Goal: Task Accomplishment & Management: Manage account settings

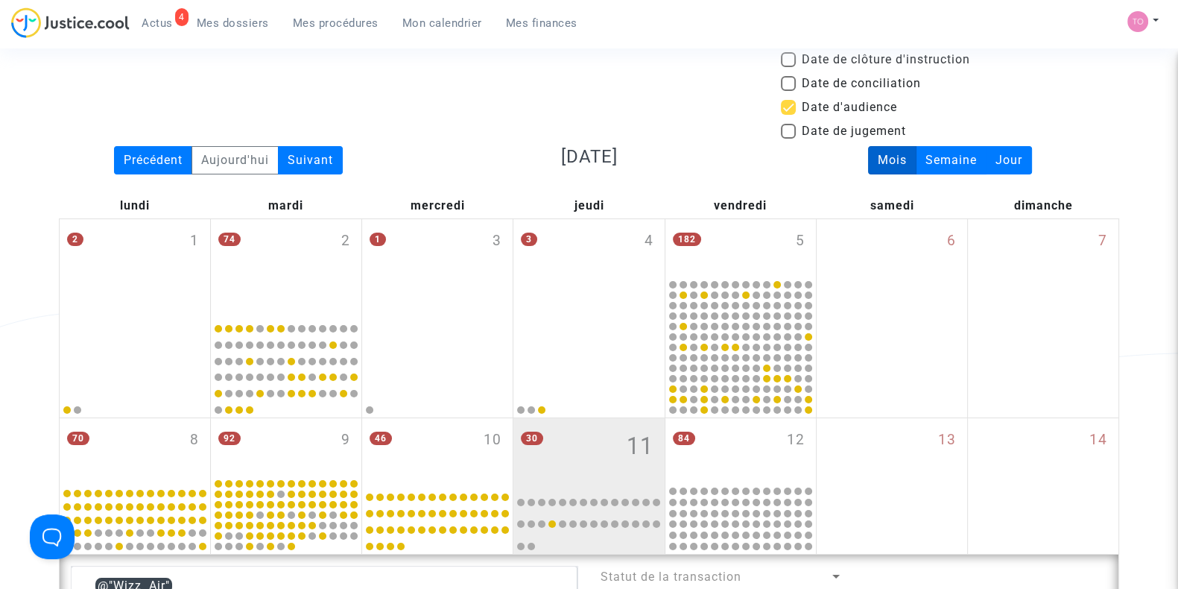
scroll to position [16, 0]
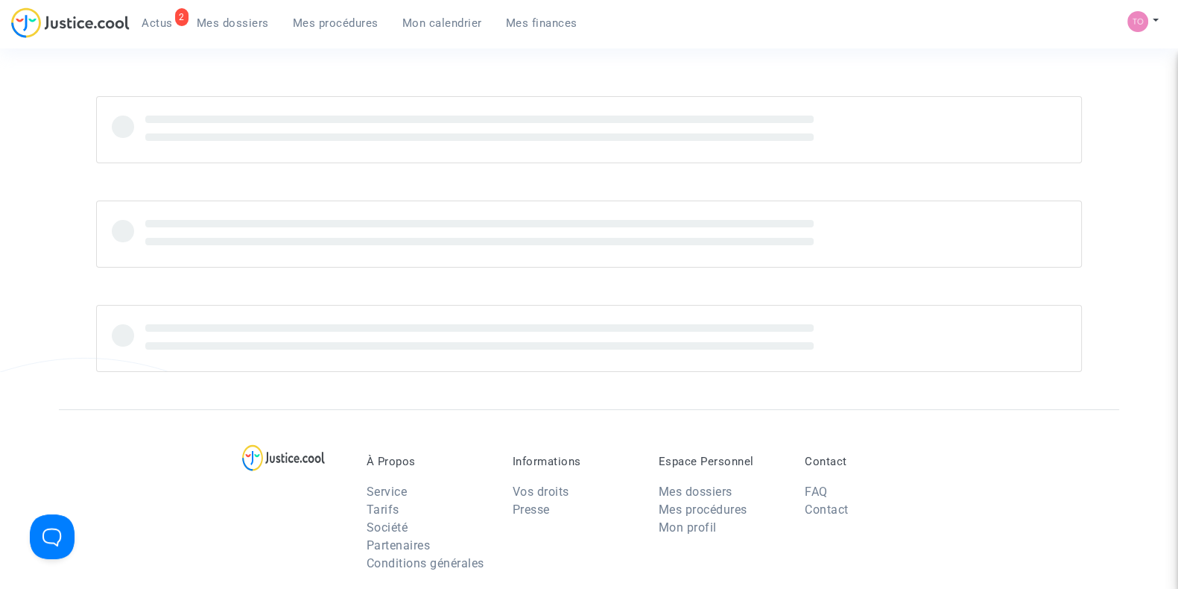
scroll to position [26, 0]
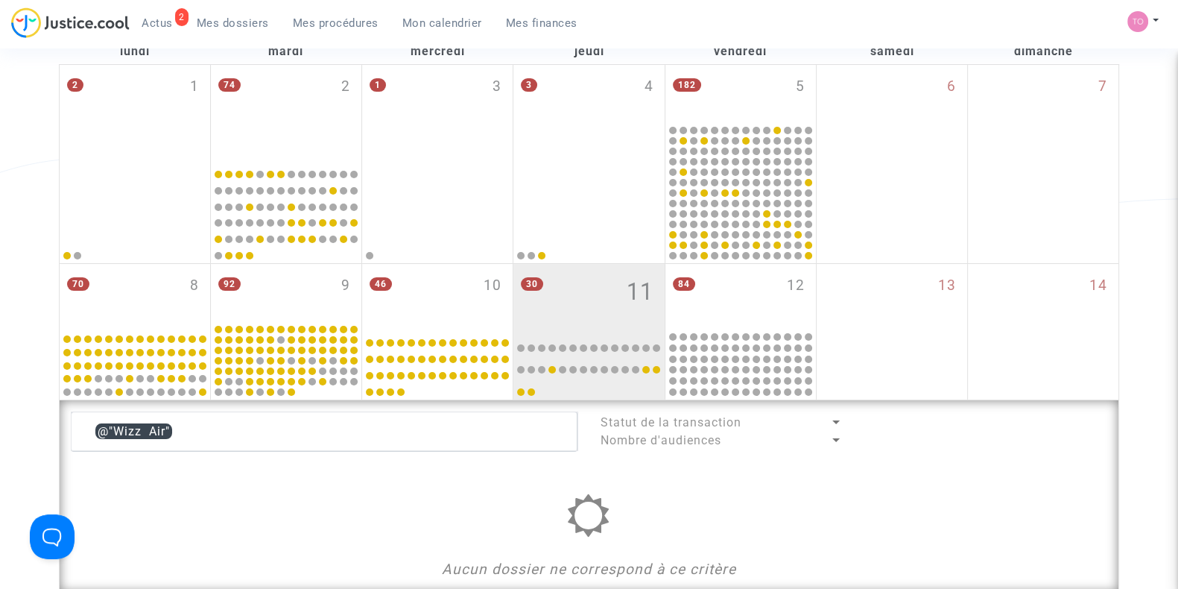
scroll to position [221, 0]
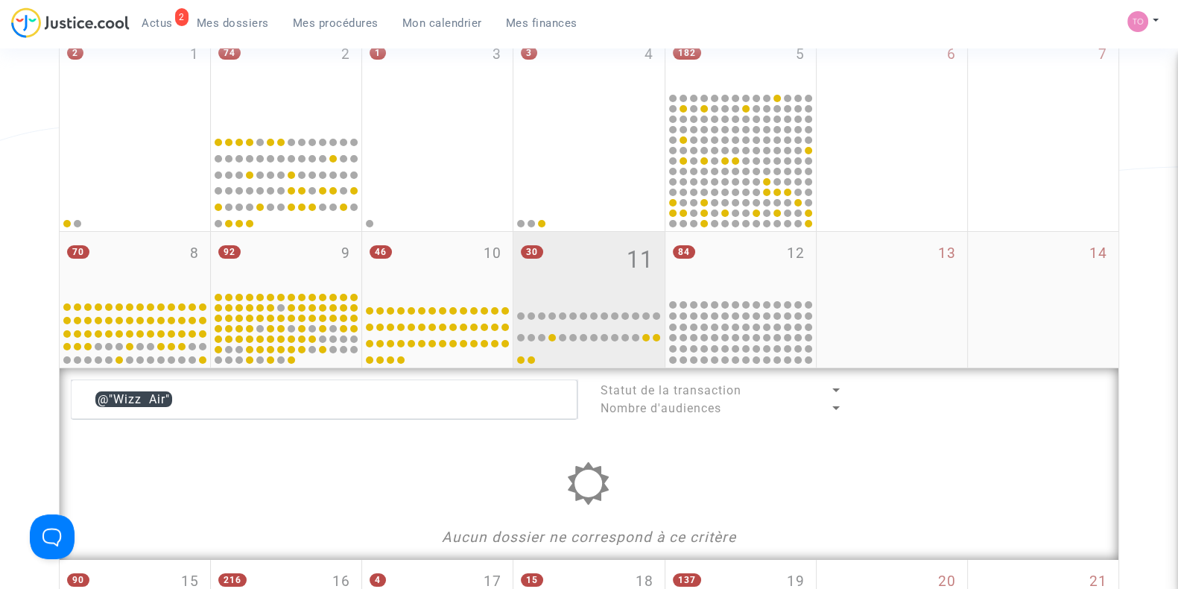
click at [731, 289] on div "84 12" at bounding box center [741, 265] width 151 height 66
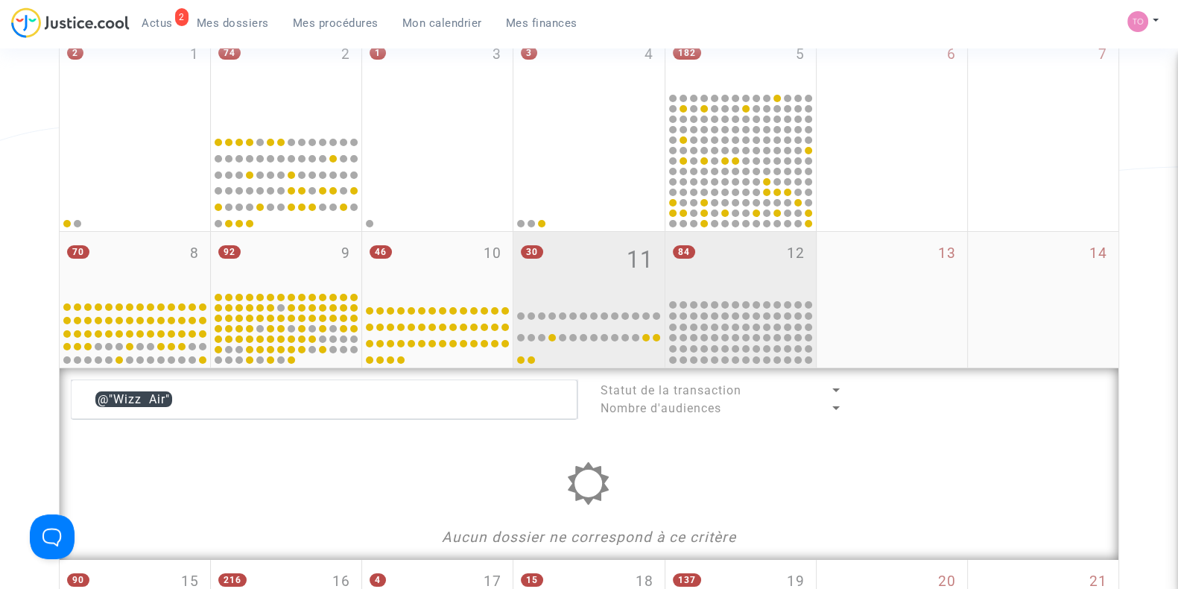
click at [578, 265] on div "30 11" at bounding box center [589, 265] width 151 height 66
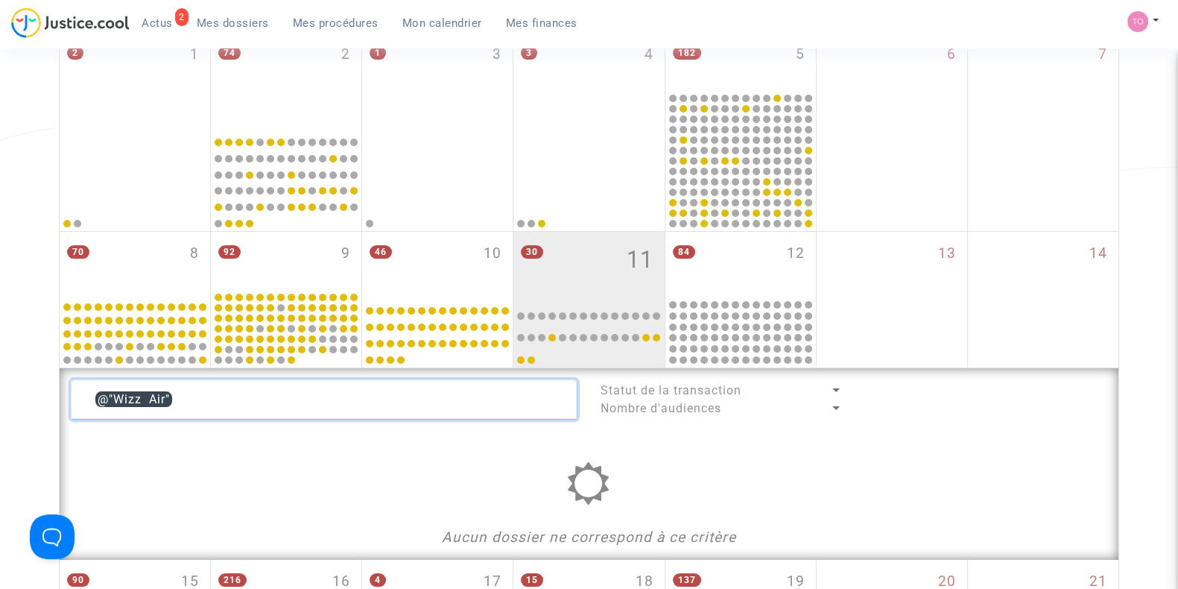
click at [218, 395] on textarea at bounding box center [324, 399] width 507 height 40
type textarea "@"
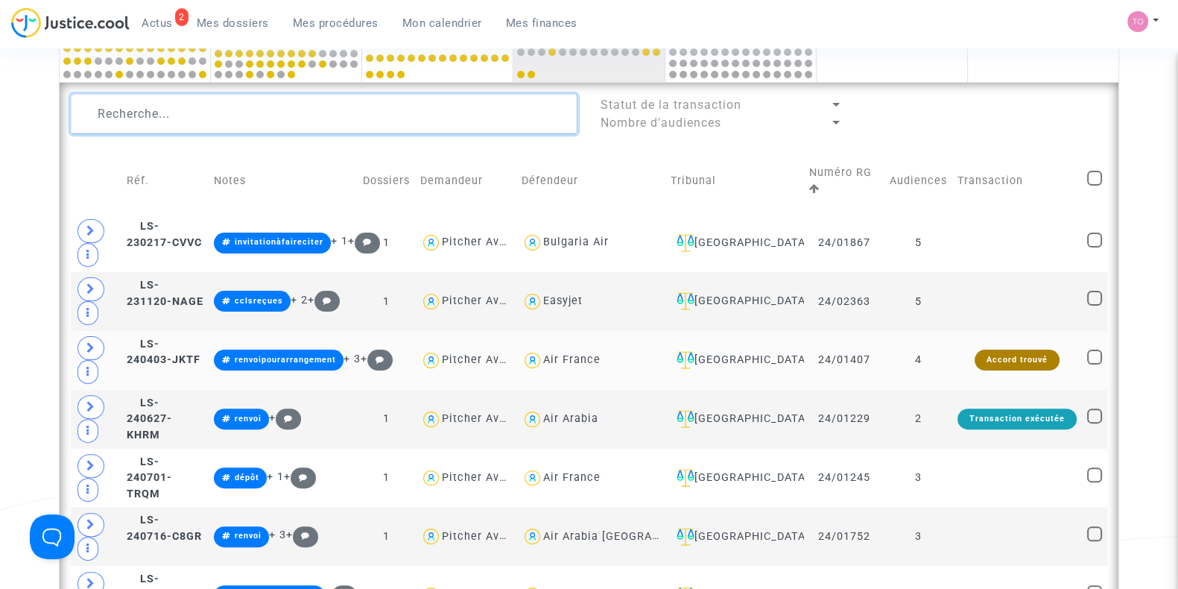
scroll to position [674, 0]
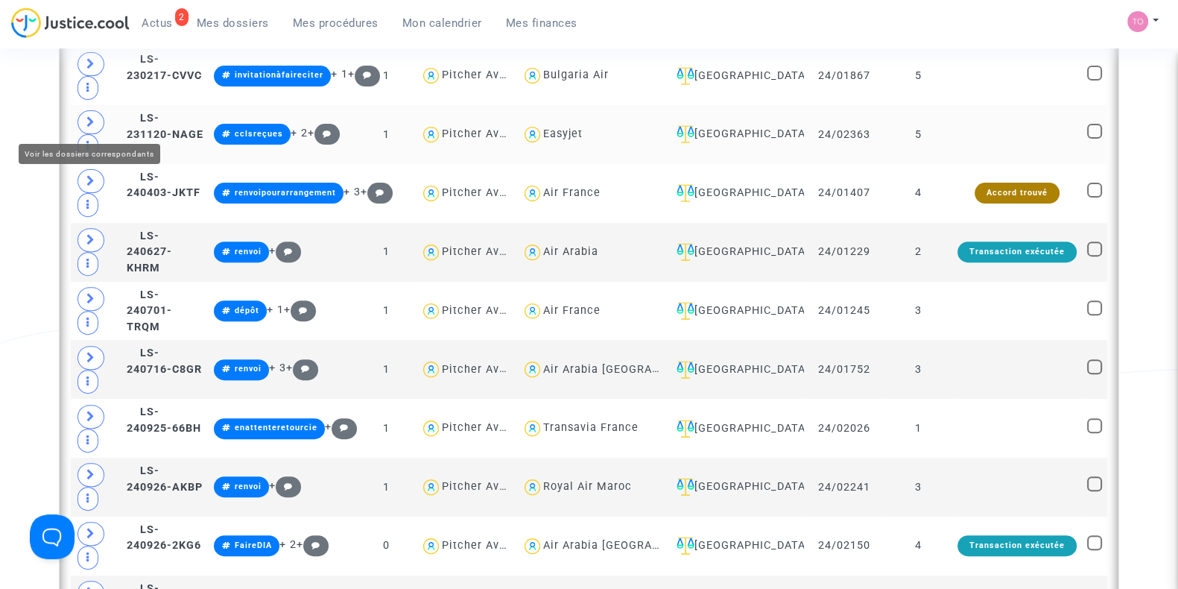
click at [83, 121] on span at bounding box center [91, 122] width 27 height 24
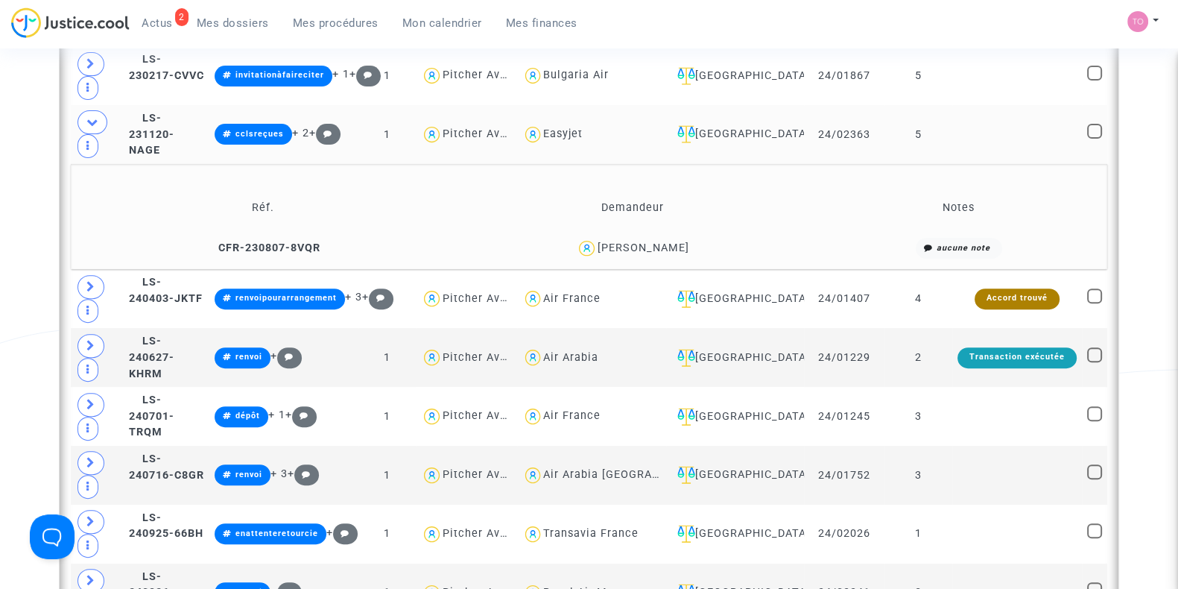
click at [648, 238] on span "Benjamin Audoux" at bounding box center [644, 205] width 92 height 98
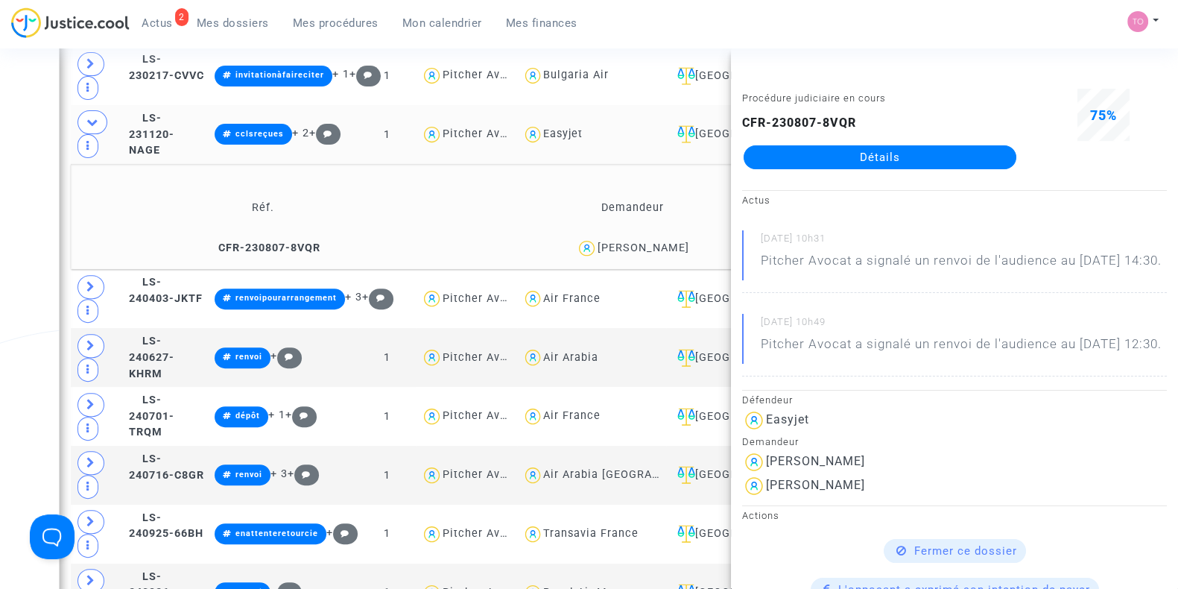
click at [870, 151] on link "Détails" at bounding box center [880, 157] width 273 height 24
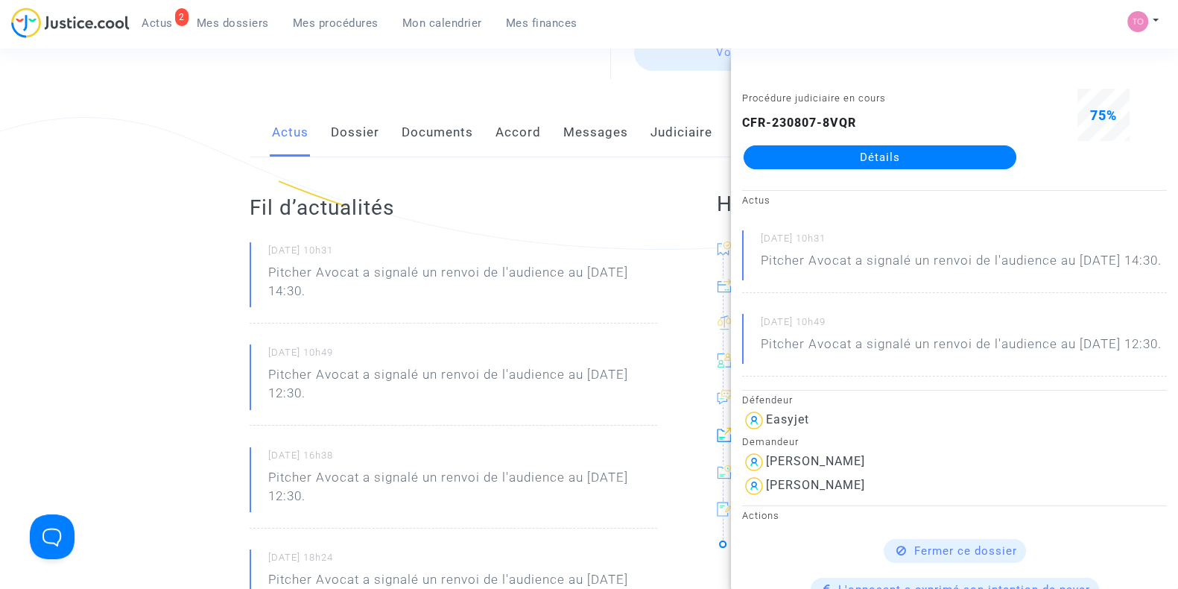
scroll to position [219, 0]
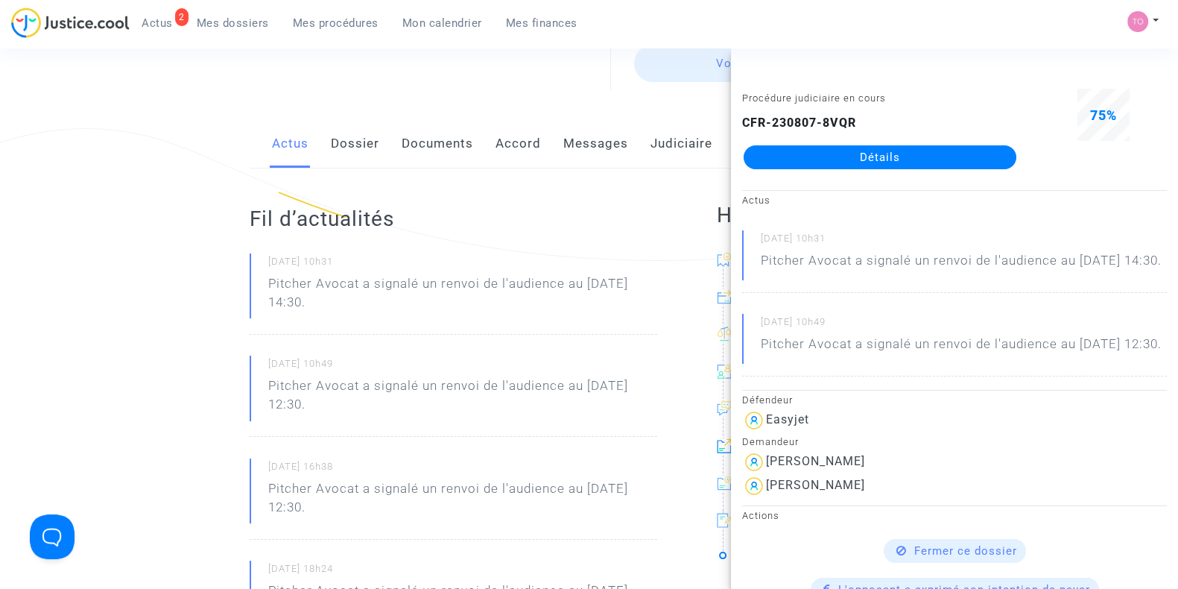
click at [443, 147] on link "Documents" at bounding box center [438, 143] width 72 height 49
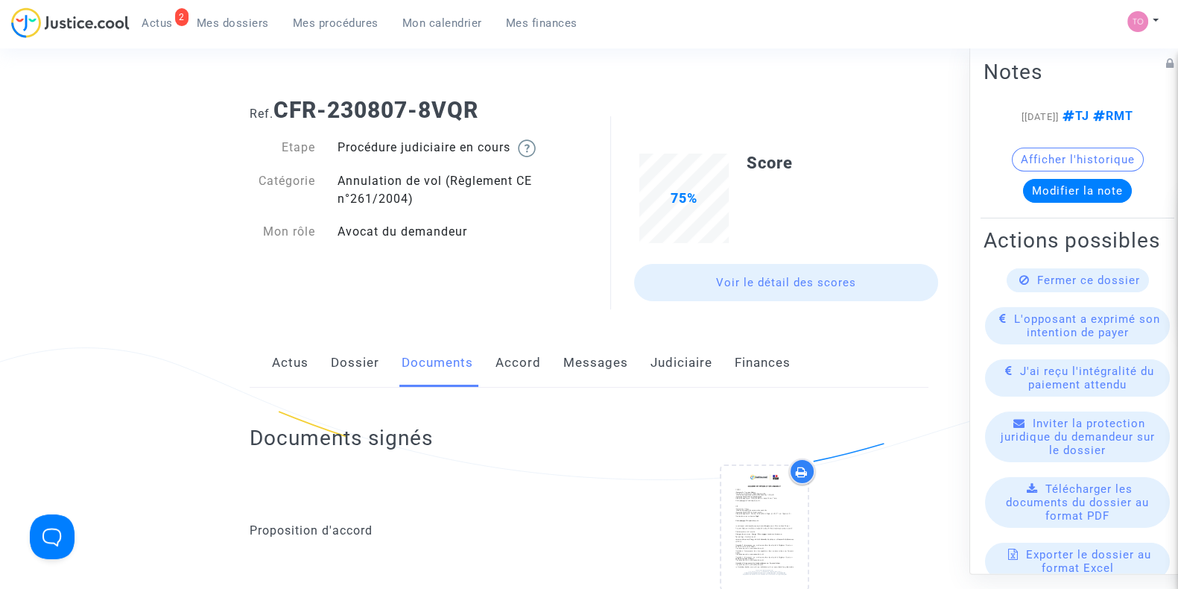
click at [656, 367] on link "Judiciaire" at bounding box center [682, 362] width 62 height 49
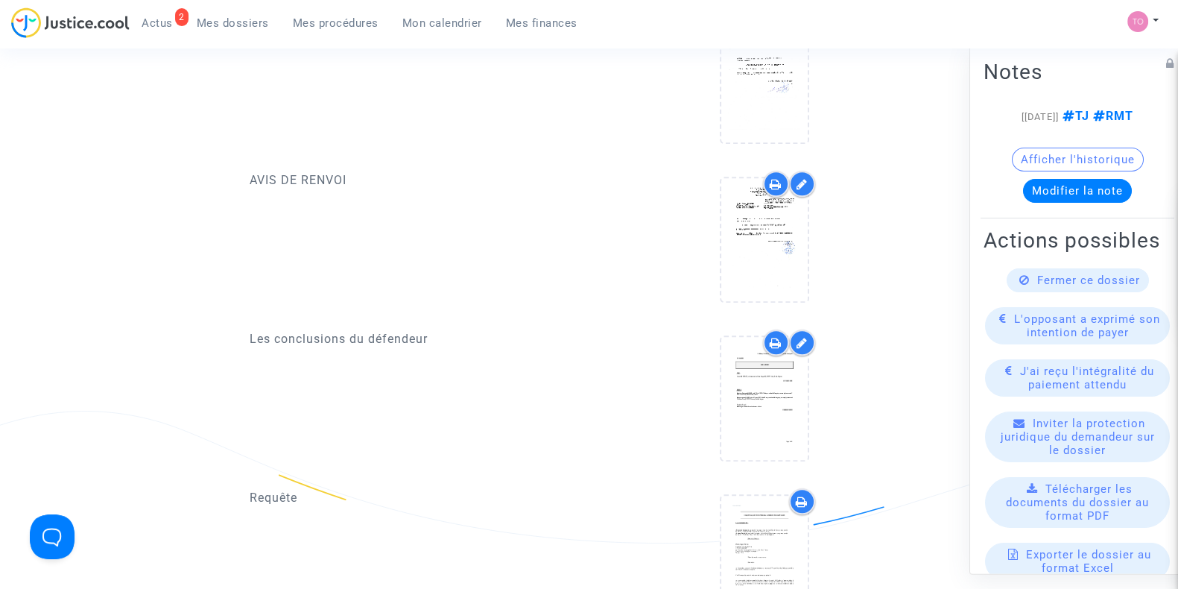
scroll to position [1887, 0]
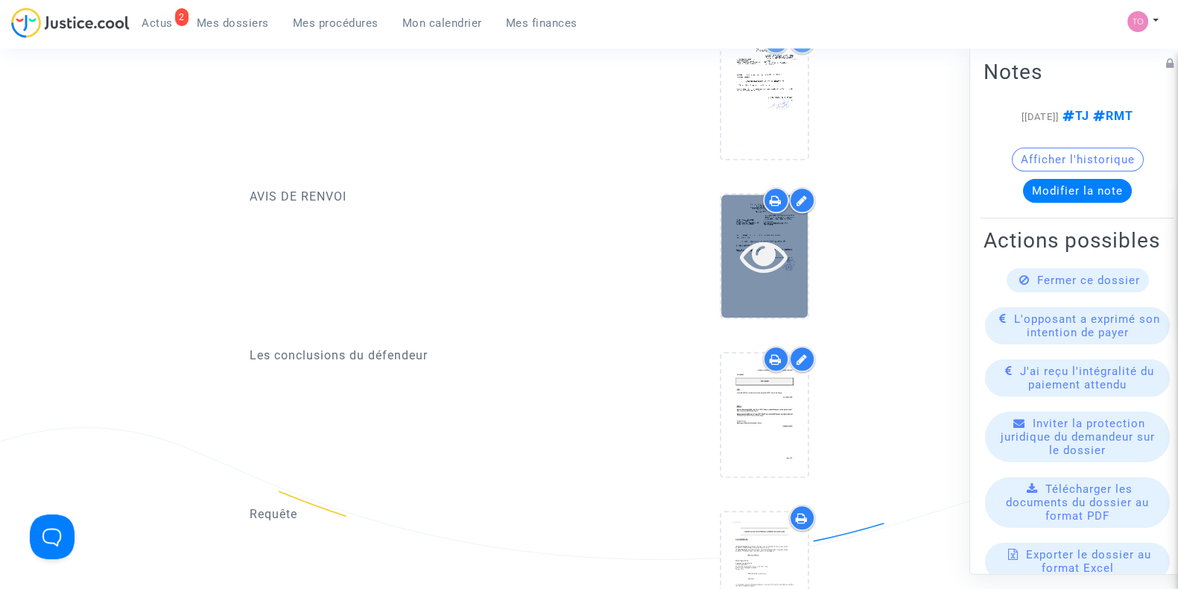
click at [744, 253] on icon at bounding box center [764, 256] width 48 height 48
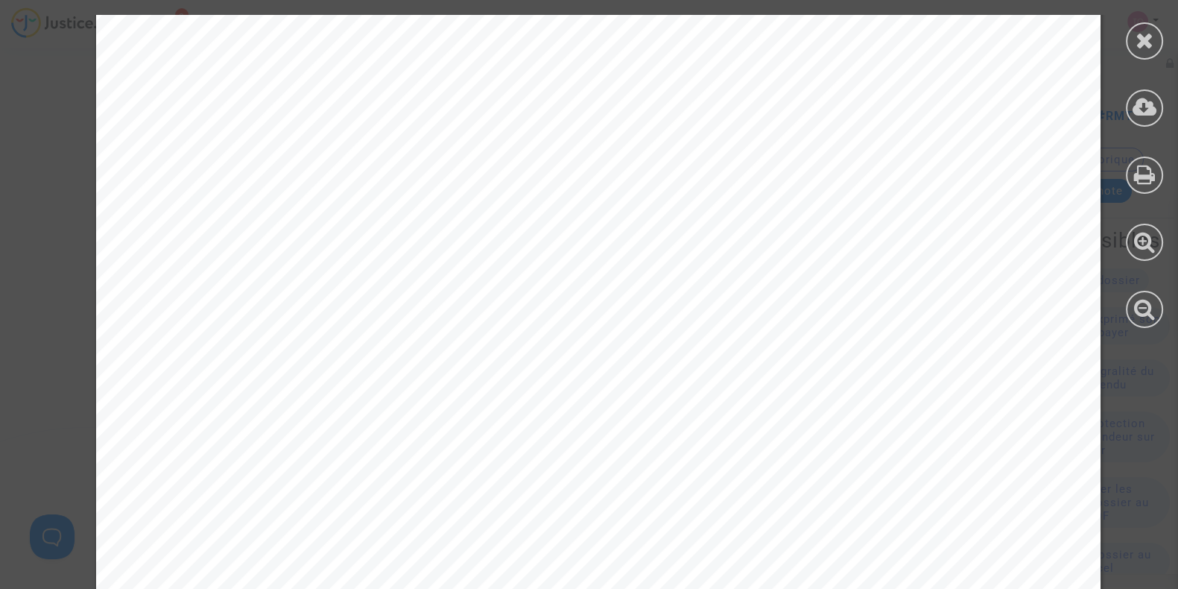
scroll to position [281, 0]
click at [1134, 45] on div at bounding box center [1144, 40] width 37 height 37
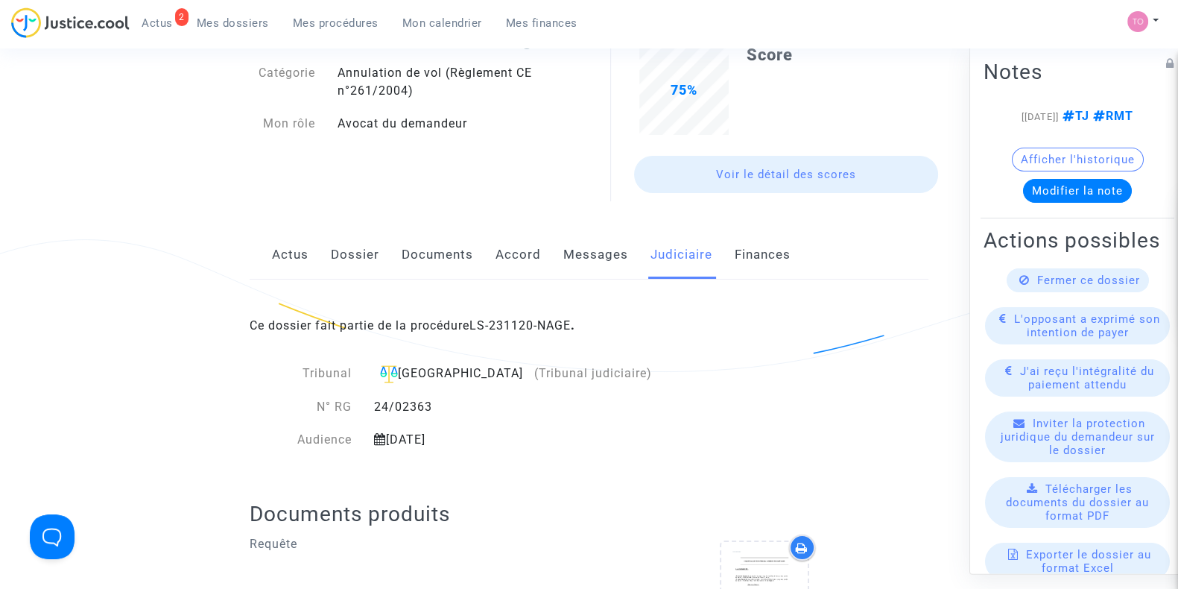
scroll to position [0, 0]
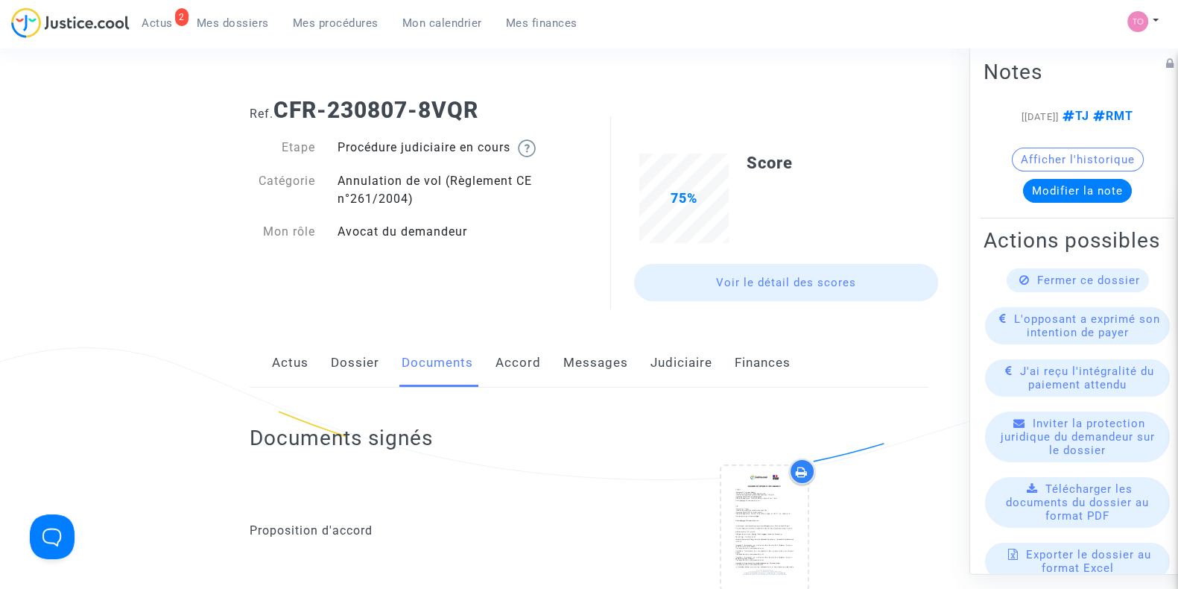
click at [436, 21] on span "Mon calendrier" at bounding box center [443, 22] width 80 height 13
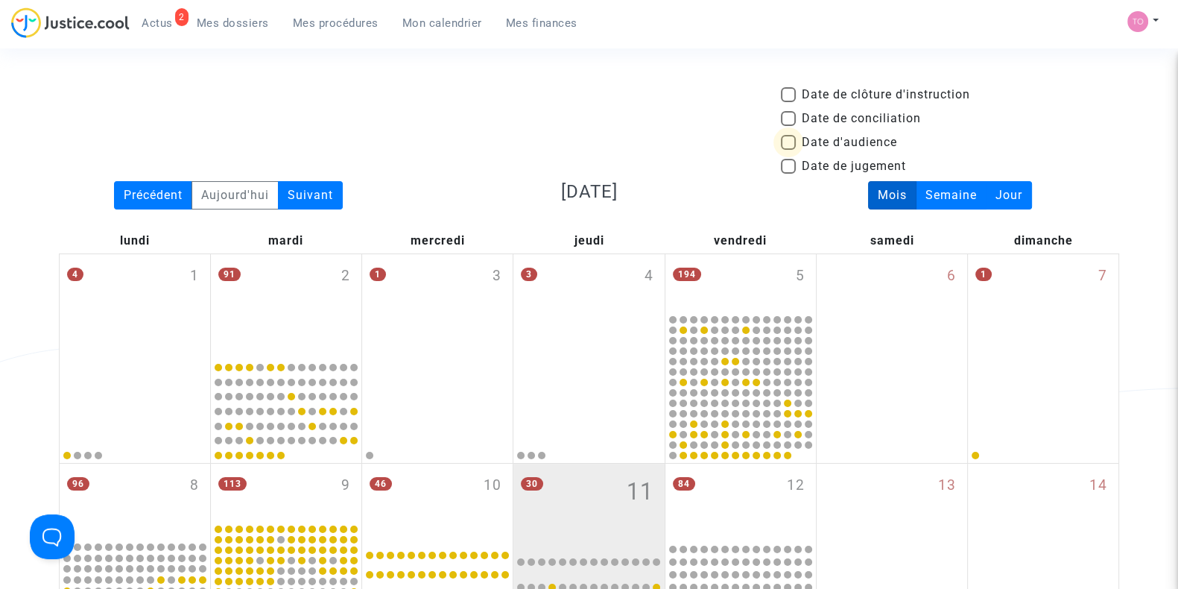
click at [790, 139] on span at bounding box center [788, 142] width 15 height 15
click at [789, 150] on input "Date d'audience" at bounding box center [788, 150] width 1 height 1
checkbox input "true"
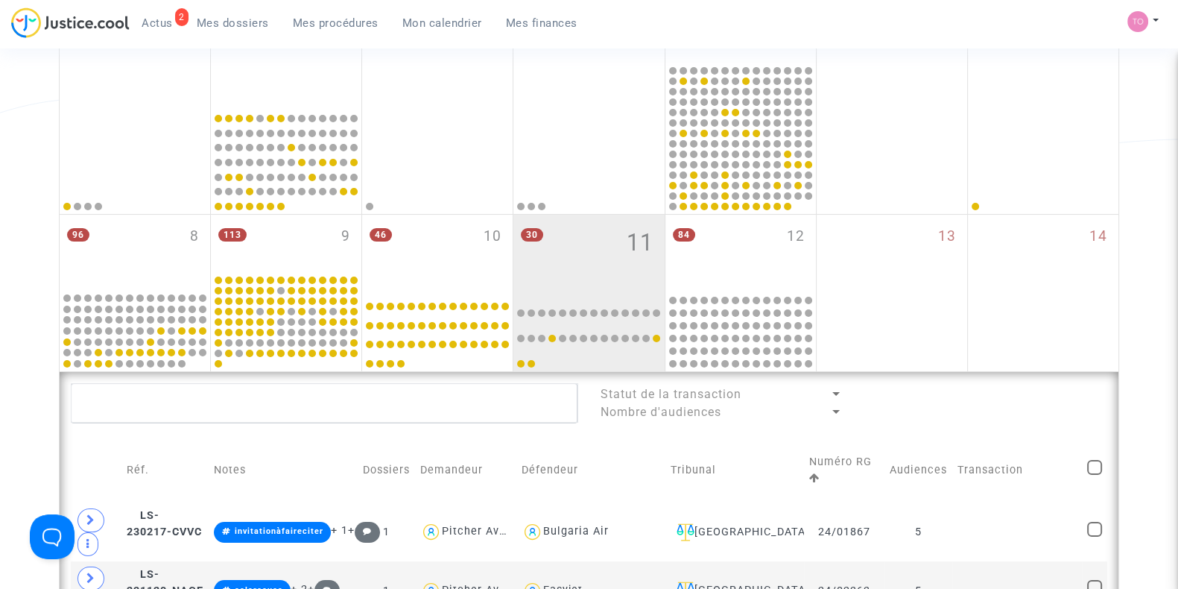
scroll to position [250, 0]
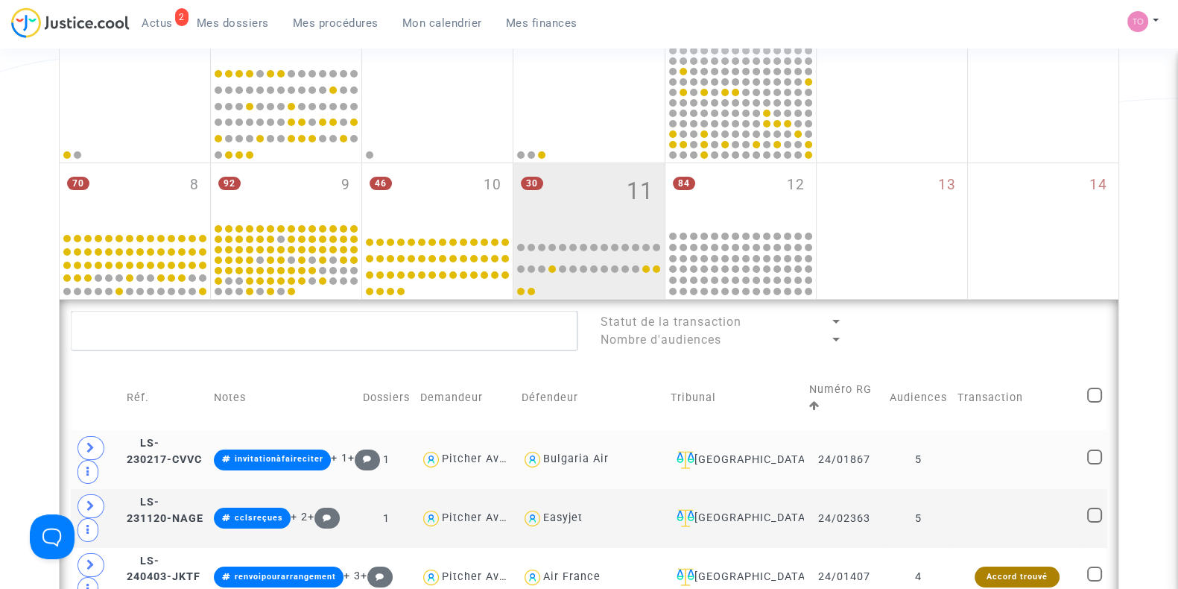
scroll to position [290, 0]
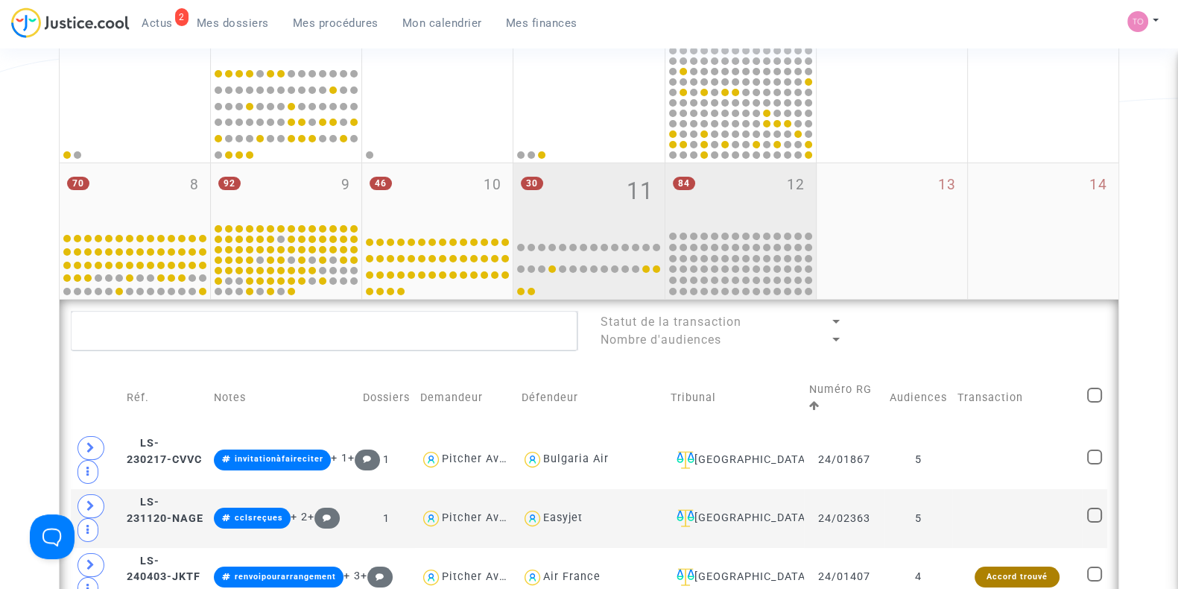
click at [734, 198] on div "84 12" at bounding box center [741, 196] width 151 height 66
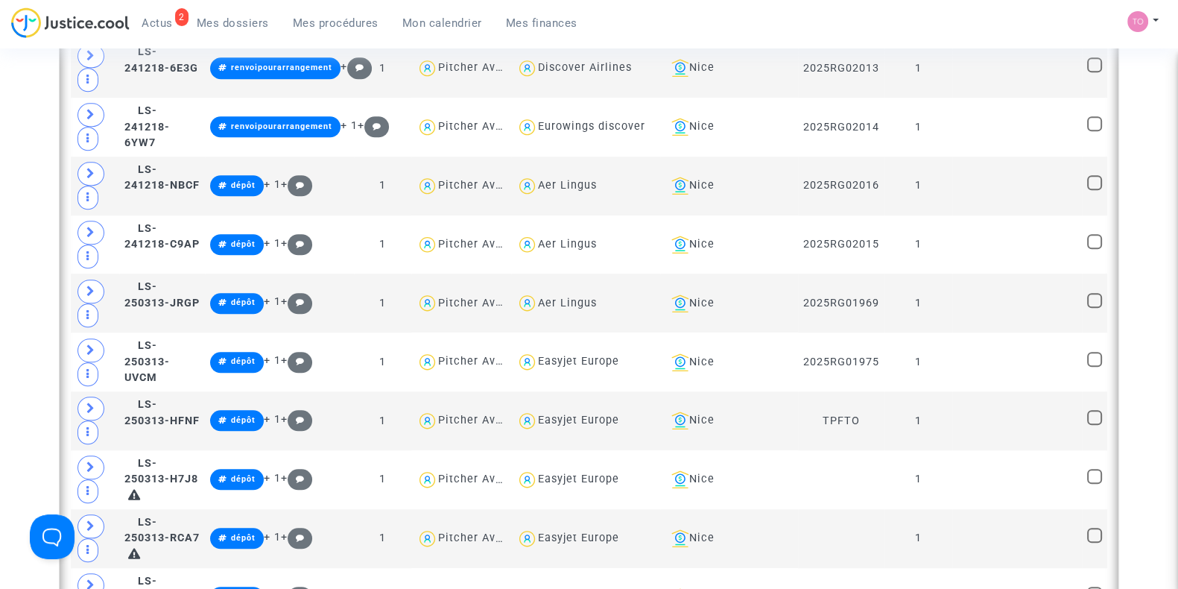
scroll to position [1670, 0]
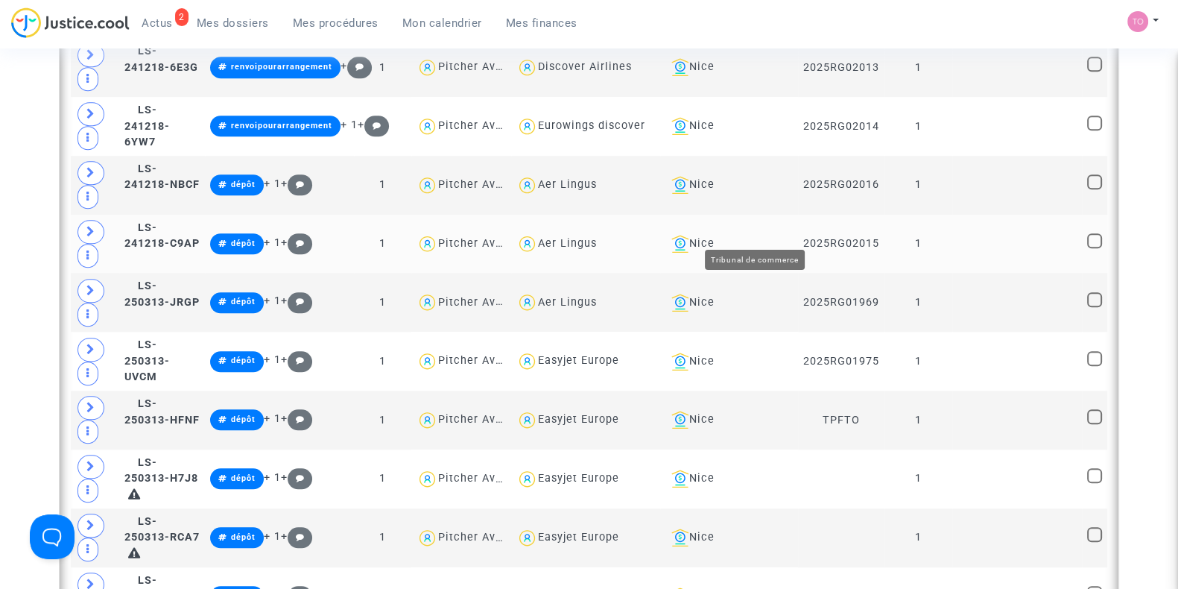
click at [764, 235] on div "Nice" at bounding box center [729, 244] width 127 height 18
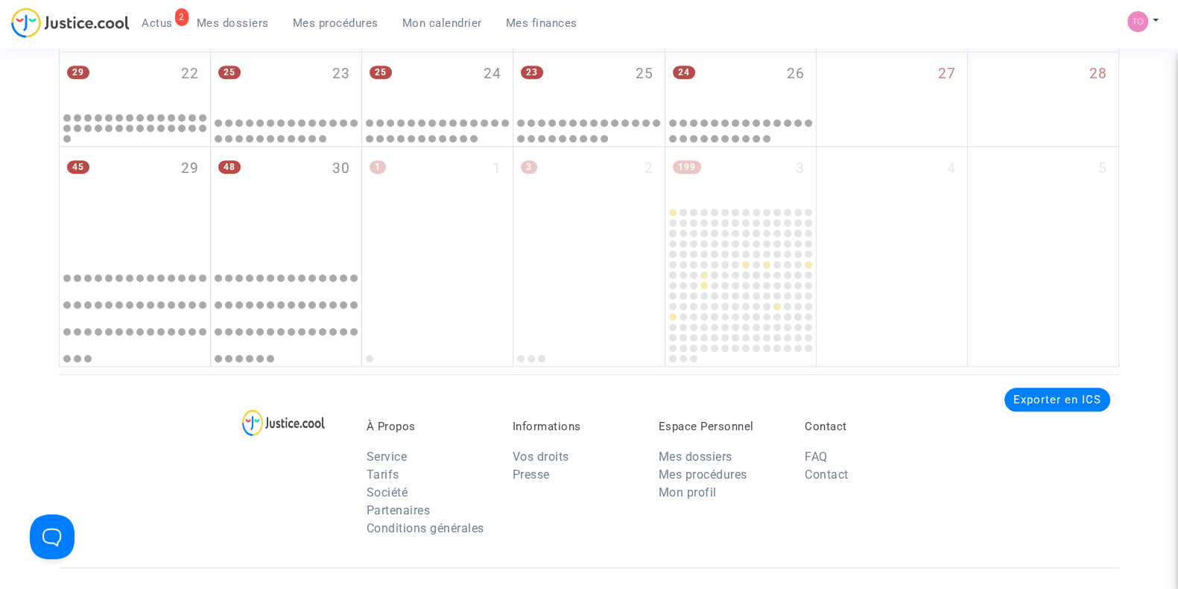
scroll to position [1670, 0]
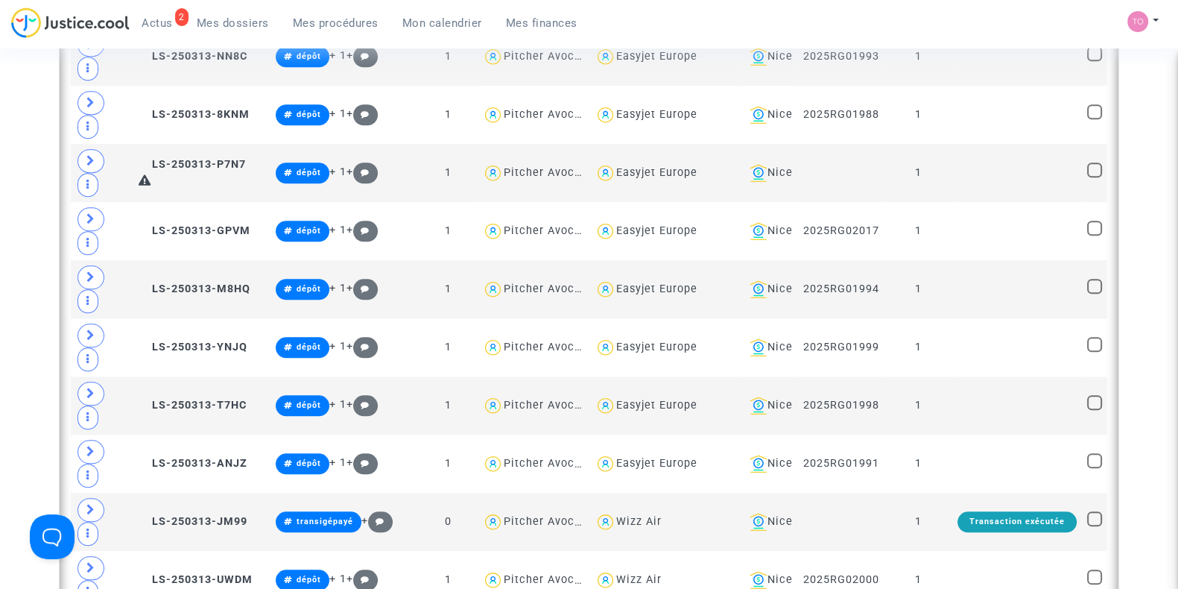
click at [1152, 100] on div "Date de clôture d'instruction Date de conciliation Date d'audience Date de juge…" at bounding box center [589, 485] width 1178 height 4138
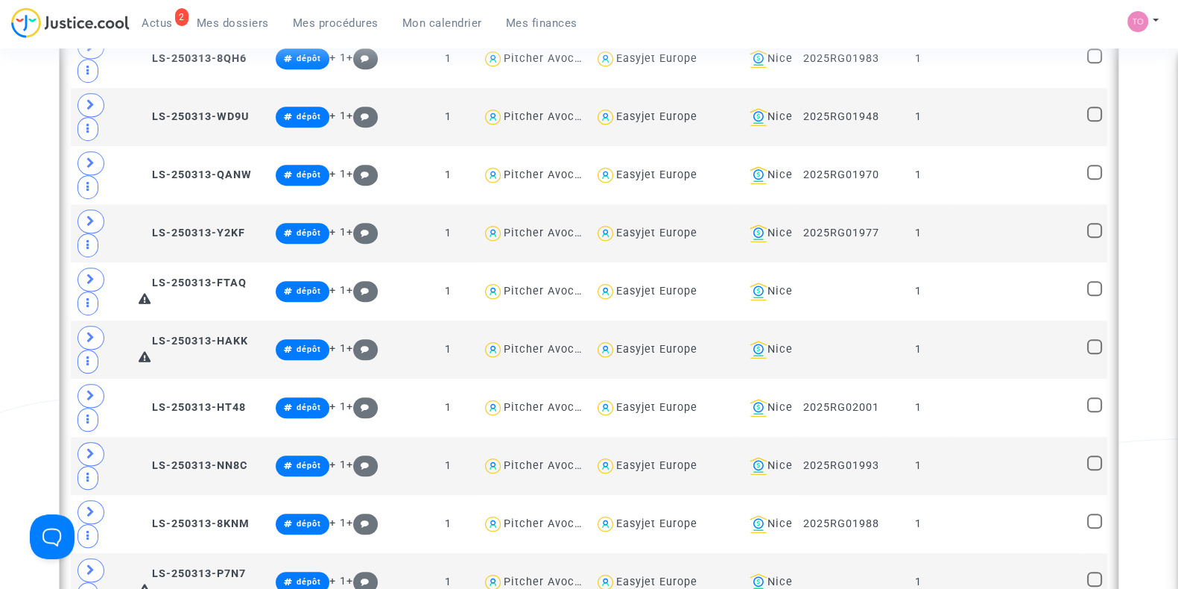
scroll to position [1259, 0]
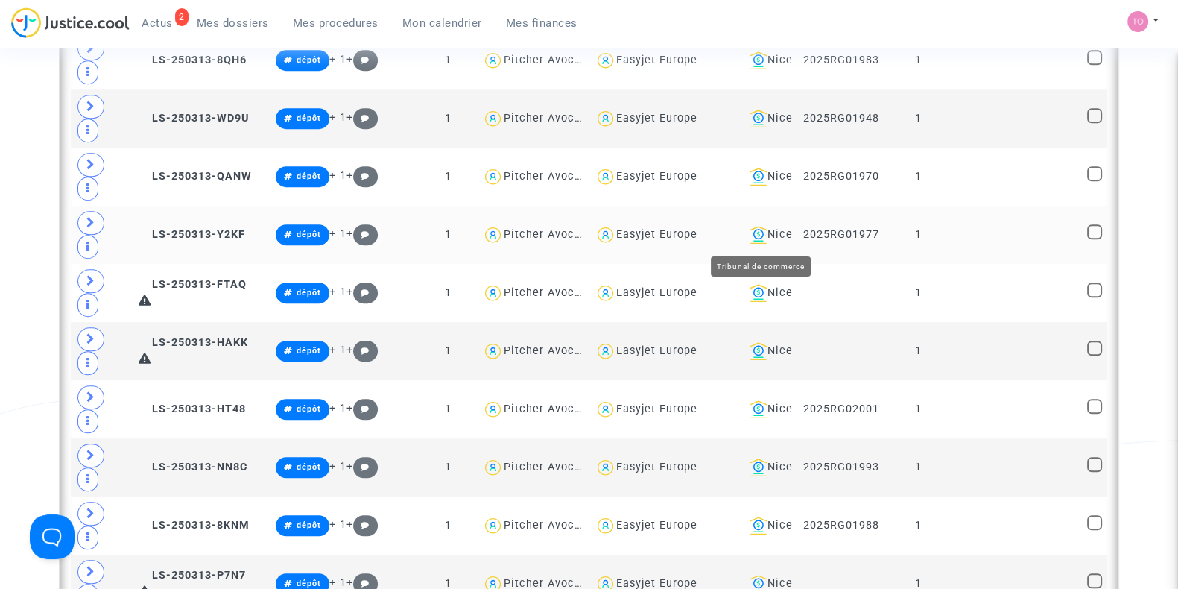
click at [779, 242] on div "Nice" at bounding box center [768, 235] width 49 height 18
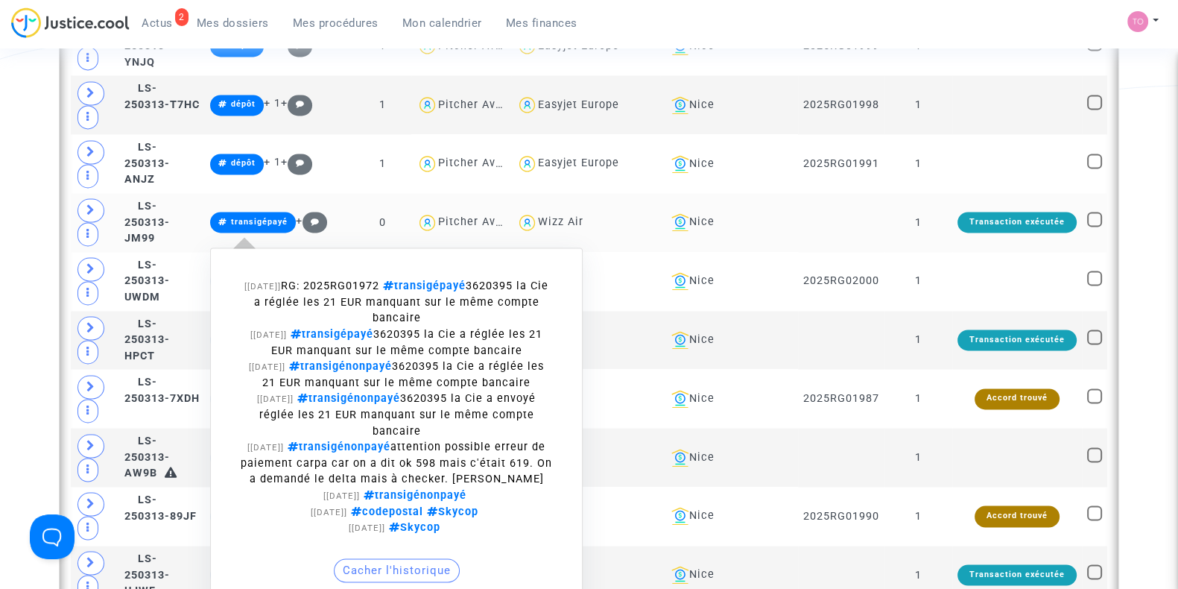
scroll to position [2926, 0]
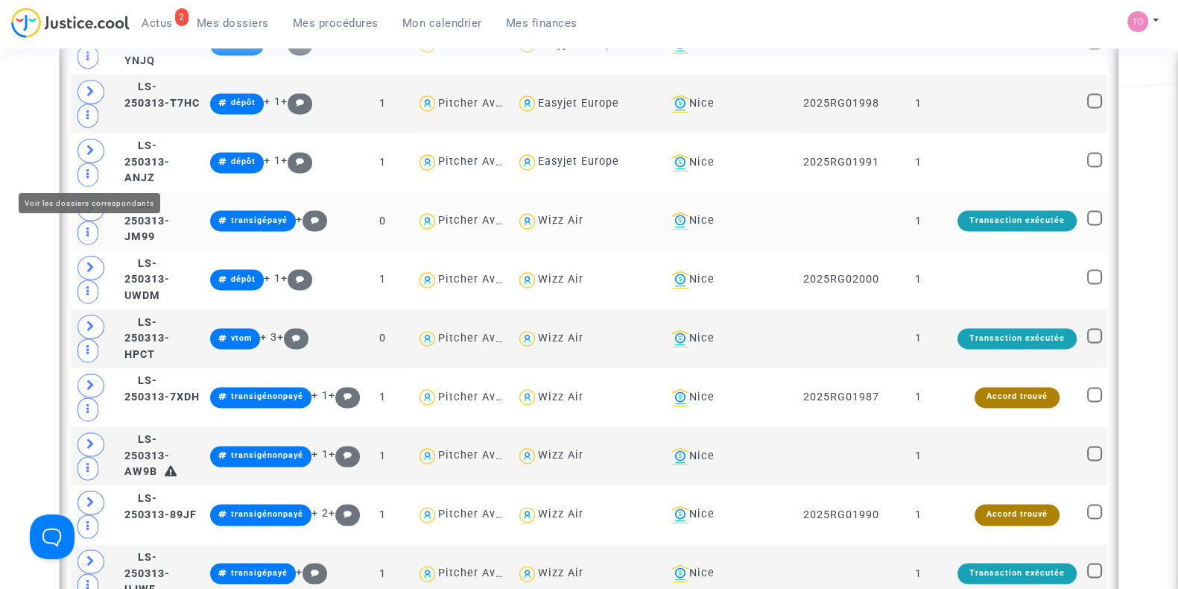
click at [86, 203] on icon at bounding box center [90, 208] width 9 height 11
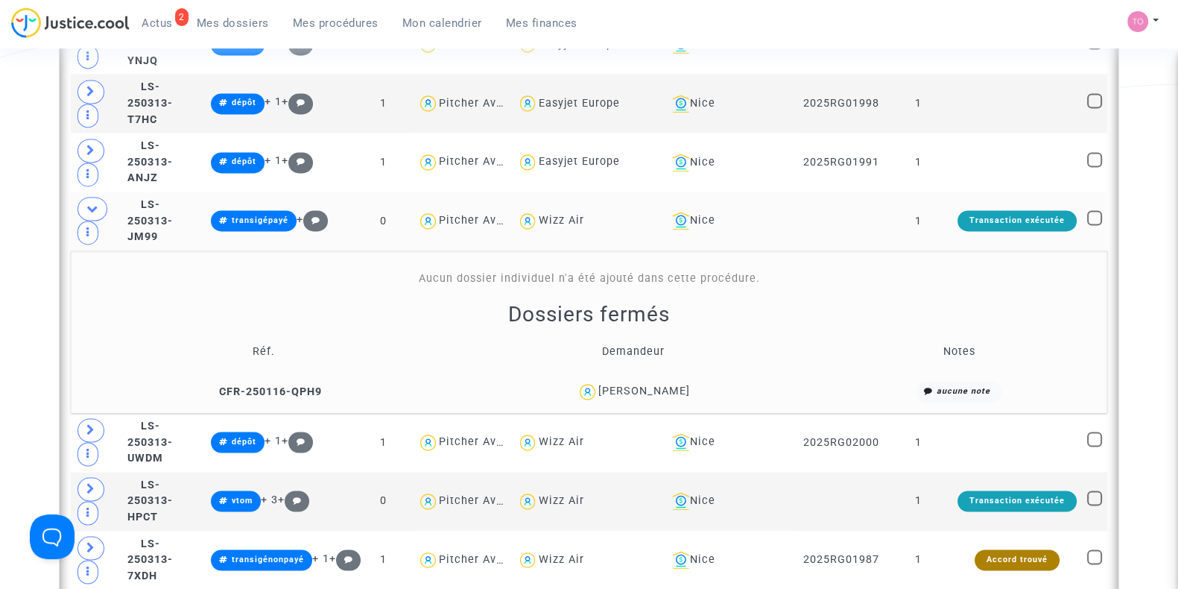
click at [650, 385] on div "Ahmed rayen Gares" at bounding box center [645, 391] width 92 height 13
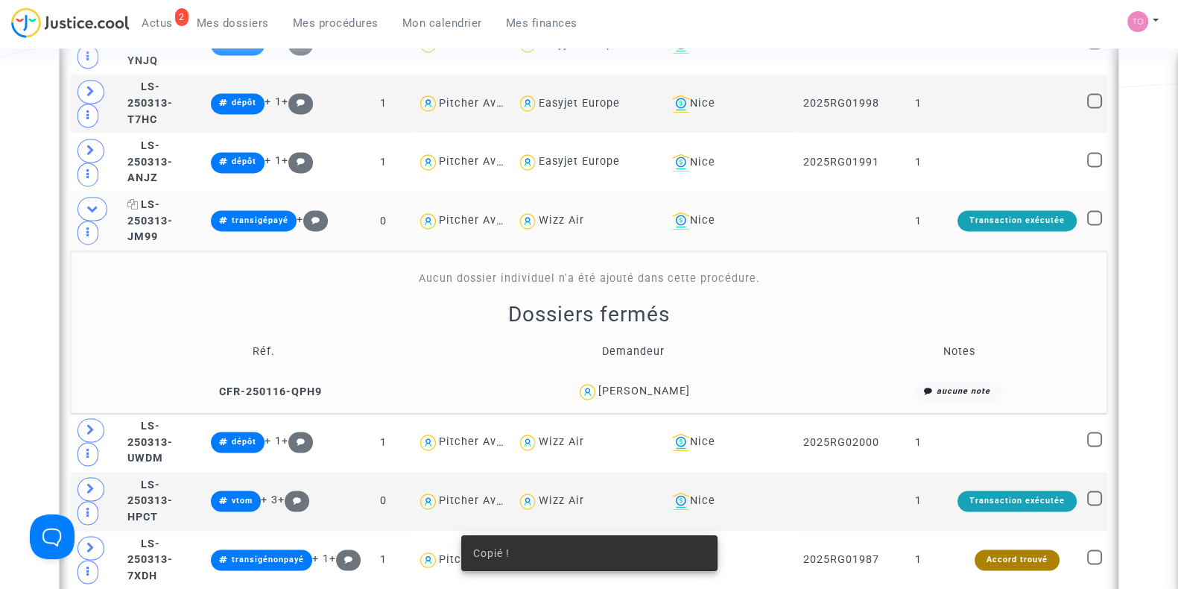
click at [173, 198] on span "LS-250313-JM99" at bounding box center [149, 220] width 45 height 45
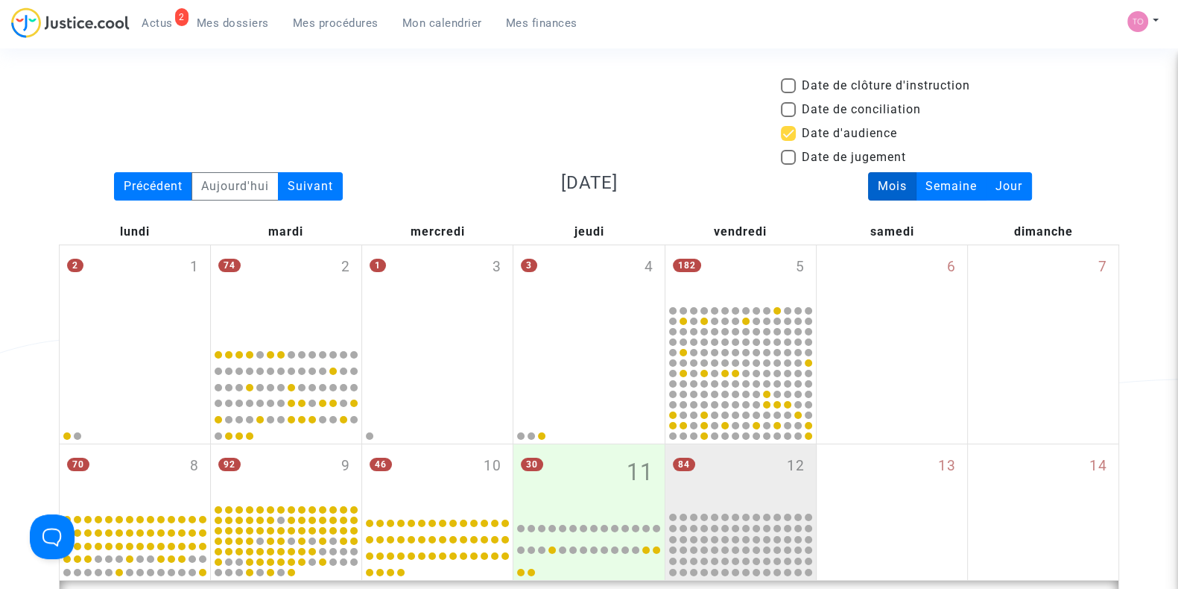
scroll to position [0, 0]
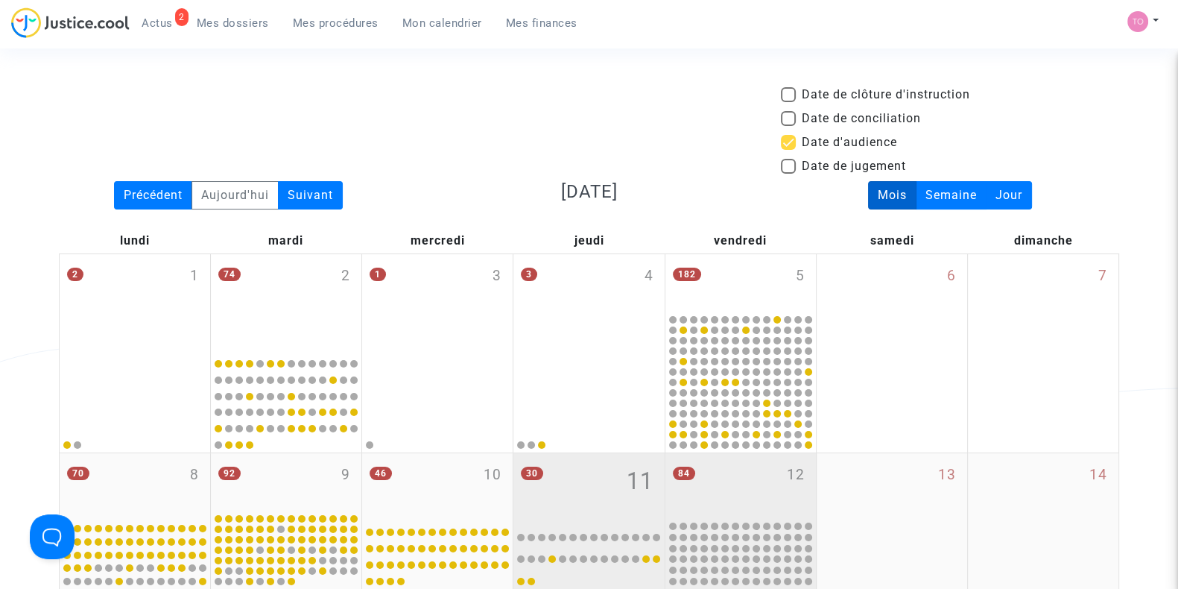
click at [578, 483] on div "30 11" at bounding box center [589, 486] width 151 height 66
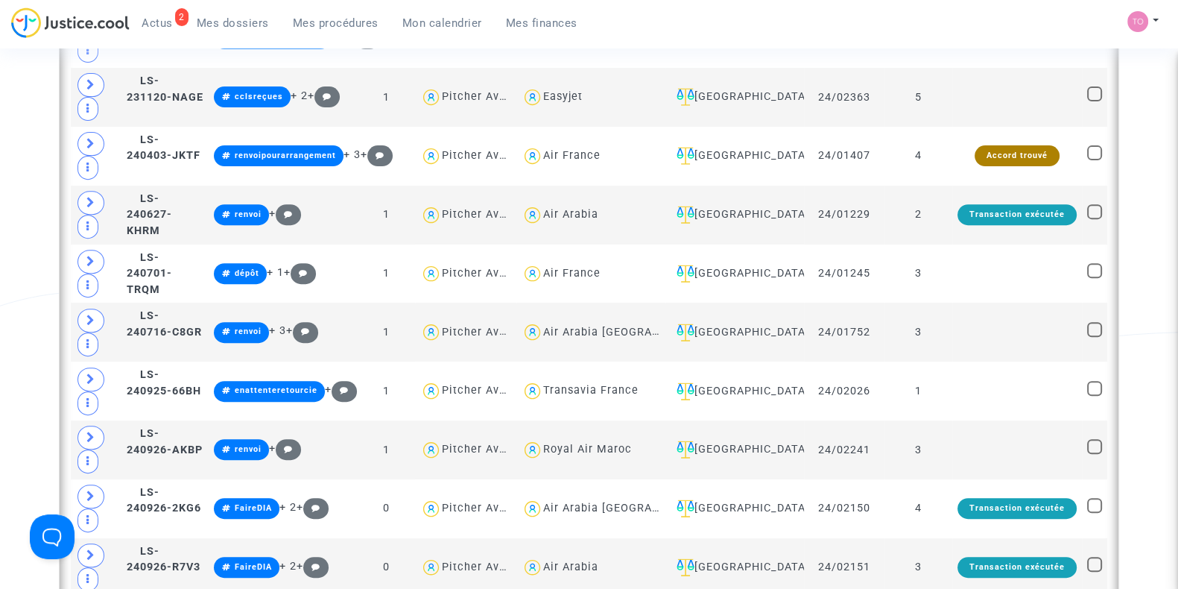
scroll to position [724, 0]
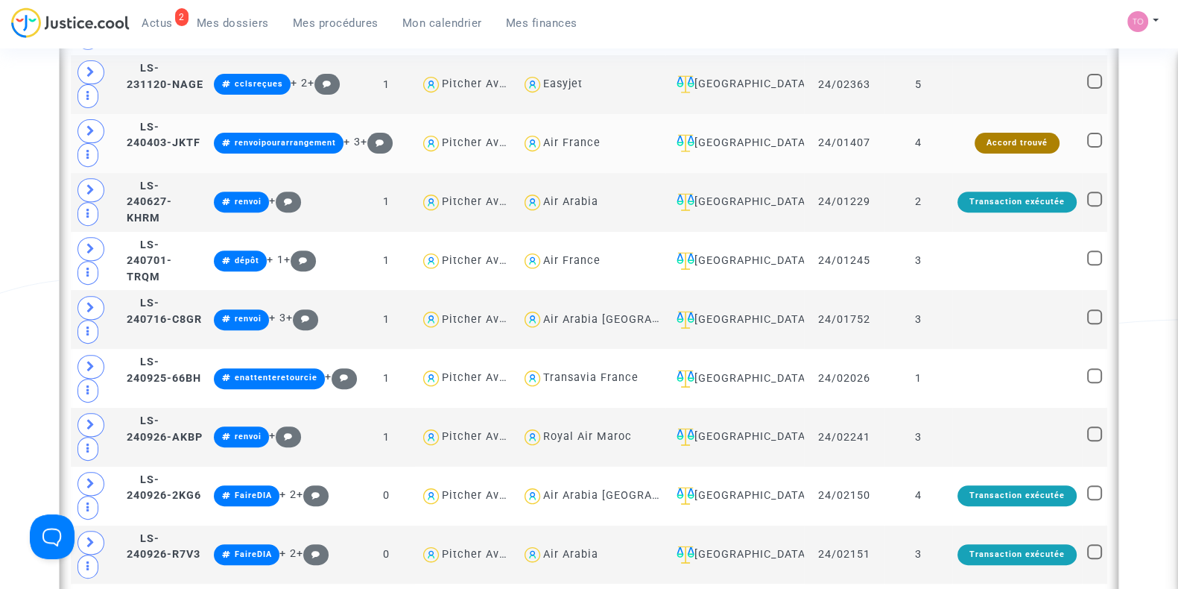
click at [565, 137] on div "Air France" at bounding box center [571, 142] width 57 height 13
type textarea "@"Air France""
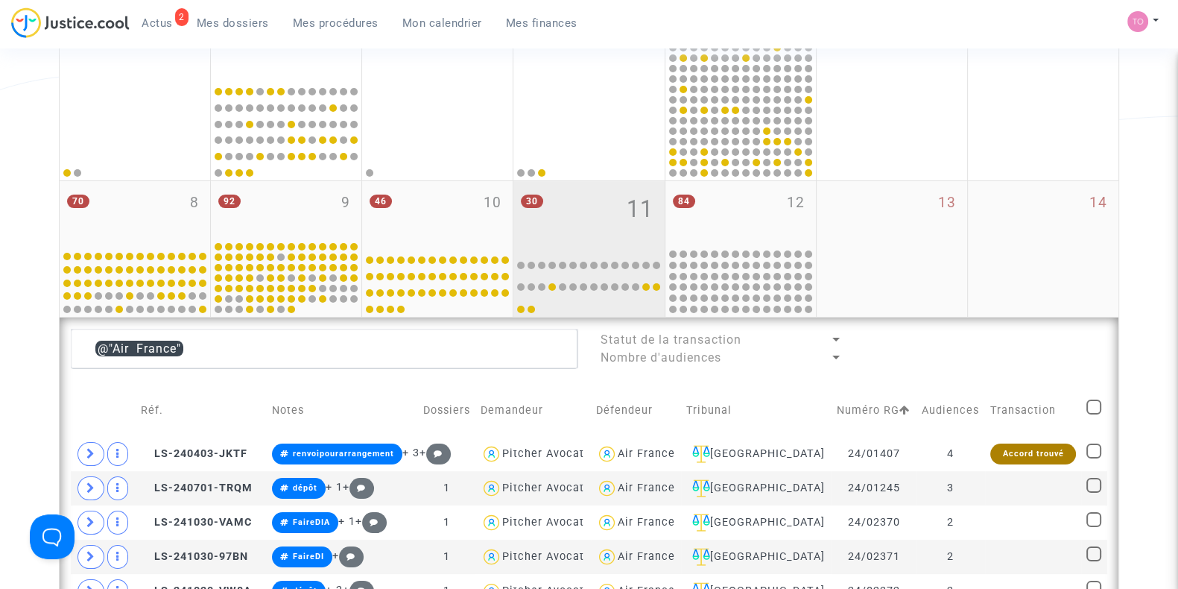
scroll to position [258, 0]
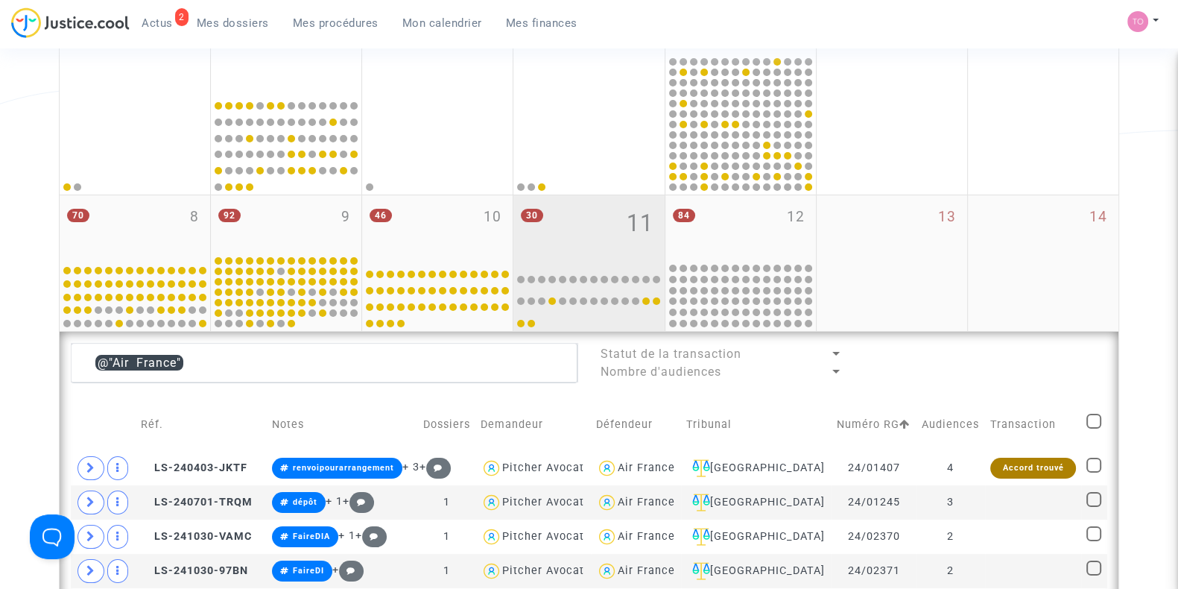
click at [581, 209] on div "30 11" at bounding box center [589, 228] width 151 height 66
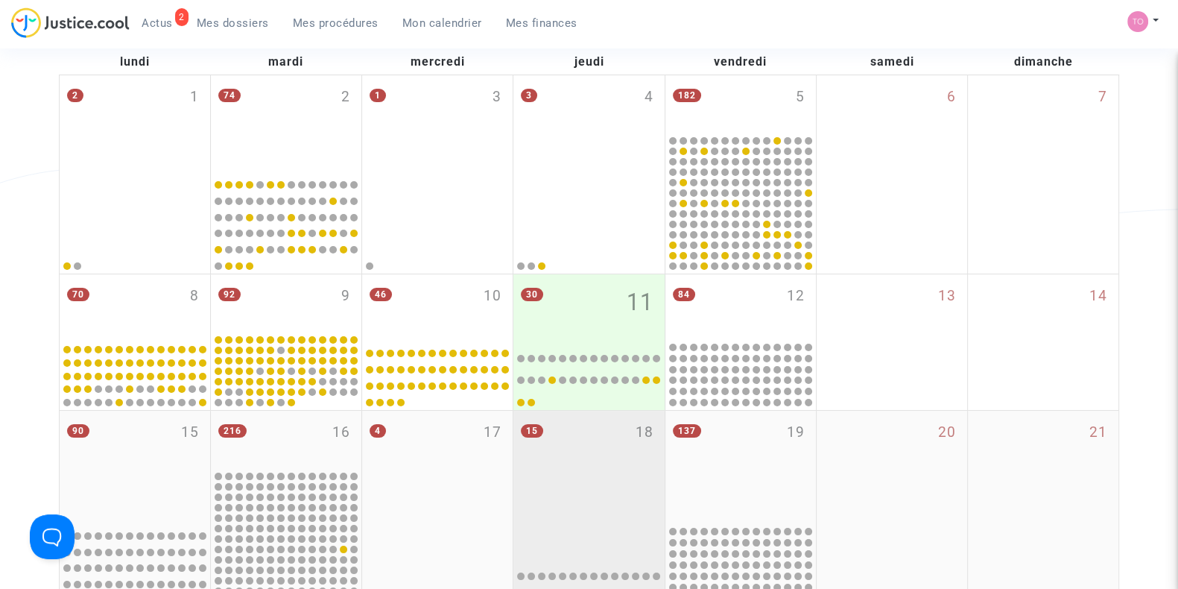
scroll to position [176, 0]
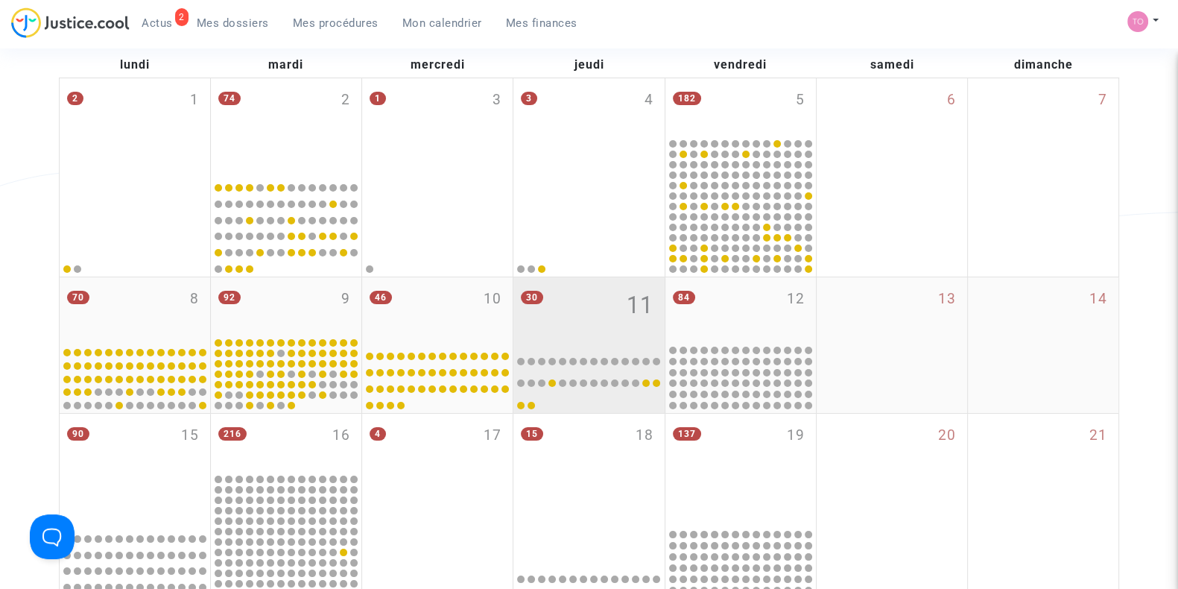
click at [578, 312] on div "30 11" at bounding box center [589, 310] width 151 height 66
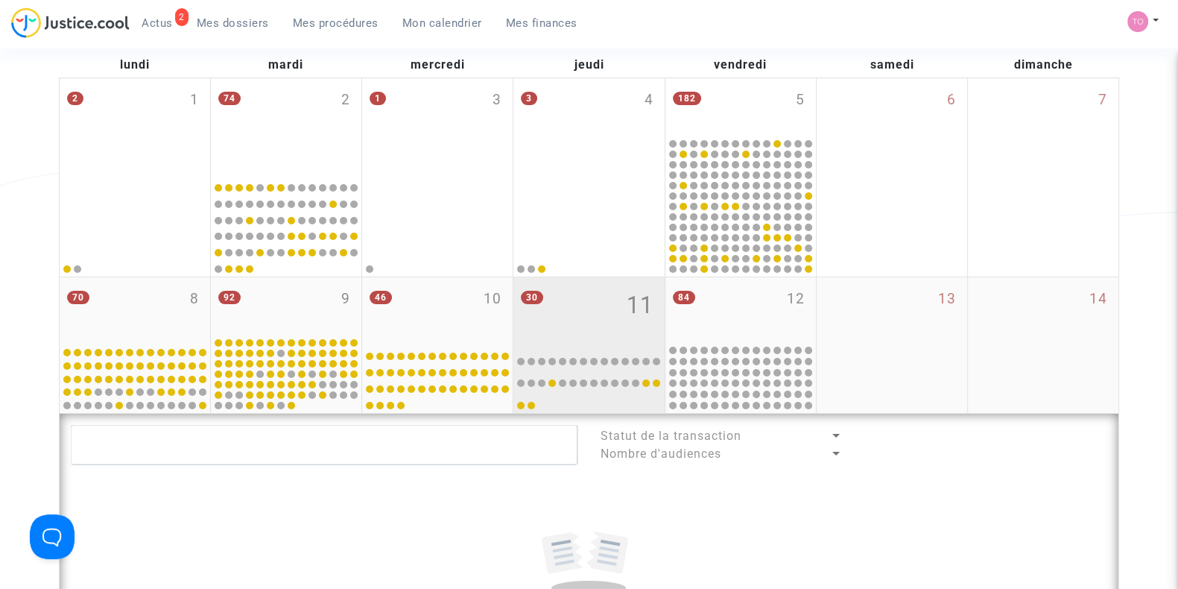
scroll to position [608, 0]
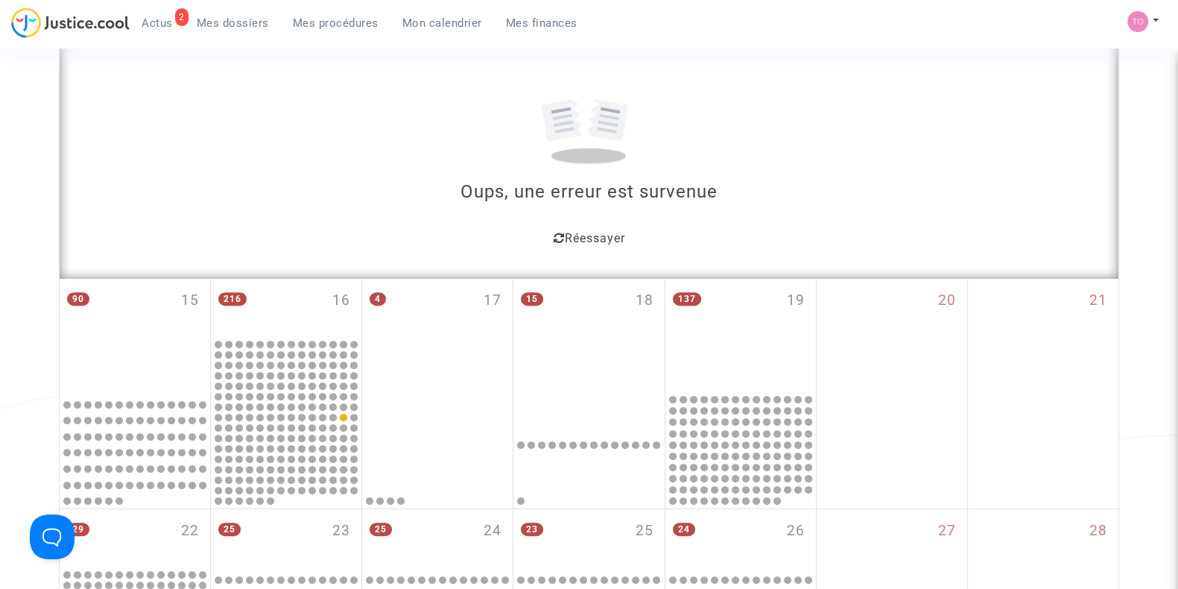
click at [584, 233] on span "Réessayer" at bounding box center [594, 238] width 60 height 14
click at [3, 195] on div "Date de clôture d'instruction Date de conciliation Date d'audience Date de juge…" at bounding box center [589, 150] width 1178 height 1346
click at [596, 232] on span "Réessayer" at bounding box center [594, 238] width 60 height 14
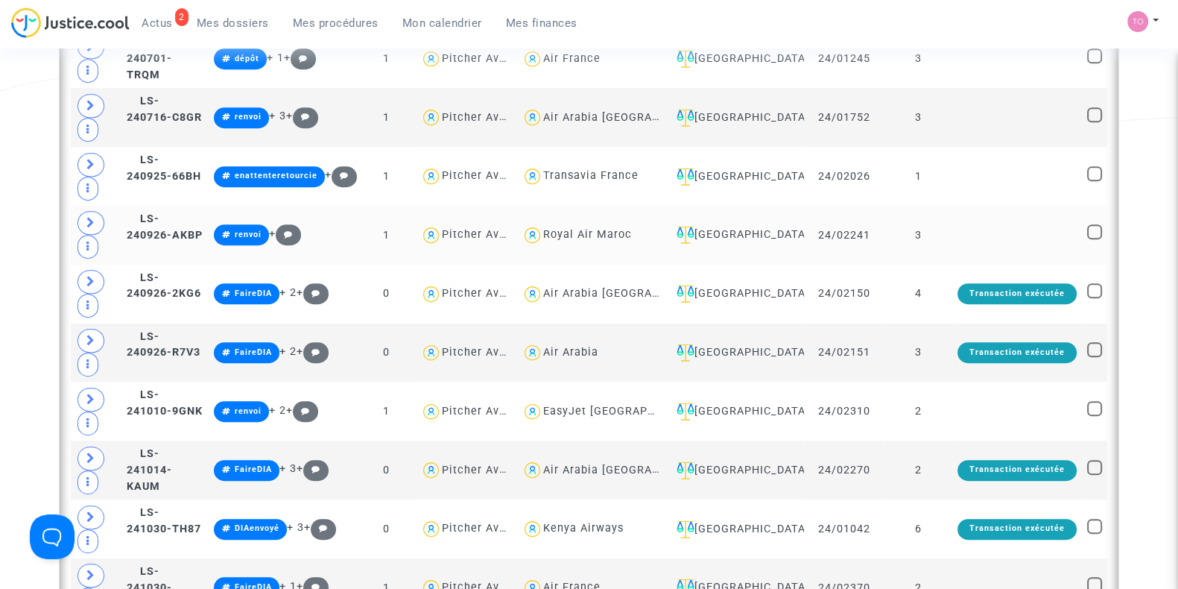
scroll to position [933, 0]
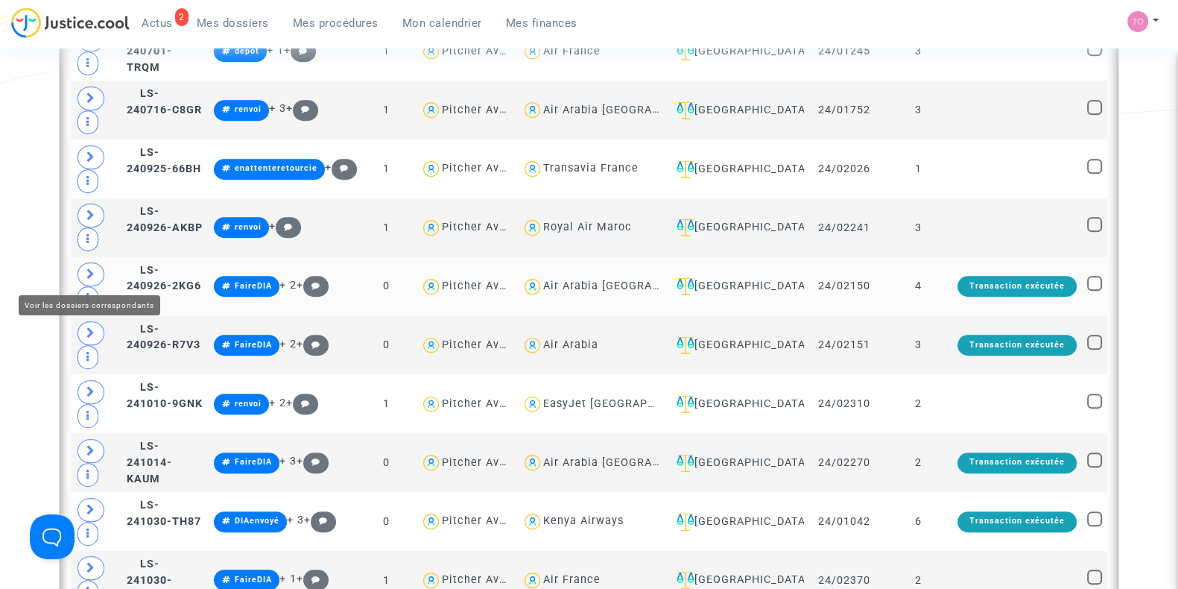
click at [92, 274] on icon at bounding box center [90, 273] width 9 height 11
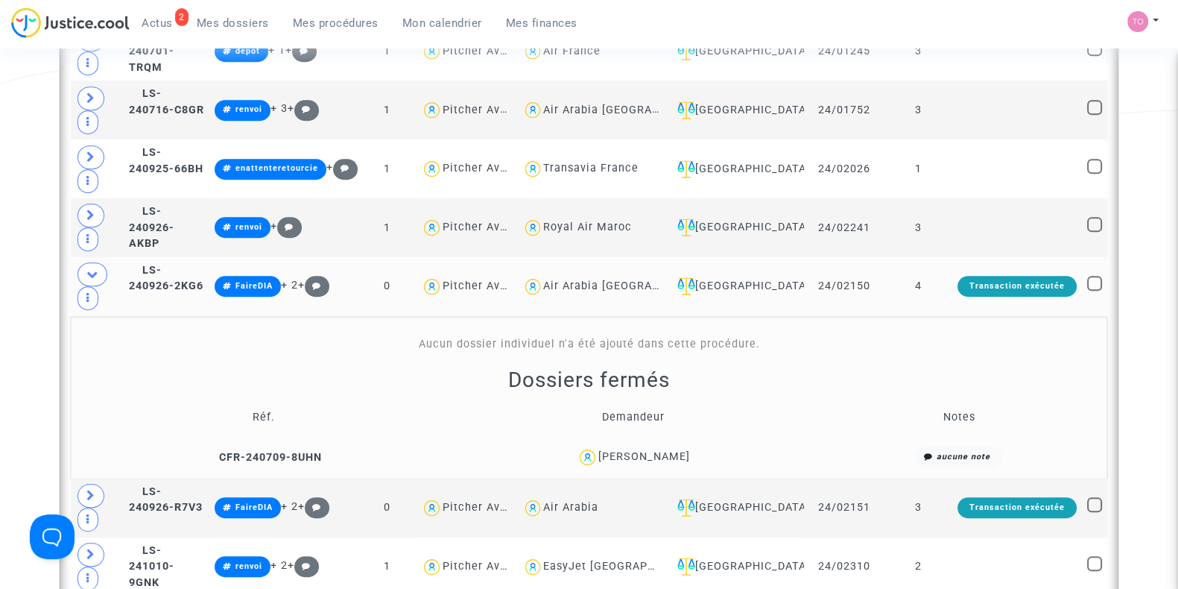
click at [575, 280] on div "Air Arabia Maroc" at bounding box center [630, 286] width 174 height 13
type textarea "@"Air Arabia Maroc""
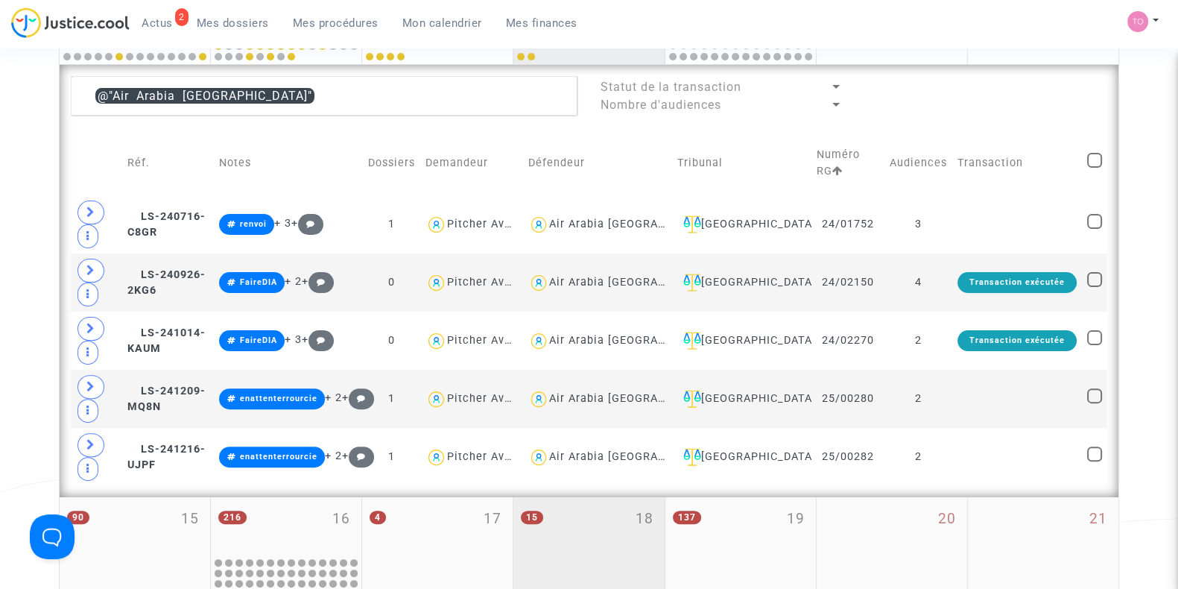
scroll to position [523, 0]
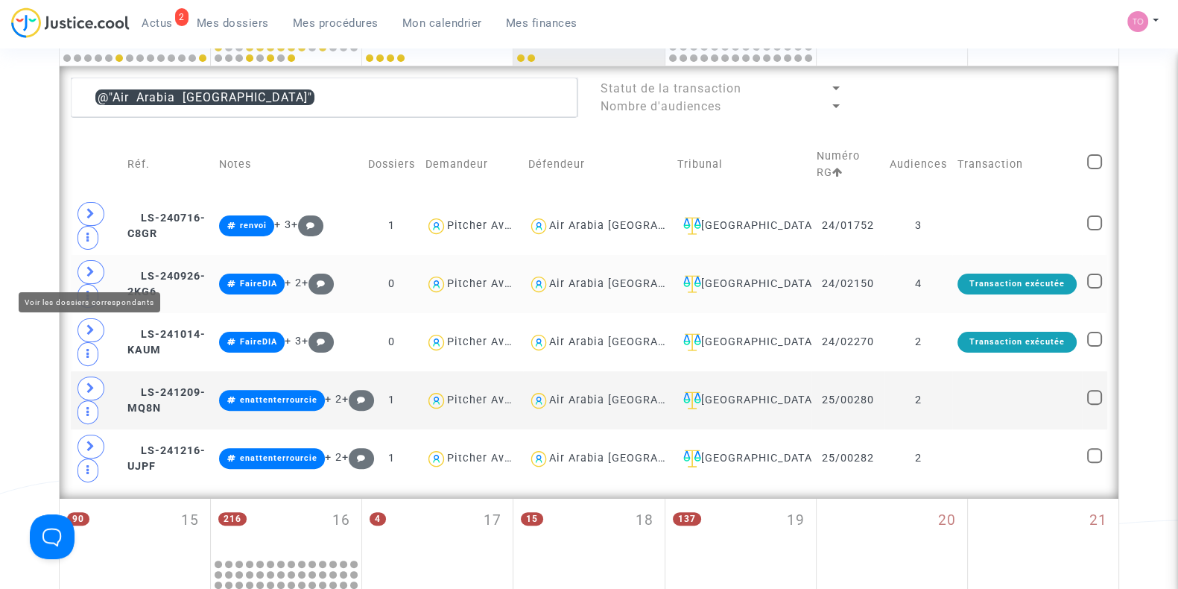
click at [87, 271] on icon at bounding box center [90, 271] width 9 height 11
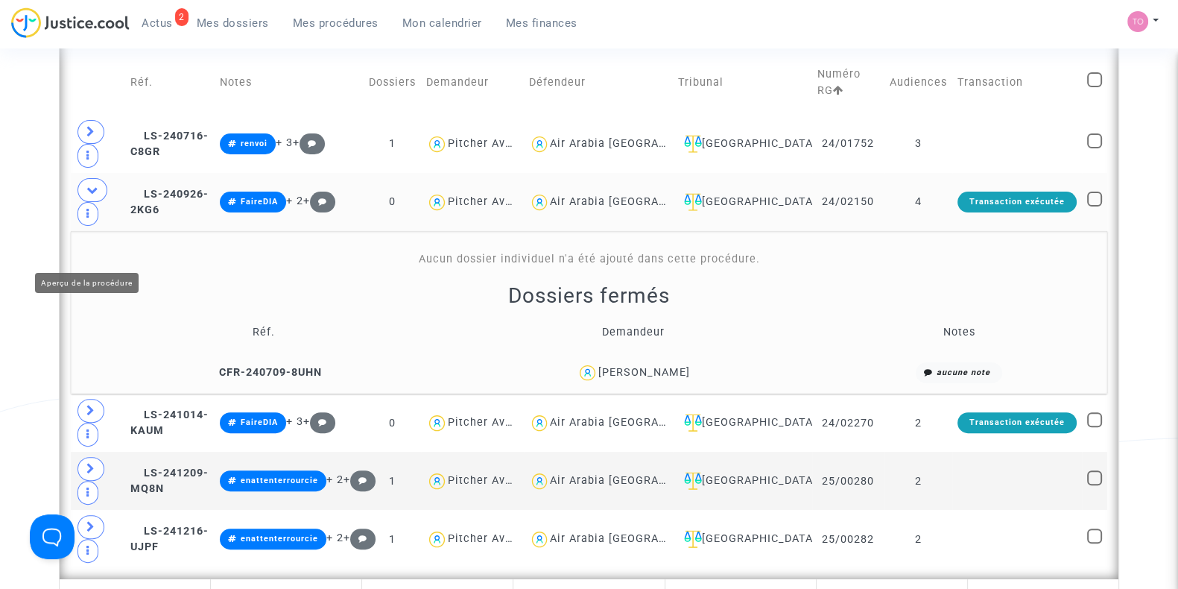
scroll to position [607, 0]
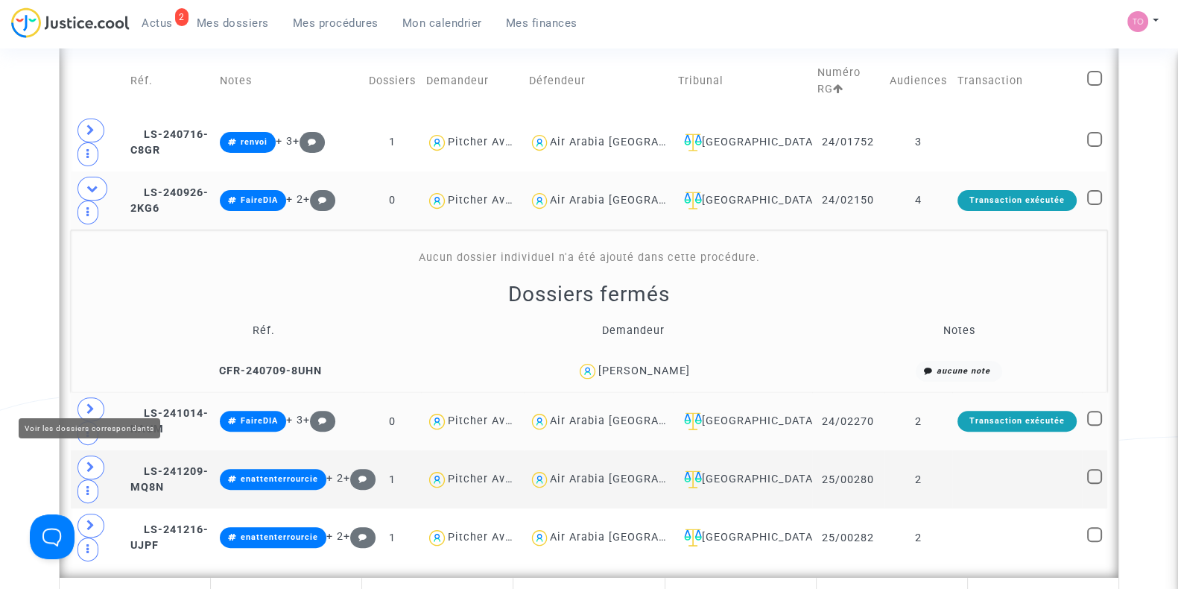
click at [86, 403] on icon at bounding box center [90, 408] width 9 height 11
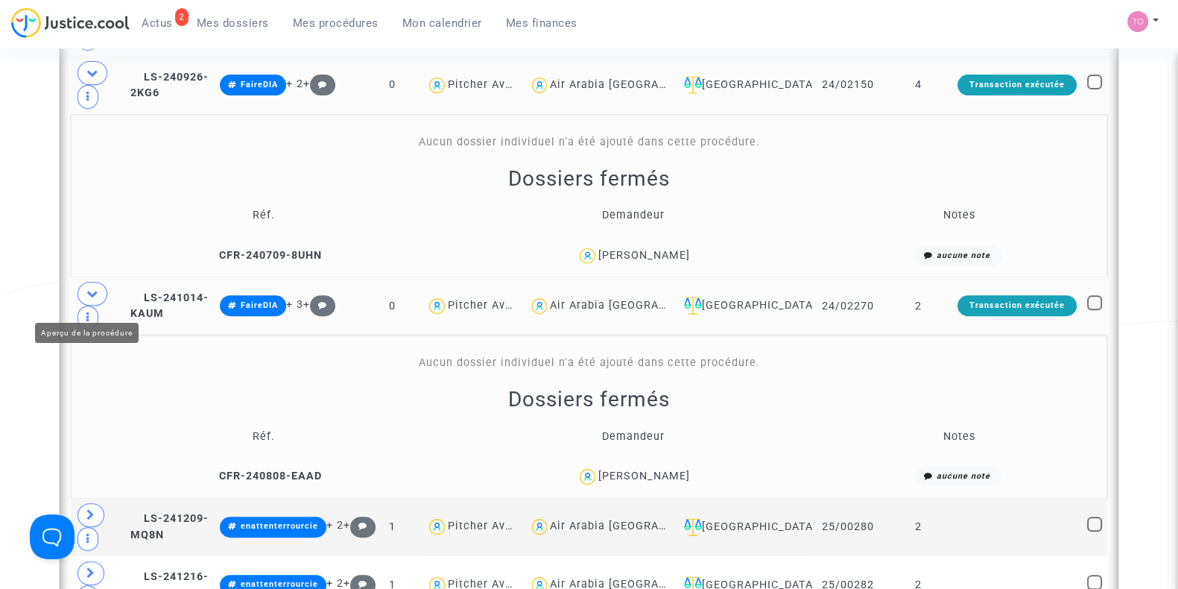
scroll to position [722, 0]
click at [95, 282] on span at bounding box center [93, 294] width 30 height 24
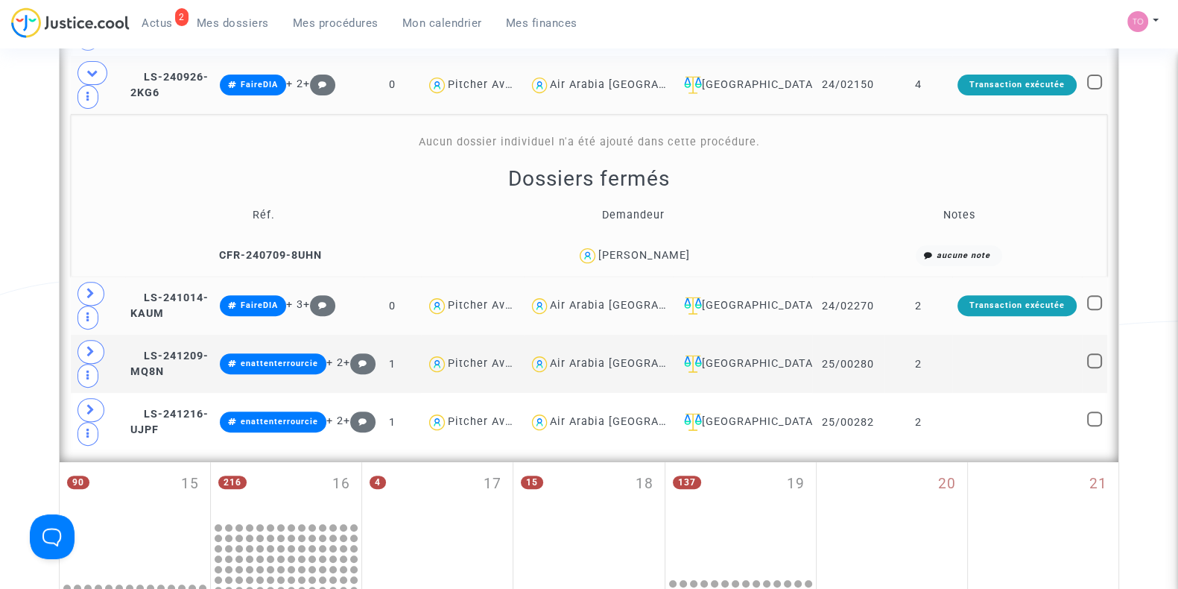
scroll to position [614, 0]
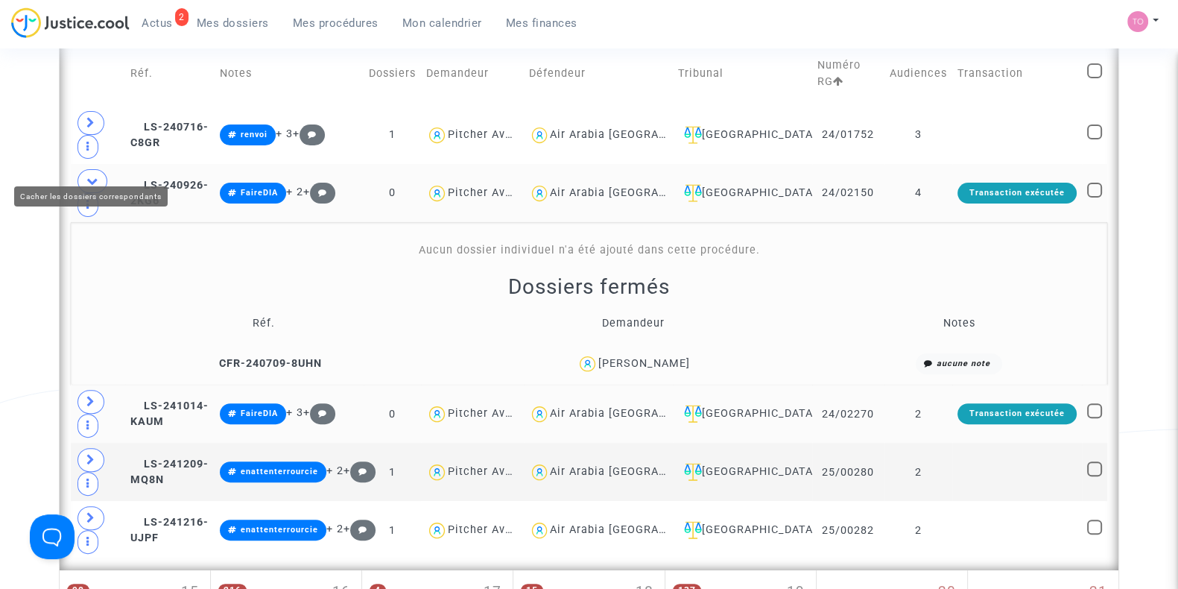
click at [86, 175] on icon at bounding box center [92, 180] width 12 height 11
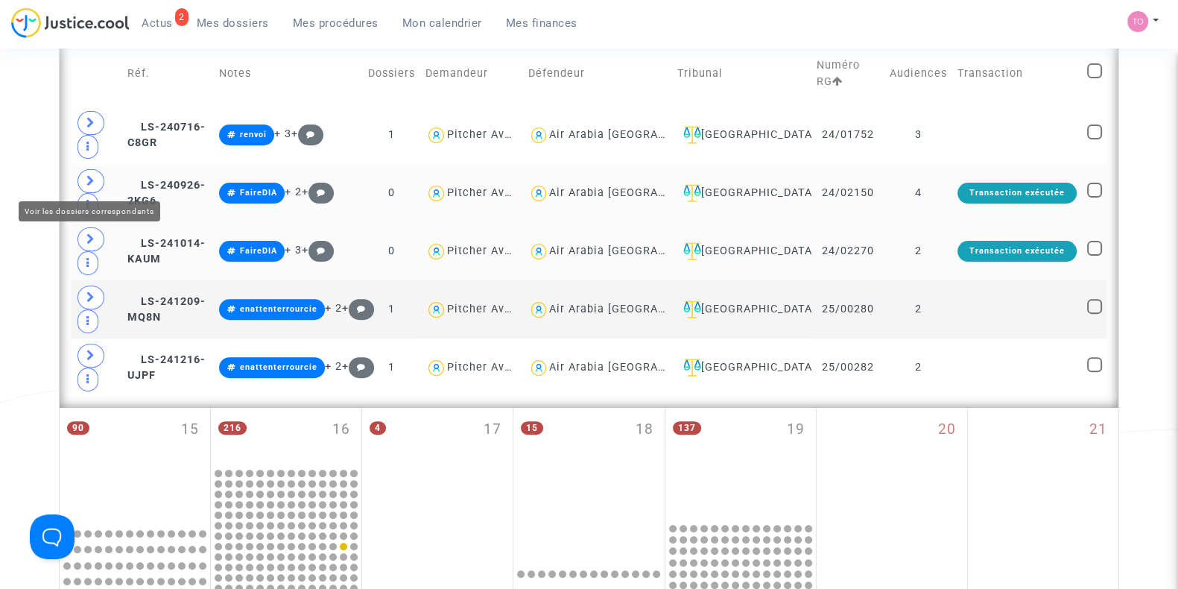
click at [91, 175] on icon at bounding box center [90, 180] width 9 height 11
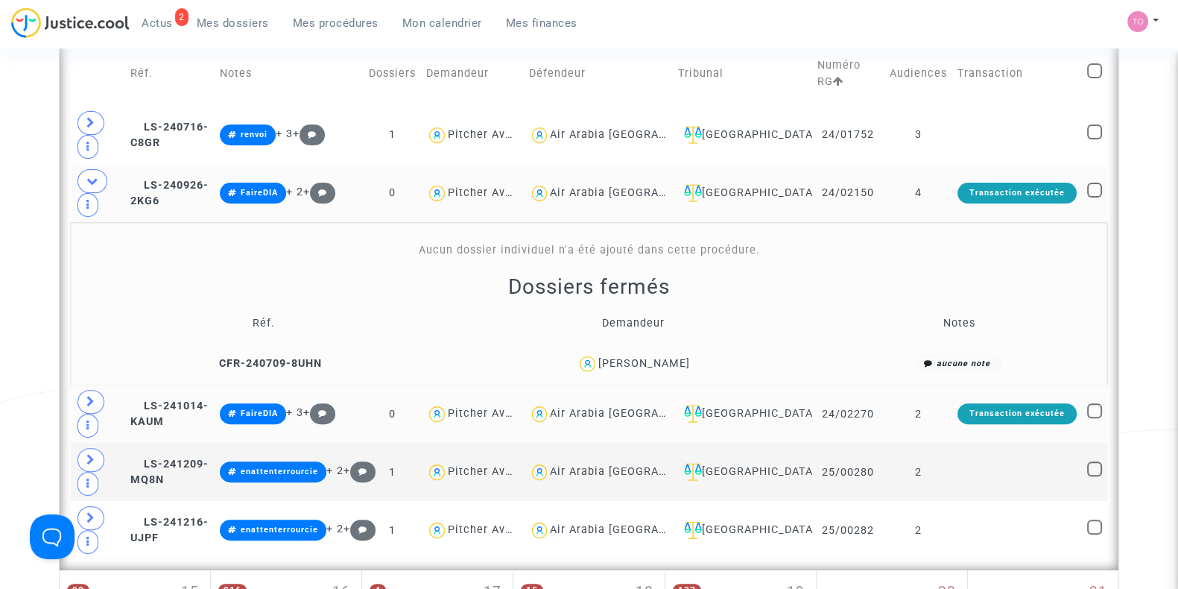
click at [621, 186] on div "Air Arabia Maroc" at bounding box center [637, 192] width 174 height 13
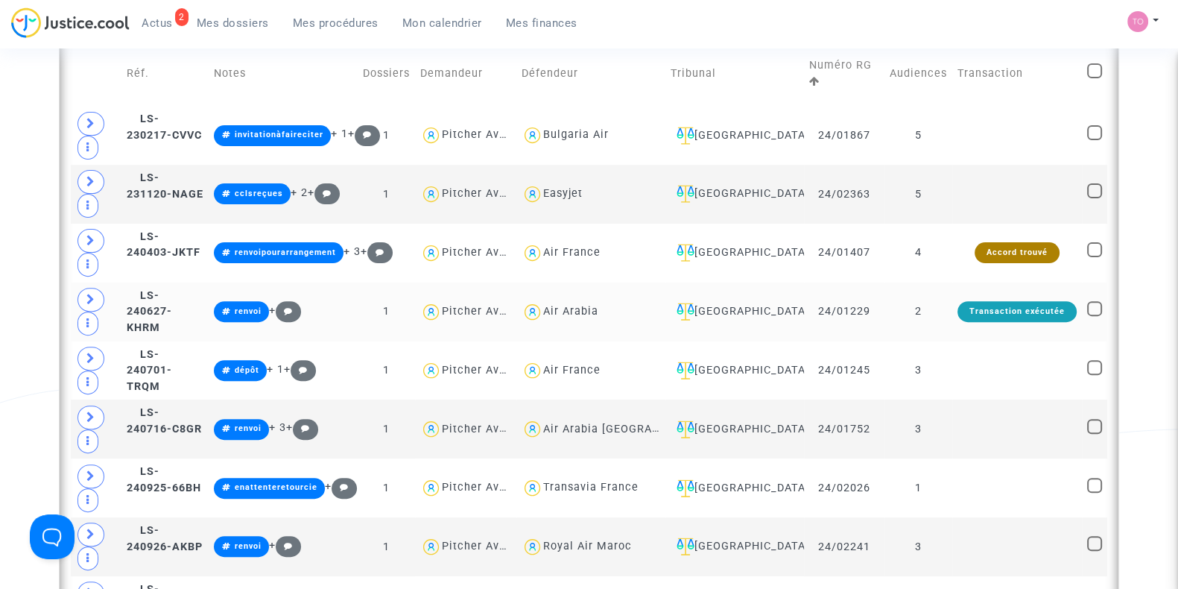
click at [552, 305] on div "Air Arabia" at bounding box center [570, 311] width 55 height 13
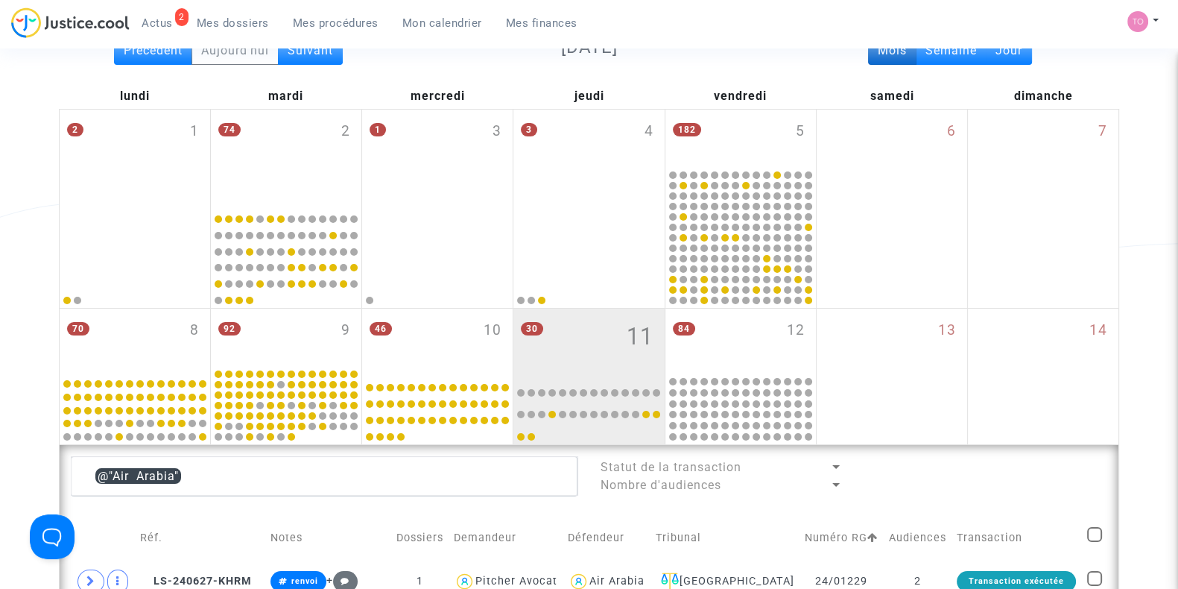
scroll to position [143, 0]
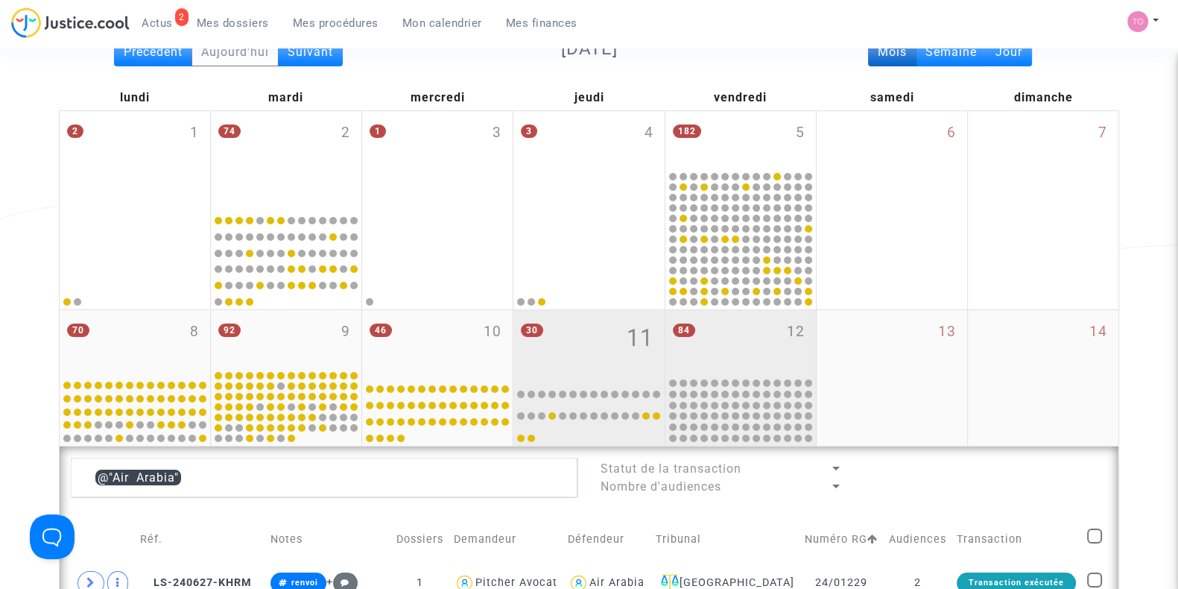
click at [739, 364] on div "84 12" at bounding box center [741, 343] width 151 height 66
type textarea "@"Air Arabia""
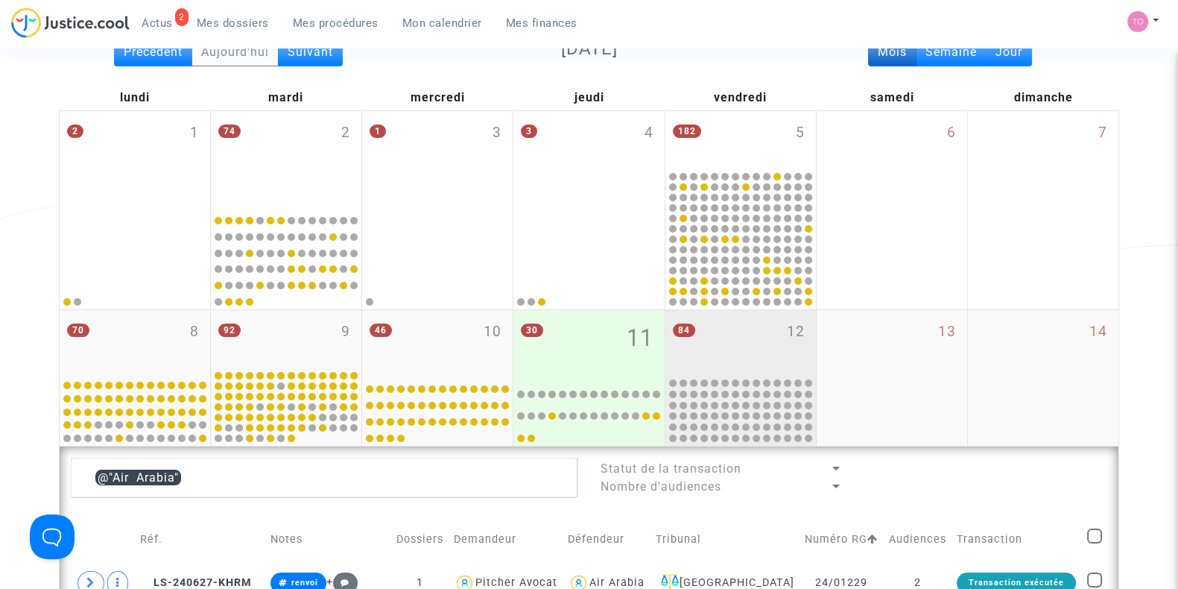
click at [739, 364] on div "84 12" at bounding box center [741, 343] width 151 height 66
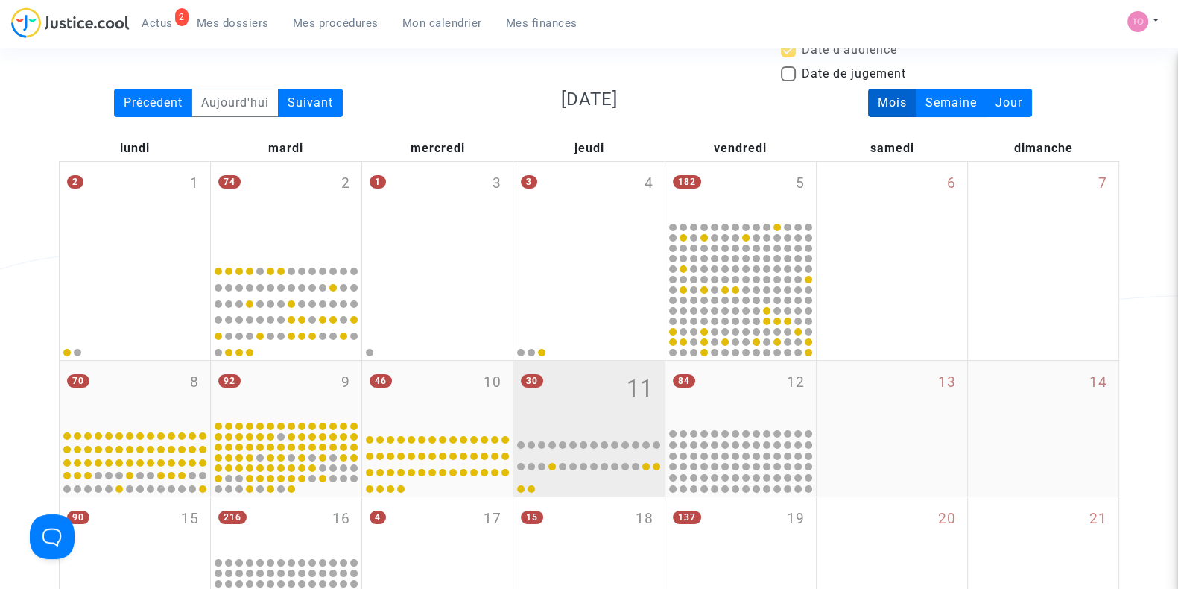
scroll to position [92, 0]
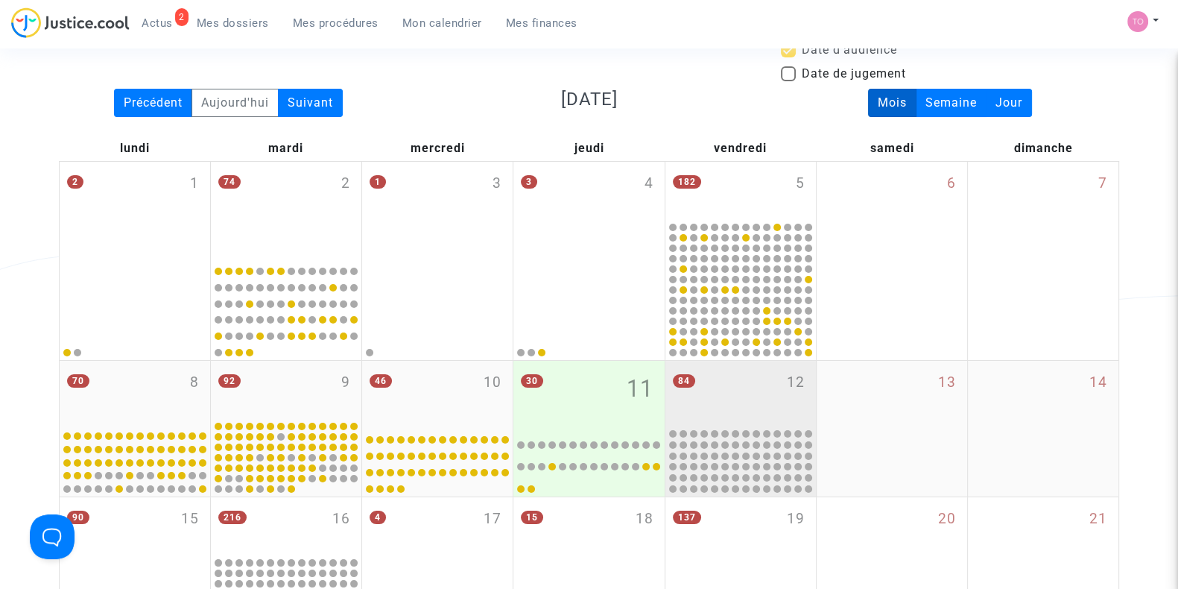
click at [752, 389] on div "84 12" at bounding box center [741, 394] width 151 height 66
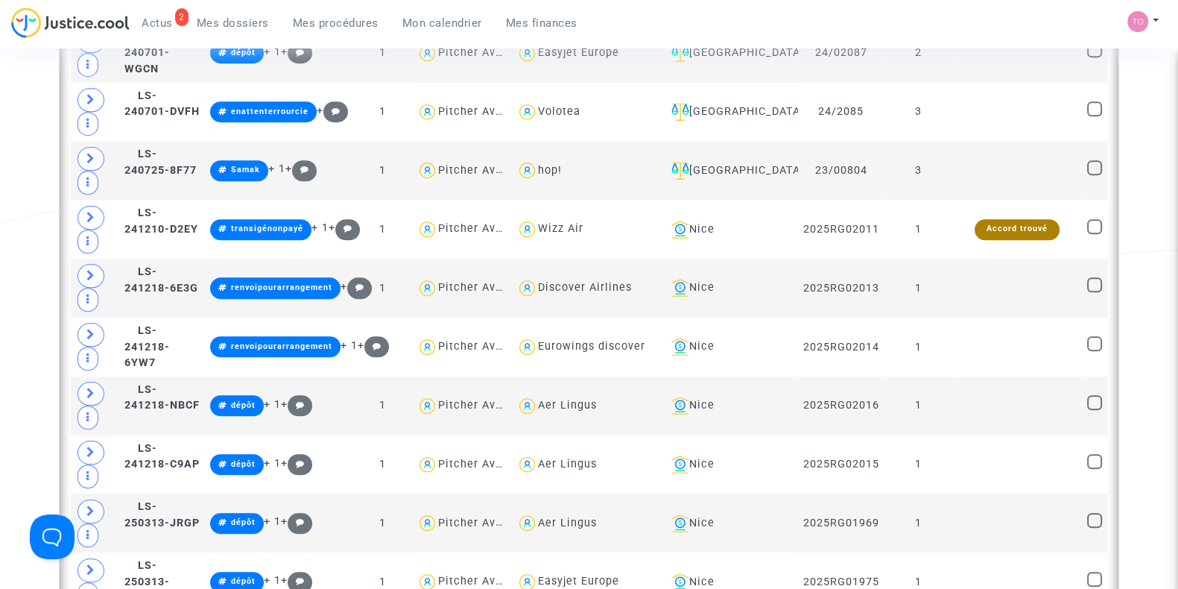
scroll to position [1609, 0]
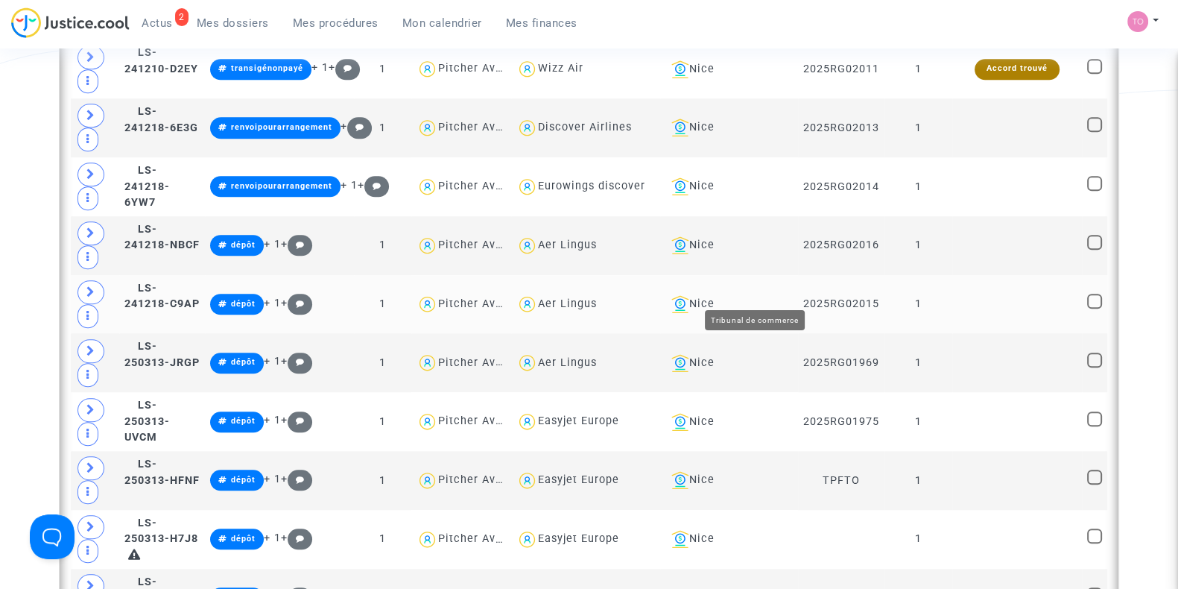
click at [768, 295] on div "Nice" at bounding box center [729, 304] width 127 height 18
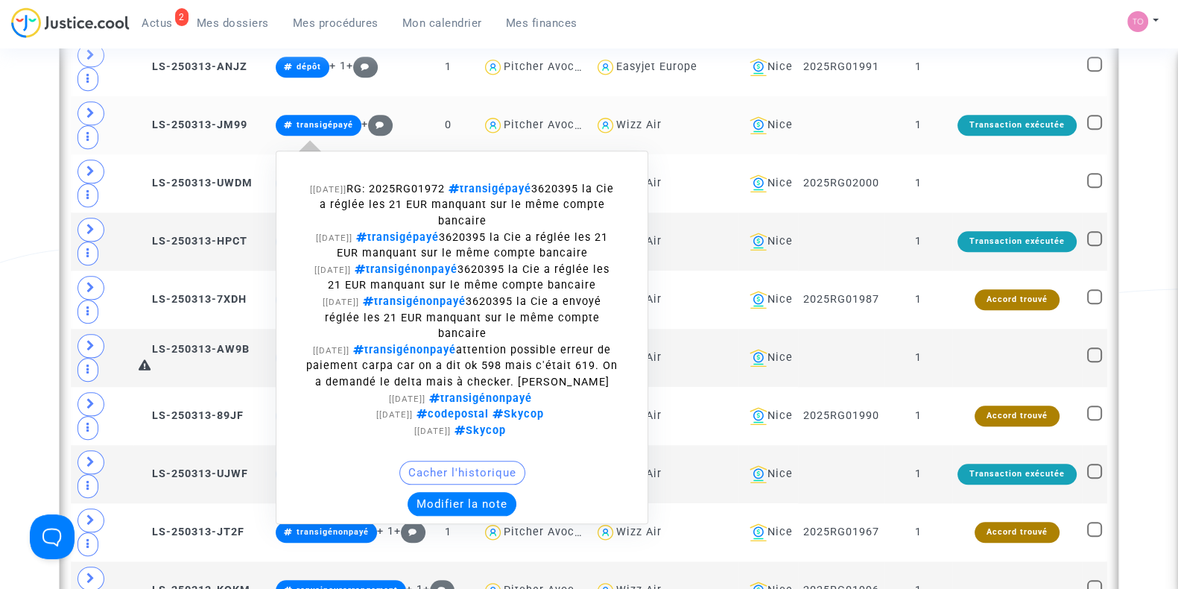
scroll to position [2068, 0]
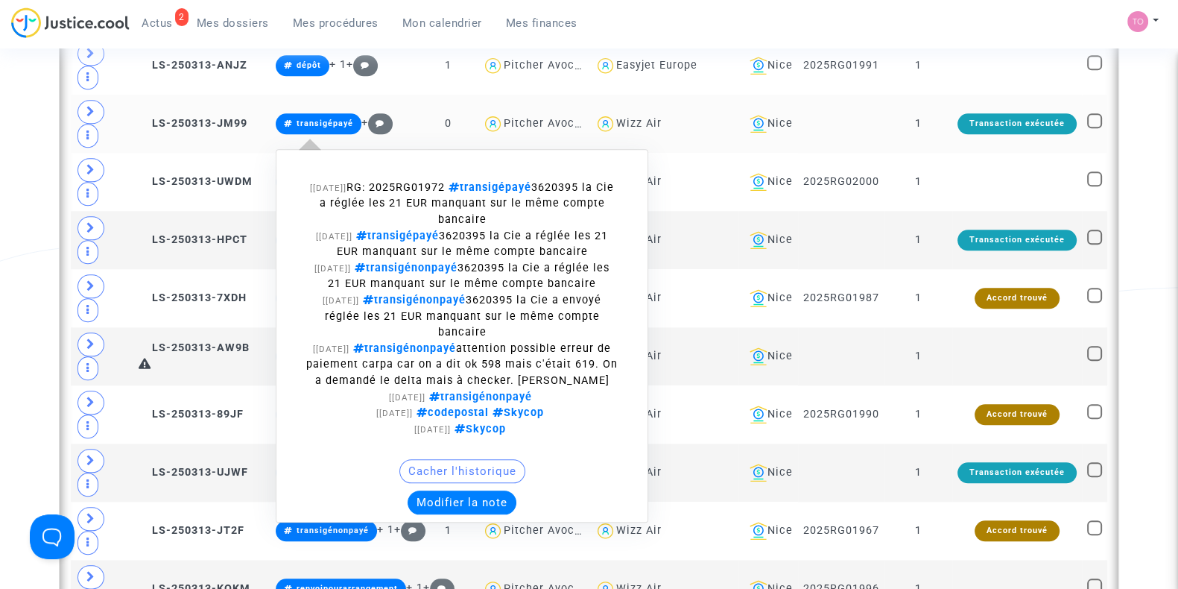
click at [454, 502] on button "Modifier la note" at bounding box center [462, 502] width 109 height 24
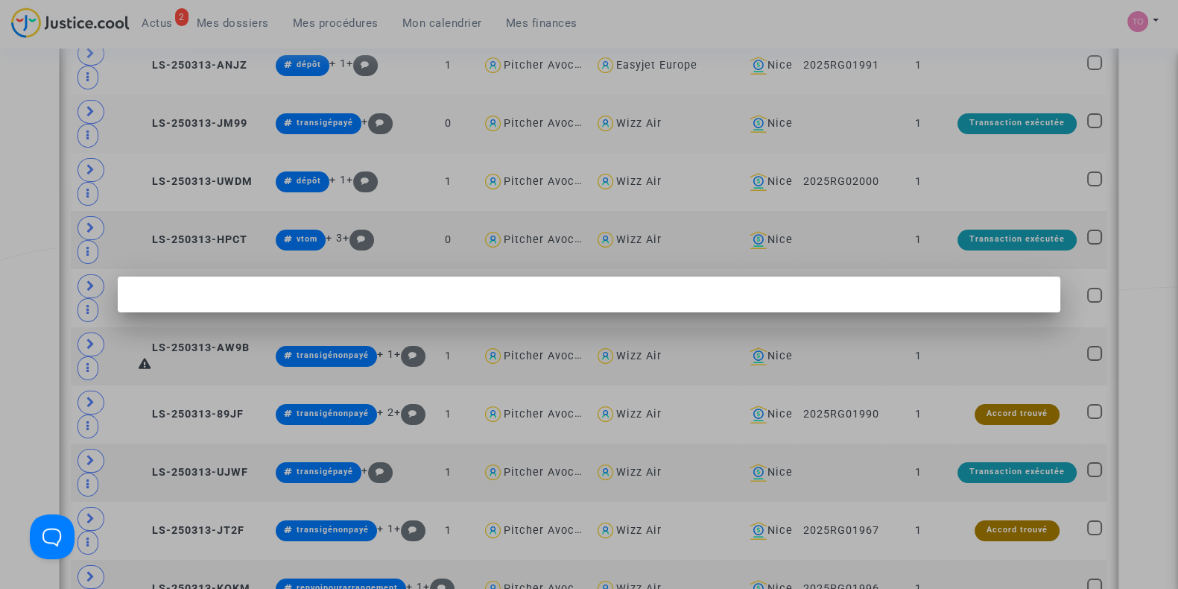
scroll to position [0, 0]
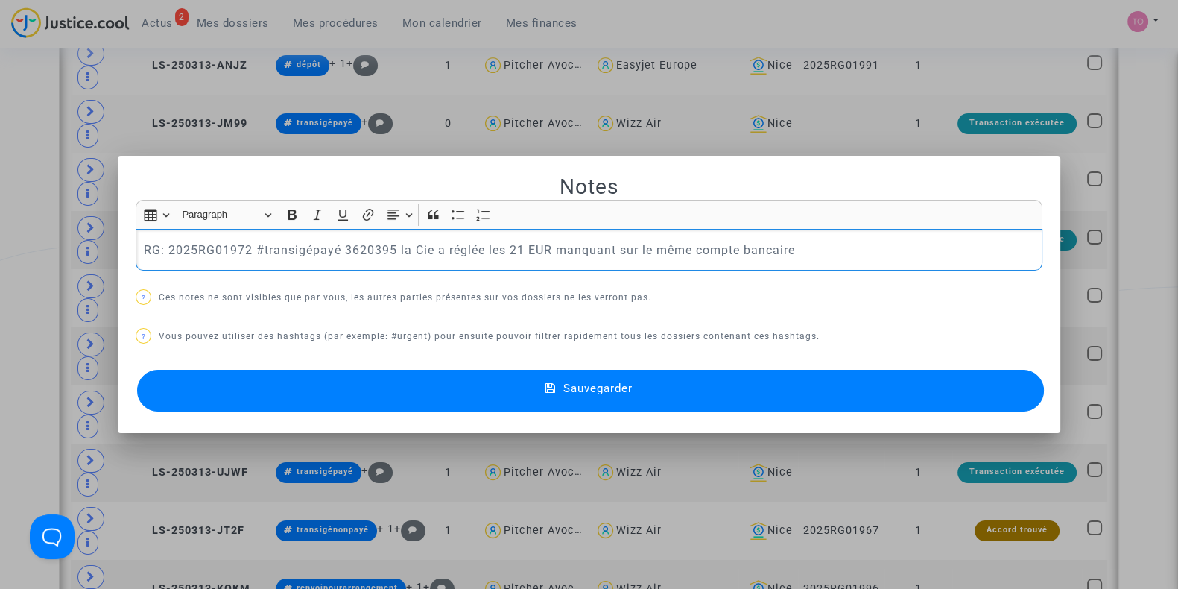
click at [136, 244] on div "RG: 2025RG01972 #transigépayé 3620395 la Cie a réglée les 21 EUR manquant sur l…" at bounding box center [589, 250] width 907 height 42
click at [456, 395] on button "Sauvegarder" at bounding box center [590, 391] width 907 height 42
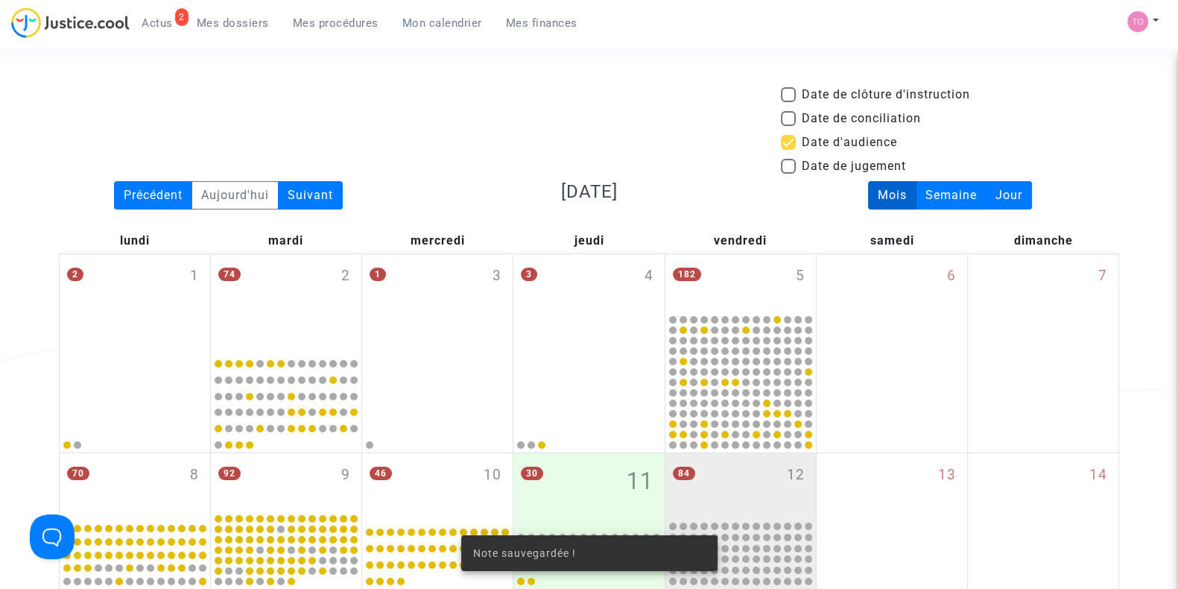
scroll to position [2068, 0]
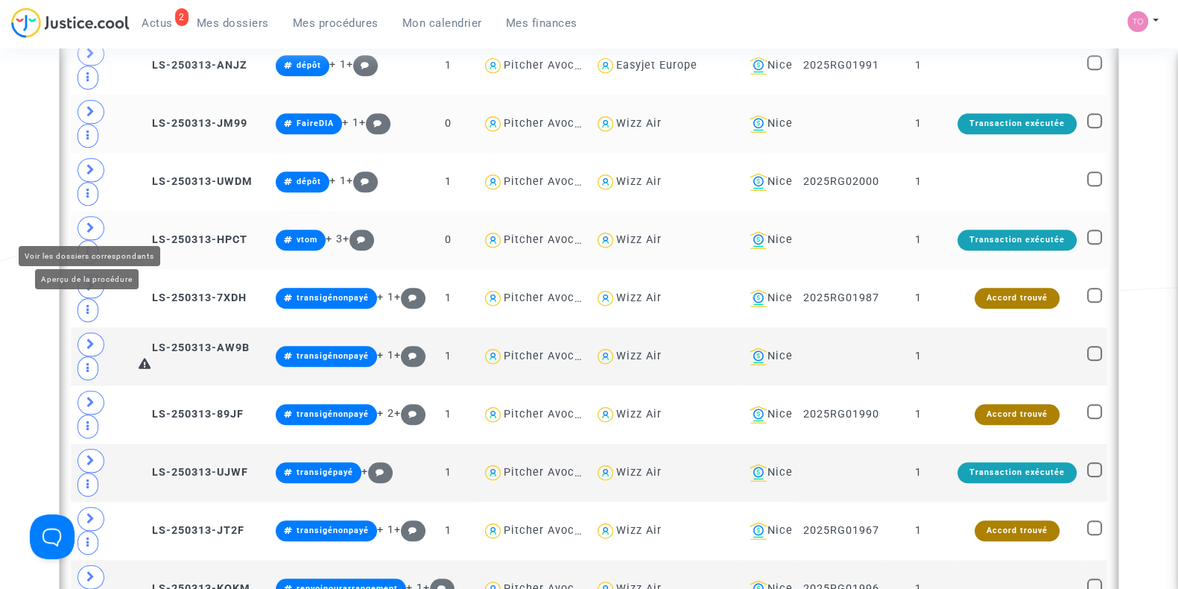
click at [89, 225] on icon at bounding box center [90, 227] width 9 height 11
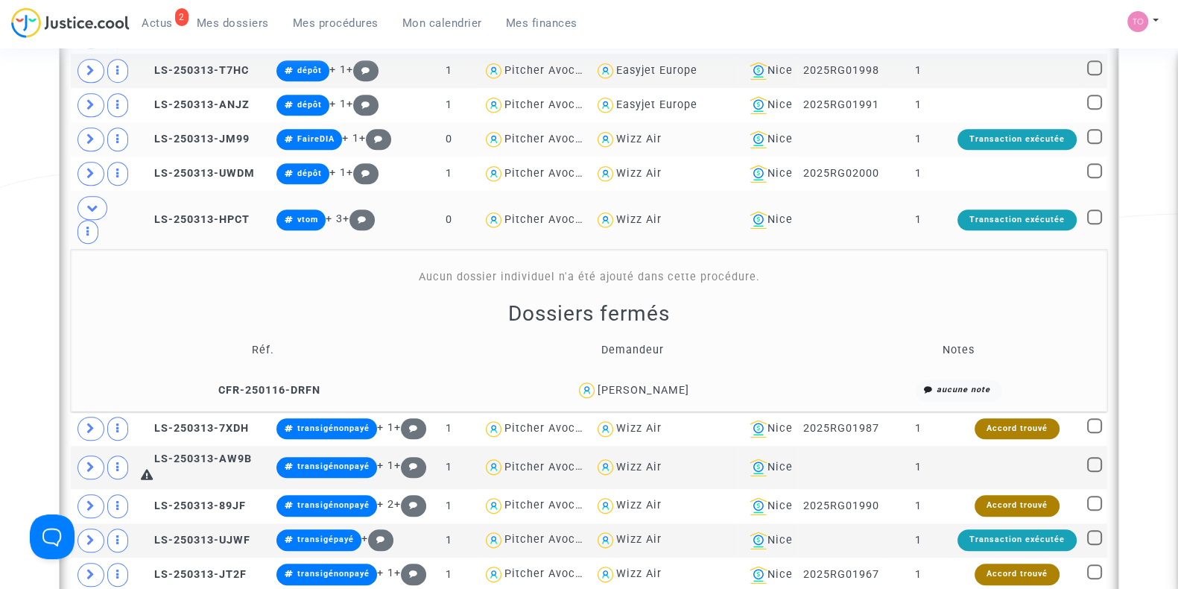
scroll to position [1483, 0]
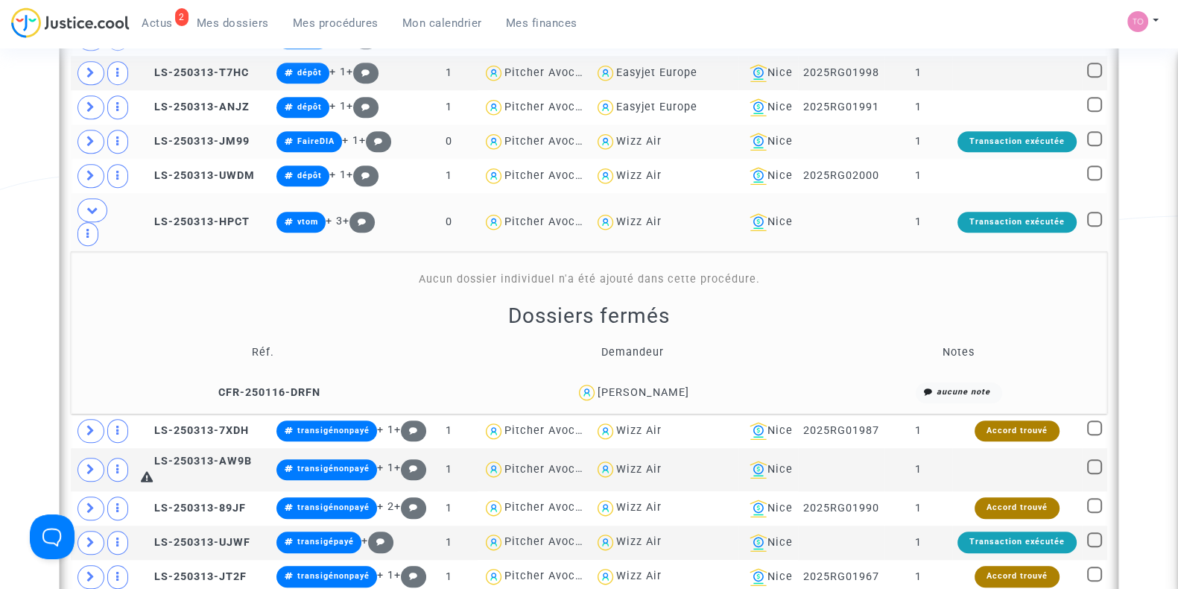
click at [654, 397] on div "Iryna Kurnikova" at bounding box center [644, 392] width 92 height 13
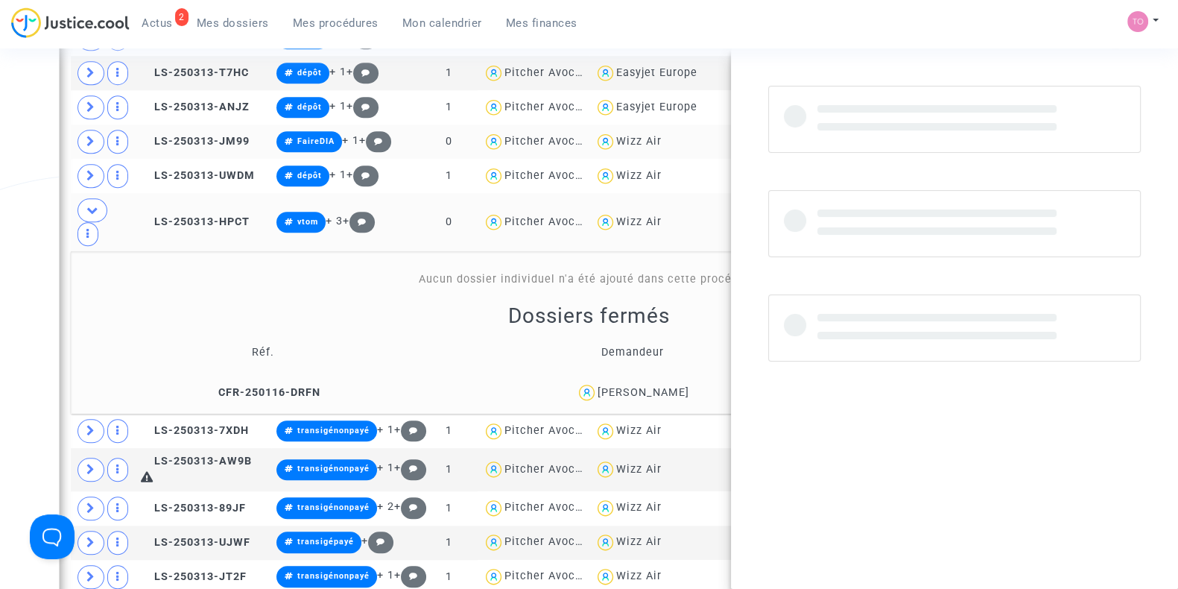
click at [654, 397] on div "Iryna Kurnikova" at bounding box center [644, 392] width 92 height 13
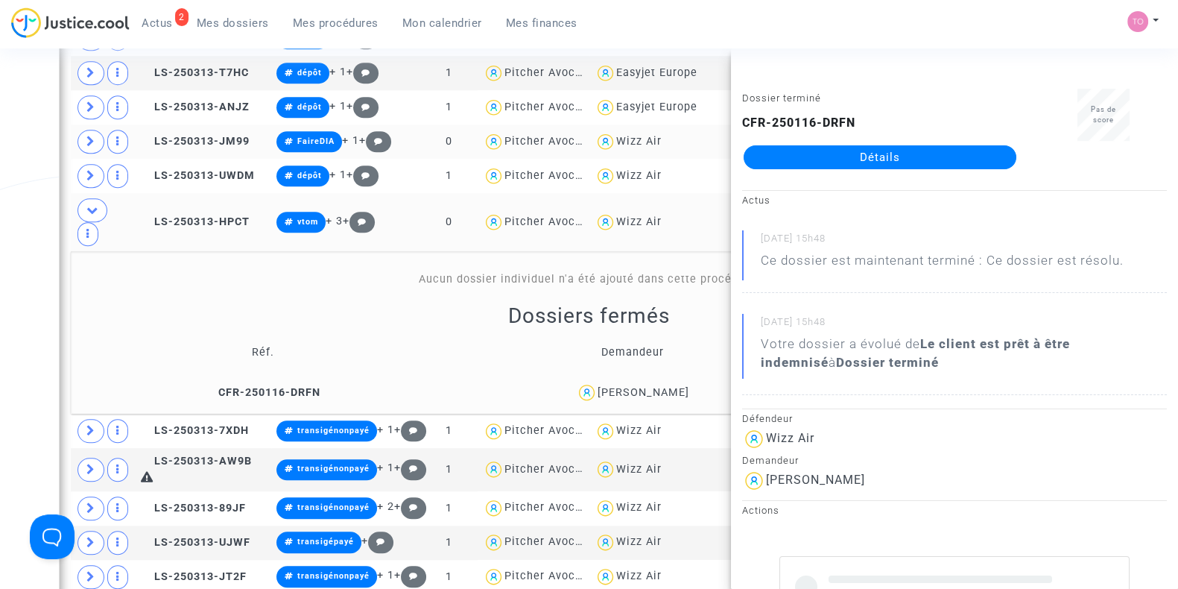
copy div "Kurnikova"
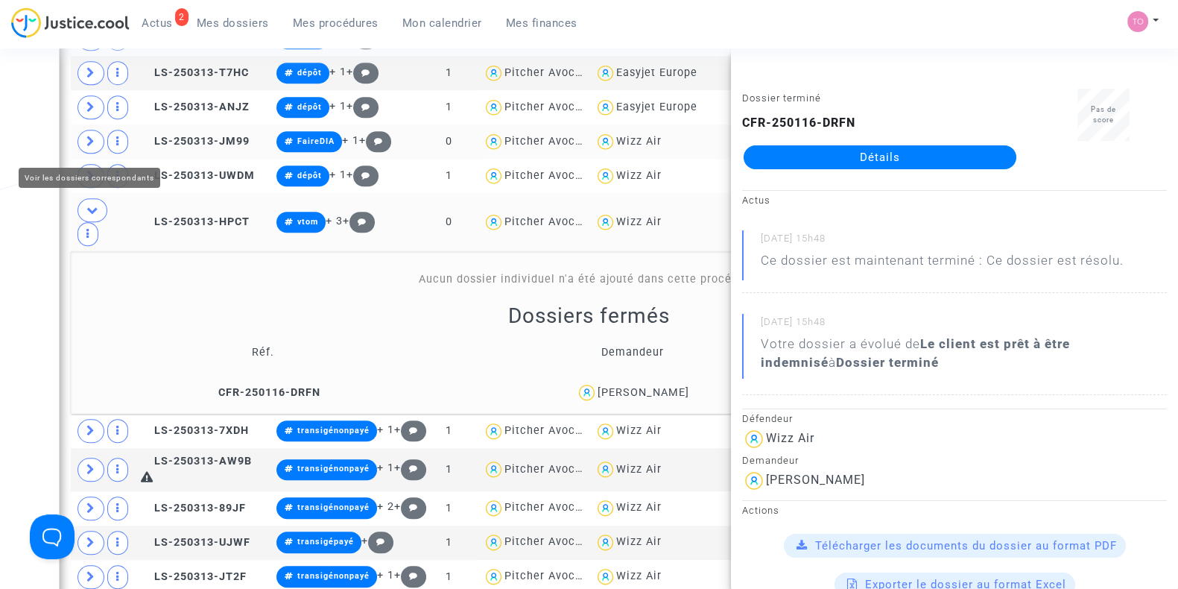
click at [91, 145] on icon at bounding box center [90, 141] width 9 height 11
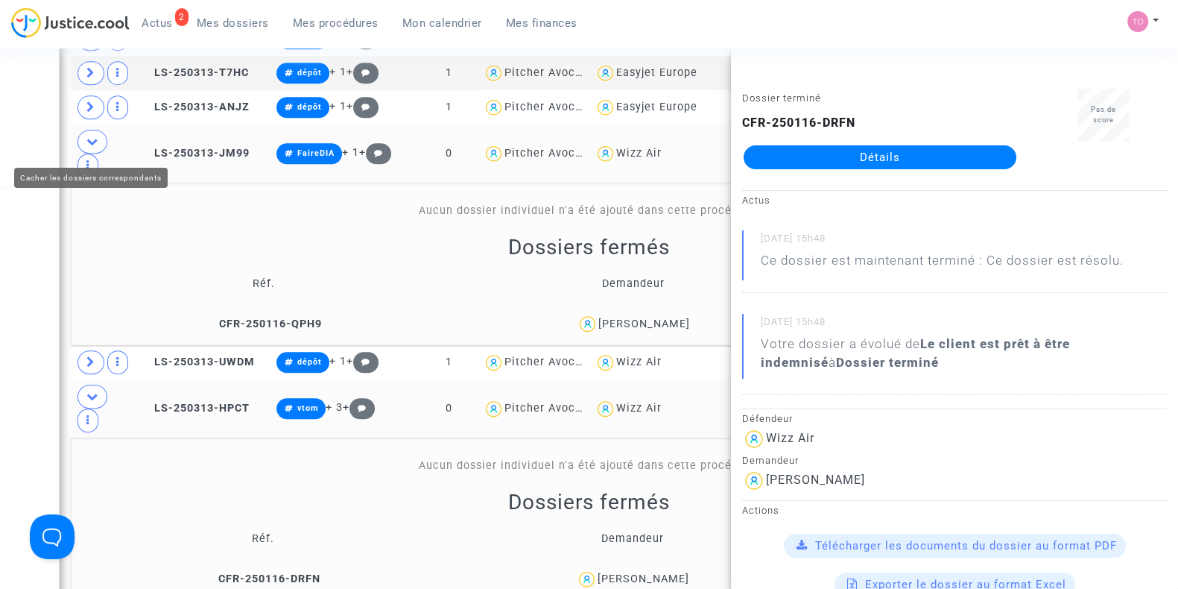
click at [91, 145] on icon at bounding box center [92, 141] width 12 height 11
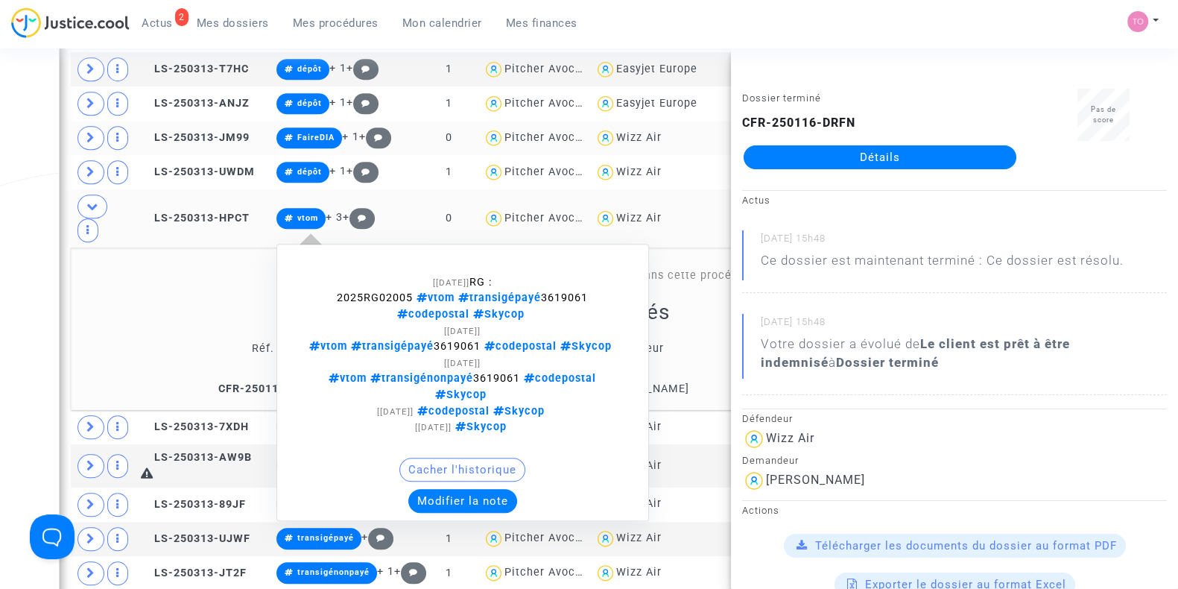
scroll to position [1488, 0]
click at [433, 488] on button "Modifier la note" at bounding box center [462, 500] width 109 height 24
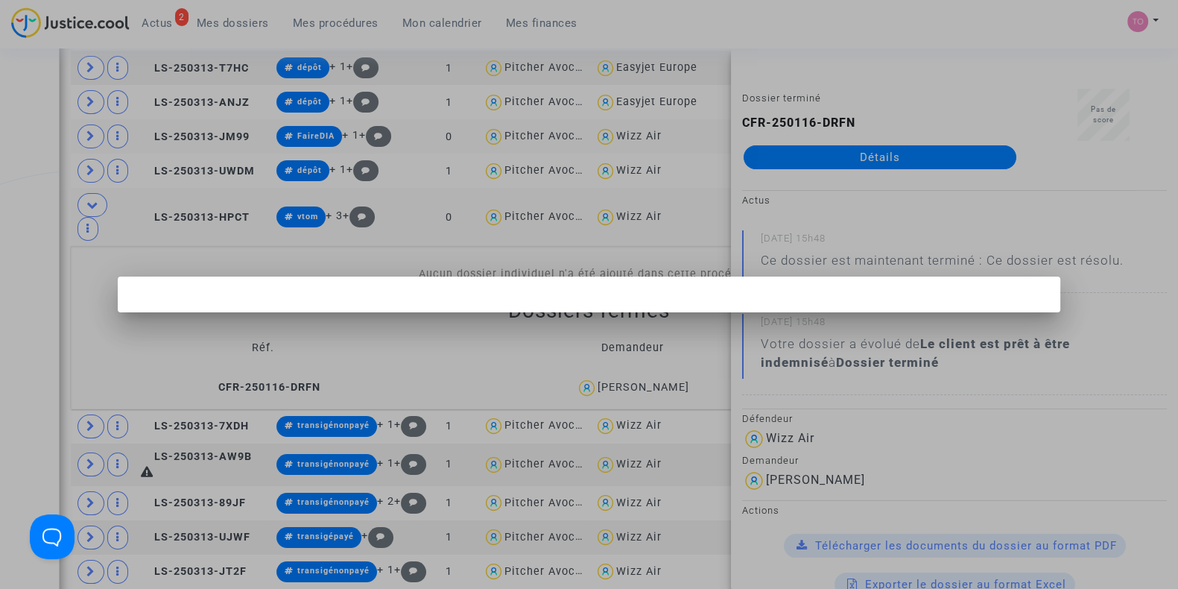
scroll to position [0, 0]
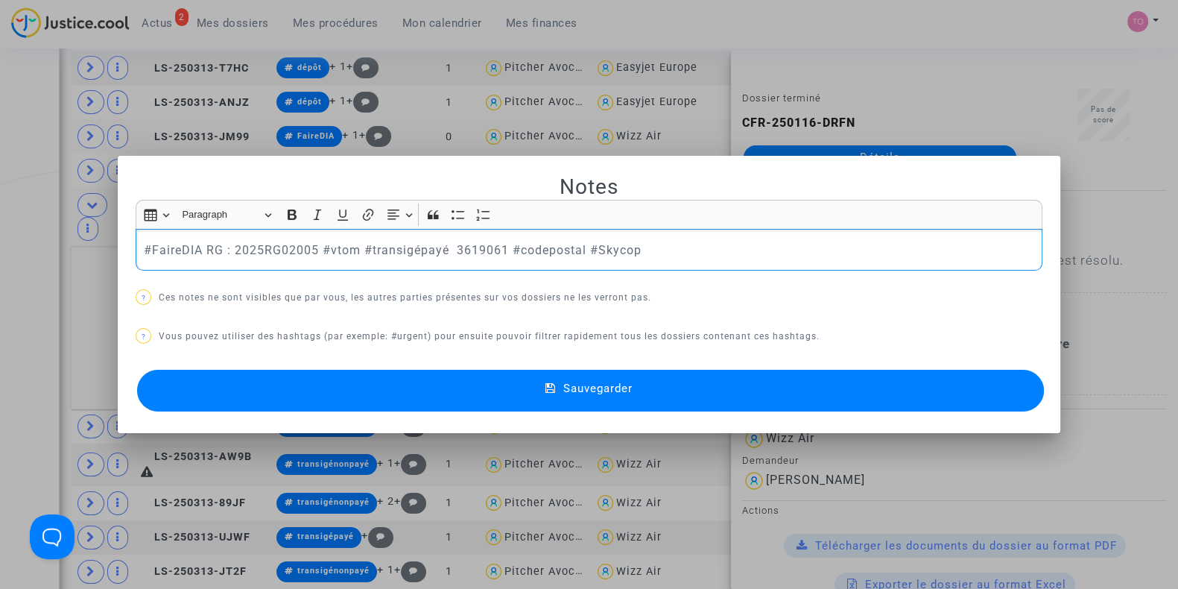
click at [546, 386] on icon at bounding box center [551, 388] width 10 height 13
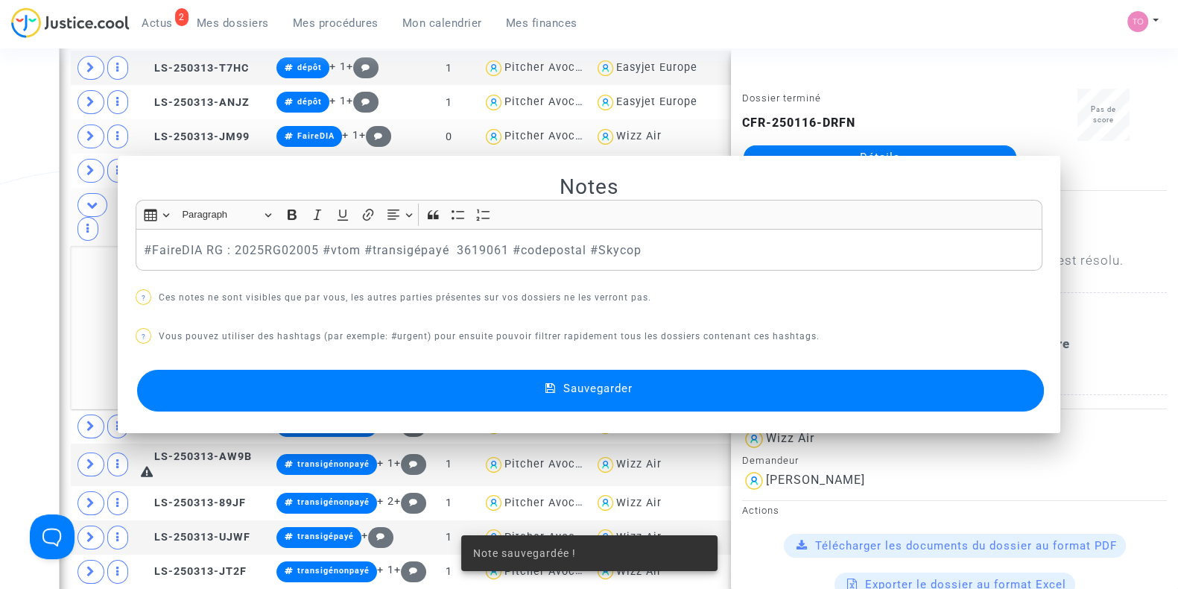
scroll to position [1488, 0]
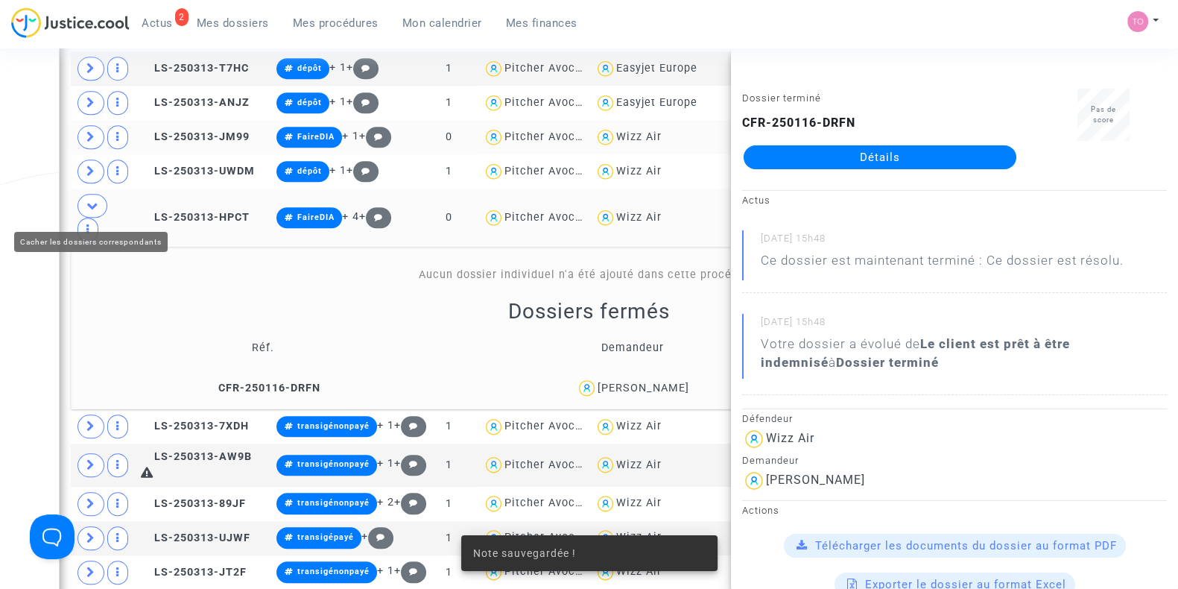
click at [82, 209] on span at bounding box center [93, 206] width 30 height 24
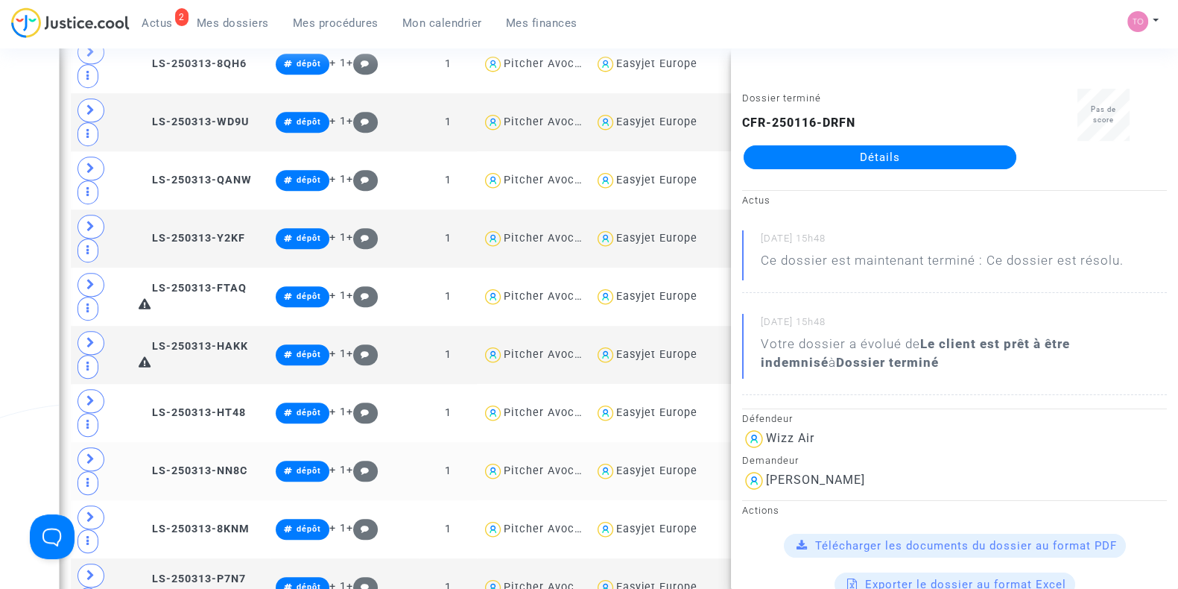
scroll to position [1356, 0]
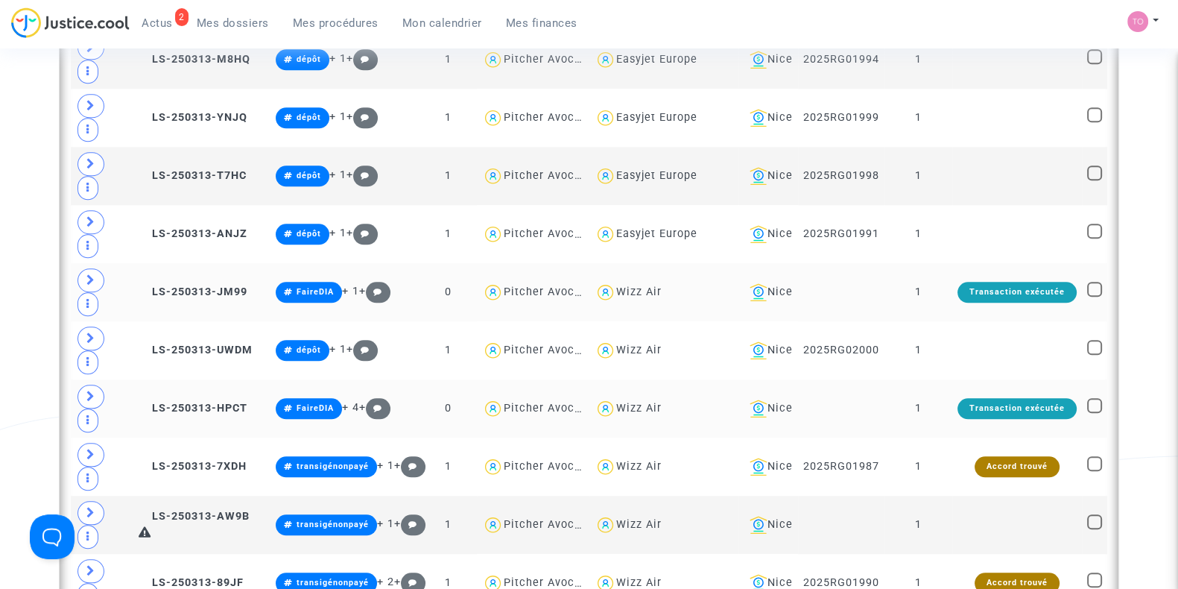
scroll to position [2106, 0]
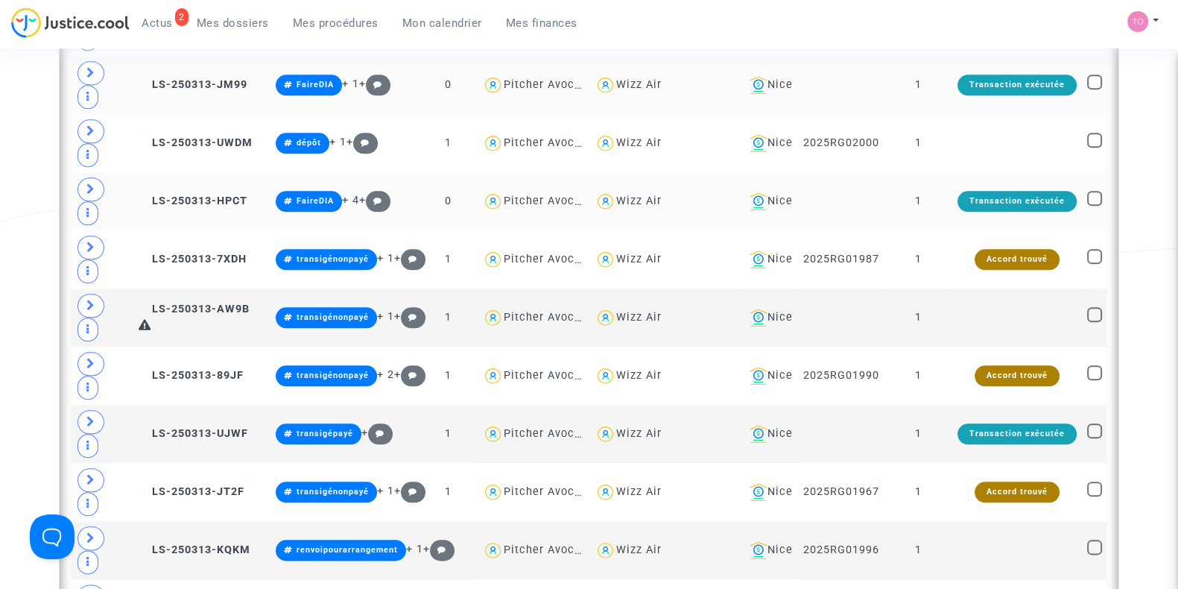
click at [645, 196] on div "Wizz Air" at bounding box center [638, 201] width 45 height 13
type textarea "@"Wizz Air""
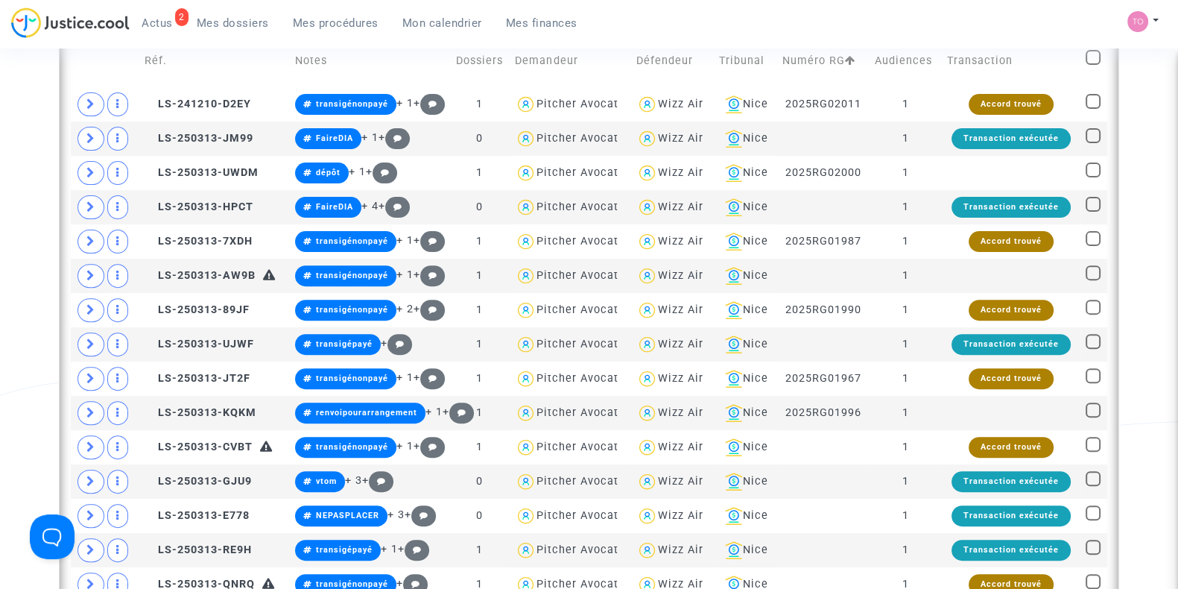
scroll to position [583, 0]
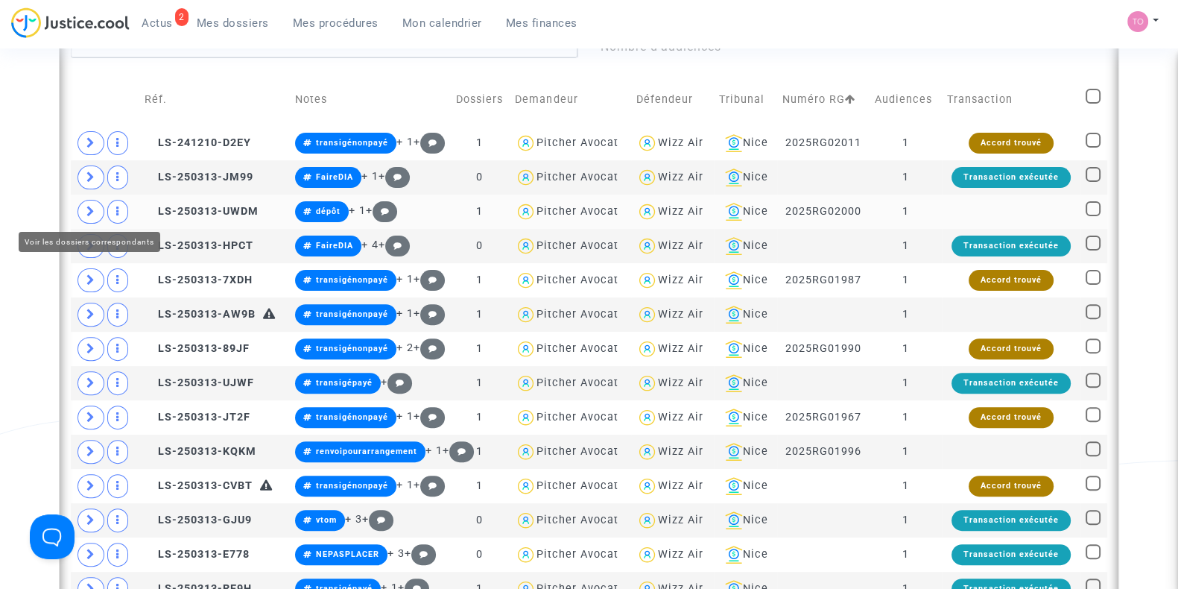
click at [83, 209] on span at bounding box center [91, 212] width 27 height 24
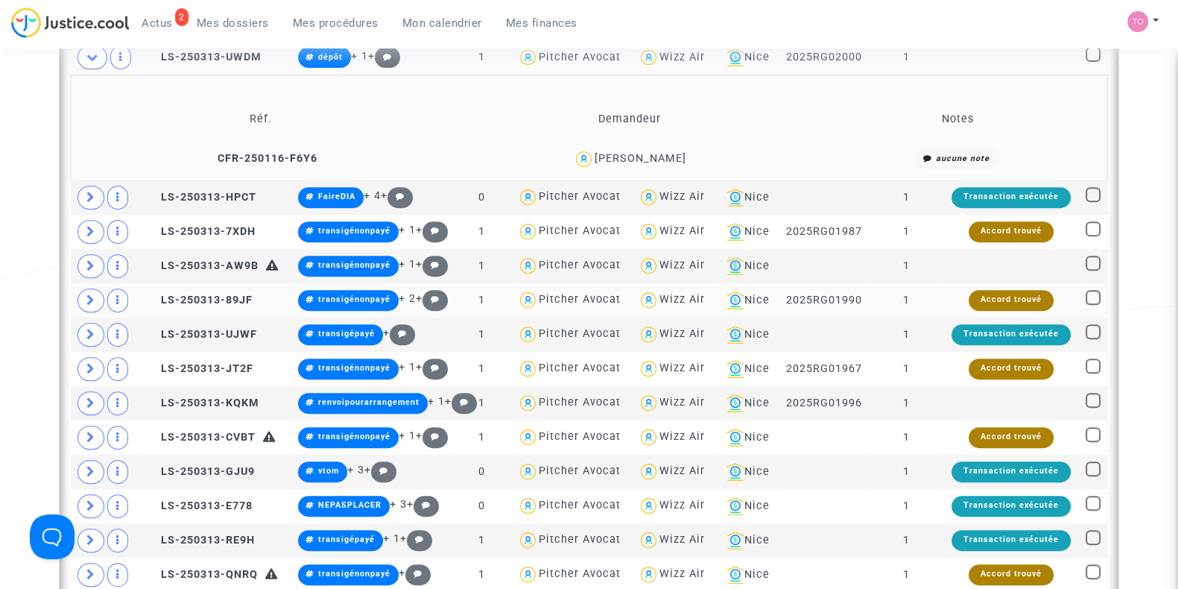
scroll to position [736, 0]
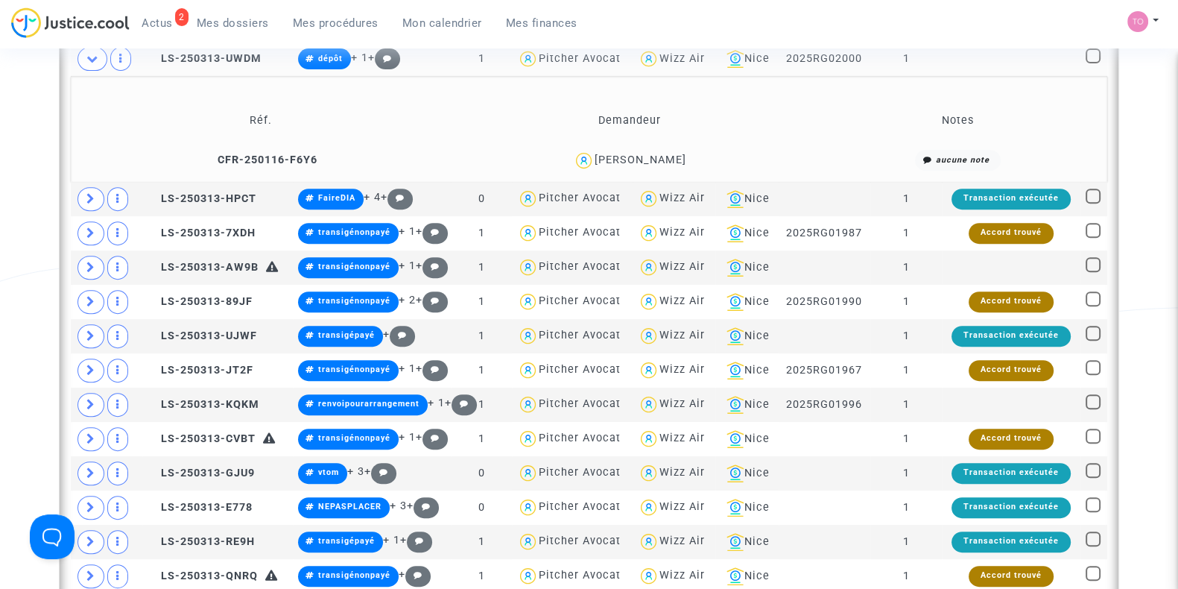
click at [662, 154] on div "Nevena Tatic" at bounding box center [641, 160] width 92 height 13
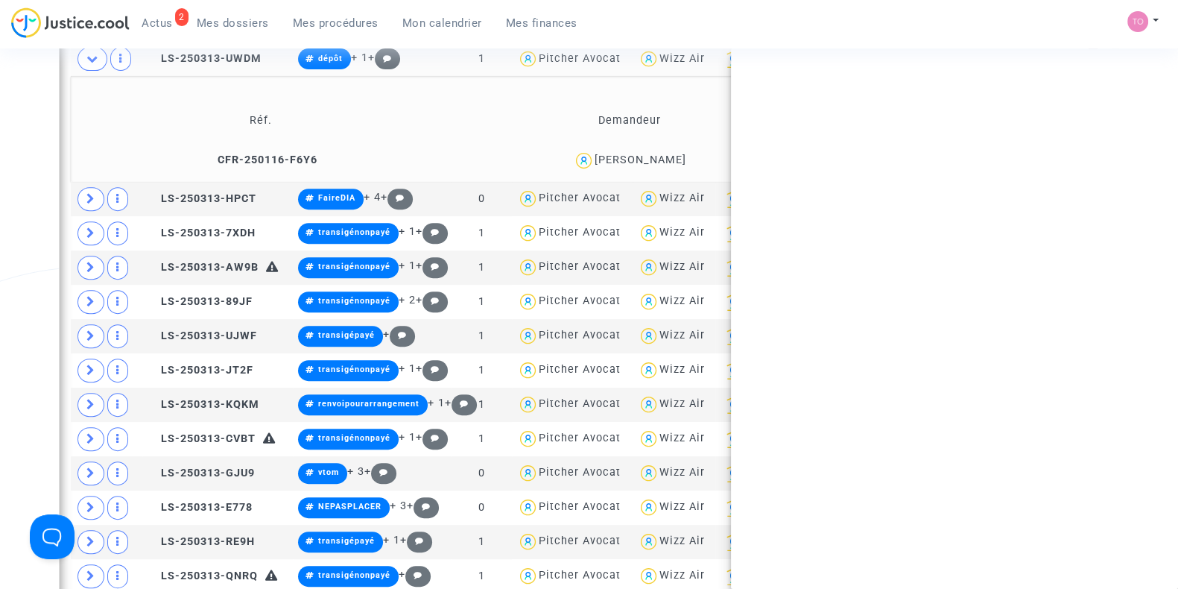
click at [662, 154] on div "Nevena Tatic" at bounding box center [641, 160] width 92 height 13
copy div "Nevena Tatic"
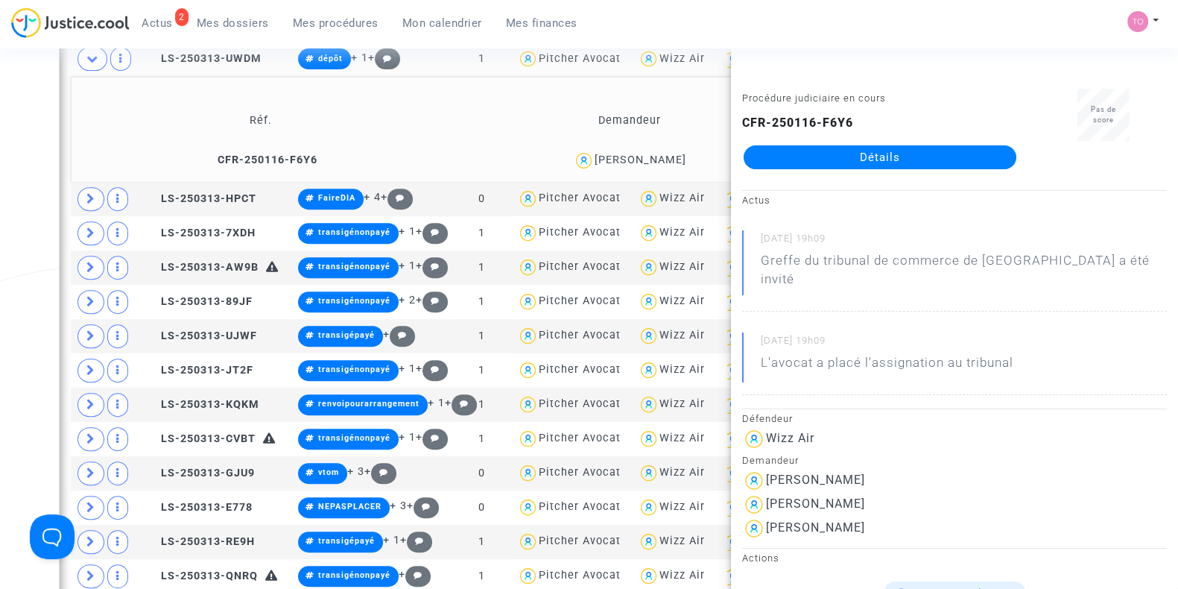
click at [652, 156] on div "Nevena Tatic" at bounding box center [641, 160] width 92 height 13
click at [7, 150] on div "Date de clôture d'instruction Date de conciliation Date d'audience Date de juge…" at bounding box center [589, 284] width 1178 height 1868
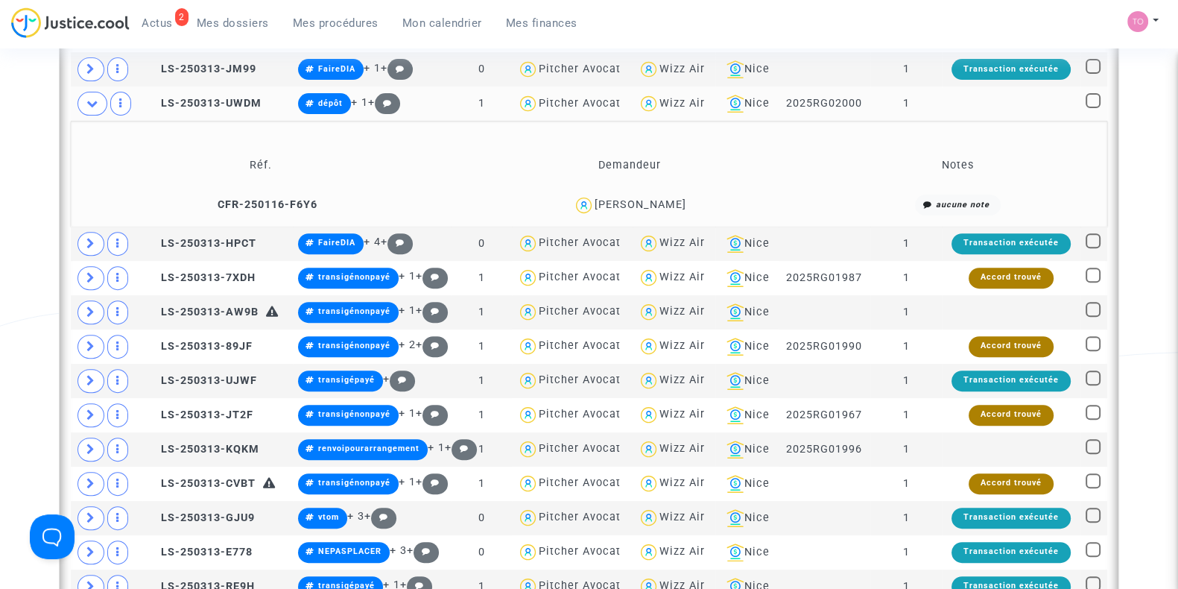
scroll to position [689, 0]
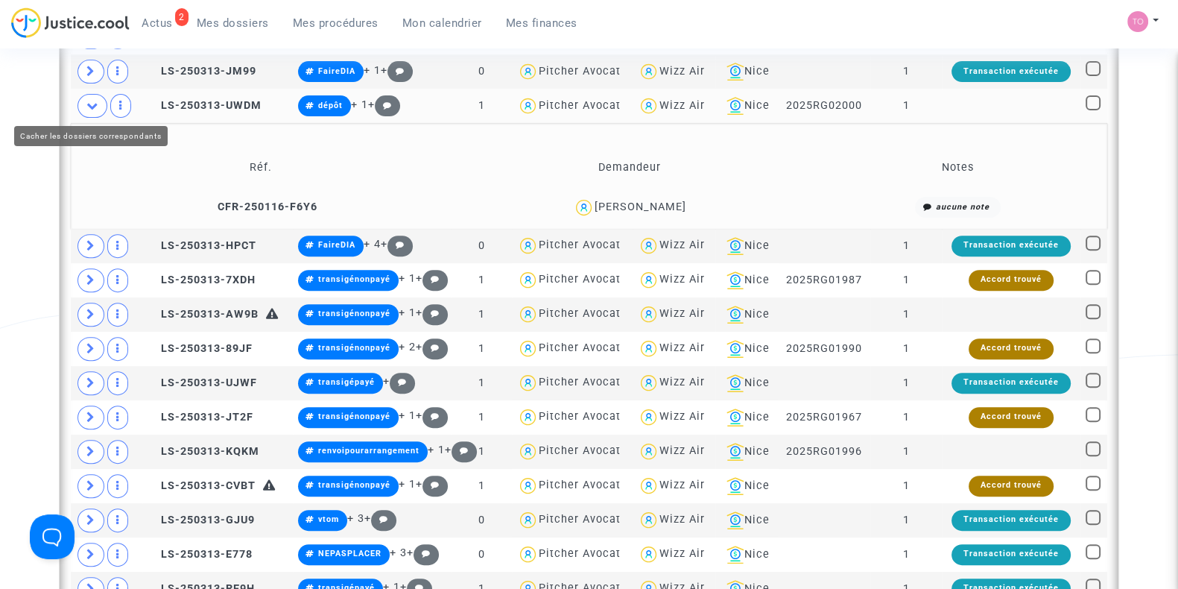
click at [86, 108] on icon at bounding box center [92, 105] width 12 height 11
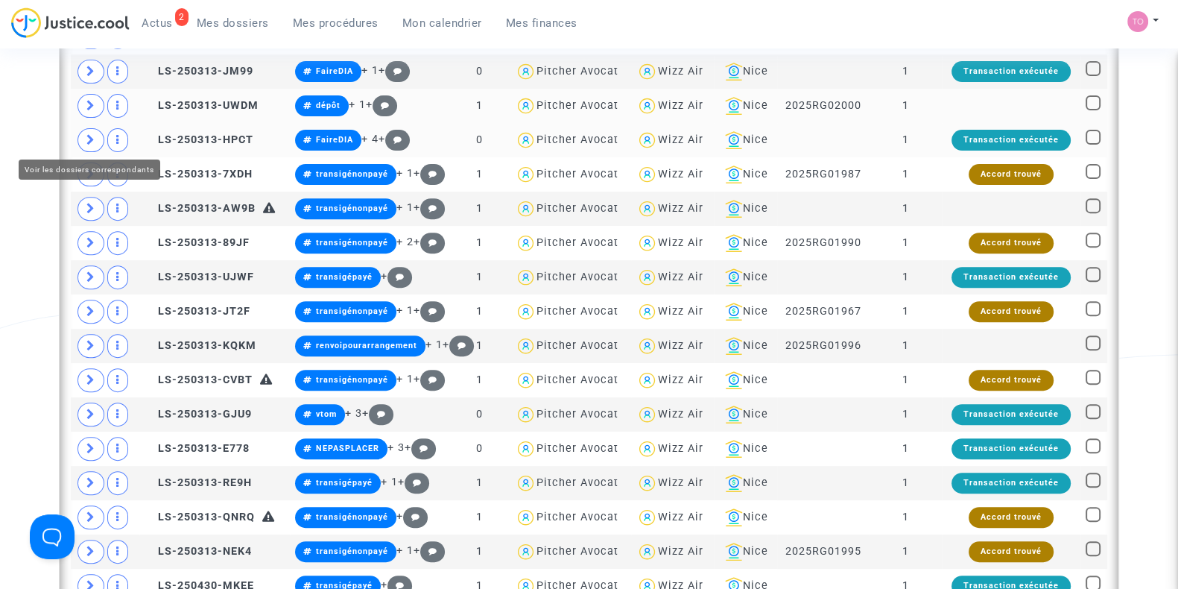
click at [89, 134] on icon at bounding box center [90, 139] width 9 height 11
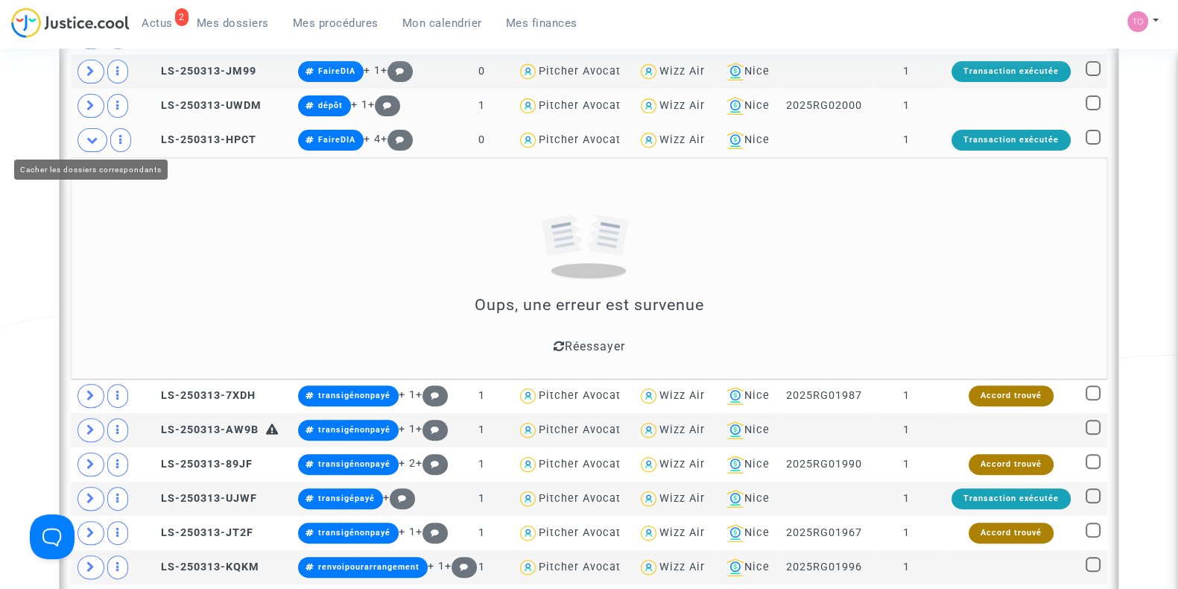
click at [89, 134] on icon at bounding box center [92, 139] width 12 height 11
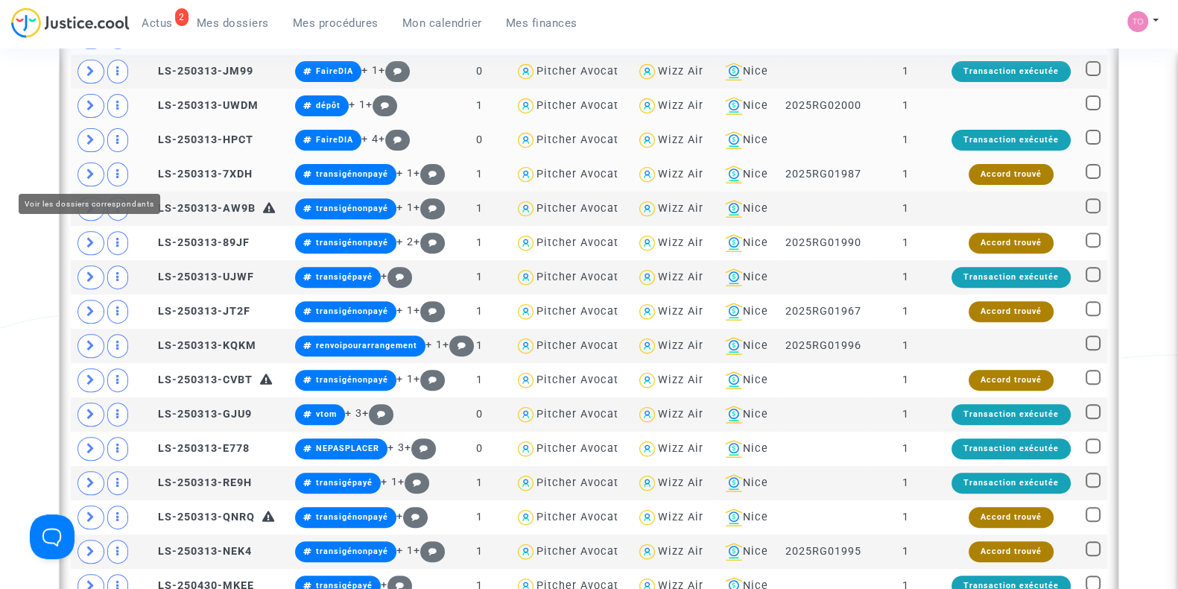
click at [89, 168] on icon at bounding box center [90, 173] width 9 height 11
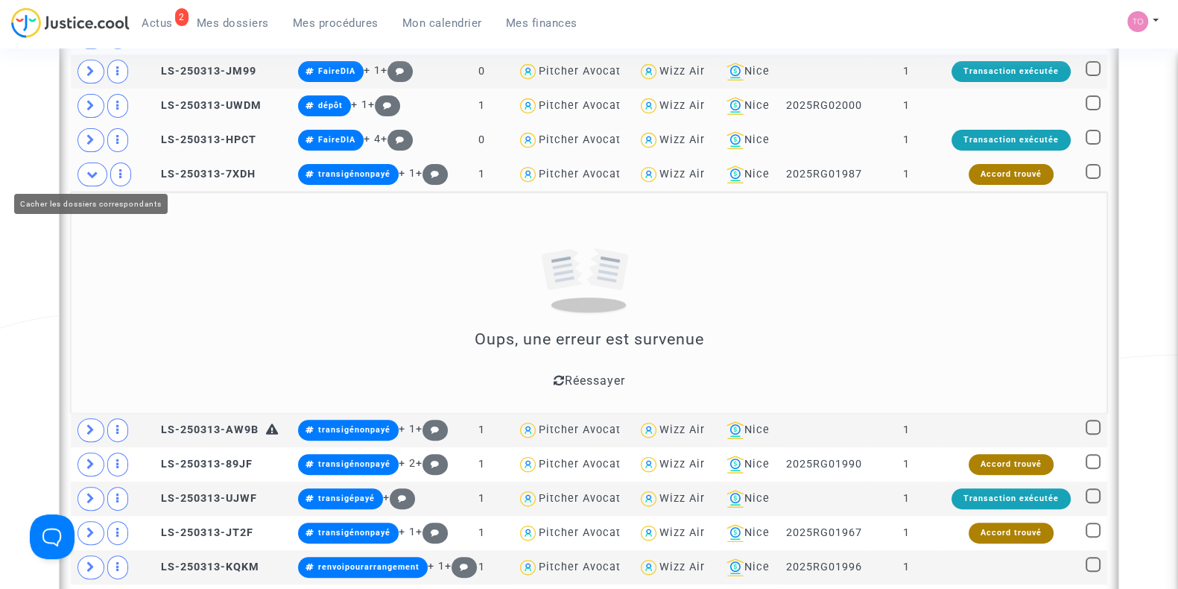
click at [93, 169] on icon at bounding box center [92, 173] width 12 height 11
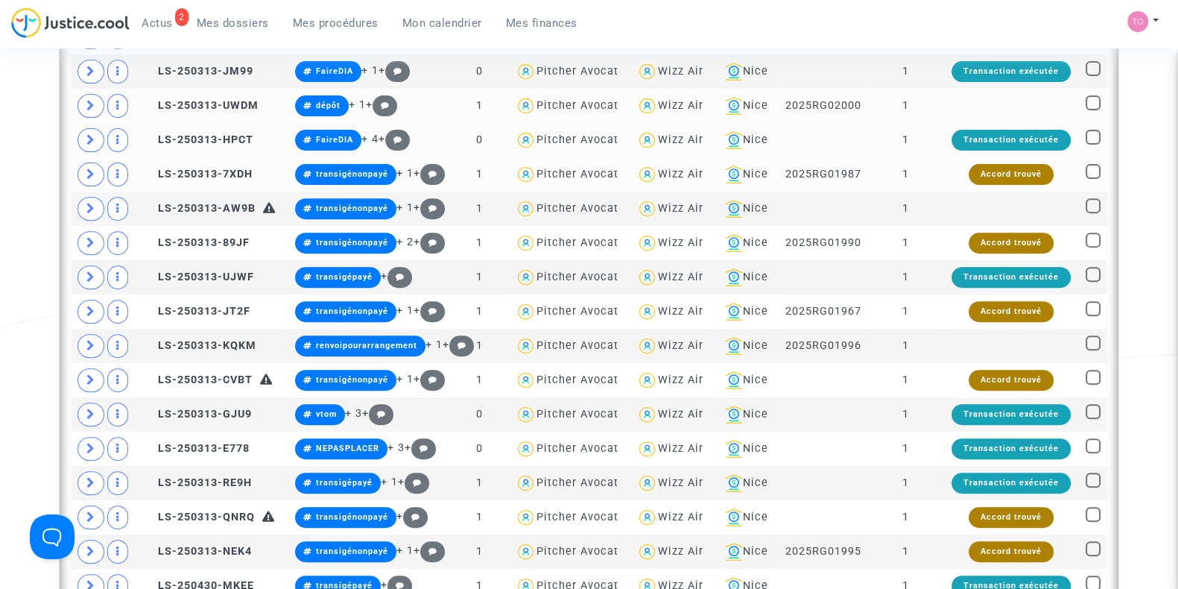
click at [81, 169] on span at bounding box center [91, 174] width 27 height 24
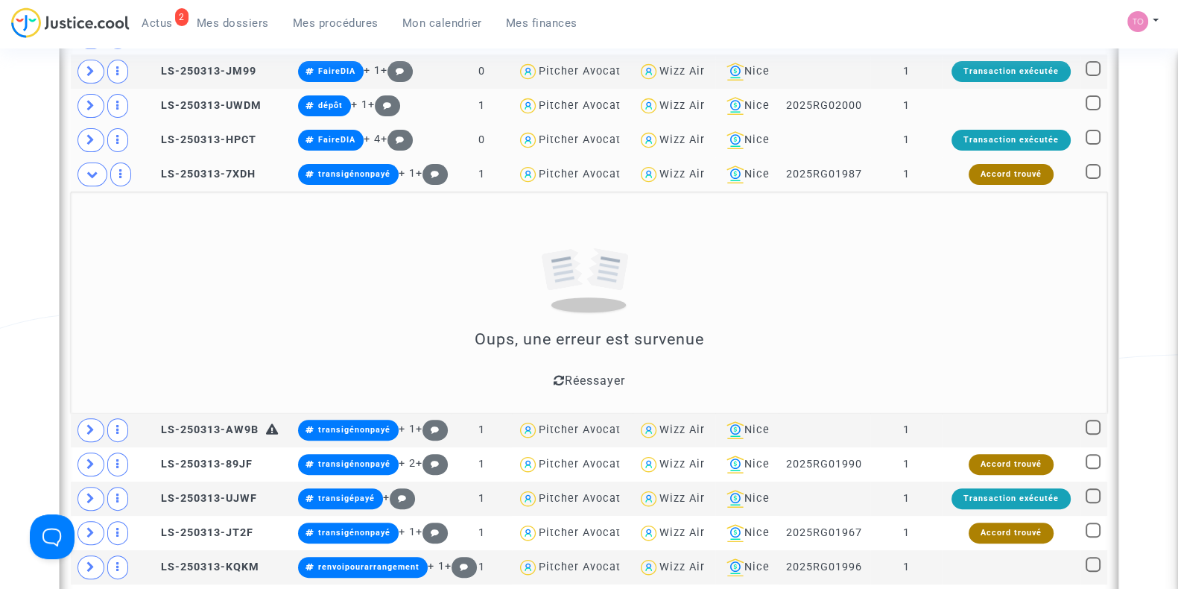
click at [350, 257] on div "Oups, une erreur est survenue Réessayer" at bounding box center [589, 294] width 1026 height 195
click at [588, 373] on span "Réessayer" at bounding box center [594, 380] width 60 height 14
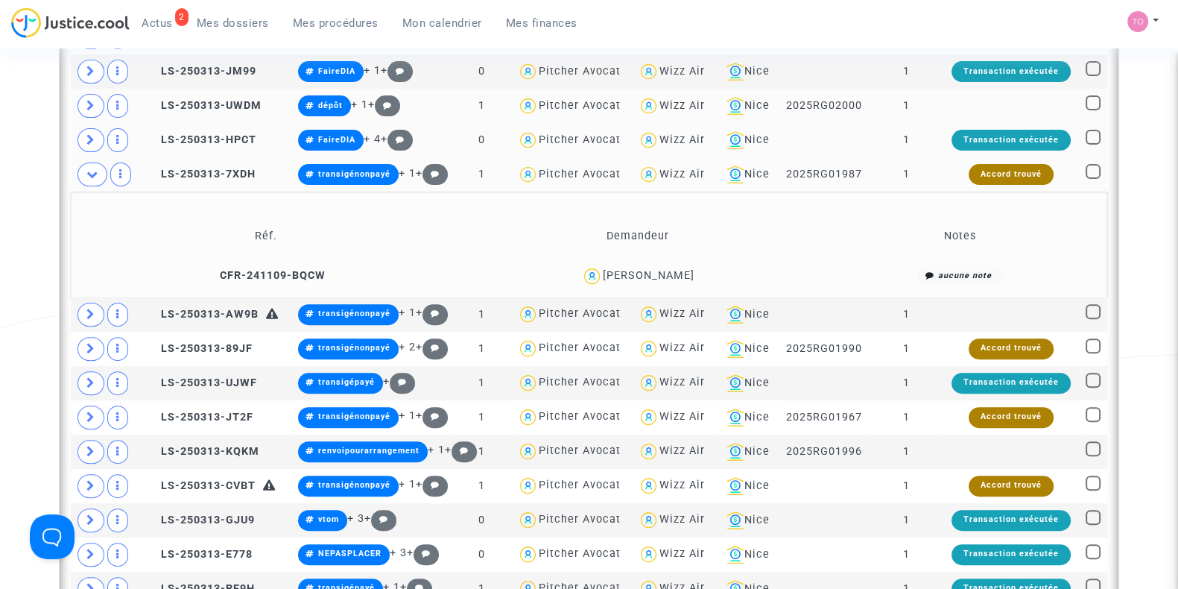
click at [671, 270] on div "Jana Lazarevic" at bounding box center [649, 275] width 92 height 13
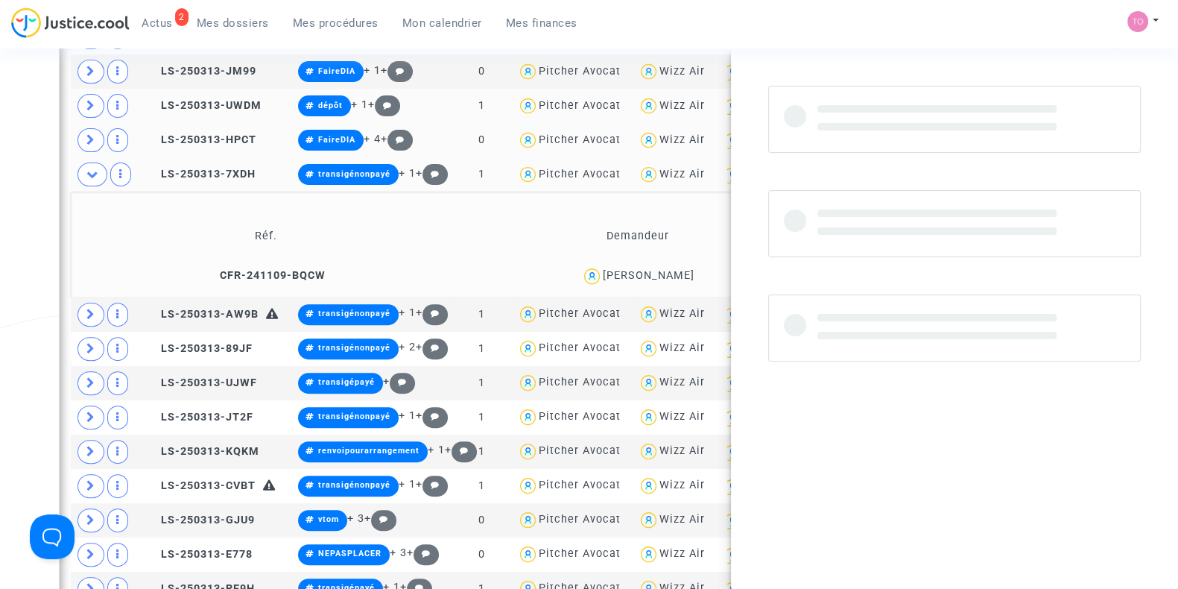
copy div "Lazarevic"
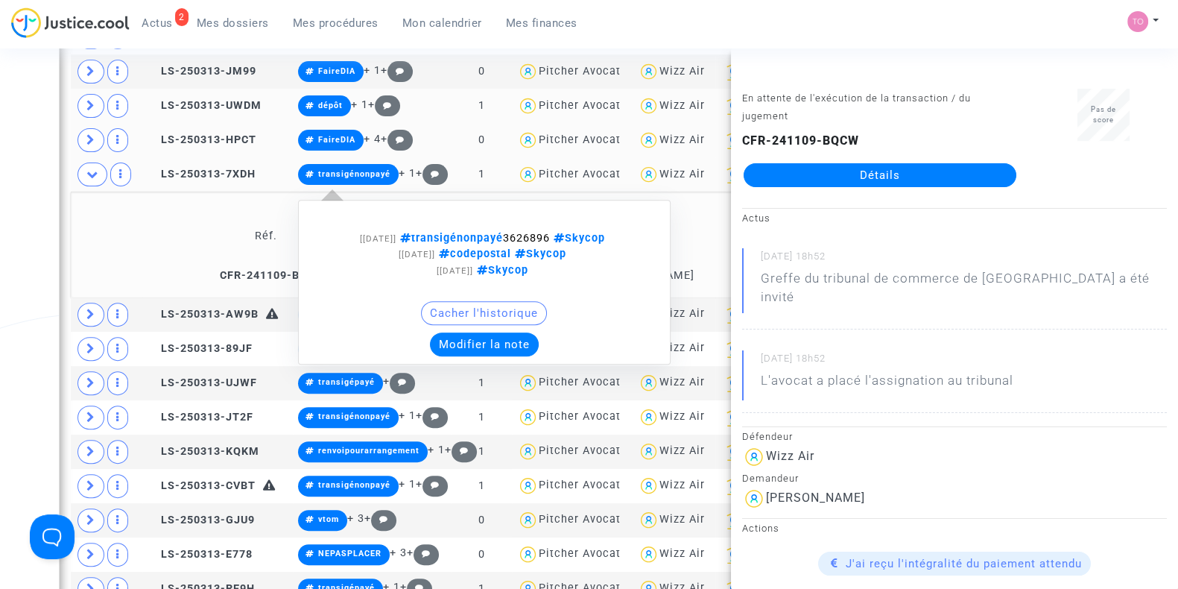
click at [505, 342] on button "Modifier la note" at bounding box center [484, 344] width 109 height 24
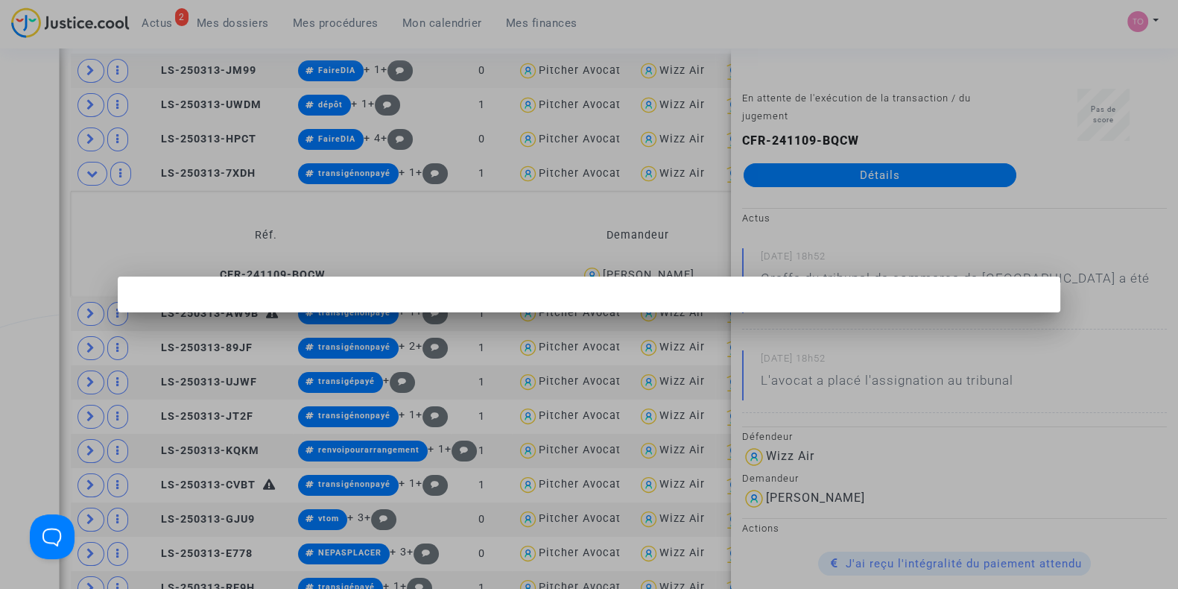
scroll to position [0, 0]
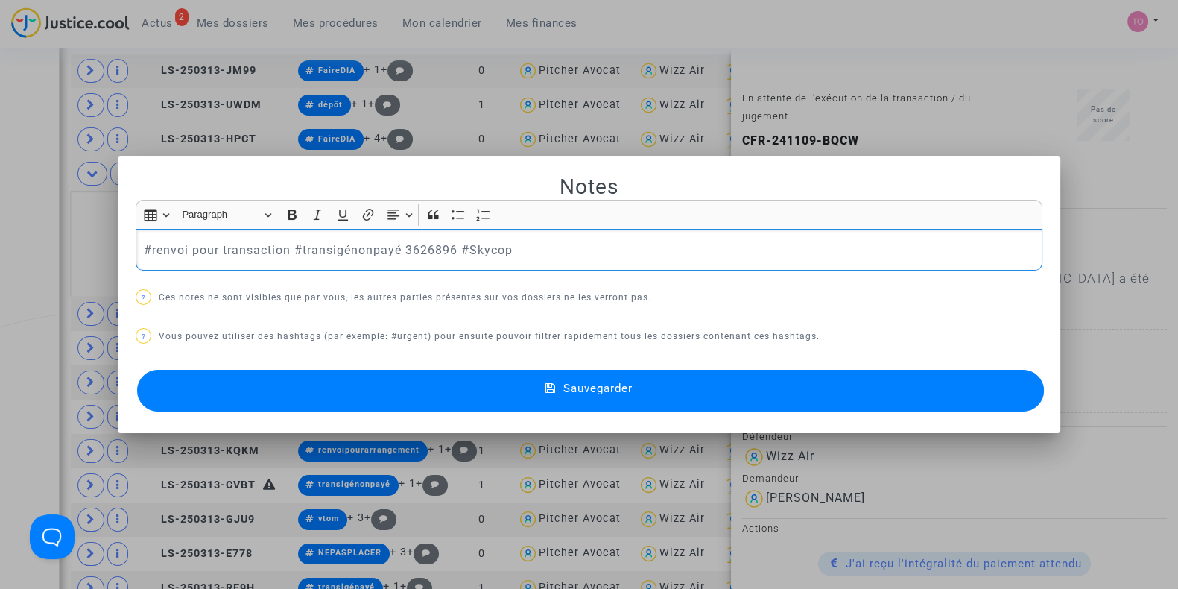
click at [341, 389] on button "Sauvegarder" at bounding box center [590, 391] width 907 height 42
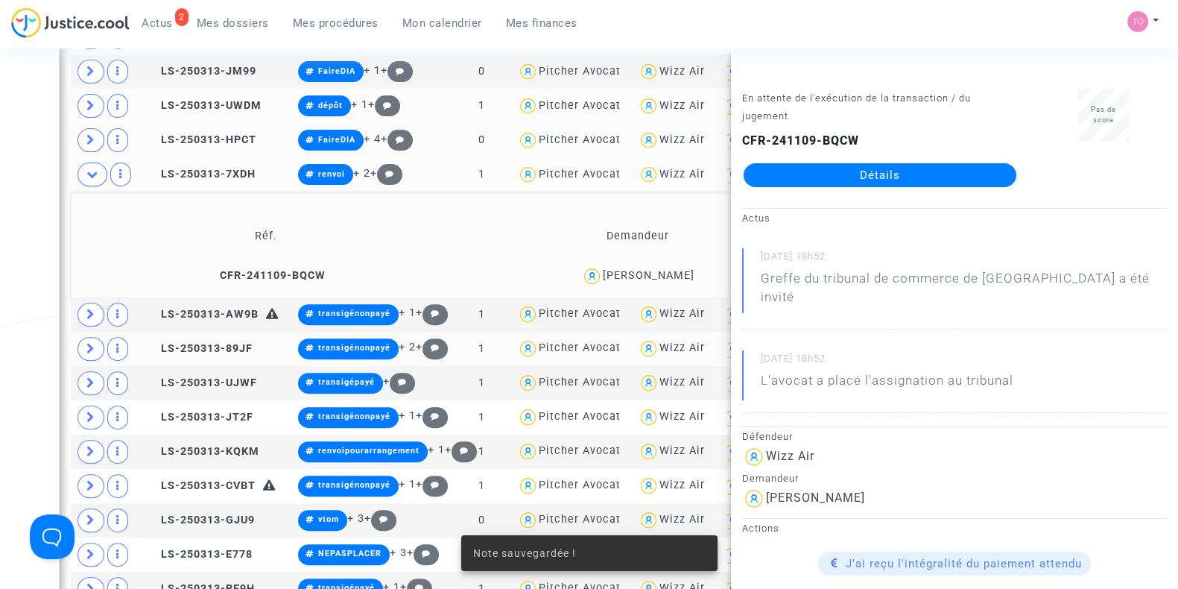
scroll to position [809, 0]
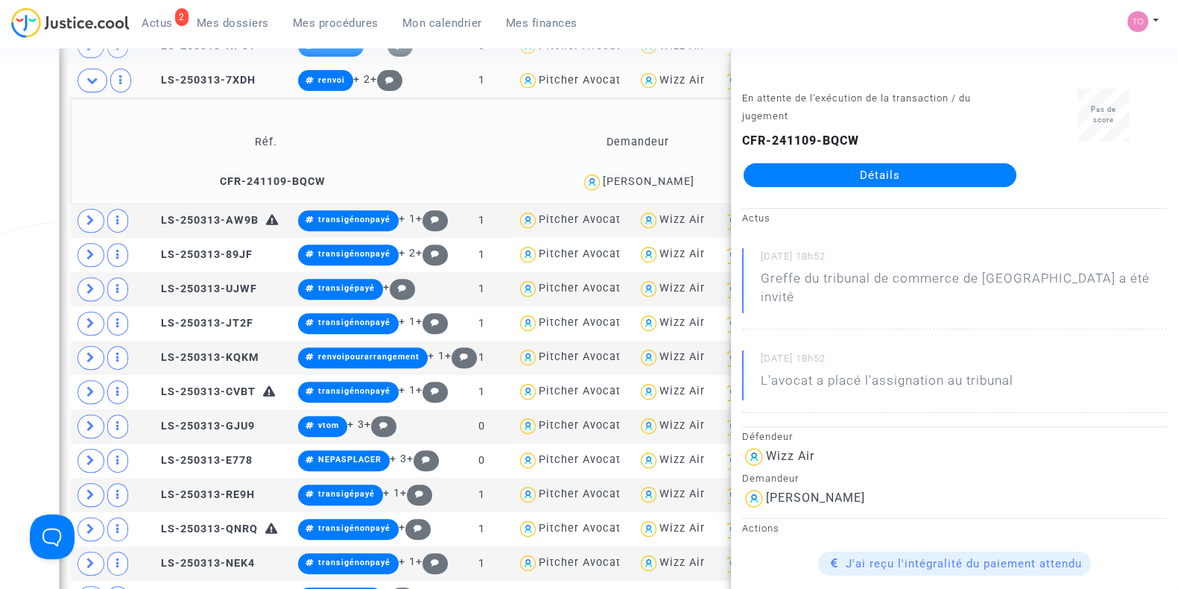
click at [15, 232] on div "Date de clôture d'instruction Date de conciliation Date d'audience Date de juge…" at bounding box center [589, 237] width 1178 height 1868
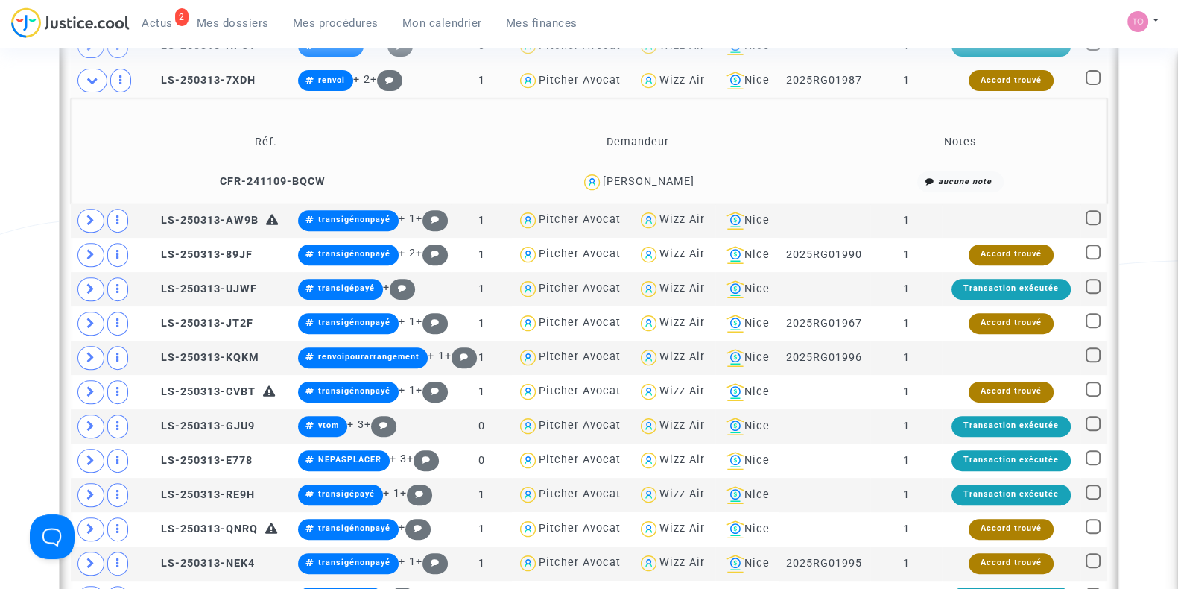
scroll to position [815, 0]
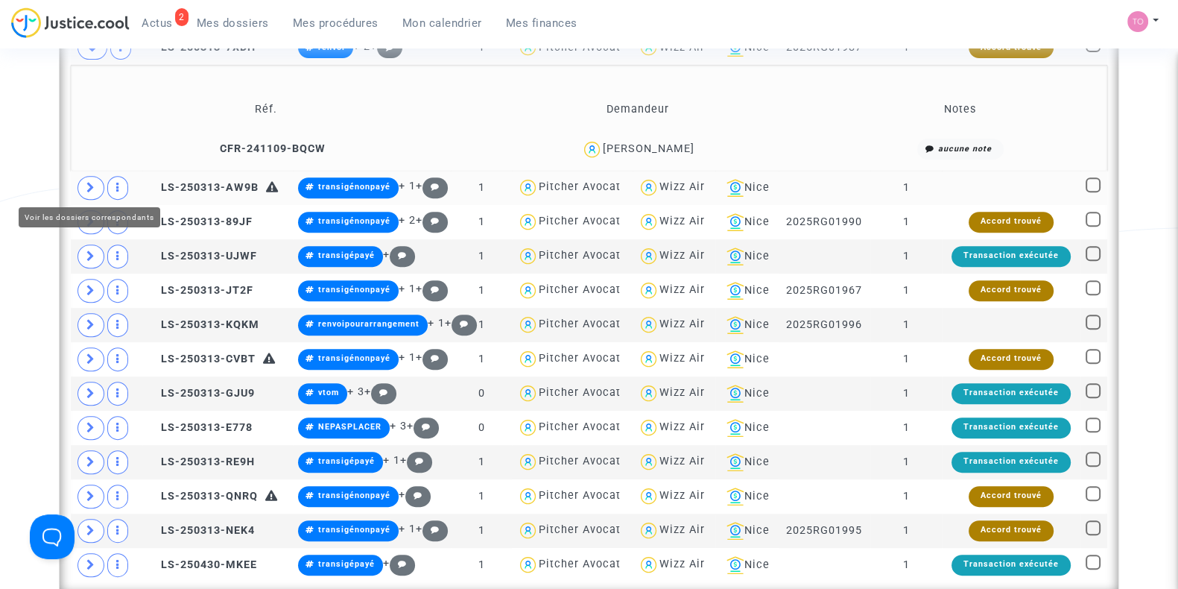
click at [82, 177] on span at bounding box center [91, 188] width 27 height 24
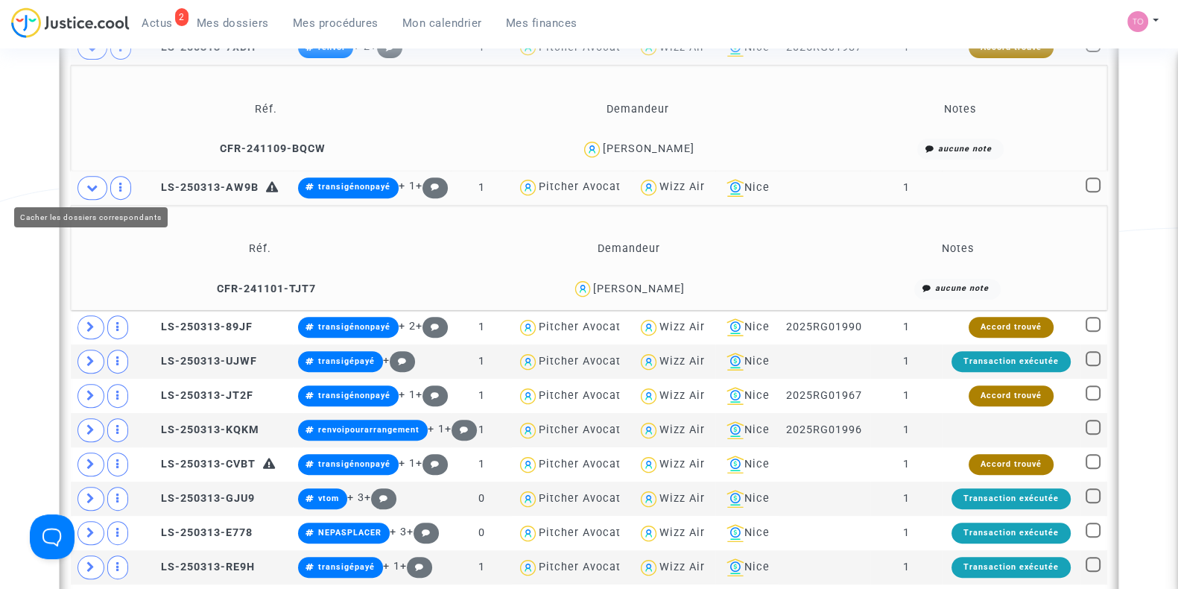
click at [90, 188] on icon at bounding box center [92, 187] width 12 height 11
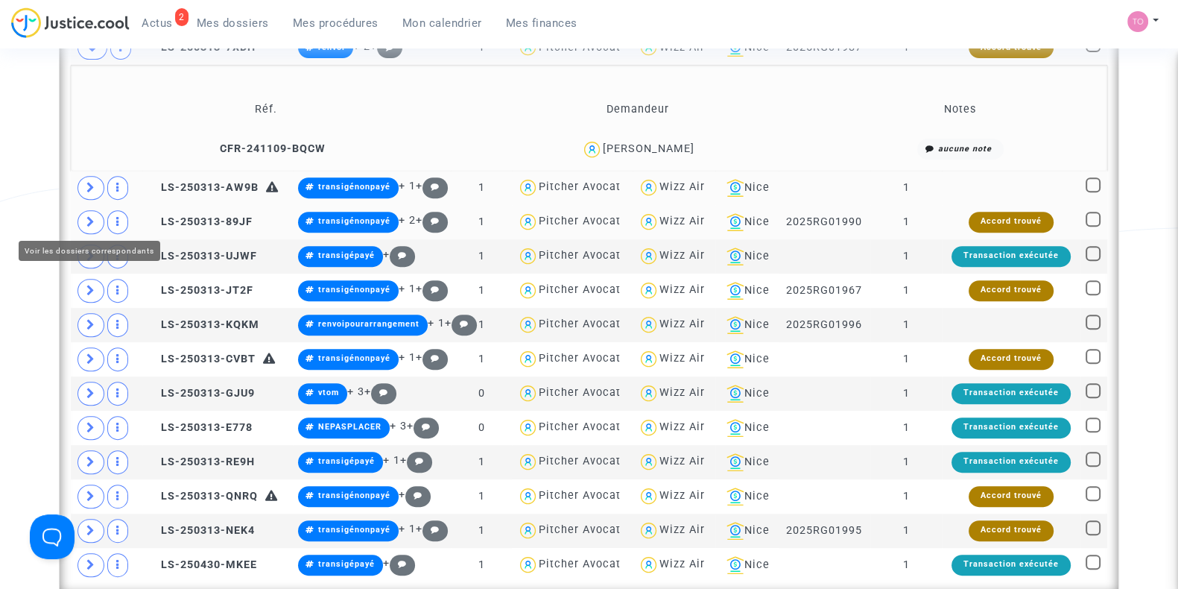
click at [89, 221] on icon at bounding box center [90, 221] width 9 height 11
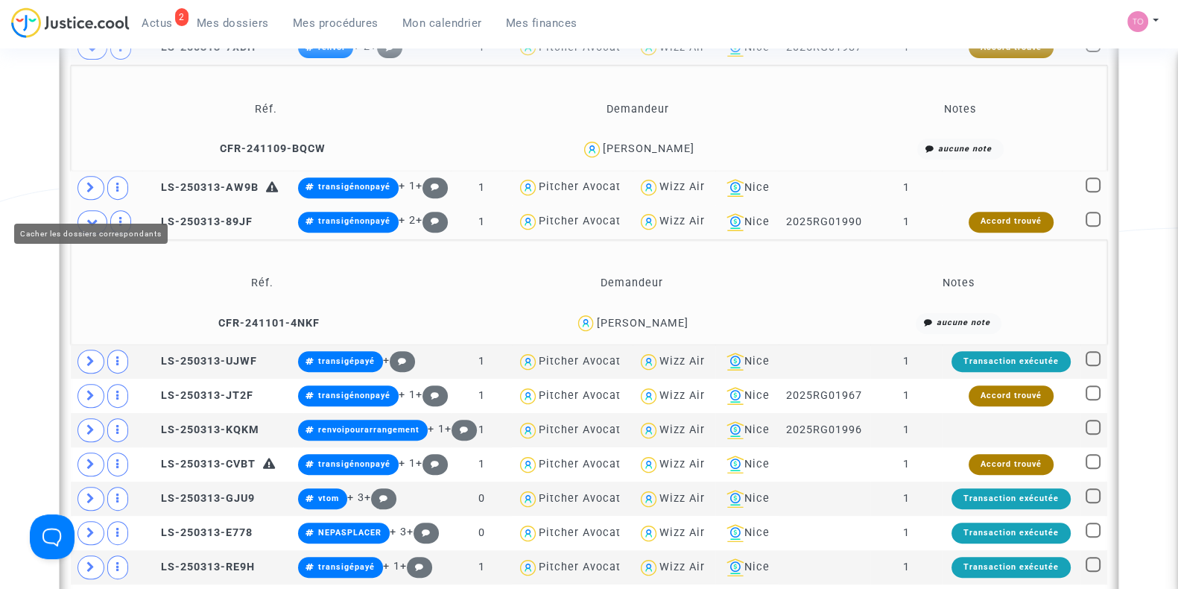
scroll to position [925, 0]
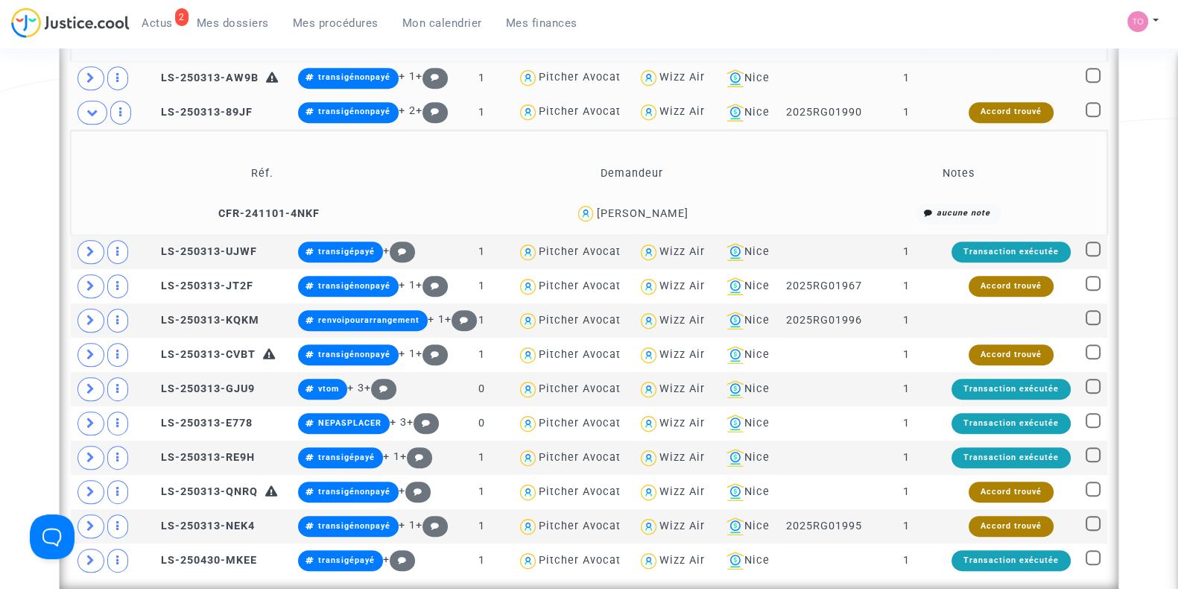
click at [671, 207] on div "Marija Djurdjevic" at bounding box center [642, 213] width 92 height 13
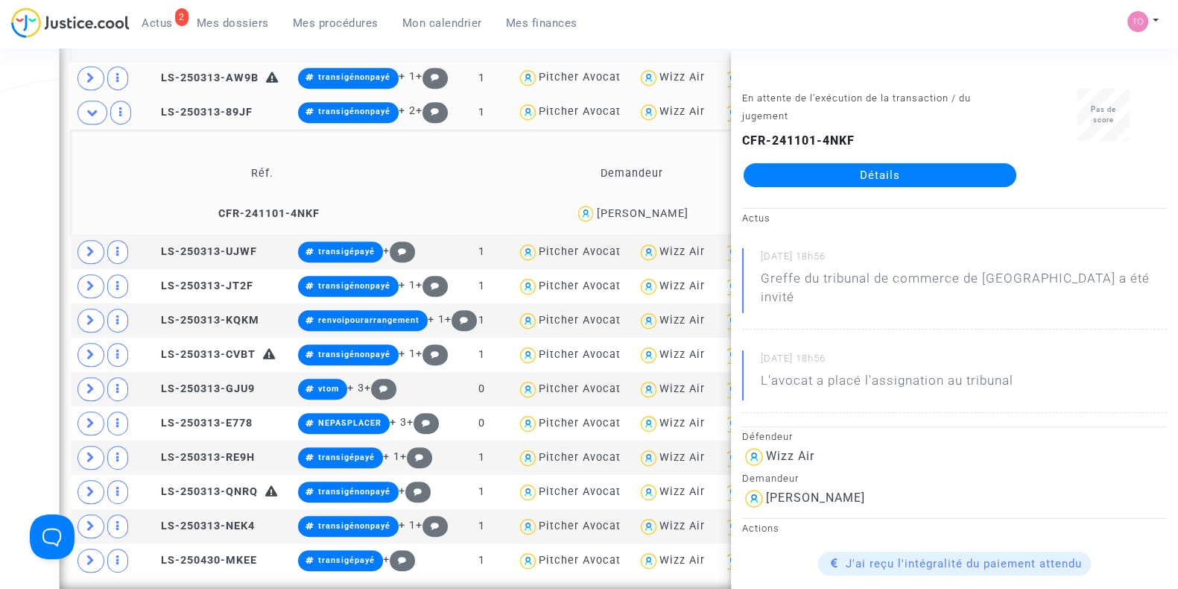
copy div "Djurdjevic"
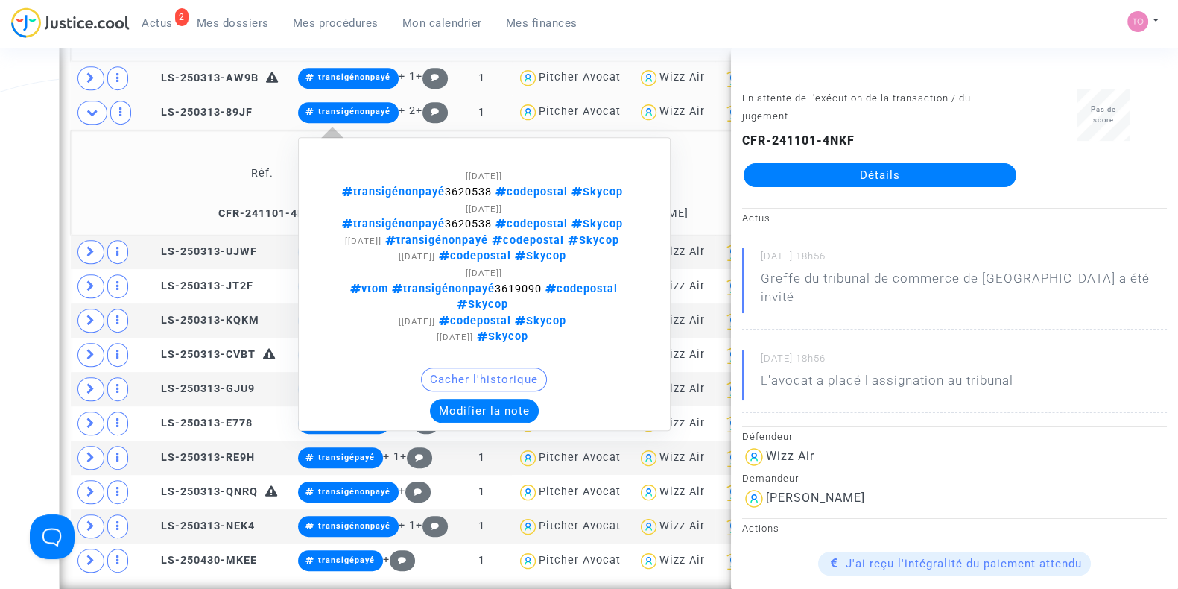
click at [455, 399] on button "Modifier la note" at bounding box center [484, 411] width 109 height 24
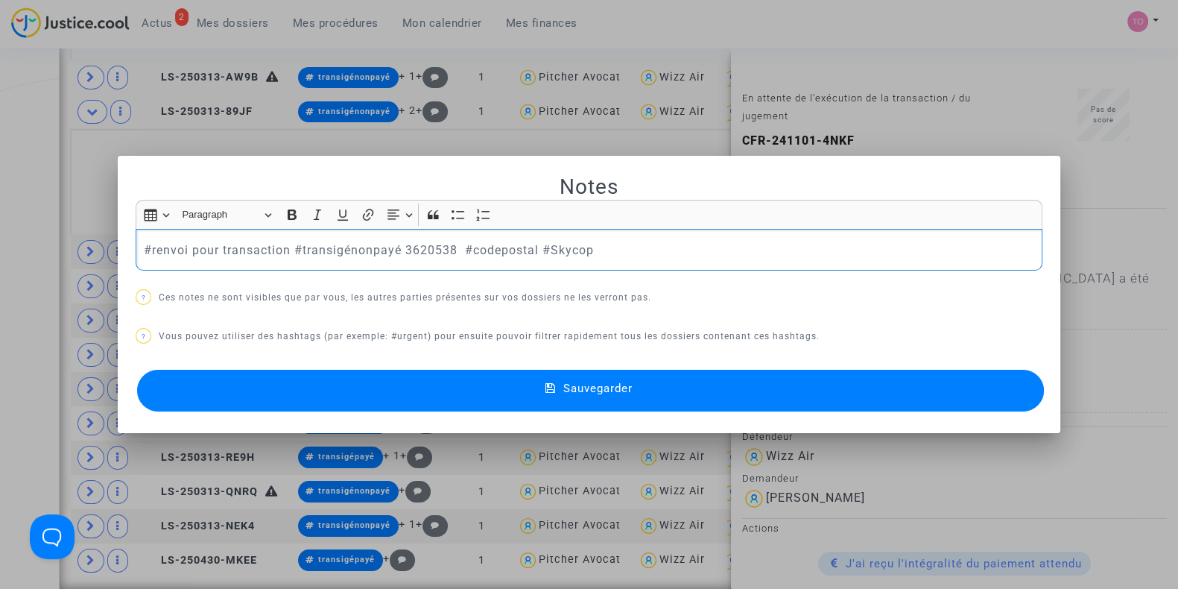
click at [337, 377] on button "Sauvegarder" at bounding box center [590, 391] width 907 height 42
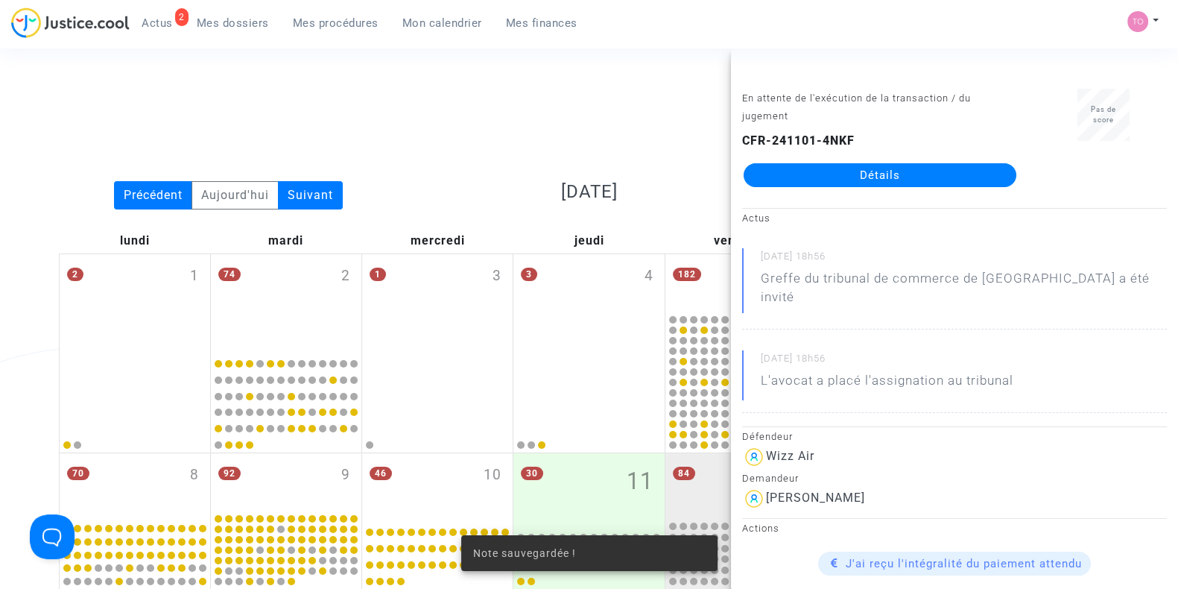
scroll to position [925, 0]
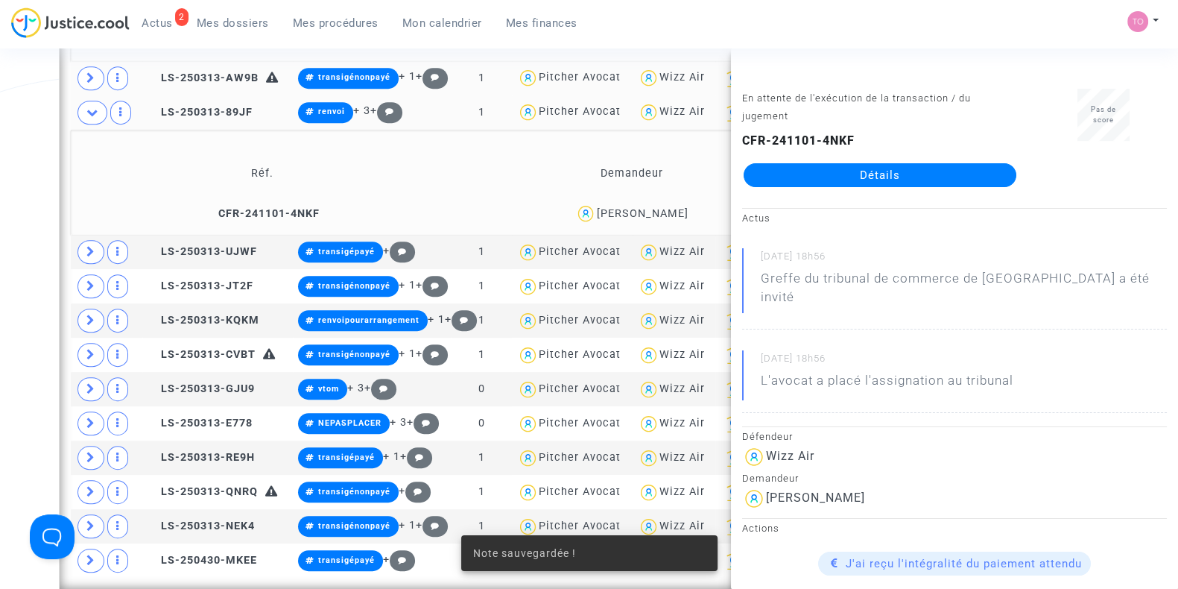
click at [4, 180] on div "Date de clôture d'instruction Date de conciliation Date d'audience Date de juge…" at bounding box center [589, 147] width 1178 height 1973
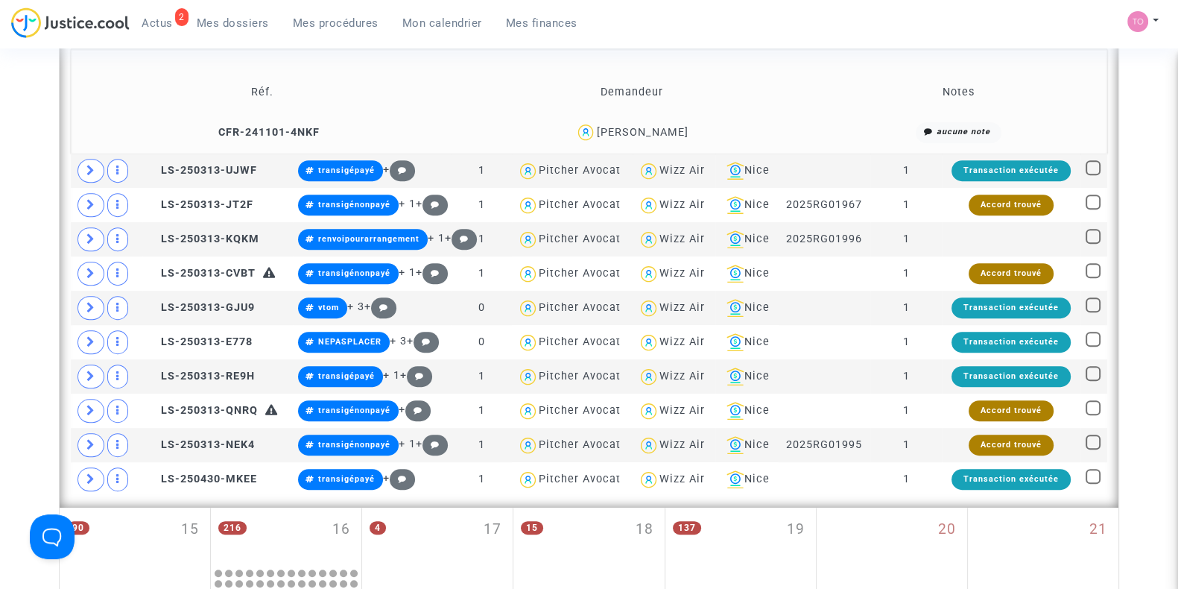
scroll to position [1020, 0]
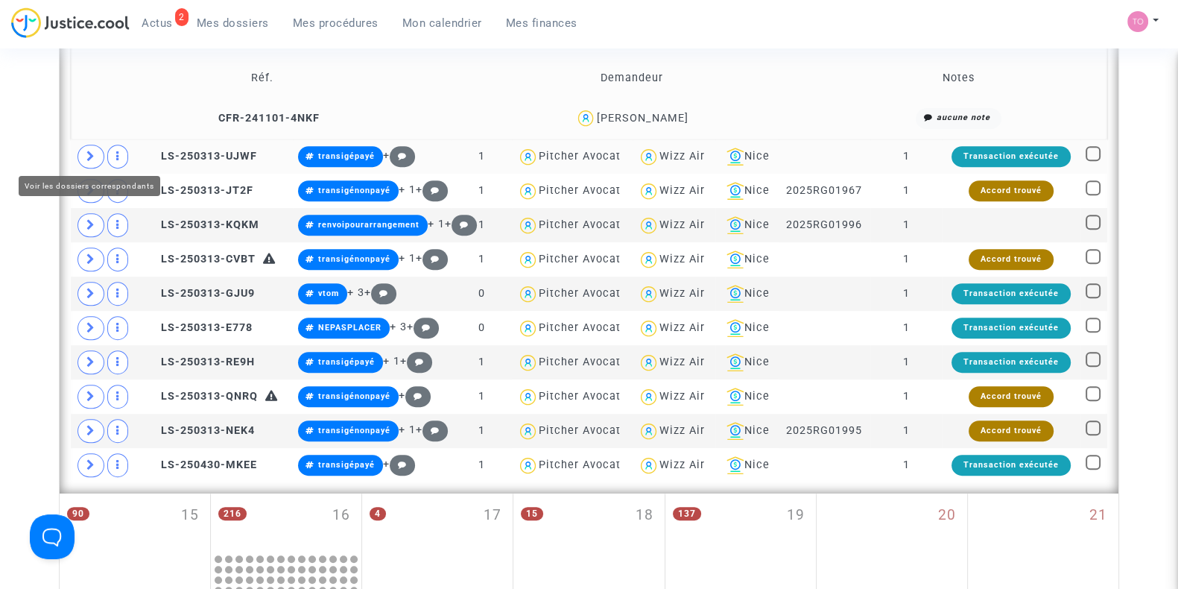
click at [86, 153] on icon at bounding box center [90, 156] width 9 height 11
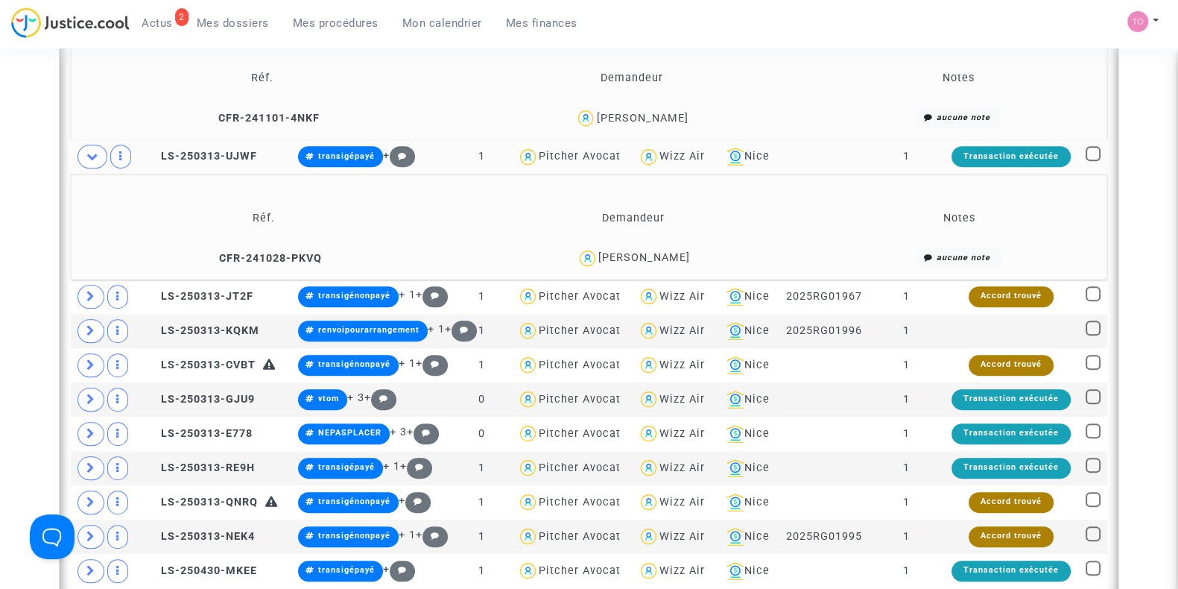
click at [660, 247] on span "KRSTIC ALEKSANDRA" at bounding box center [645, 214] width 92 height 98
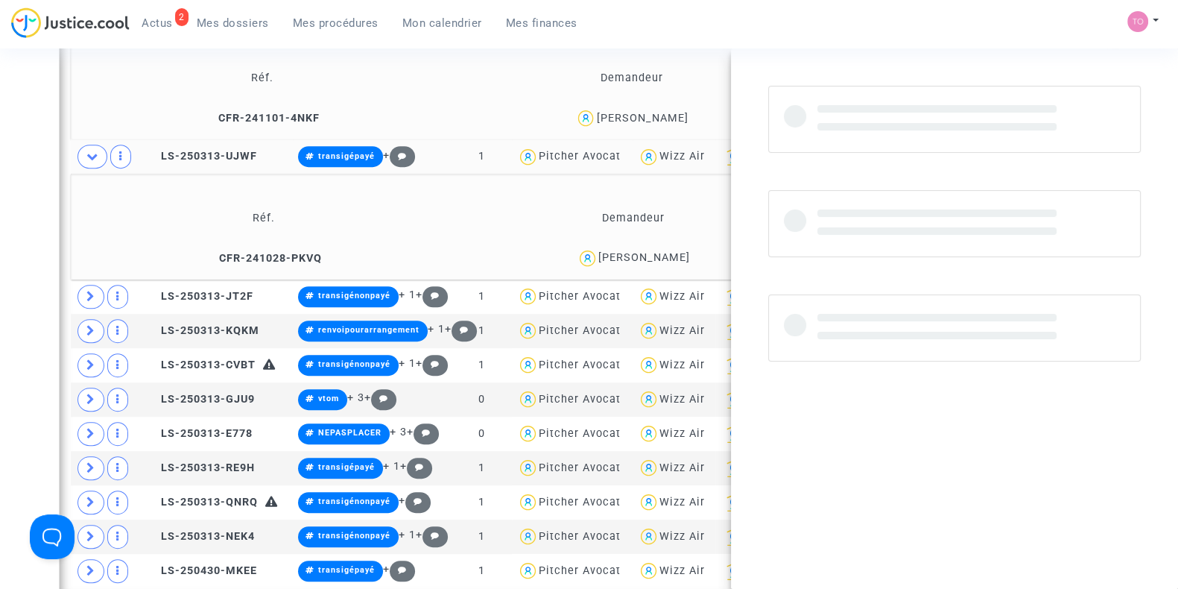
click at [660, 247] on span "KRSTIC ALEKSANDRA" at bounding box center [645, 214] width 92 height 98
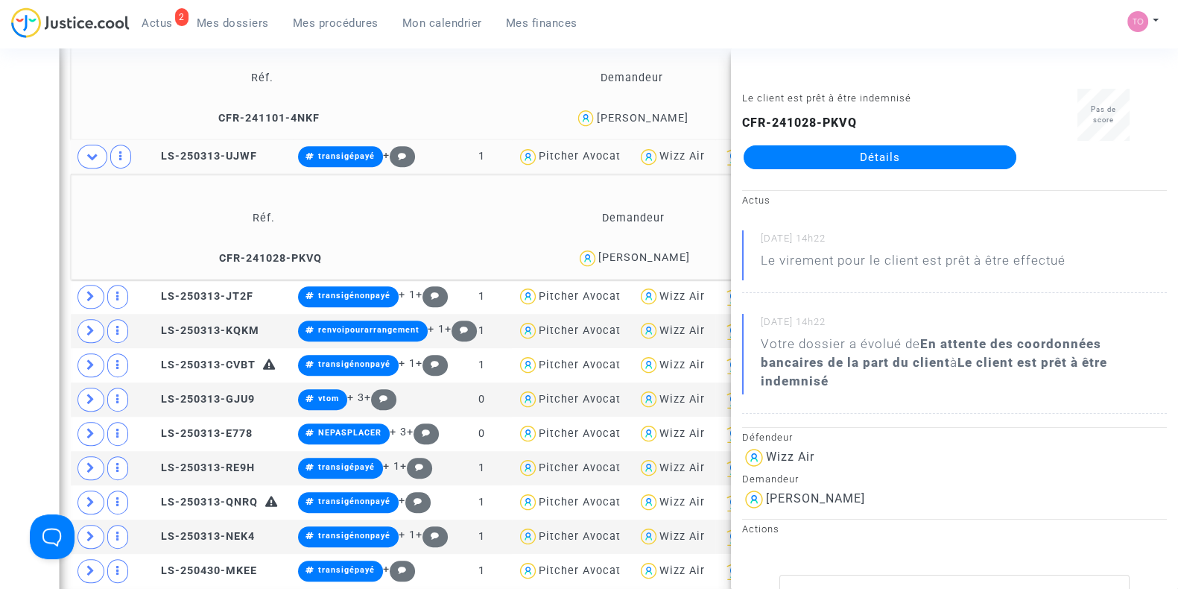
copy div "ALEKSANDRA"
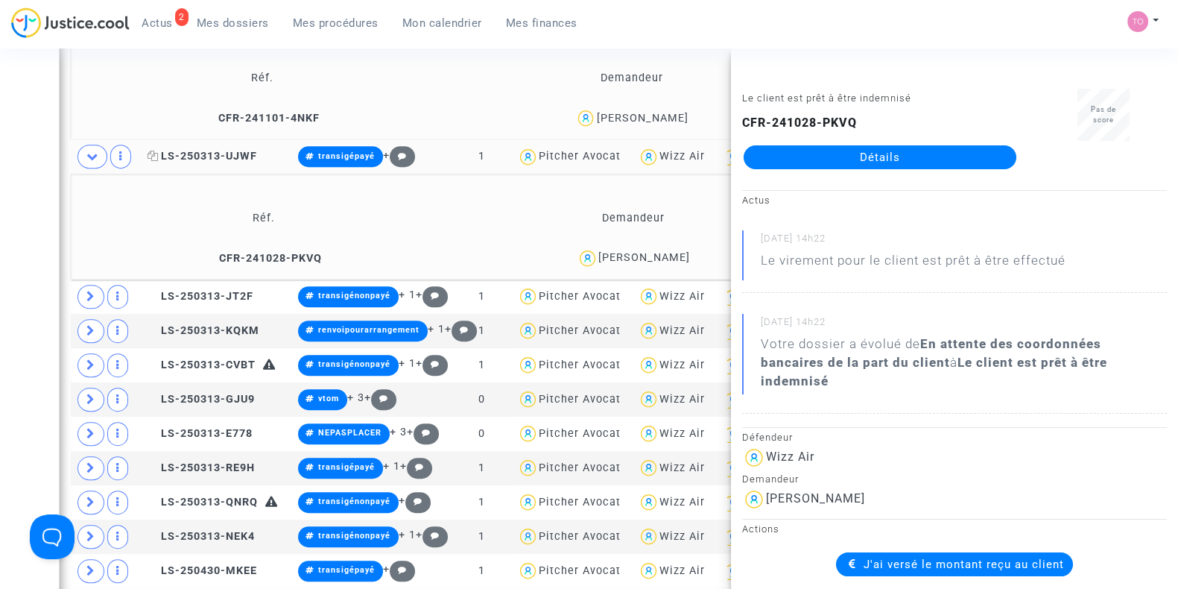
click at [195, 157] on span "LS-250313-UJWF" at bounding box center [203, 156] width 110 height 13
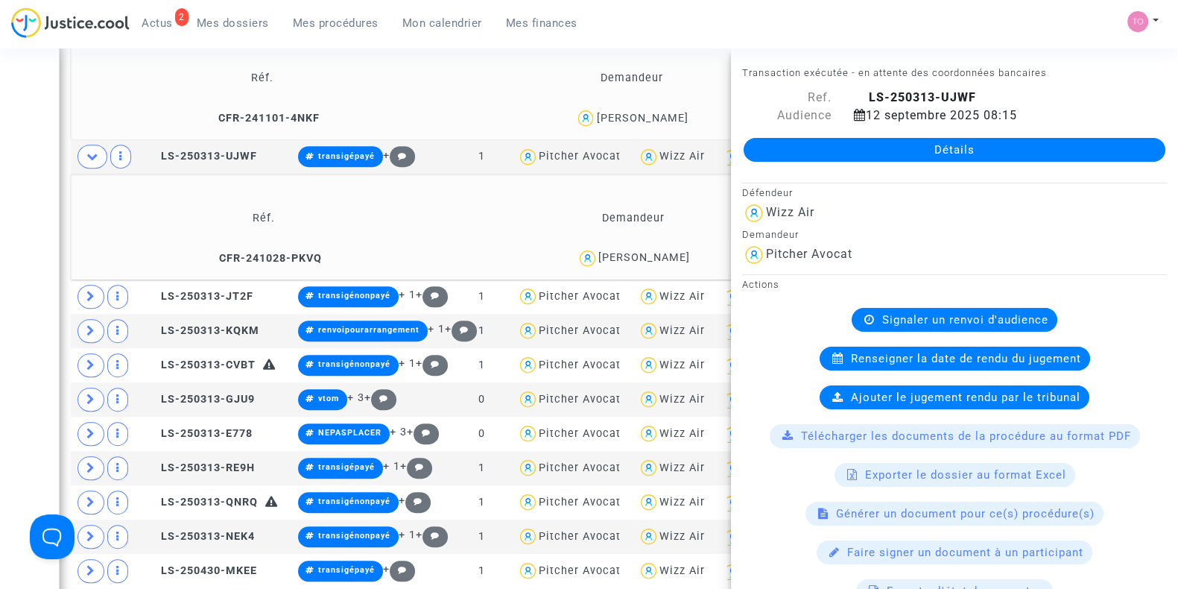
click at [4, 199] on div "Date de clôture d'instruction Date de conciliation Date d'audience Date de juge…" at bounding box center [589, 104] width 1178 height 2079
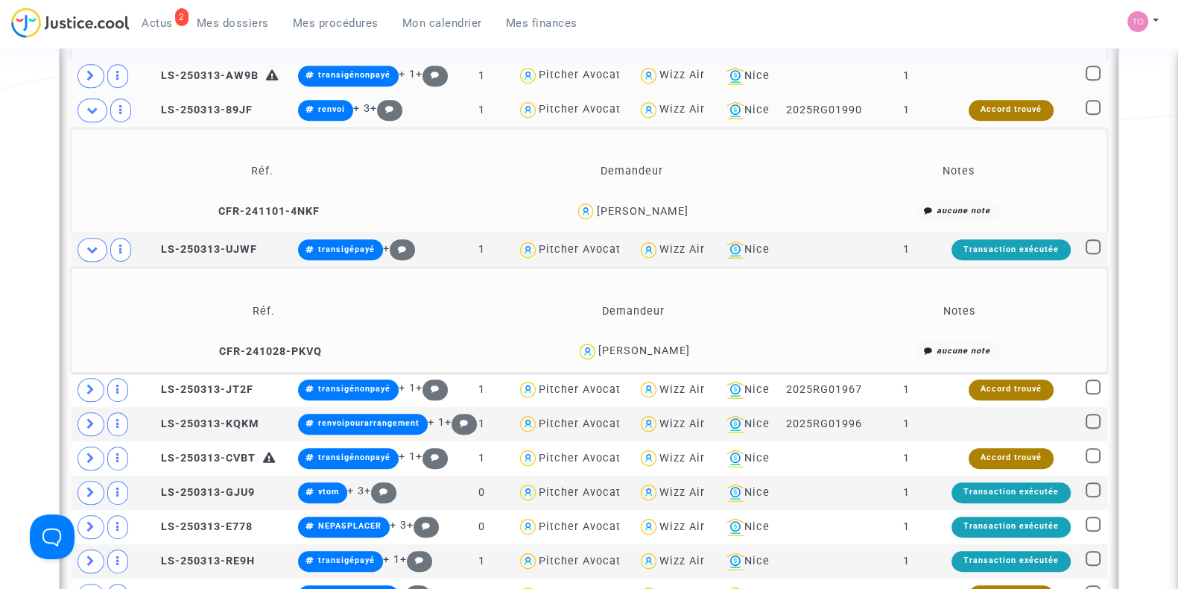
scroll to position [925, 0]
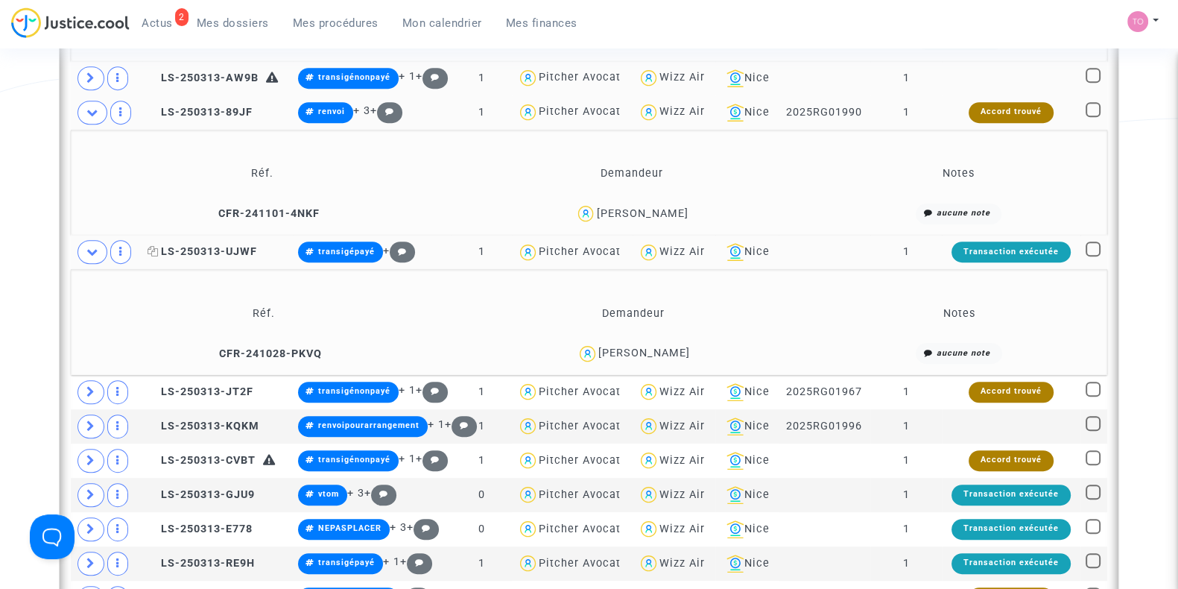
click at [217, 245] on span "LS-250313-UJWF" at bounding box center [203, 251] width 110 height 13
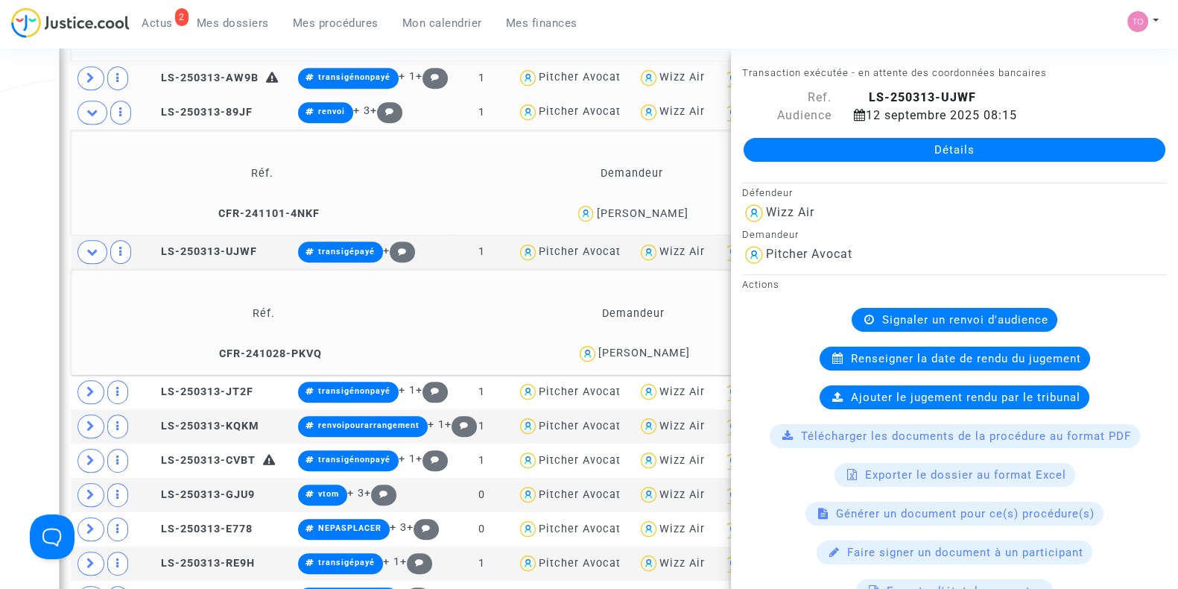
click at [0, 291] on div "Date de clôture d'instruction Date de conciliation Date d'audience Date de juge…" at bounding box center [589, 200] width 1178 height 2079
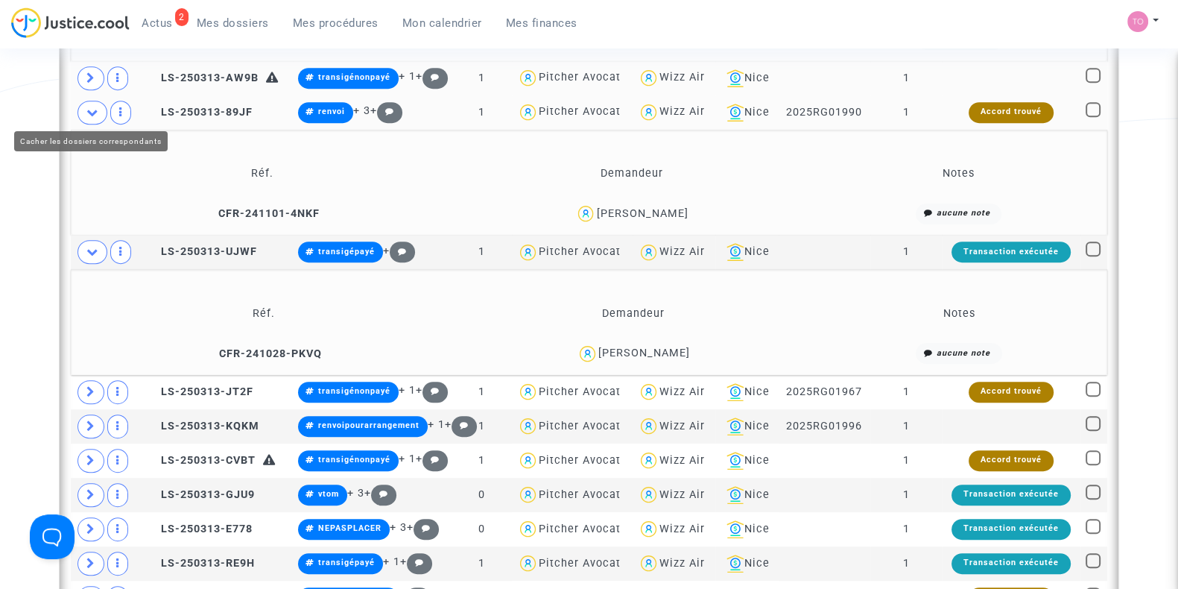
click at [92, 113] on icon at bounding box center [92, 112] width 12 height 11
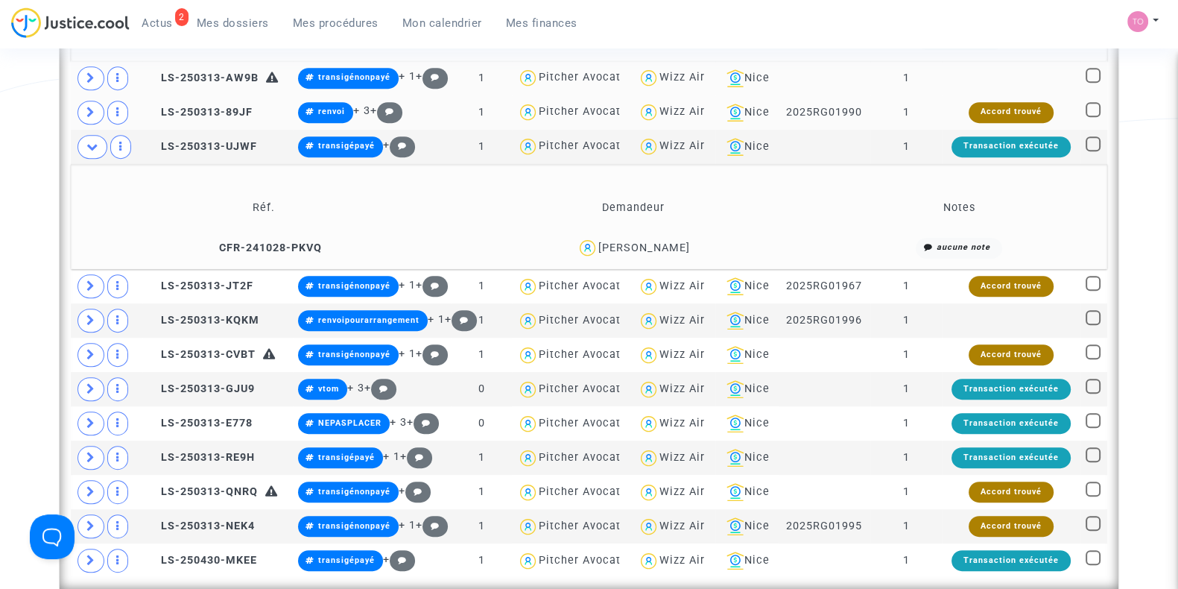
click at [656, 242] on div "KRSTIC ALEKSANDRA" at bounding box center [645, 248] width 92 height 13
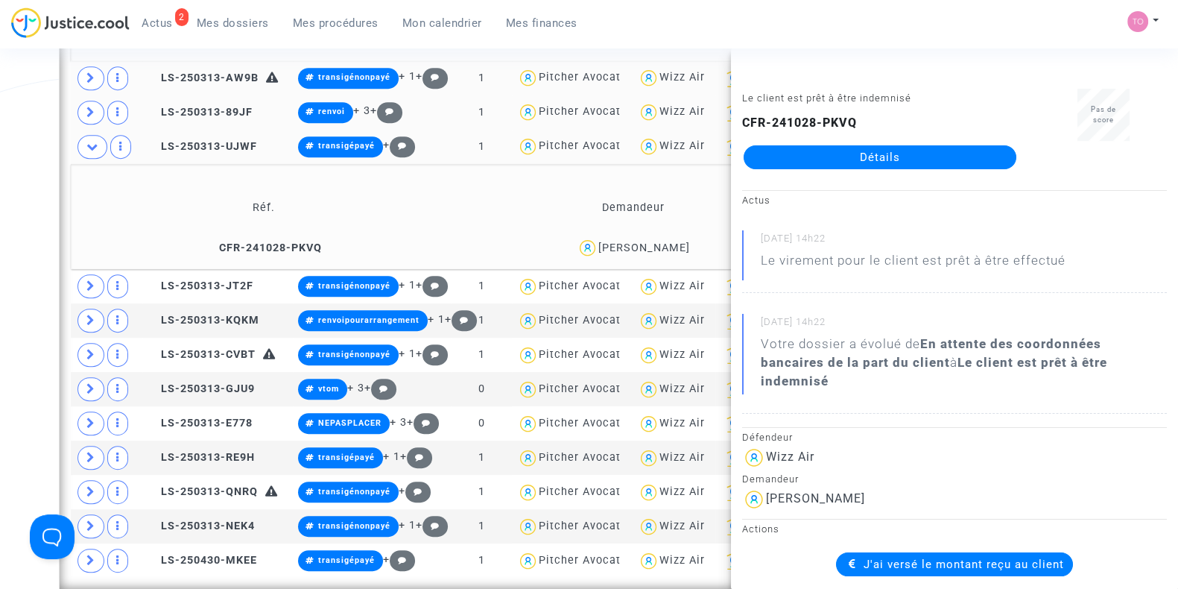
click at [198, 148] on td "LS-250313-UJWF" at bounding box center [217, 147] width 151 height 34
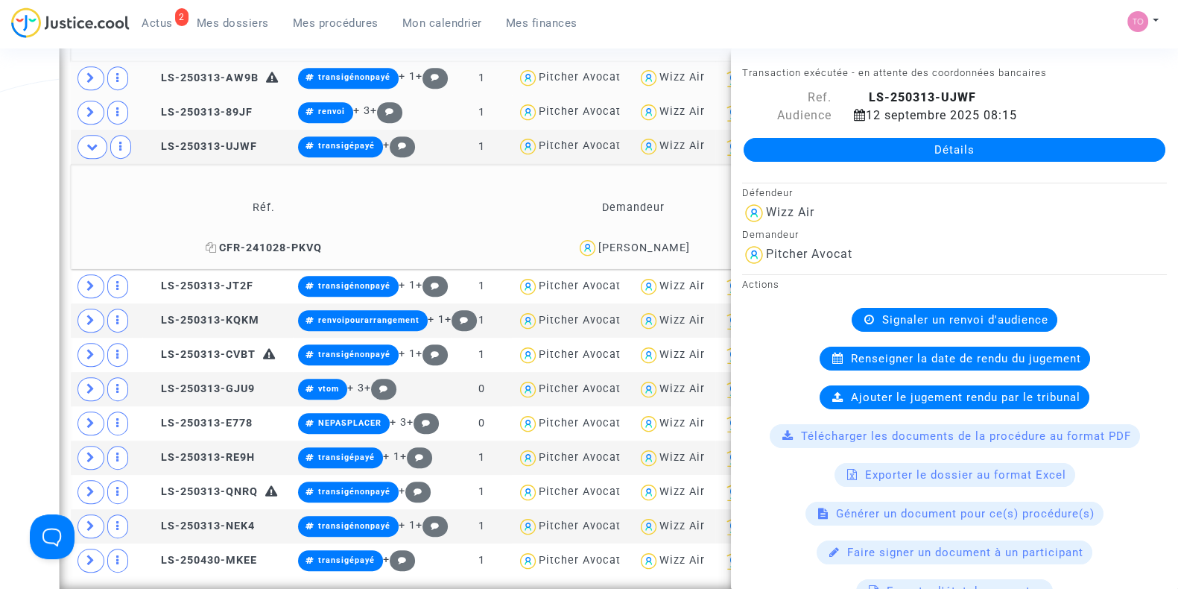
click at [206, 246] on icon at bounding box center [211, 247] width 11 height 10
click at [0, 185] on div "Date de clôture d'instruction Date de conciliation Date d'audience Date de juge…" at bounding box center [589, 147] width 1178 height 1973
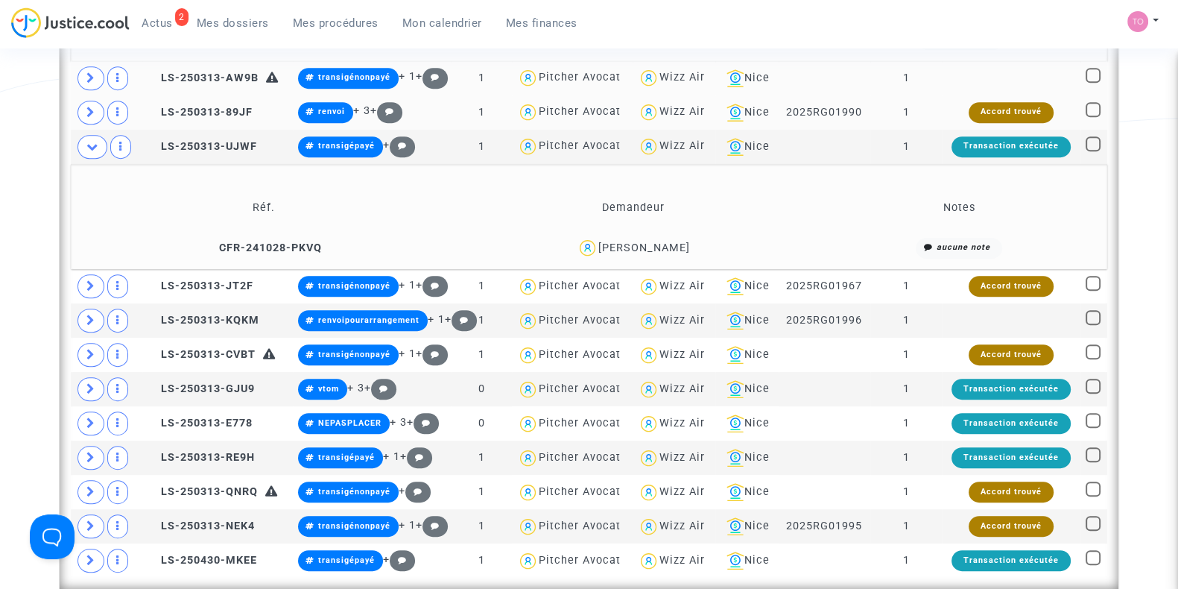
click at [86, 142] on icon at bounding box center [92, 146] width 12 height 11
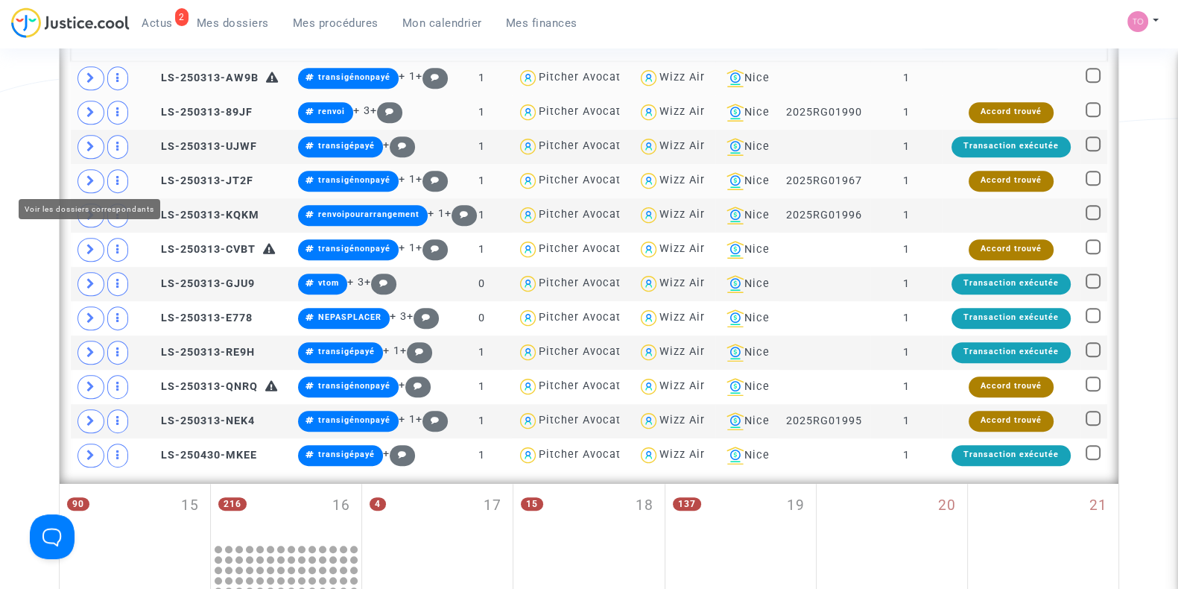
click at [90, 177] on icon at bounding box center [90, 180] width 9 height 11
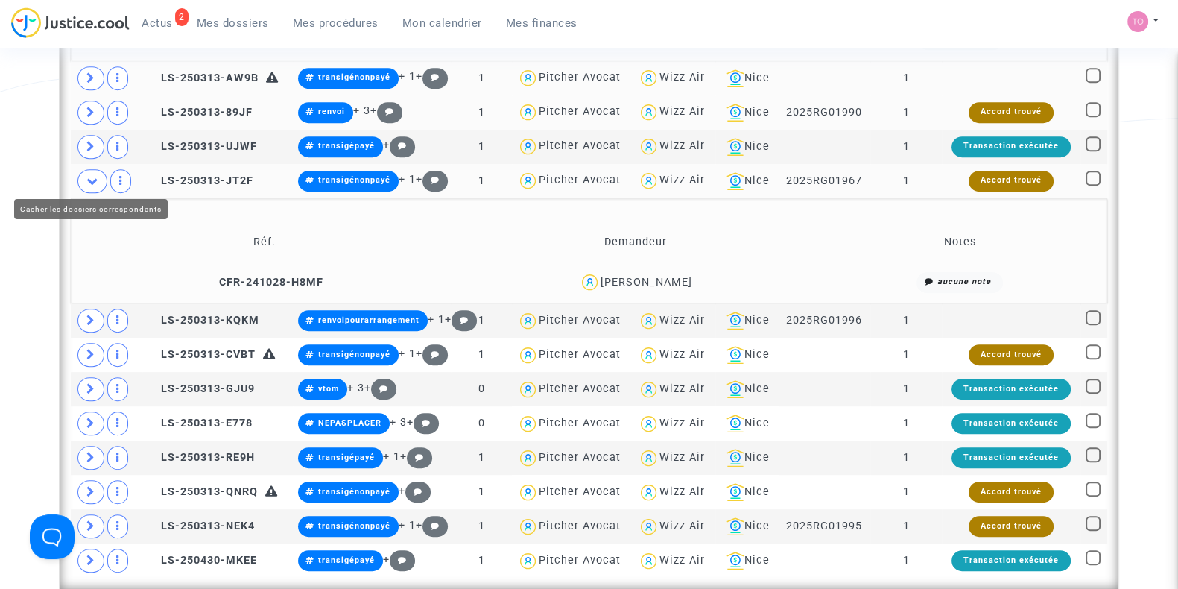
click at [89, 177] on icon at bounding box center [92, 180] width 12 height 11
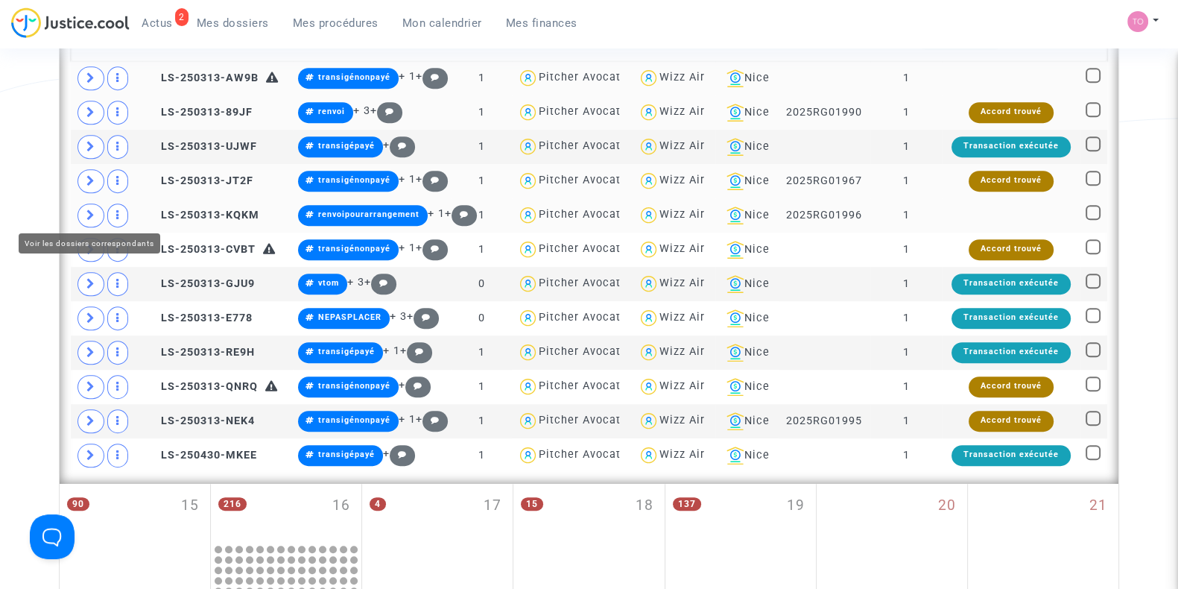
click at [89, 213] on icon at bounding box center [90, 214] width 9 height 11
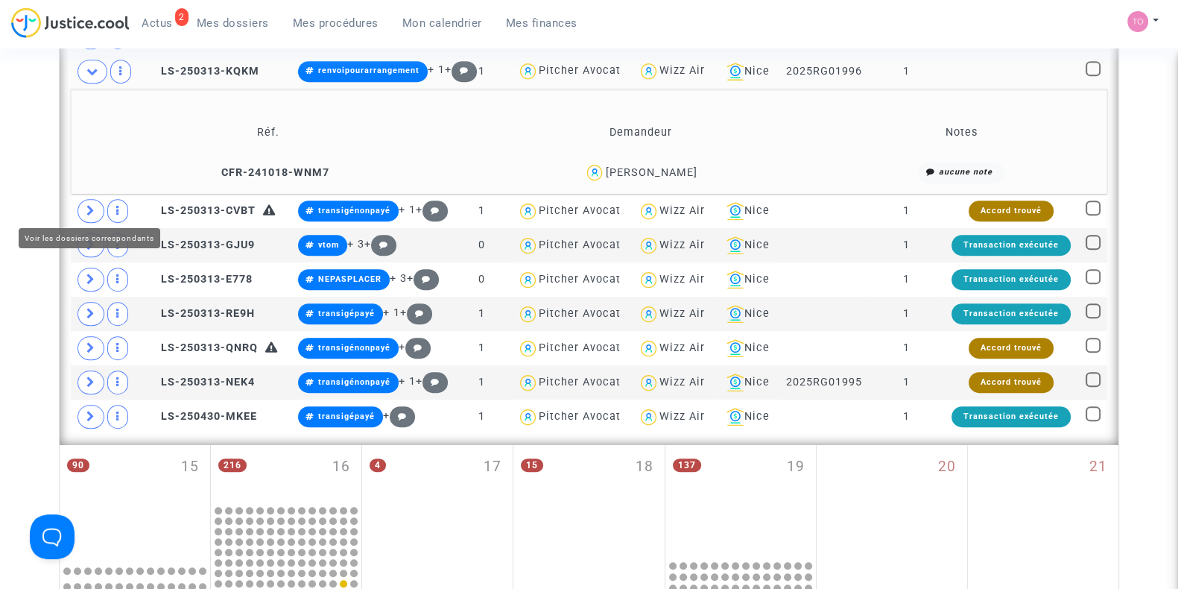
scroll to position [1070, 0]
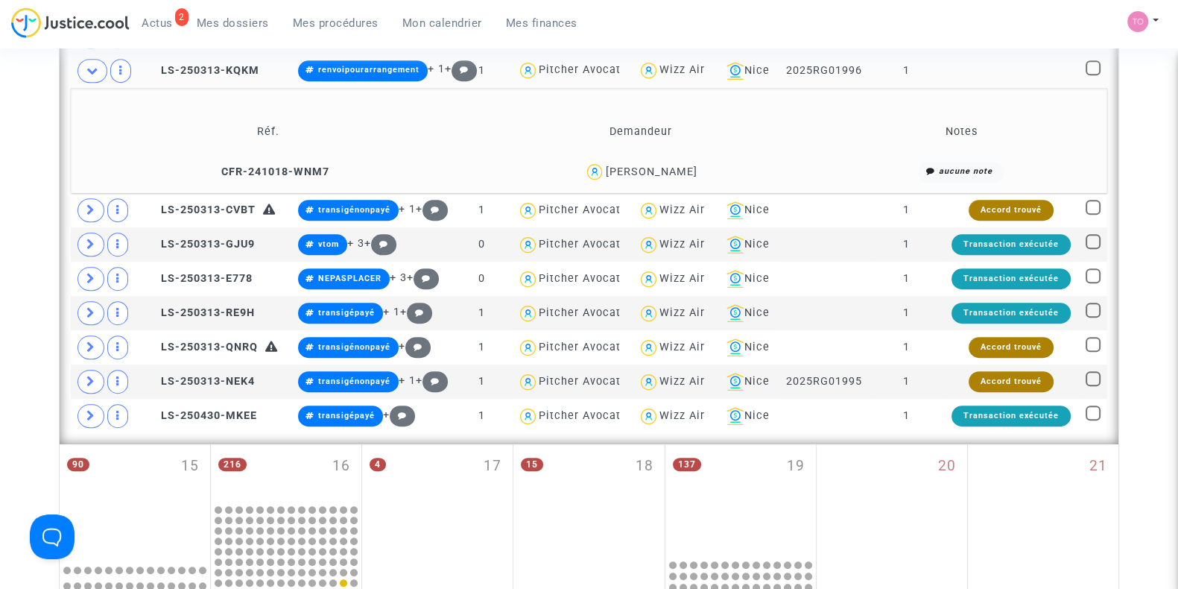
click at [662, 168] on div "Liliane Muhar" at bounding box center [651, 171] width 92 height 13
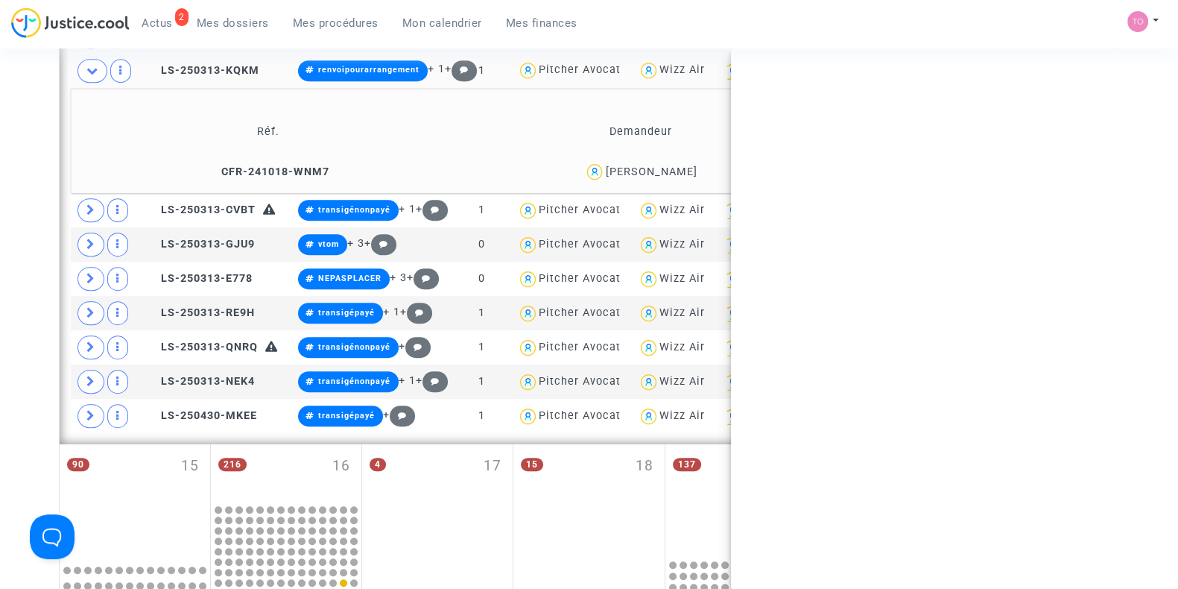
click at [662, 168] on div "Liliane Muhar" at bounding box center [651, 171] width 92 height 13
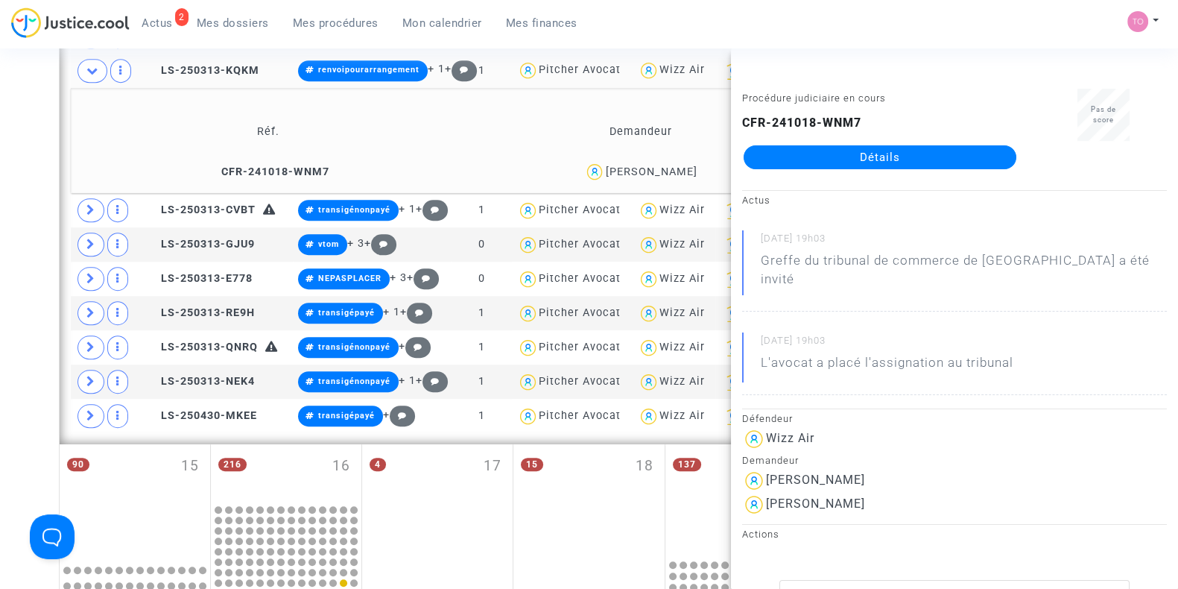
copy div "Muhar"
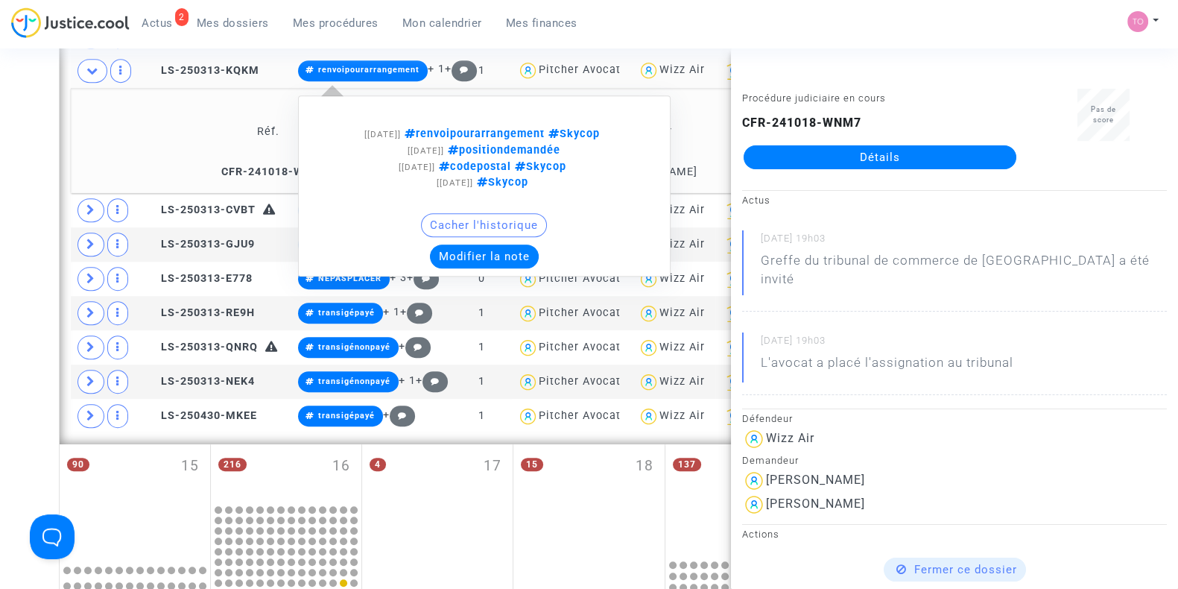
click at [467, 254] on button "Modifier la note" at bounding box center [484, 256] width 109 height 24
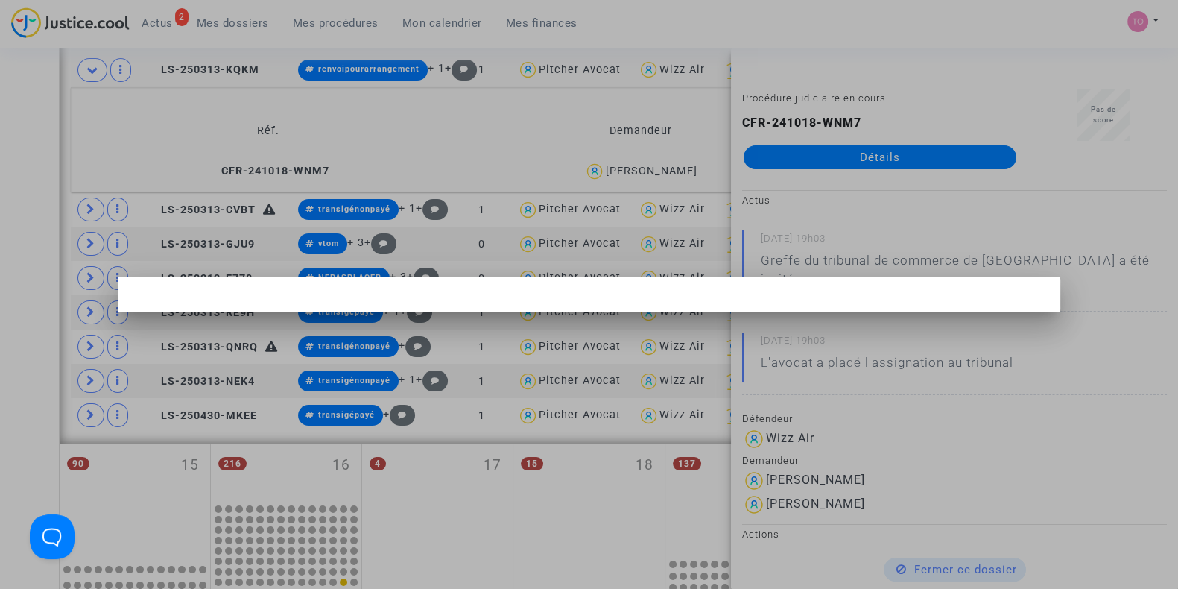
scroll to position [0, 0]
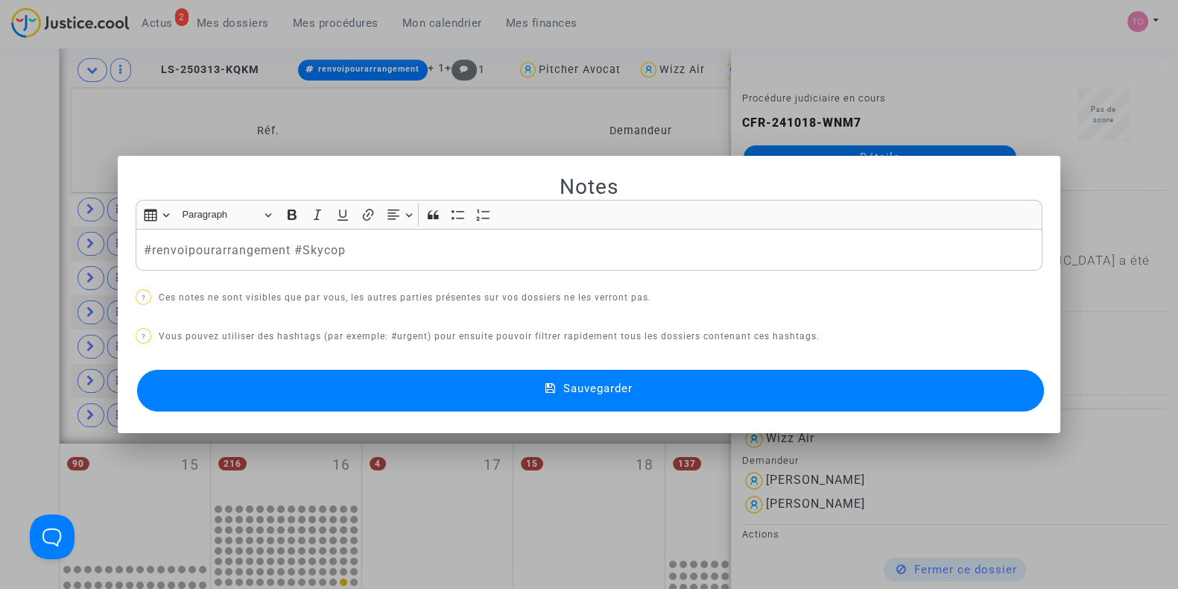
click at [281, 250] on p "#renvoipourarrangement #Skycop" at bounding box center [589, 250] width 891 height 19
click at [441, 389] on button "Sauvegarder" at bounding box center [590, 391] width 907 height 42
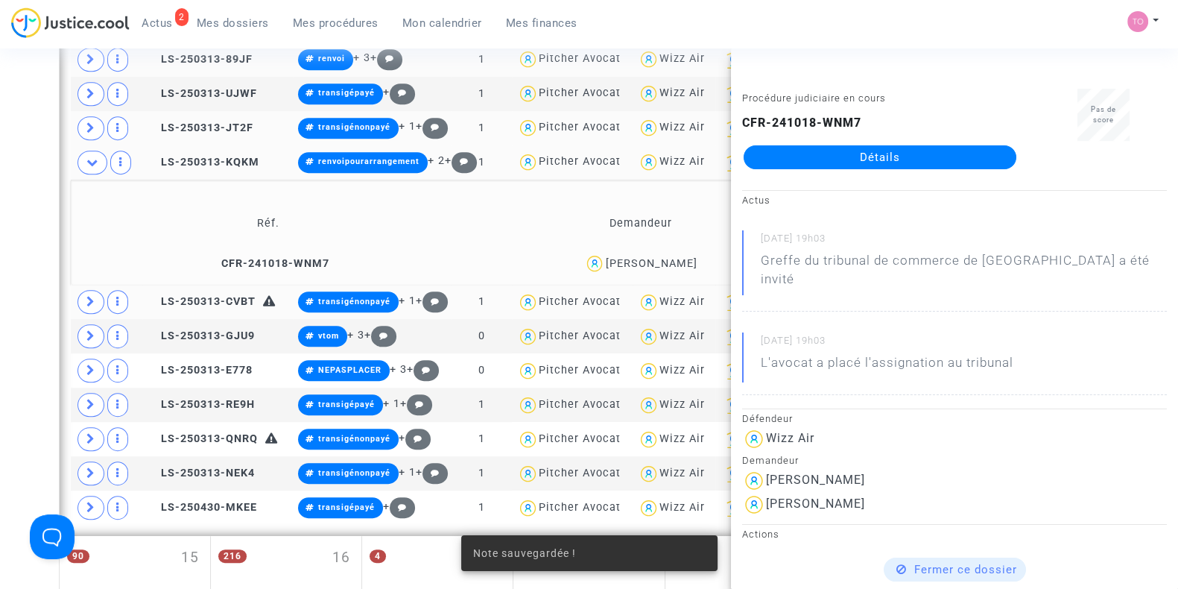
scroll to position [976, 0]
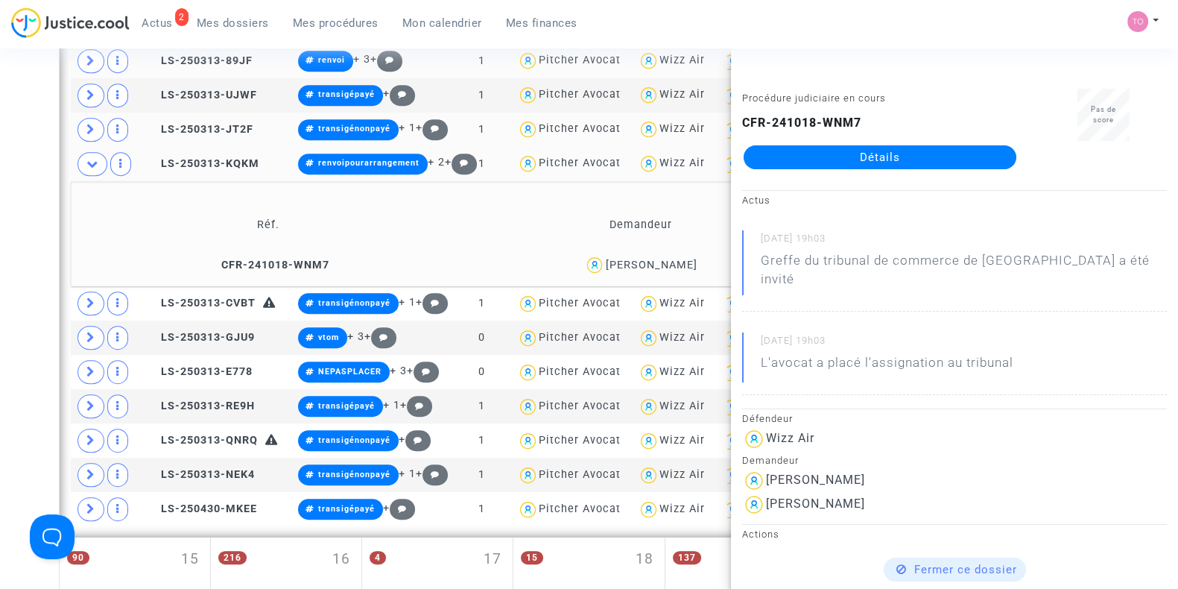
click at [0, 230] on div "Date de clôture d'instruction Date de conciliation Date d'audience Date de juge…" at bounding box center [589, 95] width 1178 height 1973
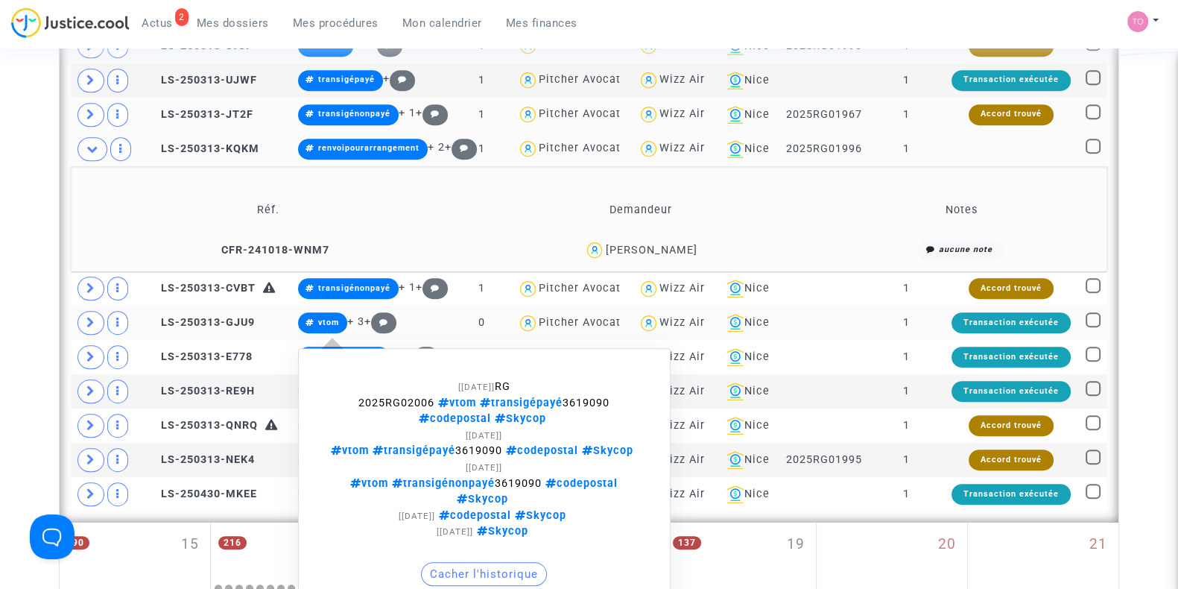
scroll to position [991, 0]
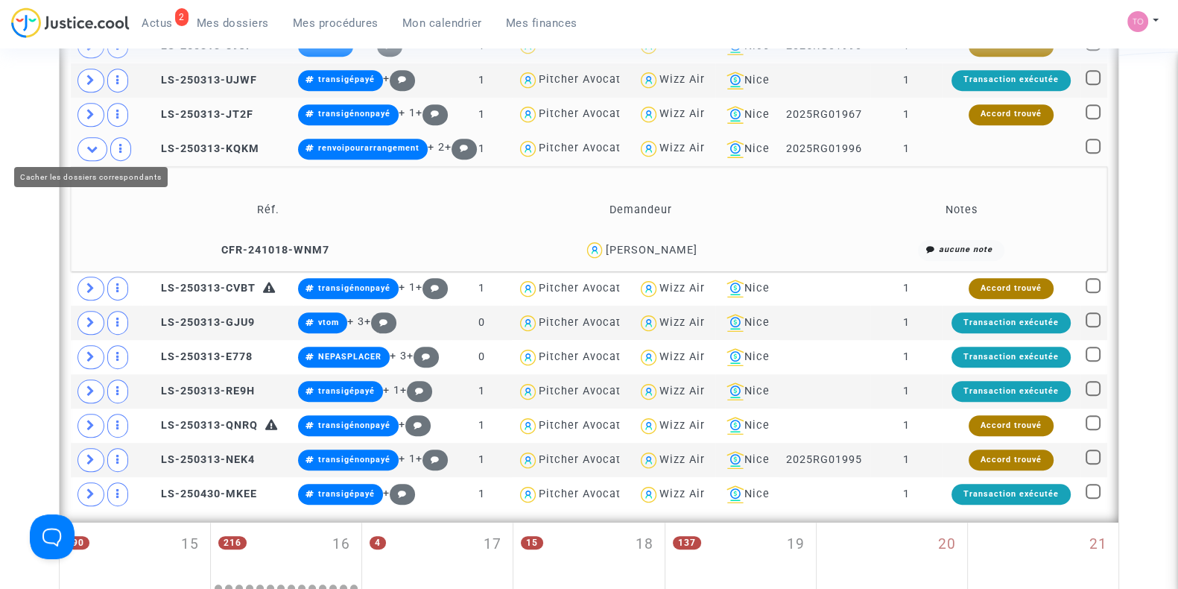
click at [91, 143] on icon at bounding box center [92, 148] width 12 height 11
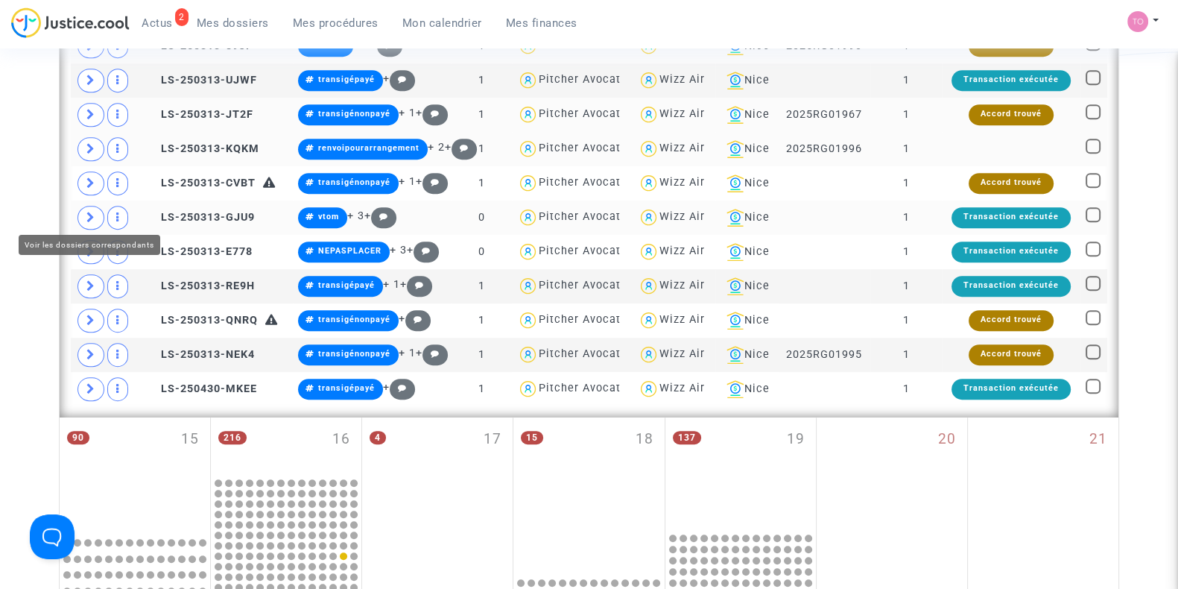
click at [89, 212] on icon at bounding box center [90, 217] width 9 height 11
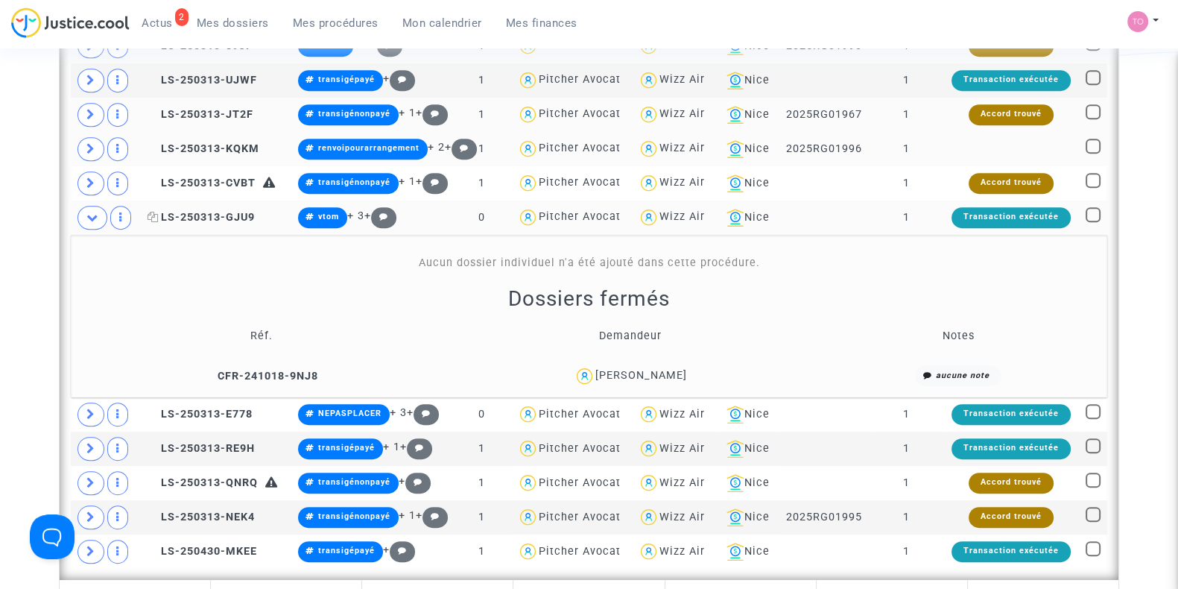
click at [198, 218] on span "LS-250313-GJU9" at bounding box center [201, 217] width 107 height 13
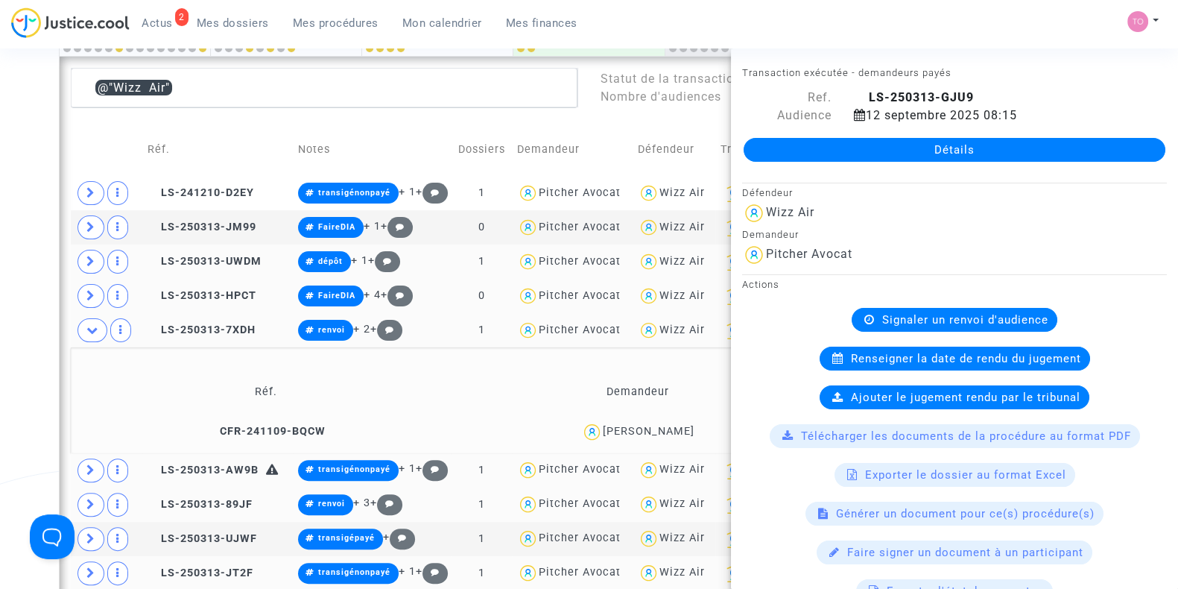
scroll to position [524, 0]
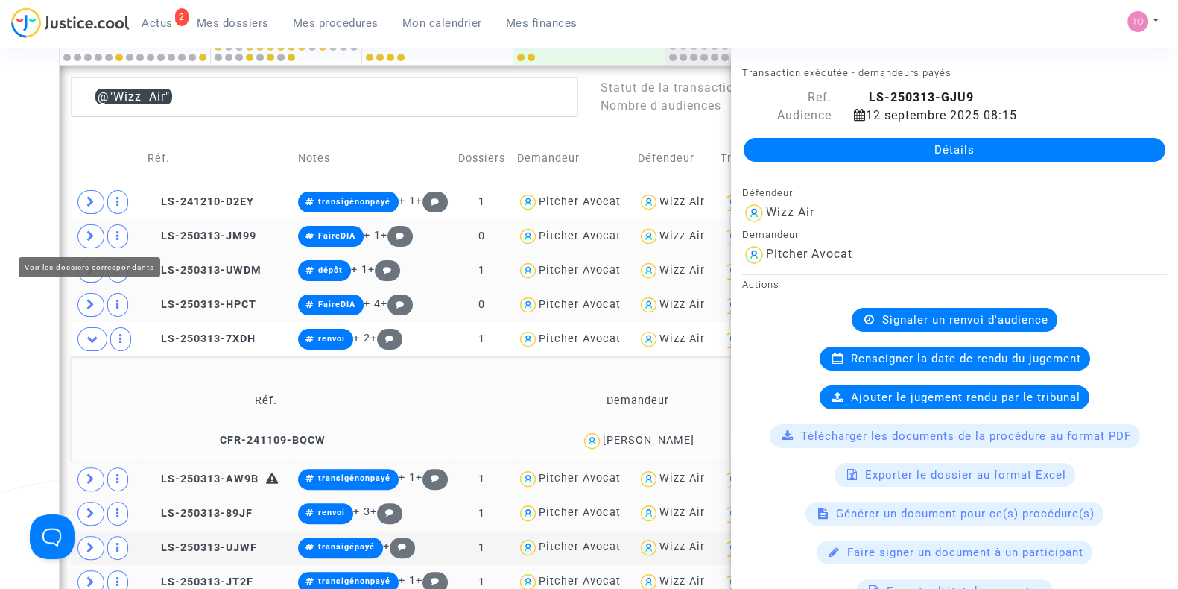
click at [95, 236] on span at bounding box center [91, 236] width 27 height 24
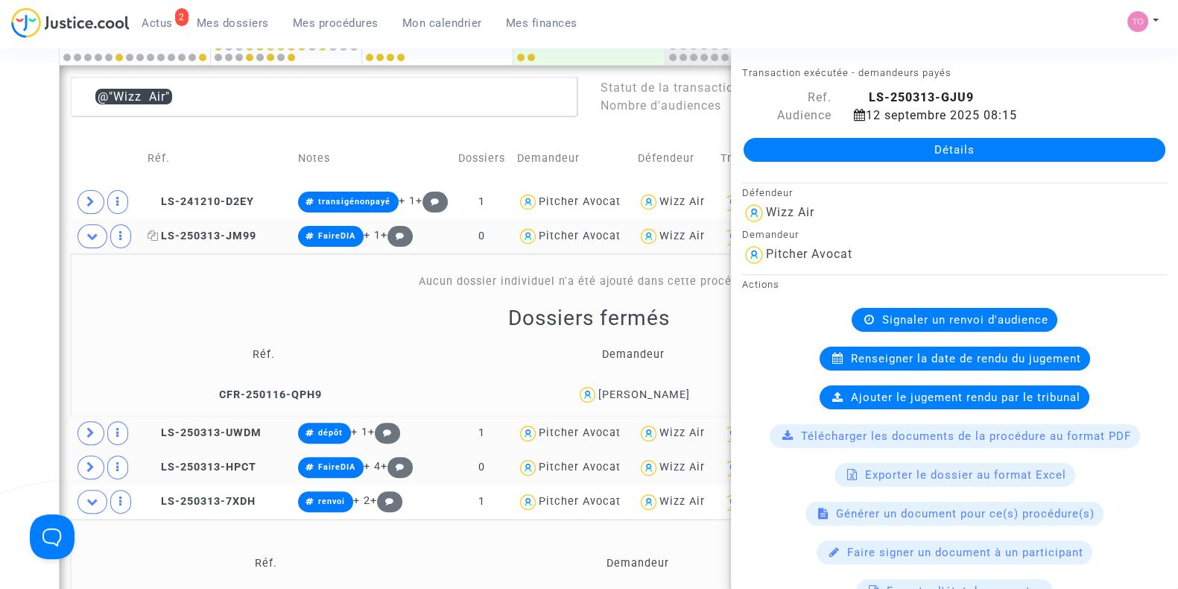
click at [222, 233] on span "LS-250313-JM99" at bounding box center [202, 236] width 109 height 13
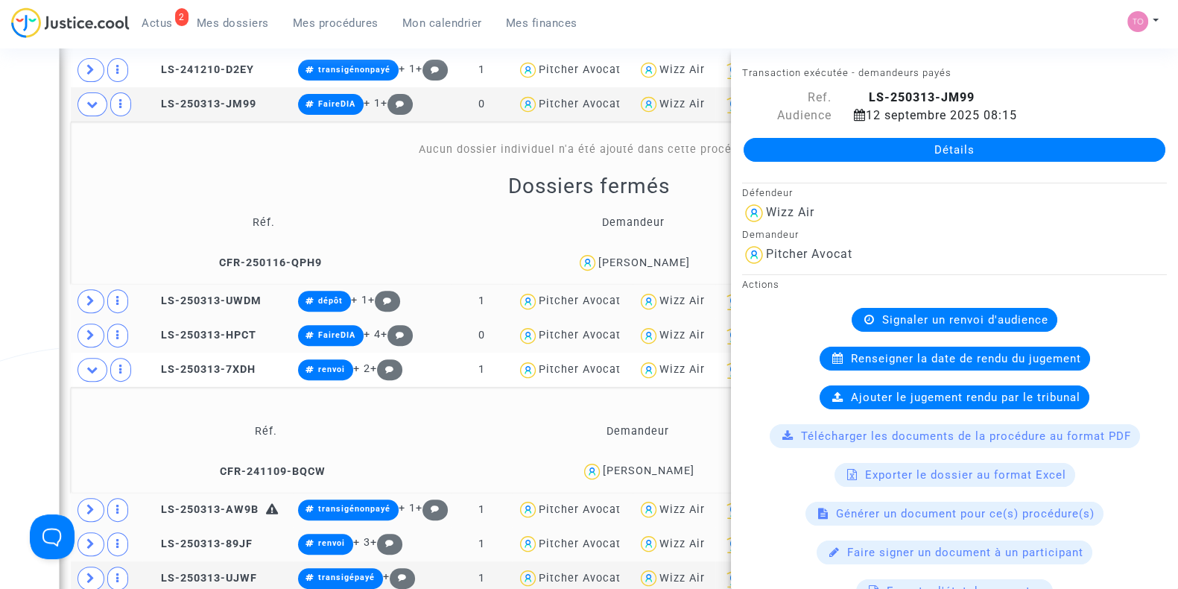
scroll to position [663, 0]
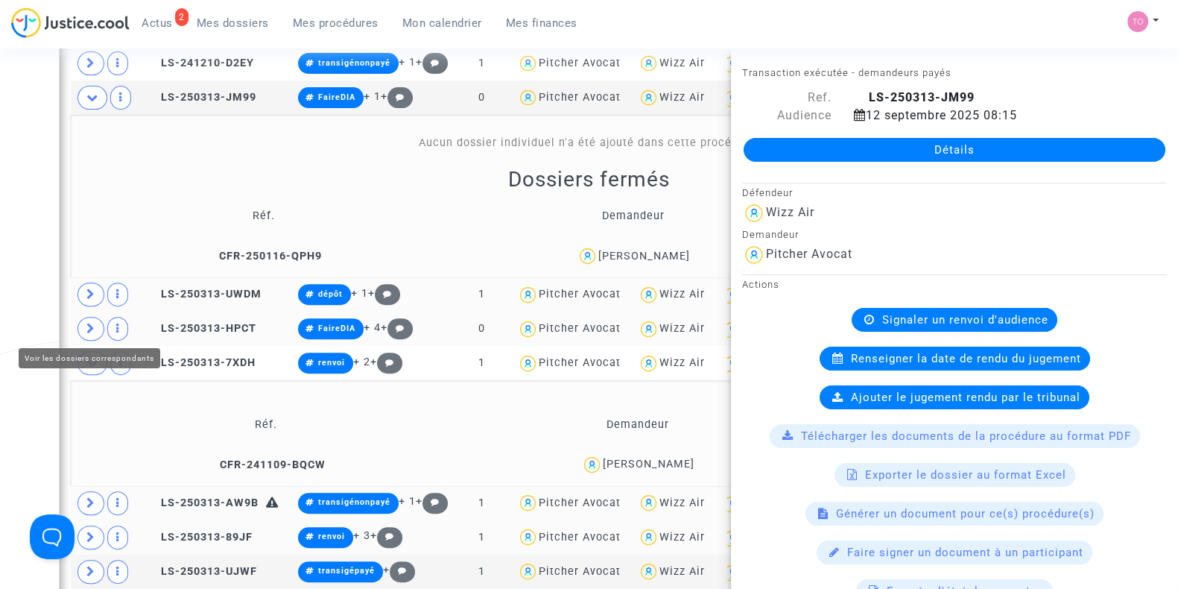
click at [86, 326] on icon at bounding box center [90, 328] width 9 height 11
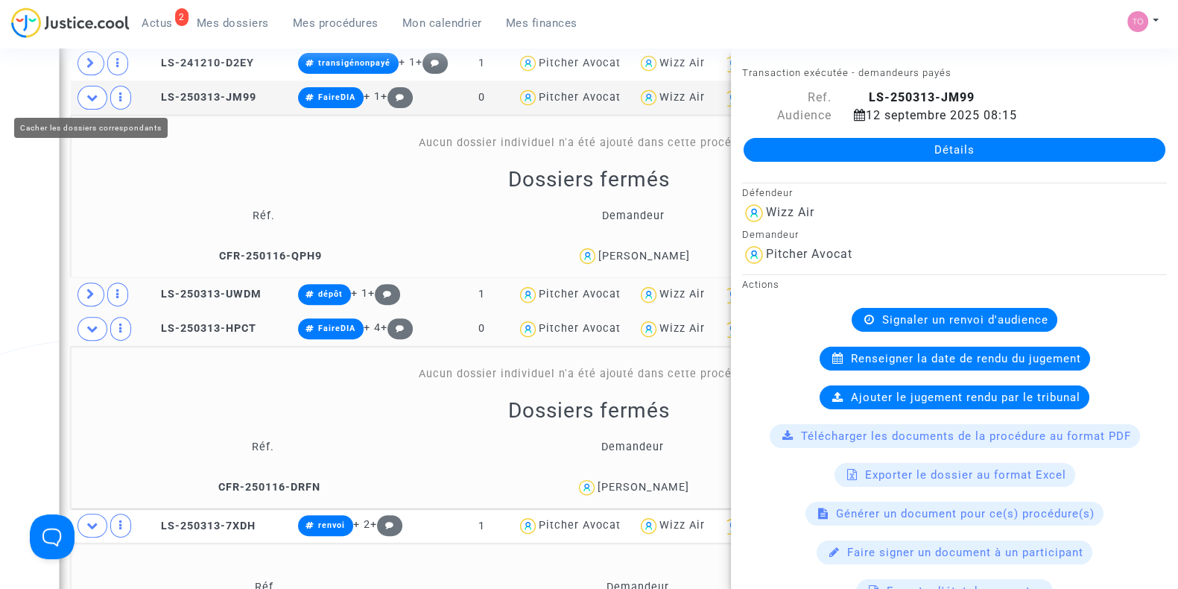
click at [91, 87] on span at bounding box center [93, 98] width 30 height 24
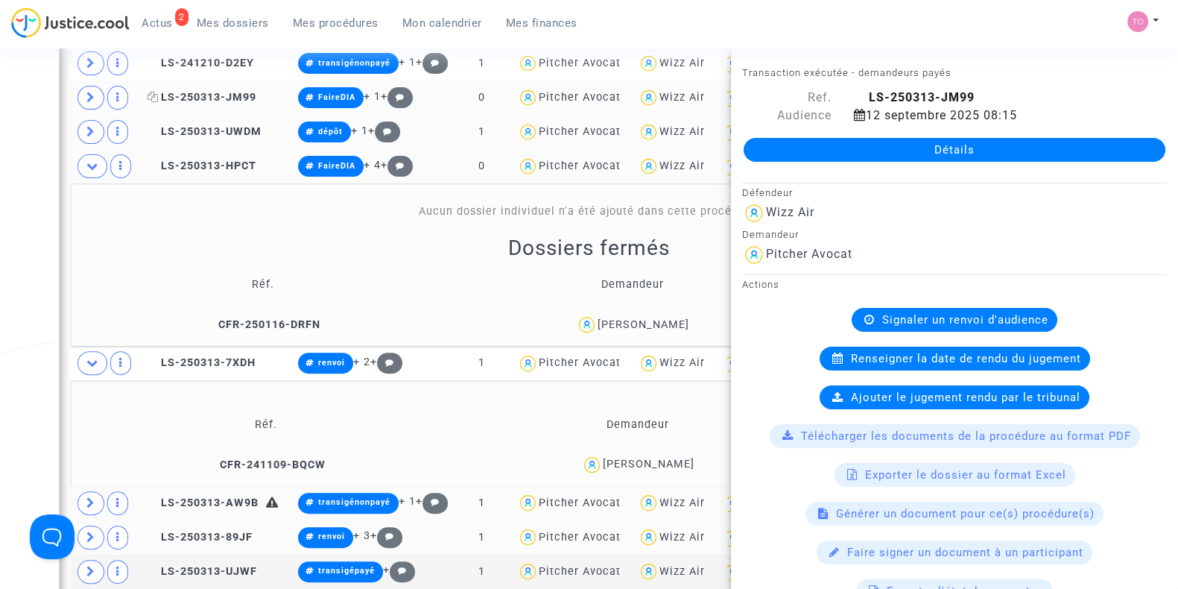
click at [201, 91] on span "LS-250313-JM99" at bounding box center [202, 97] width 109 height 13
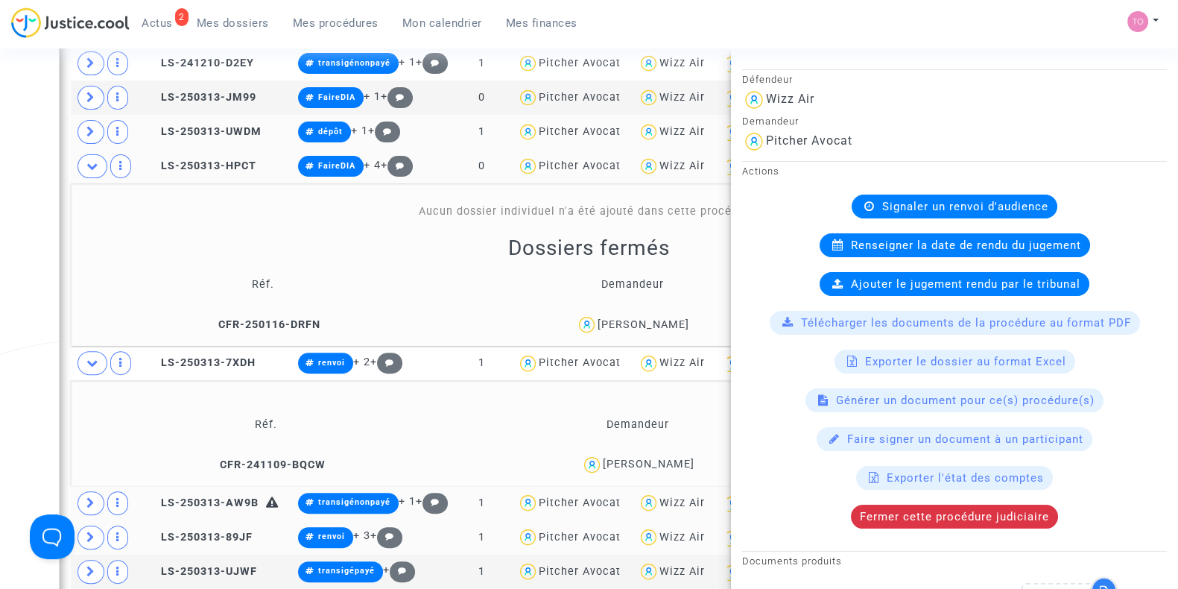
scroll to position [0, 0]
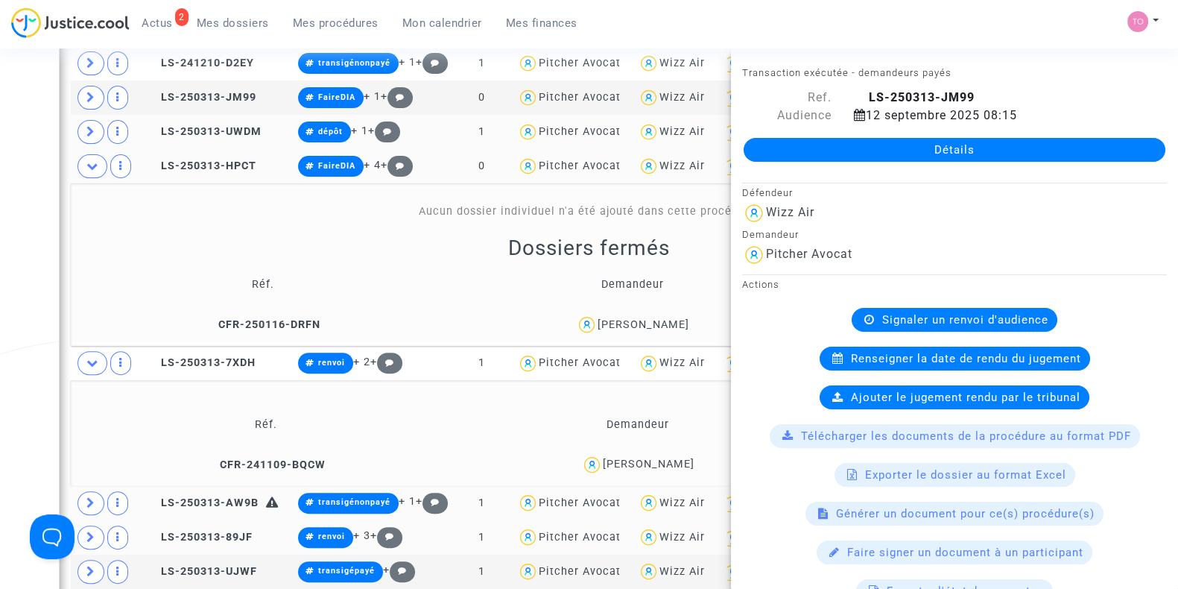
drag, startPoint x: 693, startPoint y: 322, endPoint x: 634, endPoint y: 328, distance: 59.9
click at [634, 328] on div "Iryna Kurnikova" at bounding box center [633, 325] width 356 height 22
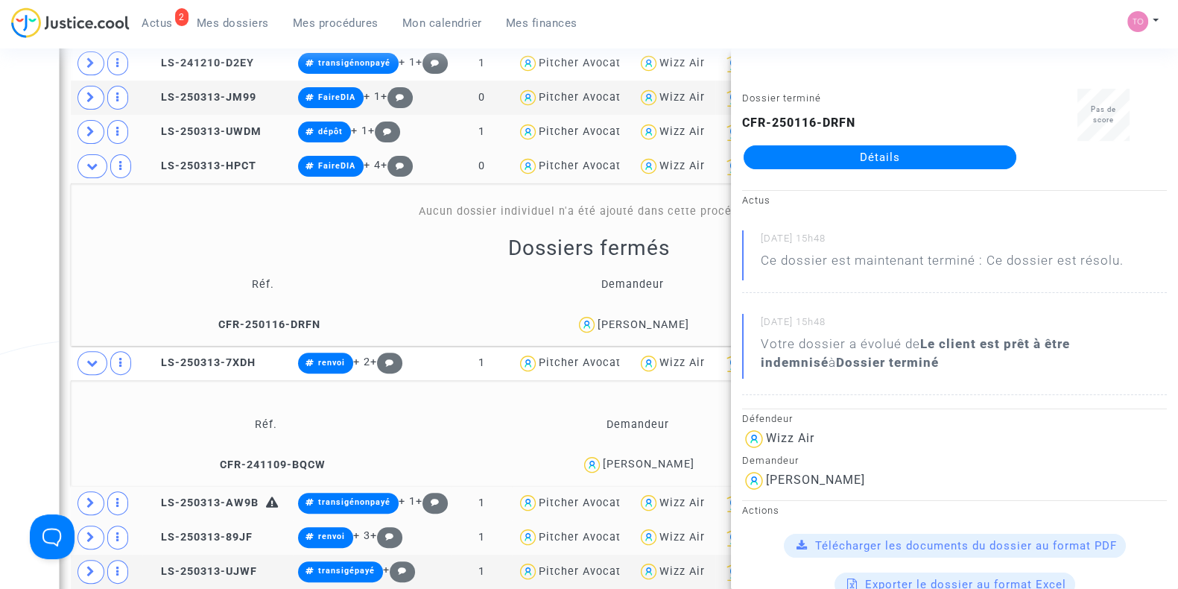
copy div "Kurnikova"
click at [94, 160] on icon at bounding box center [92, 165] width 12 height 11
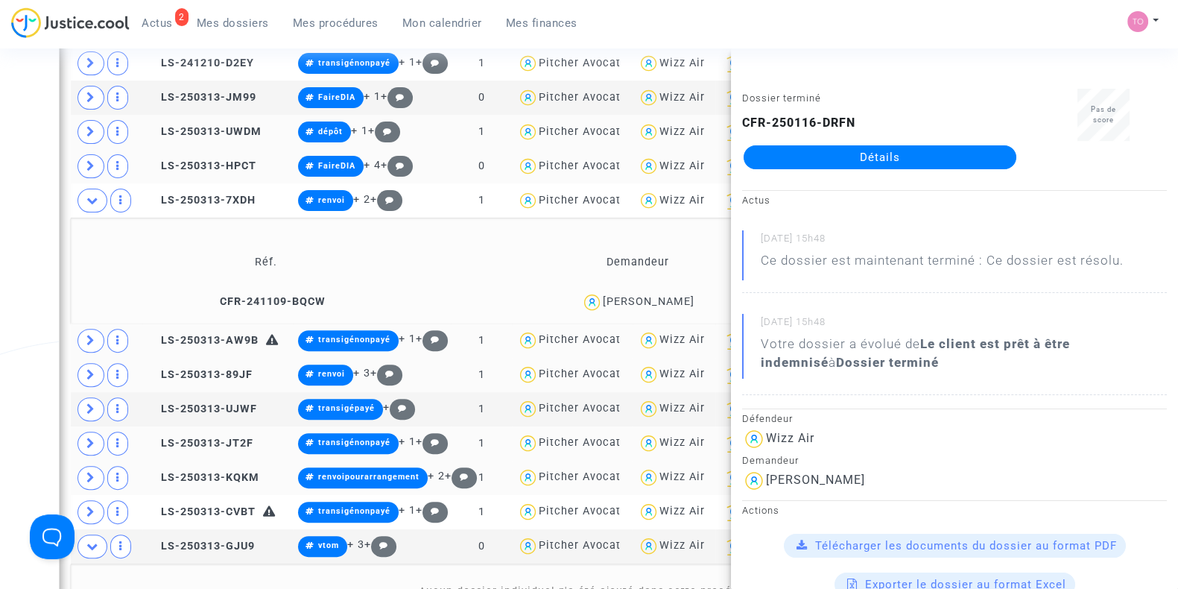
click at [0, 262] on div "Date de clôture d'instruction Date de conciliation Date d'audience Date de juge…" at bounding box center [589, 438] width 1178 height 2030
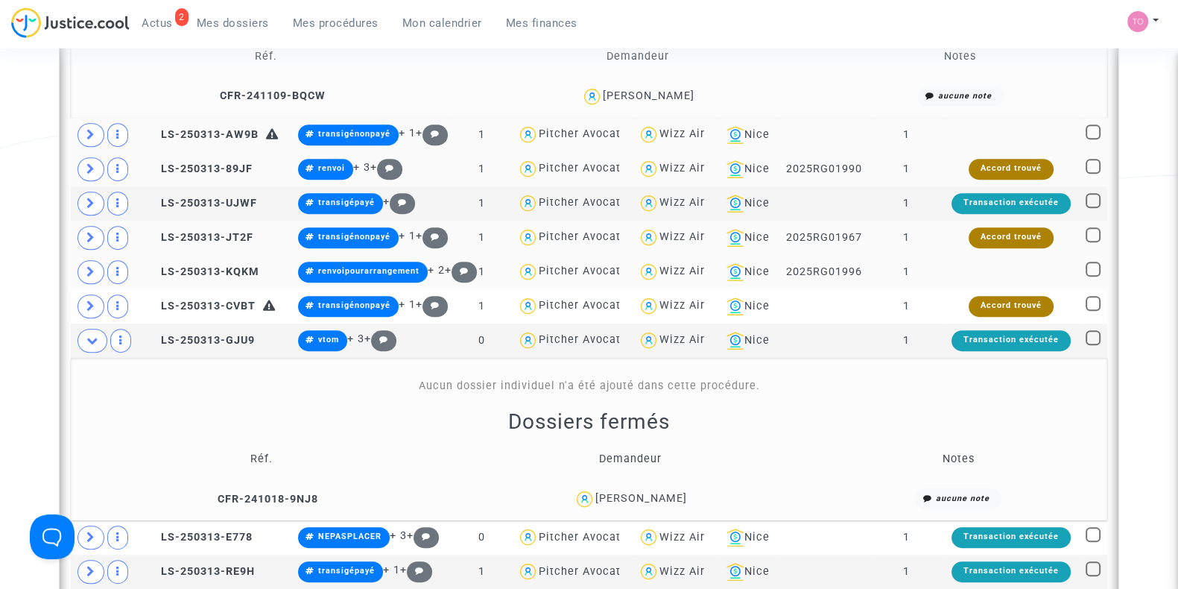
scroll to position [870, 0]
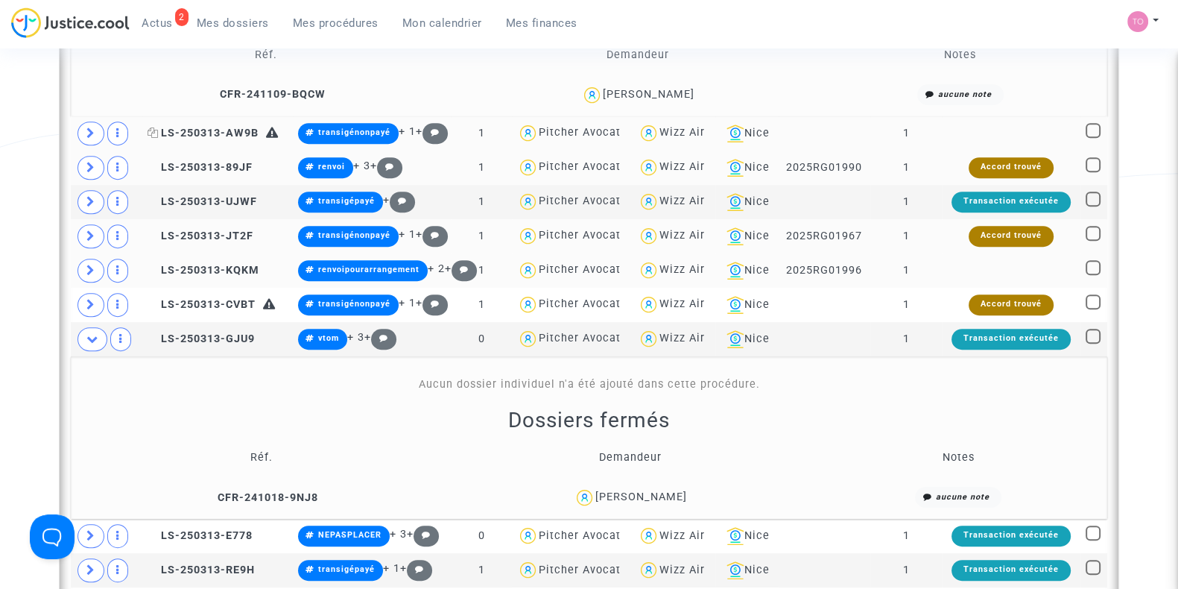
click at [205, 127] on span "LS-250313-AW9B" at bounding box center [203, 133] width 111 height 13
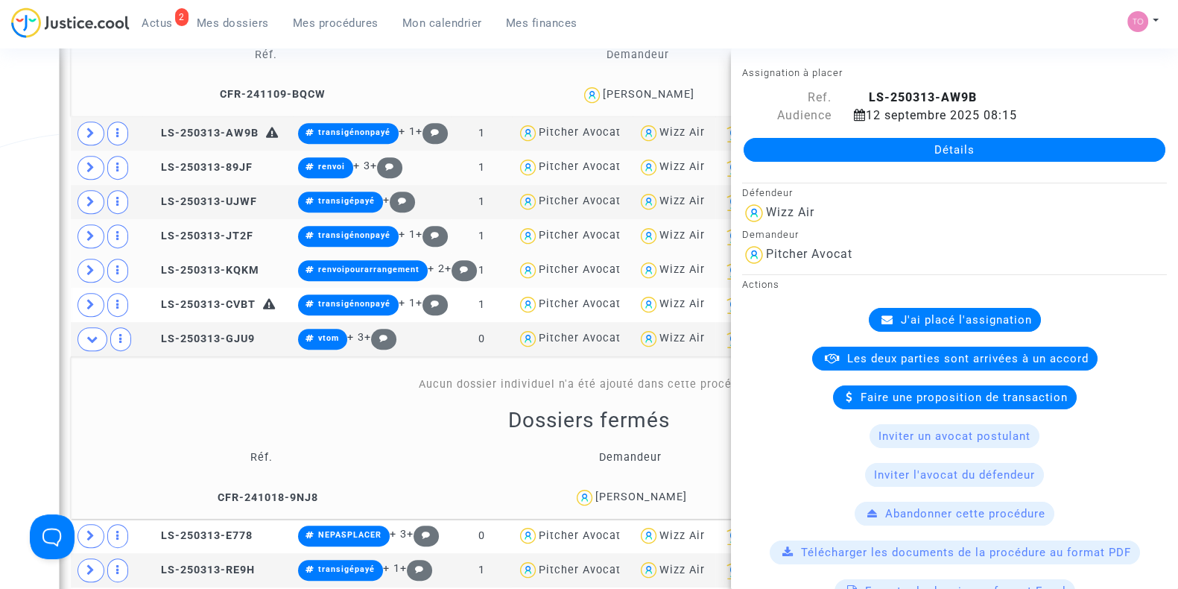
click at [19, 124] on div "Date de clôture d'instruction Date de conciliation Date d'audience Date de juge…" at bounding box center [589, 231] width 1178 height 2030
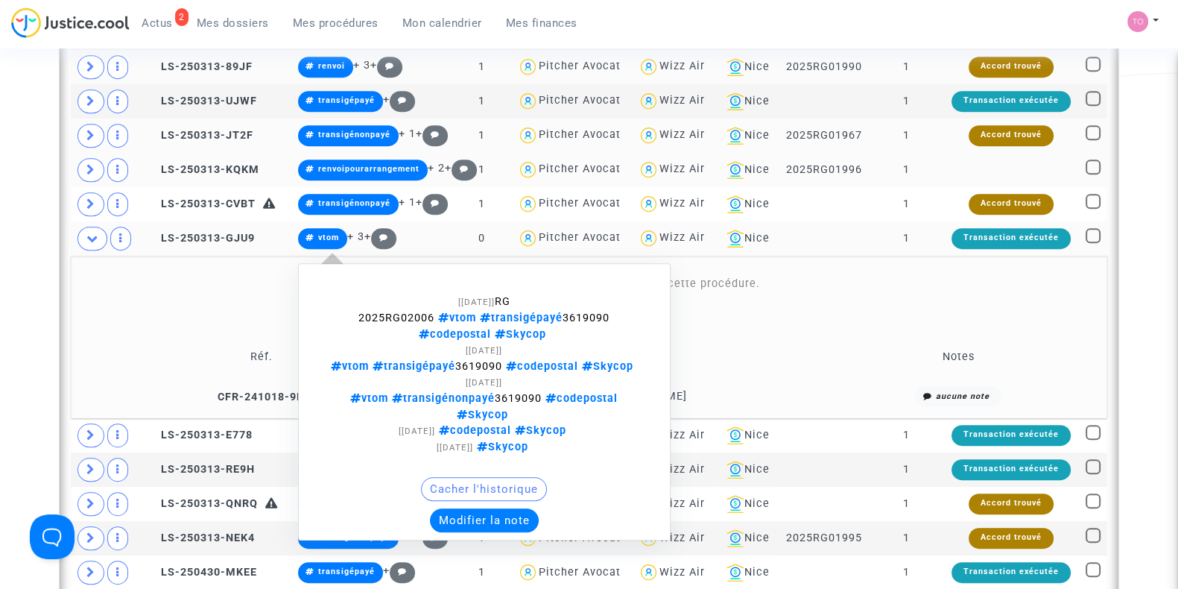
scroll to position [974, 0]
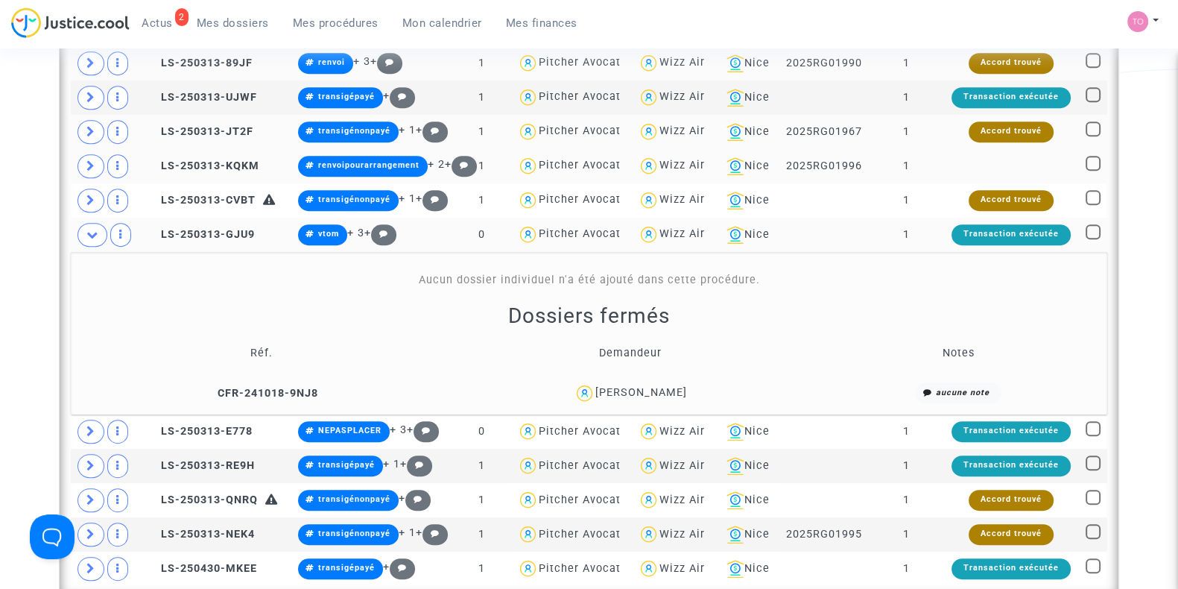
click at [652, 388] on div "Ana Kontic" at bounding box center [642, 392] width 92 height 13
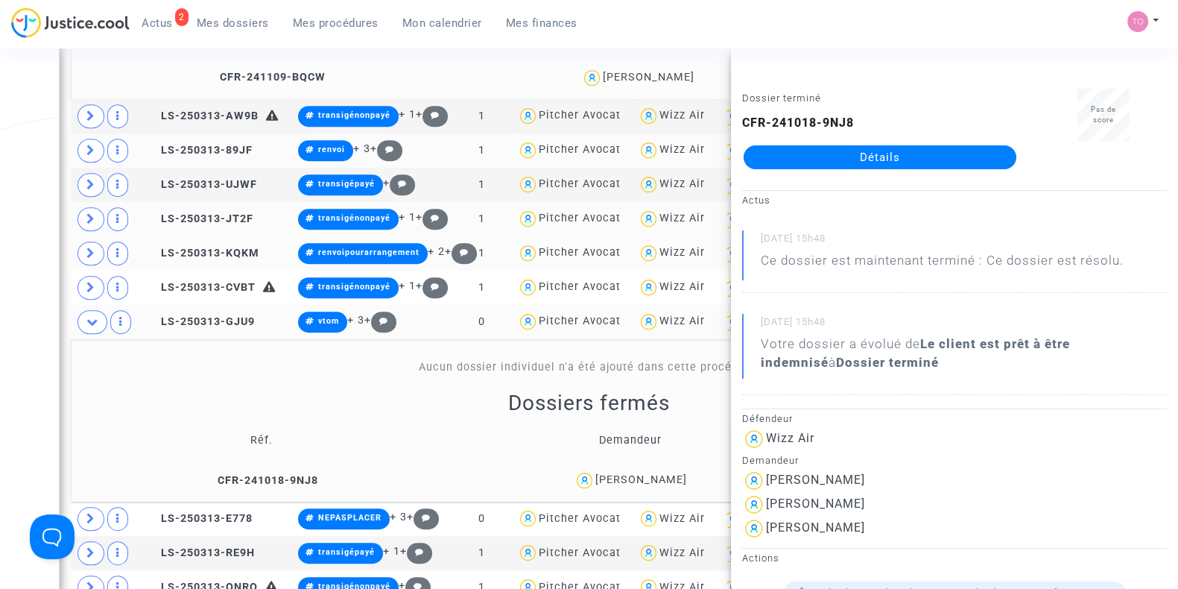
scroll to position [888, 0]
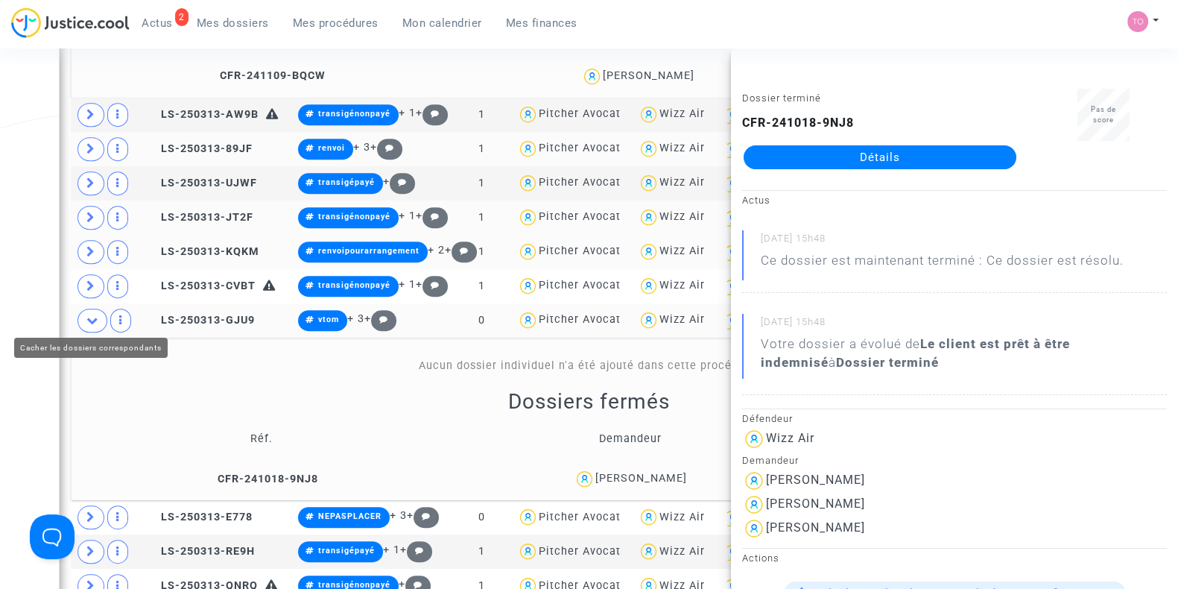
click at [82, 322] on span at bounding box center [93, 321] width 30 height 24
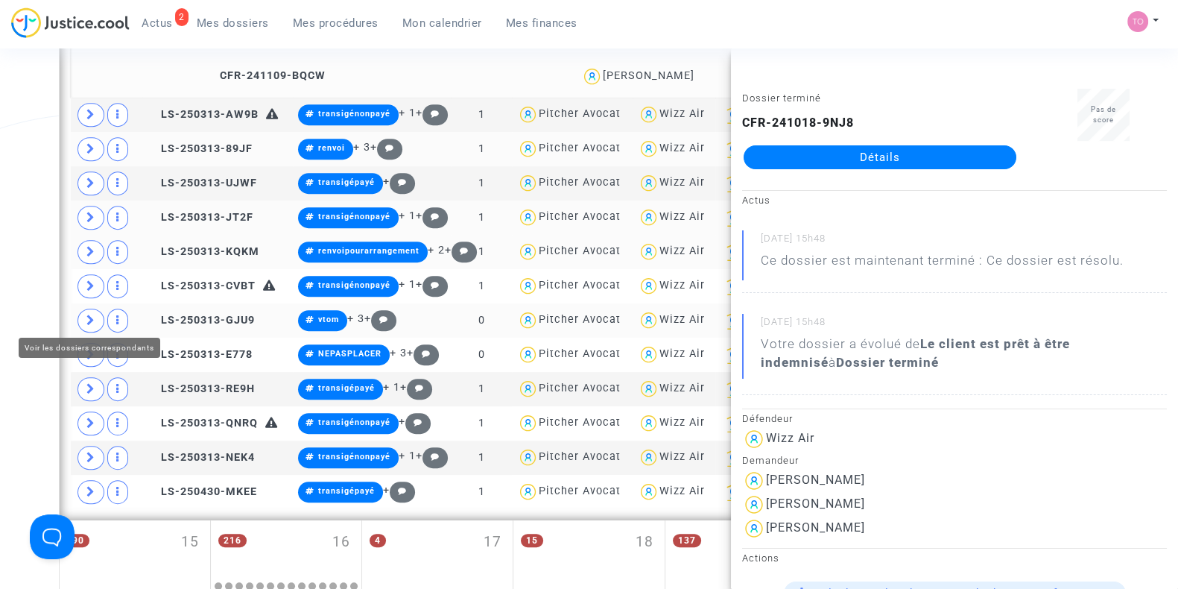
scroll to position [669, 0]
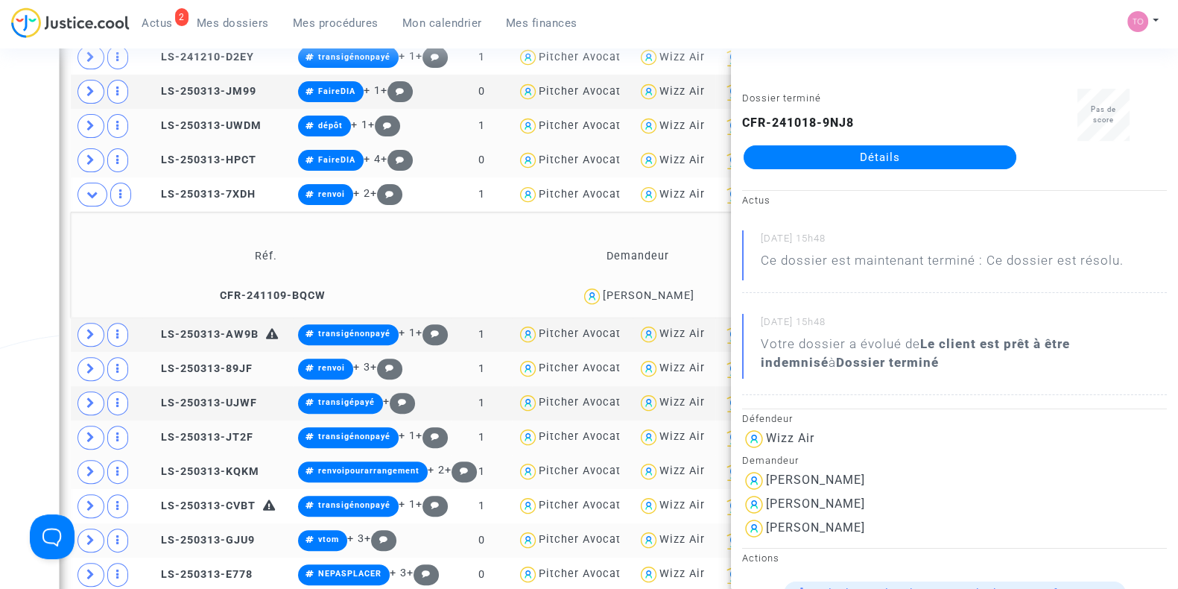
click at [0, 262] on div "Date de clôture d'instruction Date de conciliation Date d'audience Date de juge…" at bounding box center [589, 351] width 1178 height 1868
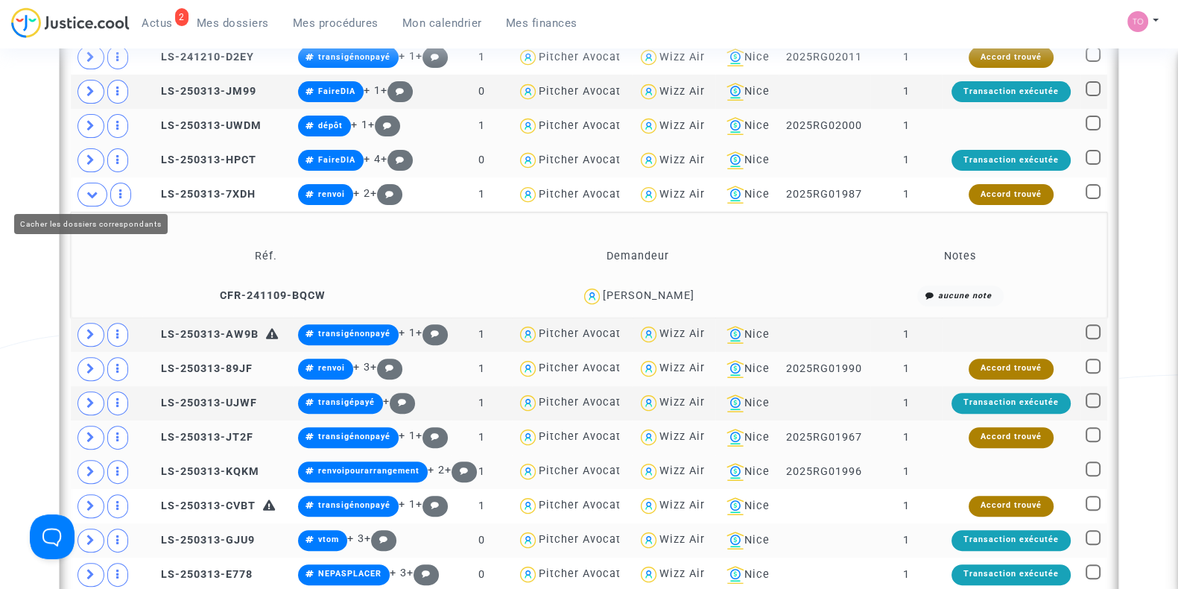
click at [82, 198] on span at bounding box center [93, 195] width 30 height 24
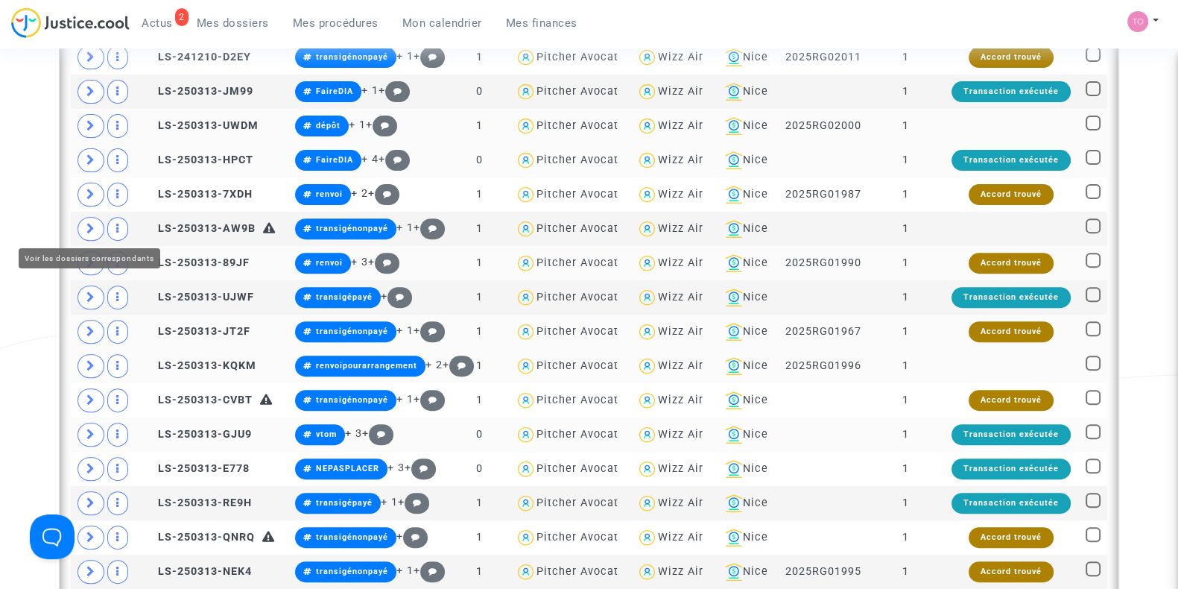
click at [87, 233] on span at bounding box center [91, 229] width 27 height 24
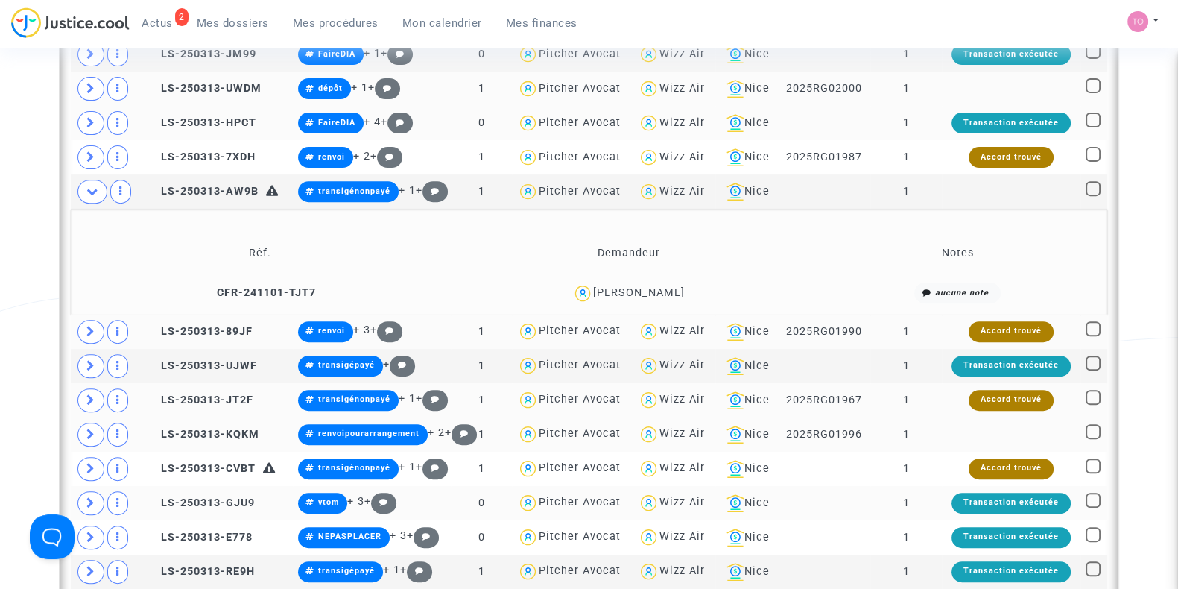
scroll to position [721, 0]
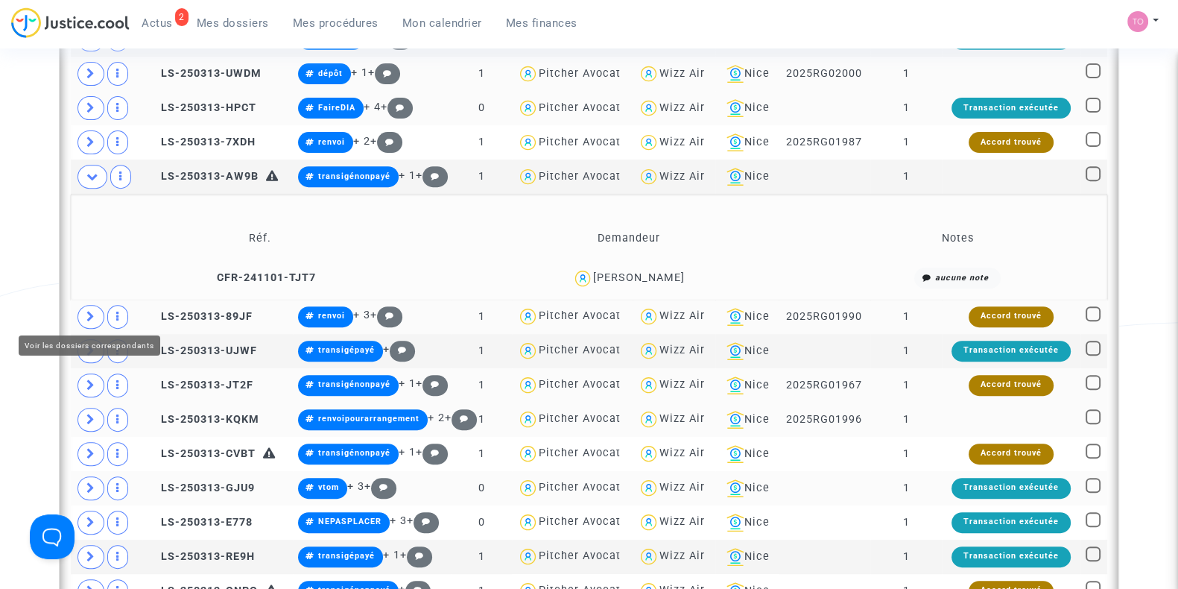
click at [88, 311] on icon at bounding box center [90, 316] width 9 height 11
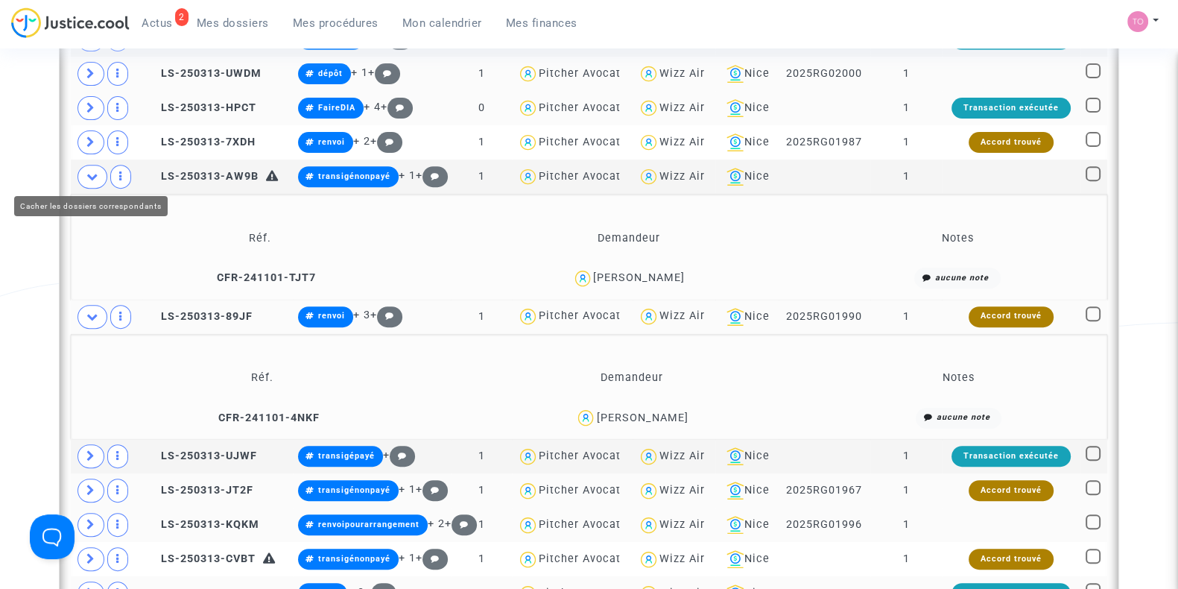
click at [86, 177] on icon at bounding box center [92, 176] width 12 height 11
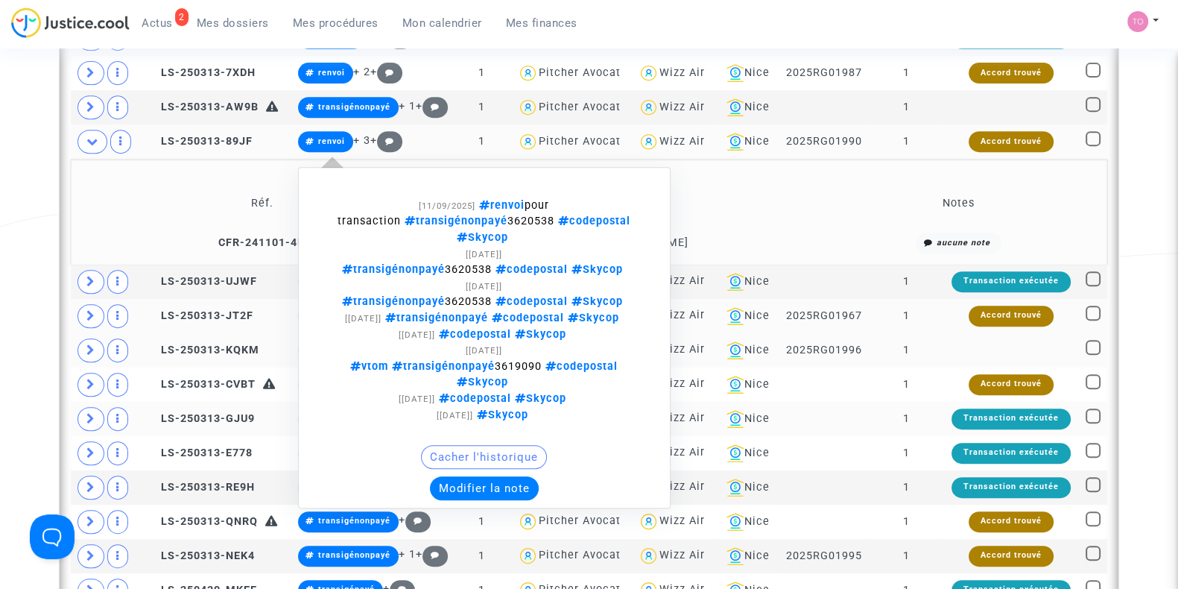
scroll to position [801, 0]
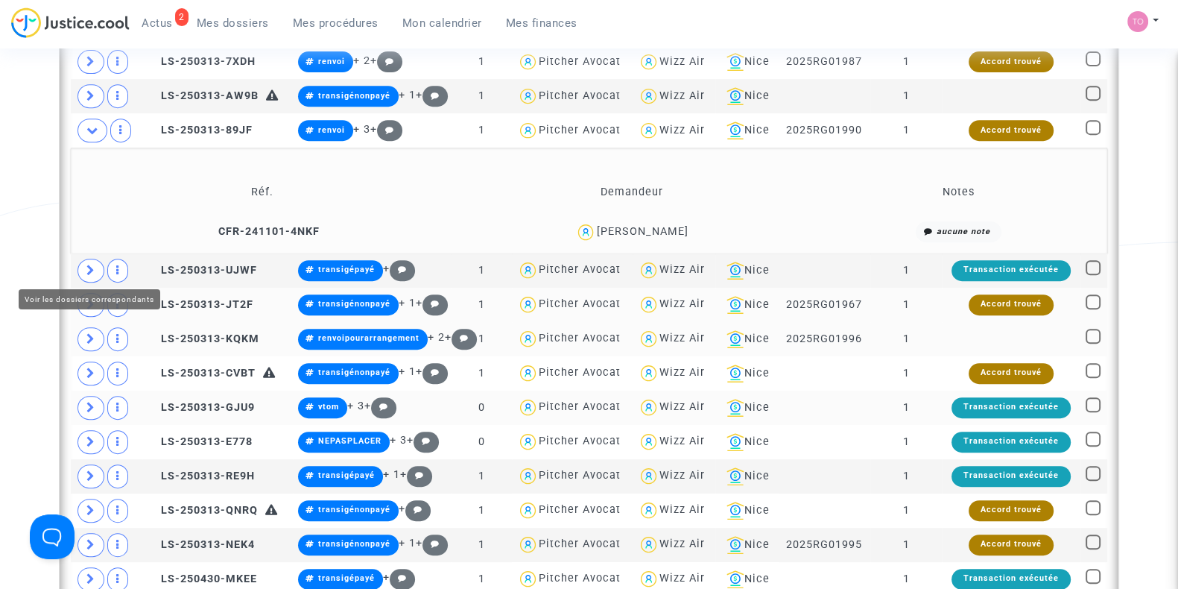
click at [82, 266] on span at bounding box center [91, 271] width 27 height 24
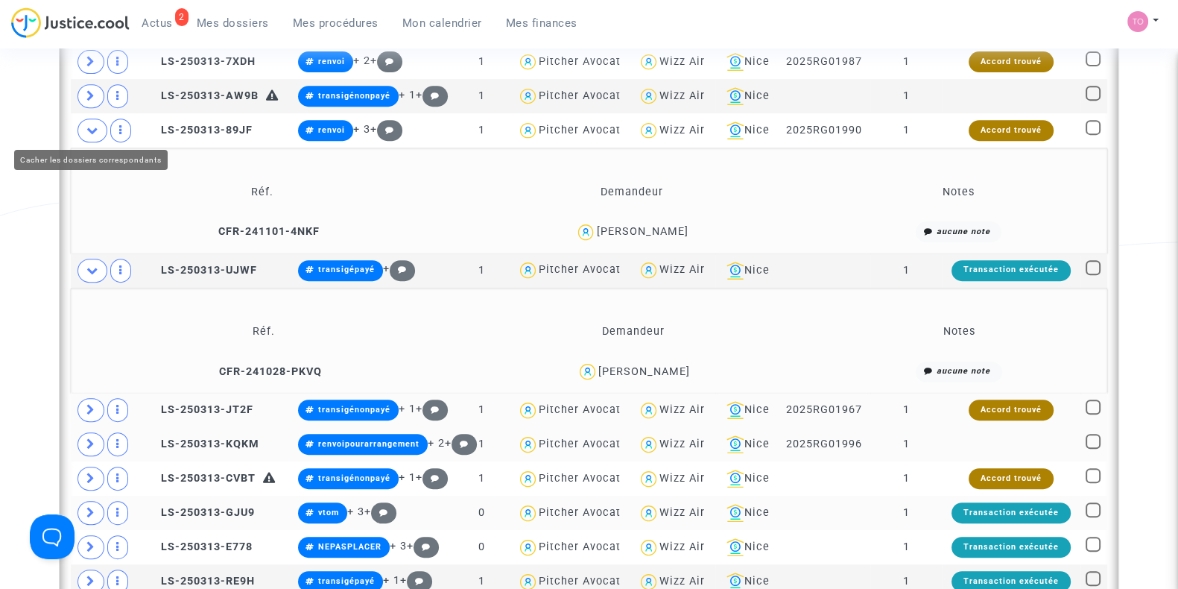
click at [82, 125] on span at bounding box center [93, 131] width 30 height 24
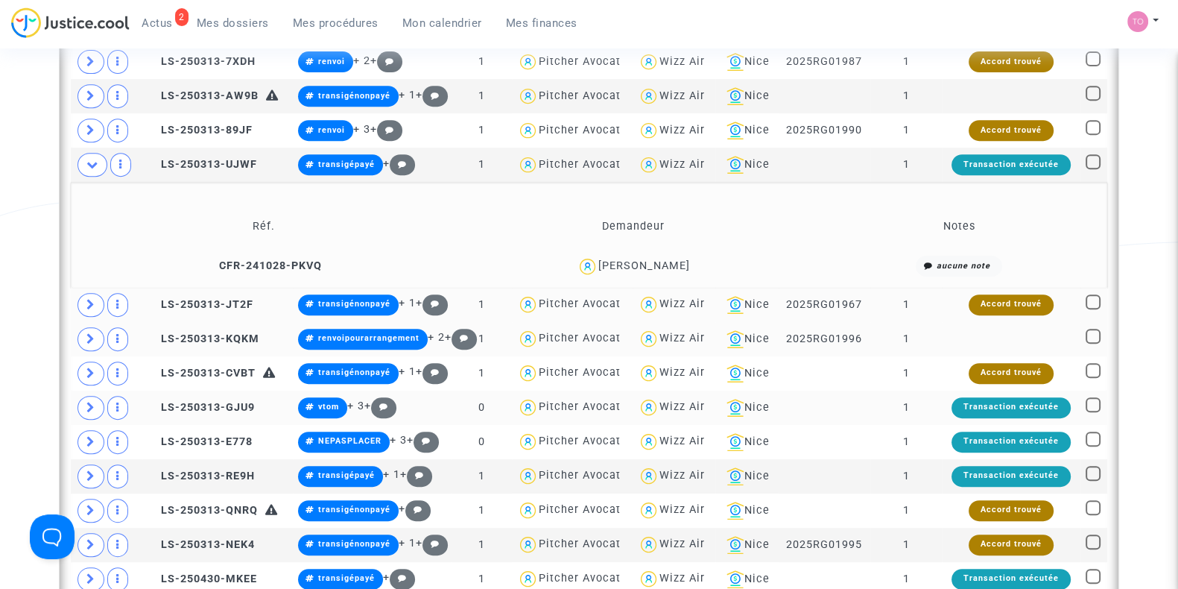
click at [664, 259] on div "KRSTIC ALEKSANDRA" at bounding box center [645, 265] width 92 height 13
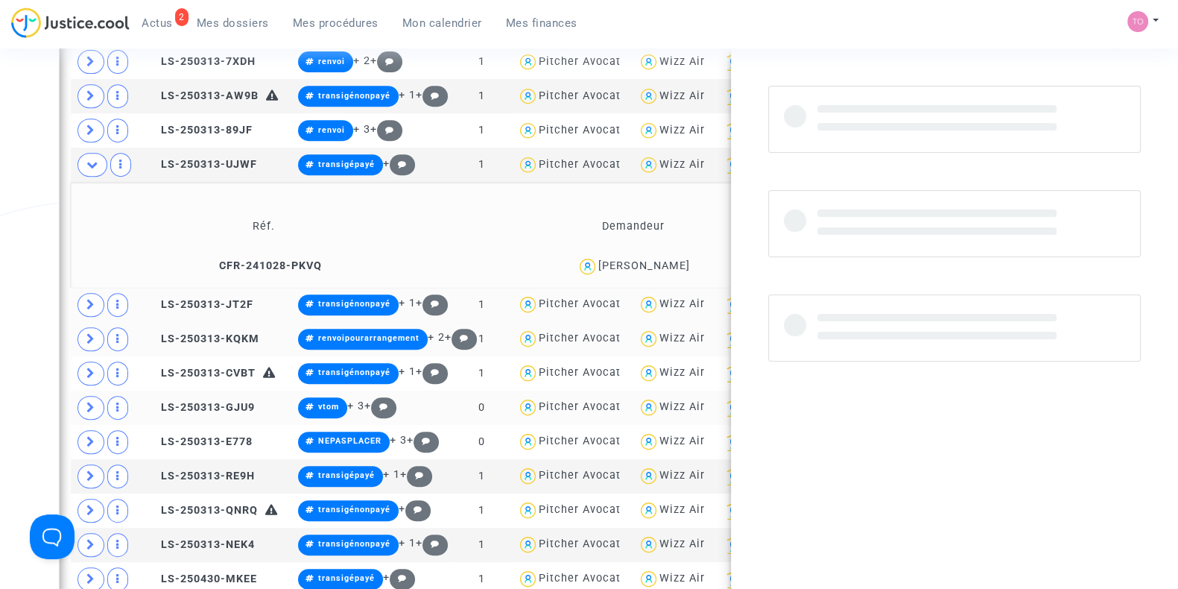
click at [664, 259] on div "KRSTIC ALEKSANDRA" at bounding box center [645, 265] width 92 height 13
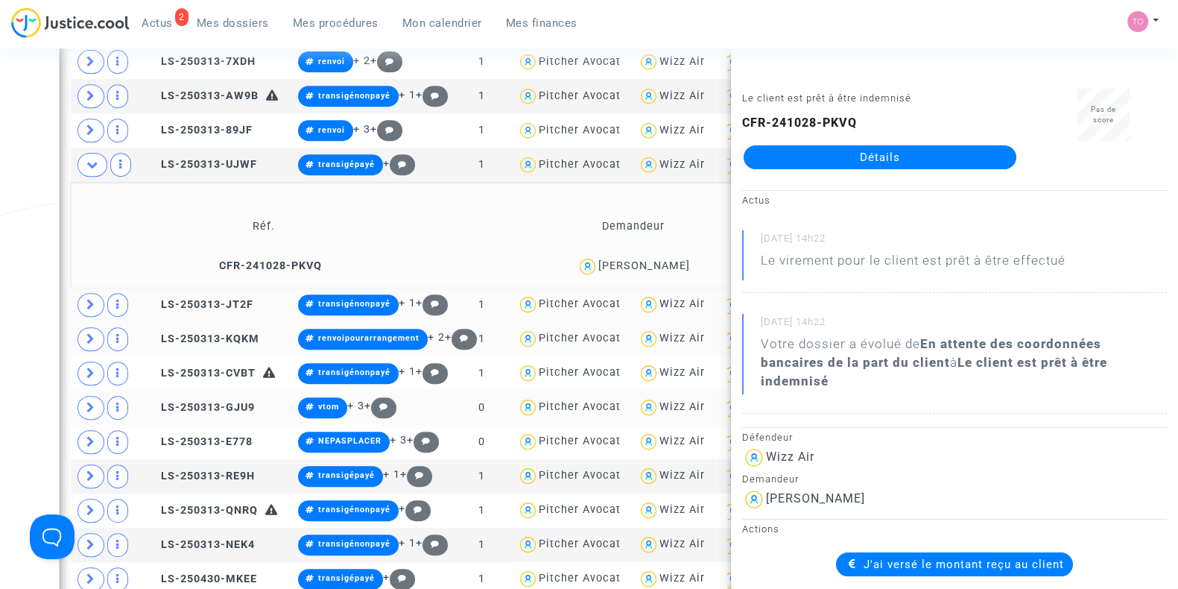
copy div "ALEKSANDRA"
click at [705, 258] on div "KRSTIC ALEKSANDRA" at bounding box center [634, 267] width 356 height 22
drag, startPoint x: 706, startPoint y: 258, endPoint x: 584, endPoint y: 266, distance: 122.5
click at [584, 266] on div "KRSTIC ALEKSANDRA" at bounding box center [634, 267] width 356 height 22
click at [154, 161] on icon at bounding box center [153, 164] width 11 height 10
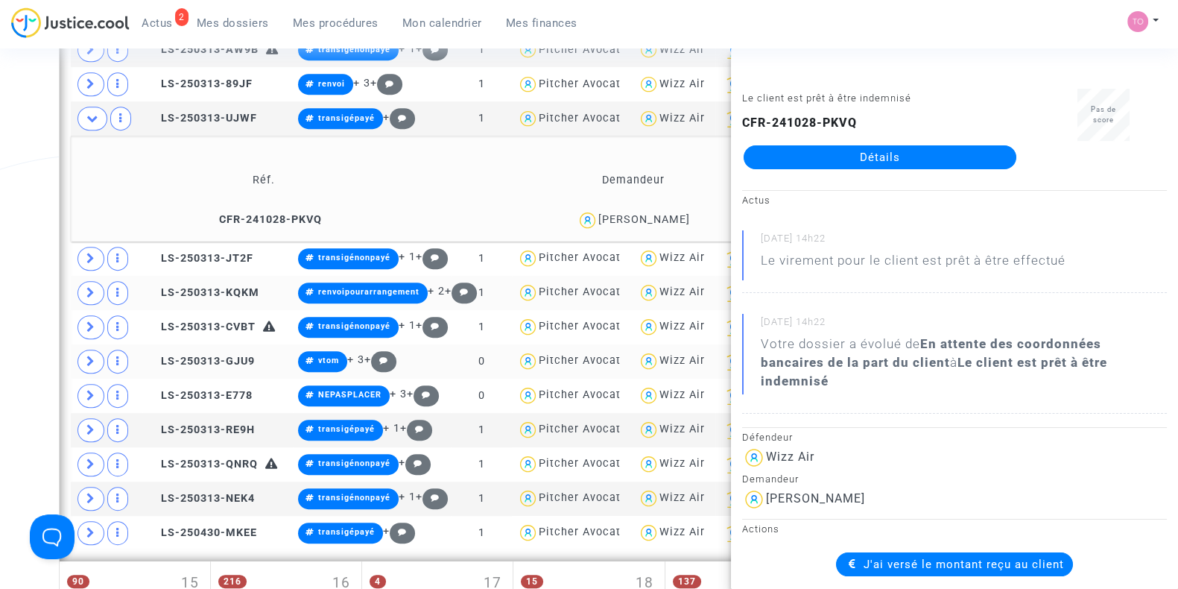
scroll to position [848, 0]
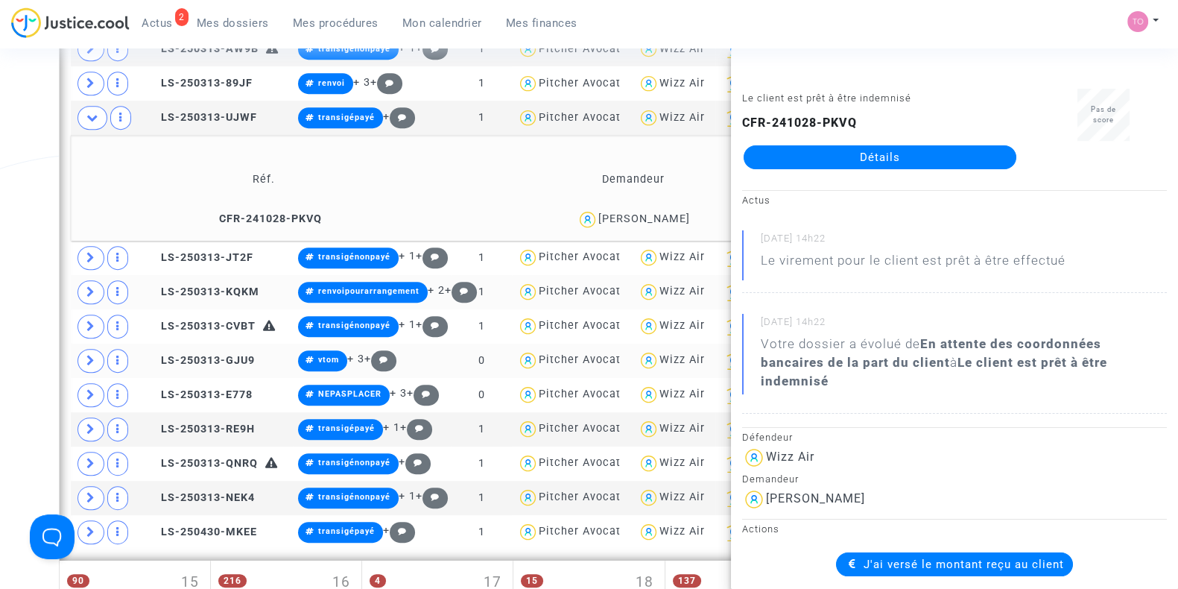
click at [13, 245] on div "Date de clôture d'instruction Date de conciliation Date d'audience Date de juge…" at bounding box center [589, 171] width 1178 height 1868
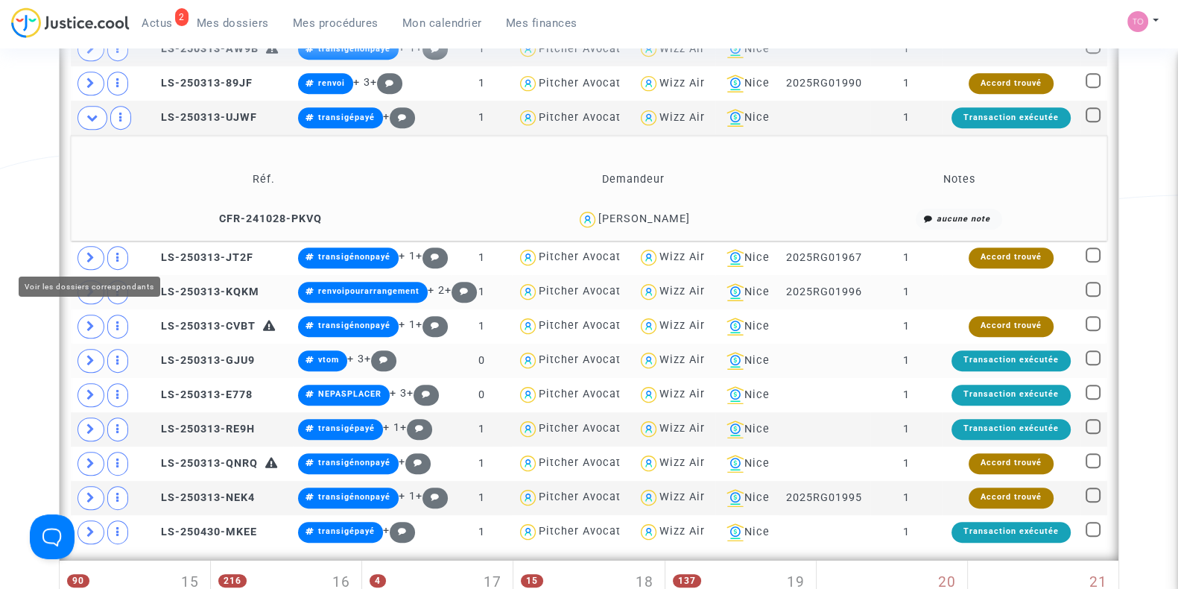
click at [97, 250] on span at bounding box center [91, 258] width 27 height 24
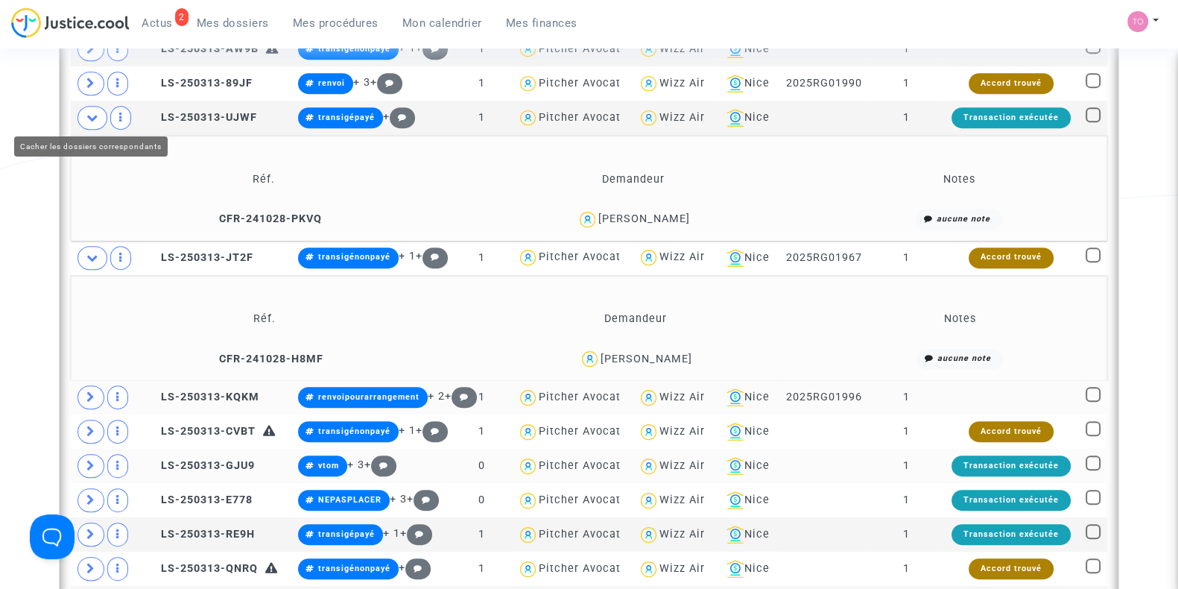
click at [89, 119] on icon at bounding box center [92, 117] width 12 height 11
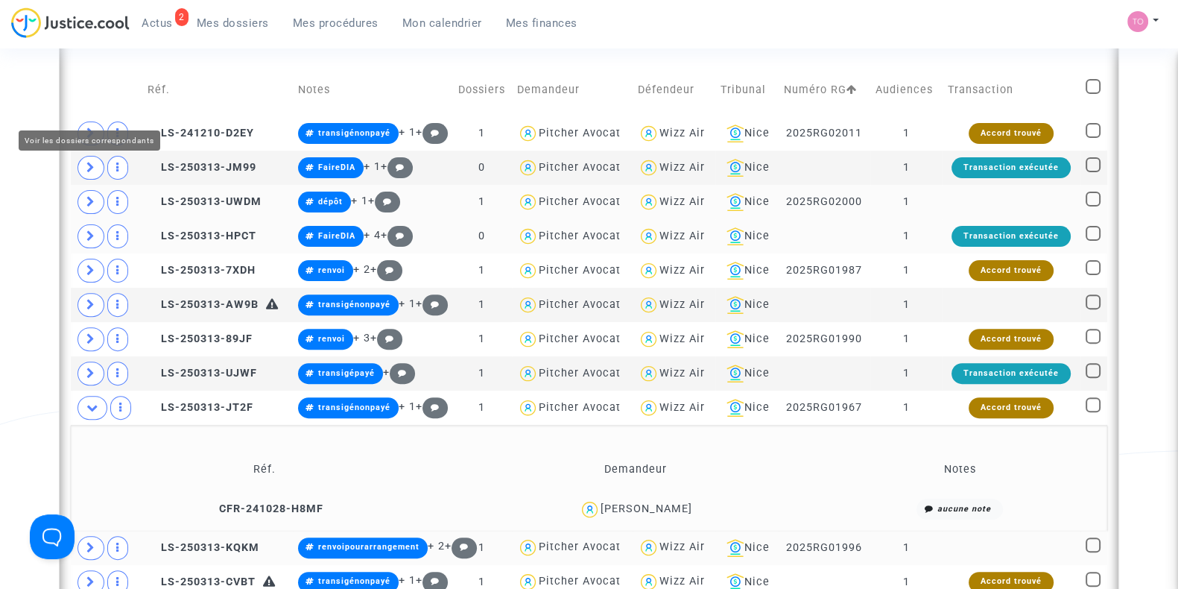
scroll to position [908, 0]
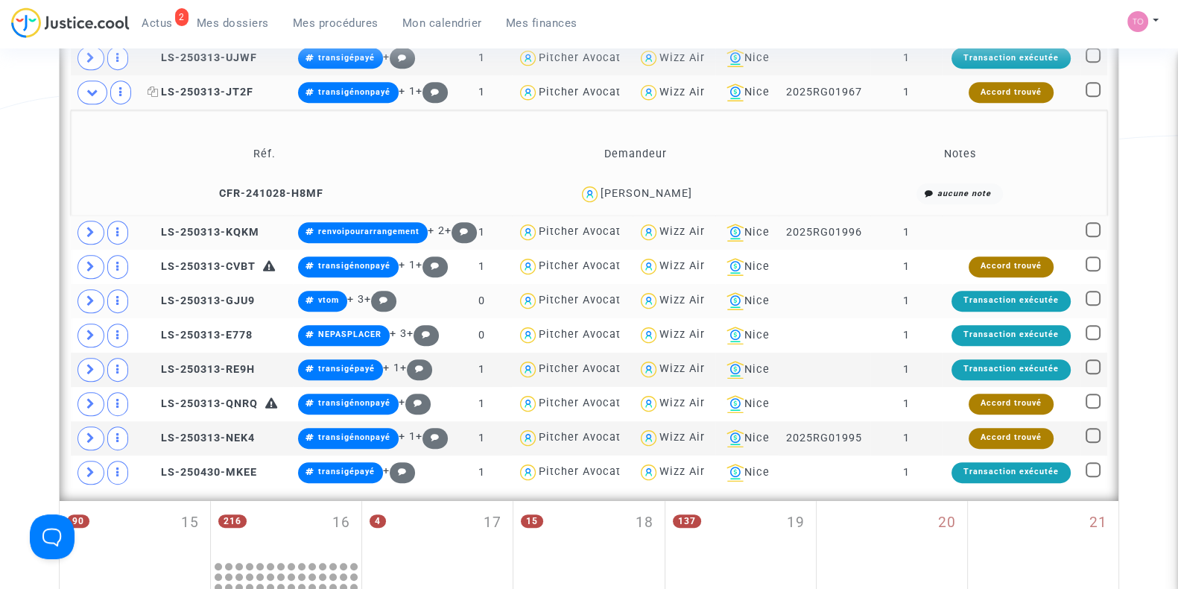
click at [210, 90] on span "LS-250313-JT2F" at bounding box center [201, 92] width 106 height 13
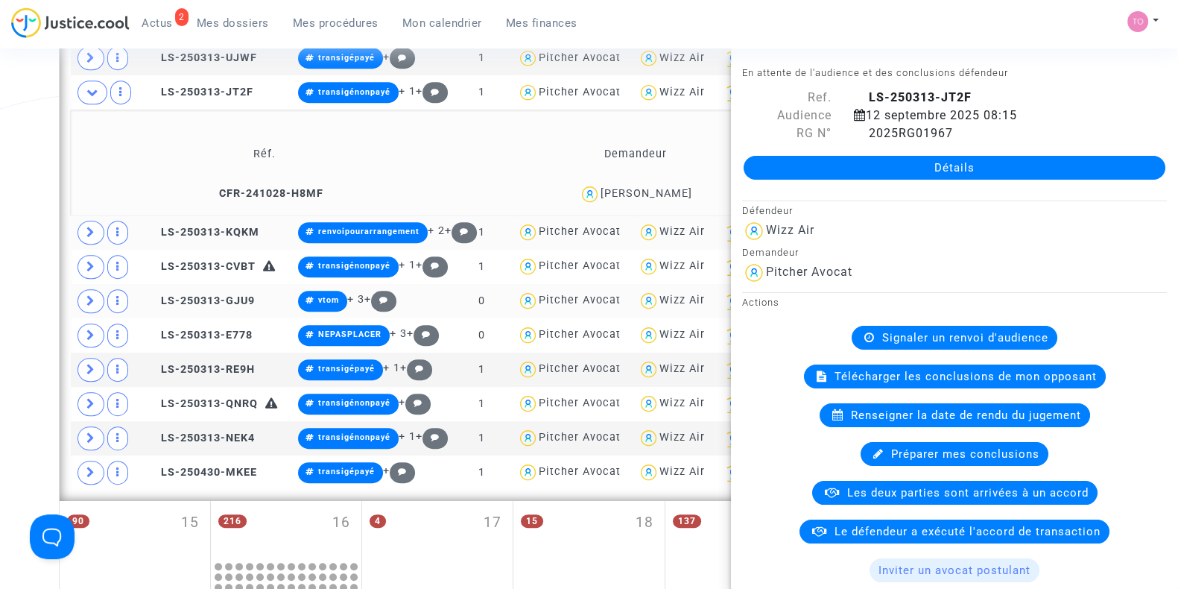
click at [28, 124] on div "Date de clôture d'instruction Date de conciliation Date d'audience Date de juge…" at bounding box center [589, 112] width 1178 height 1868
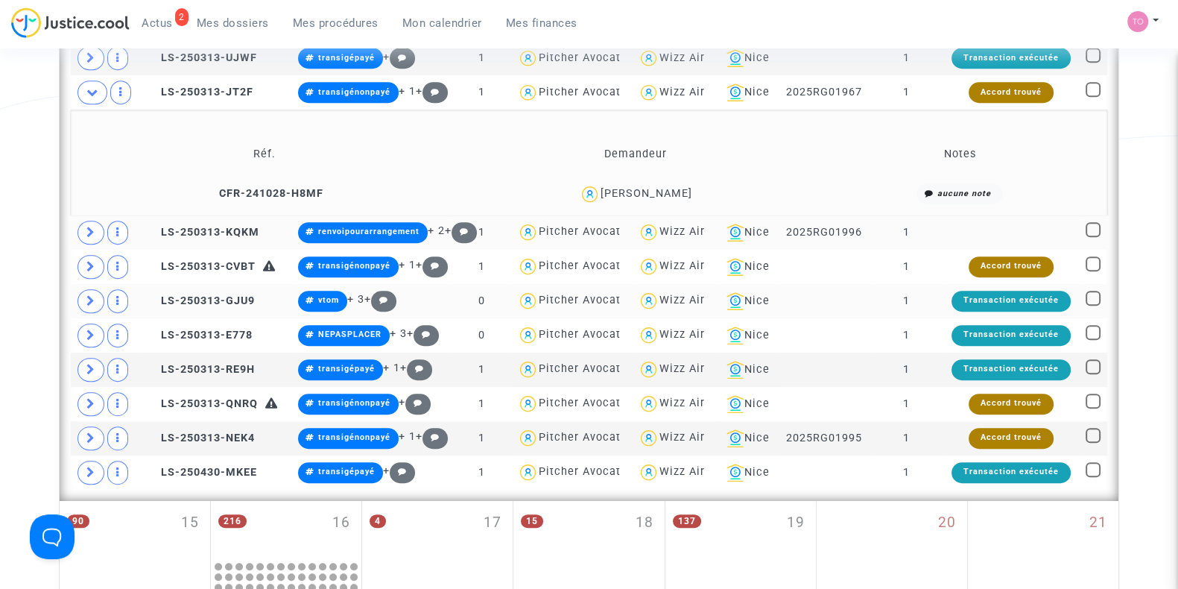
click at [659, 187] on div "Igor Bajovic" at bounding box center [647, 193] width 92 height 13
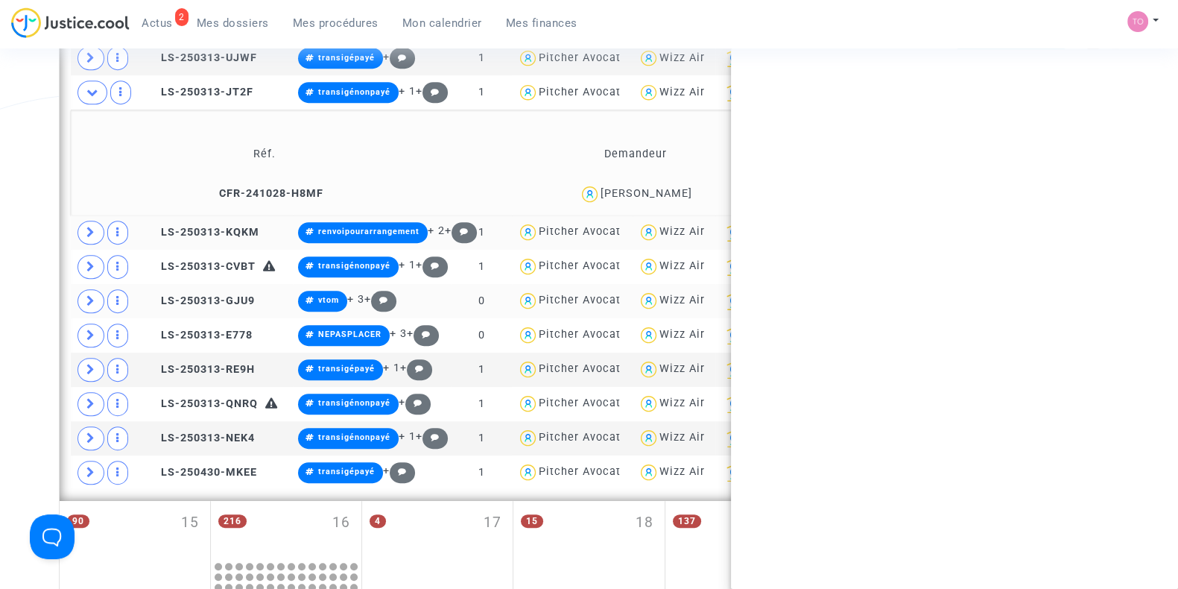
click at [659, 187] on div "Igor Bajovic" at bounding box center [647, 193] width 92 height 13
copy div "Bajovic"
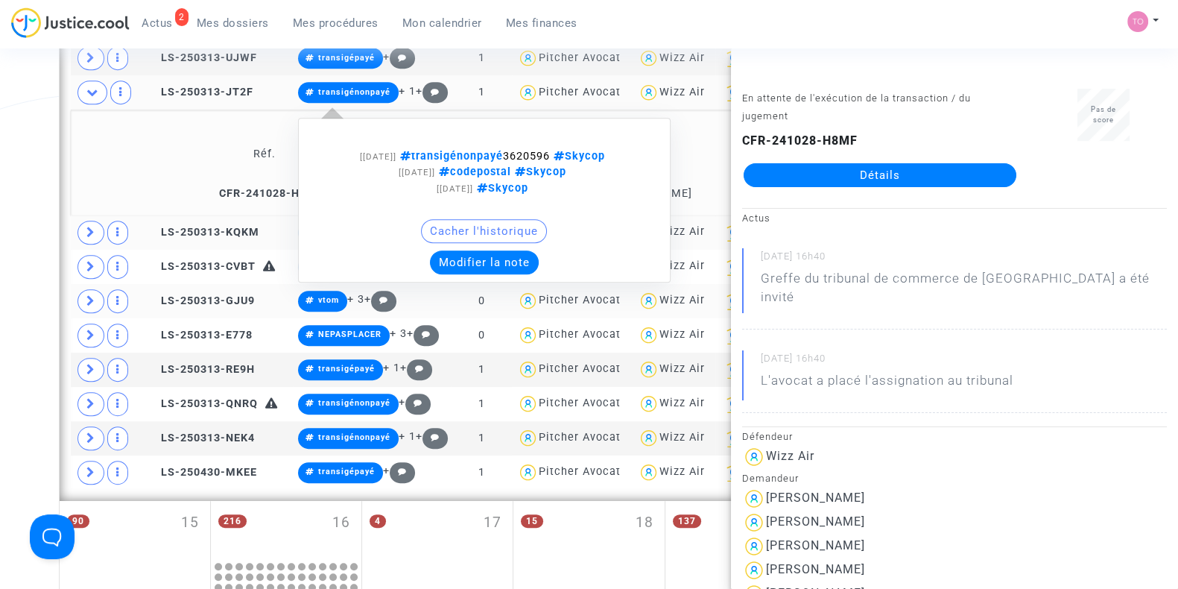
click at [477, 259] on button "Modifier la note" at bounding box center [484, 262] width 109 height 24
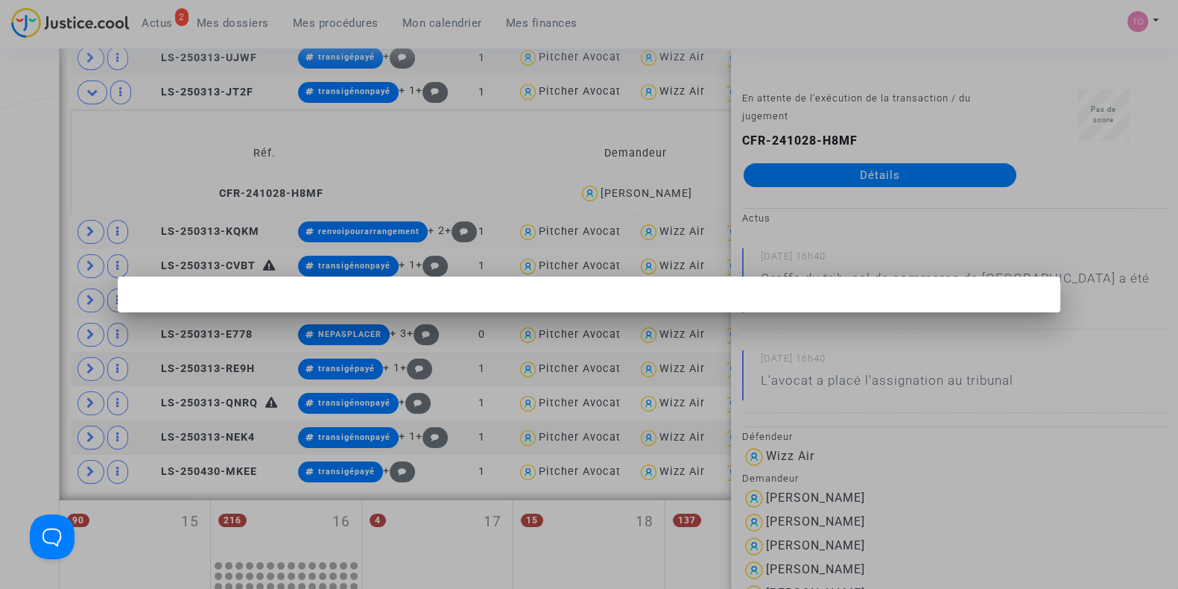
scroll to position [0, 0]
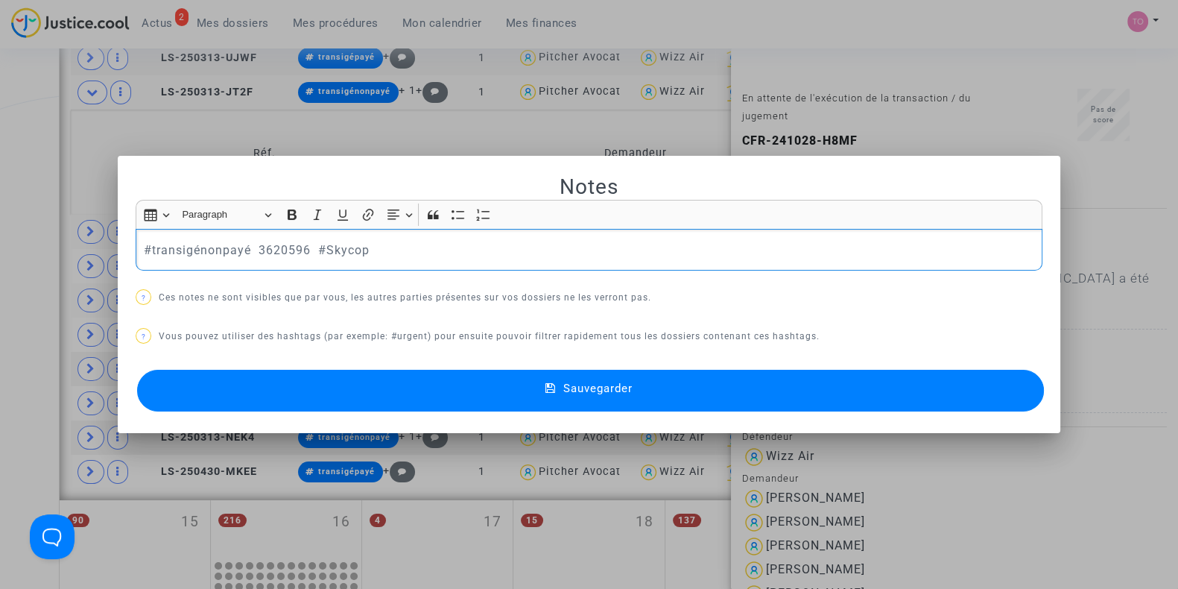
click at [144, 244] on p "#transigénonpayé 3620596 #Skycop" at bounding box center [589, 250] width 891 height 19
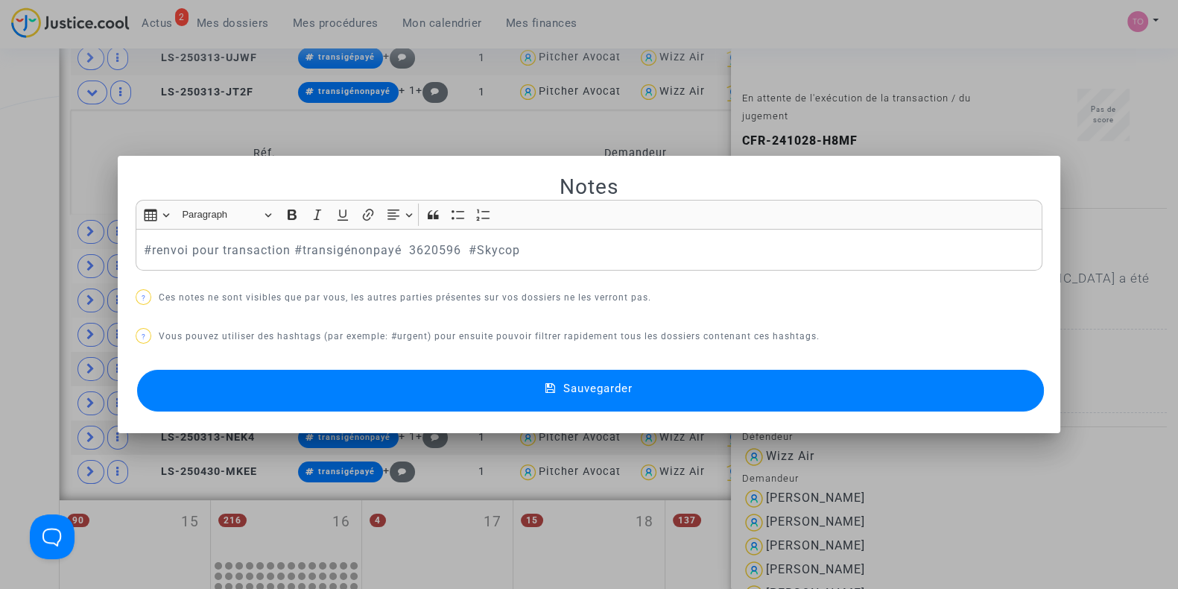
click at [466, 382] on button "Sauvegarder" at bounding box center [590, 391] width 907 height 42
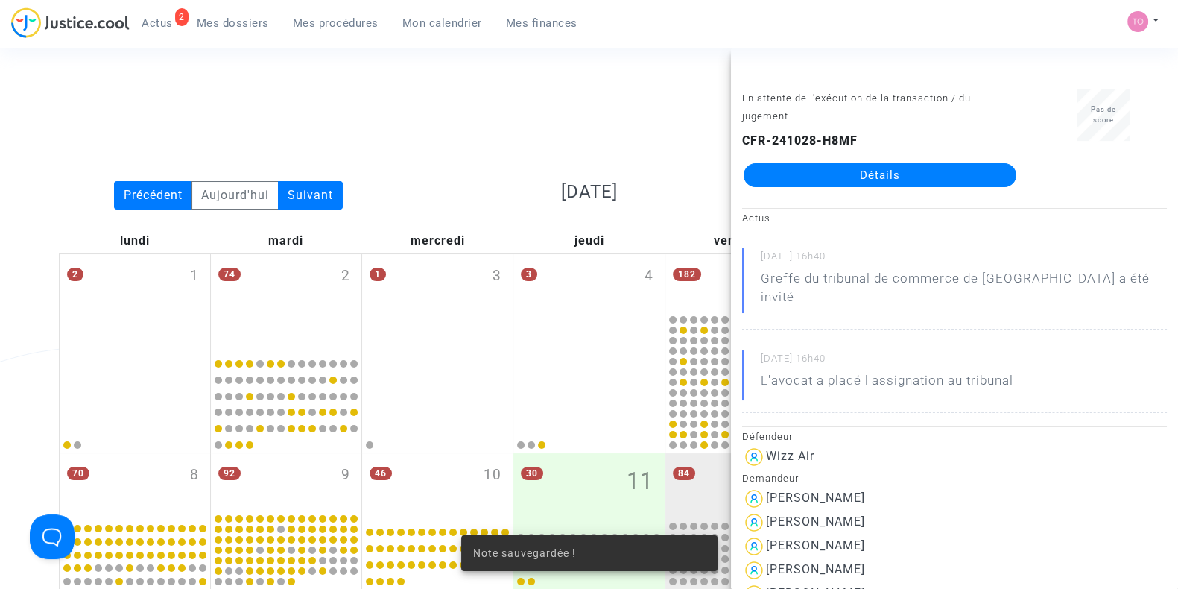
scroll to position [908, 0]
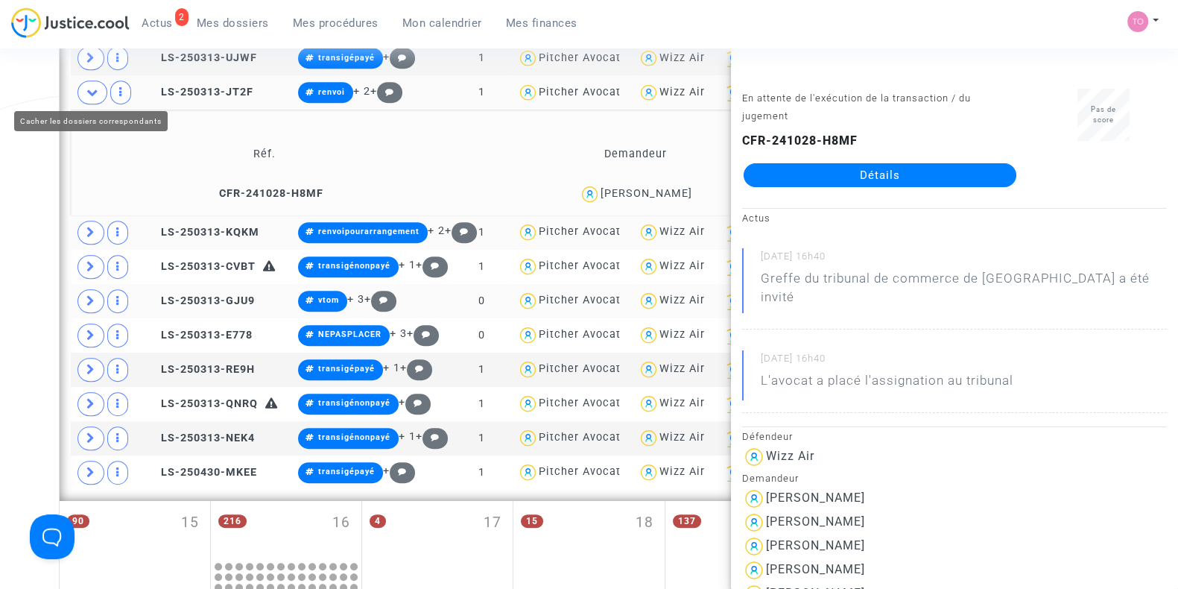
click at [86, 86] on icon at bounding box center [92, 91] width 12 height 11
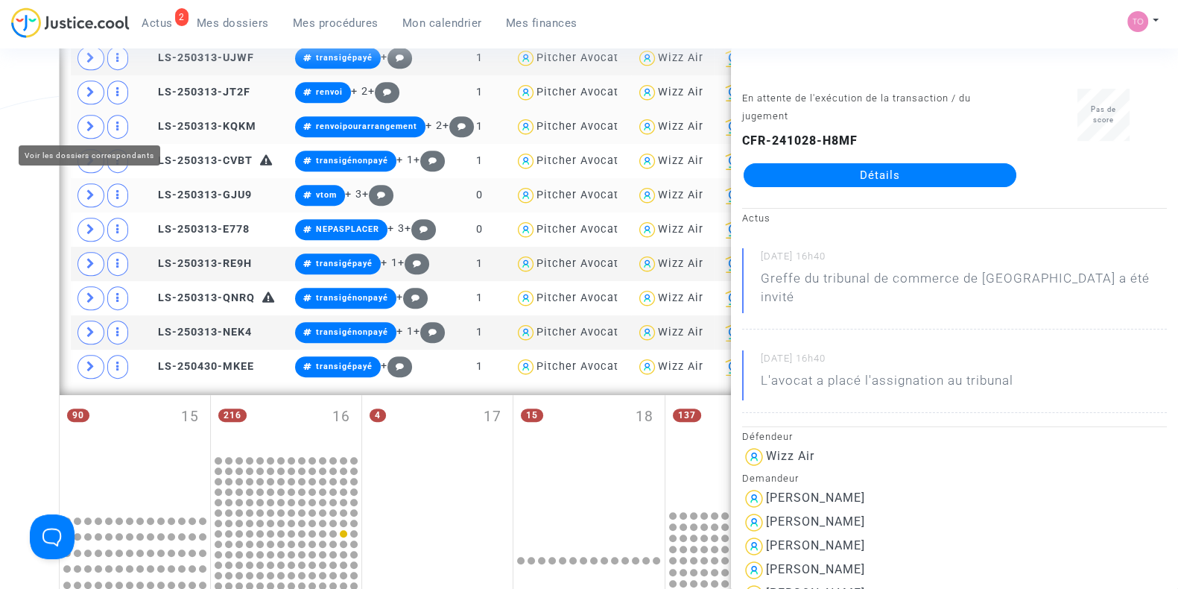
click at [89, 121] on icon at bounding box center [90, 126] width 9 height 11
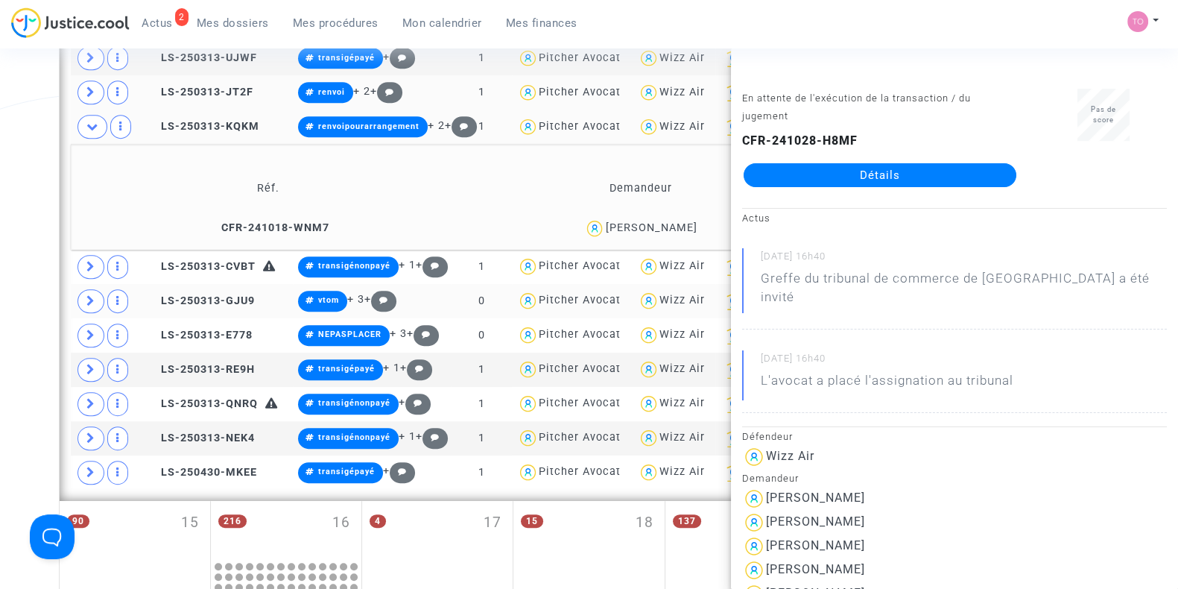
click at [26, 218] on div "Date de clôture d'instruction Date de conciliation Date d'audience Date de juge…" at bounding box center [589, 112] width 1178 height 1868
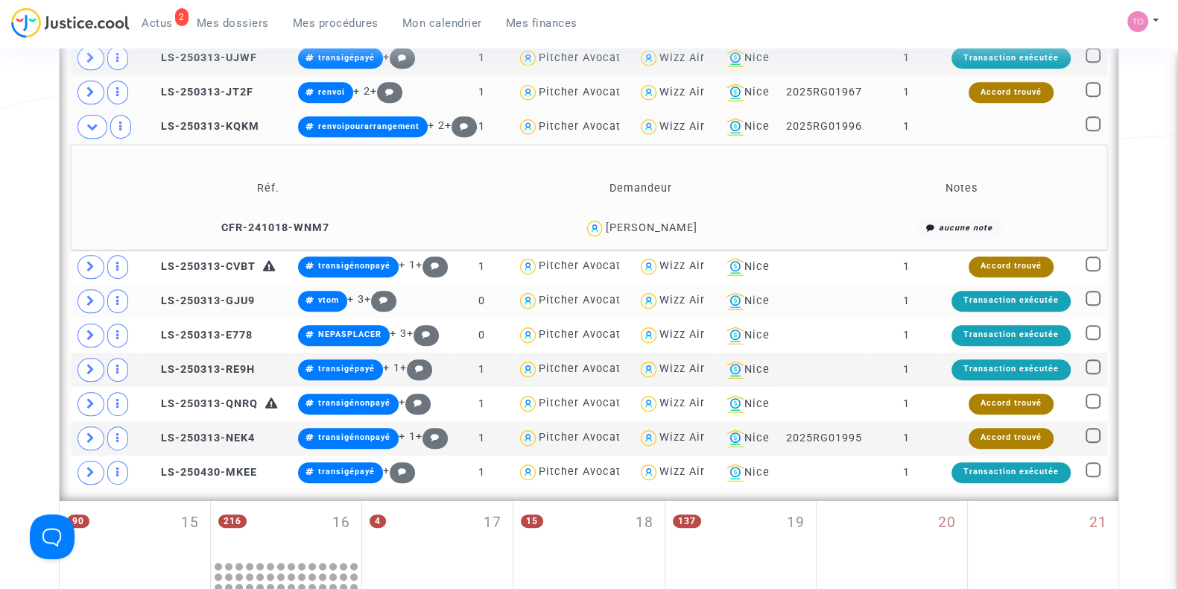
click at [657, 221] on div "Liliane Muhar" at bounding box center [651, 227] width 92 height 13
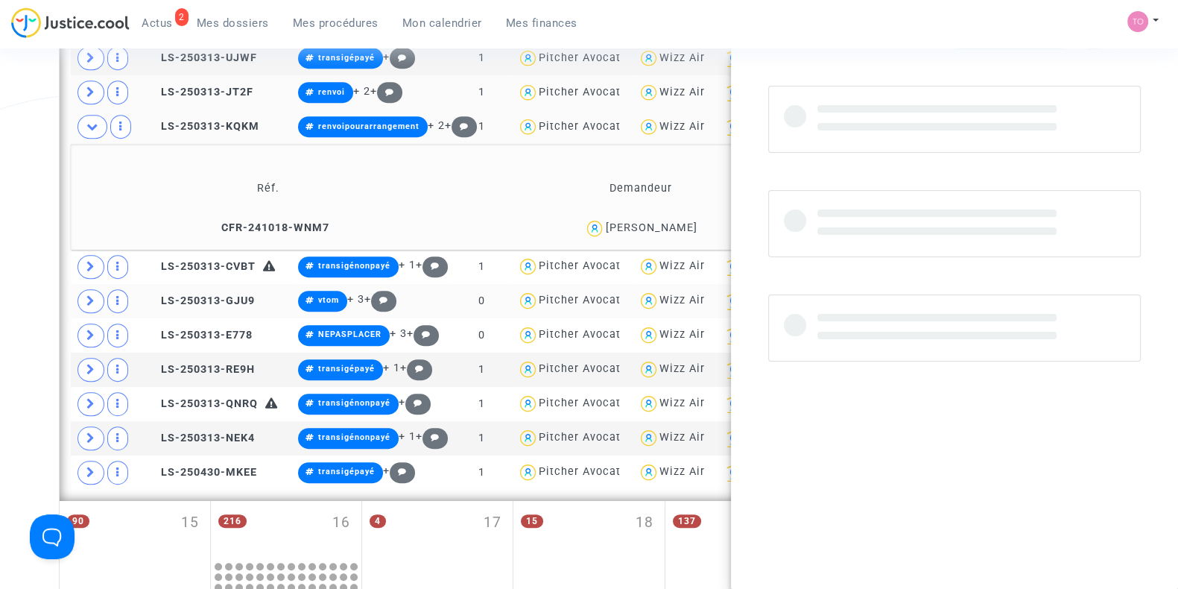
copy div "Muhar"
click at [90, 121] on icon at bounding box center [92, 126] width 12 height 11
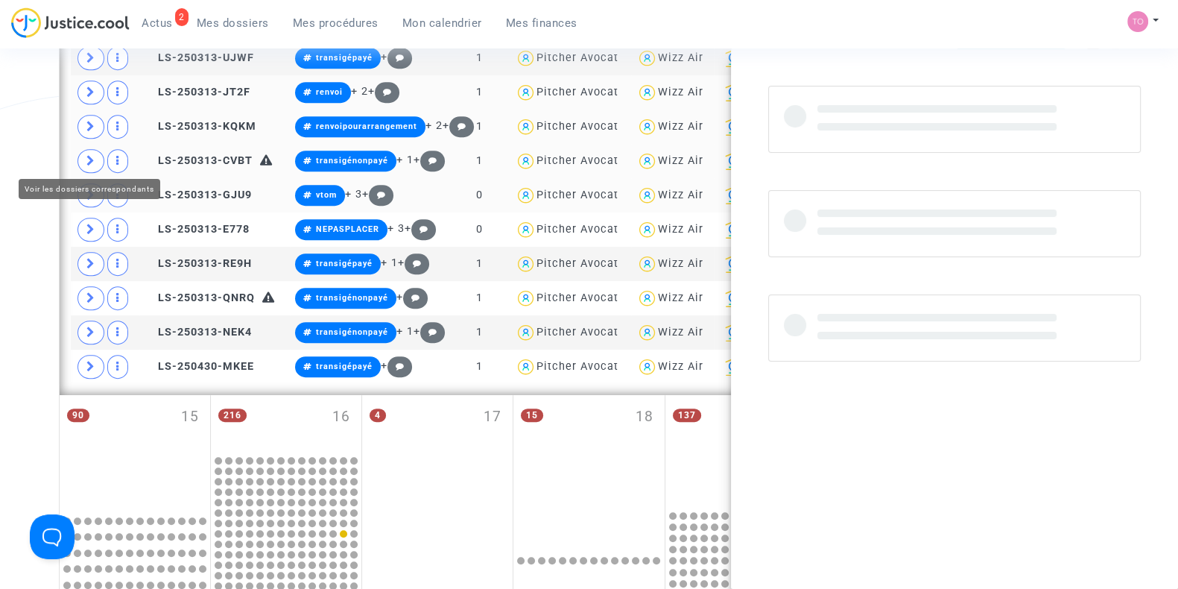
click at [83, 154] on span at bounding box center [91, 161] width 27 height 24
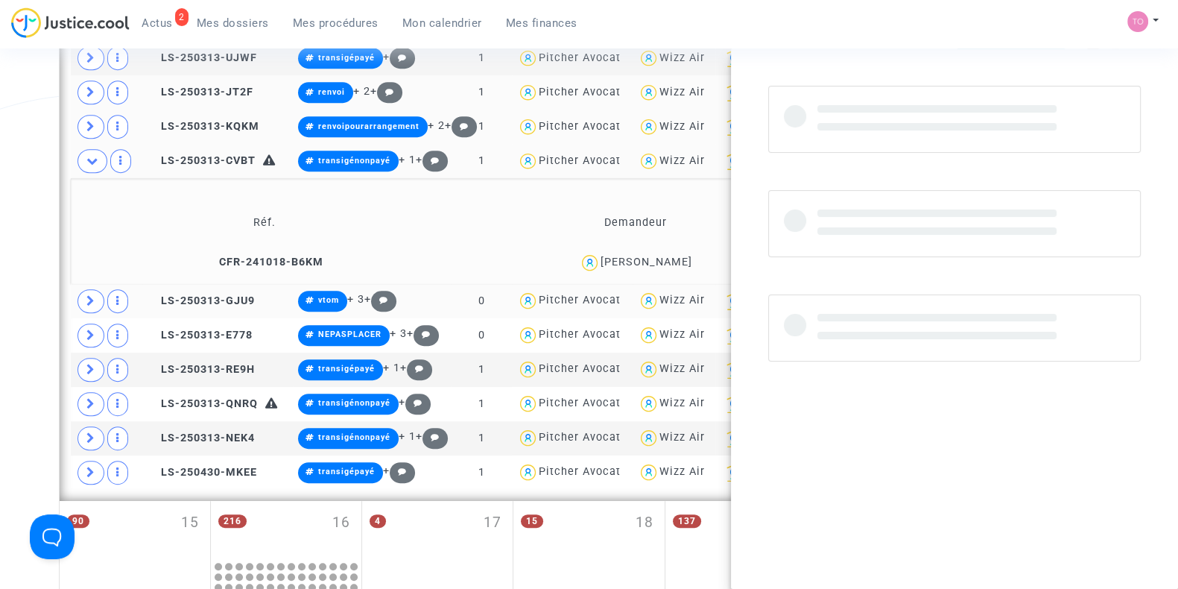
click at [33, 154] on div "Date de clôture d'instruction Date de conciliation Date d'audience Date de juge…" at bounding box center [589, 112] width 1178 height 1868
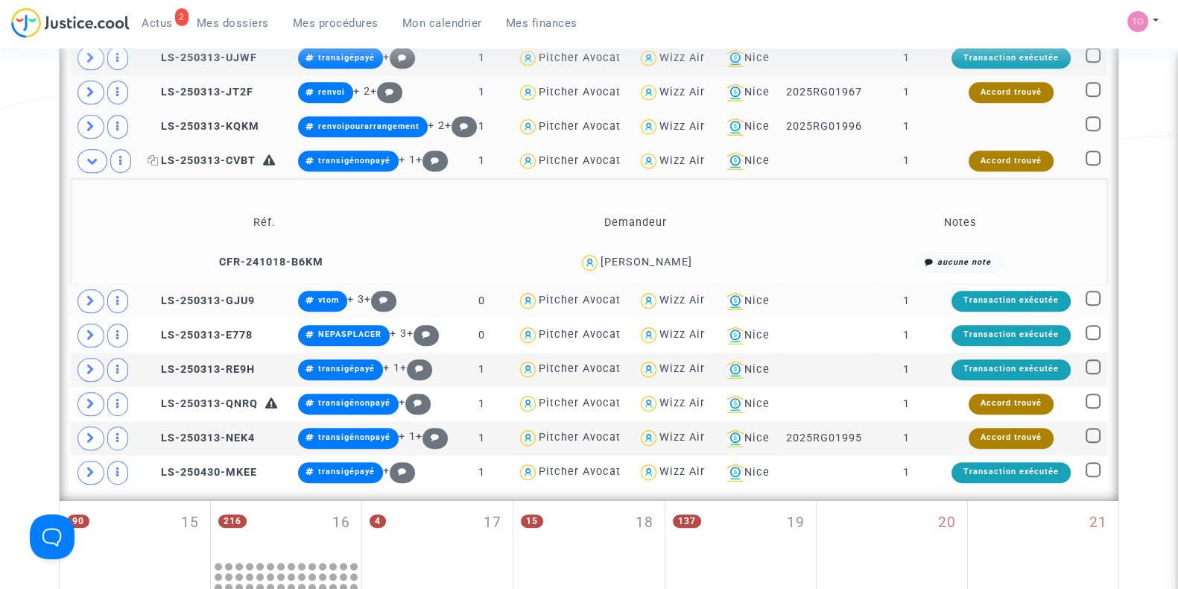
click at [166, 160] on span "LS-250313-CVBT" at bounding box center [202, 160] width 108 height 13
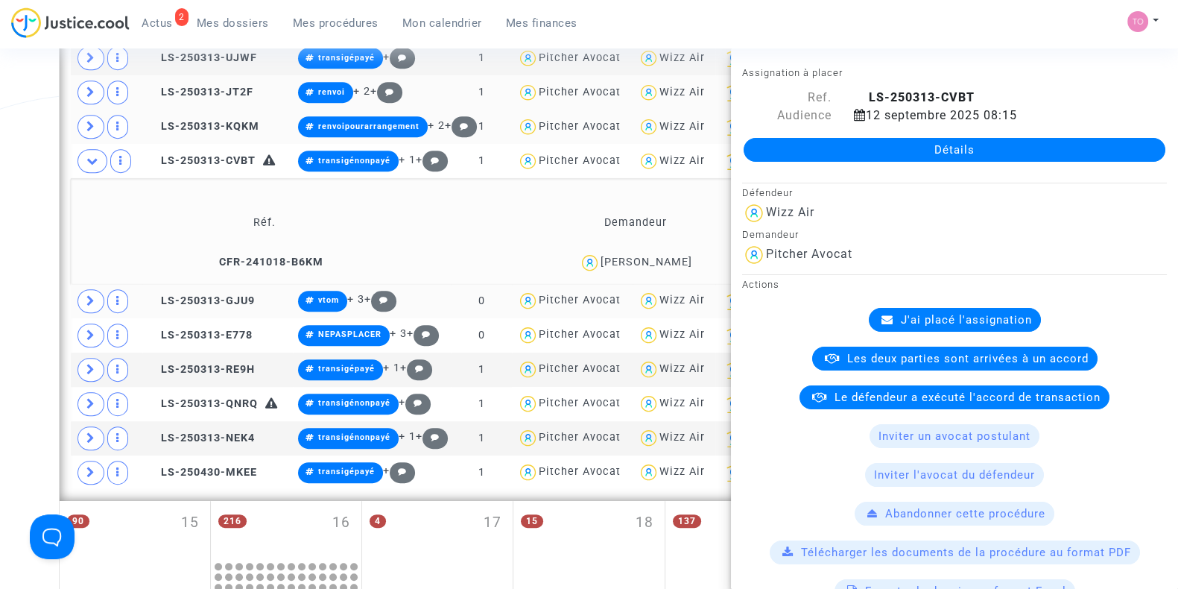
click at [45, 161] on div "Date de clôture d'instruction Date de conciliation Date d'audience Date de juge…" at bounding box center [589, 112] width 1178 height 1868
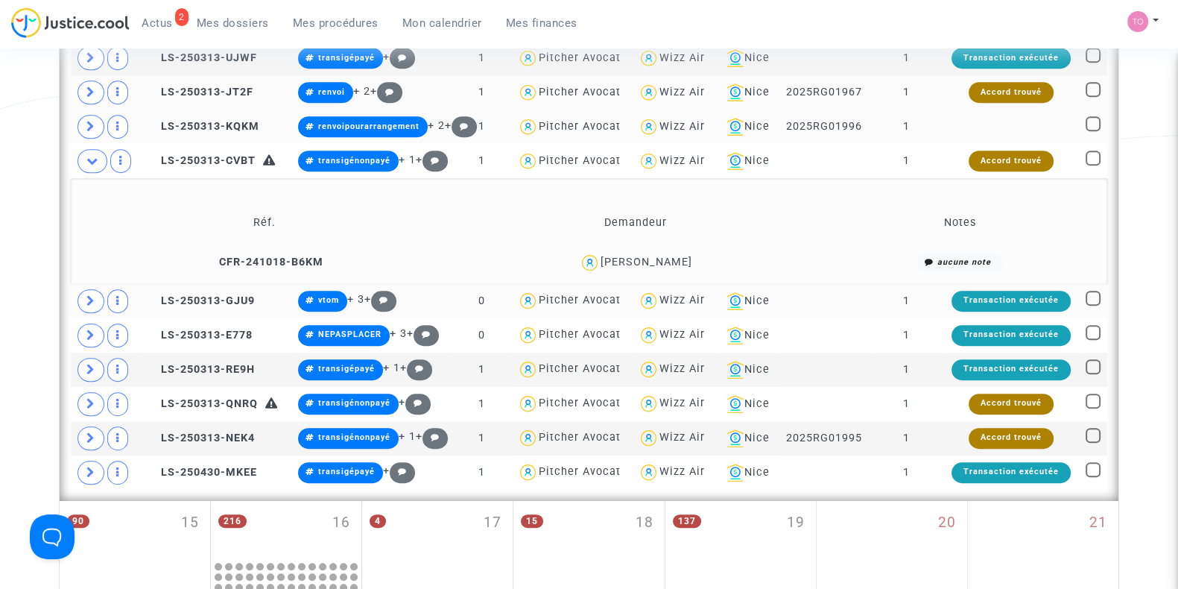
click at [684, 257] on div "Julliette Tehrani" at bounding box center [647, 262] width 92 height 13
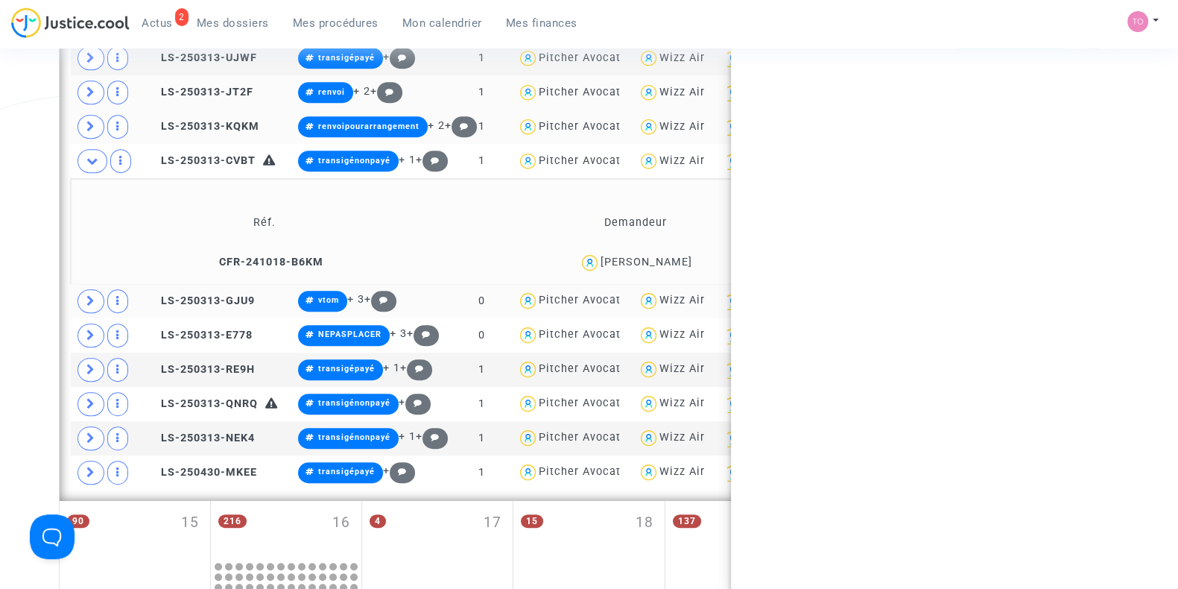
click at [684, 257] on div "Julliette Tehrani" at bounding box center [647, 262] width 92 height 13
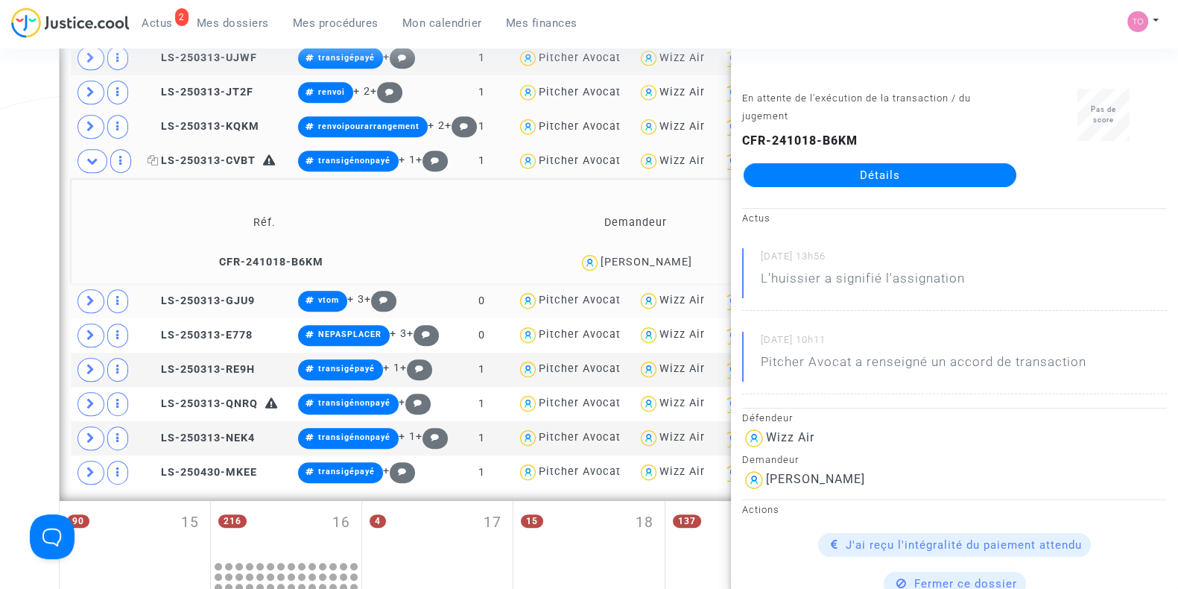
click at [227, 159] on span "LS-250313-CVBT" at bounding box center [202, 160] width 108 height 13
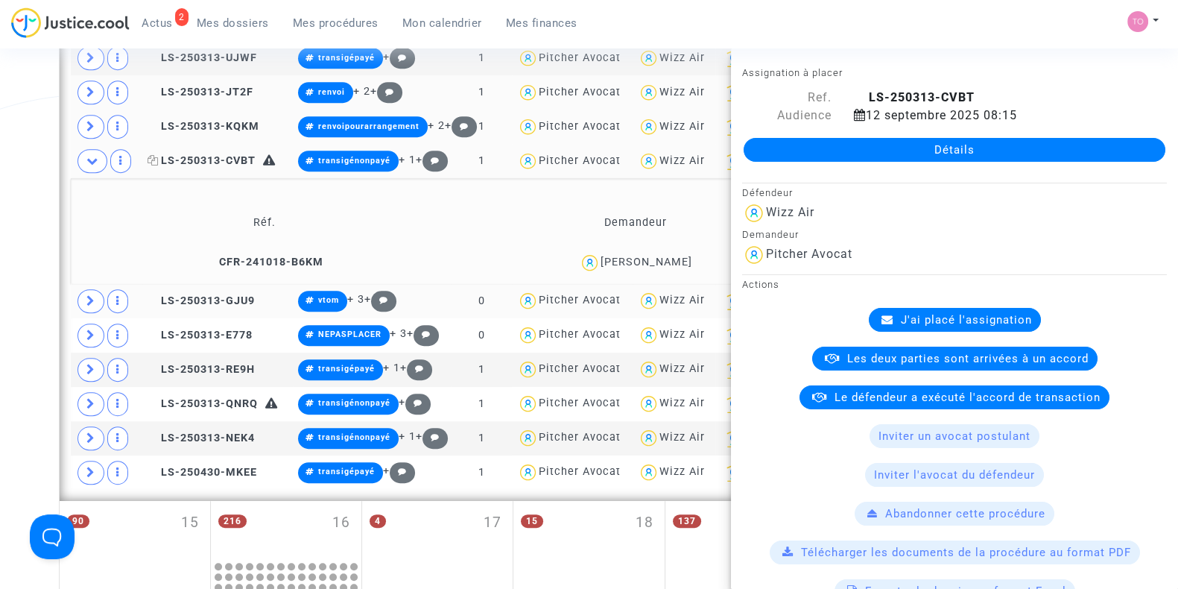
click at [220, 154] on span "LS-250313-CVBT" at bounding box center [202, 160] width 108 height 13
drag, startPoint x: 22, startPoint y: 185, endPoint x: 15, endPoint y: 170, distance: 16.7
click at [15, 170] on div "Date de clôture d'instruction Date de conciliation Date d'audience Date de juge…" at bounding box center [589, 112] width 1178 height 1868
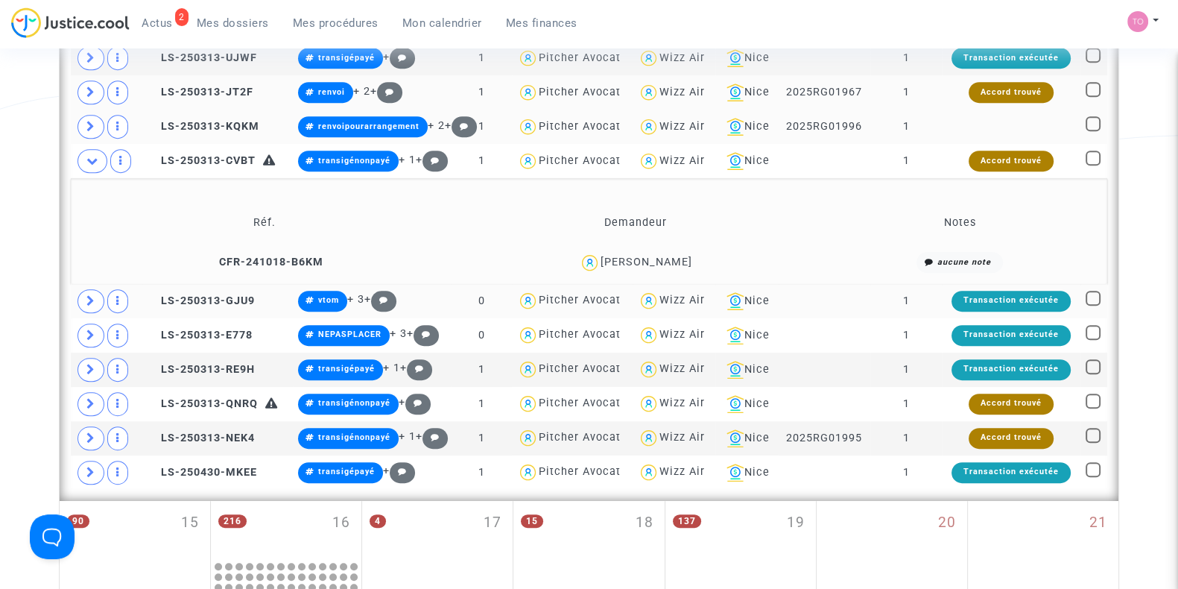
click at [15, 170] on div "Date de clôture d'instruction Date de conciliation Date d'audience Date de juge…" at bounding box center [589, 112] width 1178 height 1868
click at [86, 295] on icon at bounding box center [90, 300] width 9 height 11
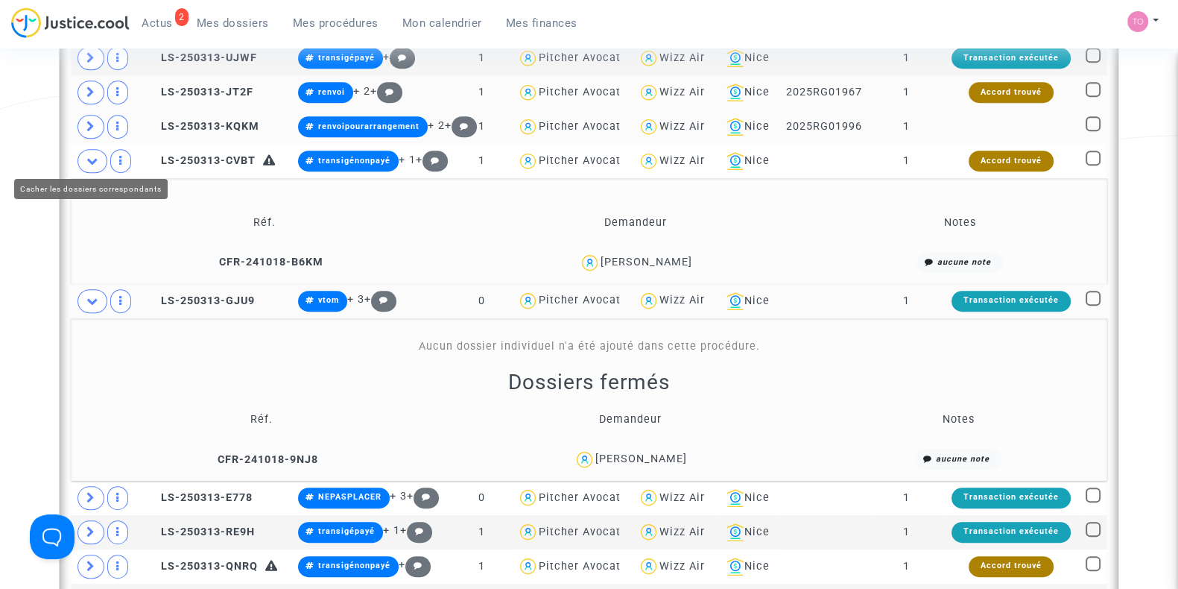
click at [93, 149] on span at bounding box center [93, 161] width 30 height 24
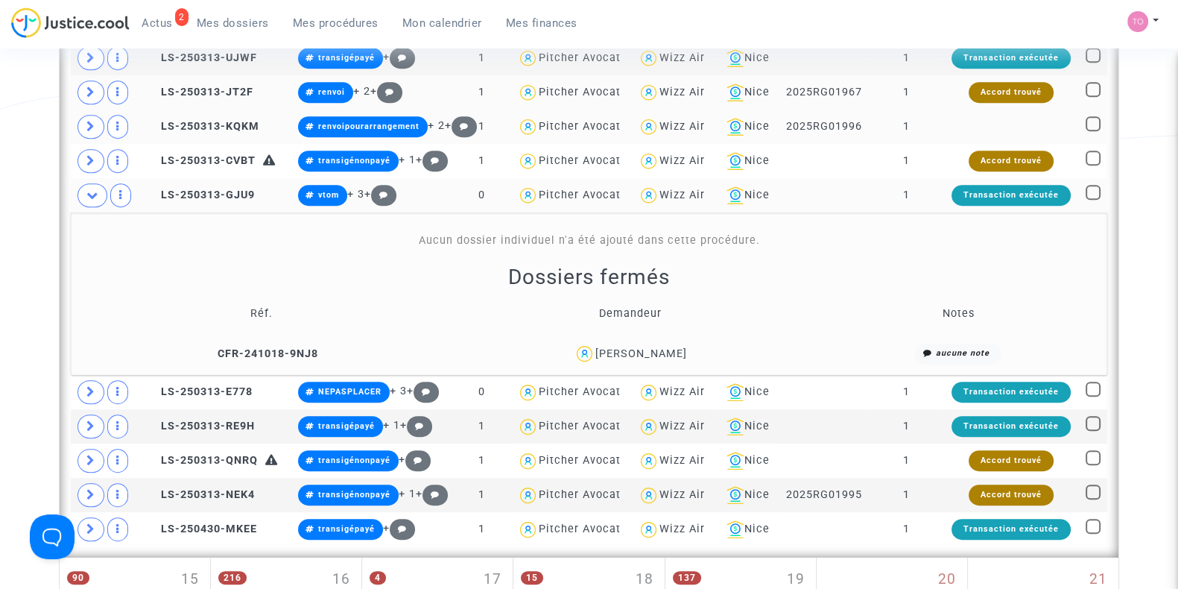
click at [660, 347] on div "Ana Kontic" at bounding box center [642, 353] width 92 height 13
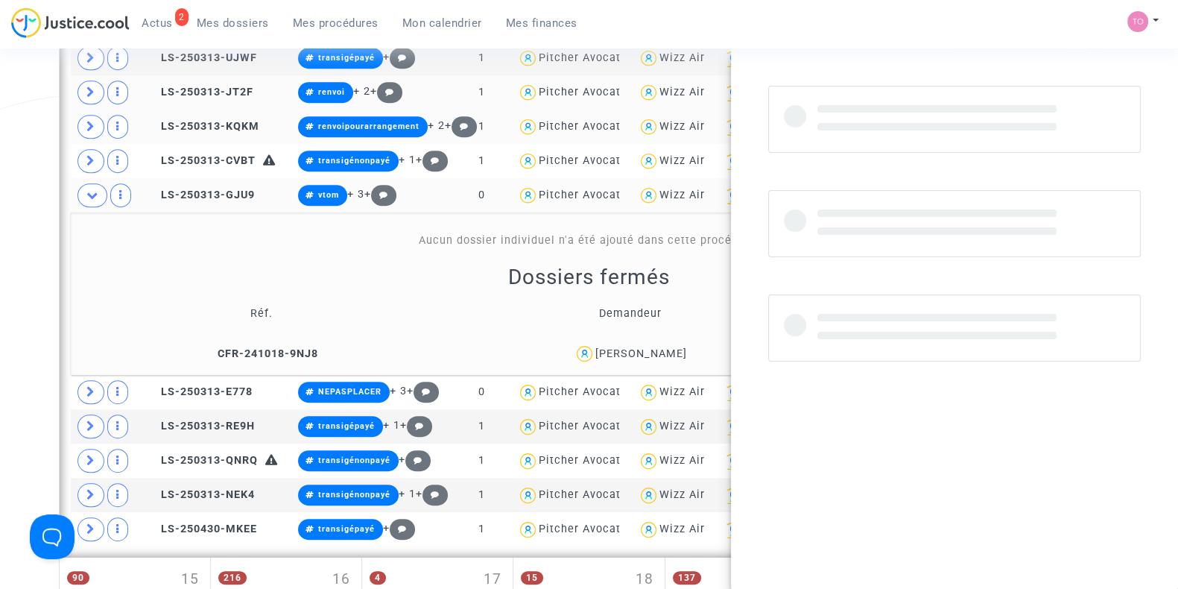
click at [660, 347] on div "Ana Kontic" at bounding box center [642, 353] width 92 height 13
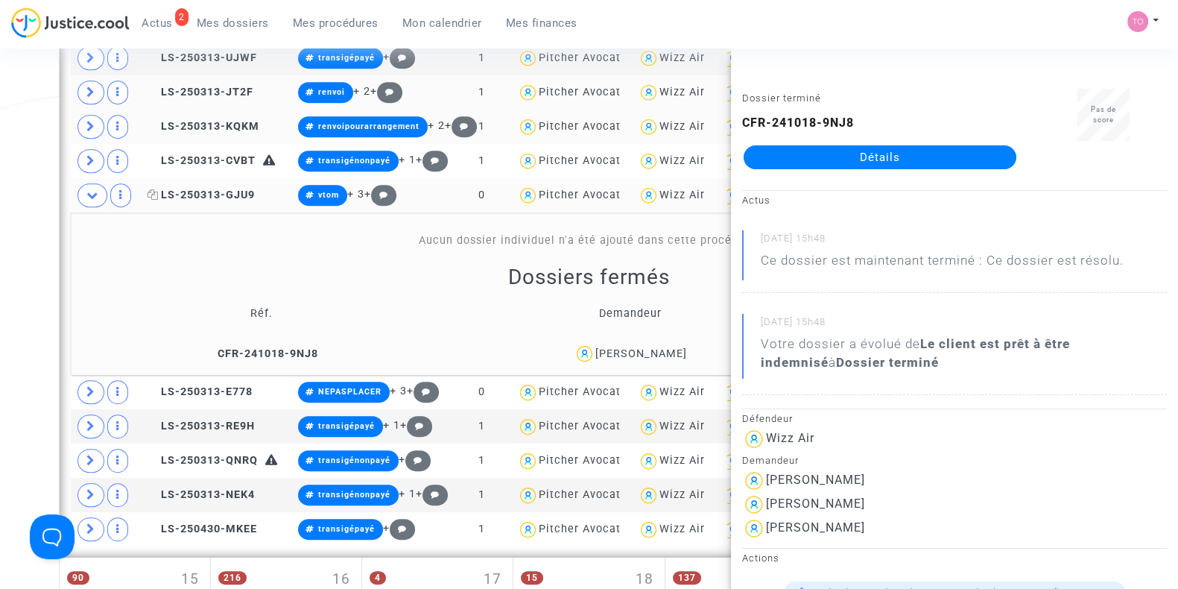
click at [193, 189] on span "LS-250313-GJU9" at bounding box center [201, 195] width 107 height 13
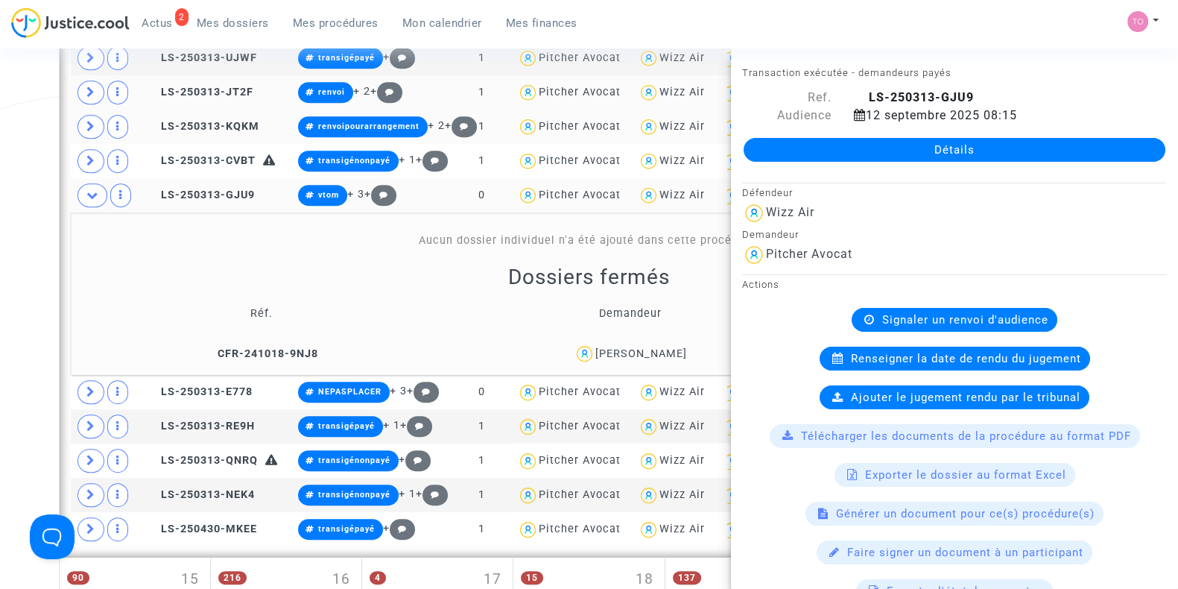
click at [215, 200] on td "LS-250313-GJU9" at bounding box center [217, 195] width 151 height 34
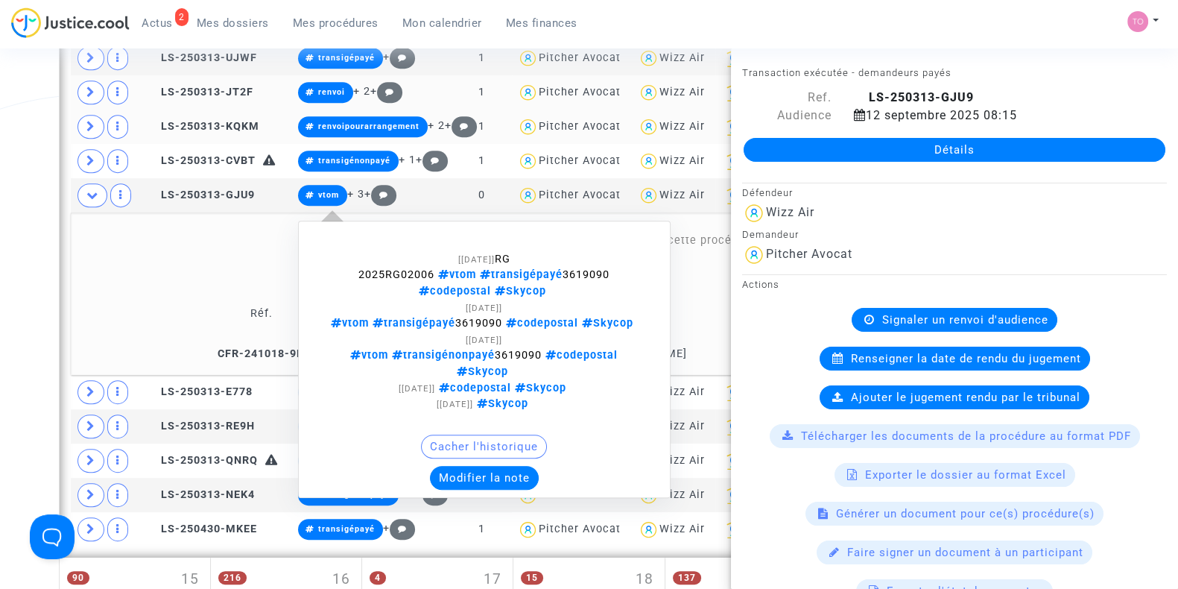
click at [473, 466] on button "Modifier la note" at bounding box center [484, 478] width 109 height 24
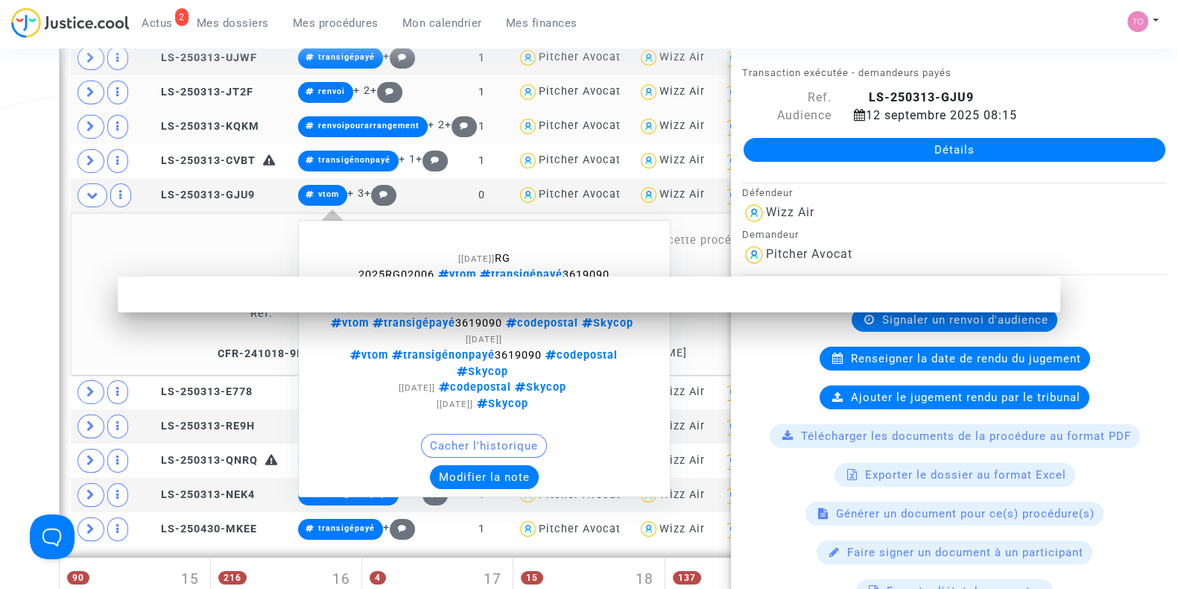
scroll to position [0, 0]
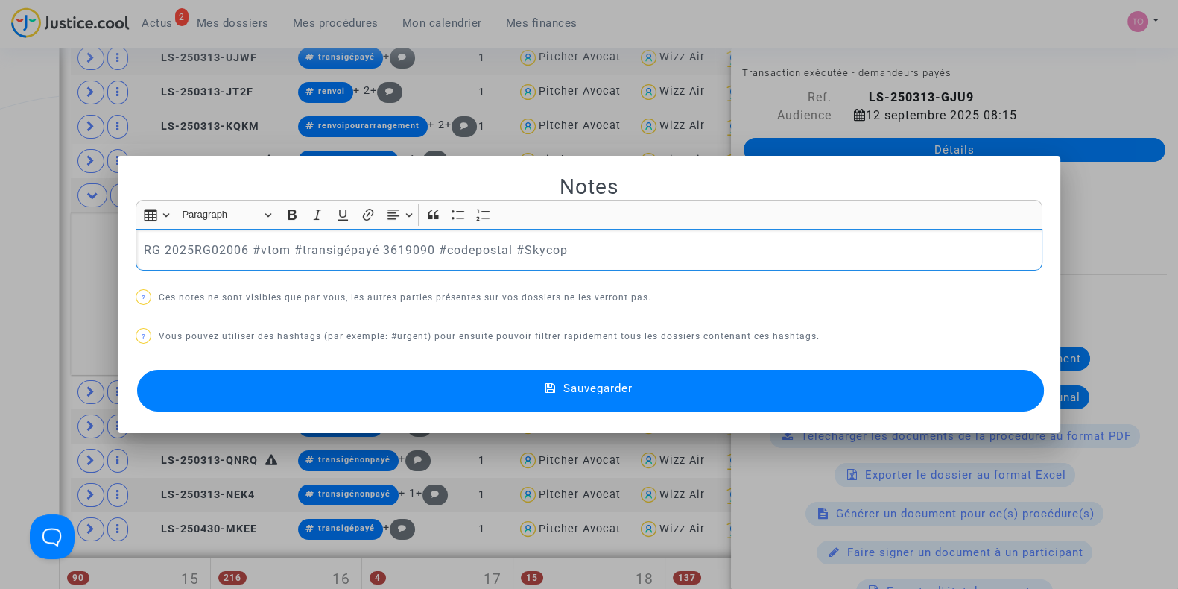
click at [198, 236] on div "RG 2025RG02006 #vtom #transigépayé 3619090 #codepostal #Skycop" at bounding box center [589, 250] width 907 height 42
click at [144, 241] on p "RG 2025RG02006 #vtom #transigépayé 3619090 #codepostal #Skycop" at bounding box center [589, 250] width 891 height 19
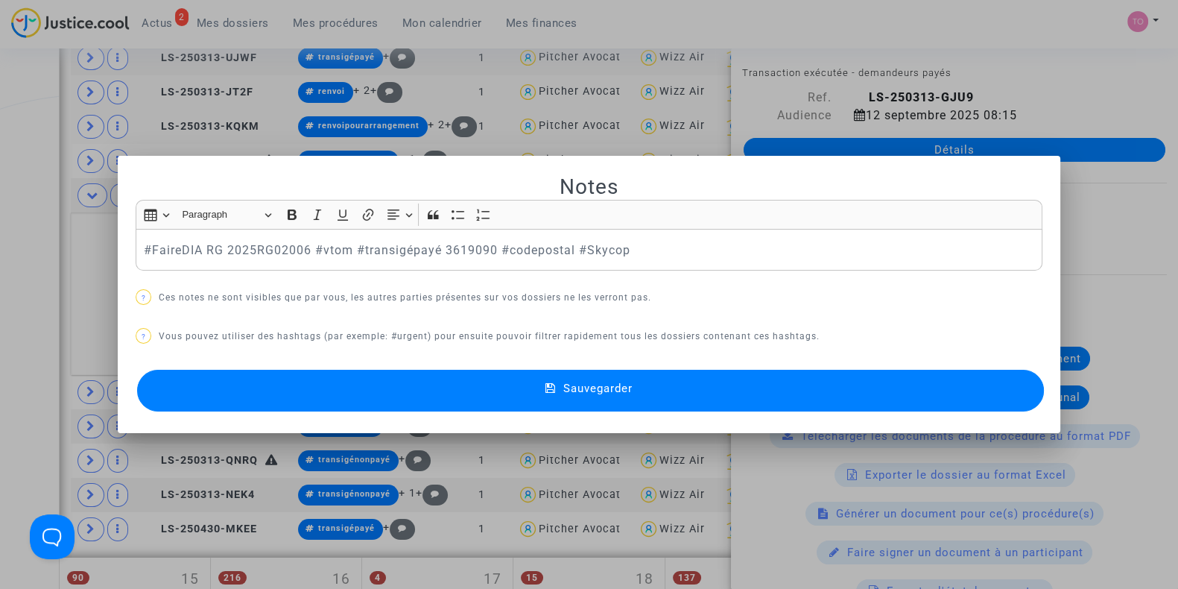
click at [315, 389] on button "Sauvegarder" at bounding box center [590, 391] width 907 height 42
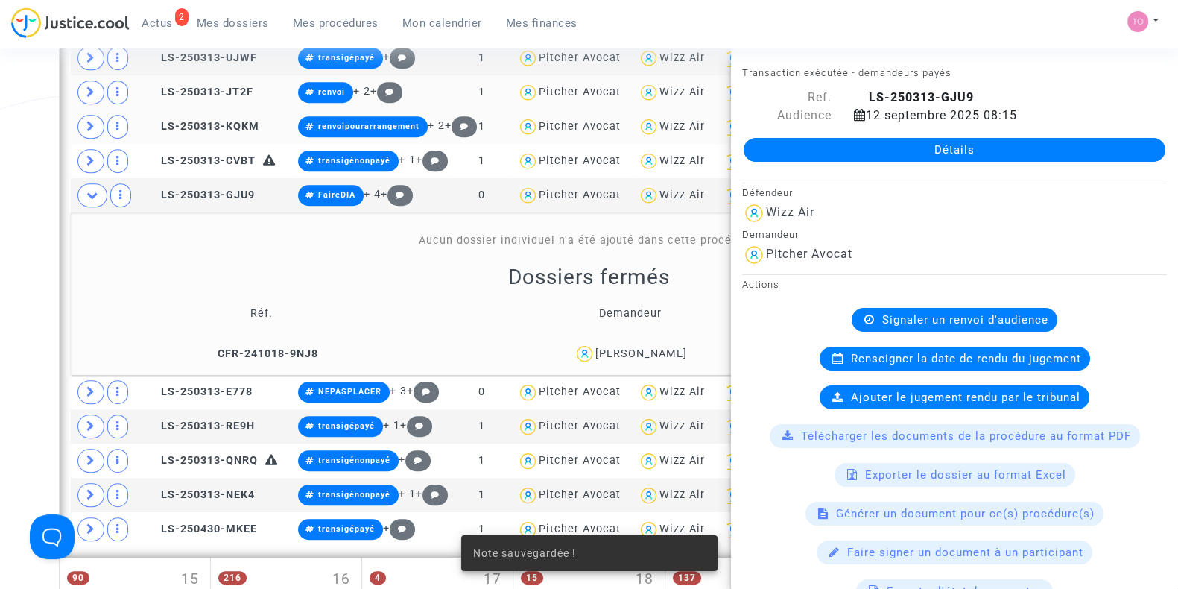
scroll to position [999, 0]
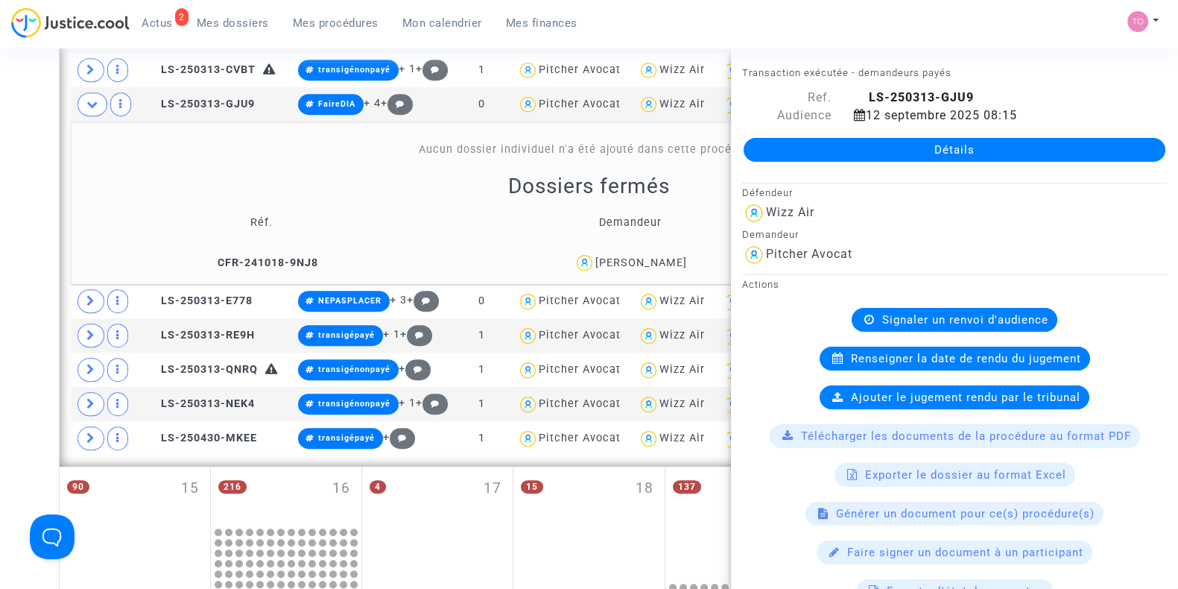
click at [5, 151] on div "Date de clôture d'instruction Date de conciliation Date d'audience Date de juge…" at bounding box center [589, 49] width 1178 height 1925
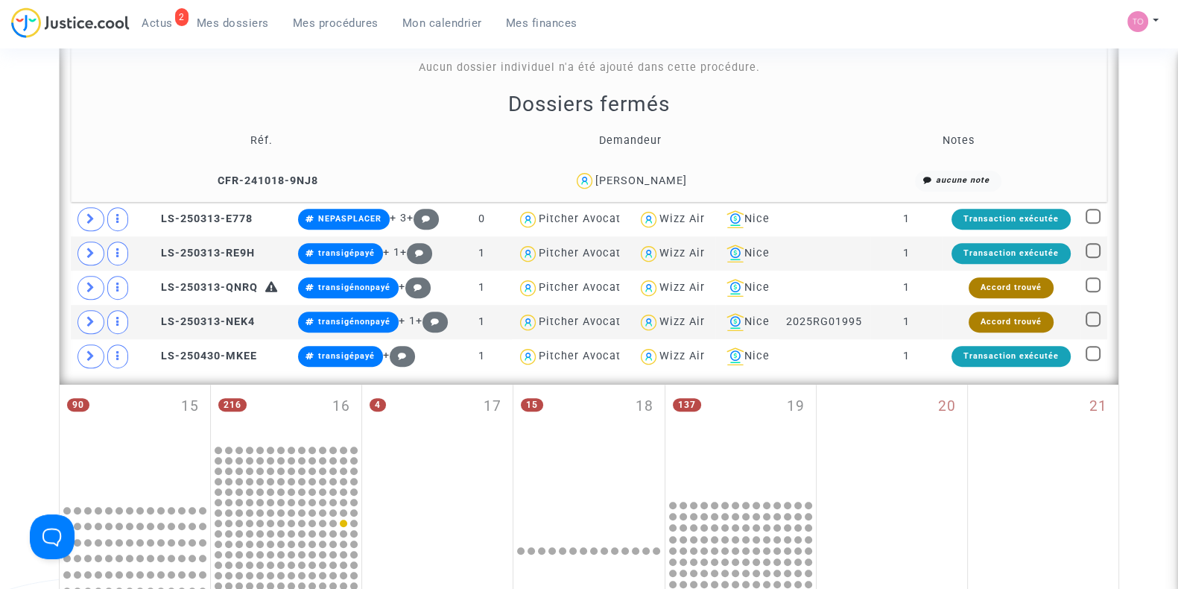
scroll to position [1082, 0]
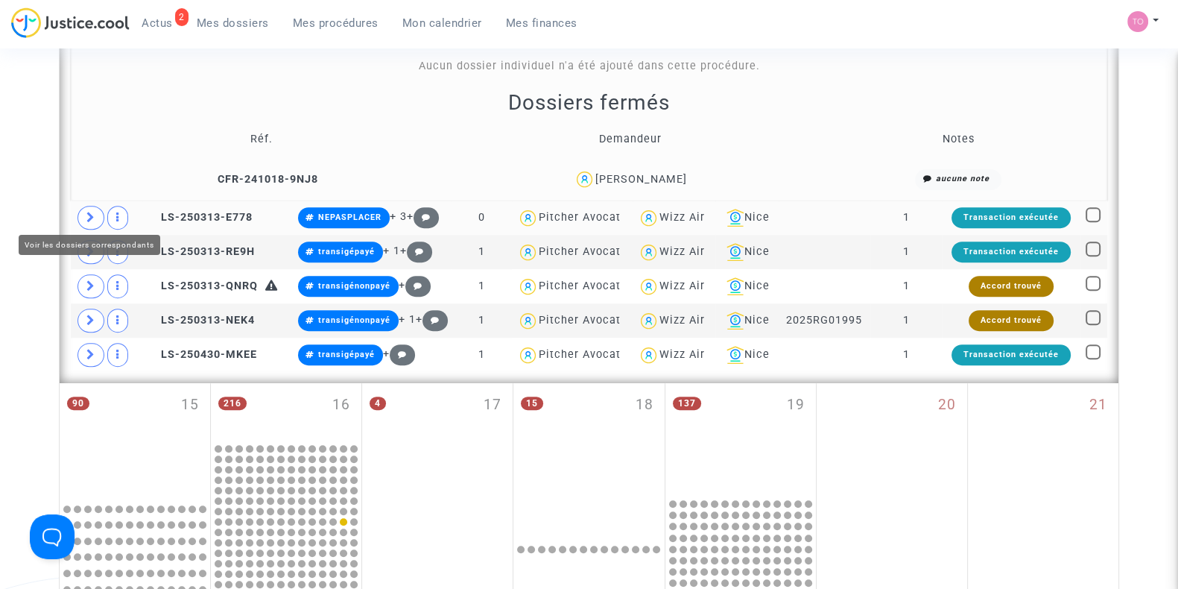
click at [89, 214] on icon at bounding box center [90, 217] width 9 height 11
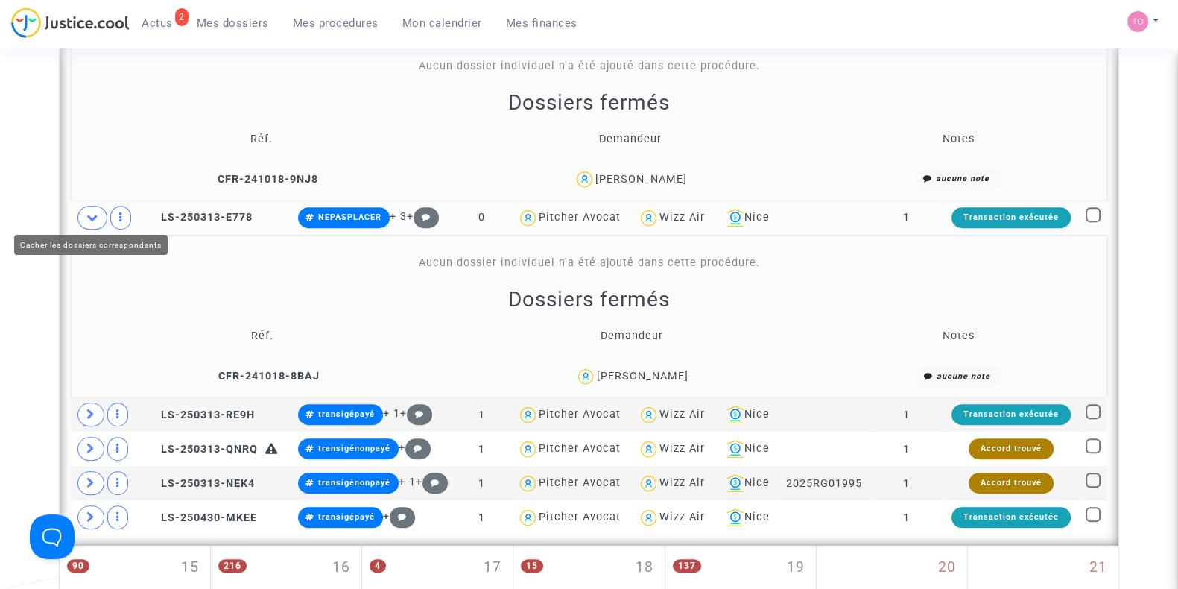
scroll to position [1128, 0]
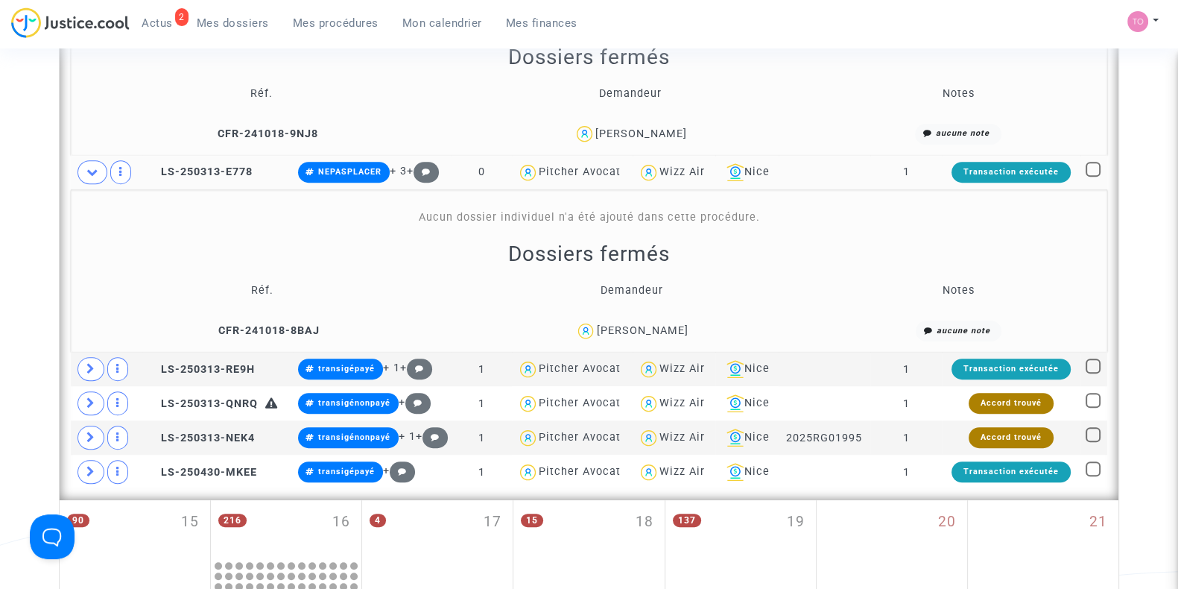
click at [500, 321] on div "Sofija Najdanovic" at bounding box center [631, 332] width 357 height 22
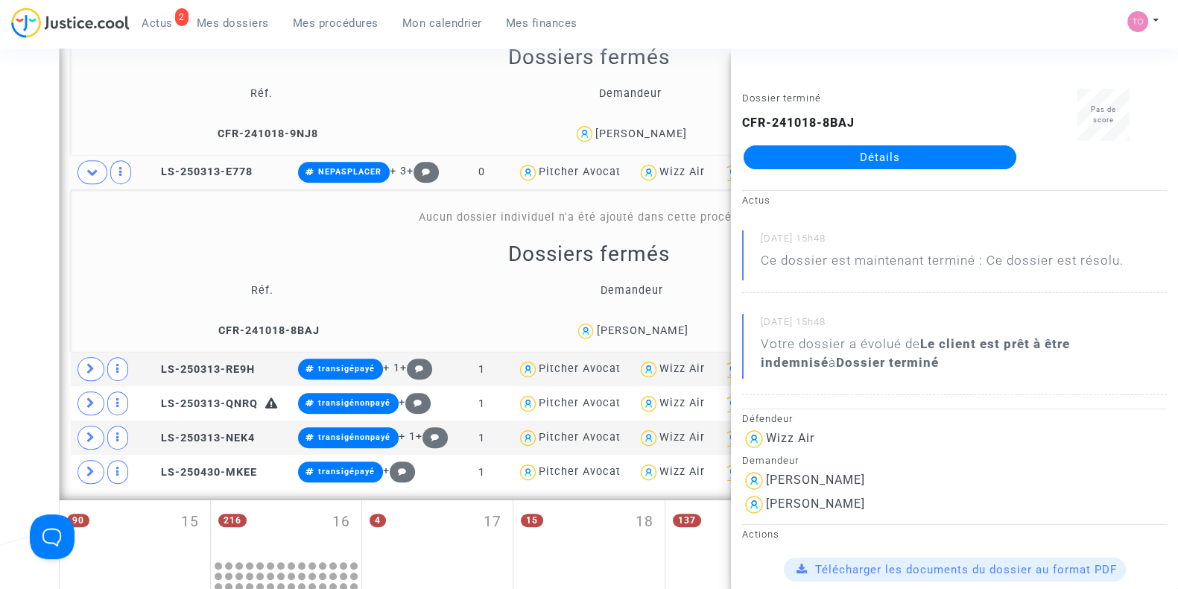
click at [0, 237] on div "Date de clôture d'instruction Date de conciliation Date d'audience Date de juge…" at bounding box center [589, 1] width 1178 height 2087
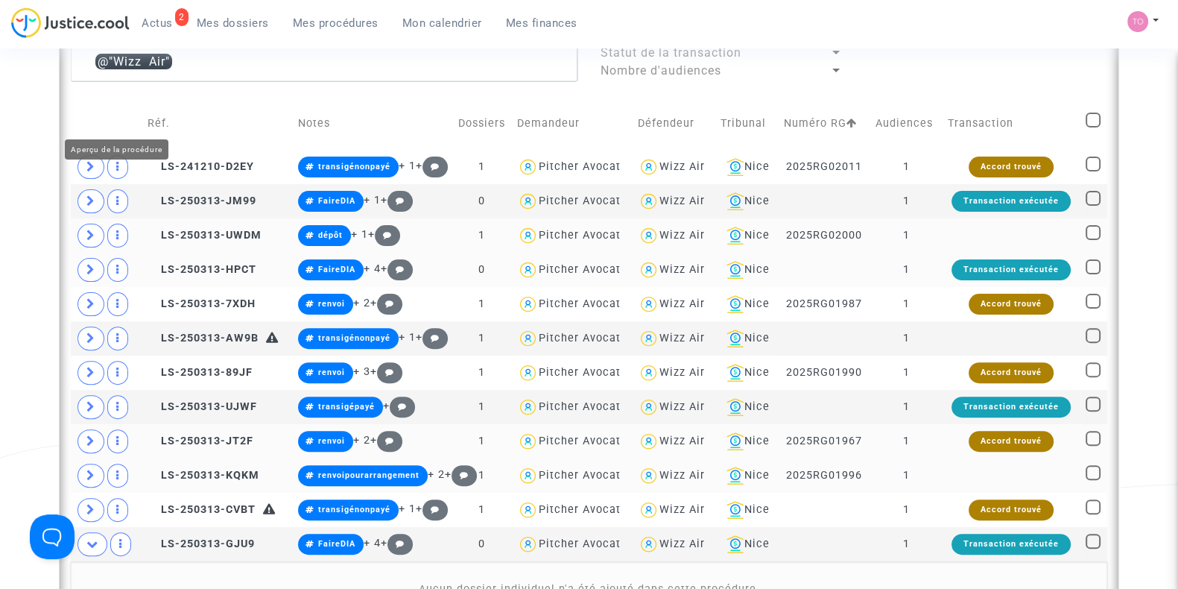
scroll to position [611, 0]
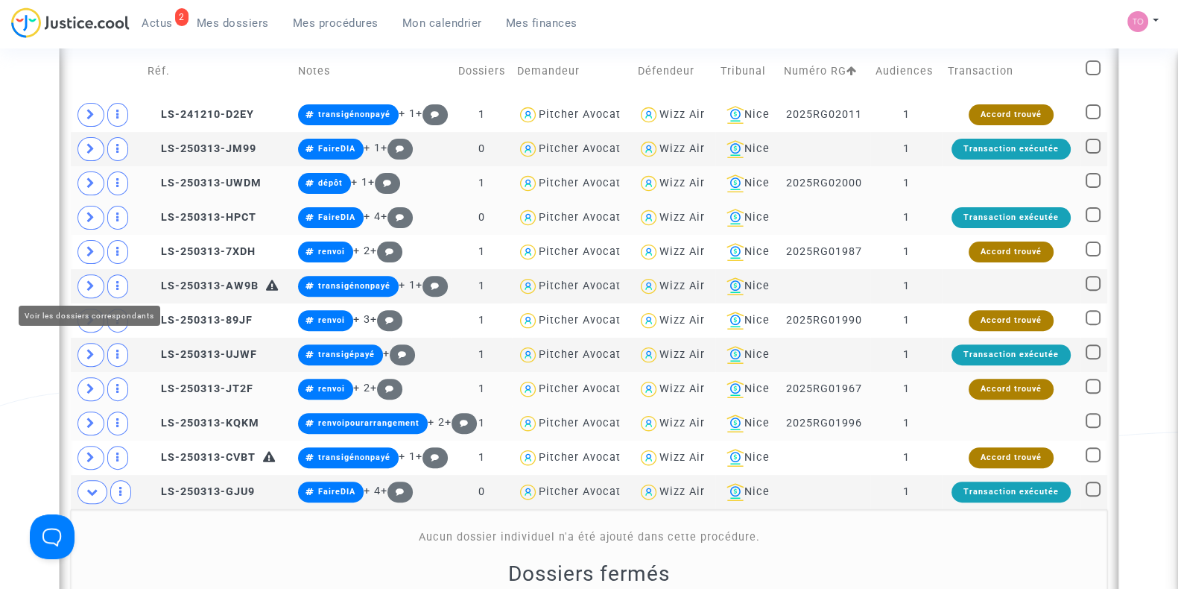
click at [92, 280] on icon at bounding box center [90, 285] width 9 height 11
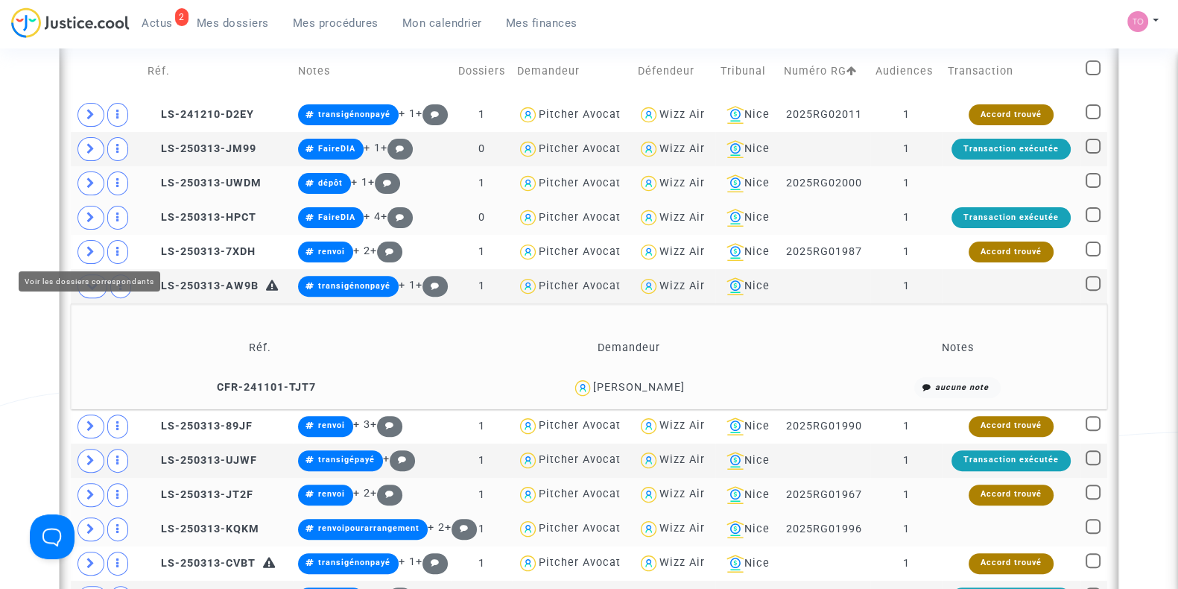
click at [87, 247] on icon at bounding box center [90, 251] width 9 height 11
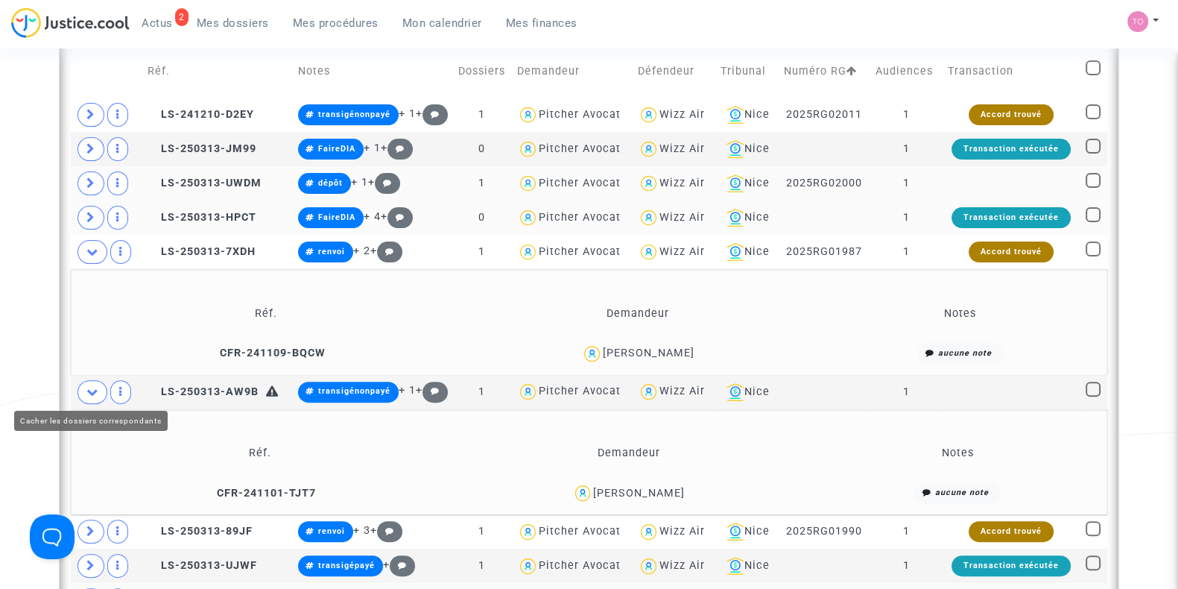
click at [89, 391] on icon at bounding box center [92, 391] width 12 height 11
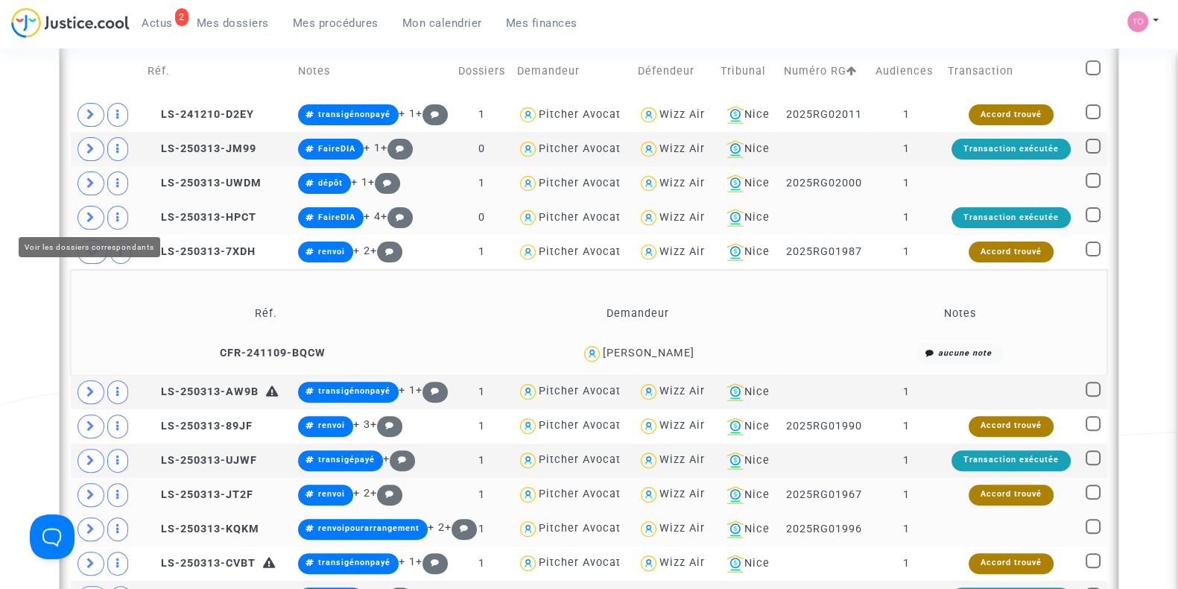
click at [89, 212] on icon at bounding box center [90, 217] width 9 height 11
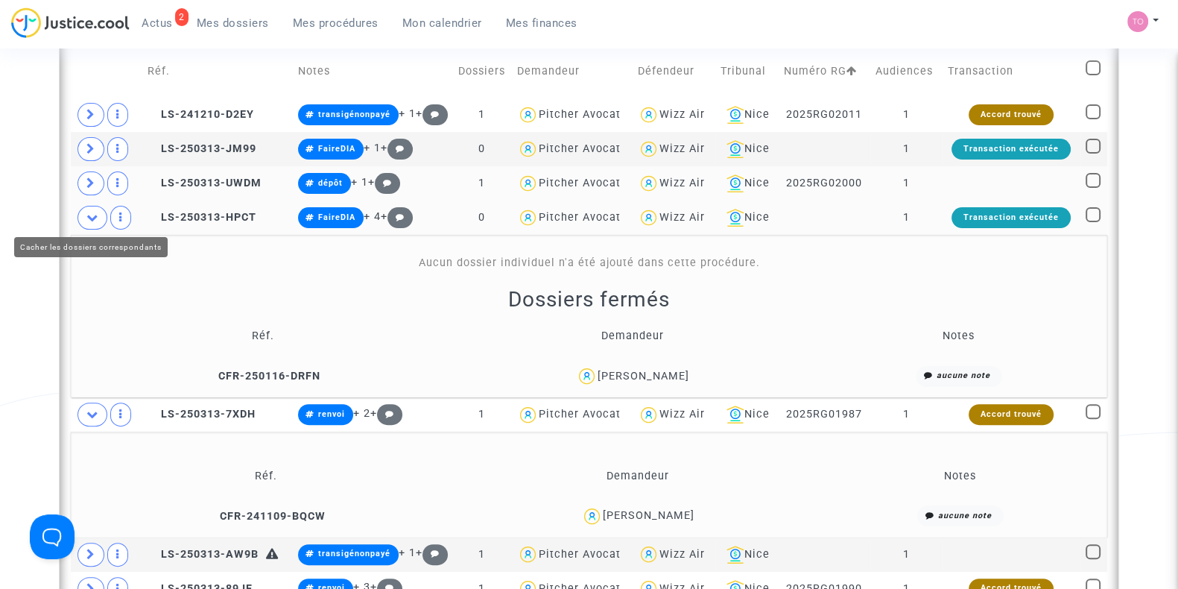
click at [86, 212] on icon at bounding box center [92, 217] width 12 height 11
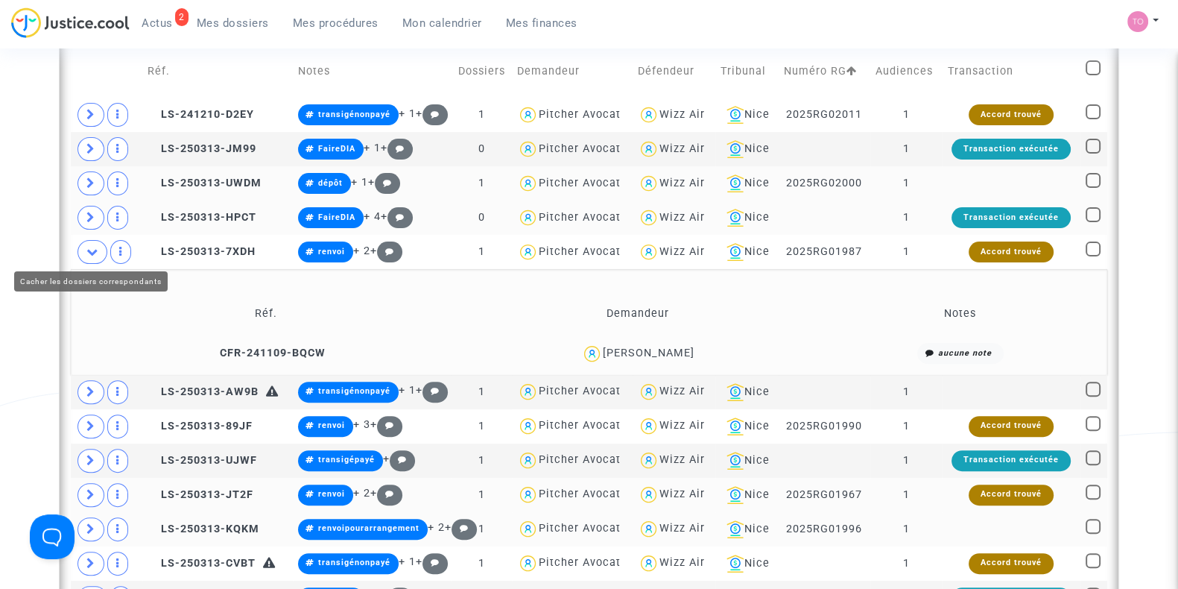
click at [91, 242] on span at bounding box center [93, 252] width 30 height 24
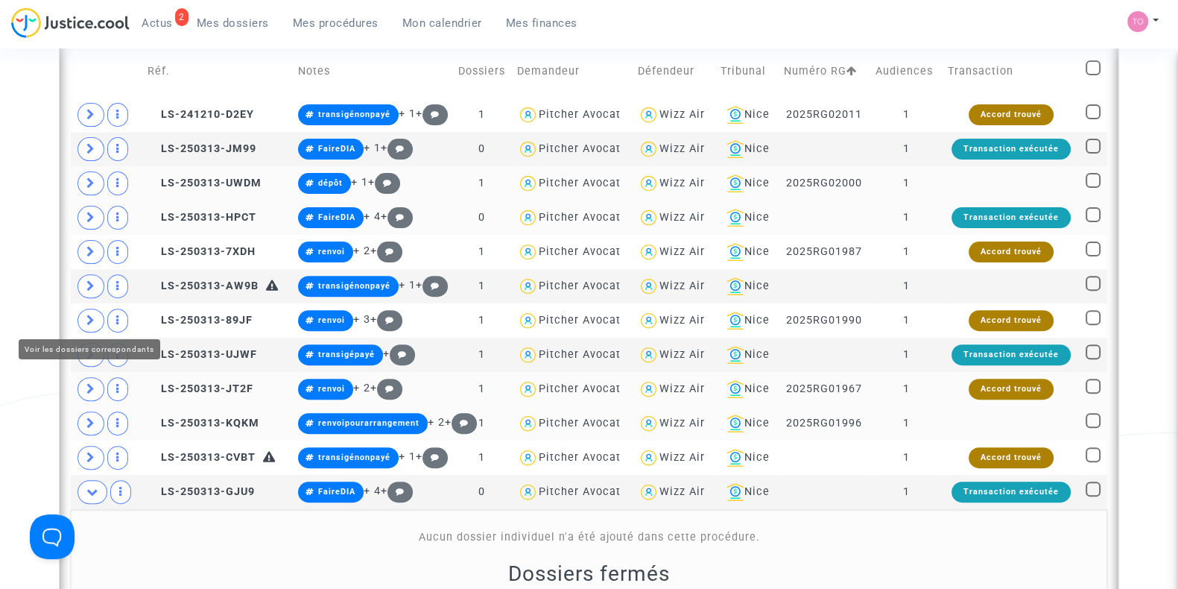
click at [92, 318] on icon at bounding box center [90, 320] width 9 height 11
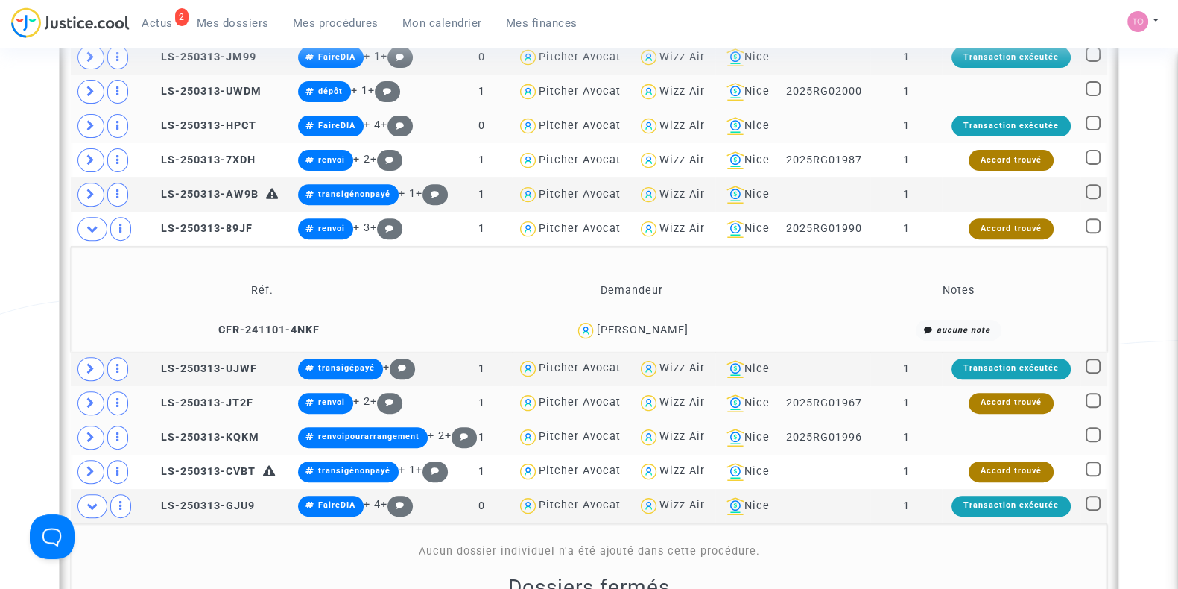
scroll to position [704, 0]
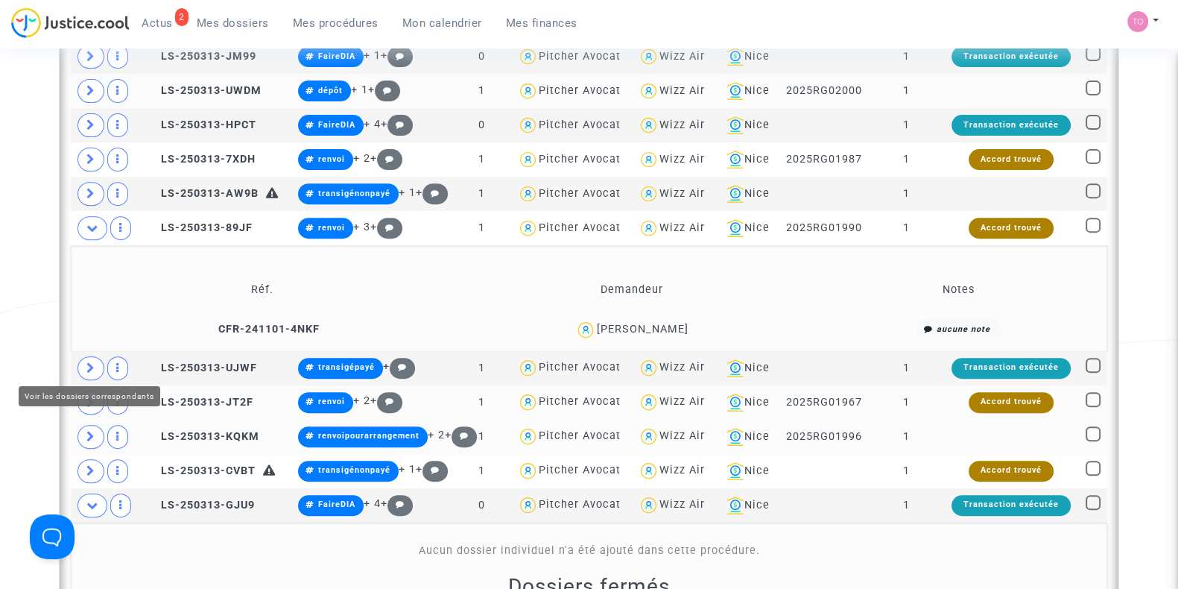
click at [90, 362] on icon at bounding box center [90, 367] width 9 height 11
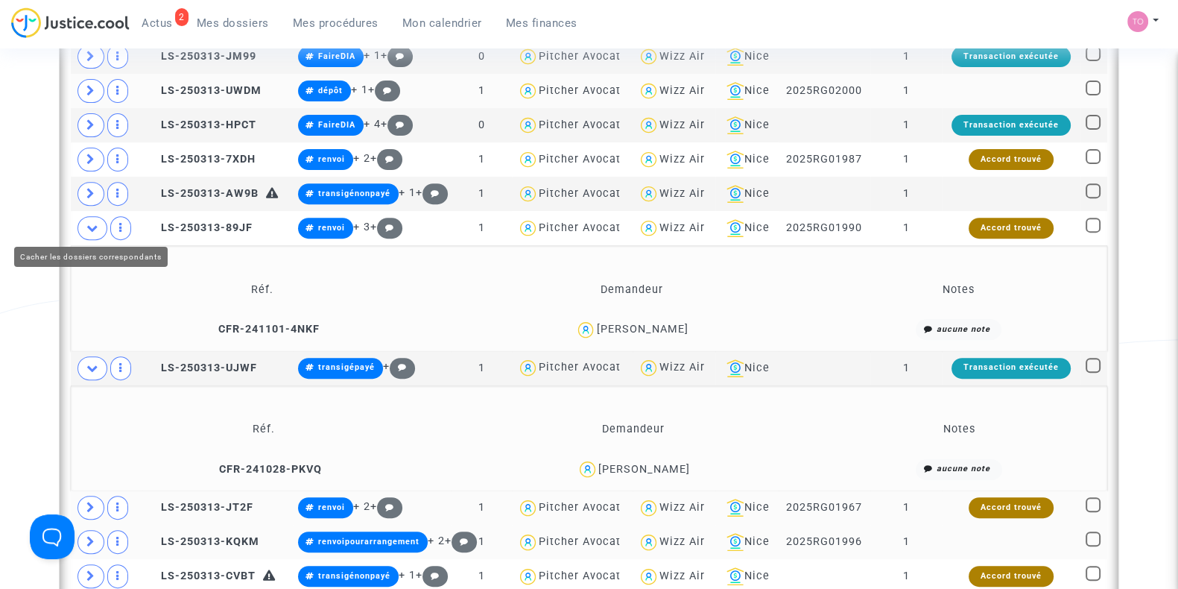
click at [96, 226] on icon at bounding box center [92, 227] width 12 height 11
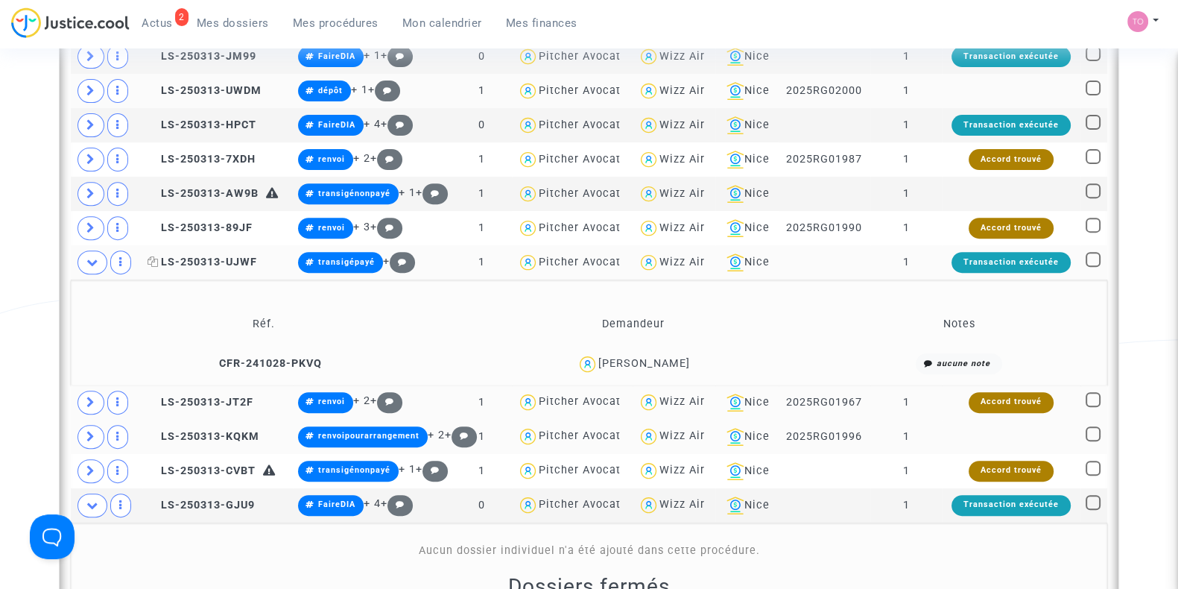
click at [209, 262] on span "LS-250313-UJWF" at bounding box center [203, 262] width 110 height 13
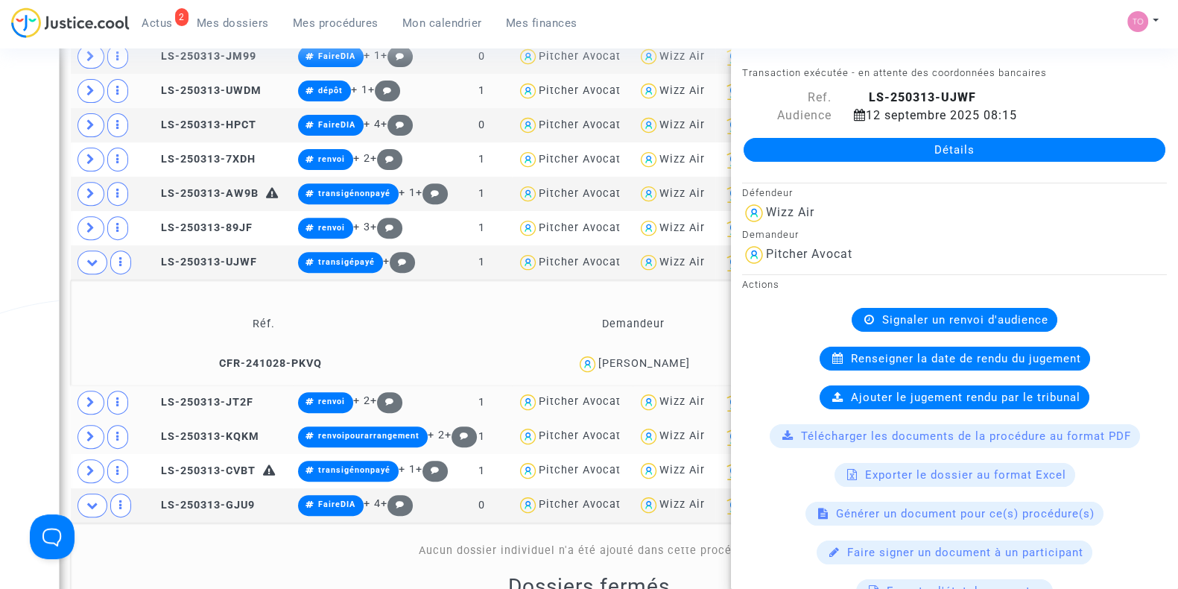
click at [0, 252] on div "Date de clôture d'instruction Date de conciliation Date d'audience Date de juge…" at bounding box center [589, 478] width 1178 height 2193
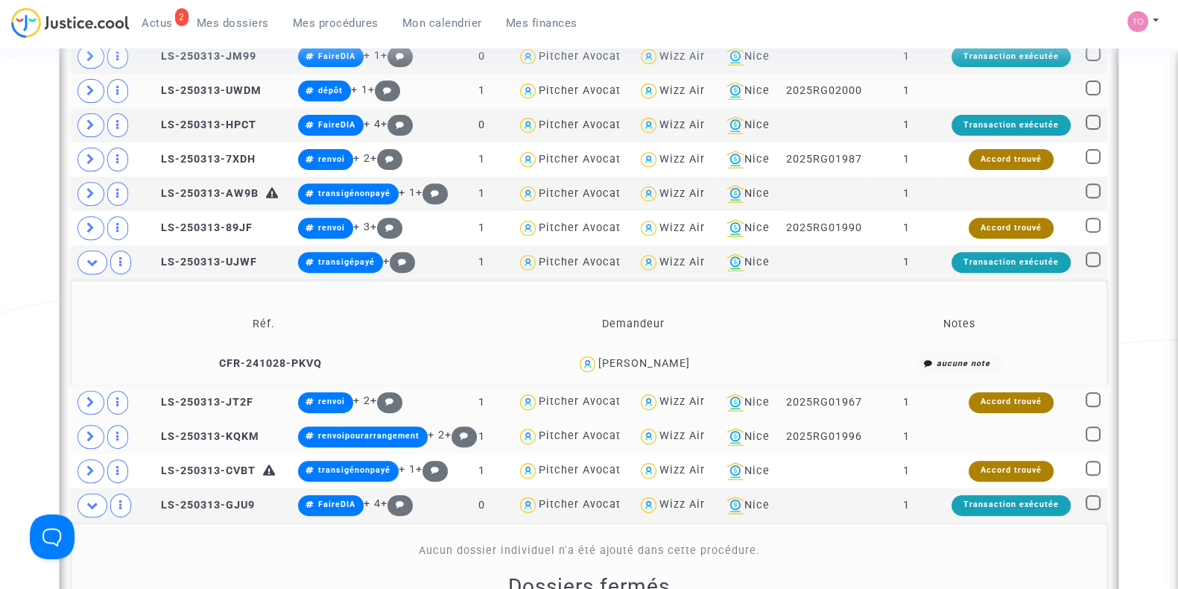
scroll to position [711, 0]
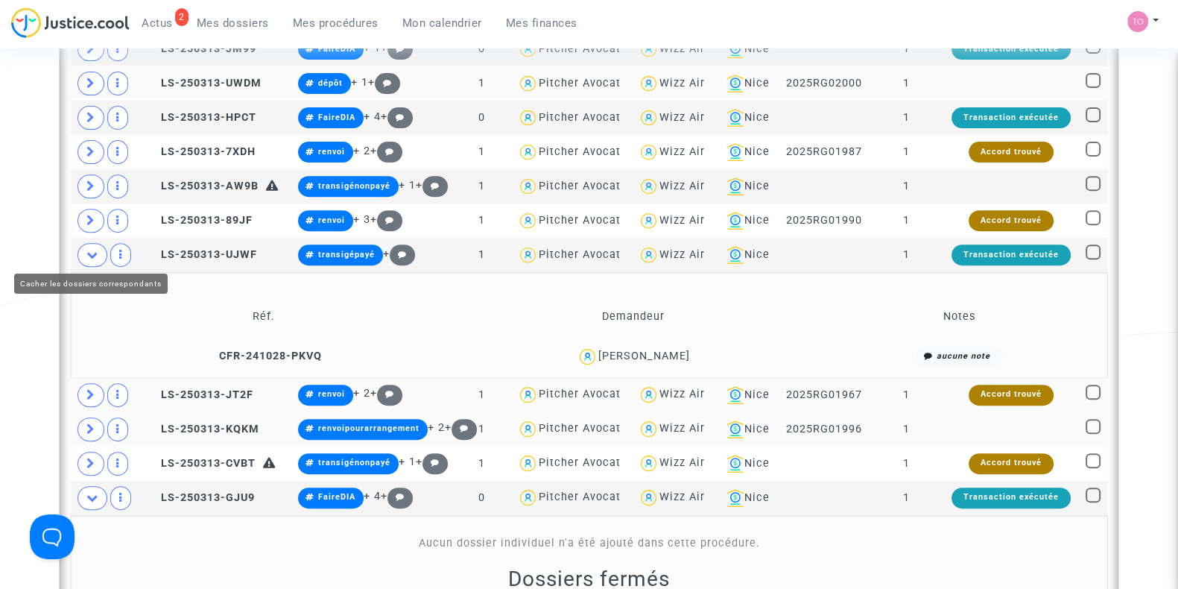
click at [84, 248] on span at bounding box center [93, 255] width 30 height 24
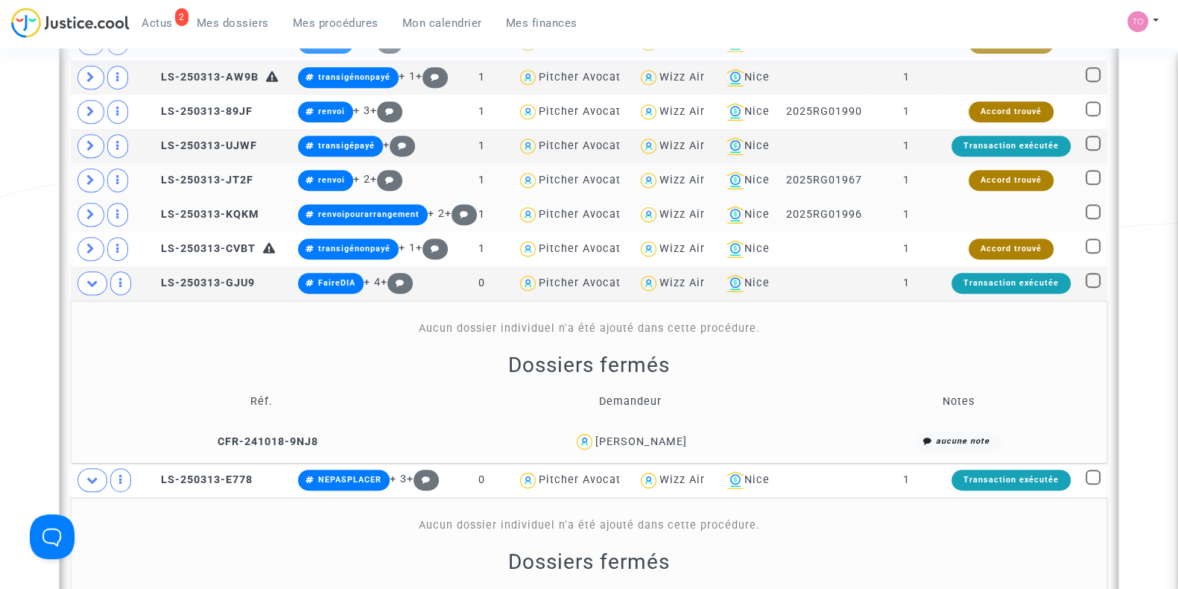
scroll to position [956, 0]
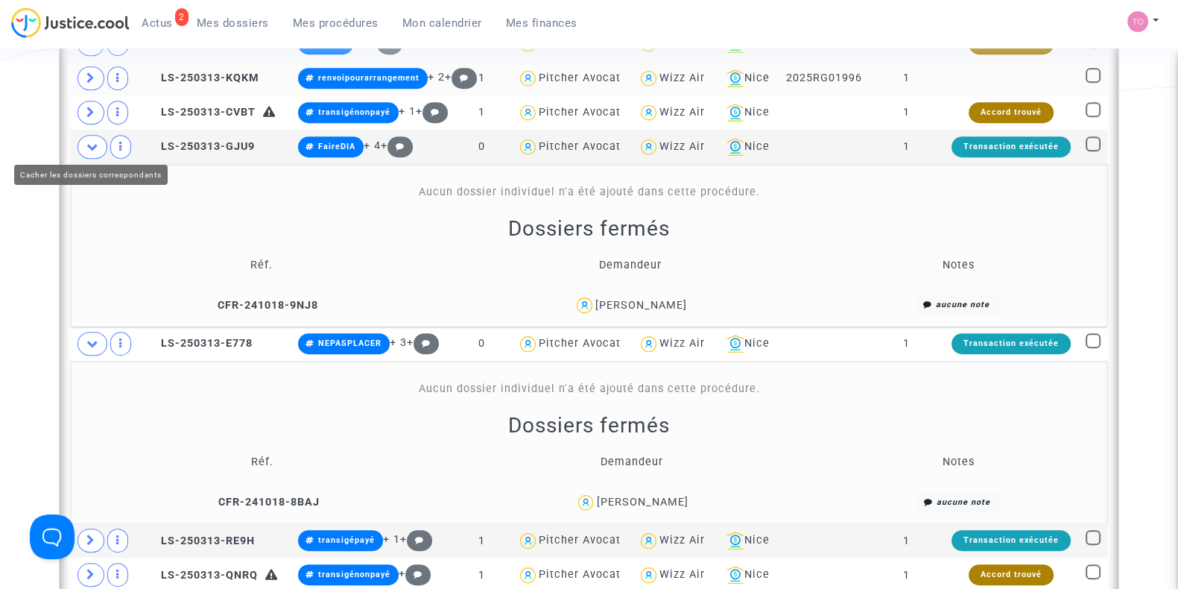
click at [87, 147] on span at bounding box center [93, 147] width 30 height 24
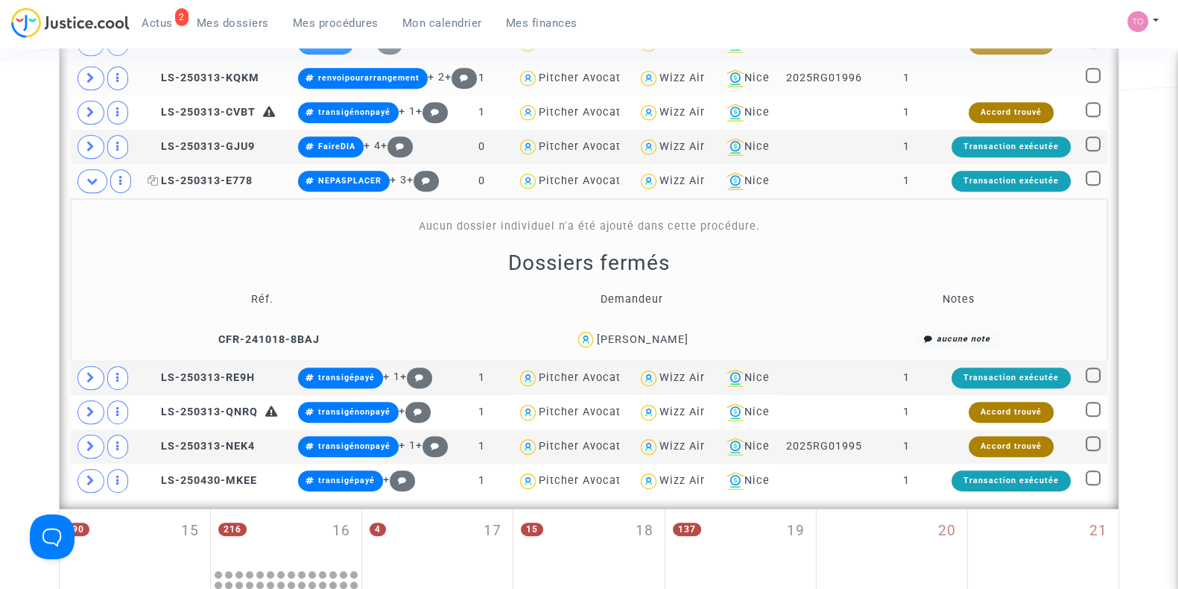
click at [218, 174] on span "LS-250313-E778" at bounding box center [200, 180] width 105 height 13
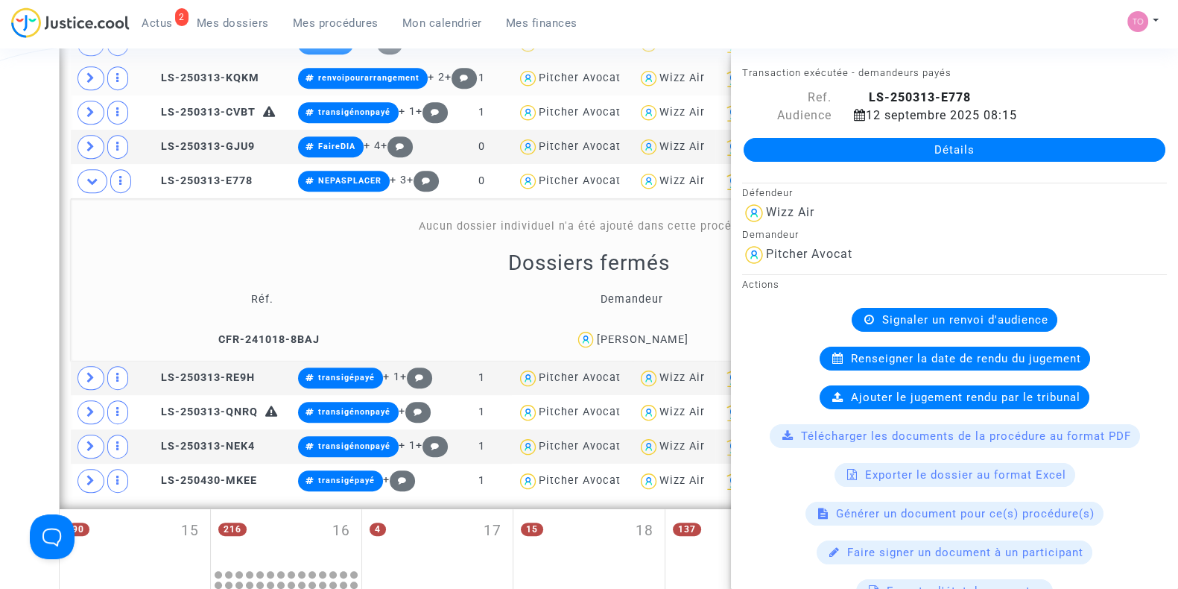
click at [9, 189] on div "Date de clôture d'instruction Date de conciliation Date d'audience Date de juge…" at bounding box center [589, 91] width 1178 height 1925
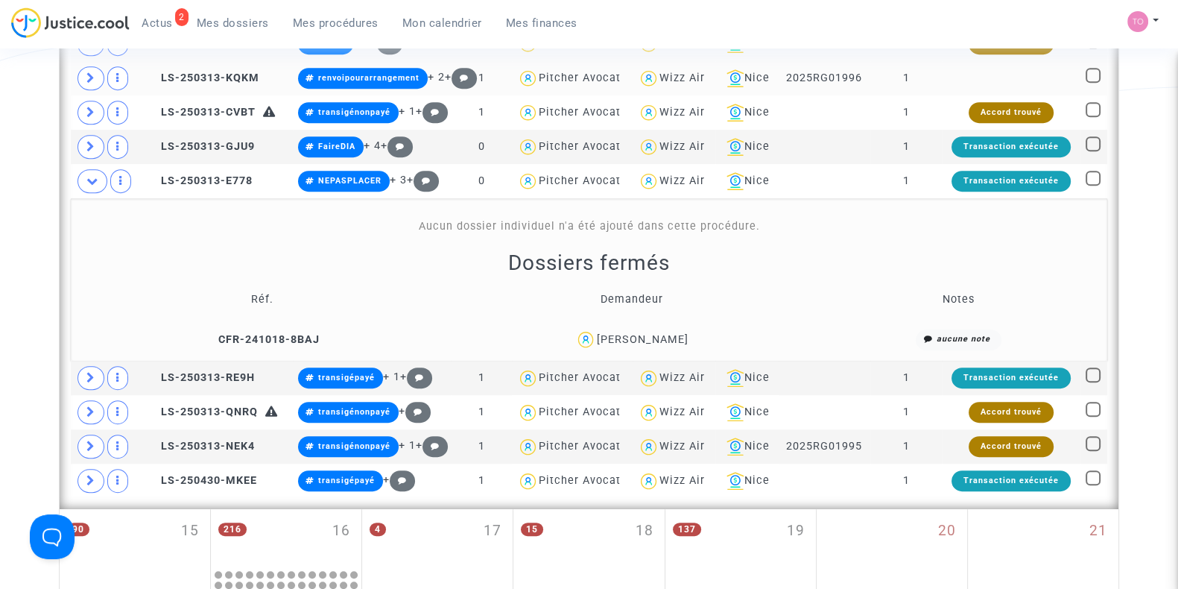
drag, startPoint x: 704, startPoint y: 332, endPoint x: 628, endPoint y: 336, distance: 76.1
click at [628, 336] on div "Sofija Najdanovic" at bounding box center [631, 340] width 357 height 22
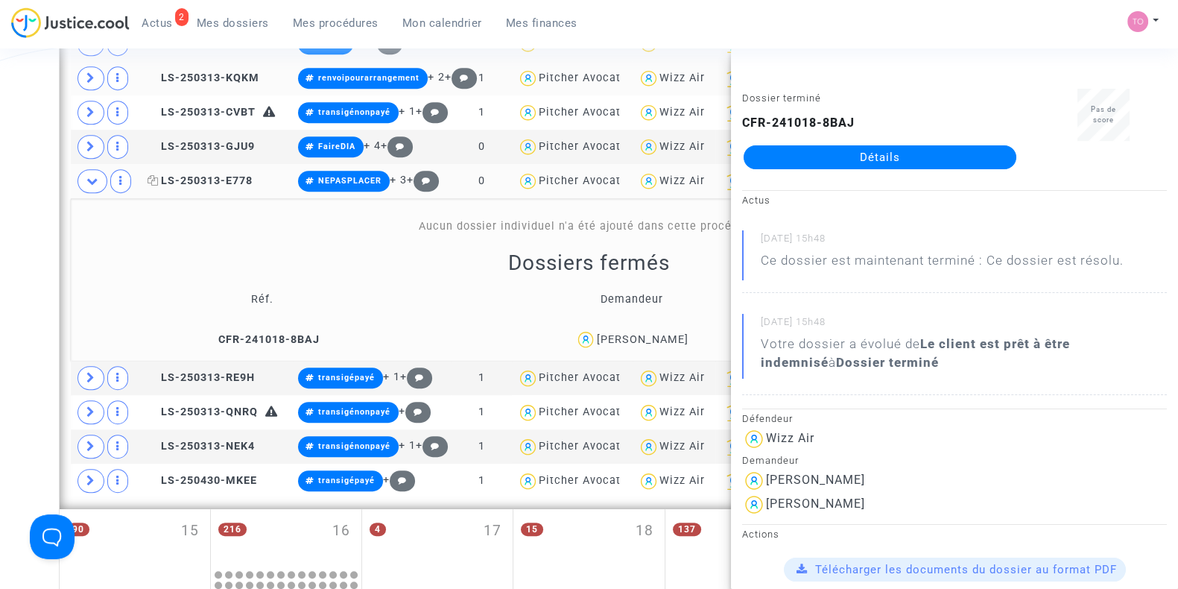
click at [153, 175] on icon at bounding box center [153, 180] width 11 height 10
drag, startPoint x: 636, startPoint y: 330, endPoint x: 937, endPoint y: 78, distance: 392.6
click at [0, 288] on div "Date de clôture d'instruction Date de conciliation Date d'audience Date de juge…" at bounding box center [589, 91] width 1178 height 1925
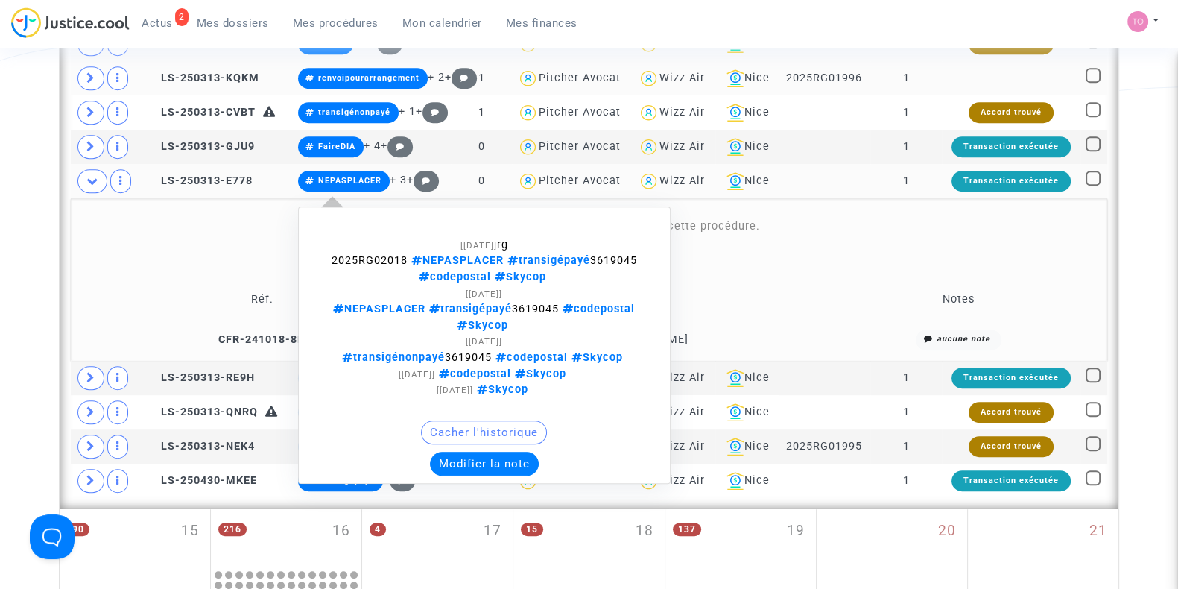
click at [444, 452] on button "Modifier la note" at bounding box center [484, 464] width 109 height 24
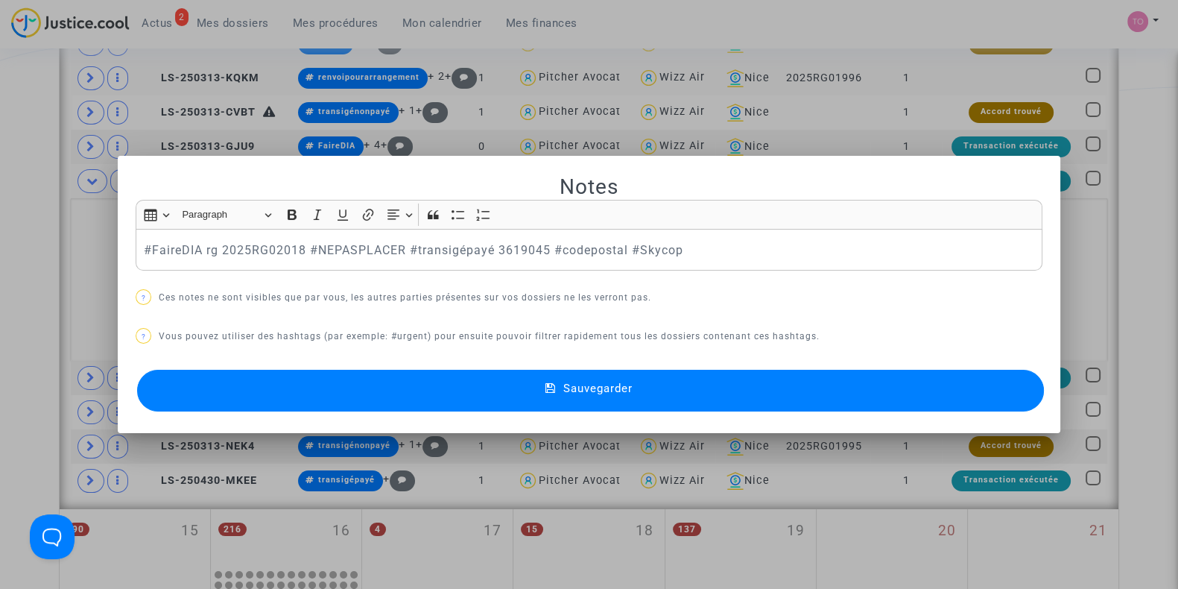
click at [313, 391] on button "Sauvegarder" at bounding box center [590, 391] width 907 height 42
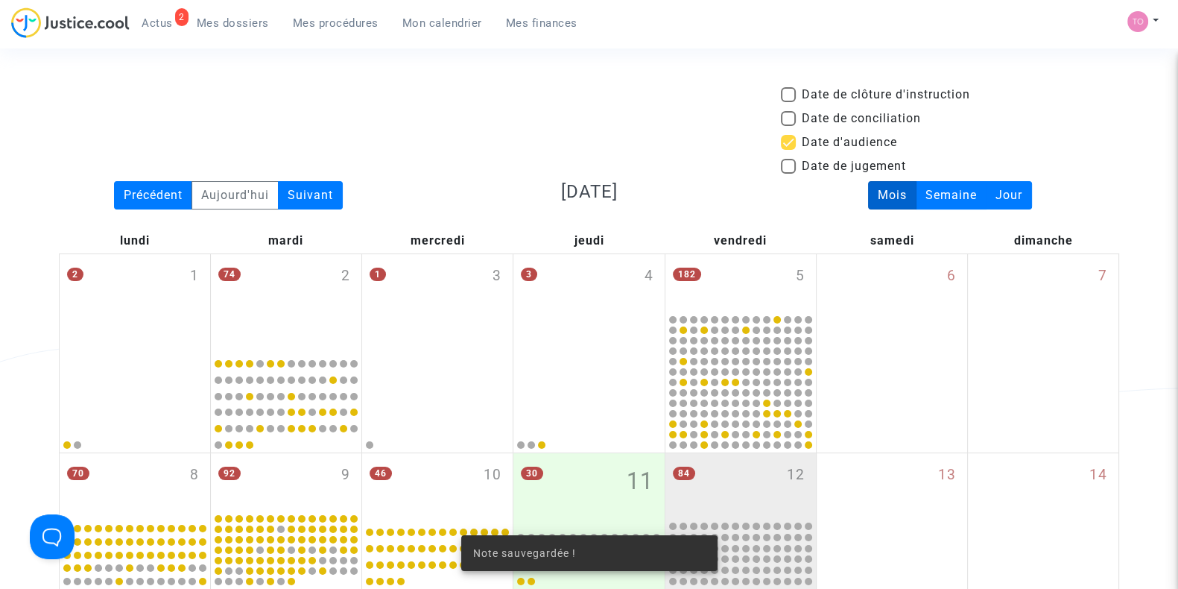
scroll to position [956, 0]
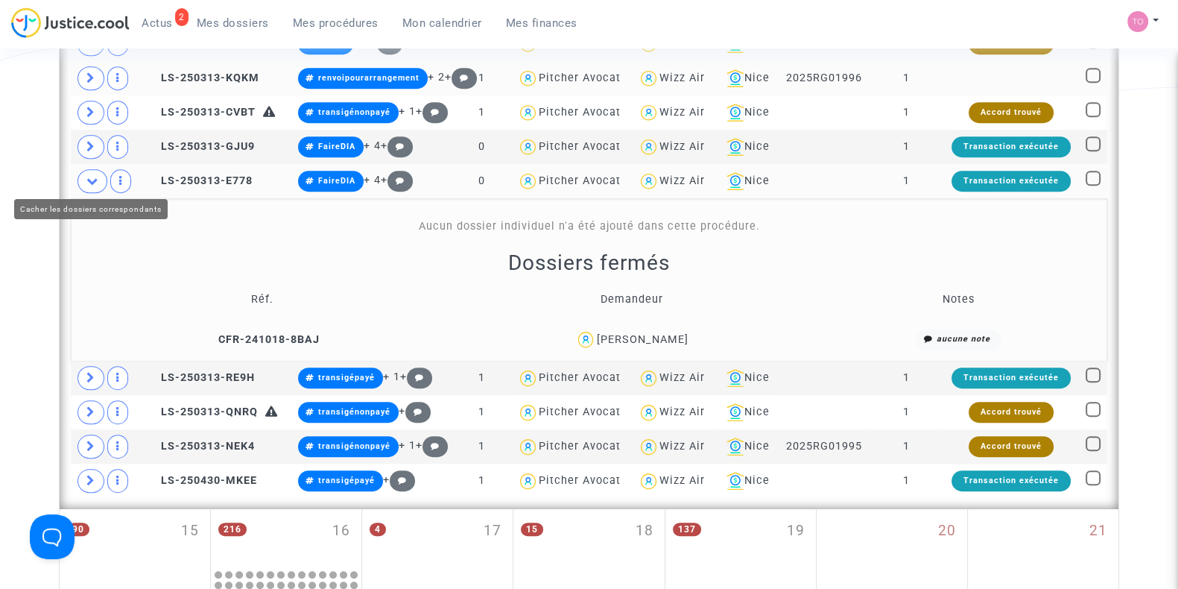
click at [86, 180] on icon at bounding box center [92, 180] width 12 height 11
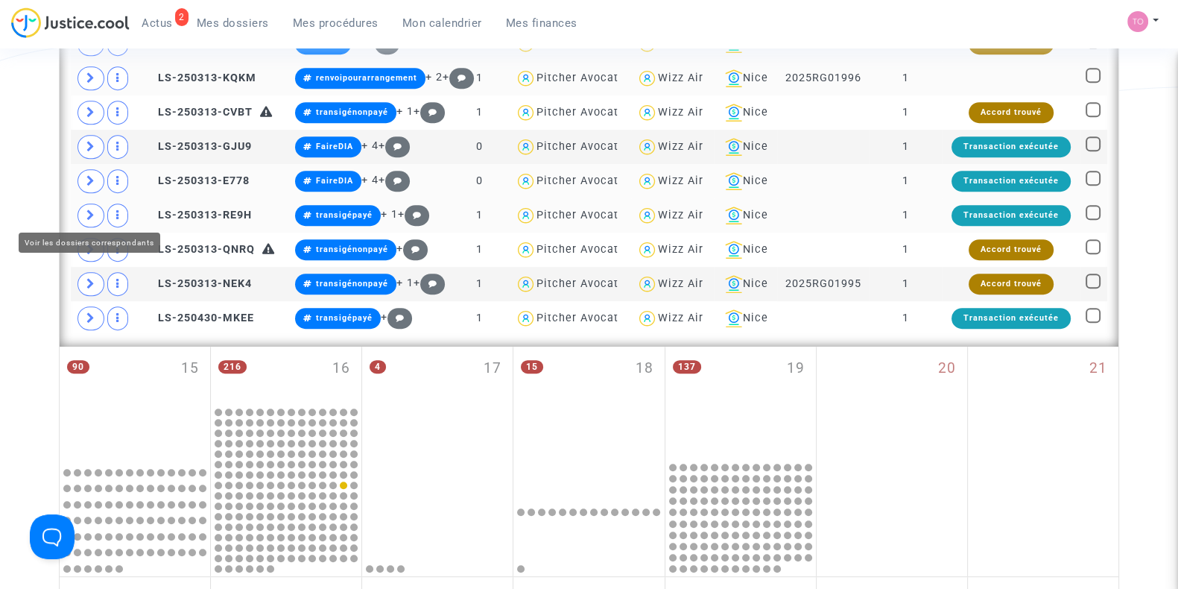
click at [86, 213] on icon at bounding box center [90, 214] width 9 height 11
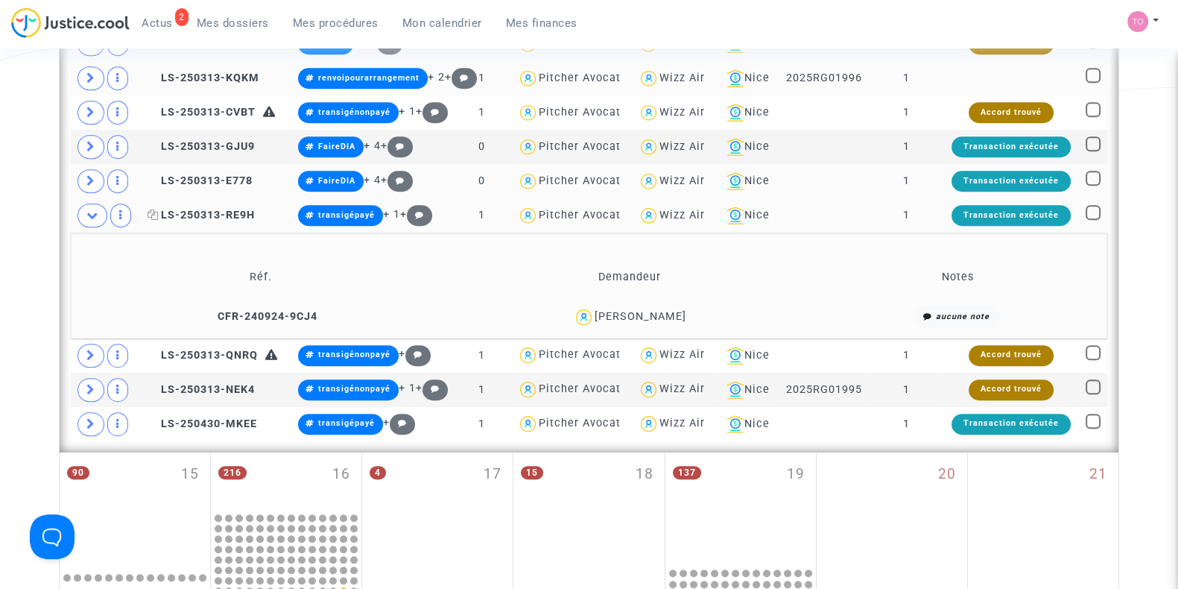
click at [215, 210] on span "LS-250313-RE9H" at bounding box center [201, 215] width 107 height 13
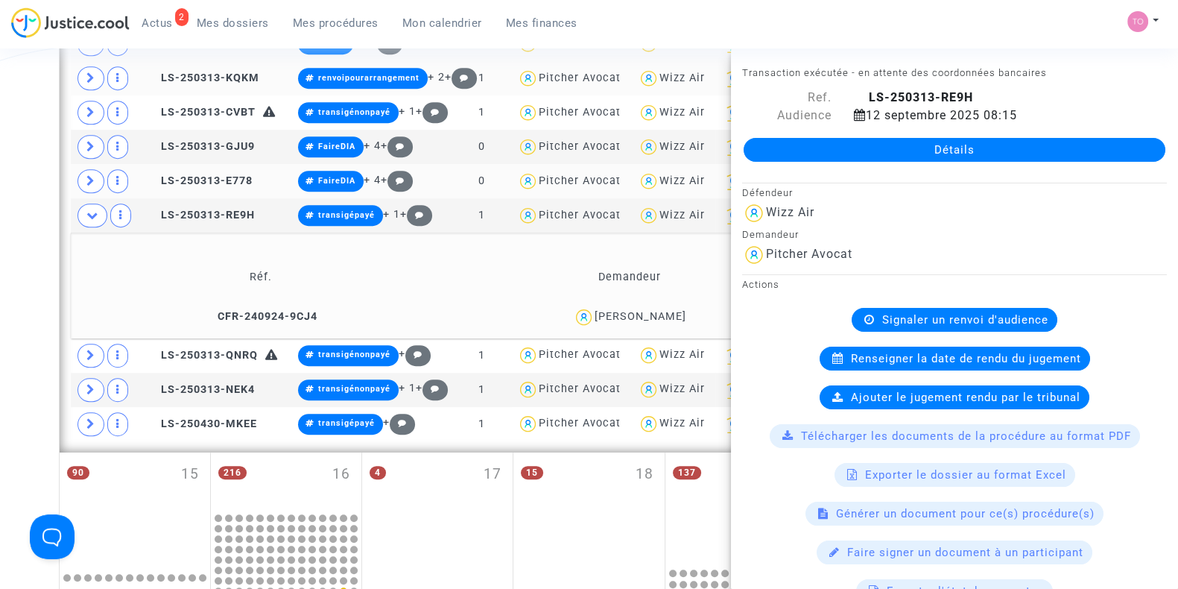
drag, startPoint x: 702, startPoint y: 312, endPoint x: 590, endPoint y: 316, distance: 112.6
click at [590, 316] on div "Veselina Sokolova" at bounding box center [629, 317] width 359 height 22
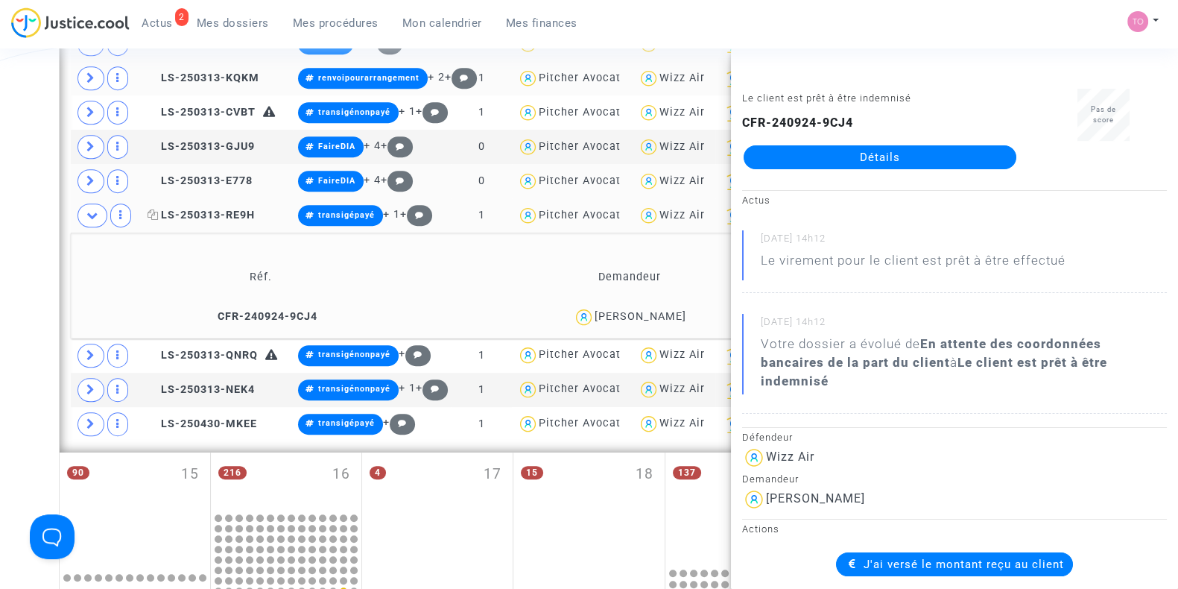
click at [151, 209] on icon at bounding box center [153, 214] width 11 height 10
click at [86, 213] on icon at bounding box center [92, 214] width 12 height 11
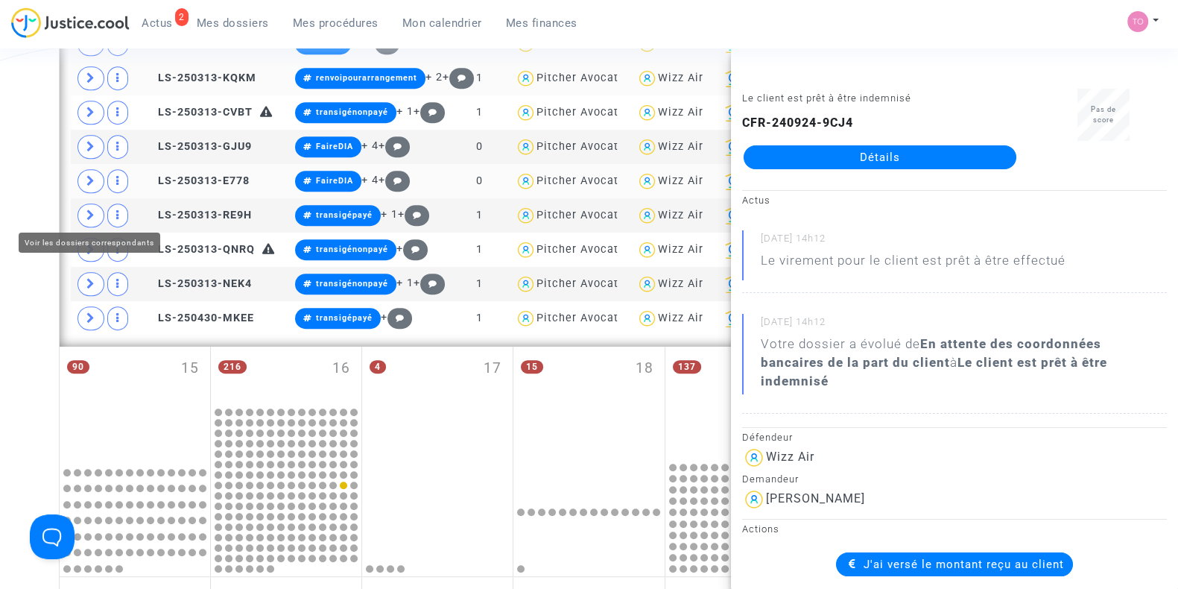
click at [91, 215] on icon at bounding box center [90, 214] width 9 height 11
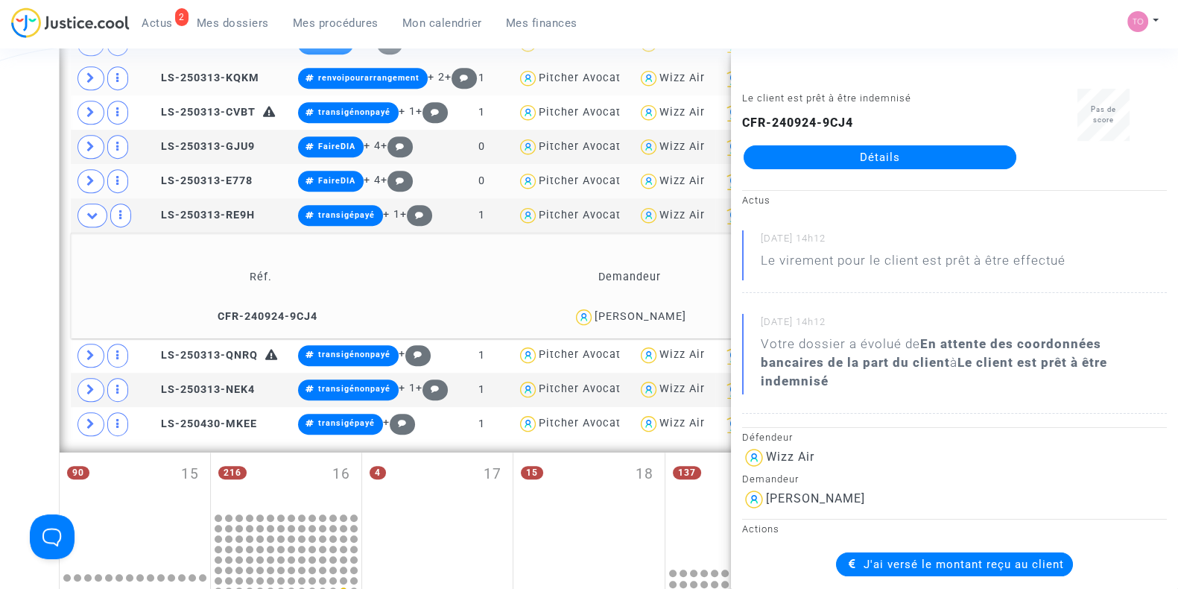
click at [666, 300] on span "Veselina Sokolova" at bounding box center [641, 273] width 92 height 98
click at [294, 218] on td "transigépayé + 1 +" at bounding box center [372, 215] width 159 height 34
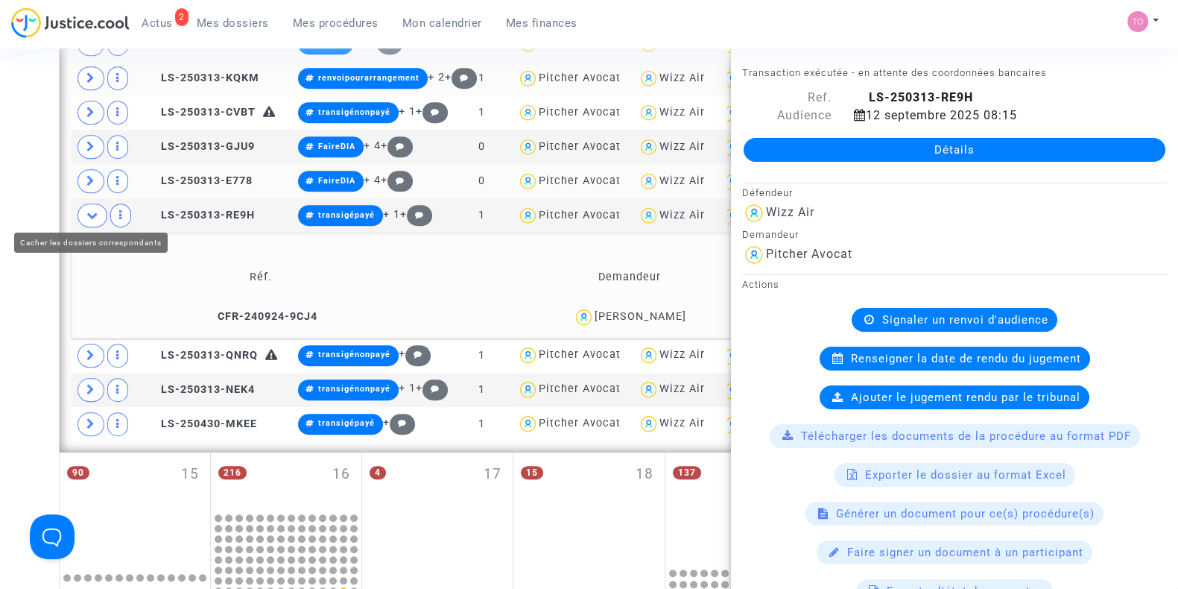
click at [86, 213] on icon at bounding box center [92, 214] width 12 height 11
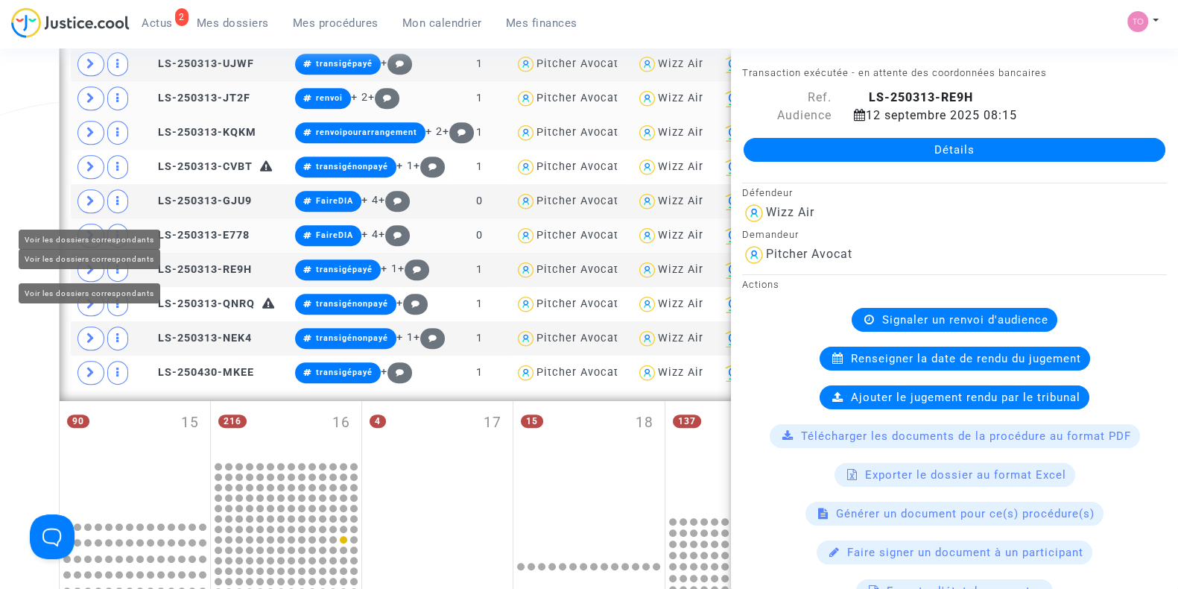
scroll to position [846, 0]
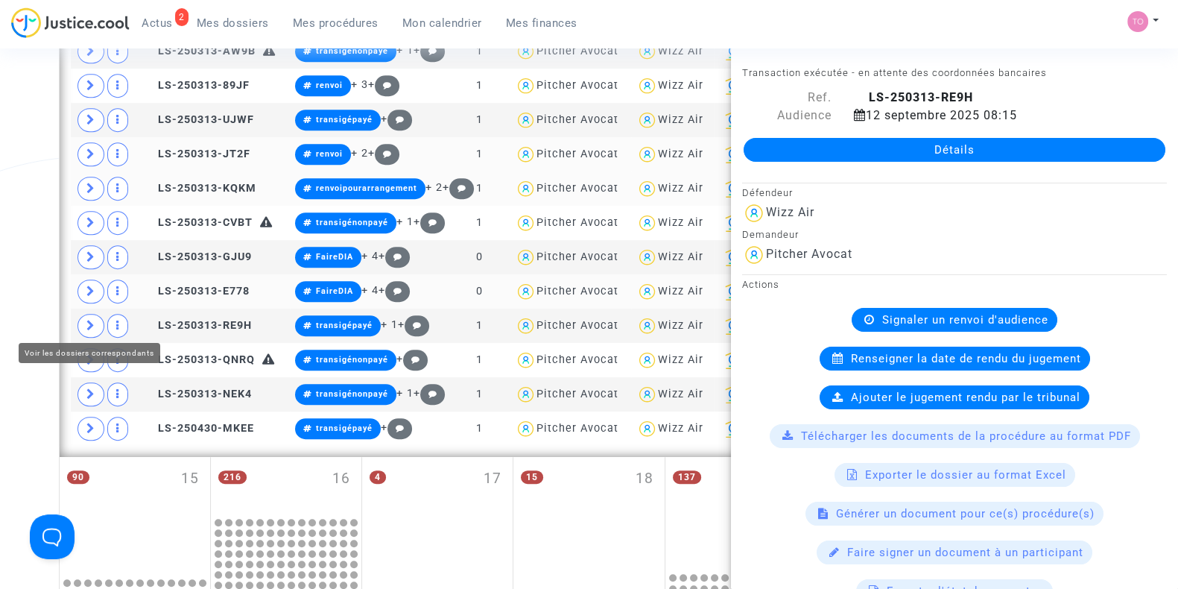
click at [90, 322] on icon at bounding box center [90, 325] width 9 height 11
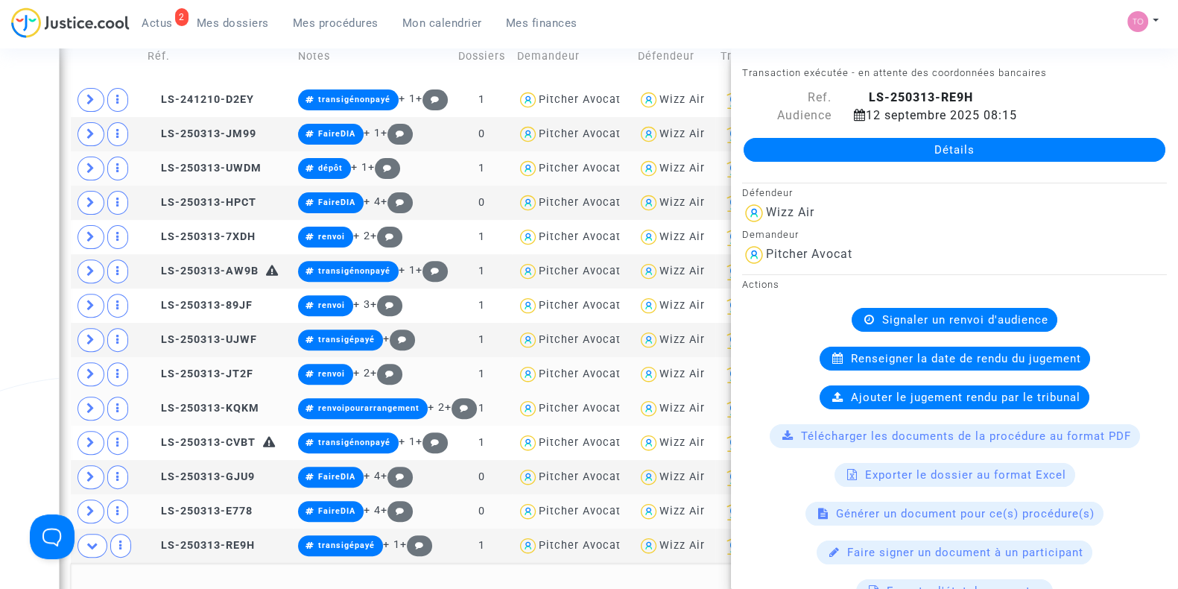
scroll to position [625, 0]
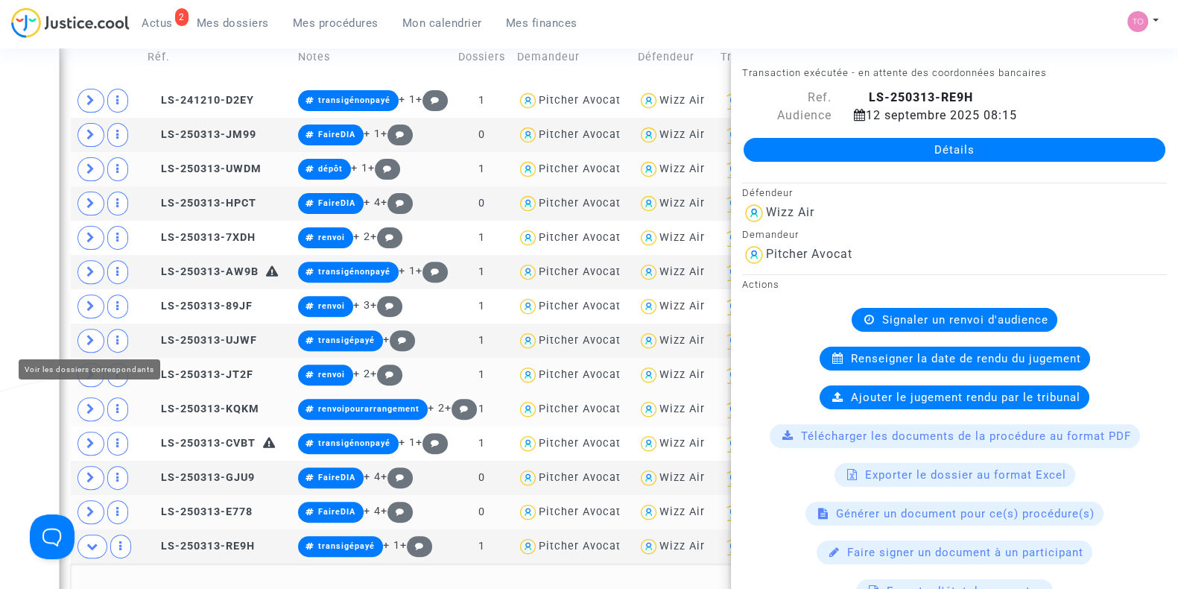
click at [79, 338] on span at bounding box center [91, 341] width 27 height 24
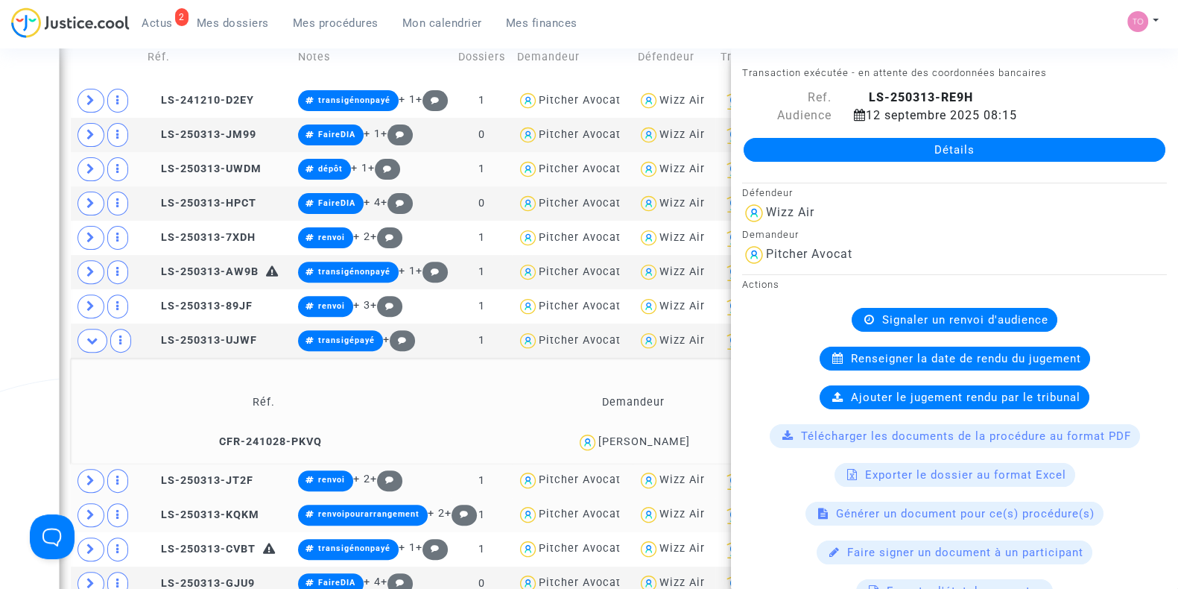
click at [0, 352] on div "Date de clôture d'instruction Date de conciliation Date d'audience Date de juge…" at bounding box center [589, 446] width 1178 height 1973
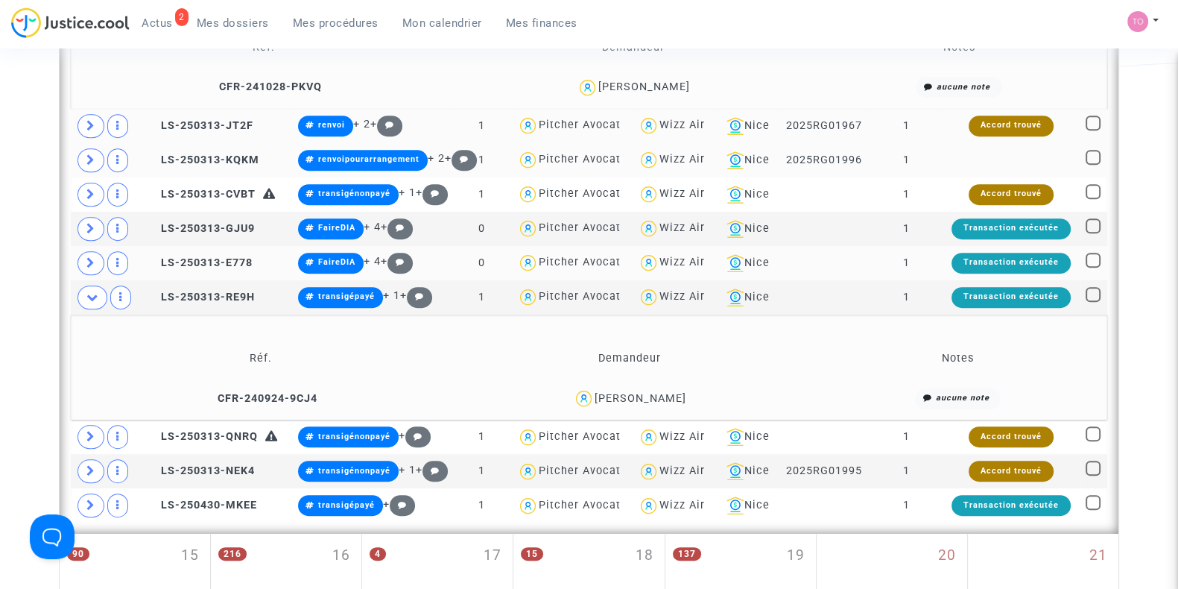
scroll to position [1036, 0]
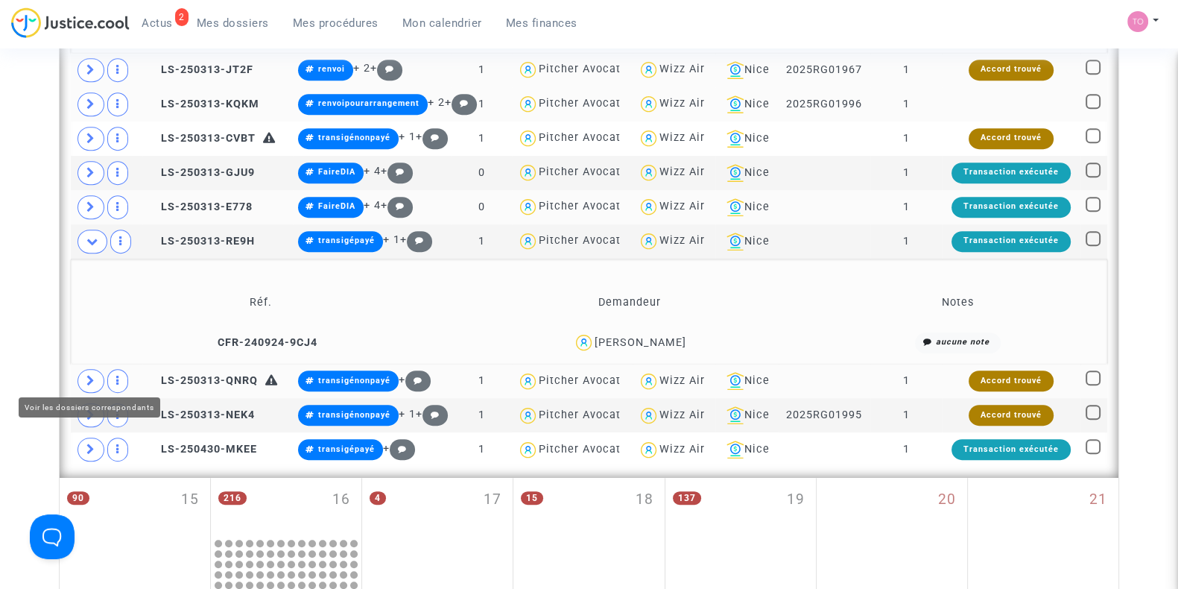
click at [93, 379] on icon at bounding box center [90, 380] width 9 height 11
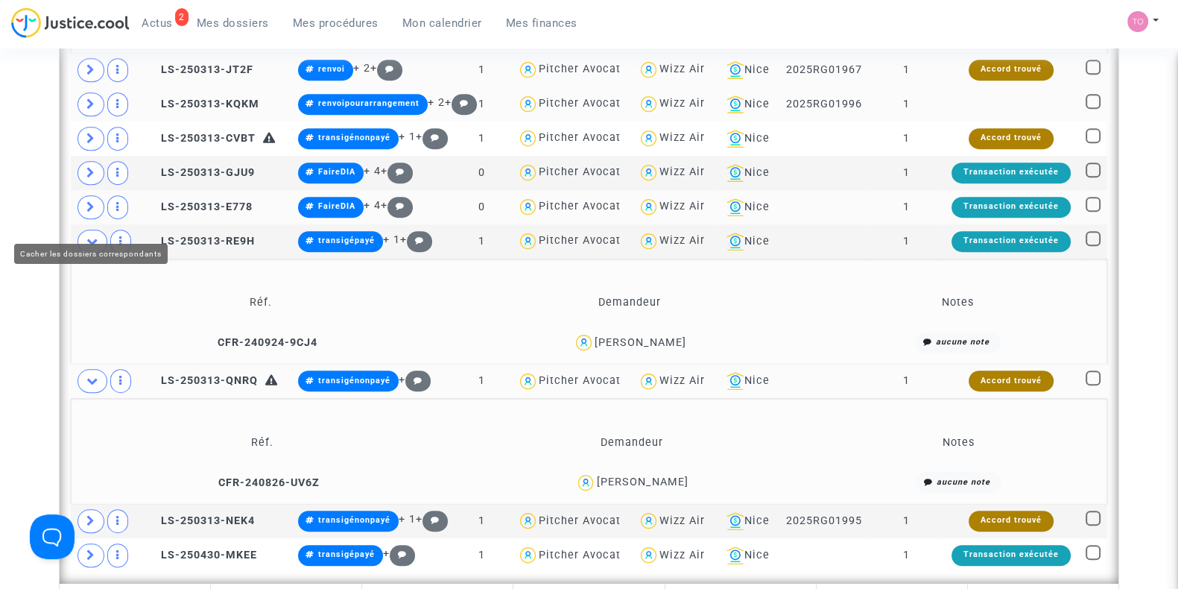
scroll to position [1281, 0]
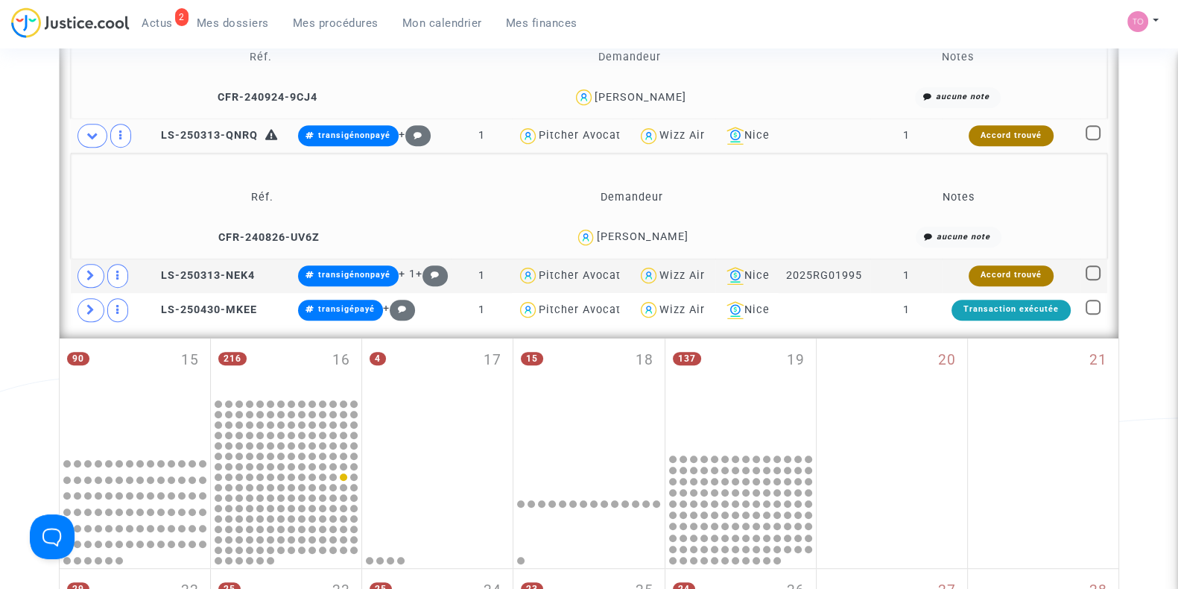
click at [667, 221] on span "Suzana Kordic" at bounding box center [642, 194] width 92 height 98
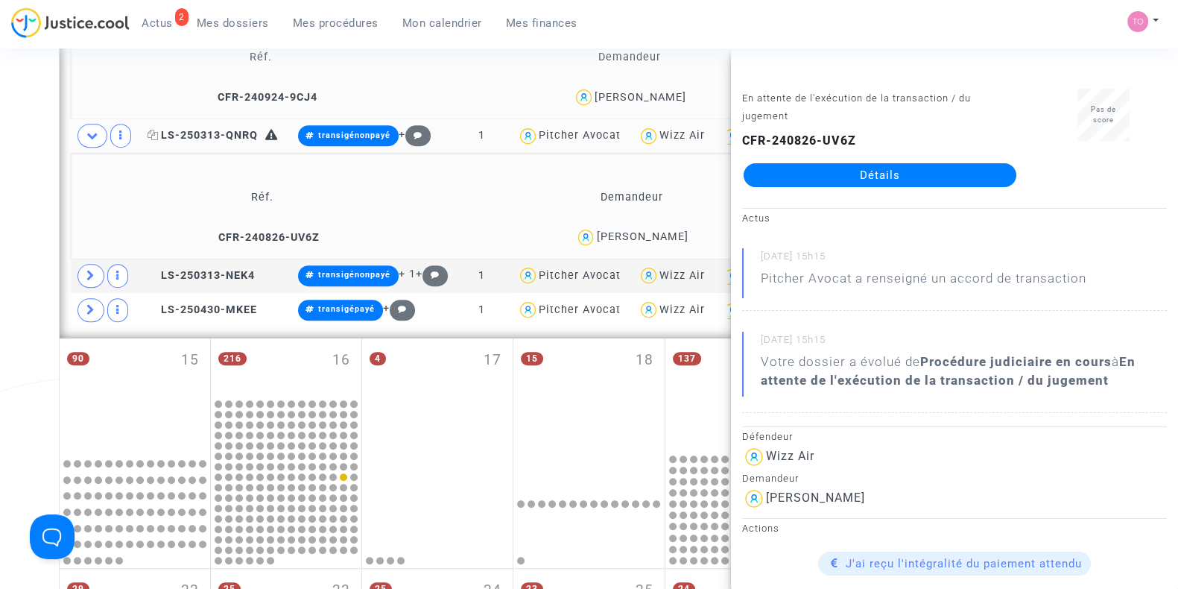
click at [235, 129] on span "LS-250313-QNRQ" at bounding box center [203, 135] width 110 height 13
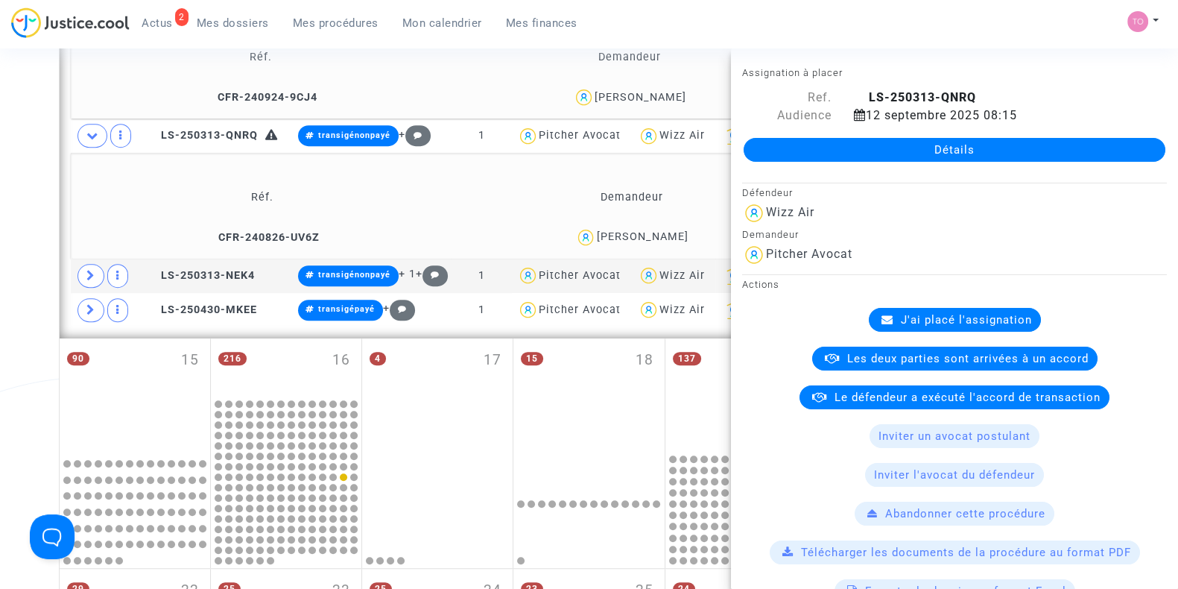
drag, startPoint x: 684, startPoint y: 230, endPoint x: 604, endPoint y: 240, distance: 80.3
click at [604, 240] on div "Suzana Kordic" at bounding box center [631, 238] width 357 height 22
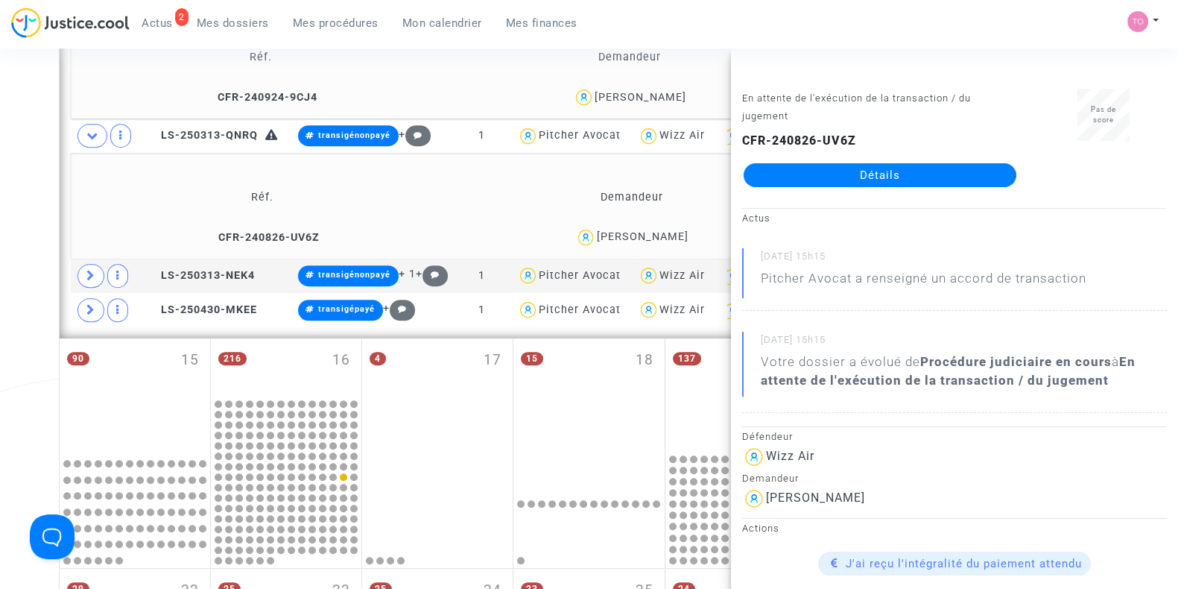
drag, startPoint x: 233, startPoint y: 201, endPoint x: 722, endPoint y: 233, distance: 489.3
click at [722, 233] on table "Réf. Demandeur Notes CFR-240826-UV6Z Suzana Kordic aucune note" at bounding box center [589, 213] width 1026 height 81
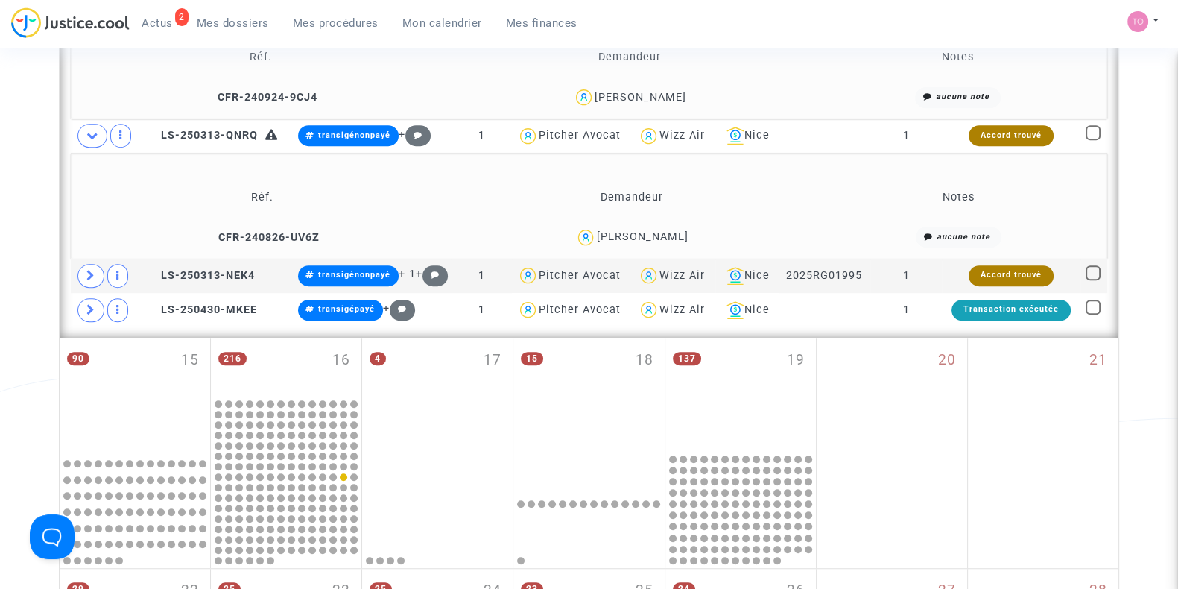
click at [715, 233] on div "Suzana Kordic" at bounding box center [631, 238] width 357 height 22
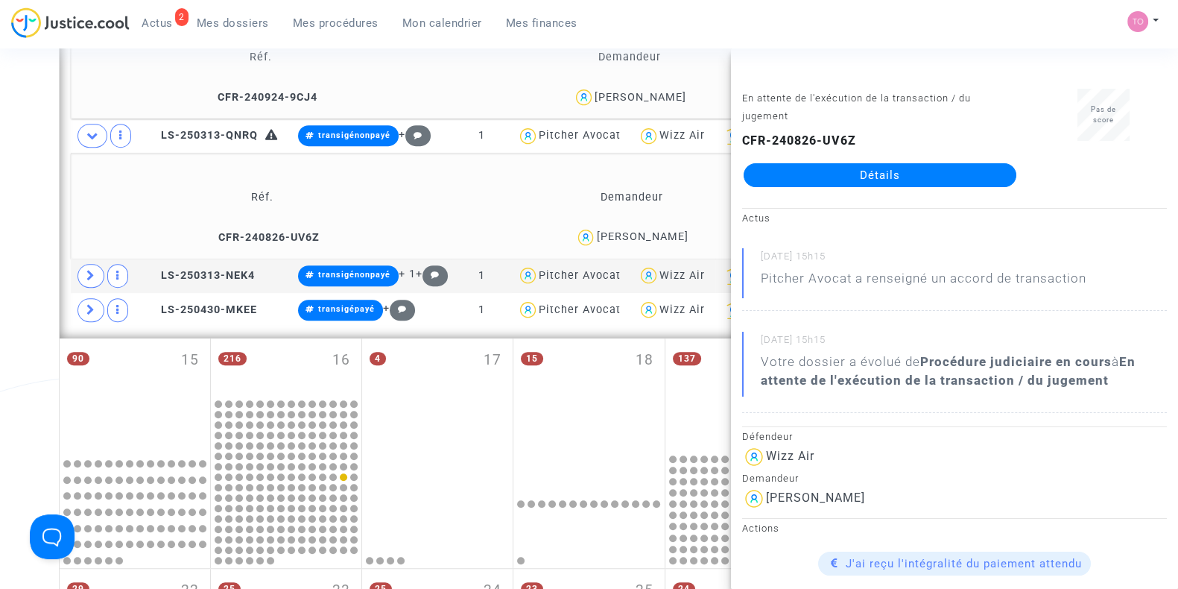
drag, startPoint x: 708, startPoint y: 230, endPoint x: 605, endPoint y: 236, distance: 103.0
click at [605, 236] on div "Suzana Kordic" at bounding box center [631, 238] width 357 height 22
click at [150, 130] on icon at bounding box center [153, 135] width 11 height 10
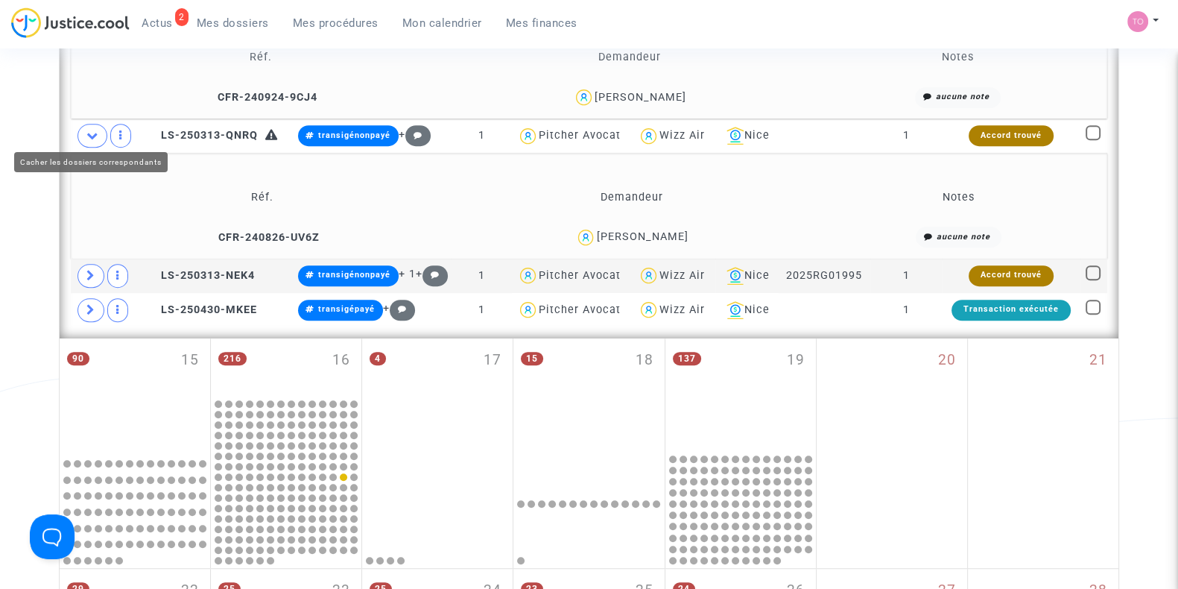
click at [95, 130] on icon at bounding box center [92, 135] width 12 height 11
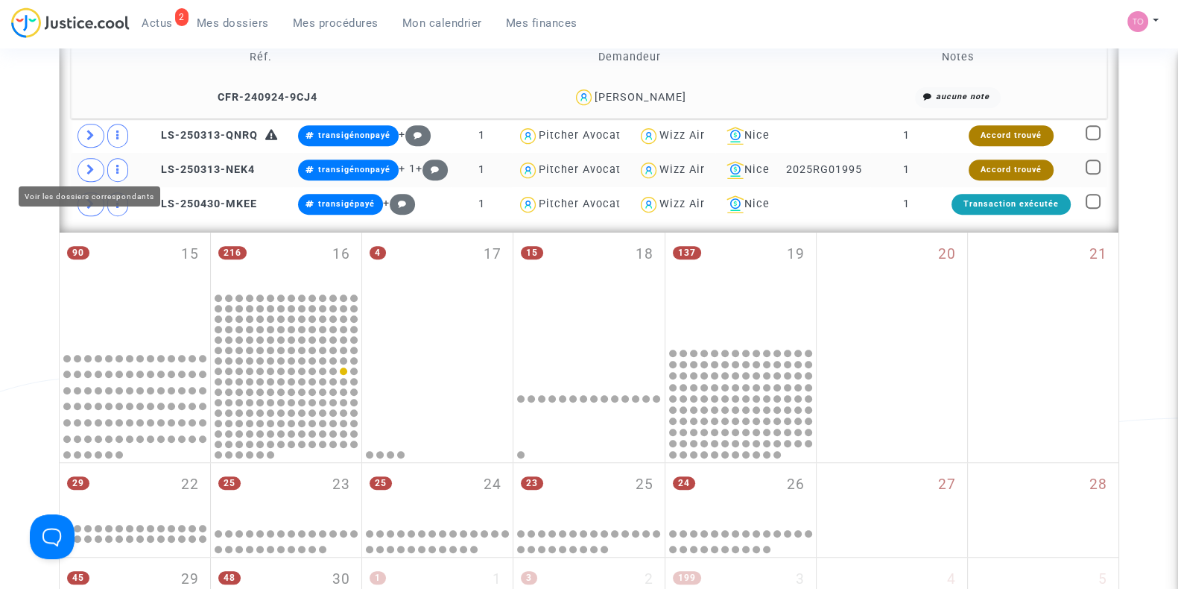
click at [95, 165] on span at bounding box center [91, 170] width 27 height 24
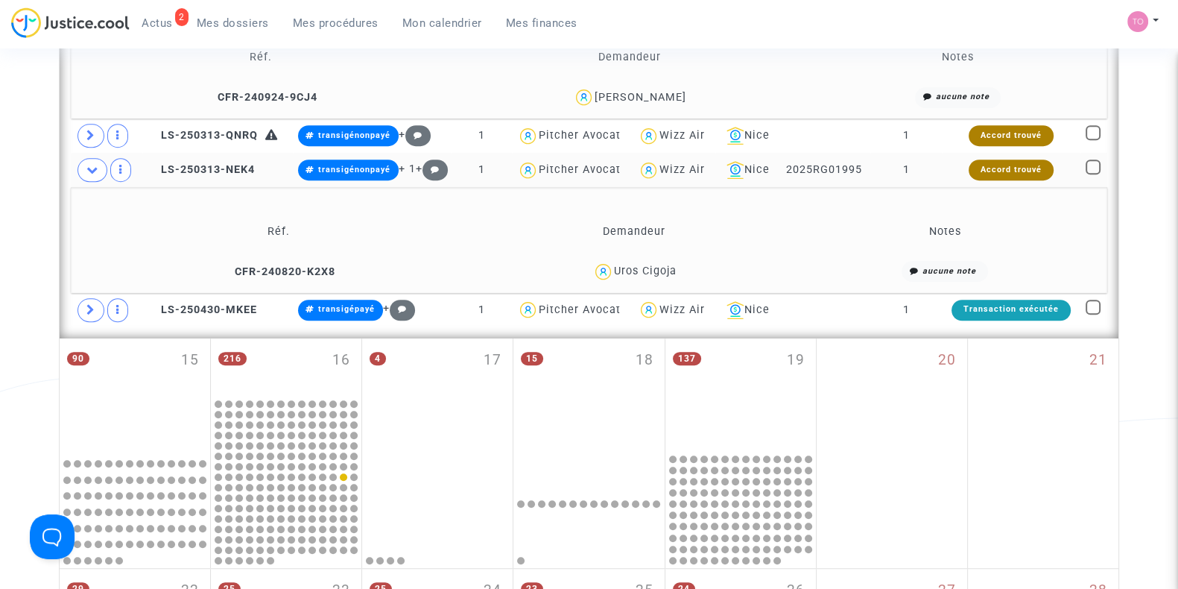
click at [660, 265] on div "Uros Cigoja" at bounding box center [645, 271] width 63 height 13
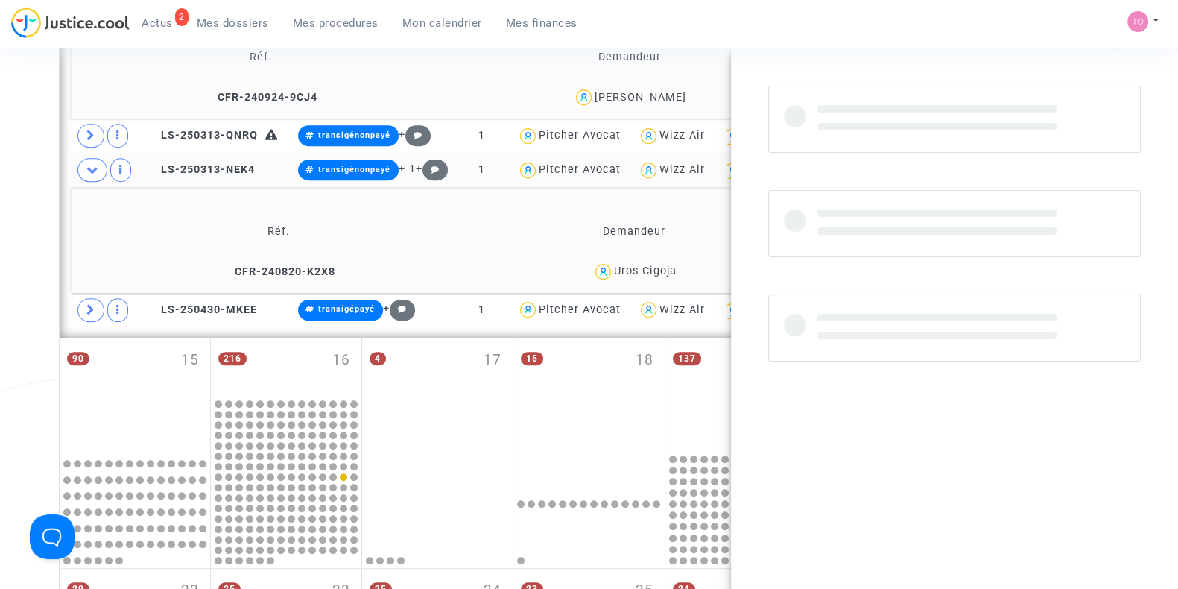
click at [660, 265] on div "Uros Cigoja" at bounding box center [645, 271] width 63 height 13
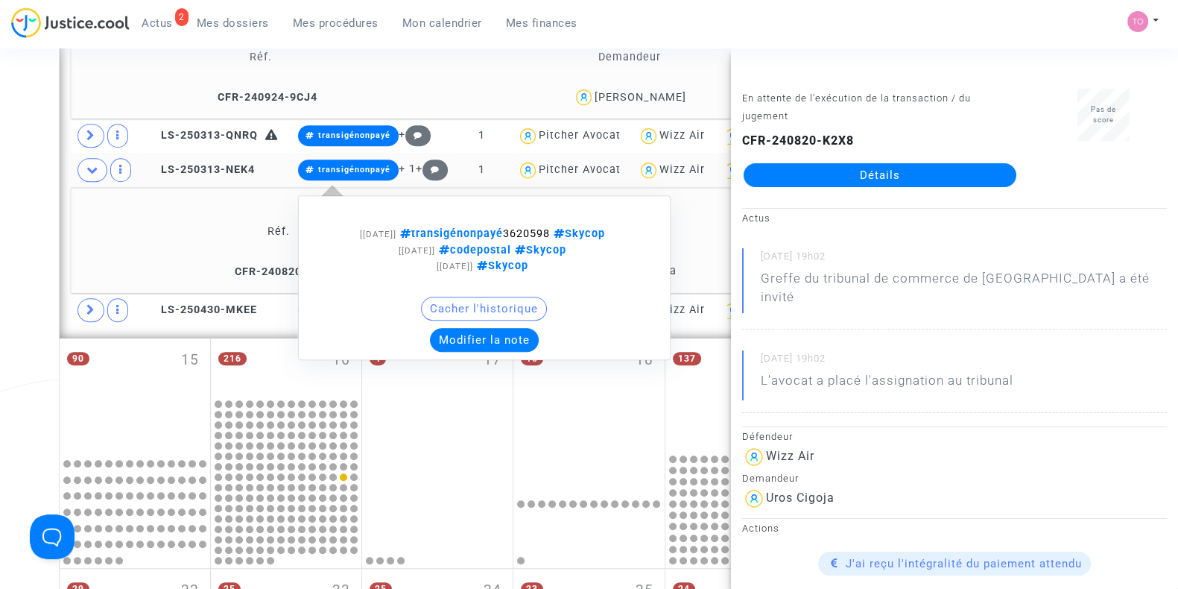
click at [338, 165] on span "transigénonpayé" at bounding box center [354, 170] width 72 height 10
click at [479, 331] on button "Modifier la note" at bounding box center [484, 340] width 109 height 24
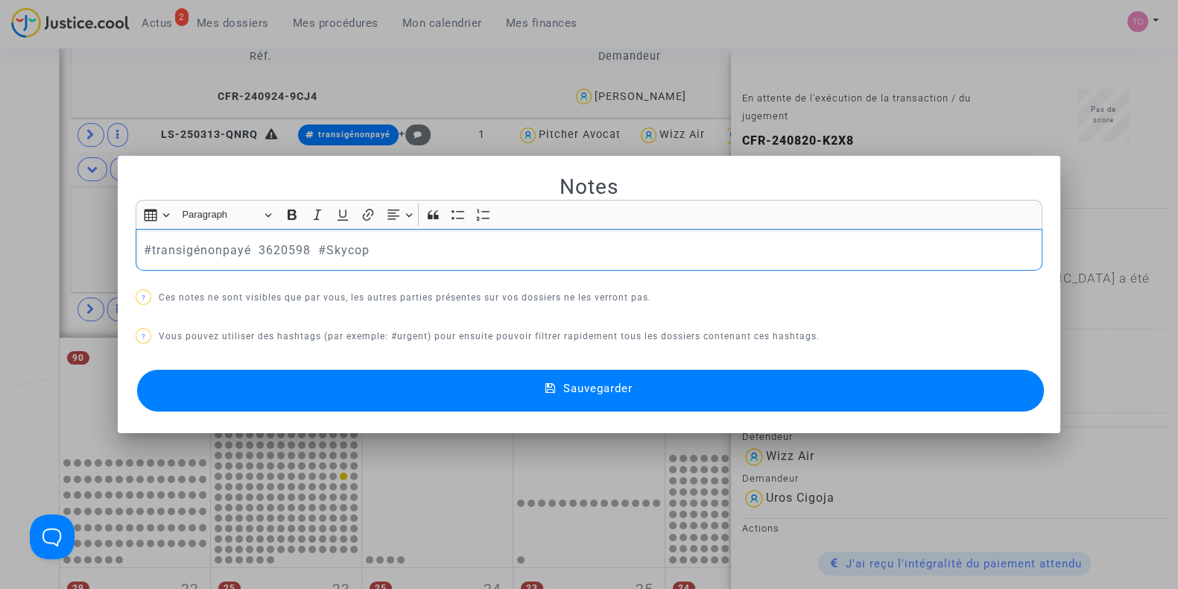
click at [136, 250] on div "#transigénonpayé 3620598 #Skycop" at bounding box center [589, 250] width 907 height 42
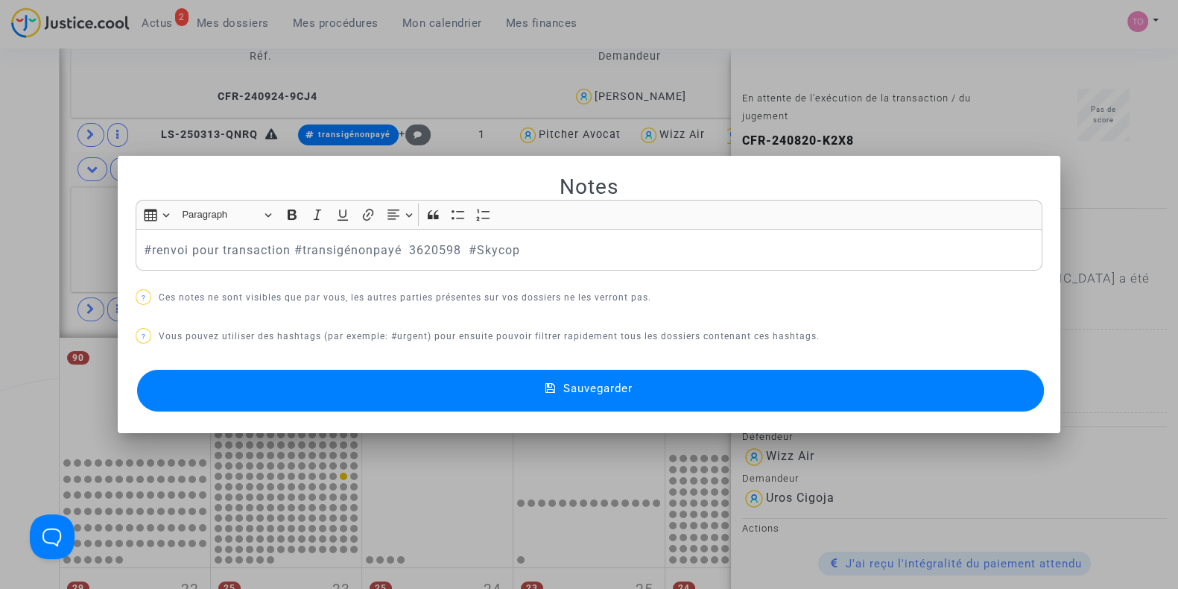
click at [303, 397] on button "Sauvegarder" at bounding box center [590, 391] width 907 height 42
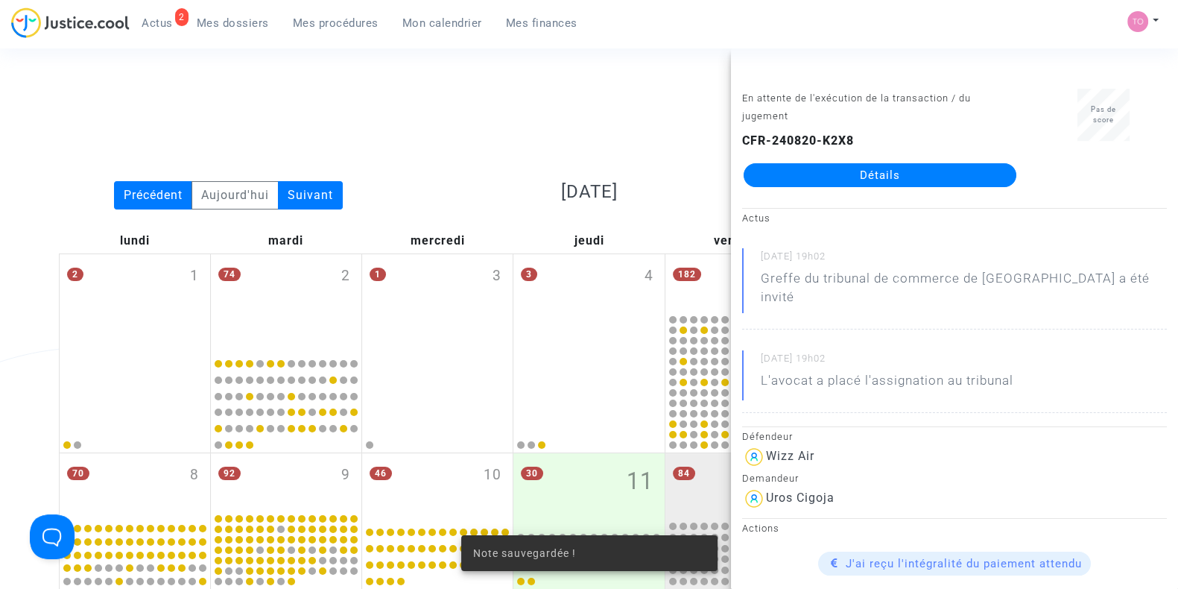
scroll to position [1281, 0]
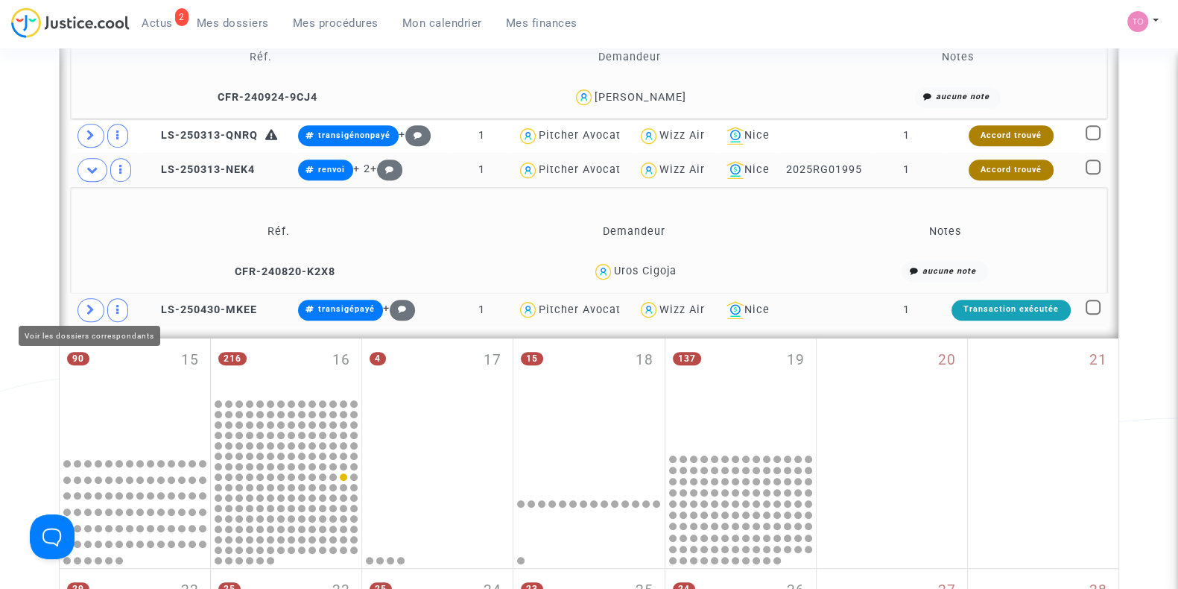
click at [86, 308] on icon at bounding box center [90, 309] width 9 height 11
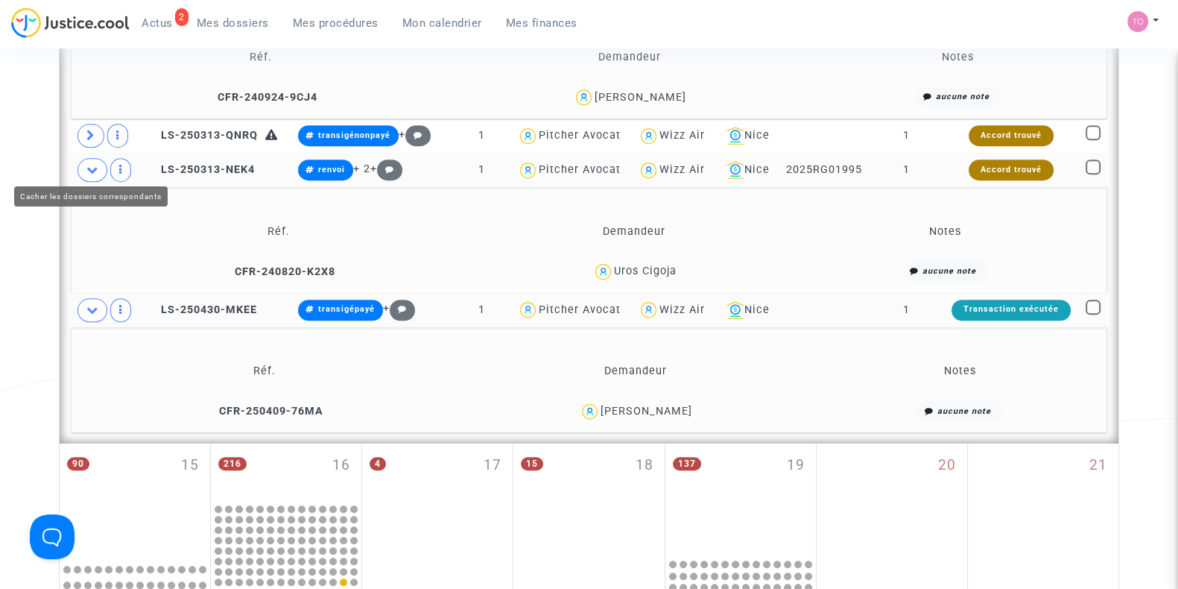
click at [86, 164] on icon at bounding box center [92, 169] width 12 height 11
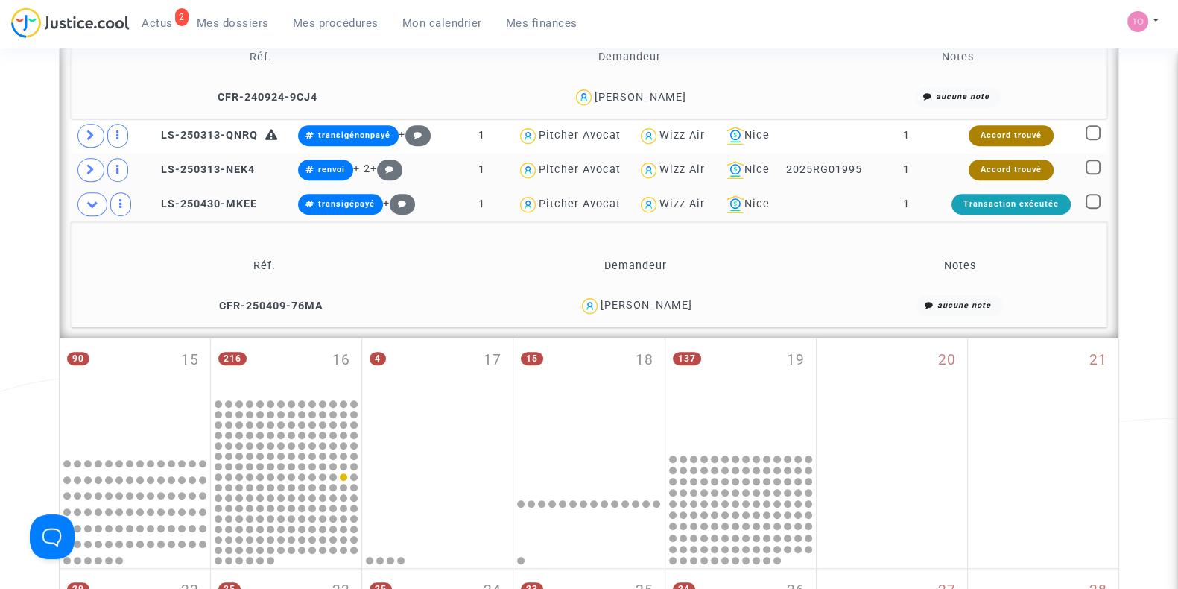
click at [659, 299] on div "Paloma Agosto" at bounding box center [647, 305] width 92 height 13
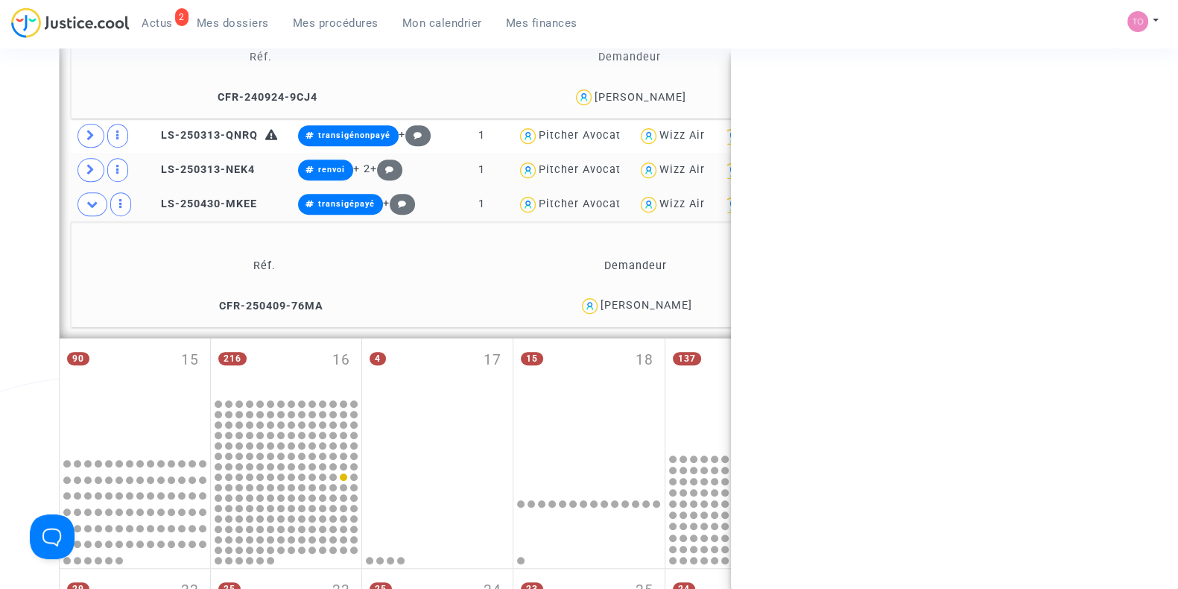
click at [659, 299] on div "Paloma Agosto" at bounding box center [647, 305] width 92 height 13
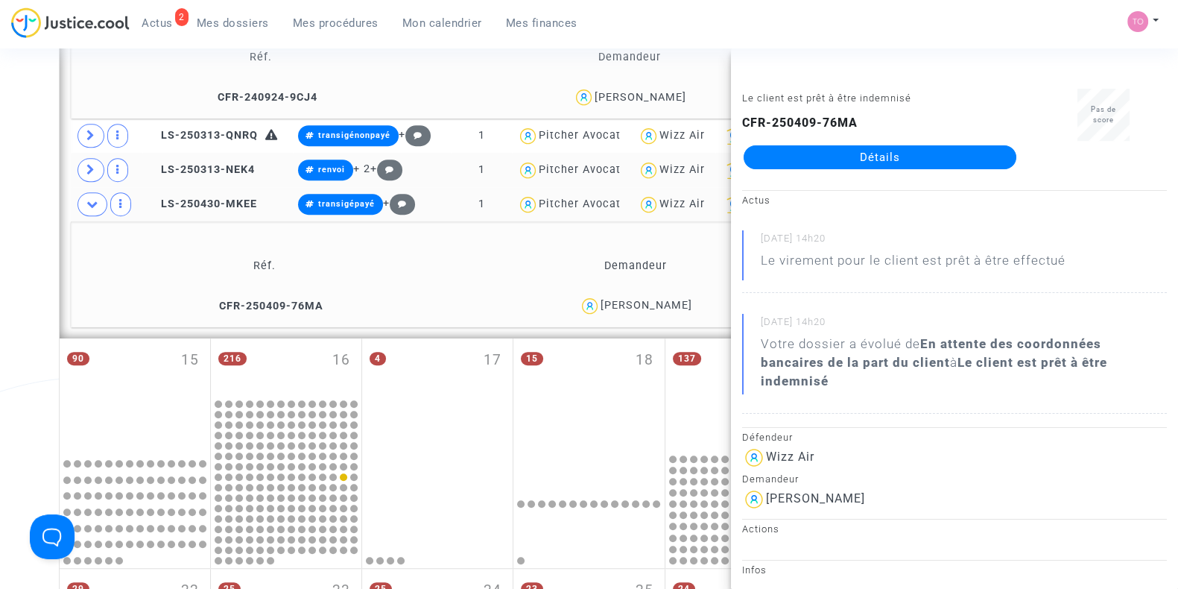
click at [659, 299] on div "Paloma Agosto" at bounding box center [647, 305] width 92 height 13
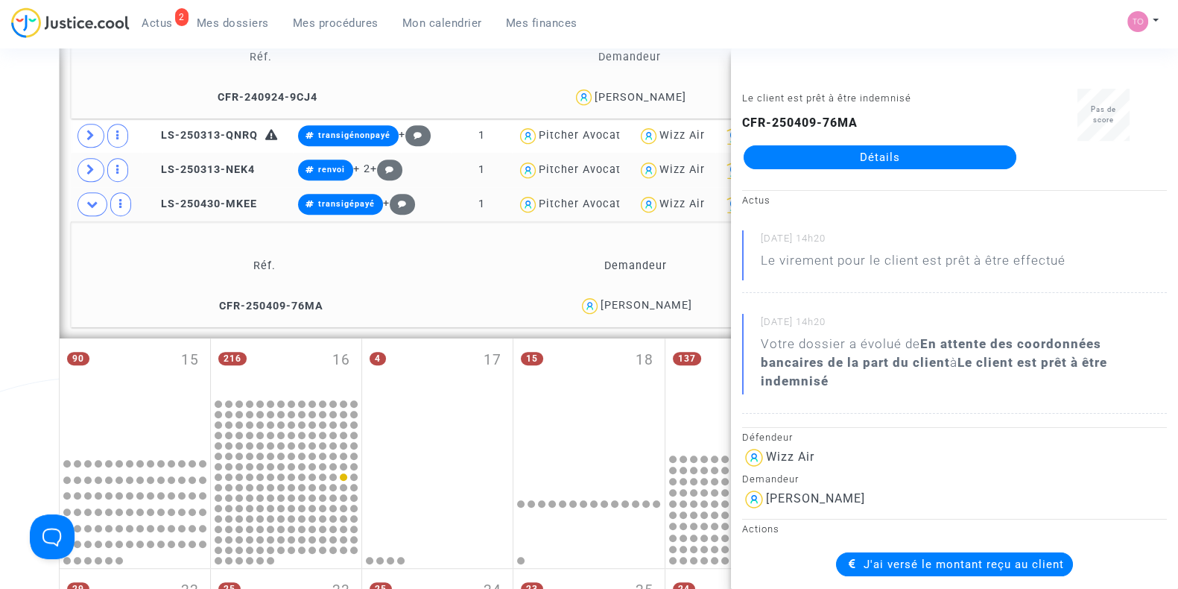
click at [704, 300] on div "Paloma Agosto" at bounding box center [635, 306] width 353 height 22
drag, startPoint x: 704, startPoint y: 300, endPoint x: 607, endPoint y: 313, distance: 97.8
click at [607, 313] on td "Paloma Agosto" at bounding box center [636, 306] width 364 height 32
click at [151, 198] on icon at bounding box center [153, 203] width 11 height 10
click at [622, 299] on div "Paloma Agosto" at bounding box center [647, 305] width 92 height 13
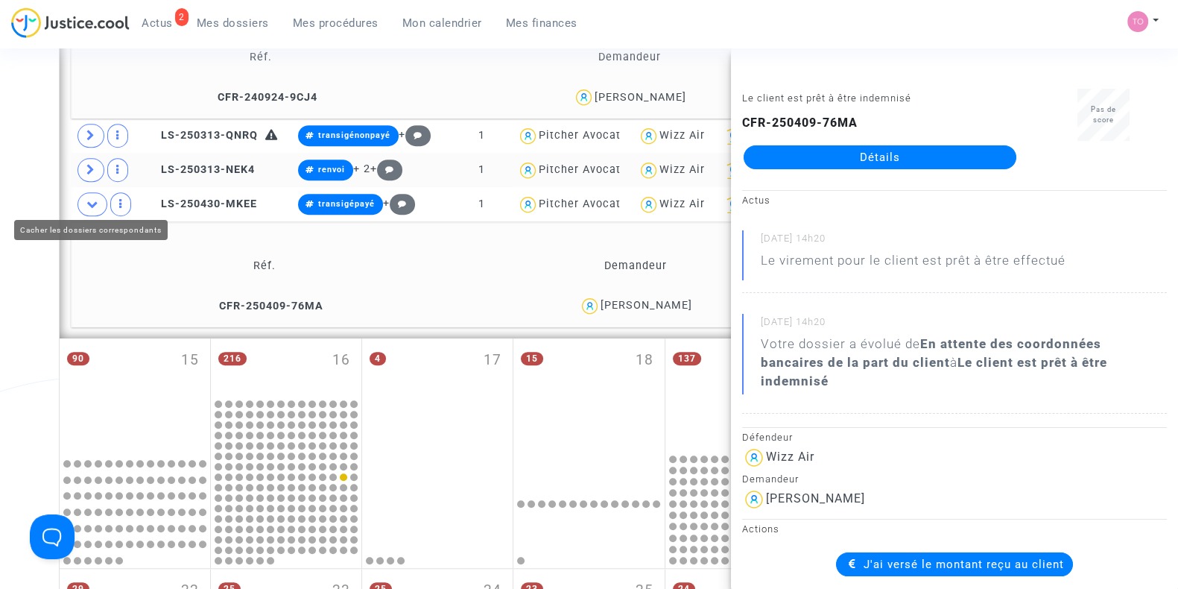
click at [81, 192] on span at bounding box center [93, 204] width 30 height 24
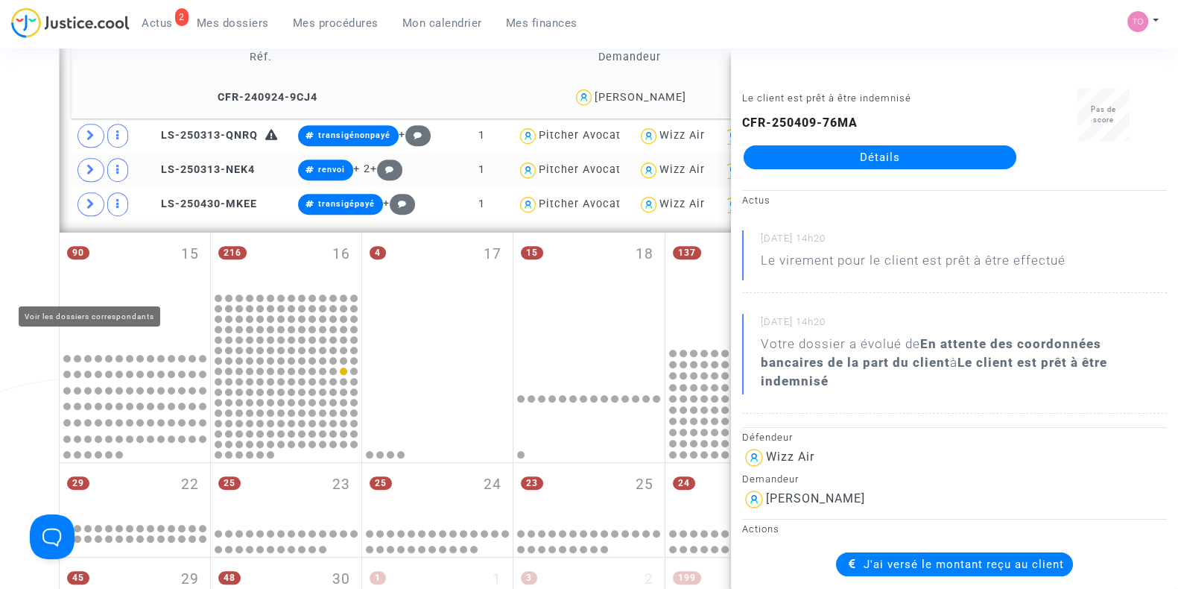
scroll to position [1140, 0]
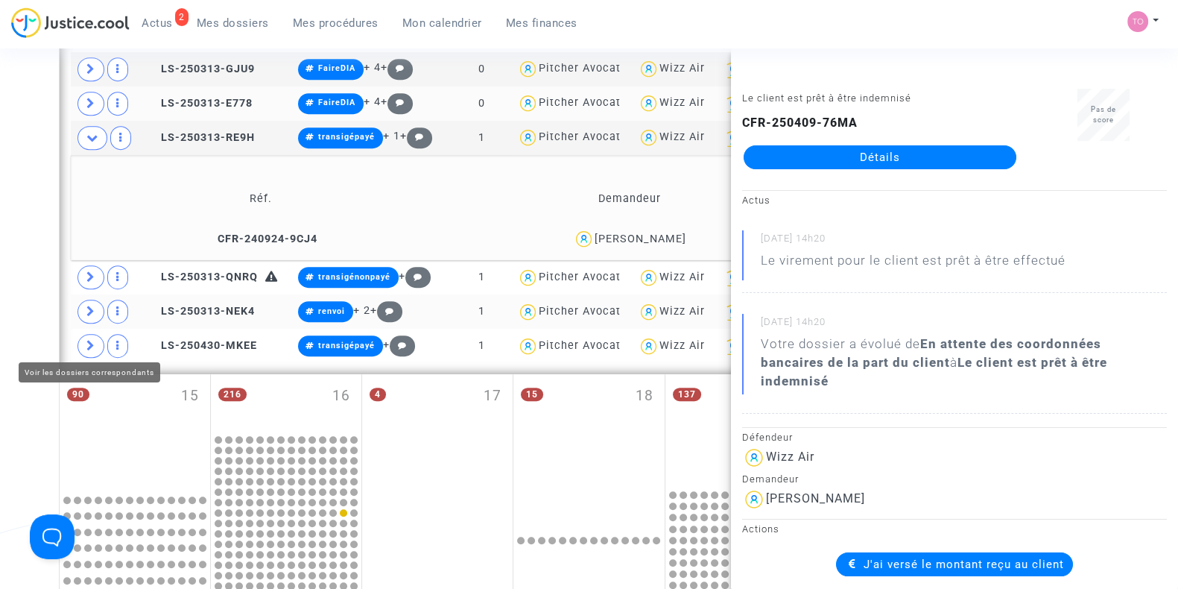
click at [83, 341] on span at bounding box center [91, 346] width 27 height 24
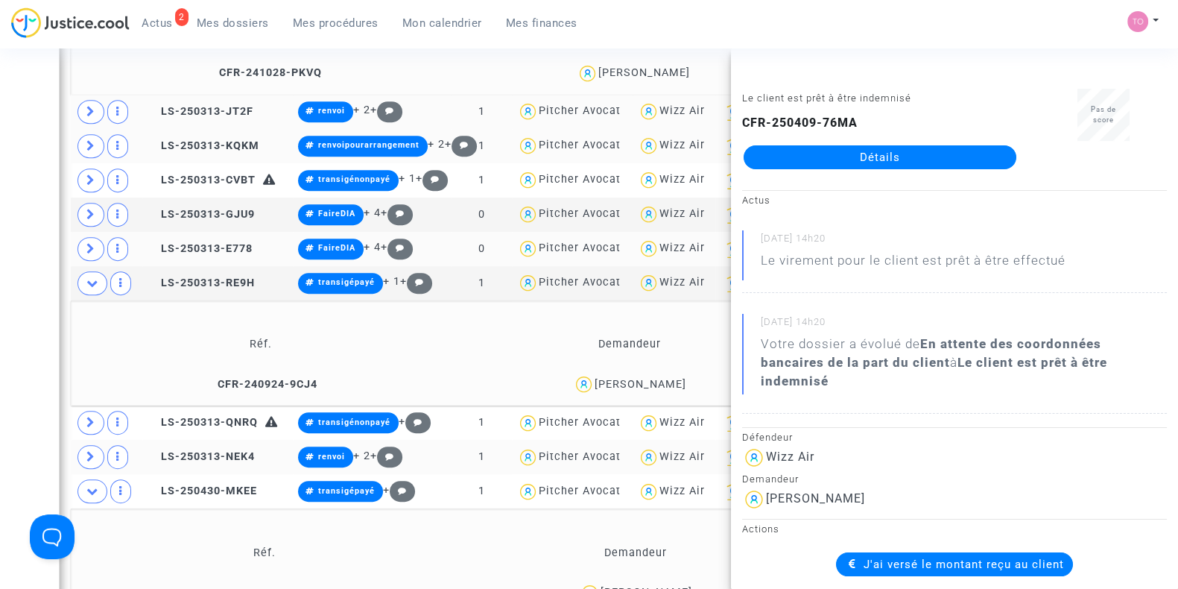
click at [19, 243] on div "Date de clôture d'instruction Date de conciliation Date d'audience Date de juge…" at bounding box center [589, 130] width 1178 height 2079
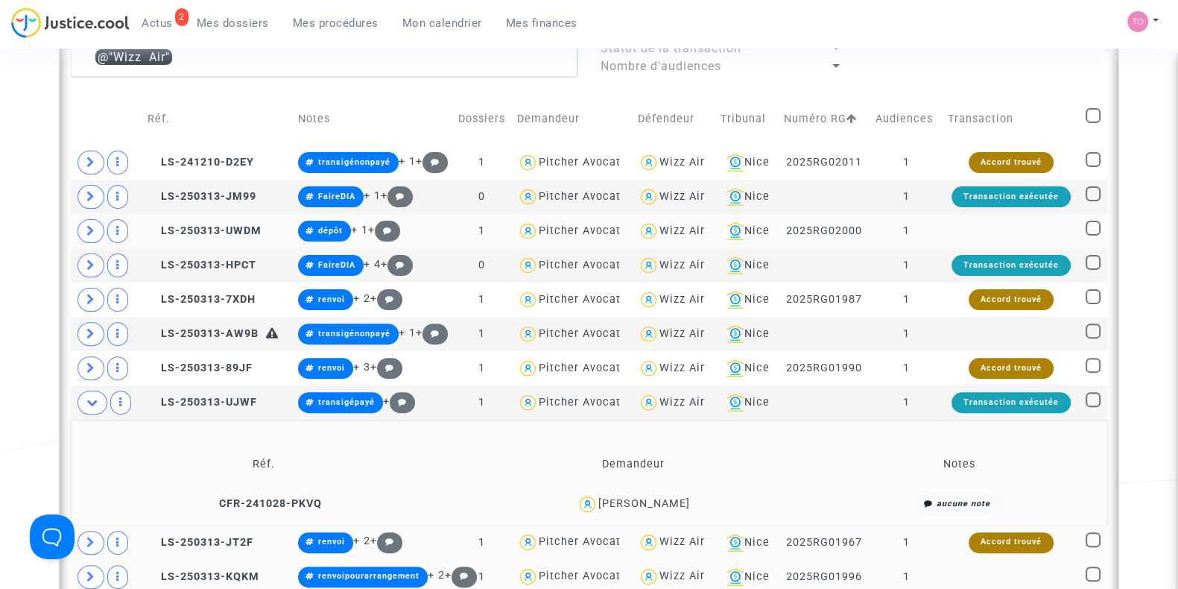
scroll to position [503, 0]
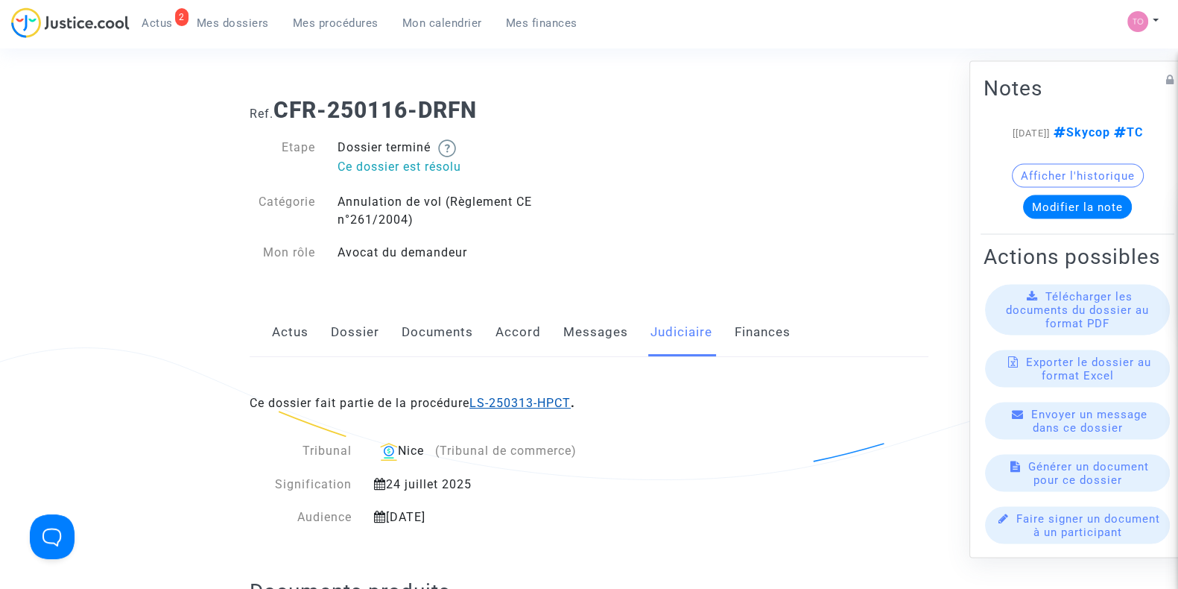
click at [499, 398] on link "LS-250313-HPCT" at bounding box center [520, 403] width 101 height 14
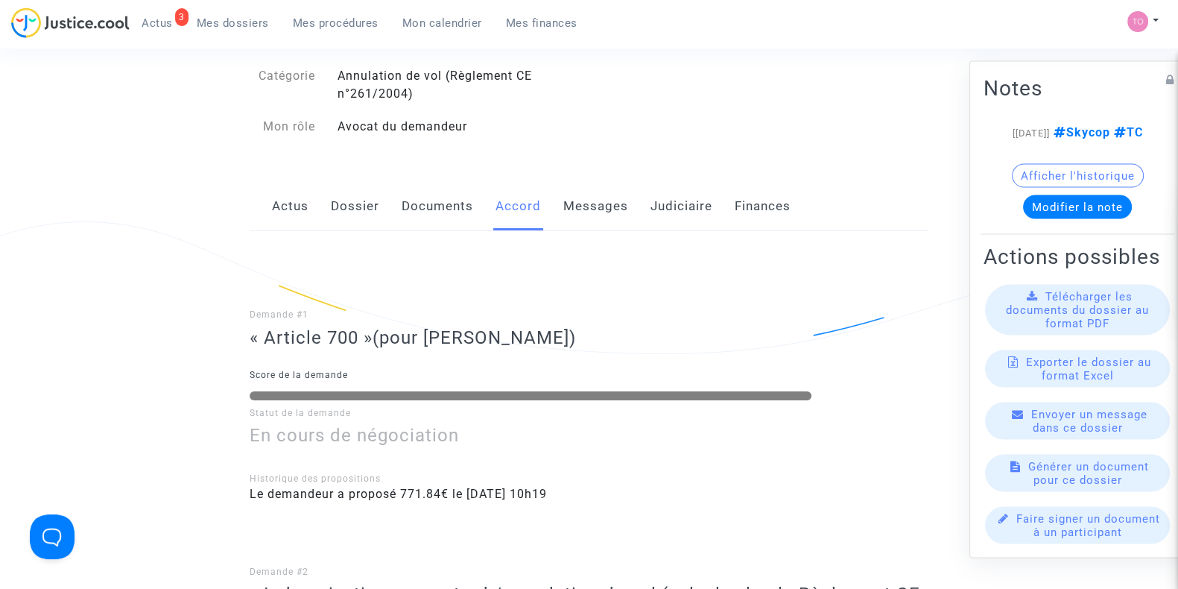
scroll to position [124, 0]
click at [691, 214] on link "Judiciaire" at bounding box center [682, 208] width 62 height 49
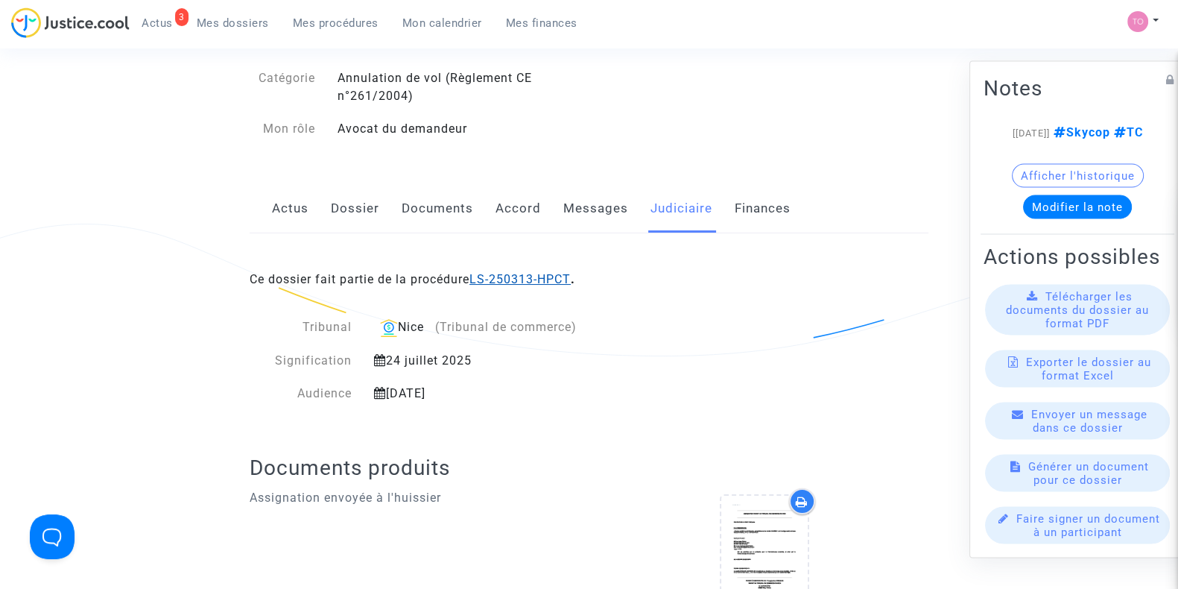
click at [531, 285] on link "LS-250313-HPCT" at bounding box center [520, 279] width 101 height 14
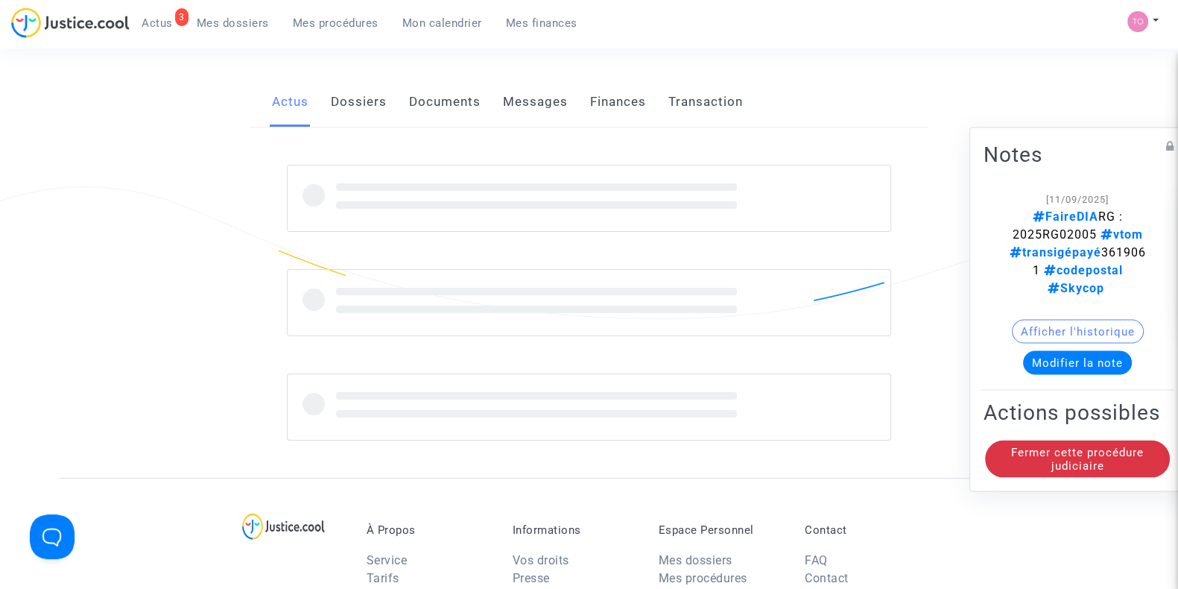
scroll to position [124, 0]
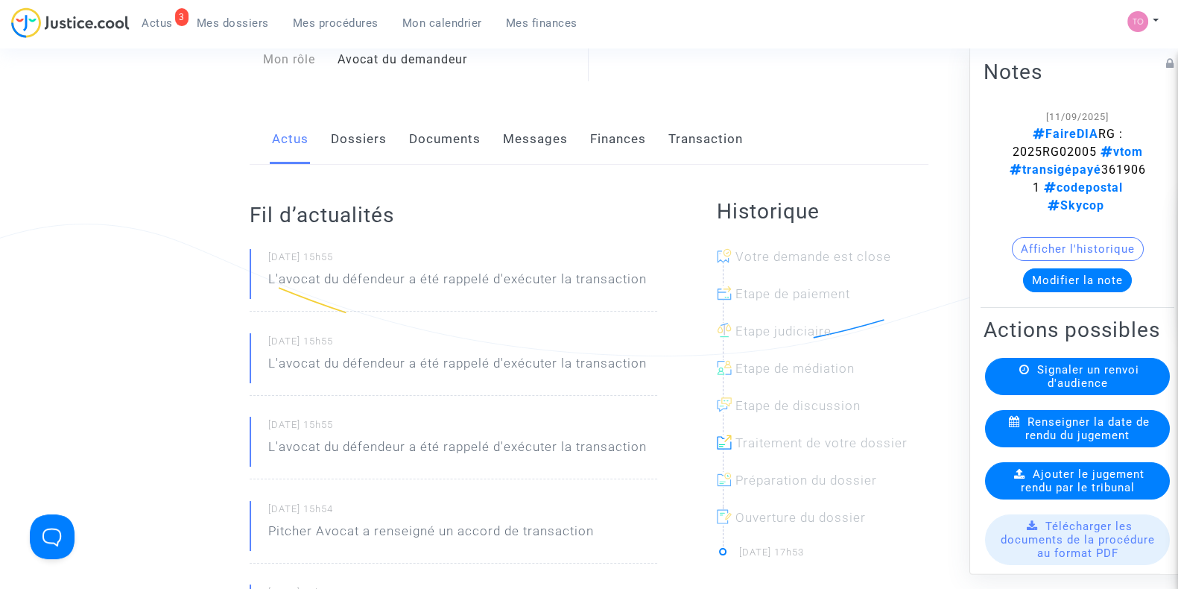
click at [594, 136] on link "Finances" at bounding box center [618, 139] width 56 height 49
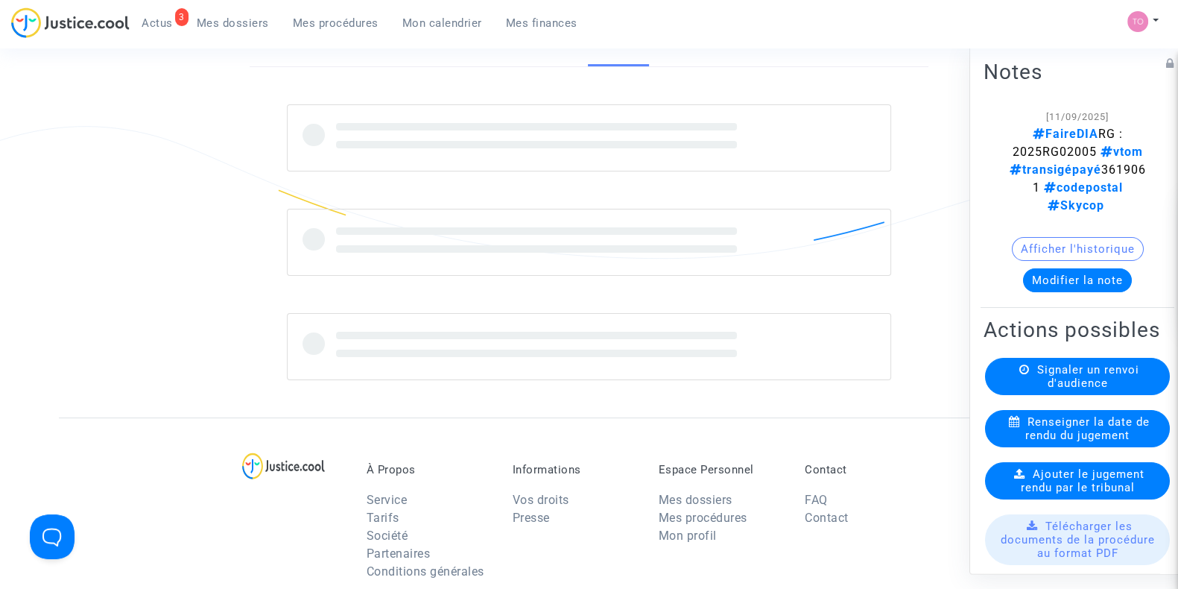
scroll to position [223, 0]
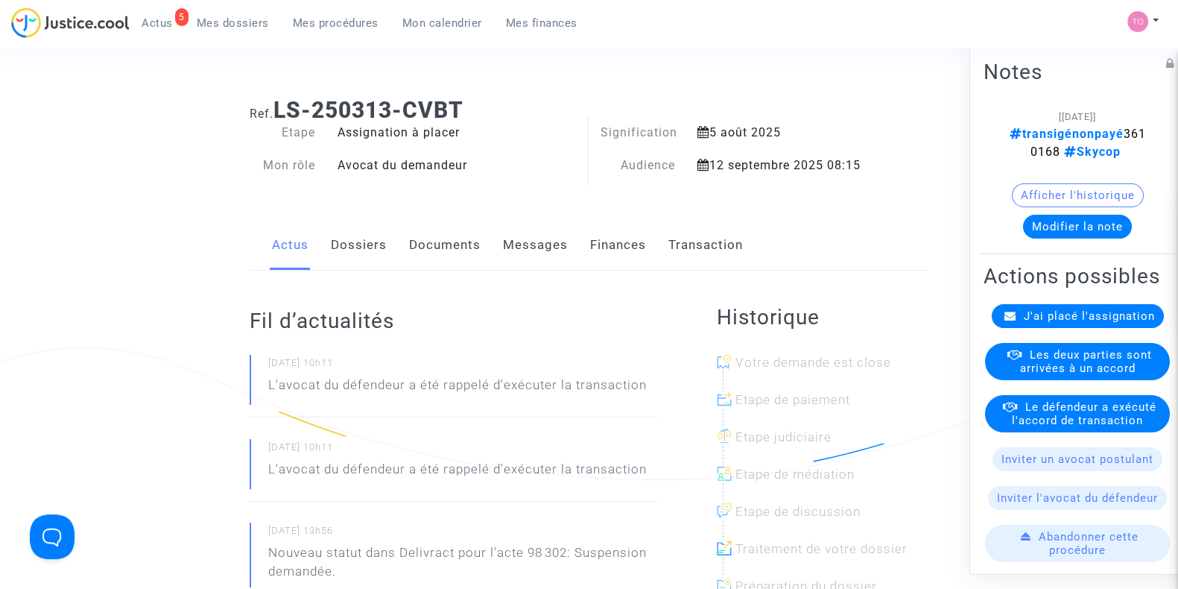
click at [373, 240] on link "Dossiers" at bounding box center [359, 245] width 56 height 49
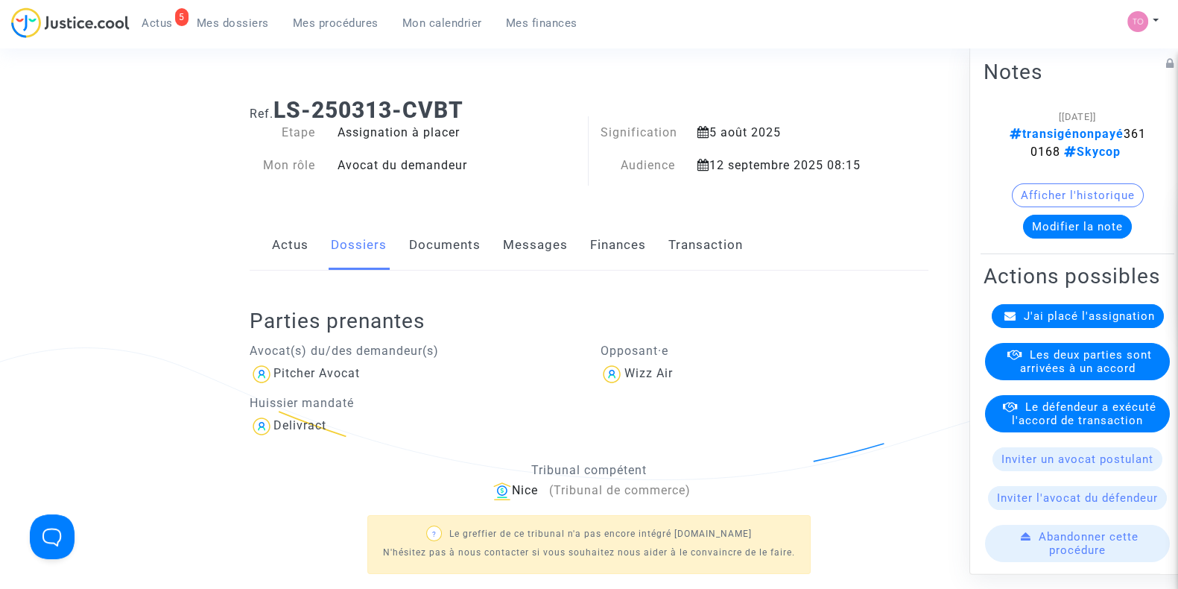
click at [537, 251] on link "Messages" at bounding box center [535, 245] width 65 height 49
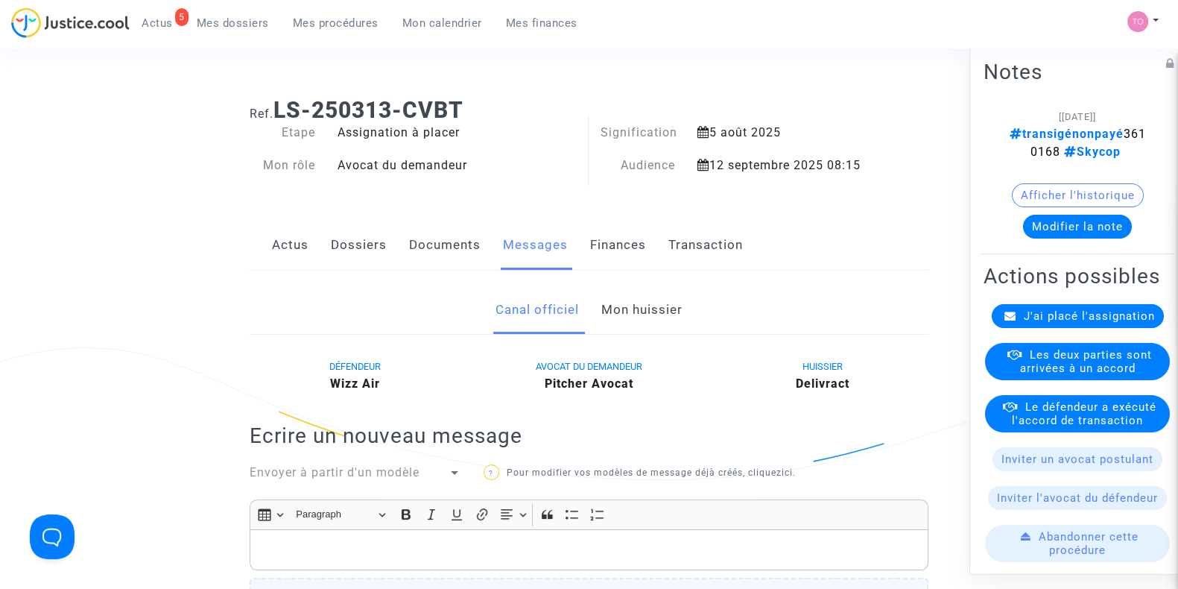
click at [614, 236] on link "Finances" at bounding box center [618, 245] width 56 height 49
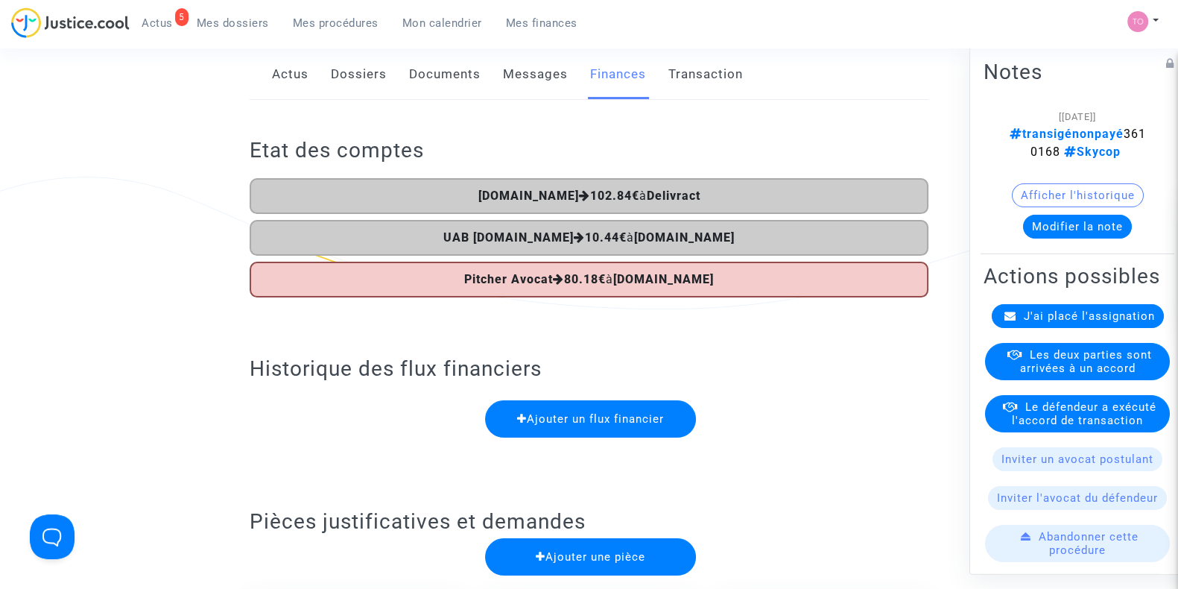
scroll to position [172, 0]
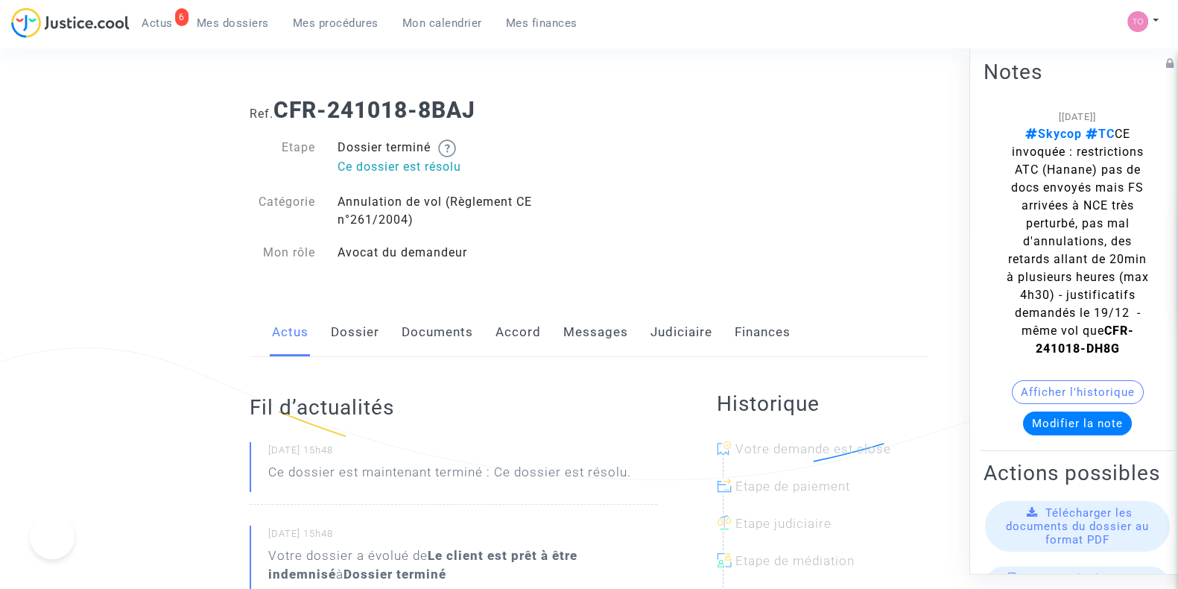
click at [354, 324] on link "Dossier" at bounding box center [355, 332] width 48 height 49
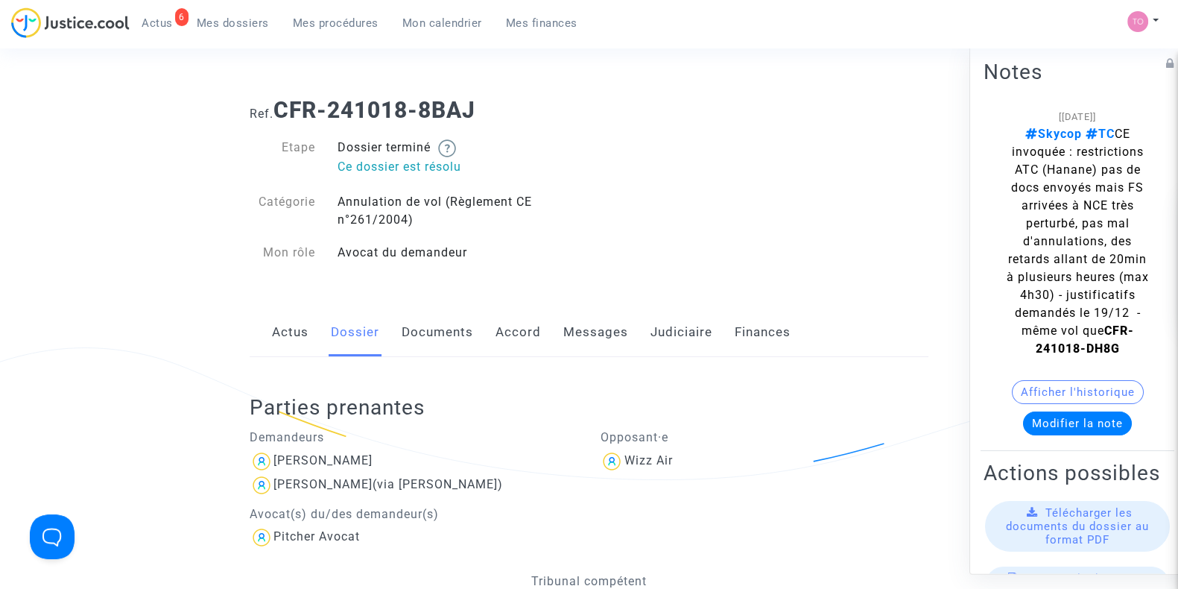
click at [673, 344] on link "Judiciaire" at bounding box center [682, 332] width 62 height 49
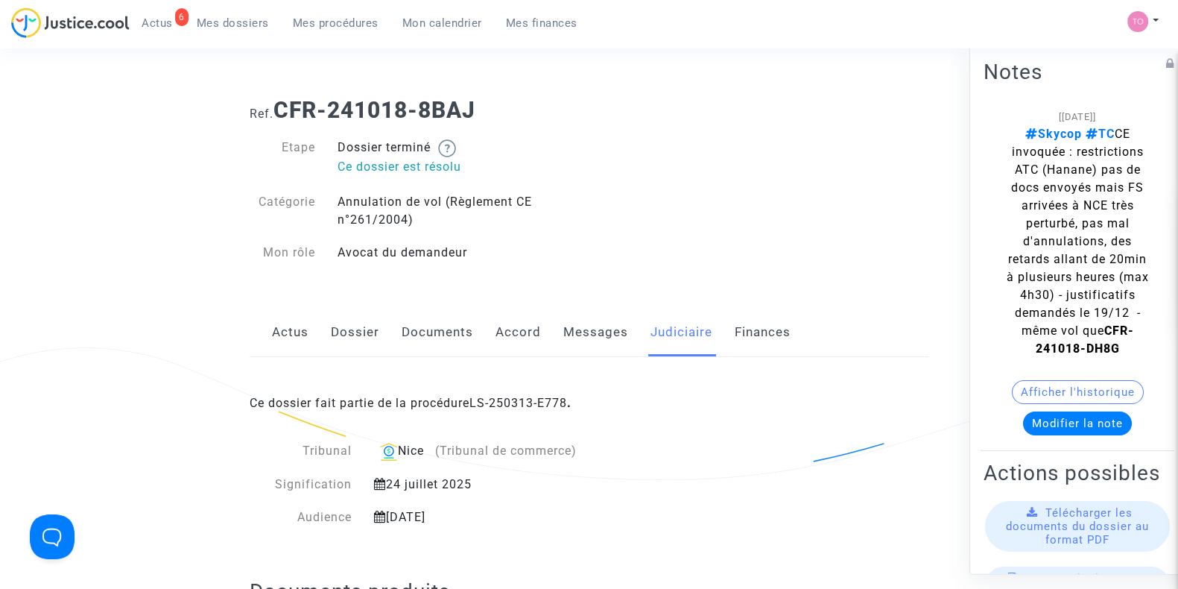
click at [533, 332] on link "Accord" at bounding box center [518, 332] width 45 height 49
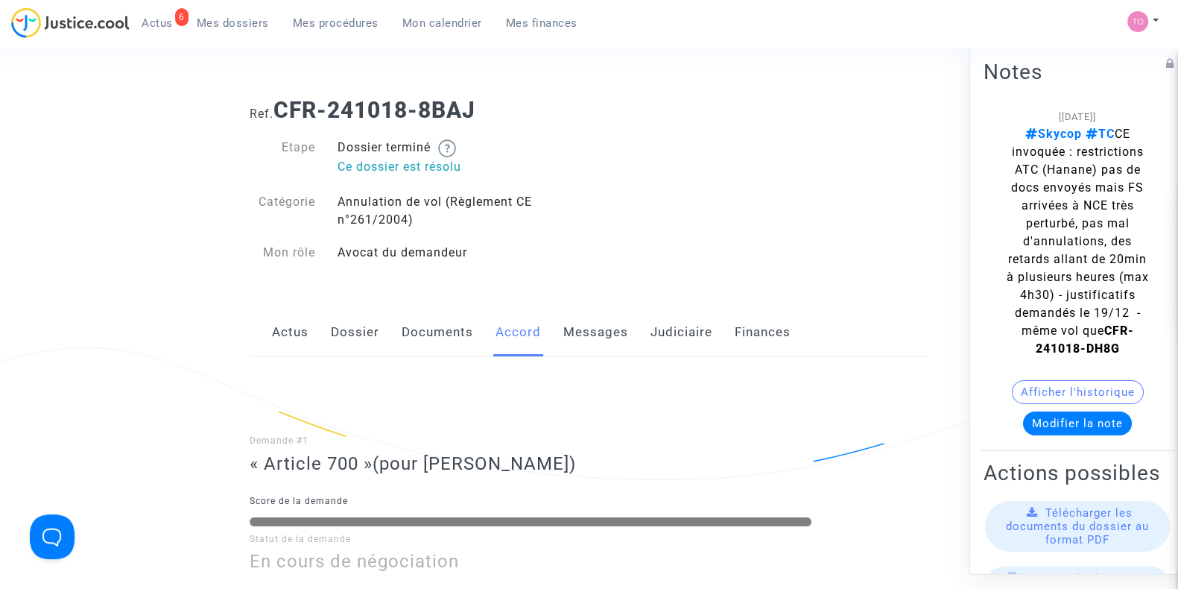
click at [658, 346] on link "Judiciaire" at bounding box center [682, 332] width 62 height 49
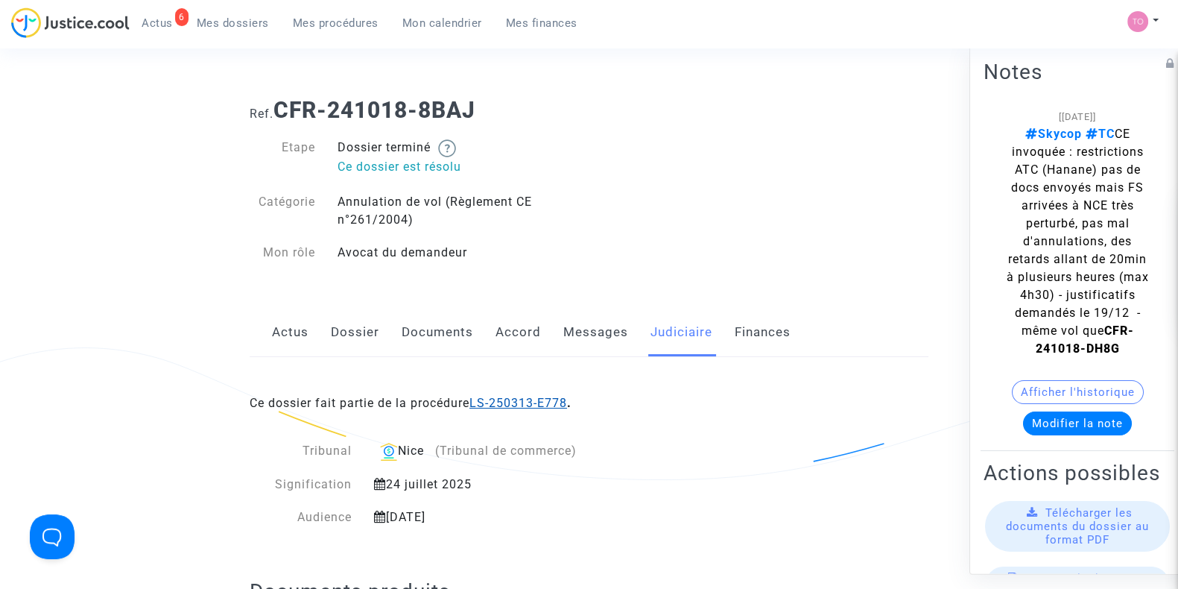
click at [527, 405] on link "LS-250313-E778" at bounding box center [519, 403] width 98 height 14
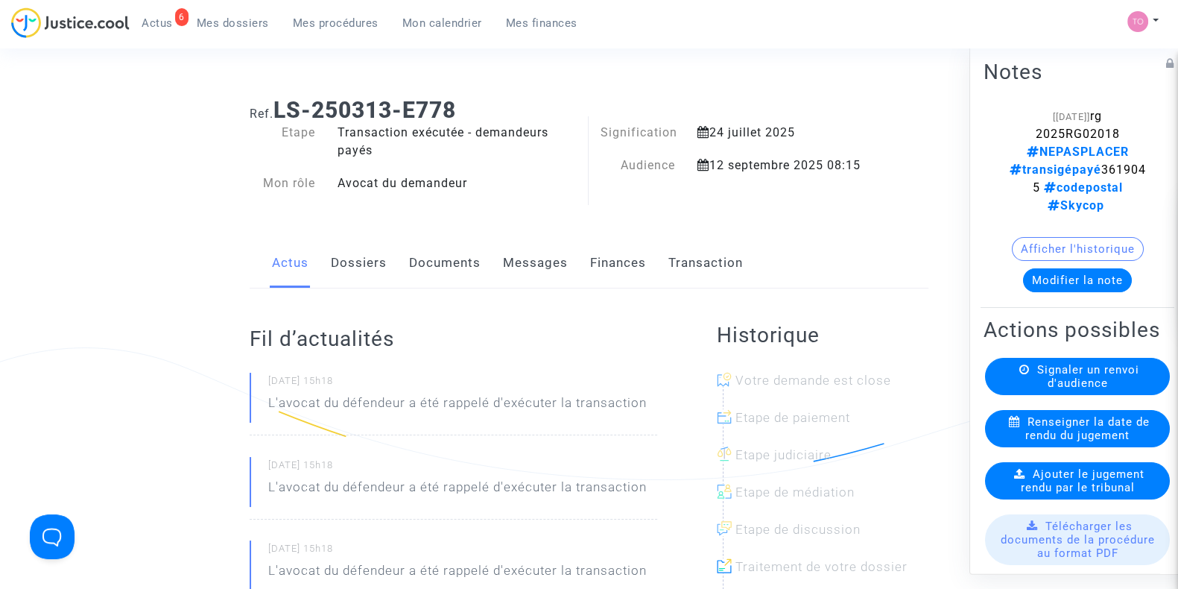
click at [610, 276] on link "Finances" at bounding box center [618, 263] width 56 height 49
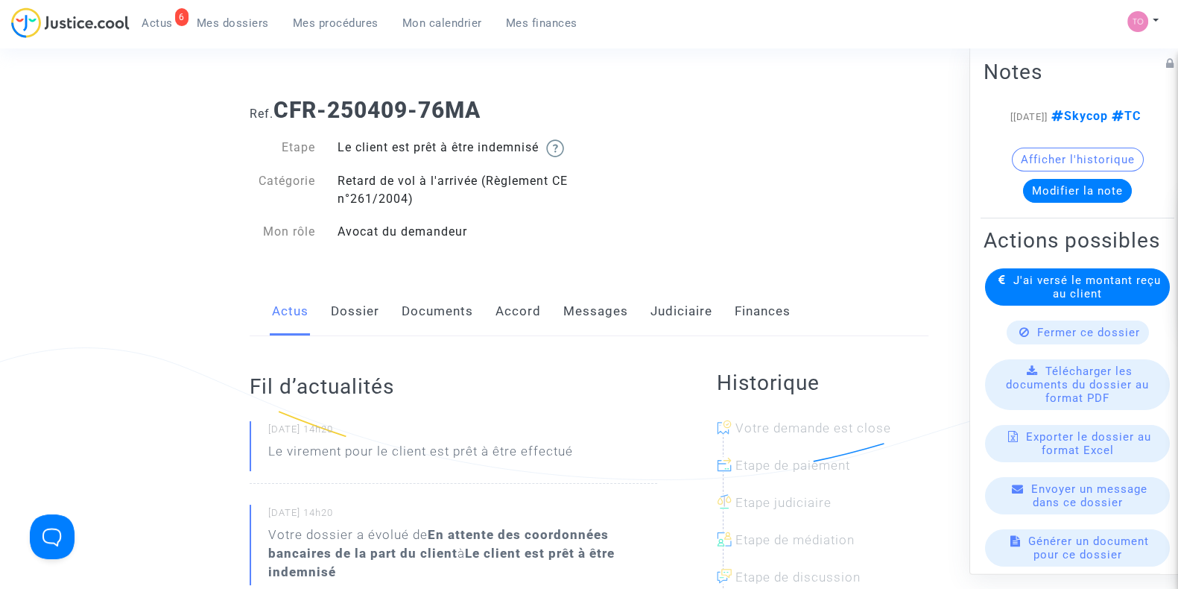
click at [667, 318] on link "Judiciaire" at bounding box center [682, 311] width 62 height 49
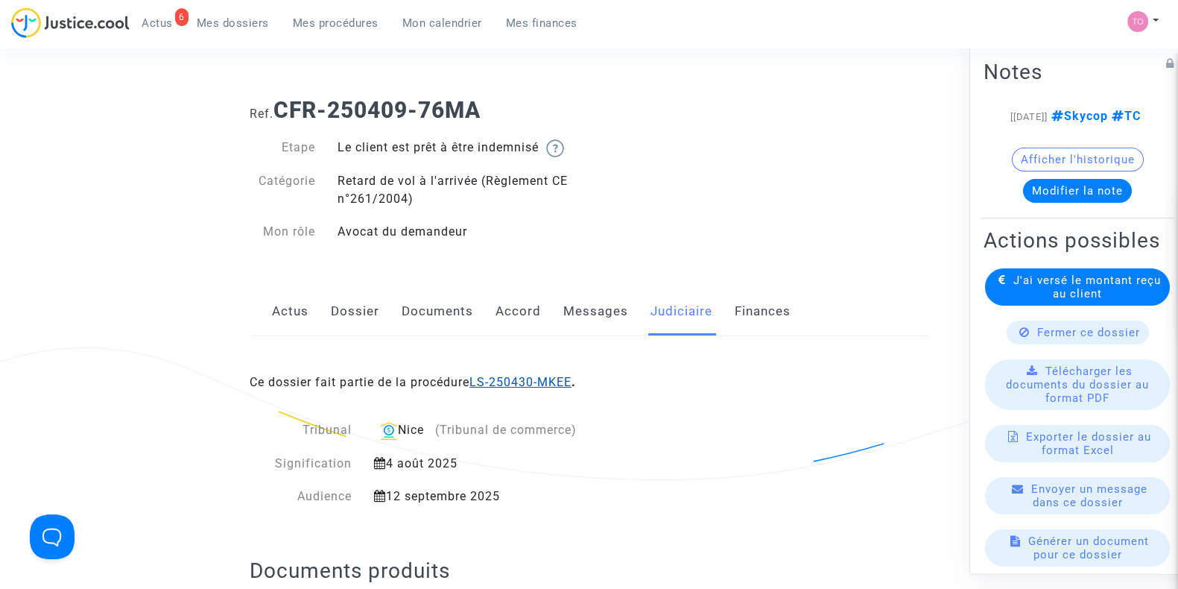
click at [538, 379] on link "LS-250430-MKEE" at bounding box center [521, 382] width 102 height 14
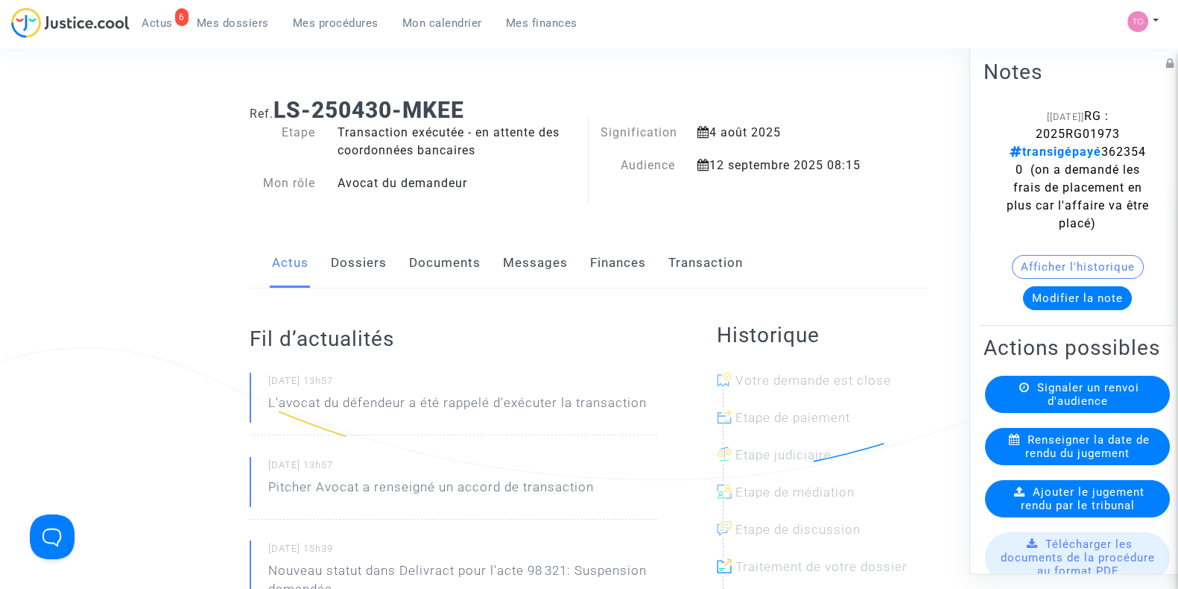
click at [438, 32] on link "Mon calendrier" at bounding box center [443, 23] width 104 height 22
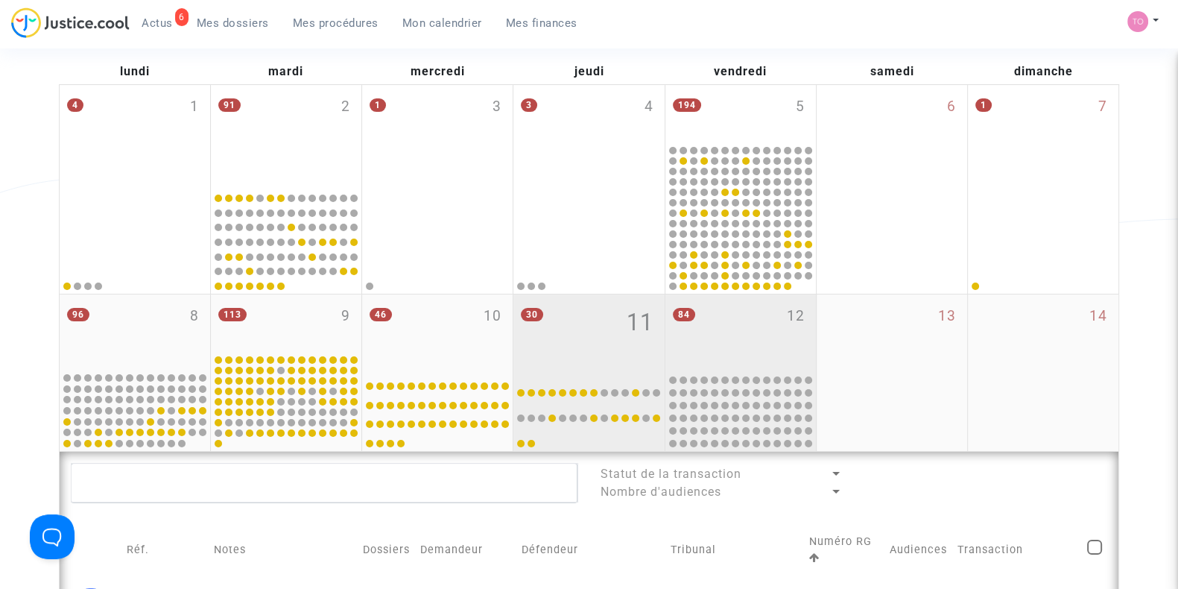
scroll to position [168, 0]
click at [732, 318] on div "84 12" at bounding box center [741, 333] width 151 height 76
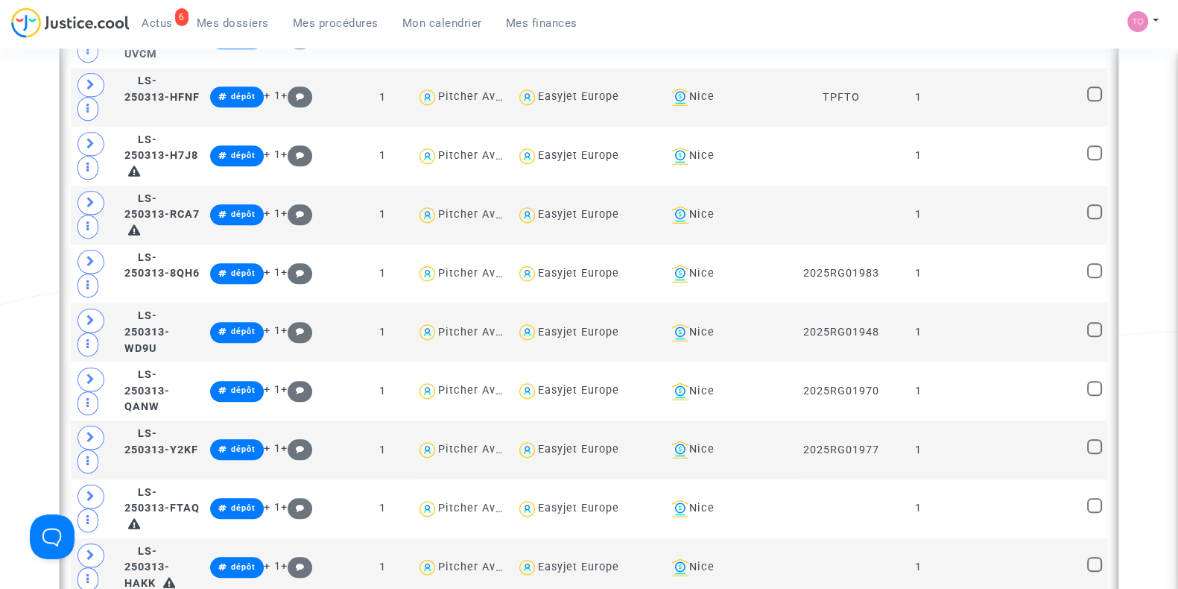
scroll to position [2075, 0]
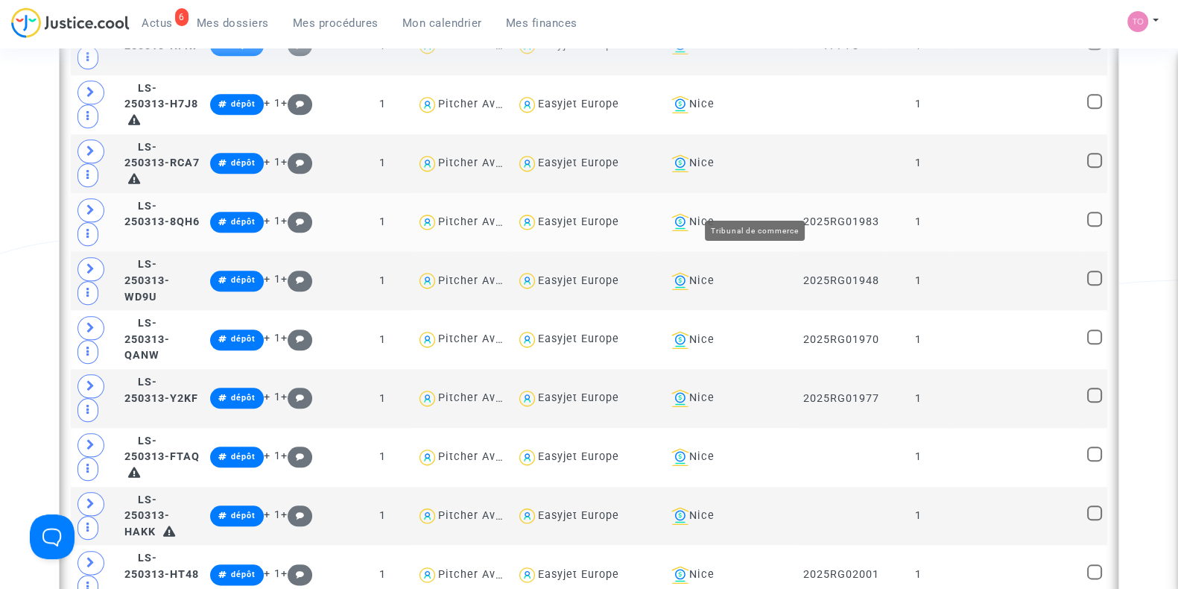
click at [748, 213] on div "Nice" at bounding box center [729, 222] width 127 height 18
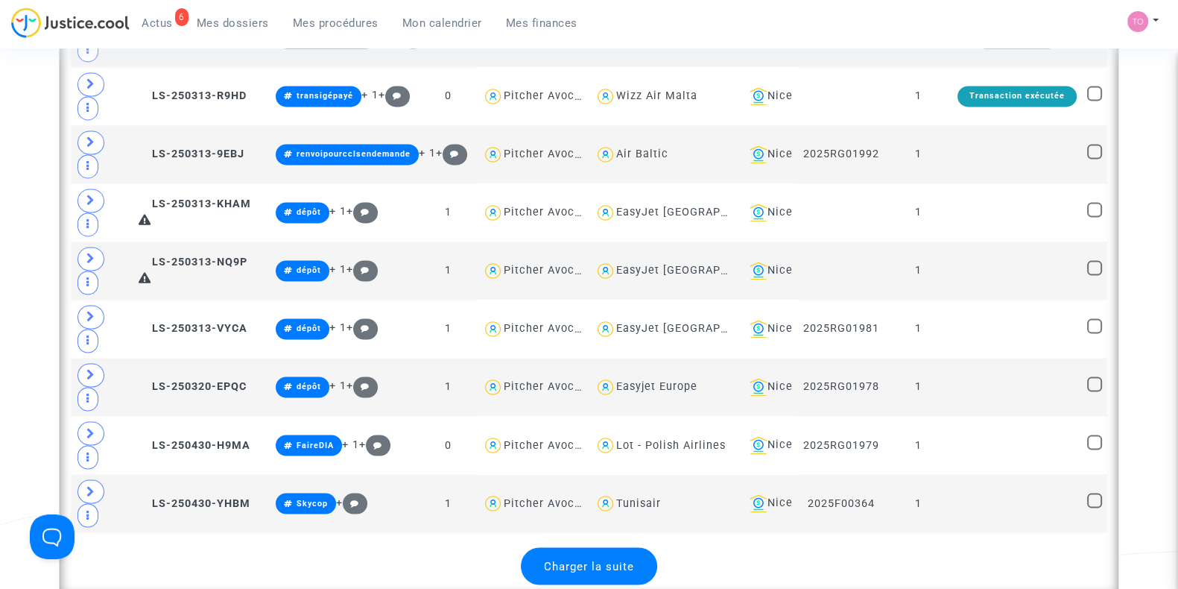
scroll to position [3374, 0]
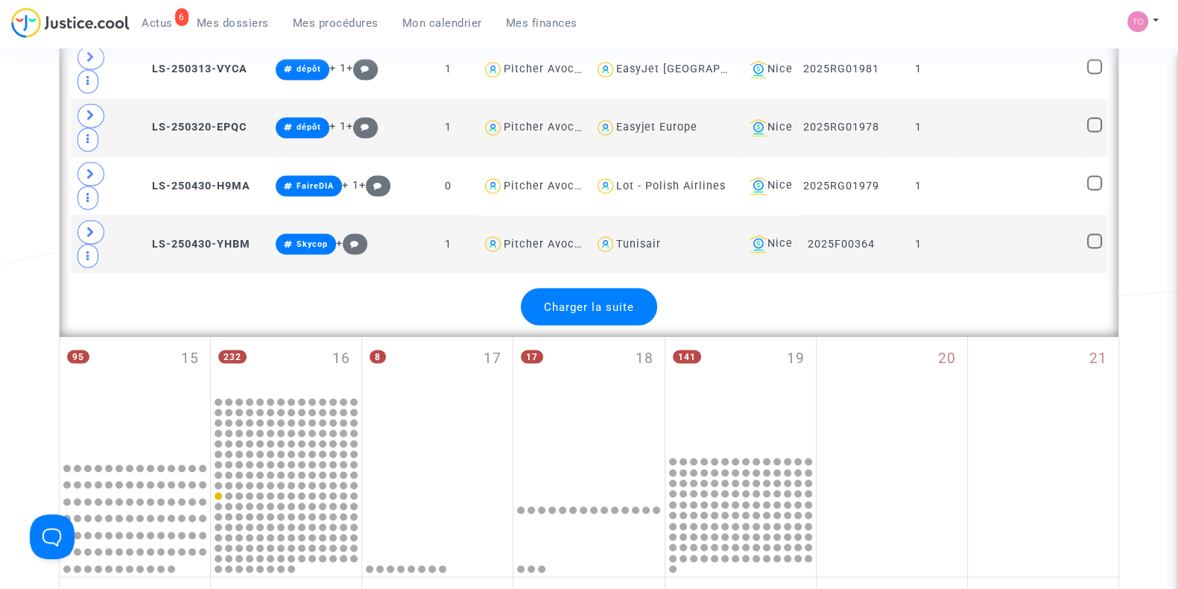
click at [574, 301] on div "Charger la suite" at bounding box center [589, 306] width 136 height 37
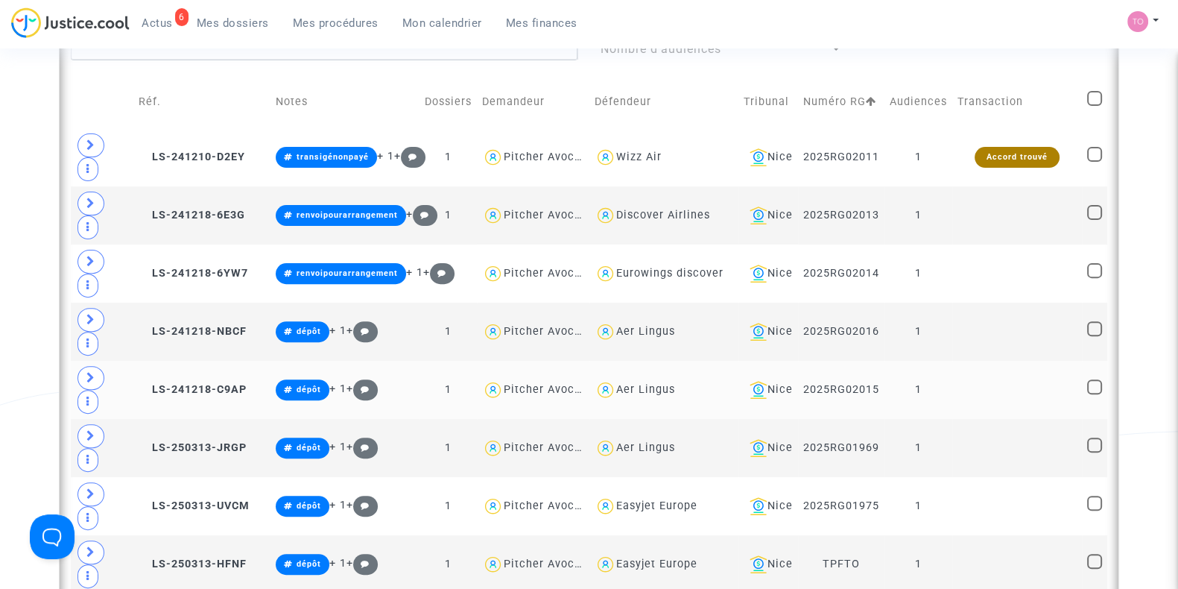
scroll to position [610, 0]
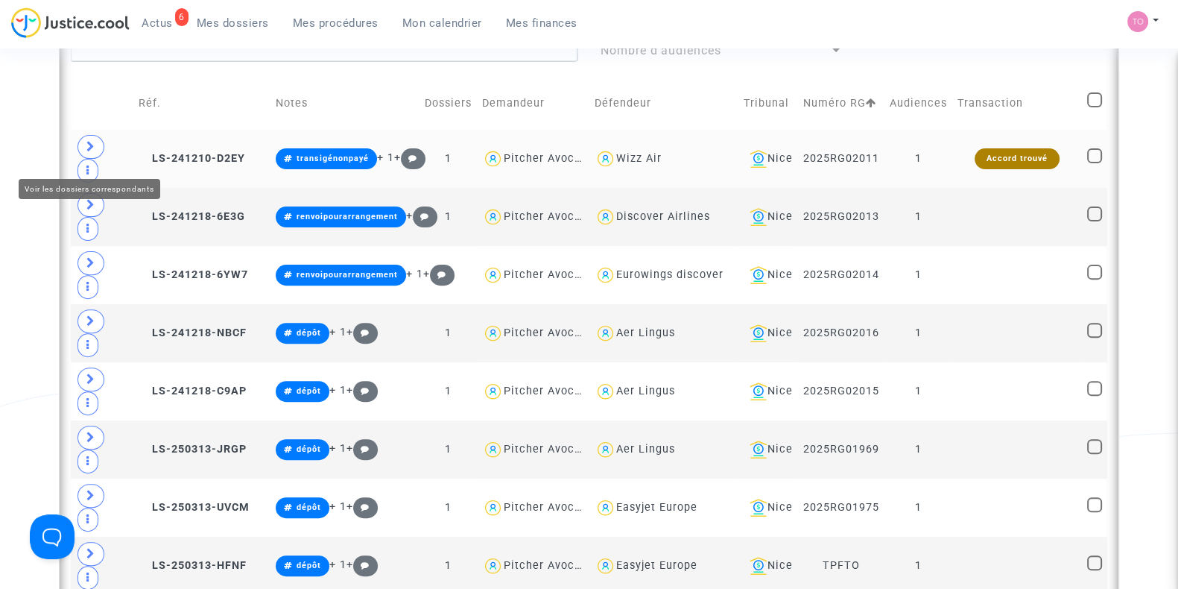
click at [83, 151] on span at bounding box center [91, 147] width 27 height 24
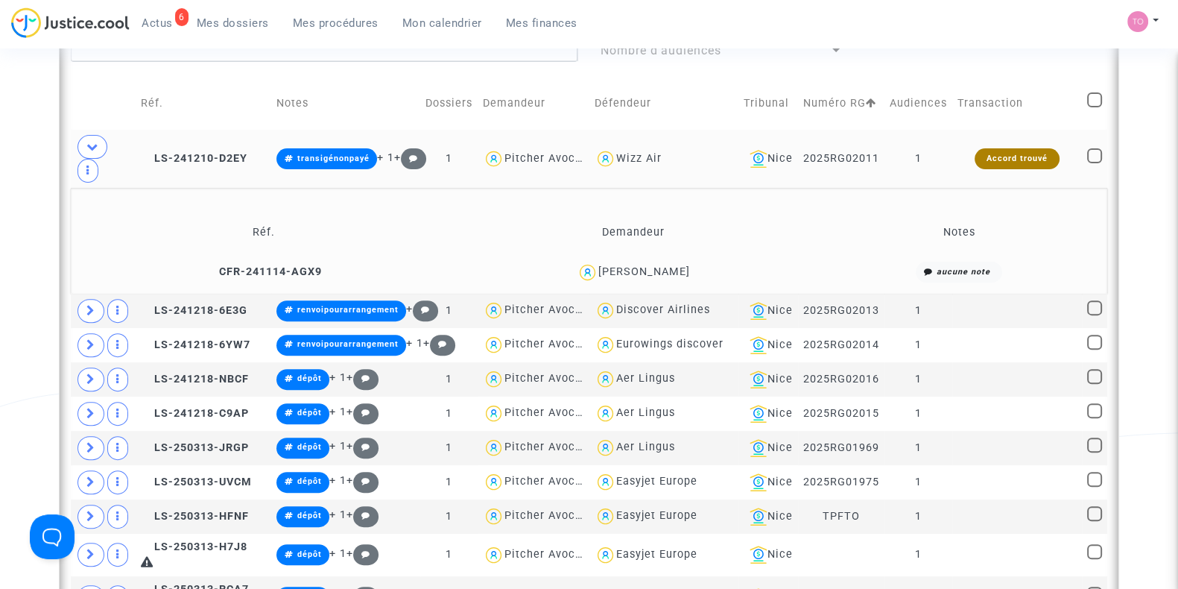
click at [651, 278] on div "Bojan Tosic" at bounding box center [645, 271] width 92 height 13
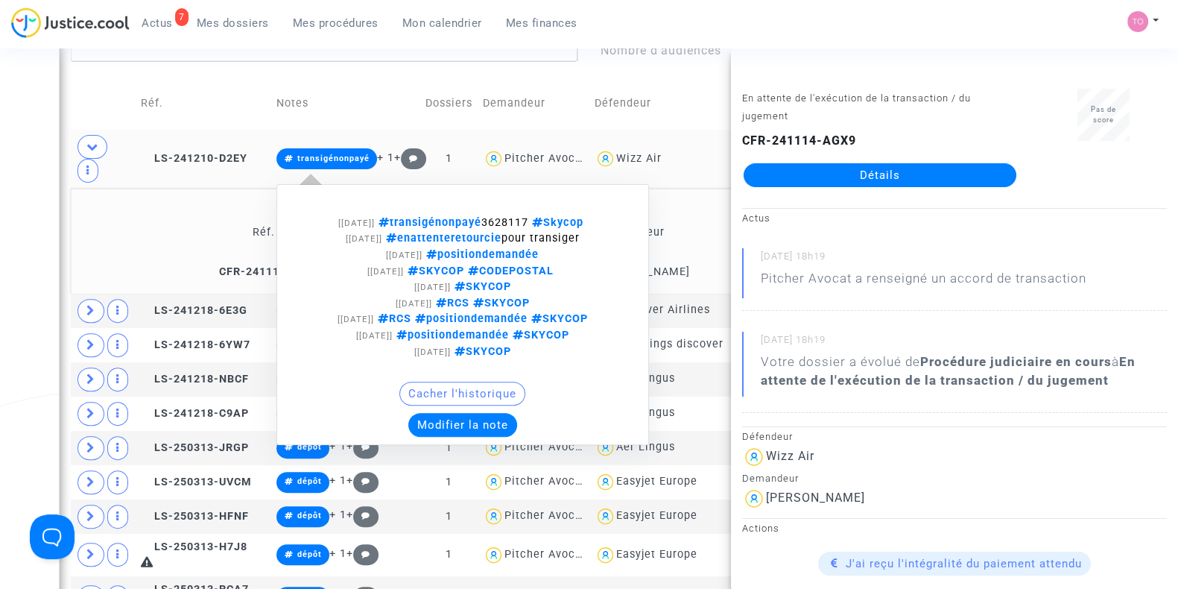
click at [470, 432] on button "Modifier la note" at bounding box center [462, 425] width 109 height 24
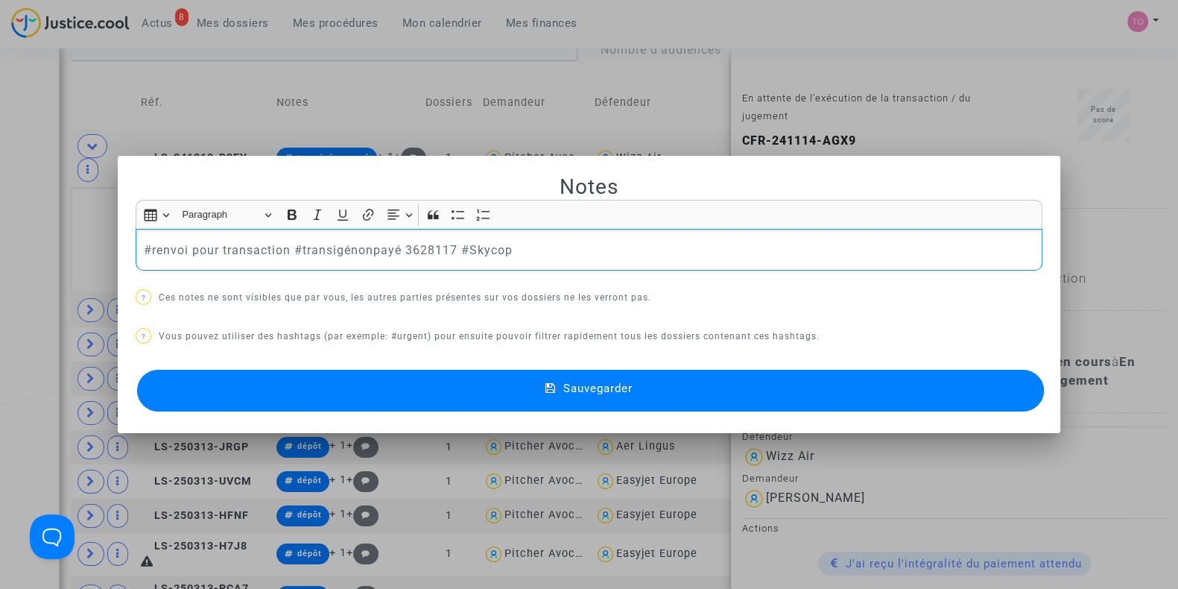
click at [320, 378] on button "Sauvegarder" at bounding box center [590, 391] width 907 height 42
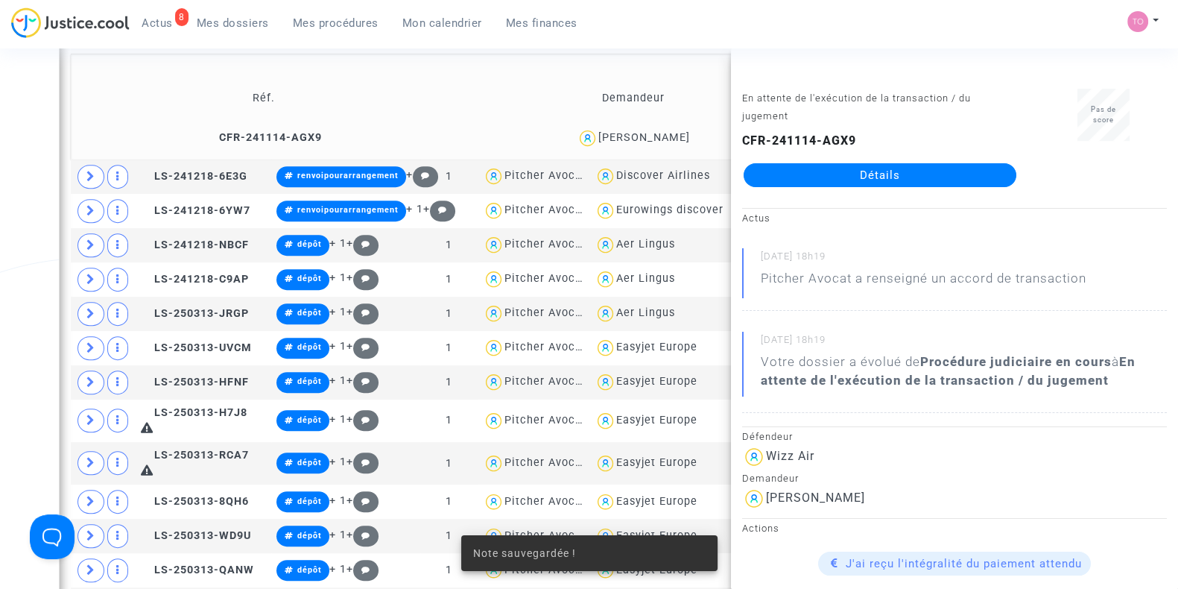
scroll to position [765, 0]
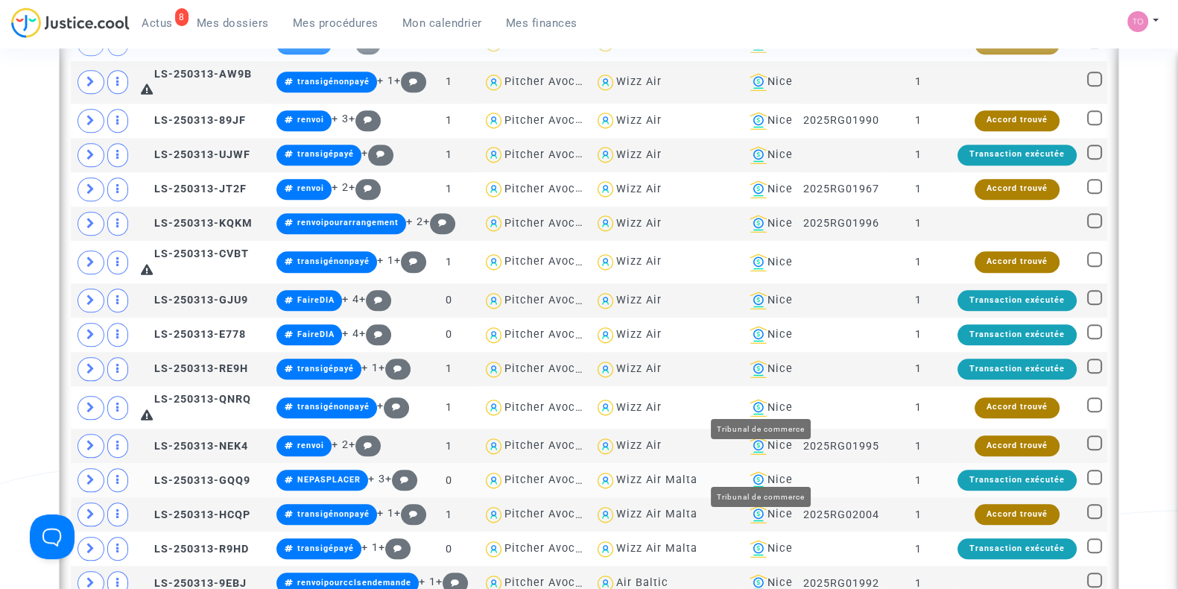
scroll to position [1960, 0]
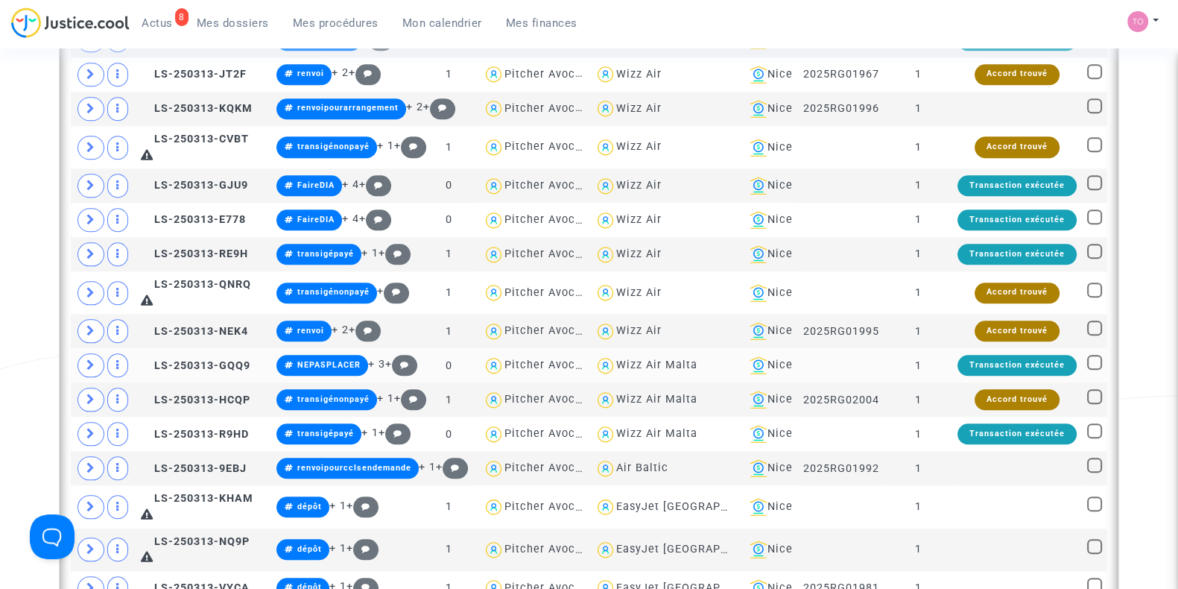
click at [629, 367] on div "Wizz Air Malta" at bounding box center [656, 365] width 81 height 13
type textarea "@"Wizz Air Malta""
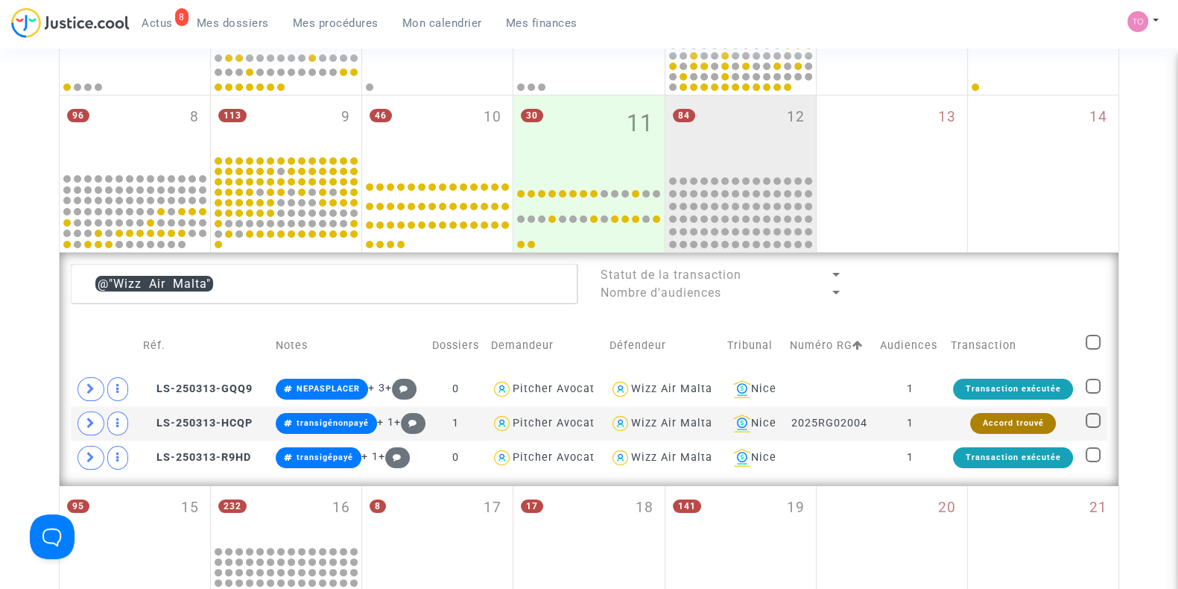
scroll to position [476, 0]
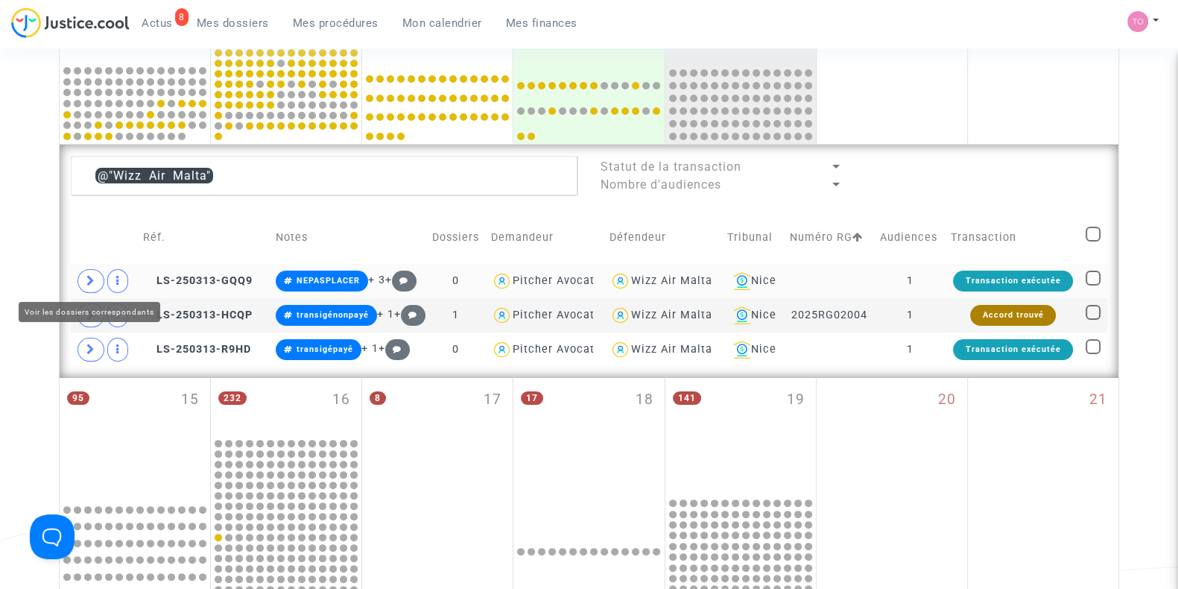
click at [90, 275] on icon at bounding box center [90, 280] width 9 height 11
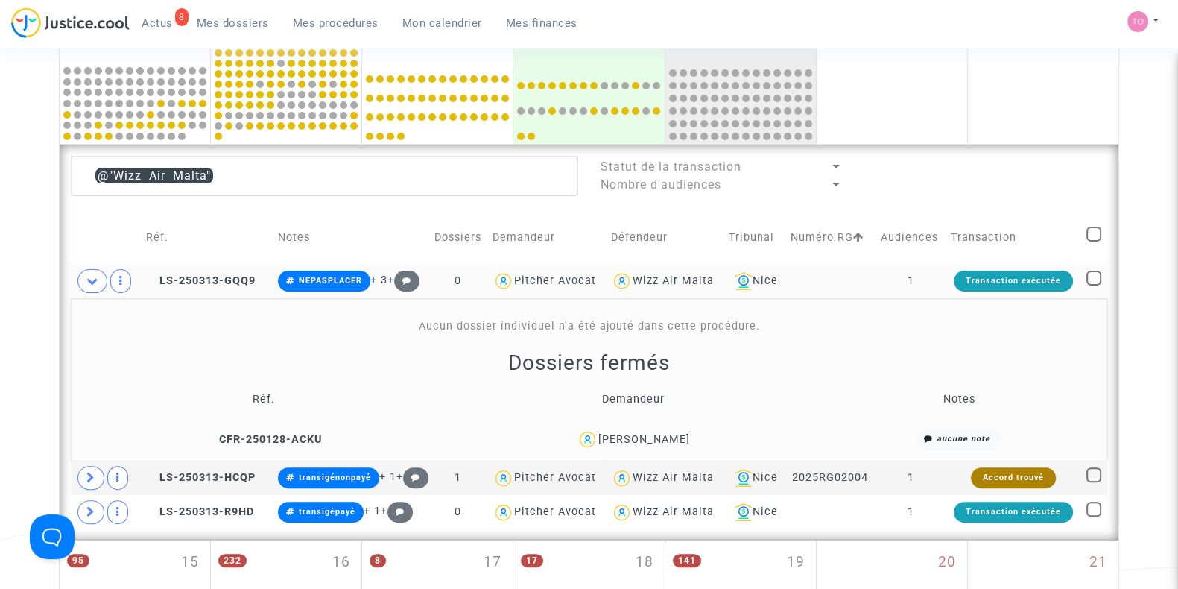
click at [663, 436] on div "Denis Bicani" at bounding box center [645, 439] width 92 height 13
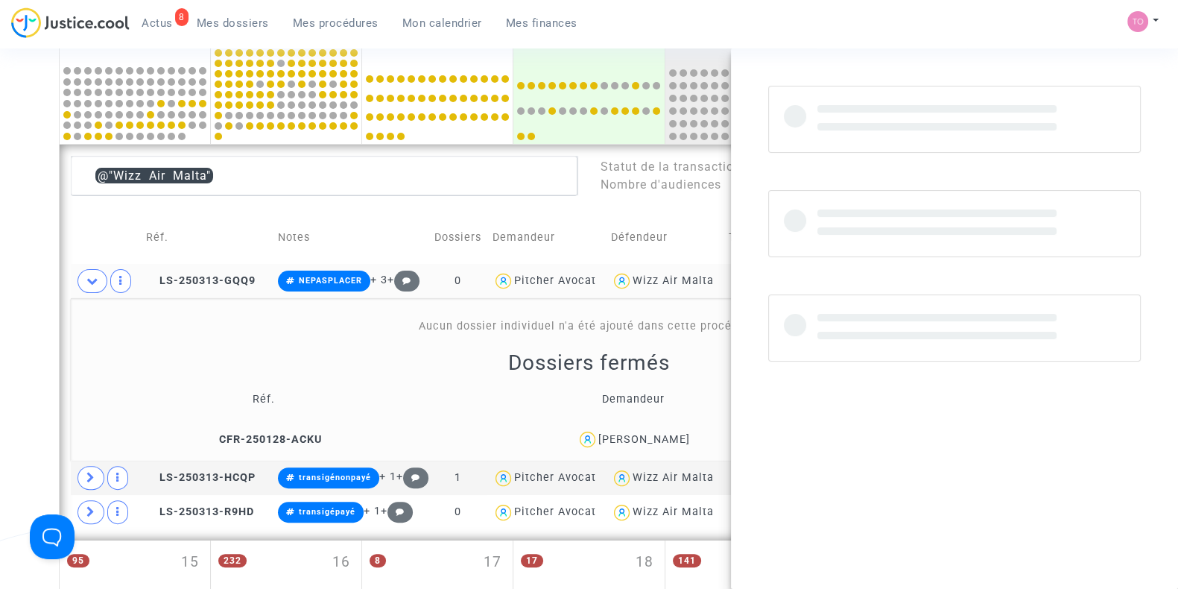
click at [663, 436] on div "Denis Bicani" at bounding box center [645, 439] width 92 height 13
copy div "Bicani"
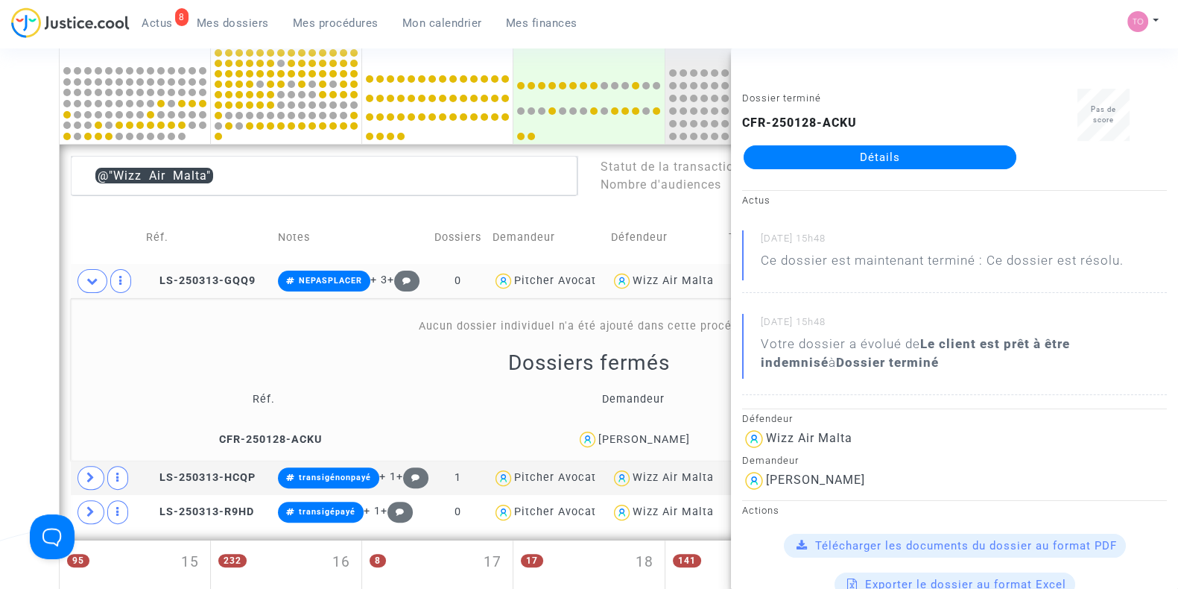
click at [638, 430] on span "Denis Bicani" at bounding box center [645, 396] width 92 height 98
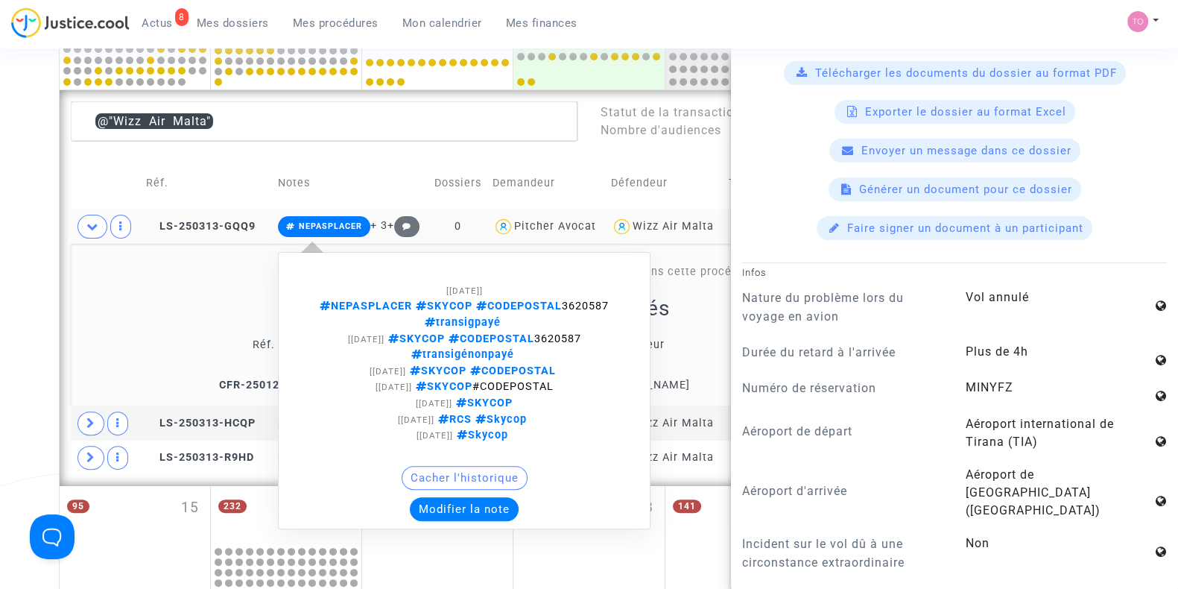
scroll to position [566, 0]
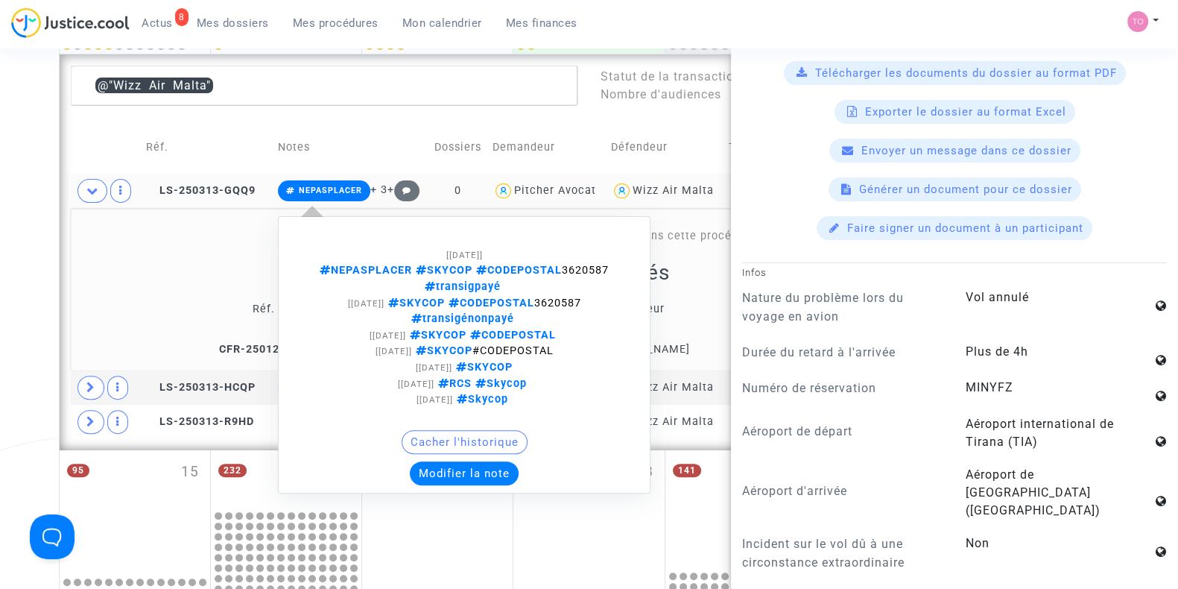
click at [429, 461] on button "Modifier la note" at bounding box center [464, 473] width 109 height 24
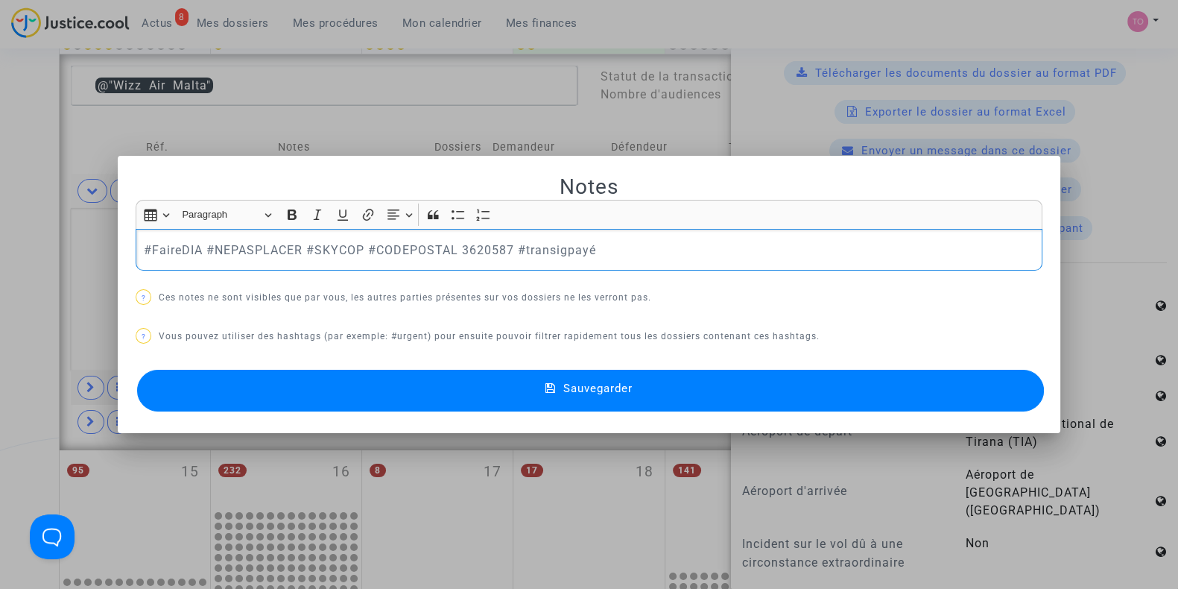
click at [352, 382] on button "Sauvegarder" at bounding box center [590, 391] width 907 height 42
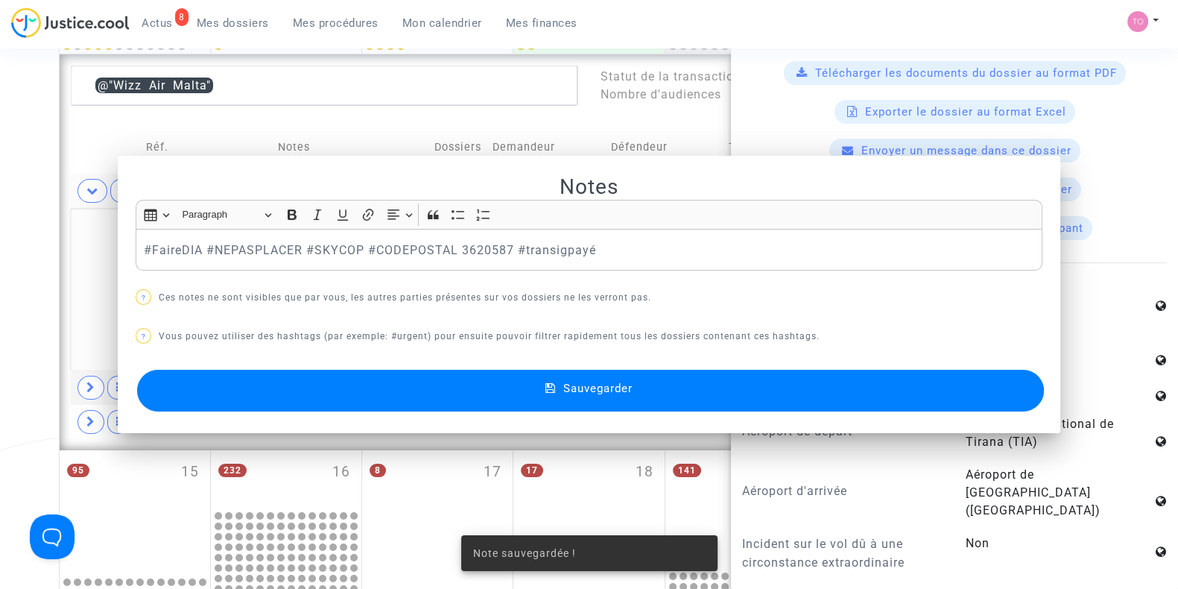
scroll to position [566, 0]
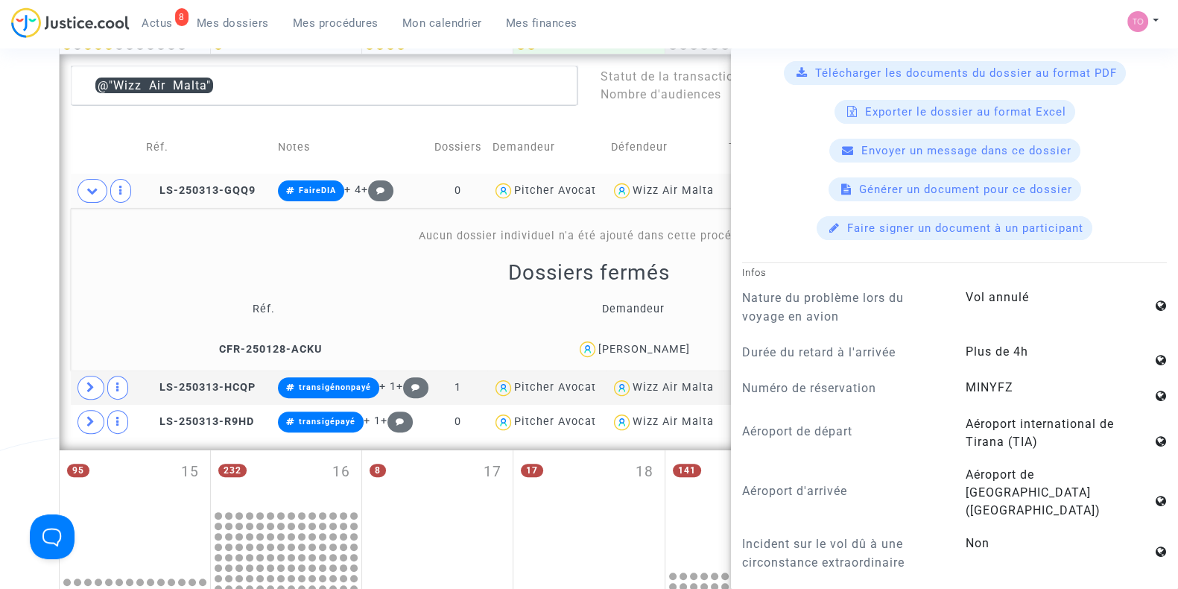
click at [4, 272] on div "Date de clôture d'instruction Date de conciliation Date d'audience Date de juge…" at bounding box center [589, 262] width 1178 height 1486
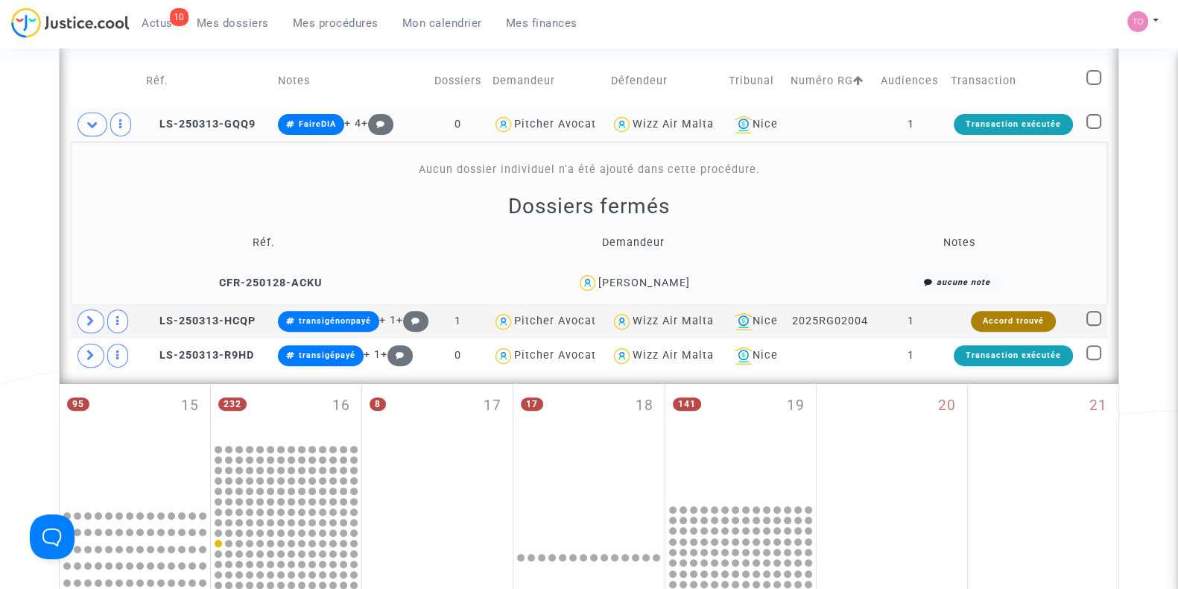
scroll to position [640, 0]
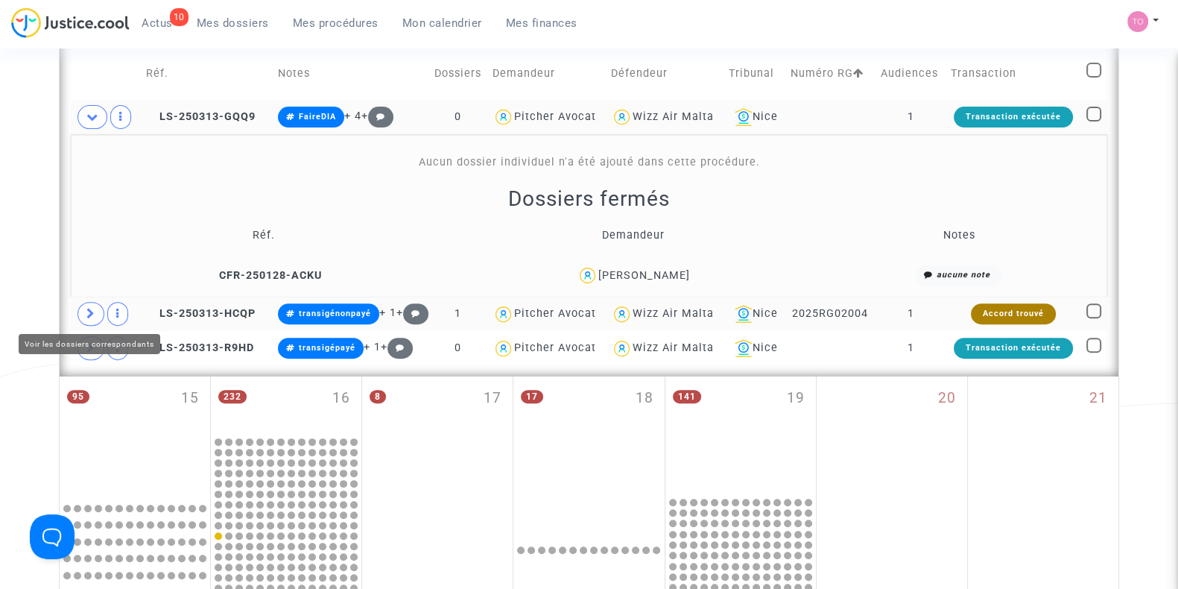
click at [90, 309] on icon at bounding box center [90, 313] width 9 height 11
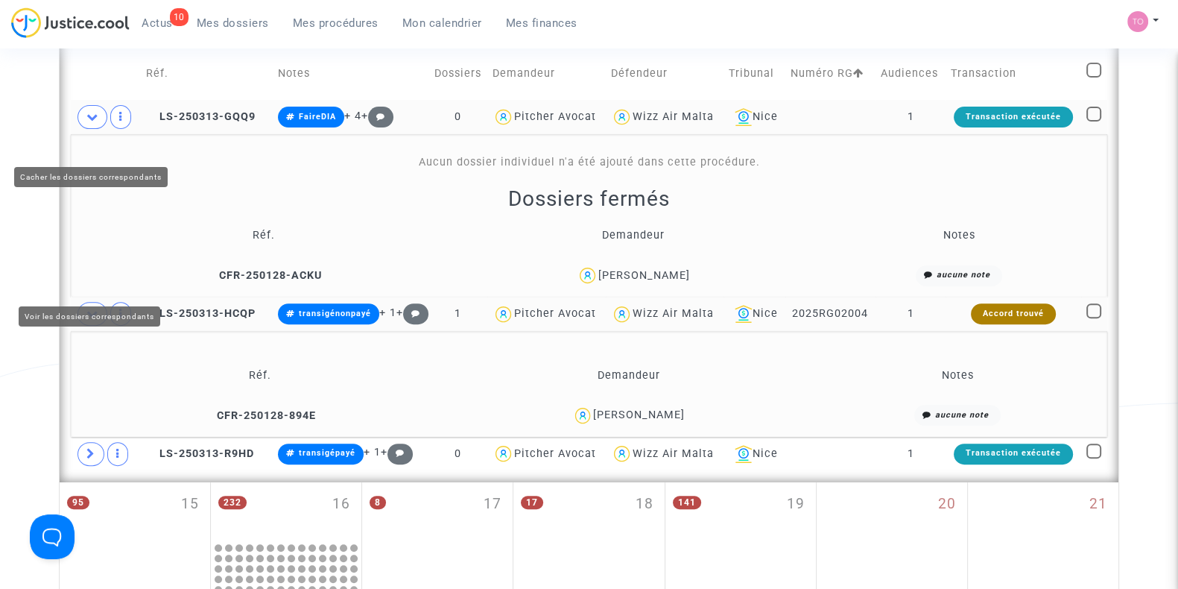
scroll to position [808, 0]
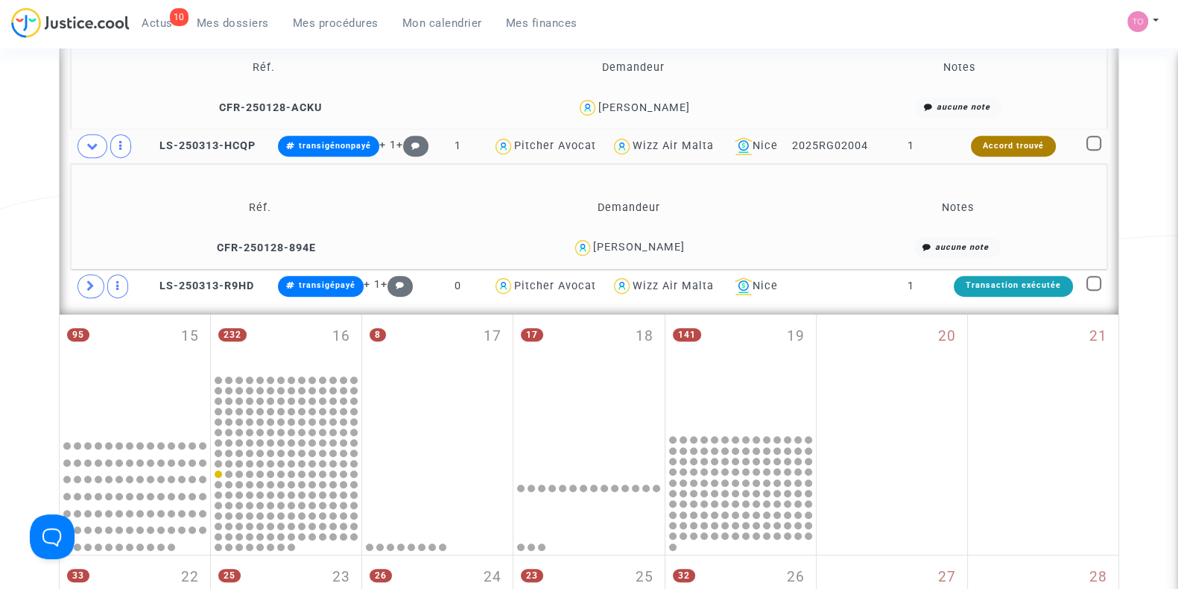
click at [663, 247] on div "Mateo Peto" at bounding box center [639, 247] width 92 height 13
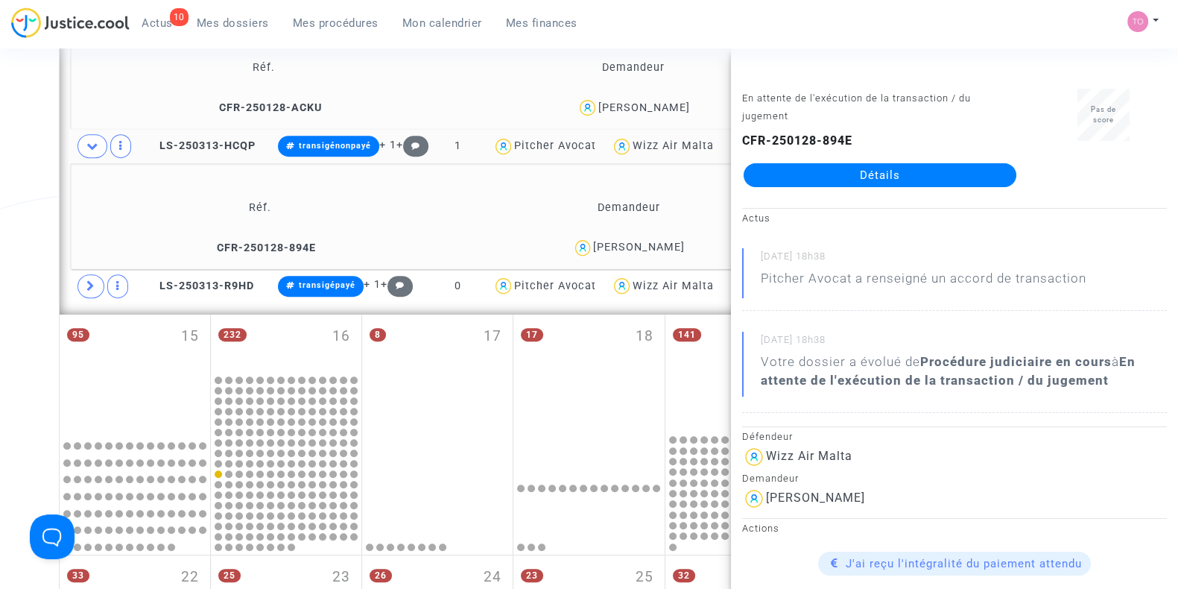
copy div "Peto"
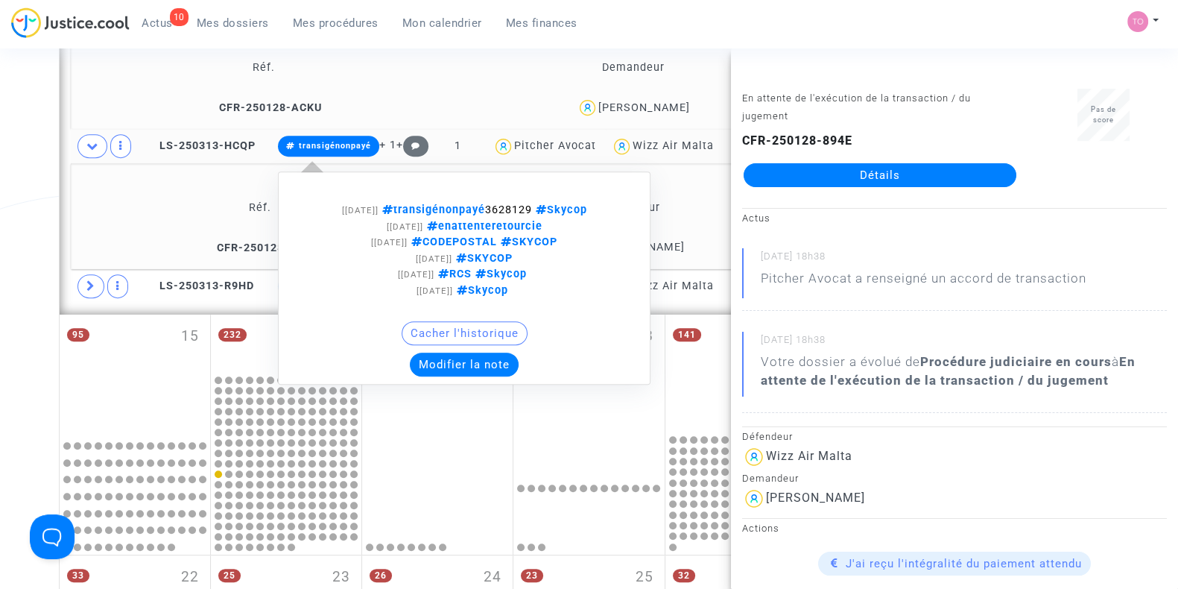
click at [462, 354] on button "Modifier la note" at bounding box center [464, 365] width 109 height 24
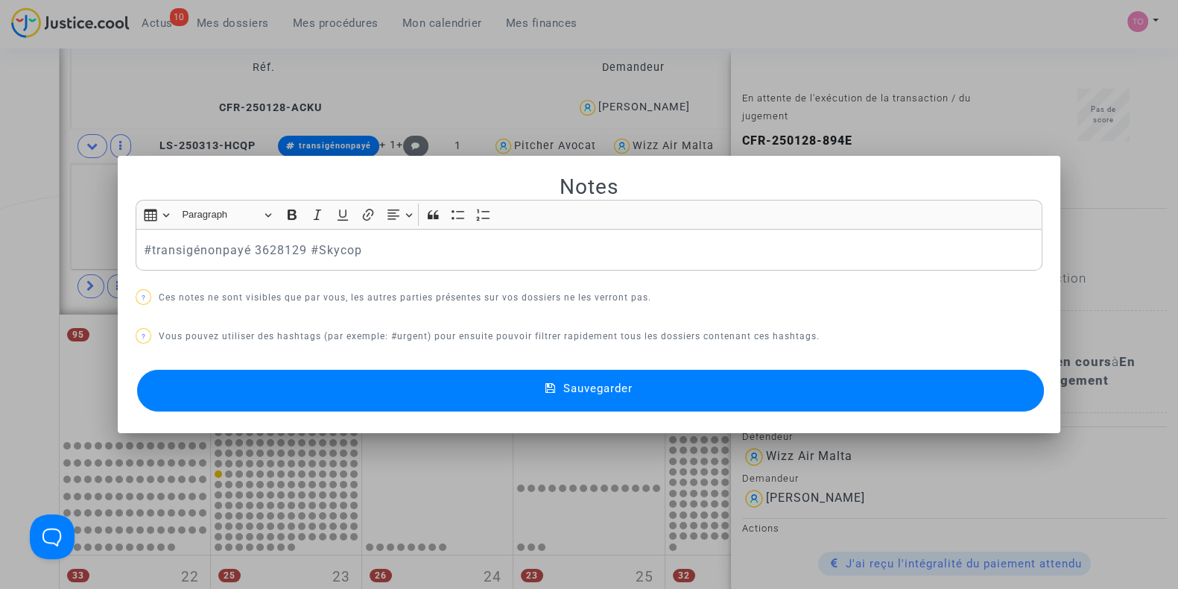
click at [136, 245] on div "#transigénonpayé 3628129 #Skycop" at bounding box center [589, 250] width 907 height 42
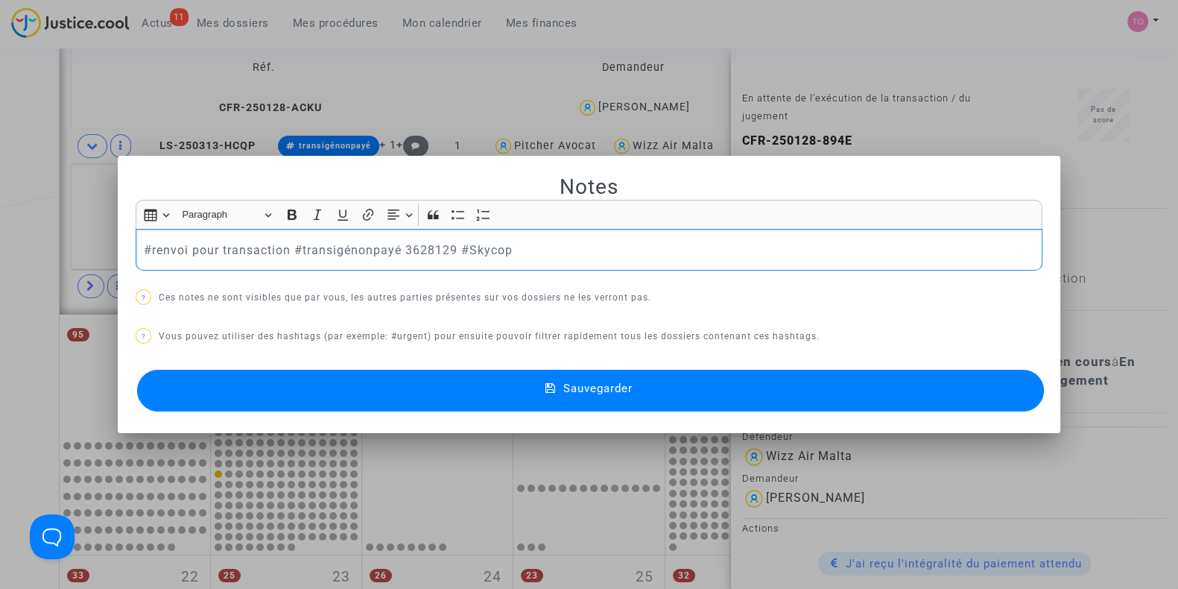
click at [282, 398] on button "Sauvegarder" at bounding box center [590, 391] width 907 height 42
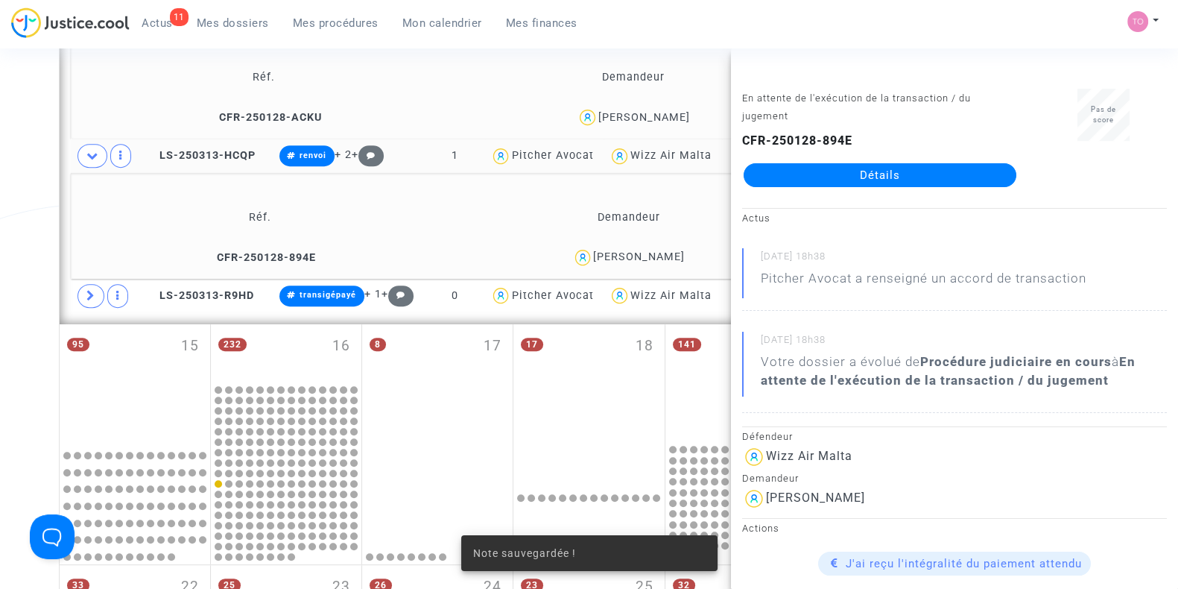
scroll to position [798, 0]
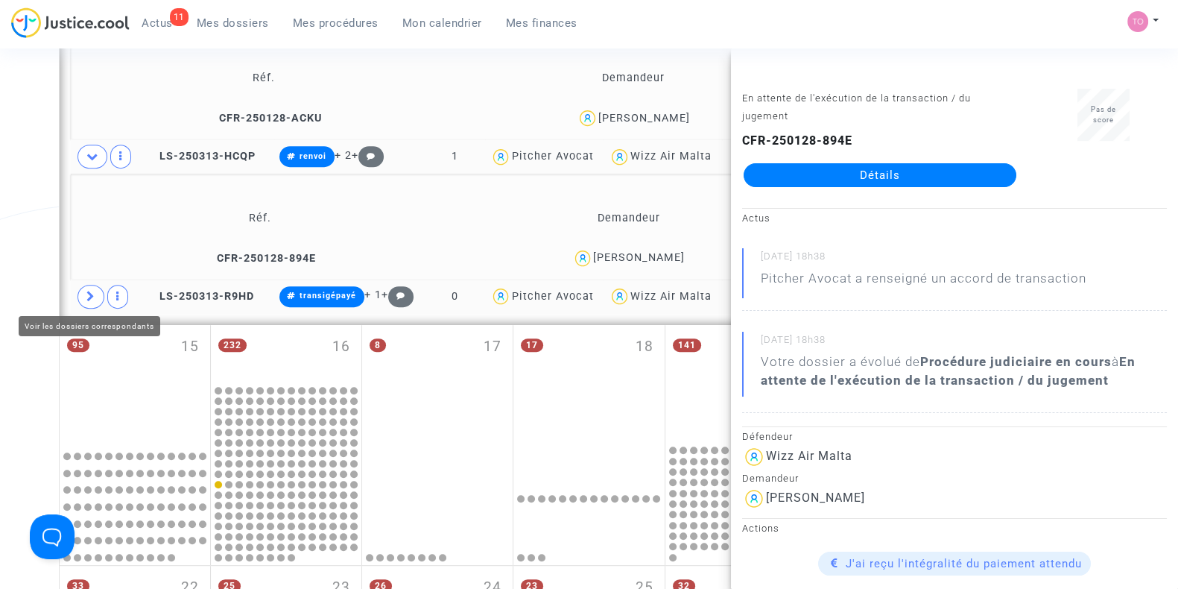
click at [86, 294] on icon at bounding box center [90, 296] width 9 height 11
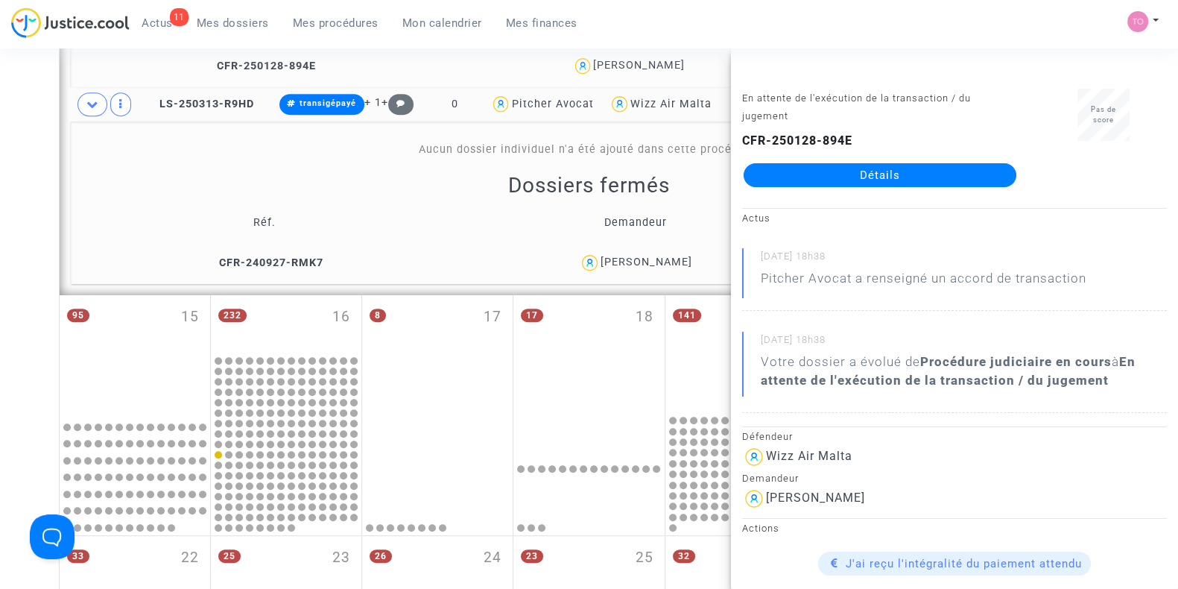
scroll to position [995, 0]
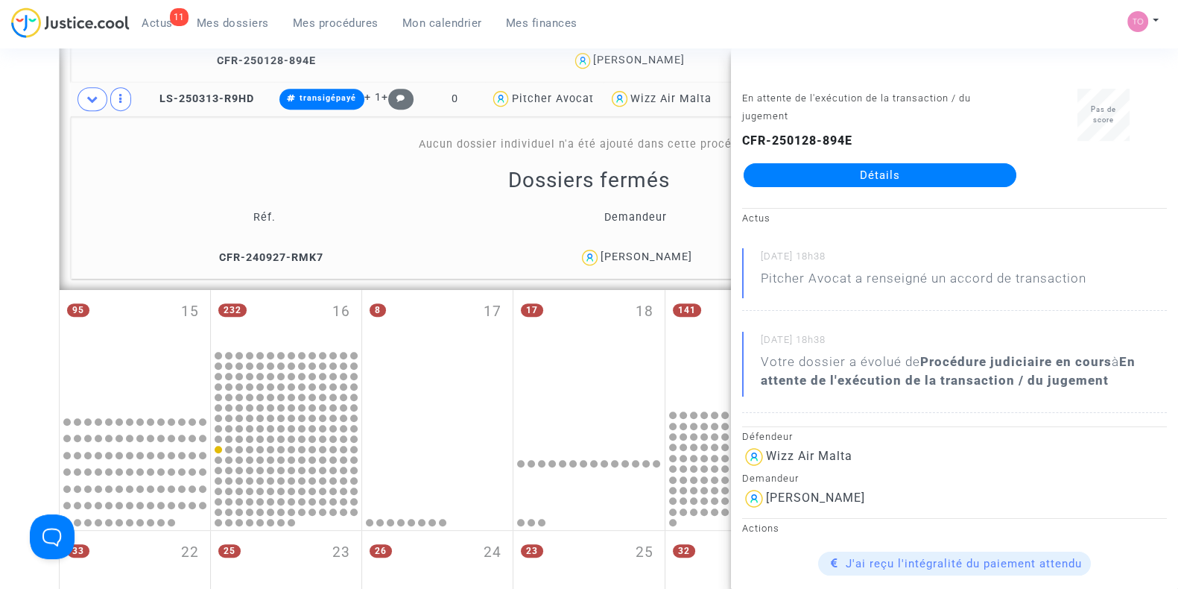
click at [656, 254] on div "Elton Skenderaj" at bounding box center [647, 256] width 92 height 13
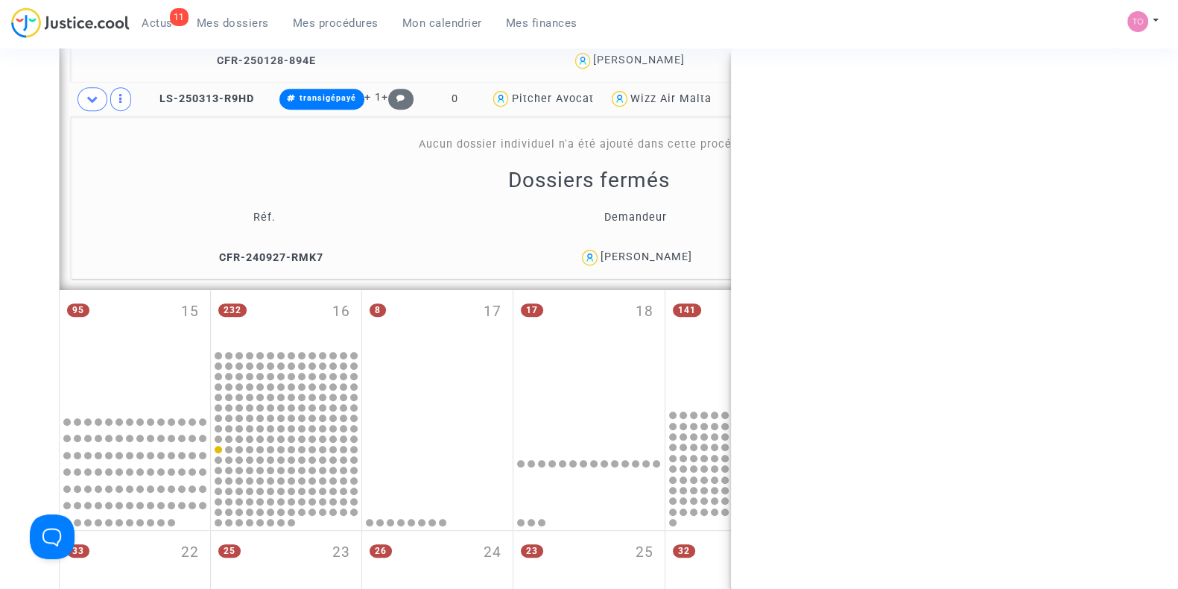
click at [656, 254] on div "Elton Skenderaj" at bounding box center [647, 256] width 92 height 13
copy div "Skenderaj"
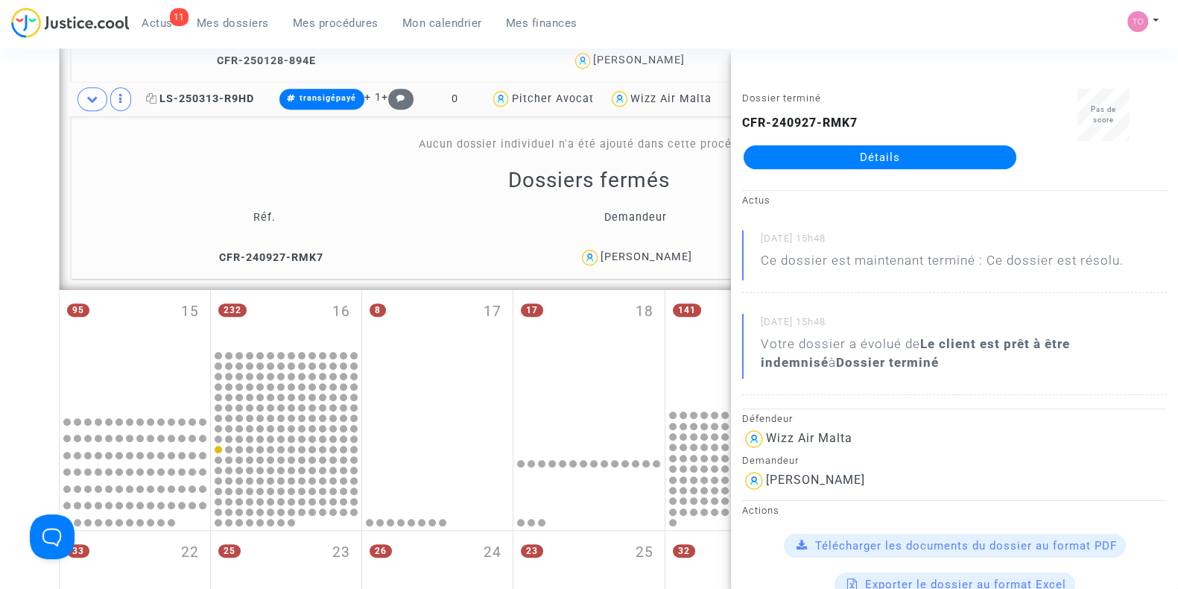
click at [206, 98] on span "LS-250313-R9HD" at bounding box center [200, 98] width 108 height 13
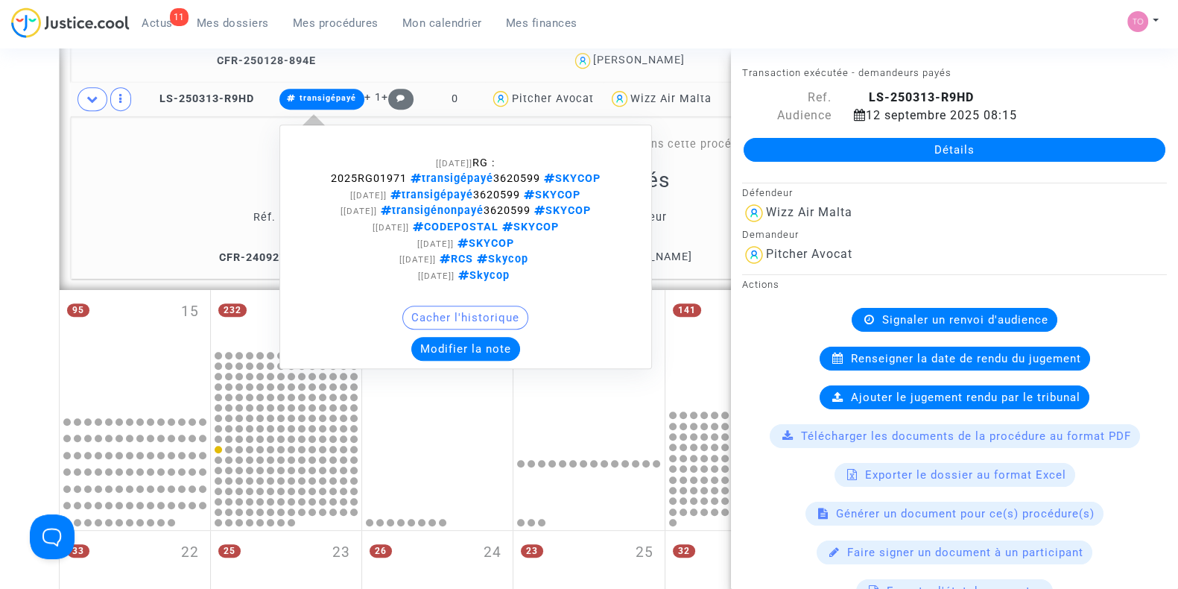
click at [438, 347] on button "Modifier la note" at bounding box center [465, 349] width 109 height 24
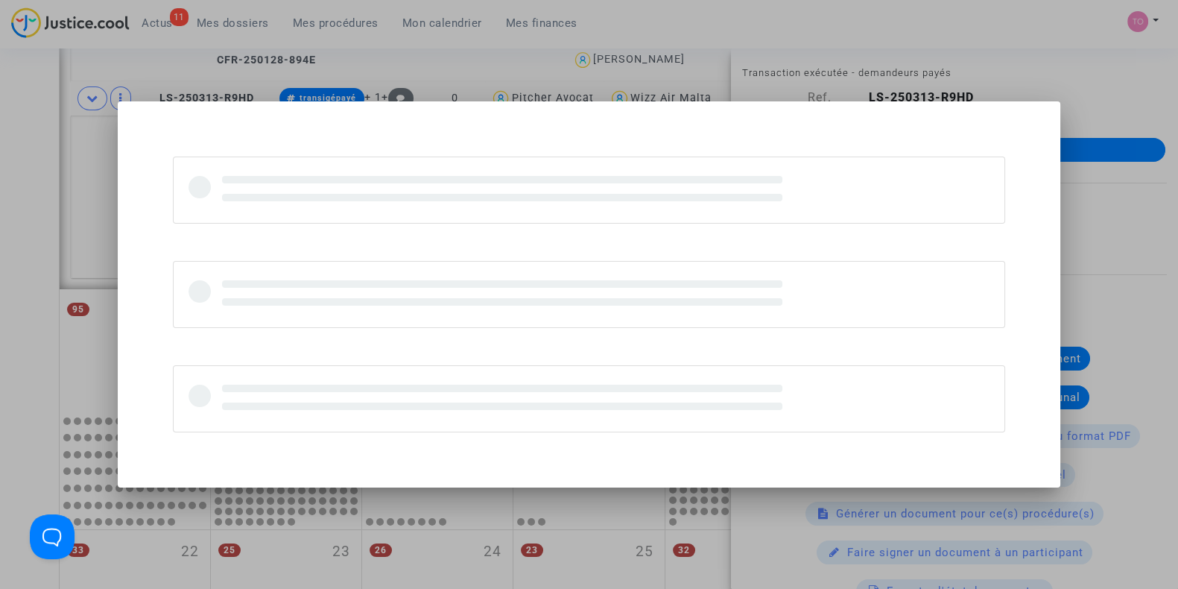
scroll to position [0, 0]
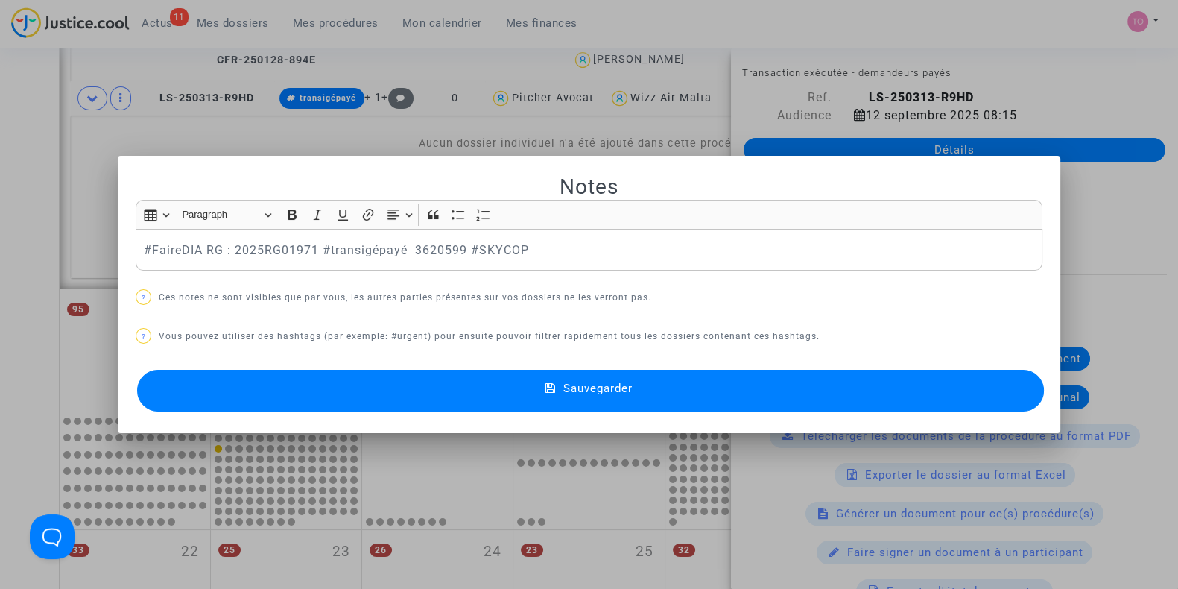
click at [337, 394] on button "Sauvegarder" at bounding box center [590, 391] width 907 height 42
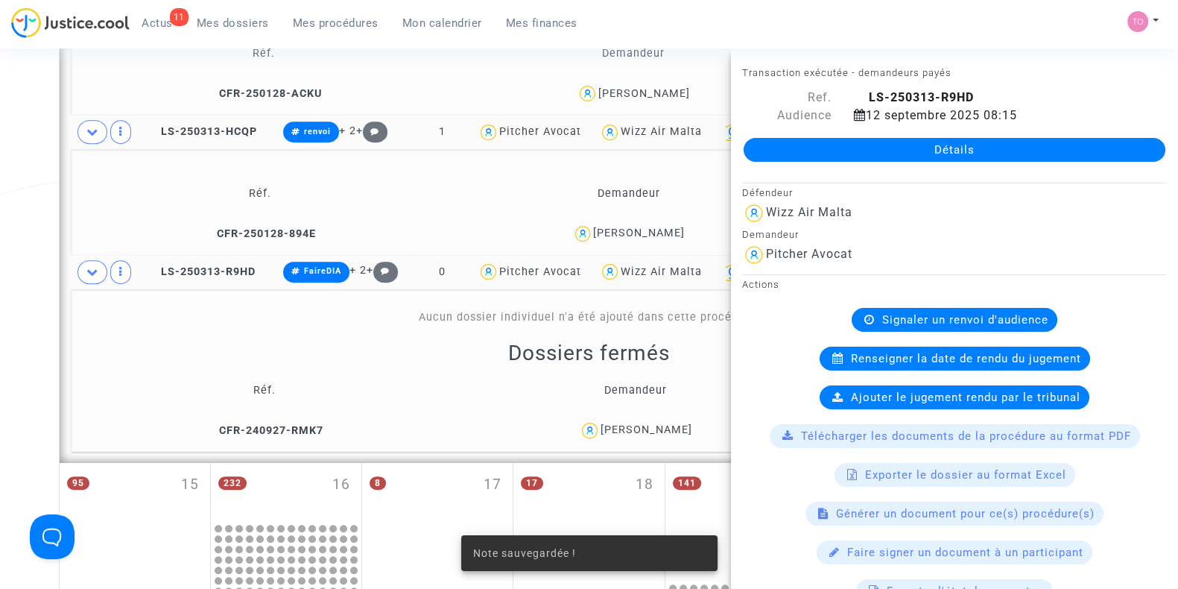
scroll to position [821, 0]
click at [86, 270] on icon at bounding box center [92, 272] width 12 height 11
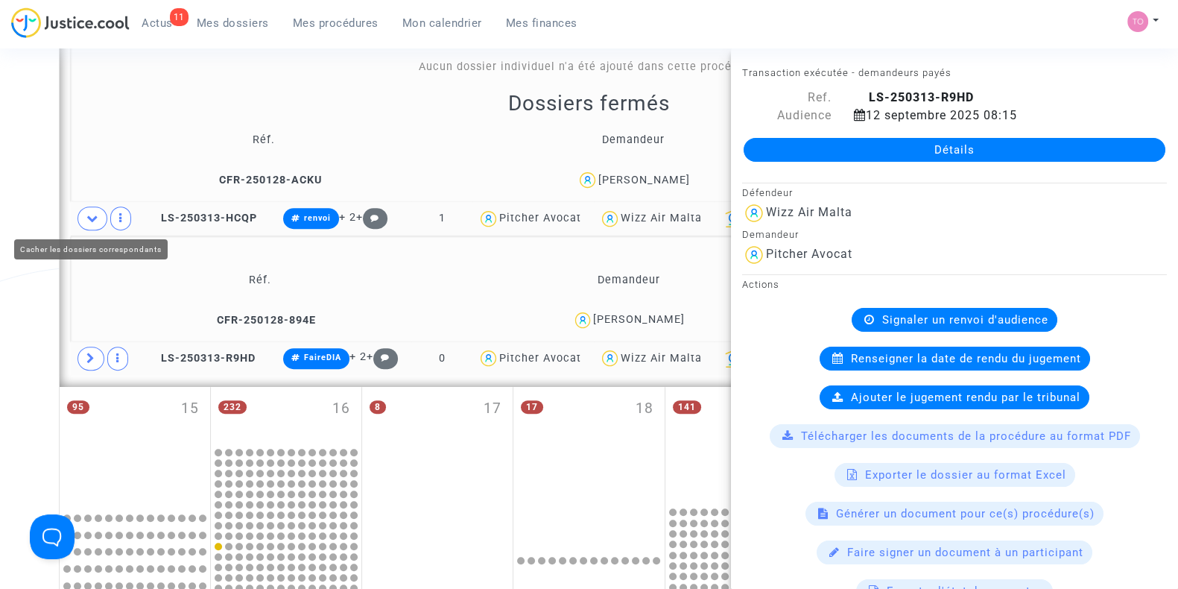
click at [95, 223] on span at bounding box center [93, 218] width 30 height 24
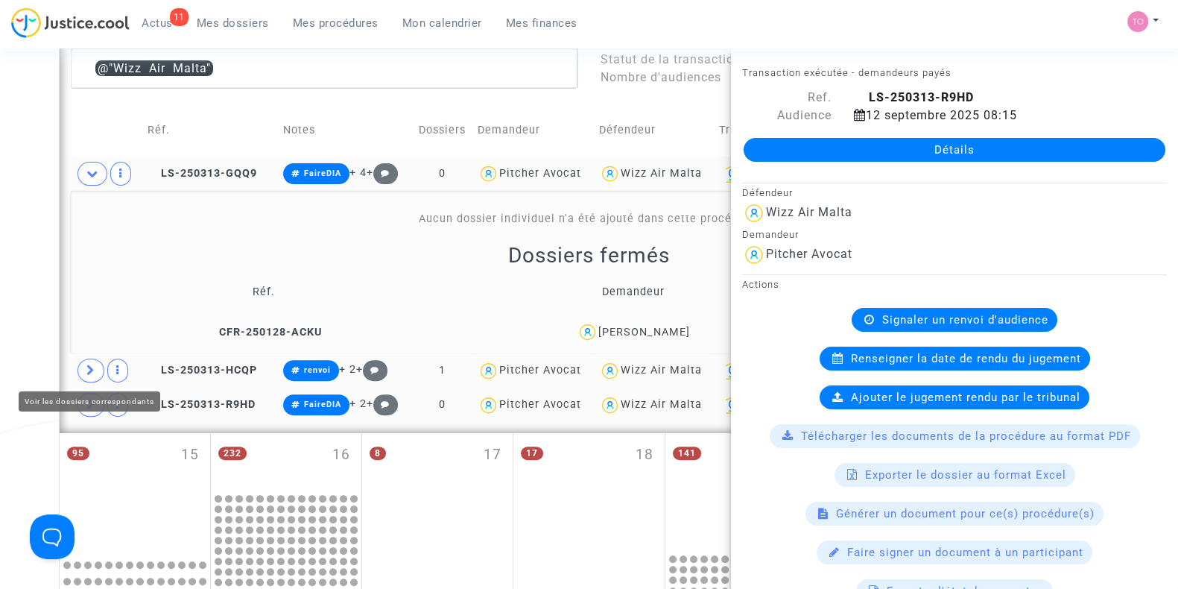
scroll to position [583, 0]
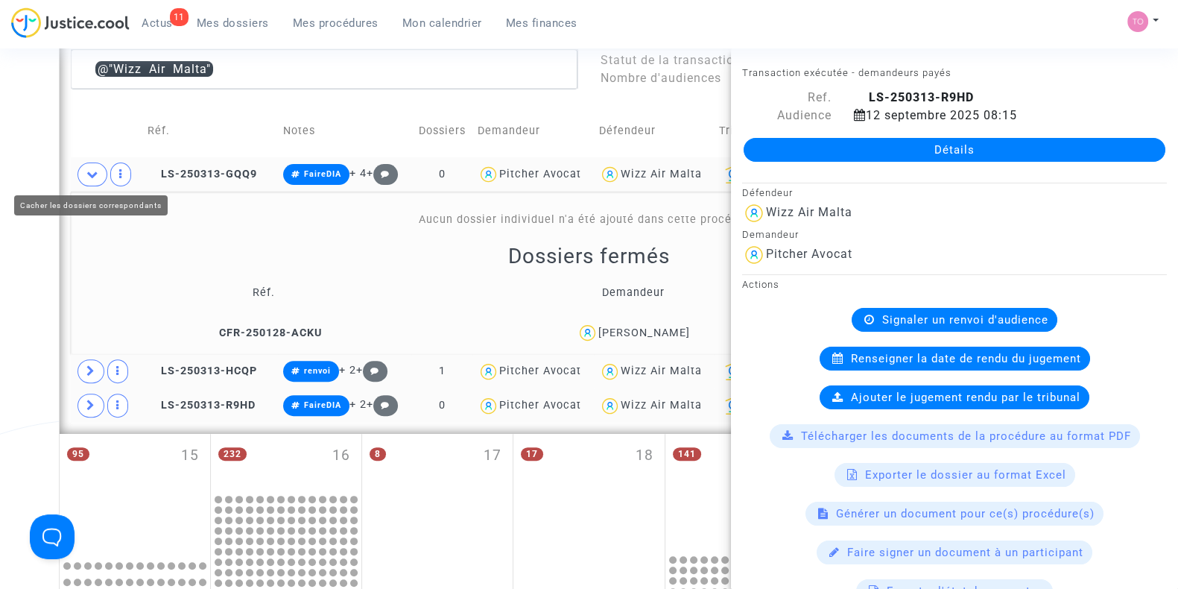
click at [89, 175] on icon at bounding box center [92, 173] width 12 height 11
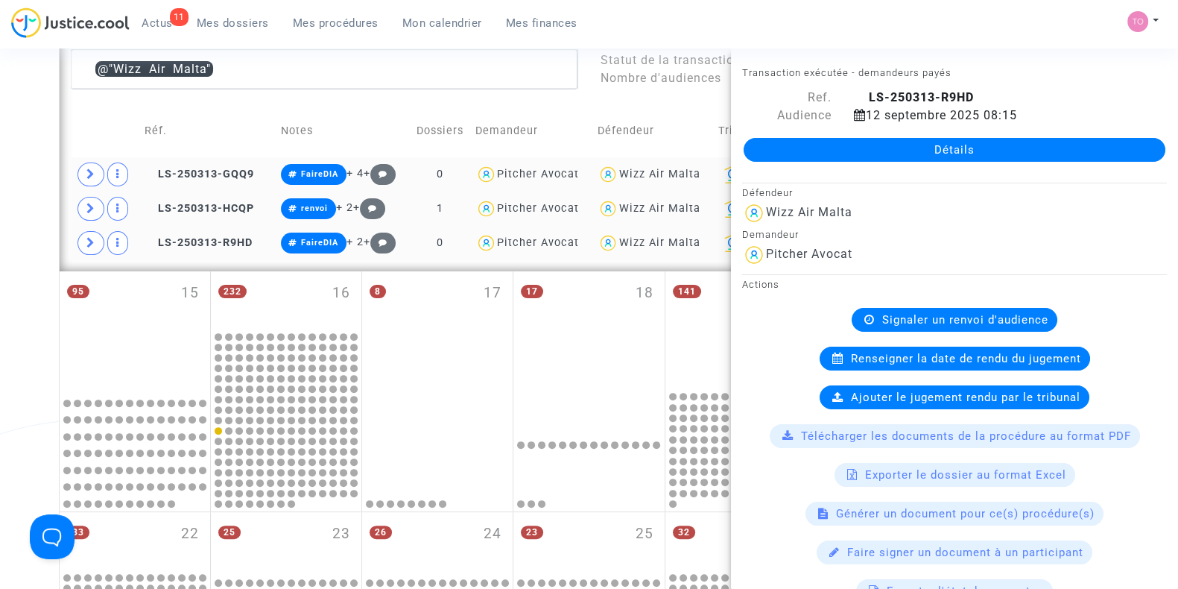
click at [652, 174] on div "Wizz Air Malta" at bounding box center [659, 174] width 81 height 13
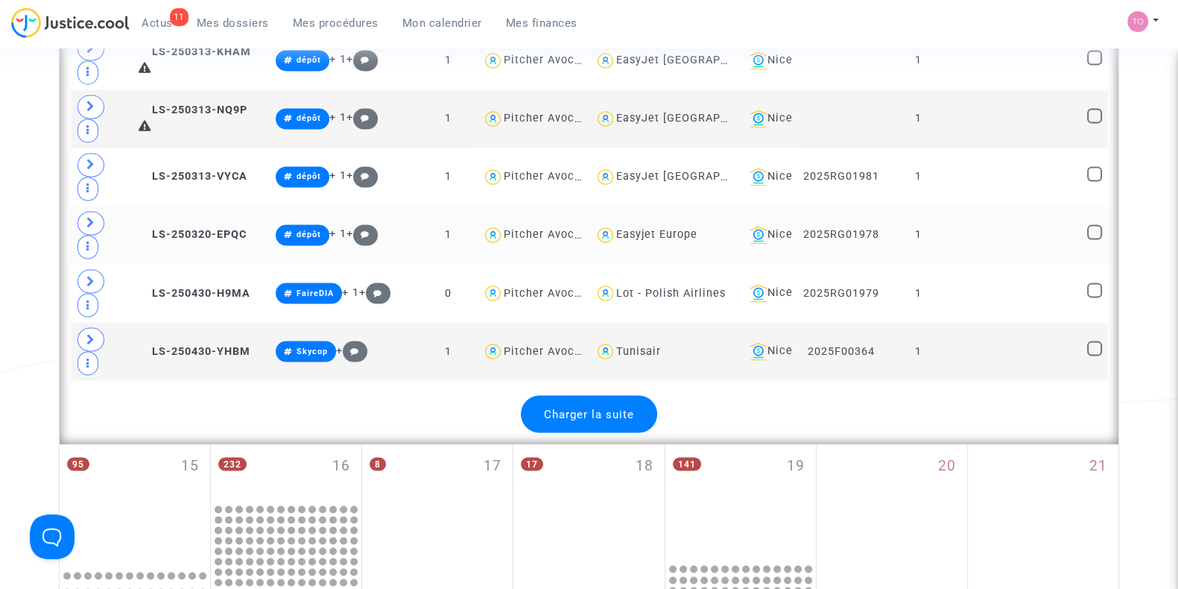
scroll to position [3268, 0]
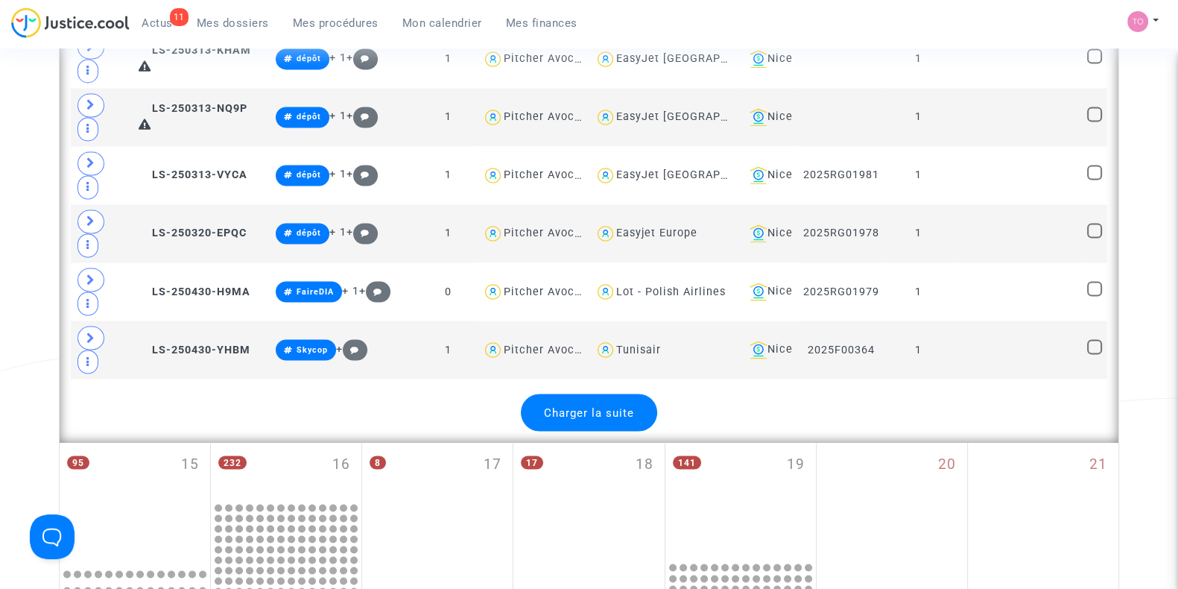
click at [573, 405] on span "Charger la suite" at bounding box center [589, 411] width 90 height 13
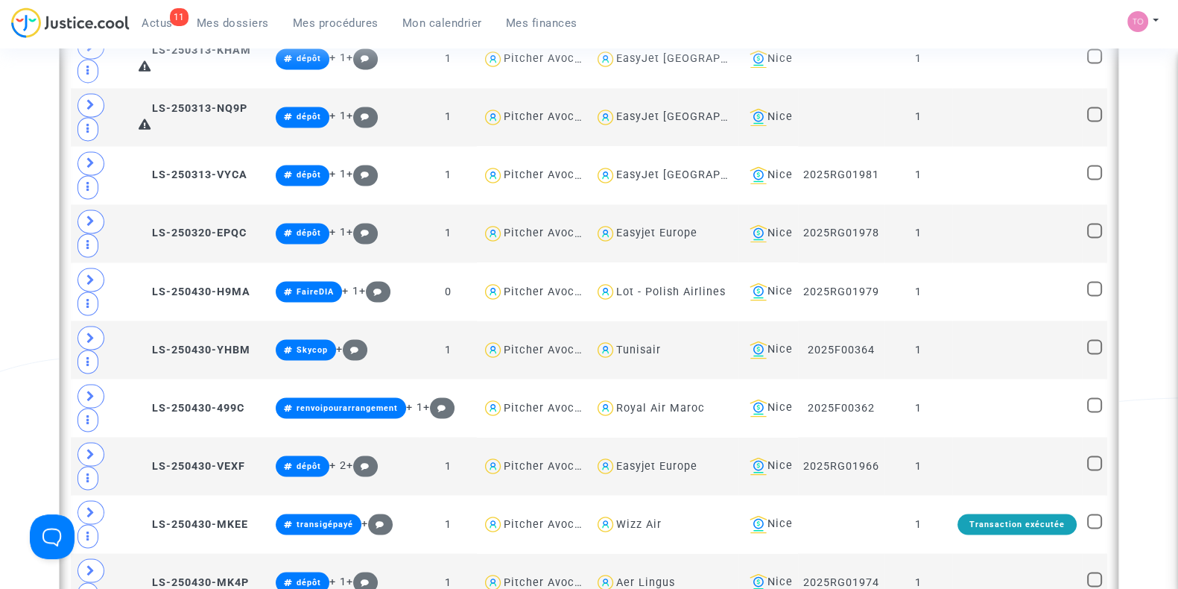
scroll to position [3367, 0]
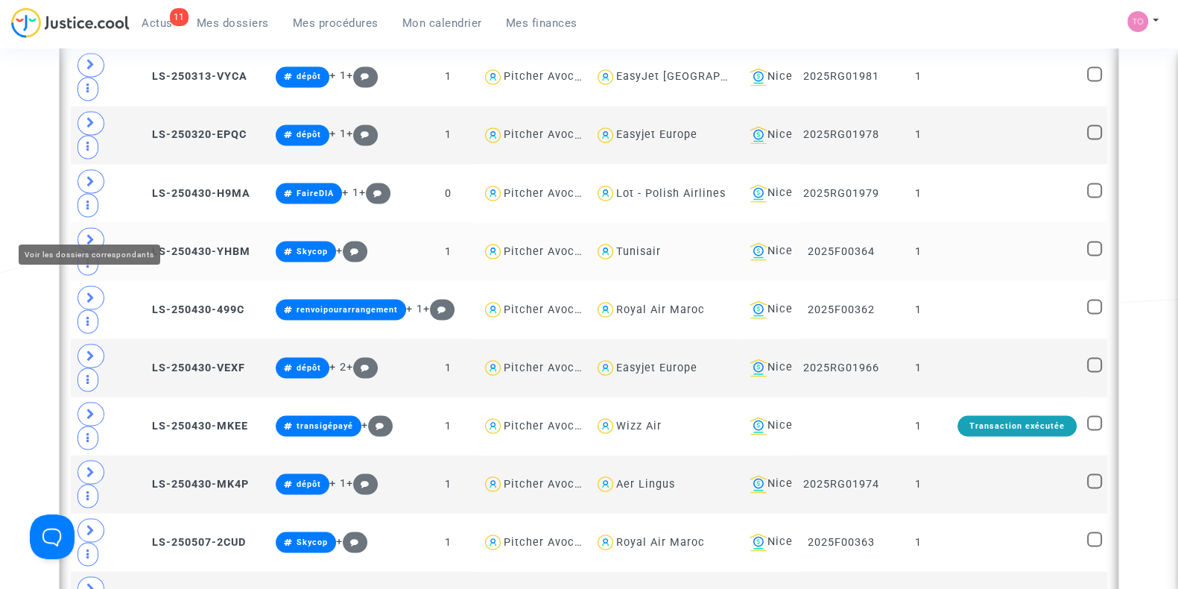
click at [92, 233] on icon at bounding box center [90, 238] width 9 height 11
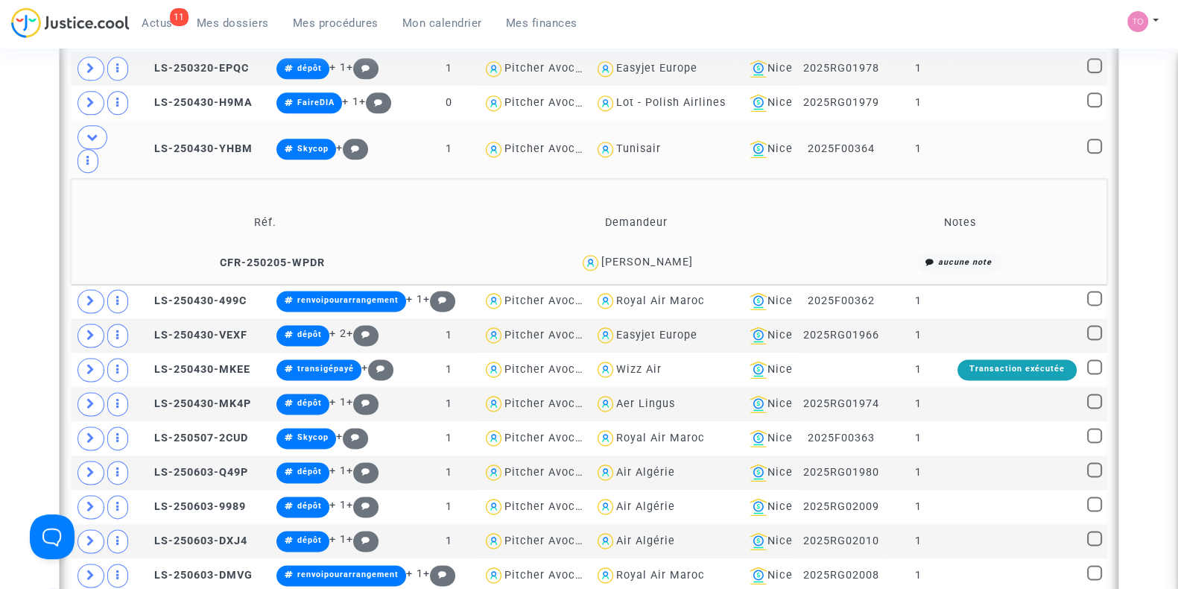
scroll to position [2380, 0]
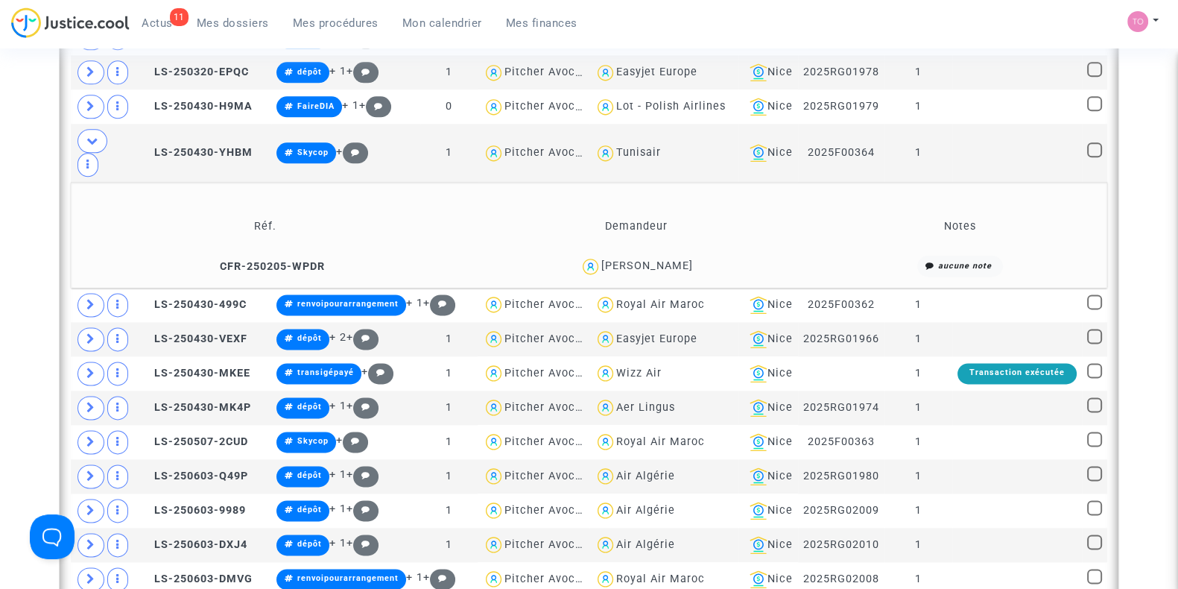
click at [669, 259] on div "Jennifer Jiszda" at bounding box center [648, 265] width 92 height 13
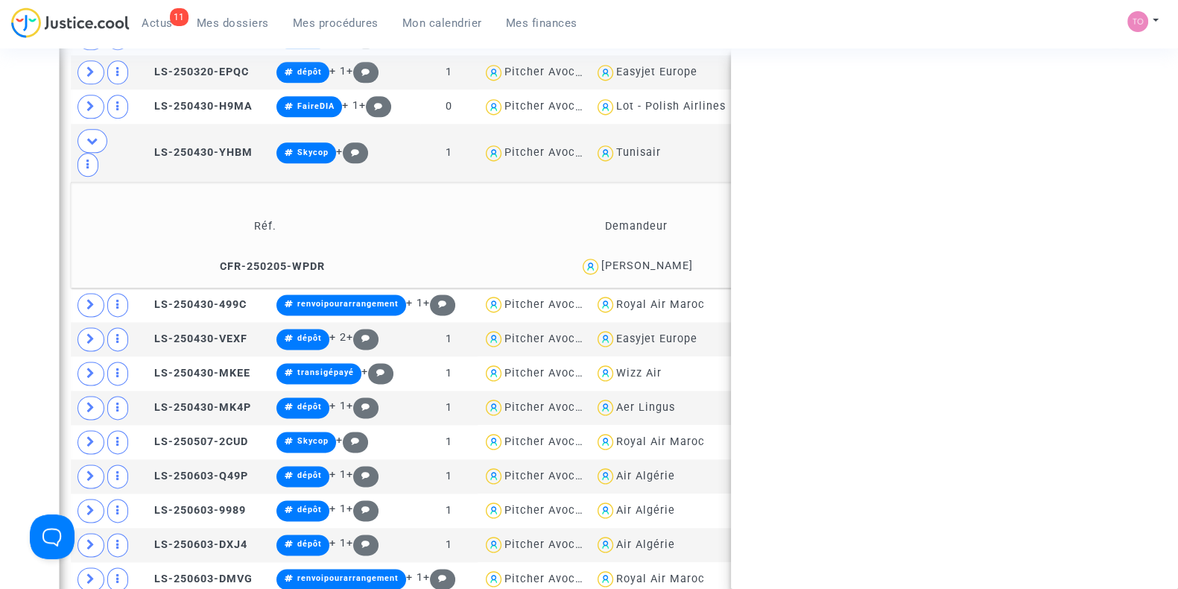
click at [669, 259] on div "Jennifer Jiszda" at bounding box center [648, 265] width 92 height 13
copy div "Jiszda"
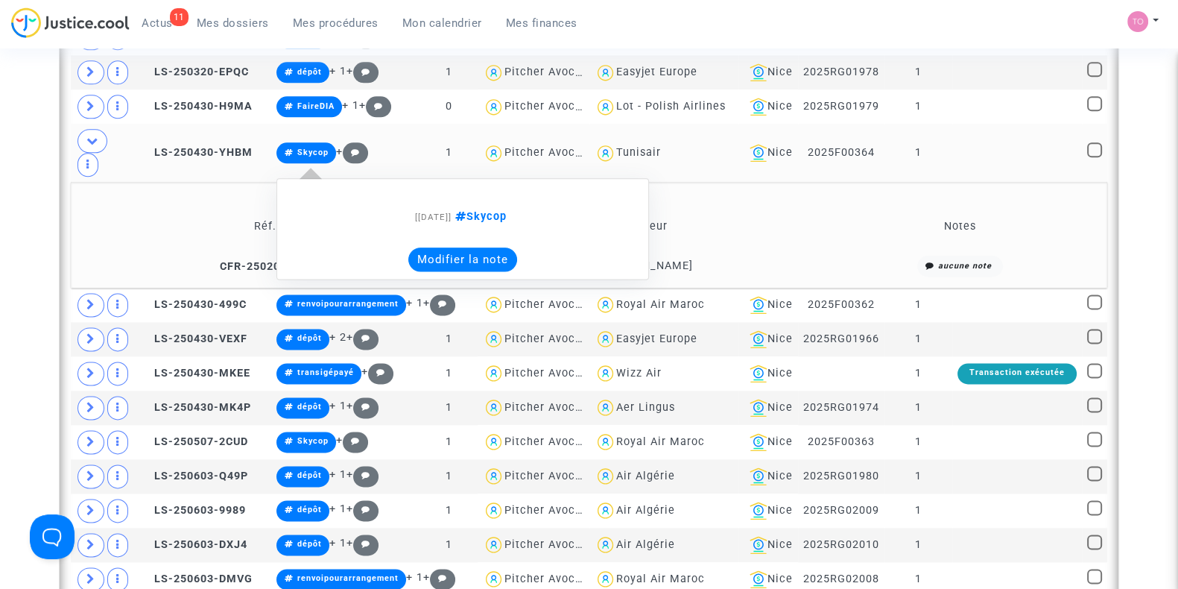
click at [488, 253] on button "Modifier la note" at bounding box center [462, 259] width 109 height 24
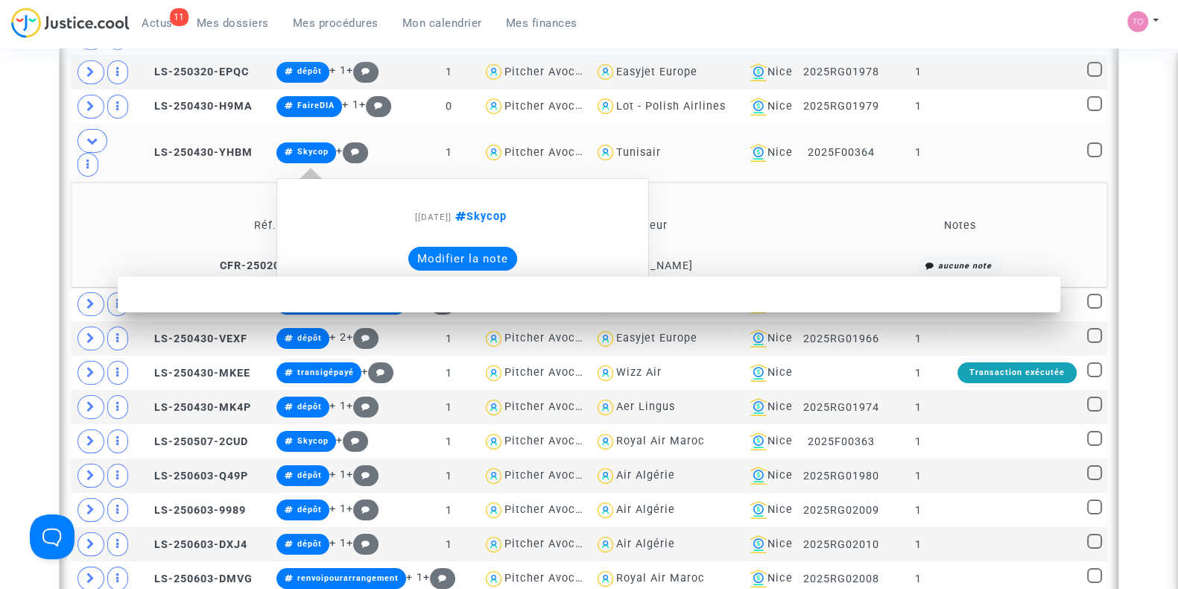
scroll to position [0, 0]
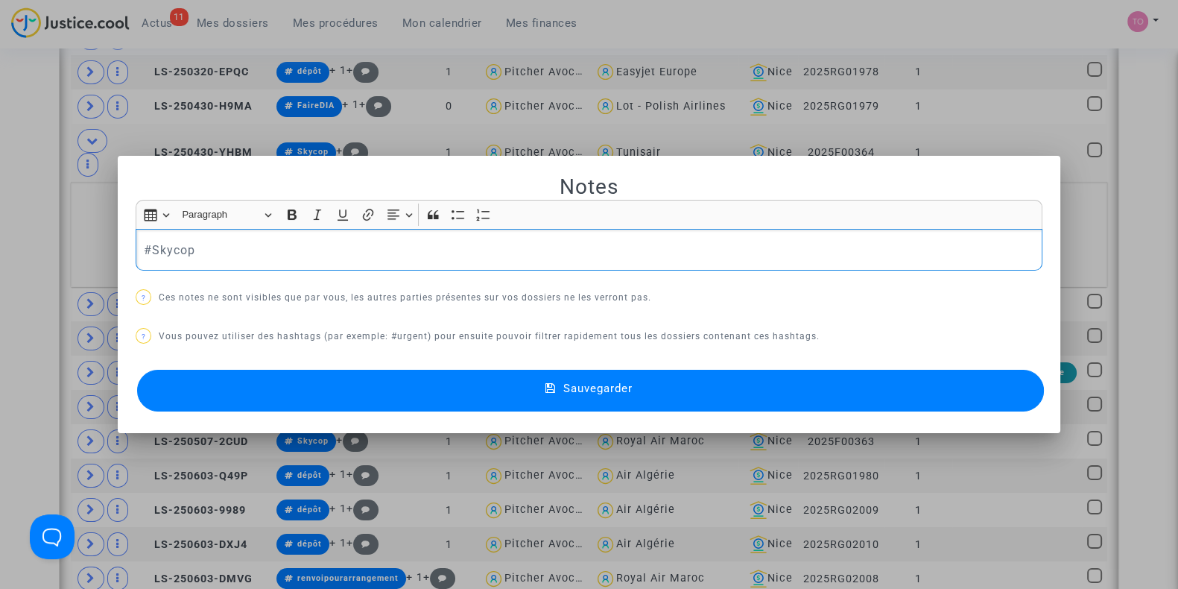
drag, startPoint x: 189, startPoint y: 244, endPoint x: 147, endPoint y: 247, distance: 42.6
click at [147, 247] on p "#Skycop" at bounding box center [589, 250] width 891 height 19
click at [403, 388] on button "Sauvegarder" at bounding box center [590, 391] width 907 height 42
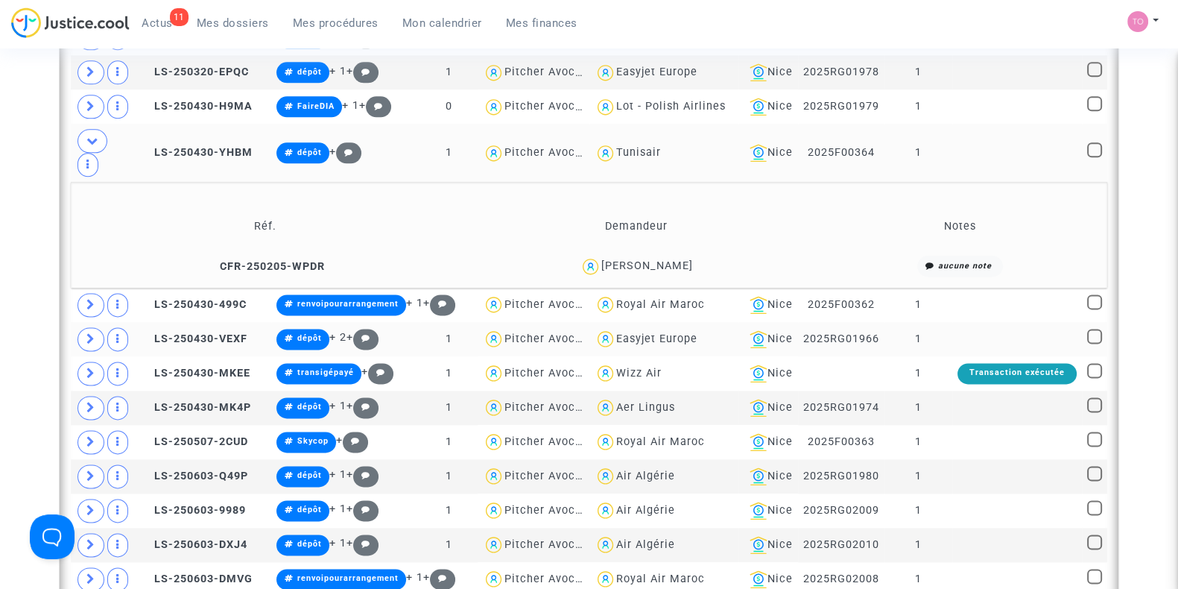
scroll to position [2400, 0]
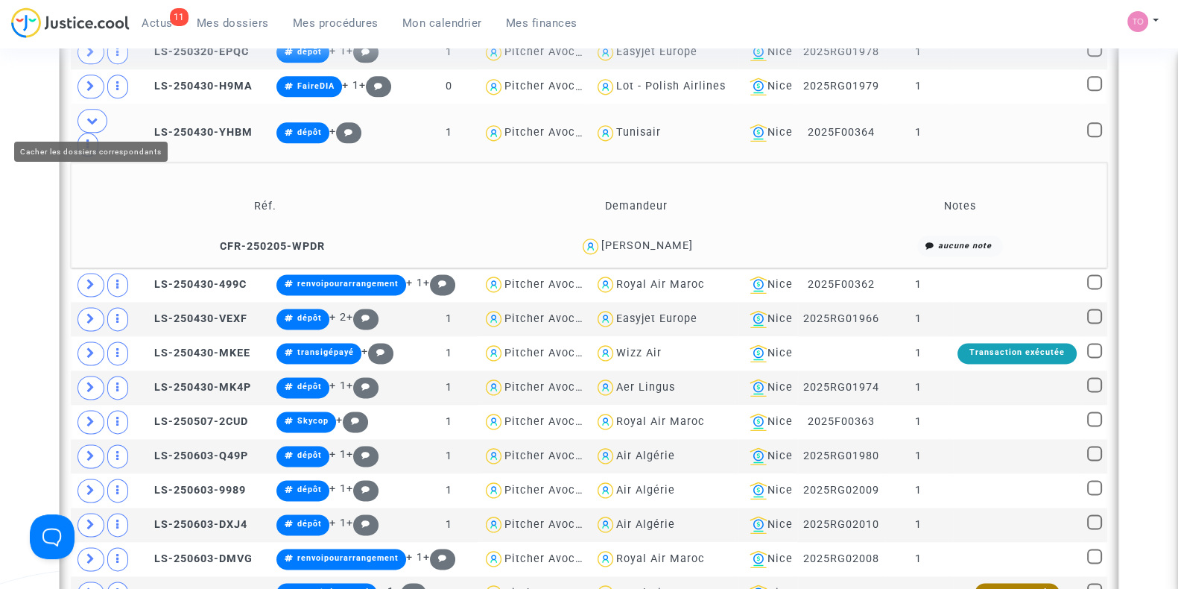
click at [93, 119] on icon at bounding box center [92, 120] width 12 height 11
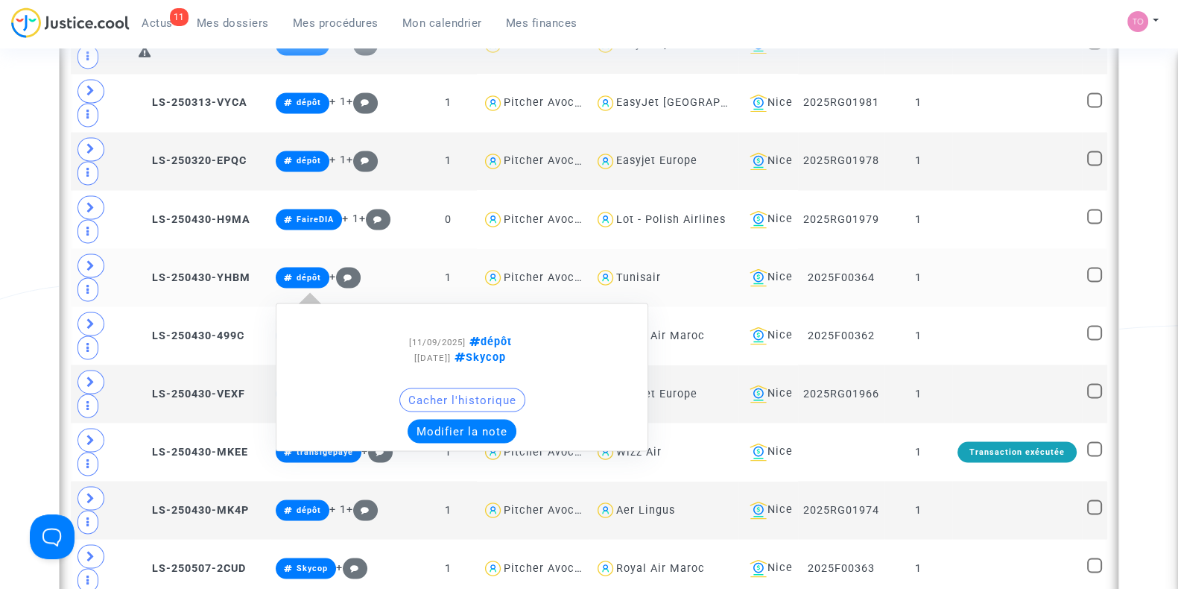
scroll to position [3344, 0]
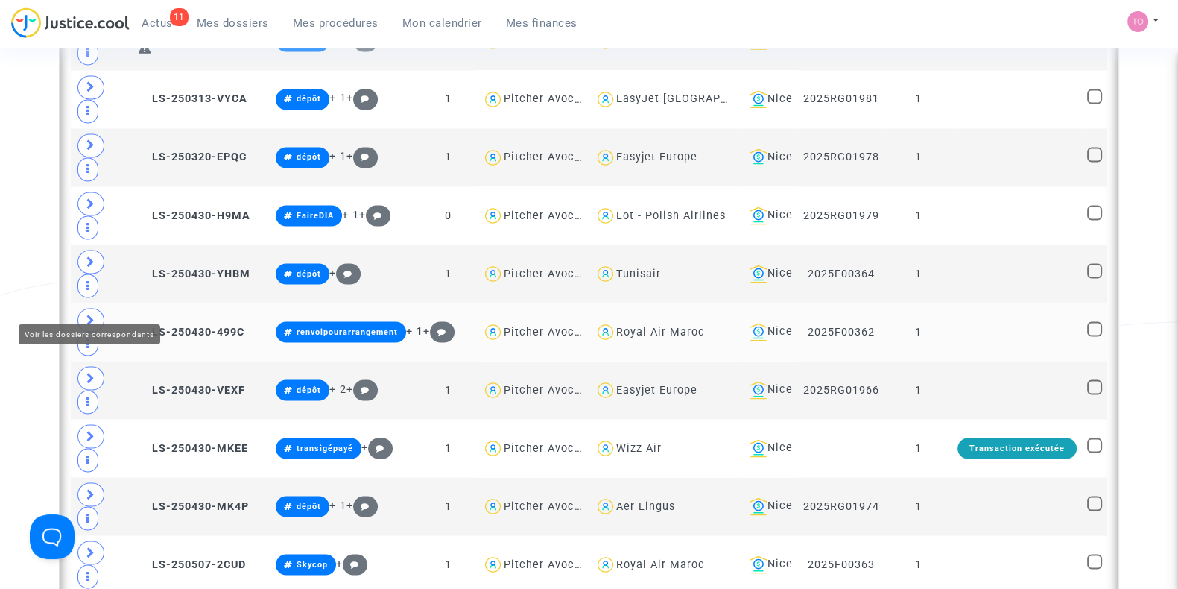
click at [81, 308] on span at bounding box center [91, 320] width 27 height 24
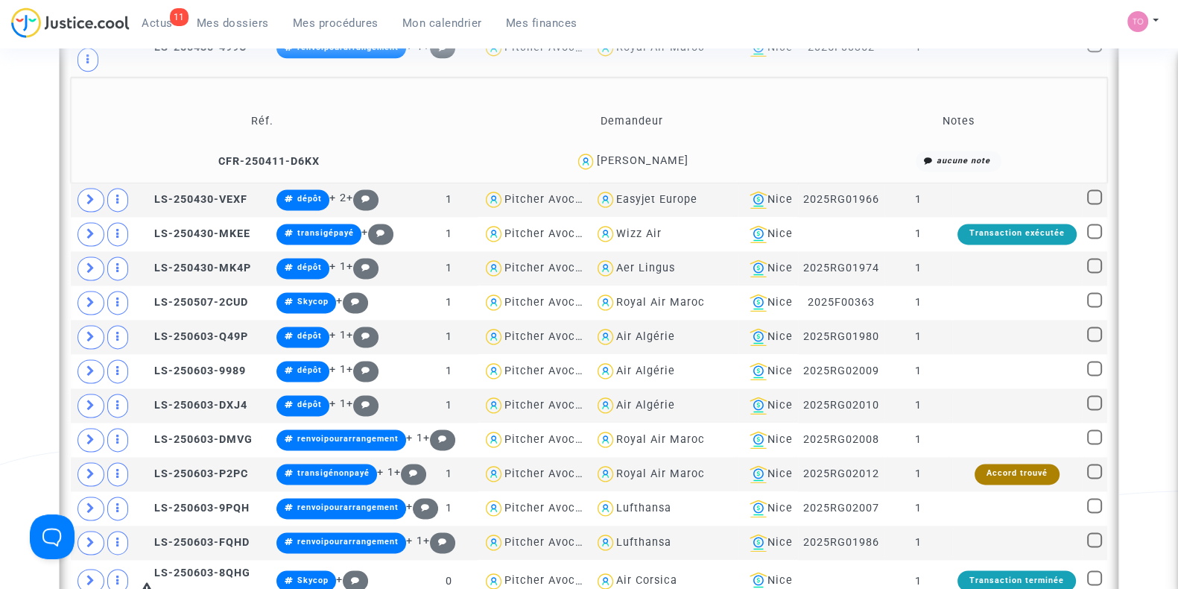
scroll to position [2527, 0]
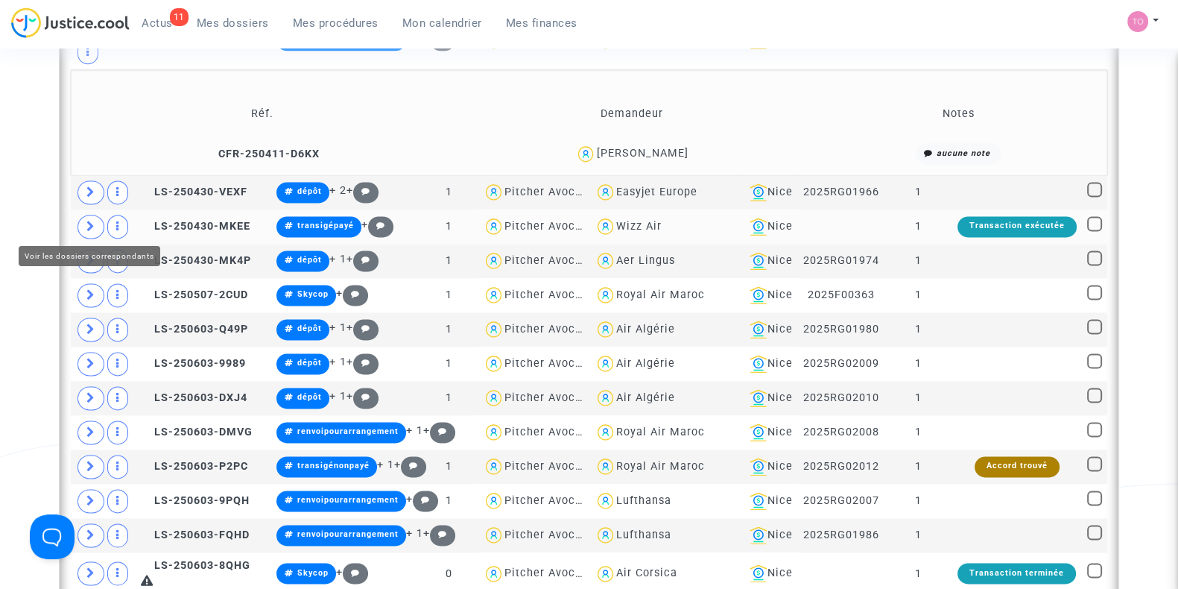
click at [83, 219] on span at bounding box center [91, 227] width 27 height 24
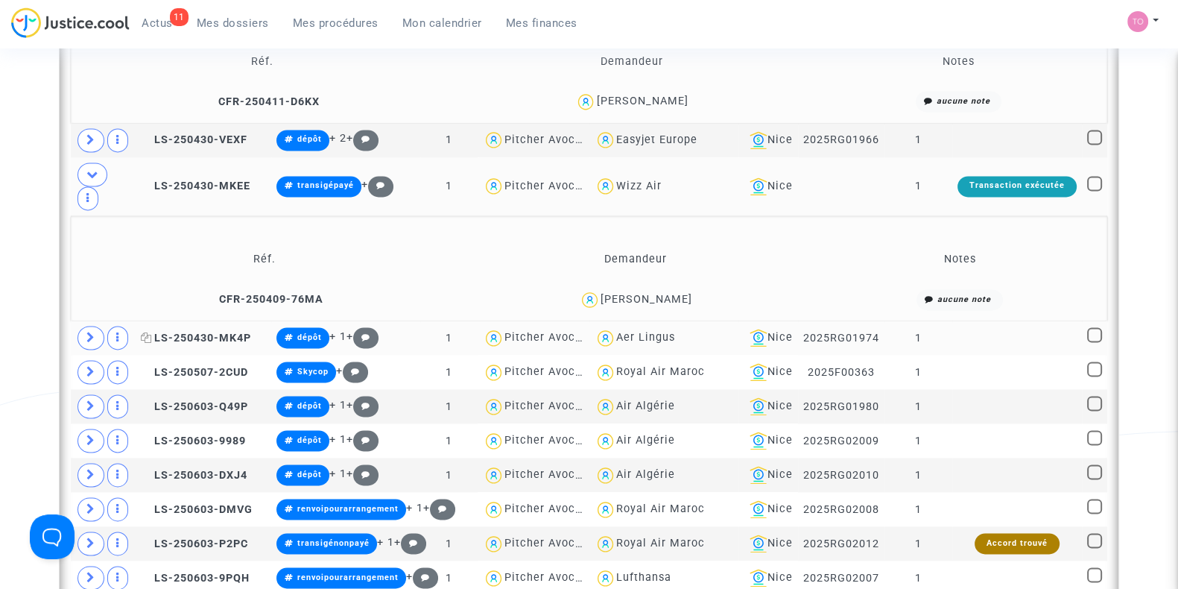
scroll to position [2646, 0]
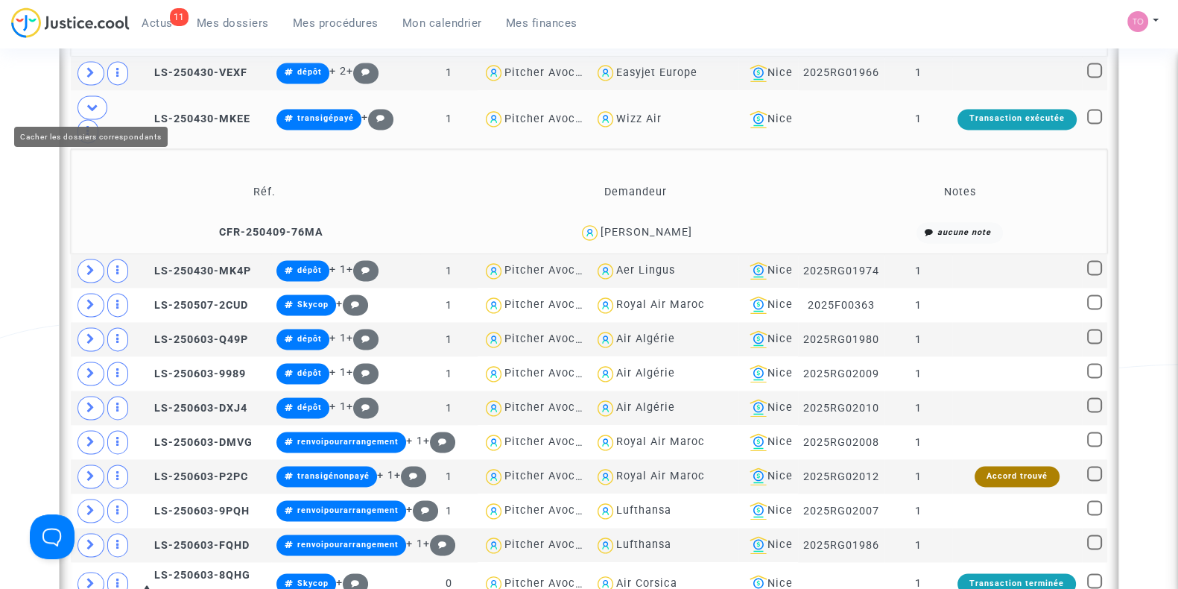
click at [86, 95] on span at bounding box center [93, 107] width 30 height 24
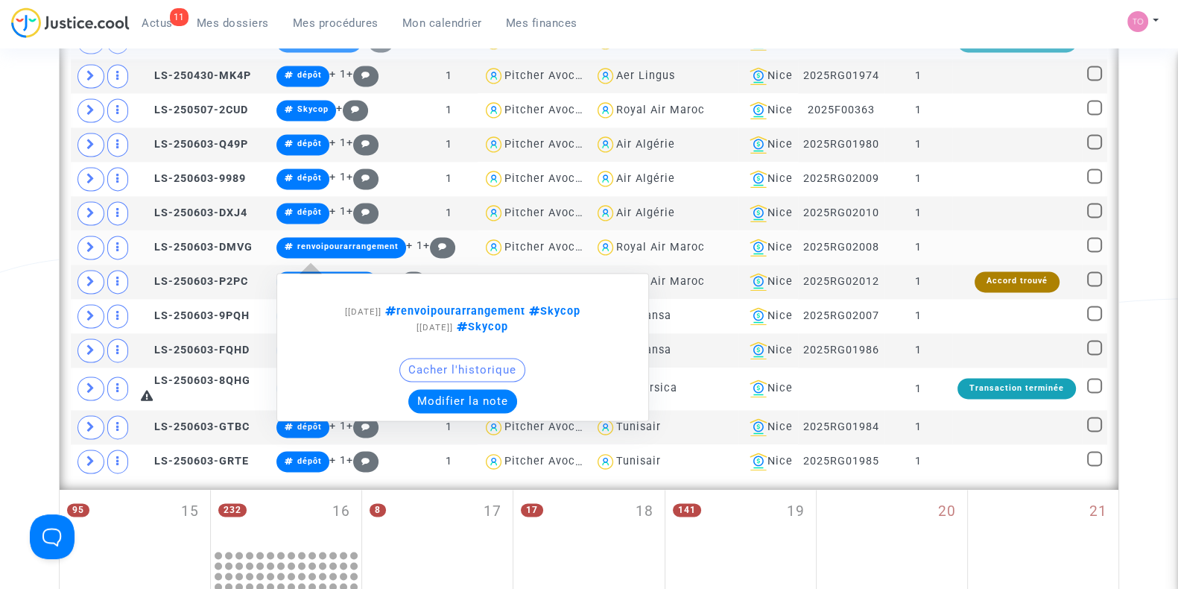
scroll to position [2712, 0]
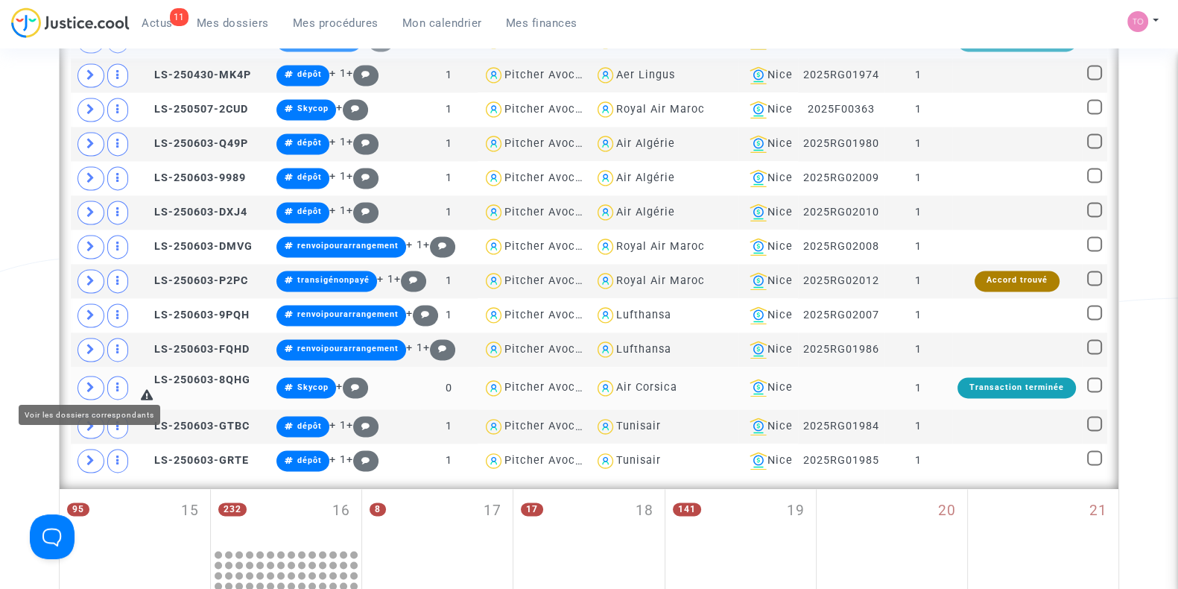
click at [78, 379] on span at bounding box center [91, 388] width 27 height 24
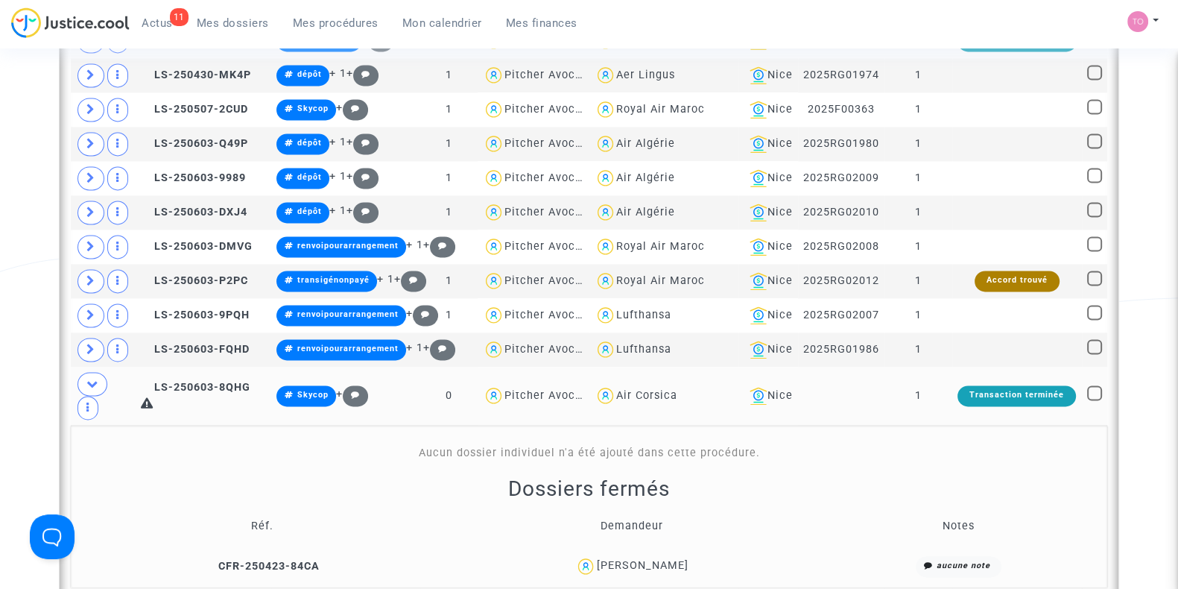
scroll to position [2733, 0]
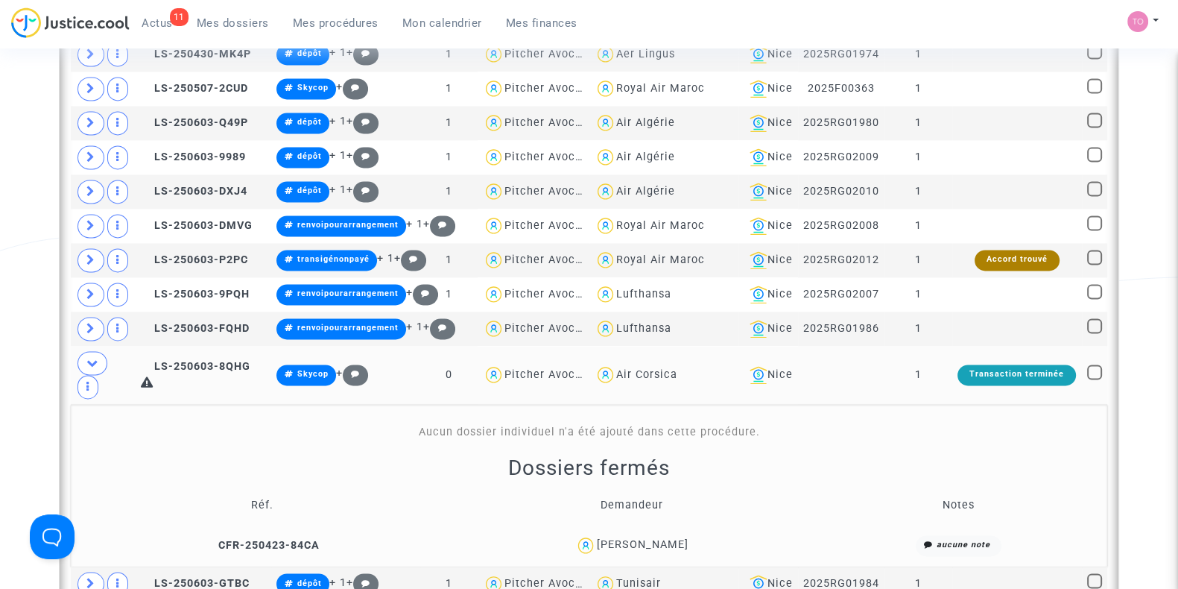
drag, startPoint x: 705, startPoint y: 544, endPoint x: 593, endPoint y: 542, distance: 112.6
click at [593, 542] on div "Jonathan Schaller" at bounding box center [631, 545] width 357 height 22
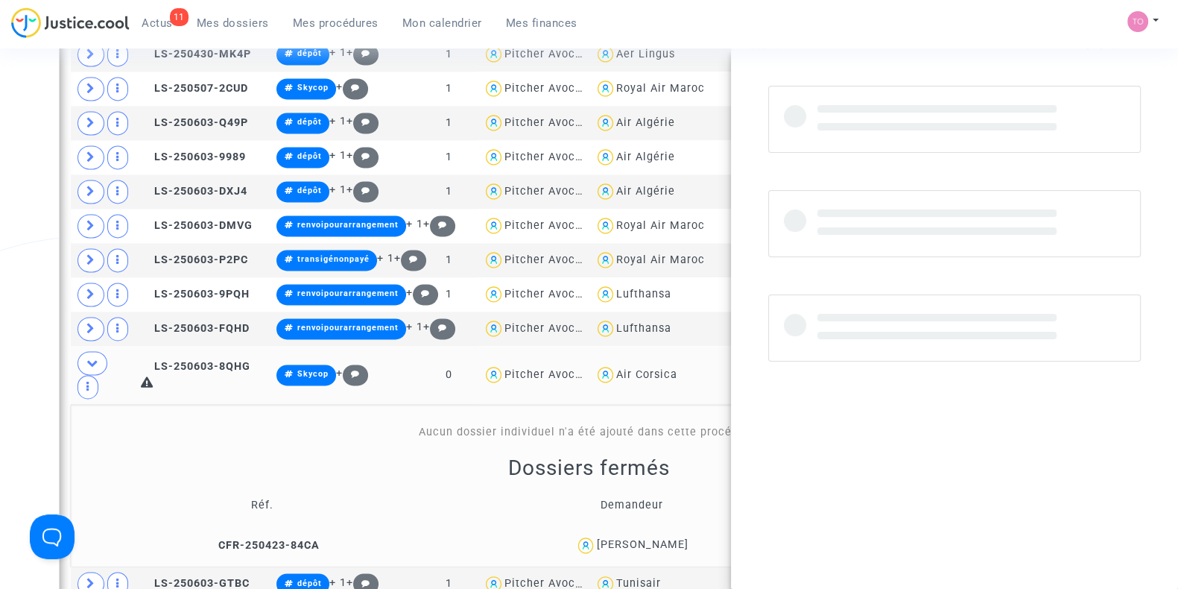
copy div "Jonathan Schaller"
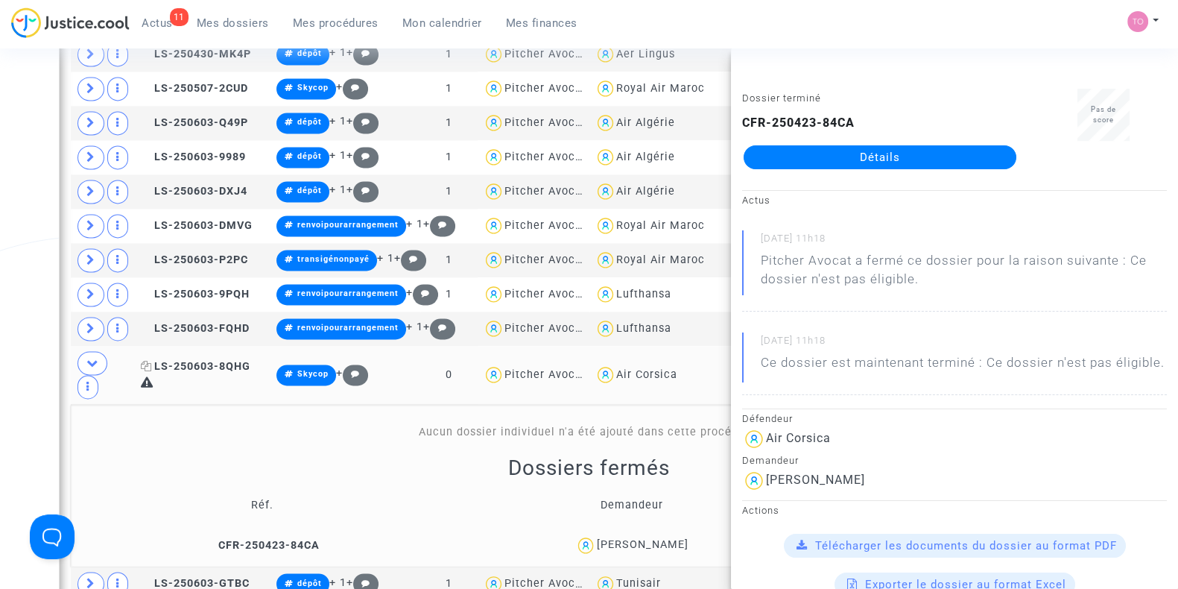
click at [147, 361] on icon at bounding box center [146, 366] width 11 height 10
click at [89, 362] on icon at bounding box center [92, 362] width 12 height 11
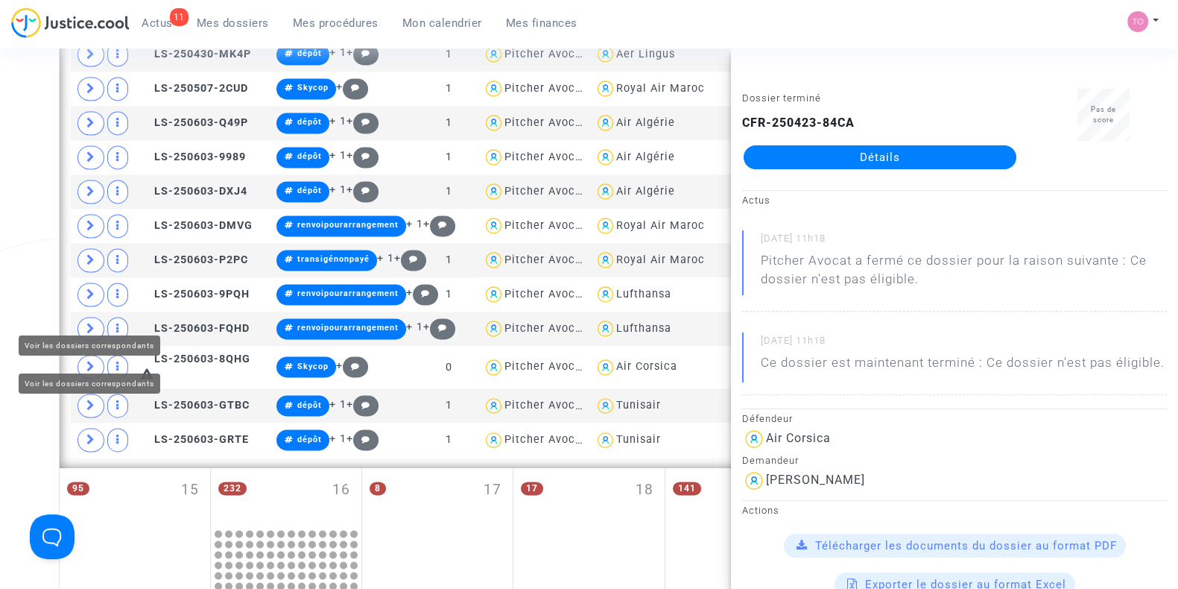
scroll to position [2794, 0]
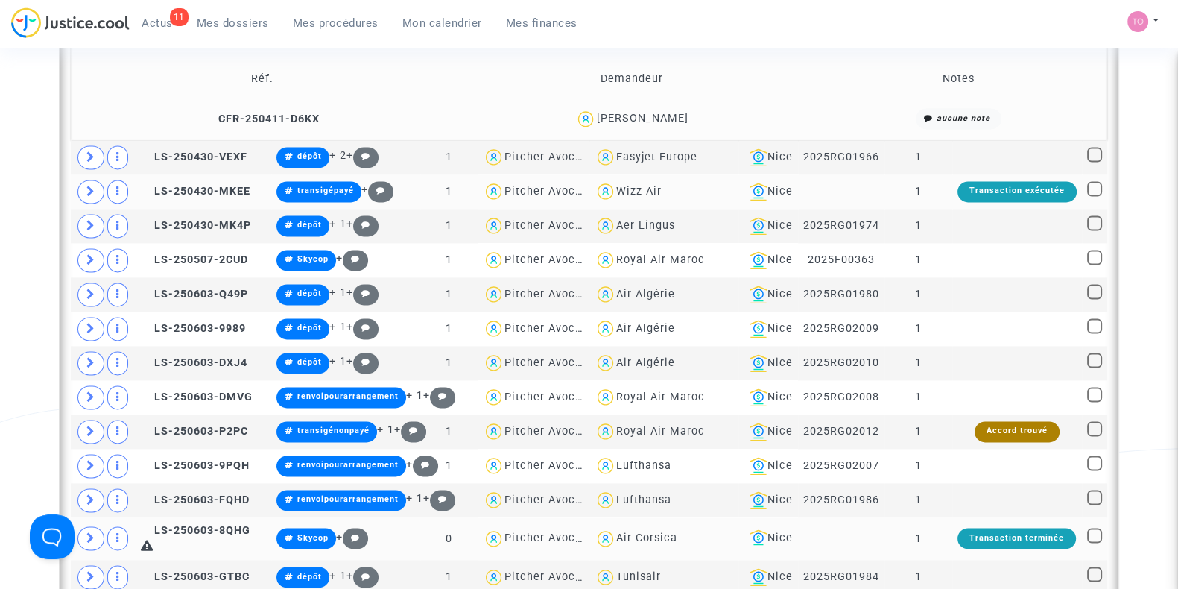
scroll to position [2559, 0]
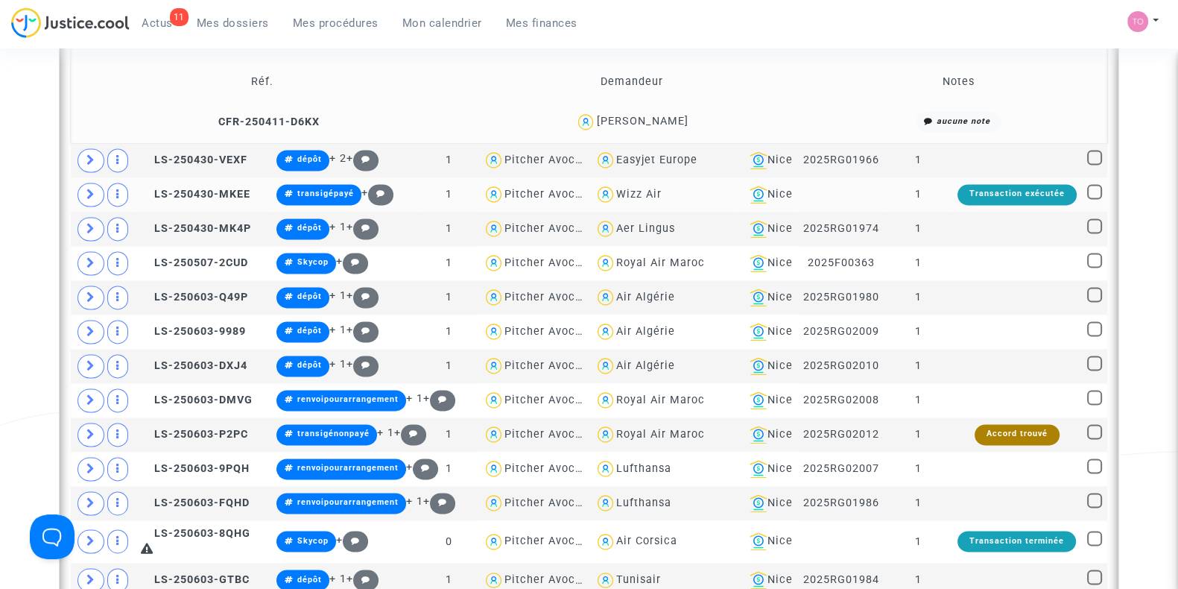
click at [226, 25] on span "Mes dossiers" at bounding box center [233, 22] width 72 height 13
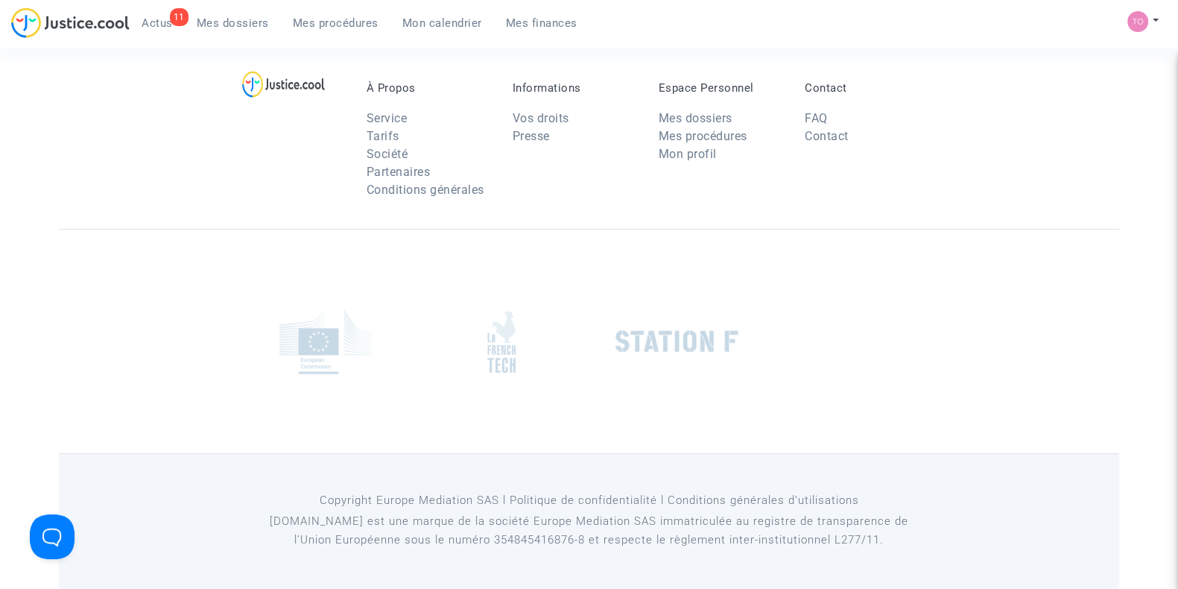
scroll to position [104, 0]
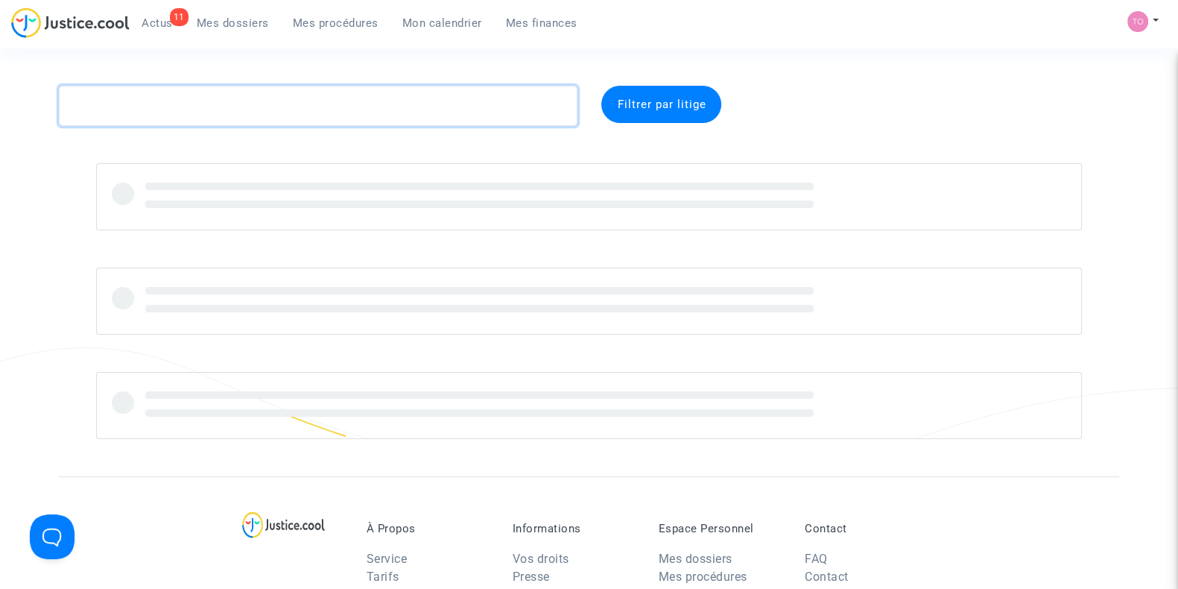
click at [131, 96] on textarea at bounding box center [318, 106] width 519 height 40
paste textarea "Vasiliauskas"
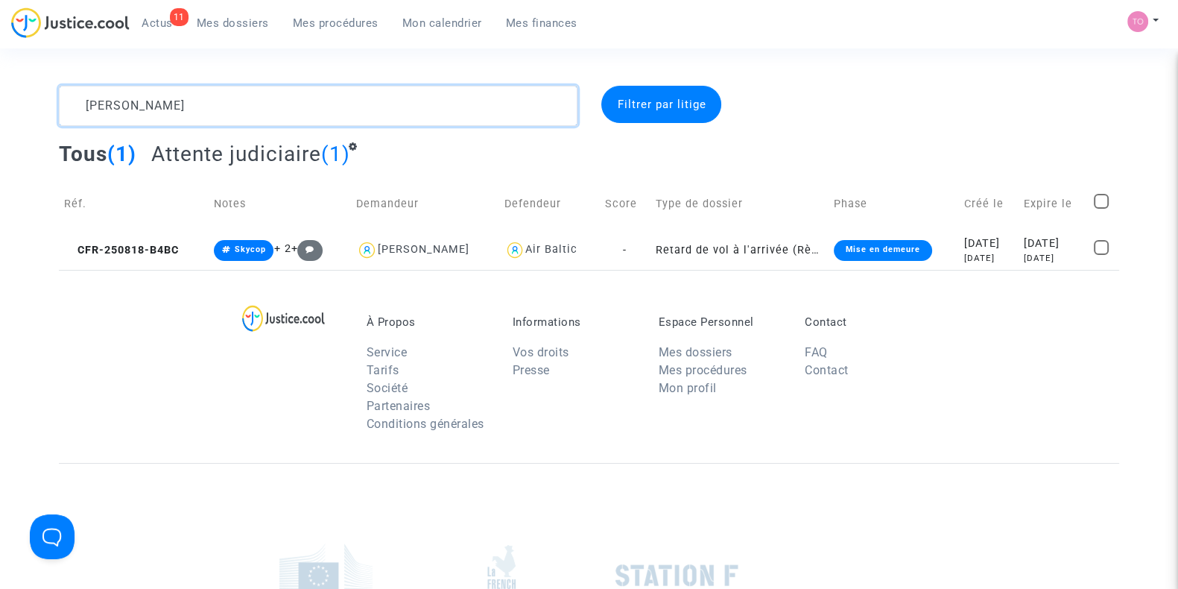
drag, startPoint x: 230, startPoint y: 115, endPoint x: 1, endPoint y: 124, distance: 228.3
click at [1, 124] on div "Vasiliauskas Filtrer par litige Tous (1) Attente judiciaire (1) Réf. Notes Dema…" at bounding box center [589, 178] width 1178 height 184
paste textarea "WELSCH"
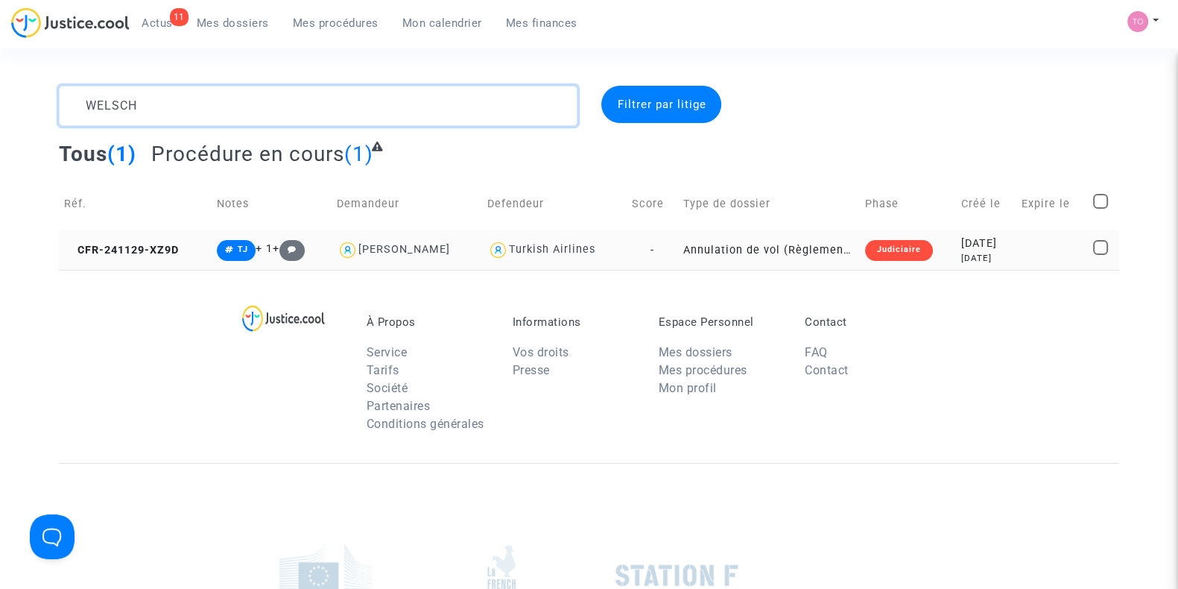
type textarea "WELSCH"
click at [965, 240] on div "2024-11-29" at bounding box center [986, 244] width 51 height 16
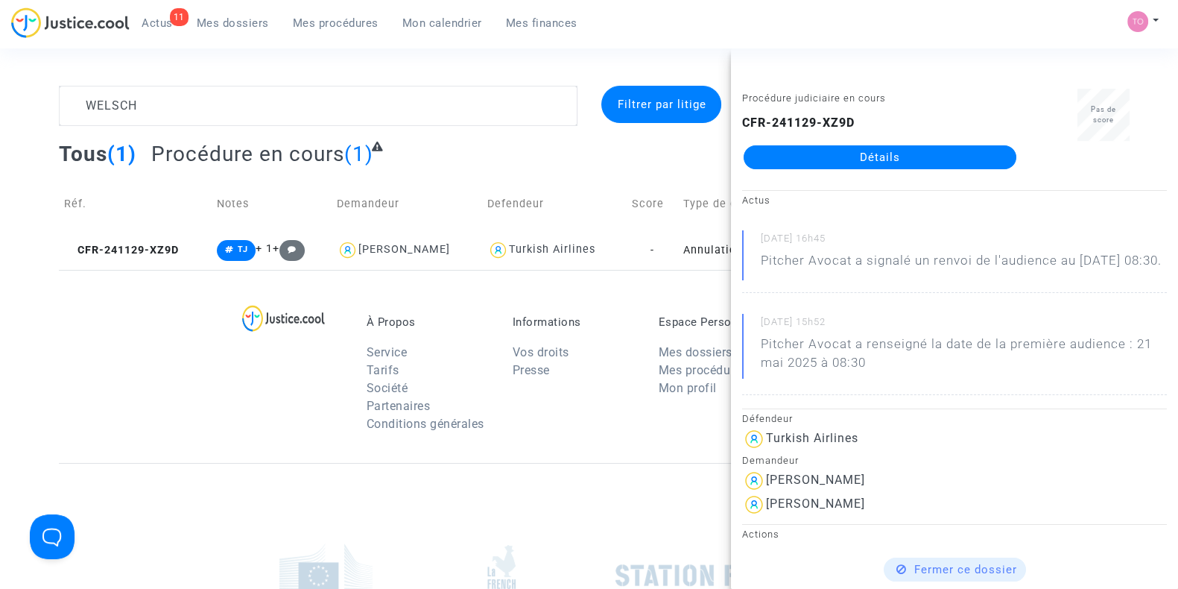
click at [866, 154] on link "Détails" at bounding box center [880, 157] width 273 height 24
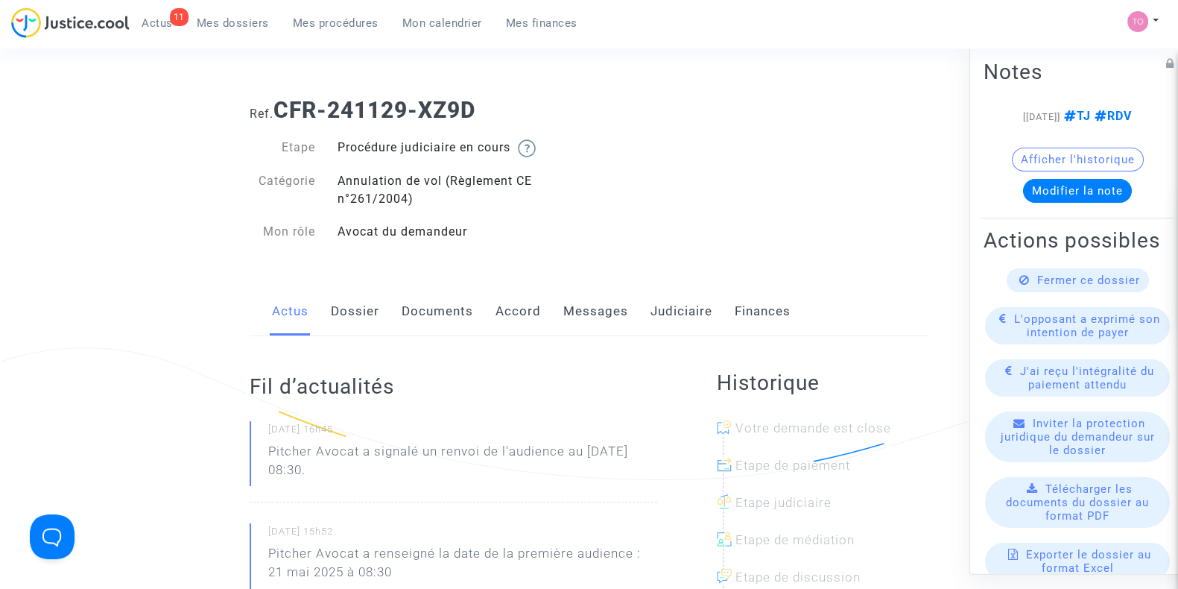
click at [689, 303] on link "Judiciaire" at bounding box center [682, 311] width 62 height 49
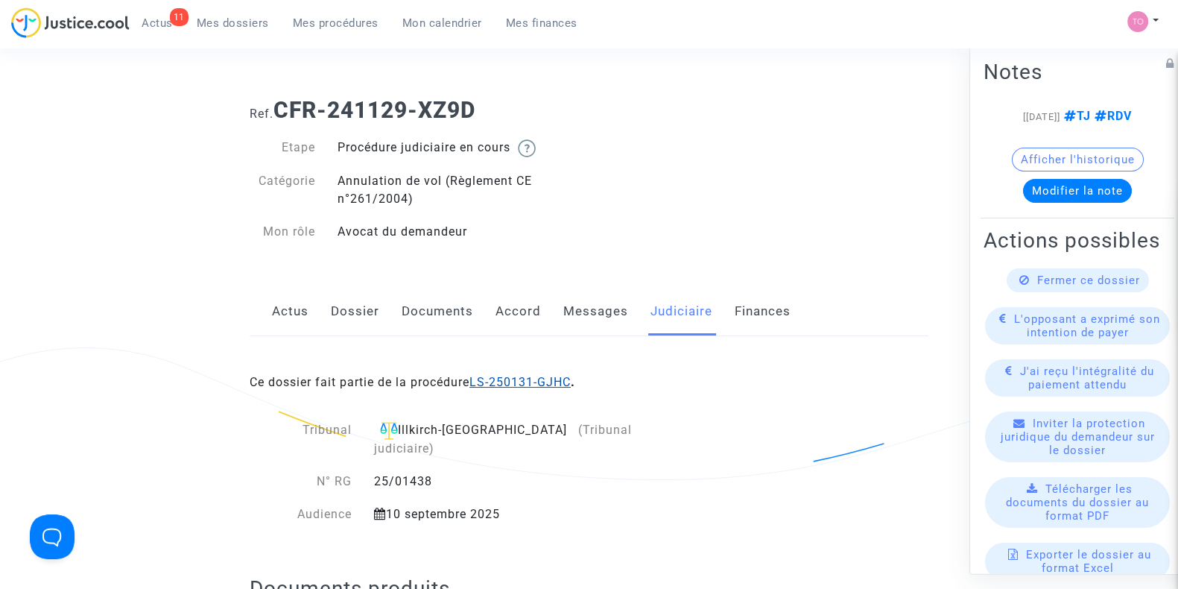
click at [531, 388] on link "LS-250131-GJHC" at bounding box center [520, 382] width 101 height 14
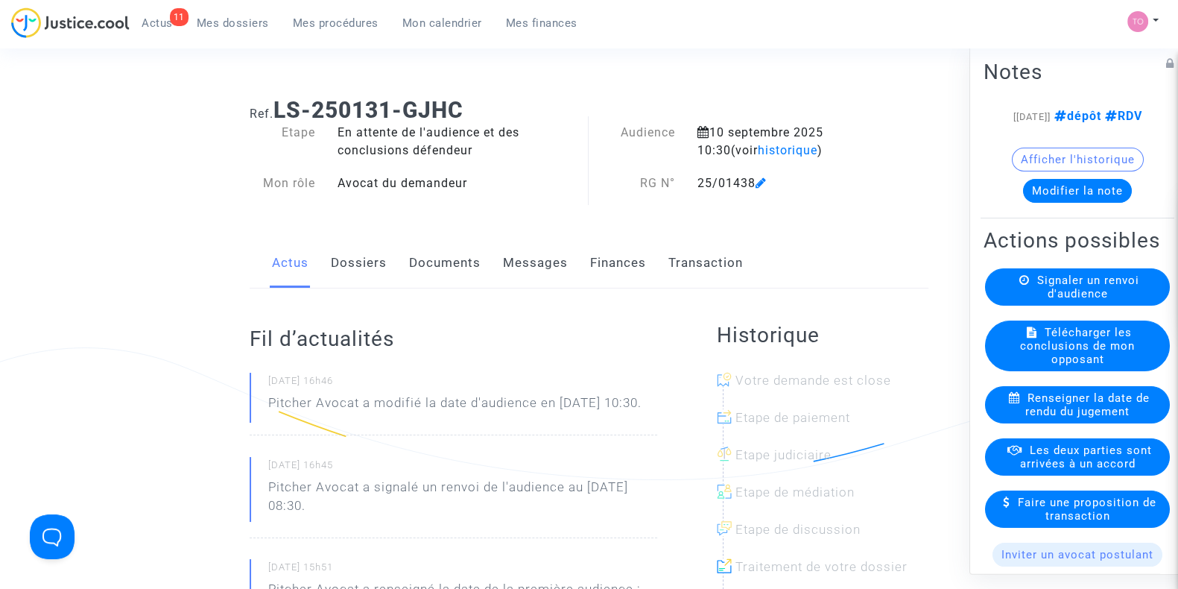
click at [1063, 203] on button "Modifier la note" at bounding box center [1077, 191] width 109 height 24
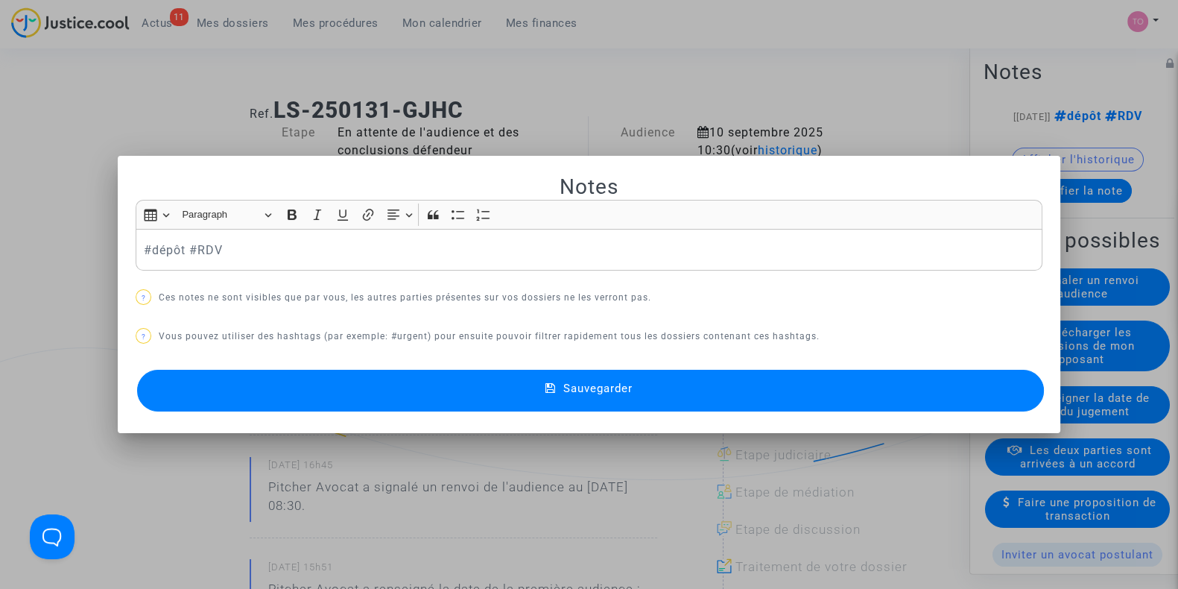
click at [524, 57] on div at bounding box center [589, 294] width 1178 height 589
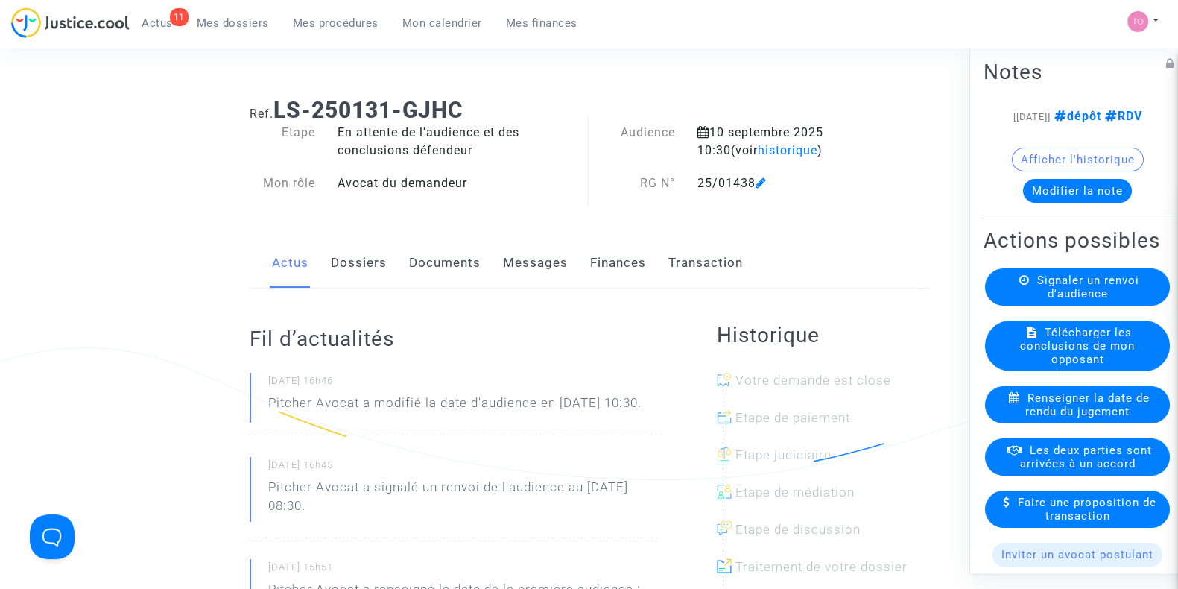
click at [1047, 300] on span "Signaler un renvoi d'audience" at bounding box center [1089, 287] width 102 height 27
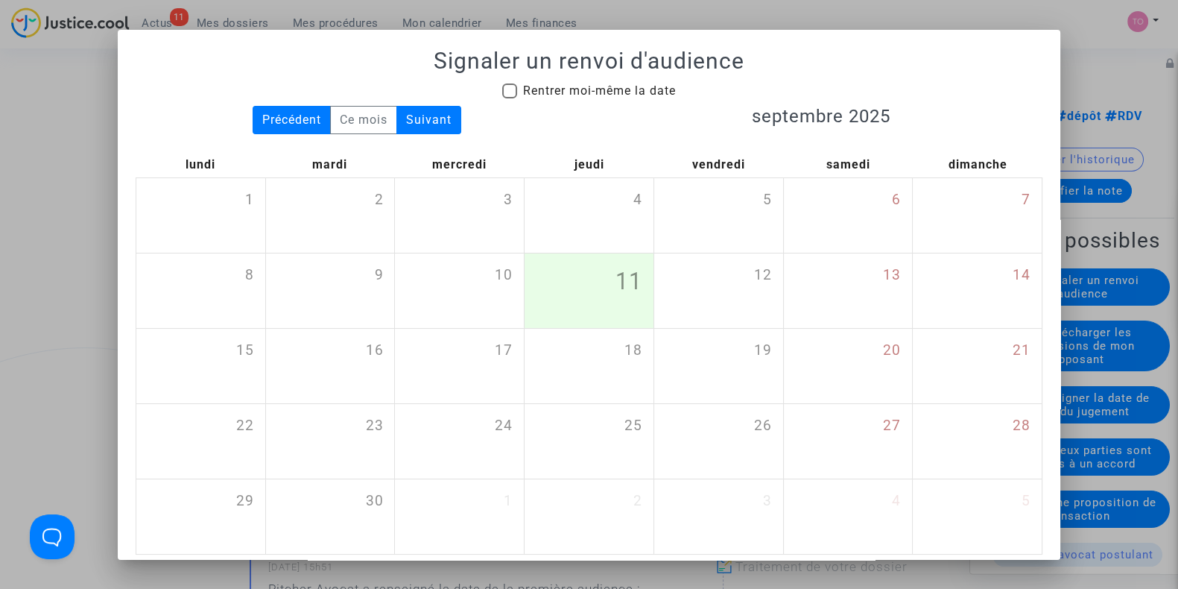
click at [503, 94] on span at bounding box center [509, 90] width 15 height 15
click at [509, 98] on input "Rentrer moi-même la date" at bounding box center [509, 98] width 1 height 1
checkbox input "true"
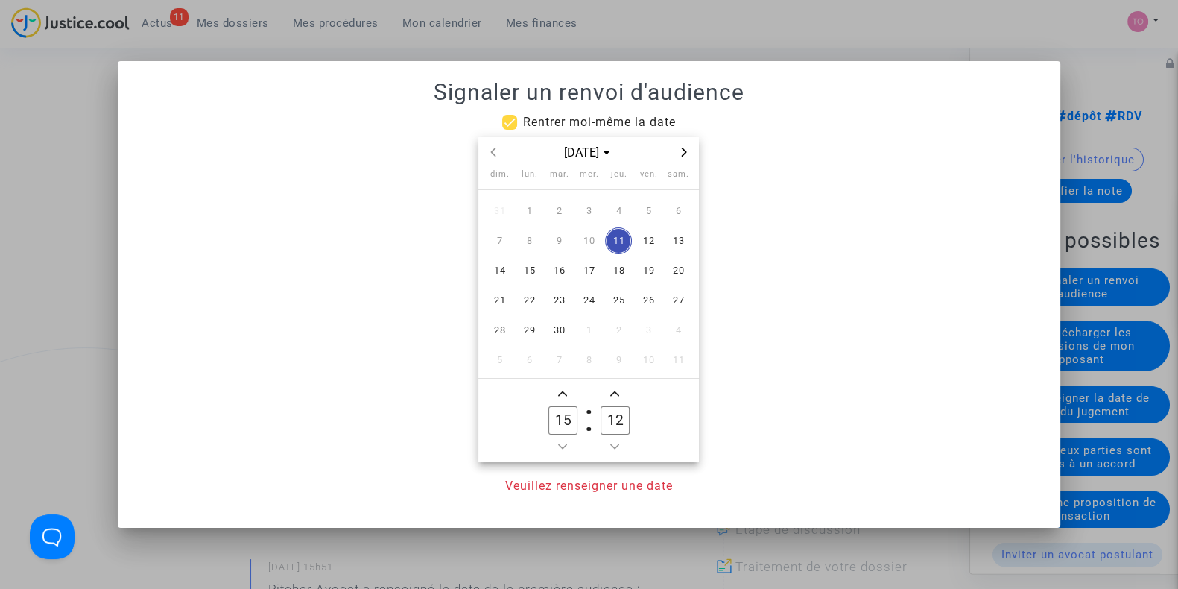
click at [686, 146] on span "Next month" at bounding box center [684, 152] width 18 height 18
click at [584, 271] on span "12" at bounding box center [588, 270] width 27 height 27
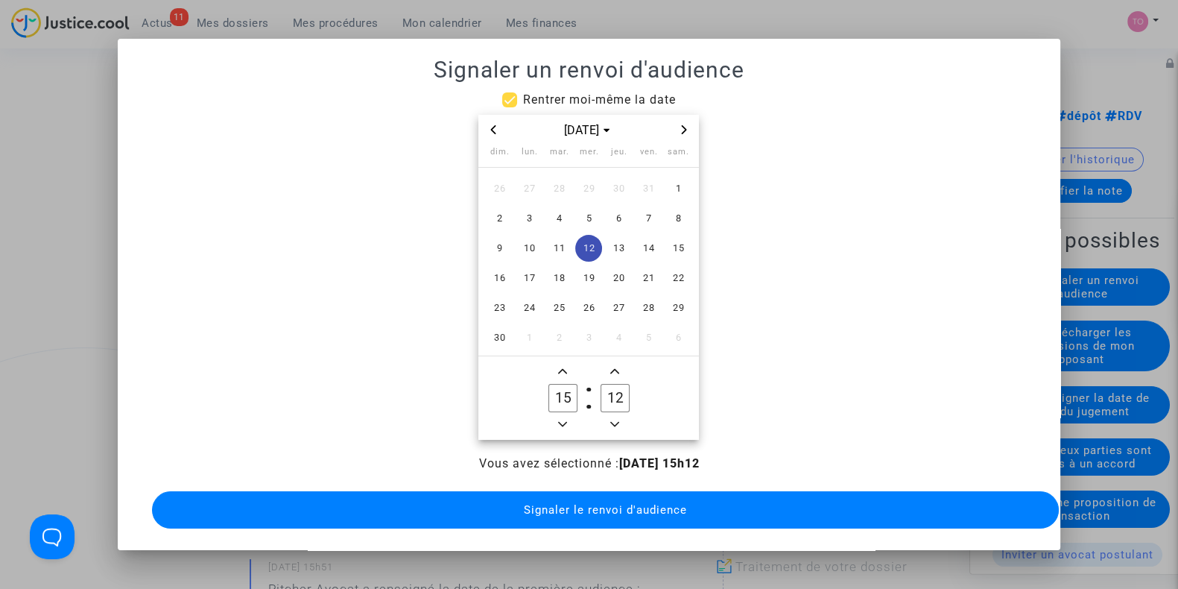
click at [562, 420] on icon "Minus a hour" at bounding box center [562, 424] width 9 height 9
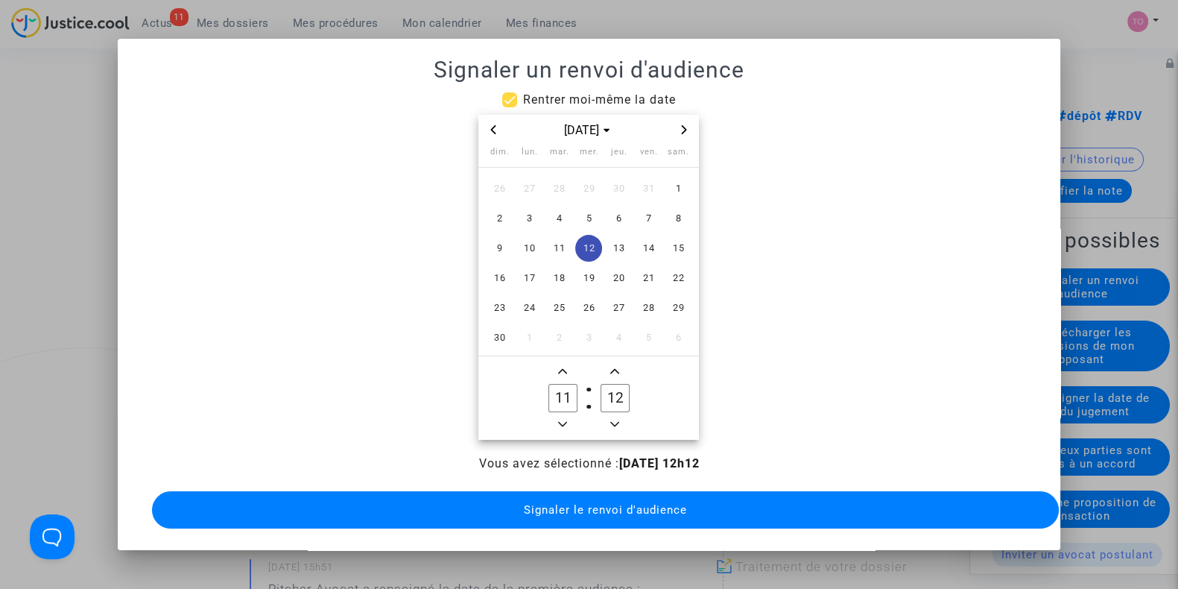
type input "10"
click at [619, 367] on icon "Add a minute" at bounding box center [614, 371] width 9 height 9
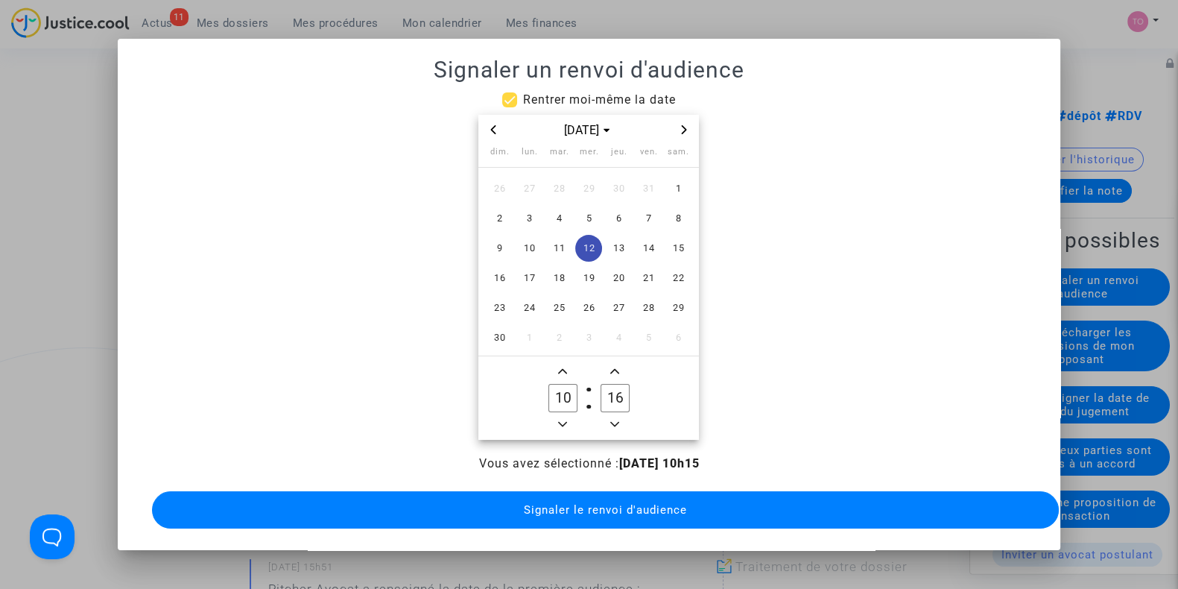
click at [619, 367] on icon "Add a minute" at bounding box center [614, 371] width 9 height 9
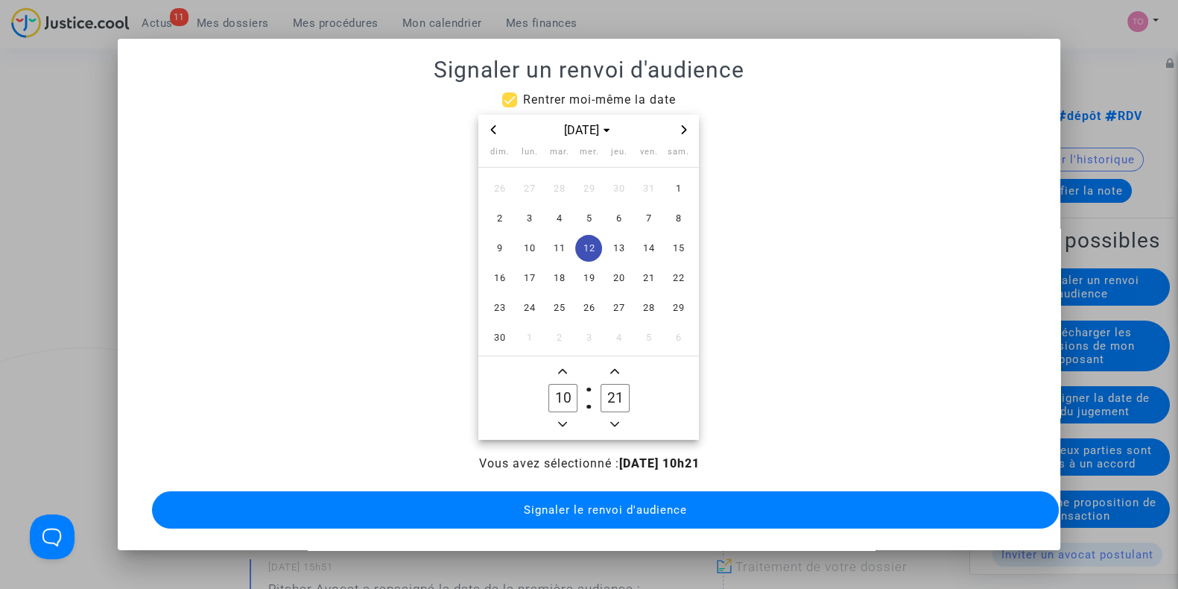
click at [619, 367] on icon "Add a minute" at bounding box center [614, 371] width 9 height 9
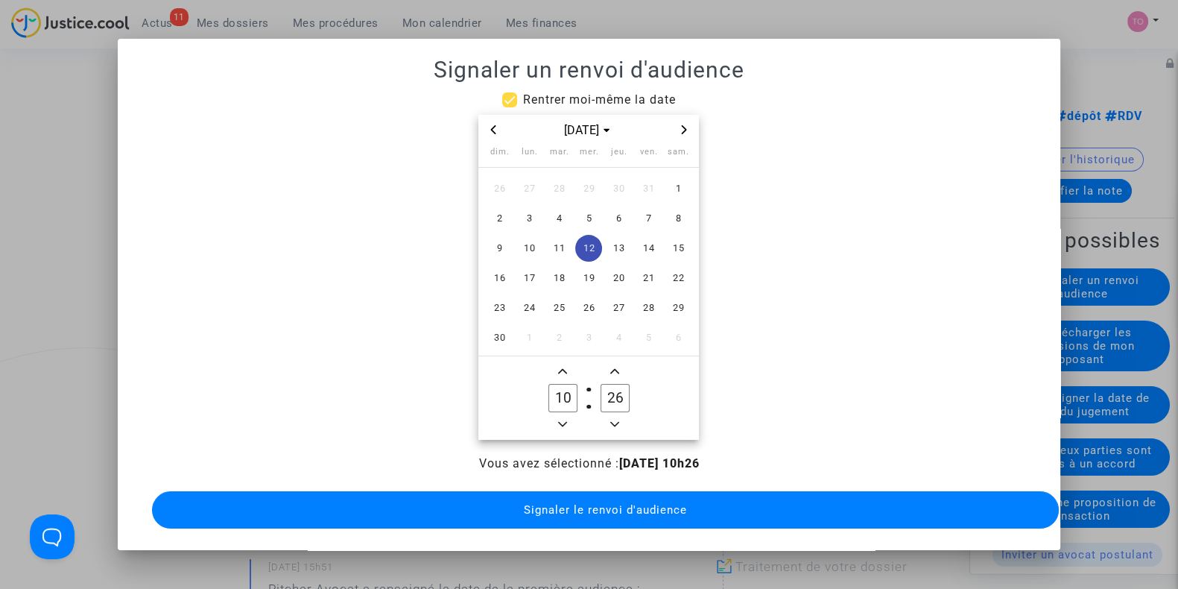
click at [619, 367] on icon "Add a minute" at bounding box center [614, 371] width 9 height 9
type input "30"
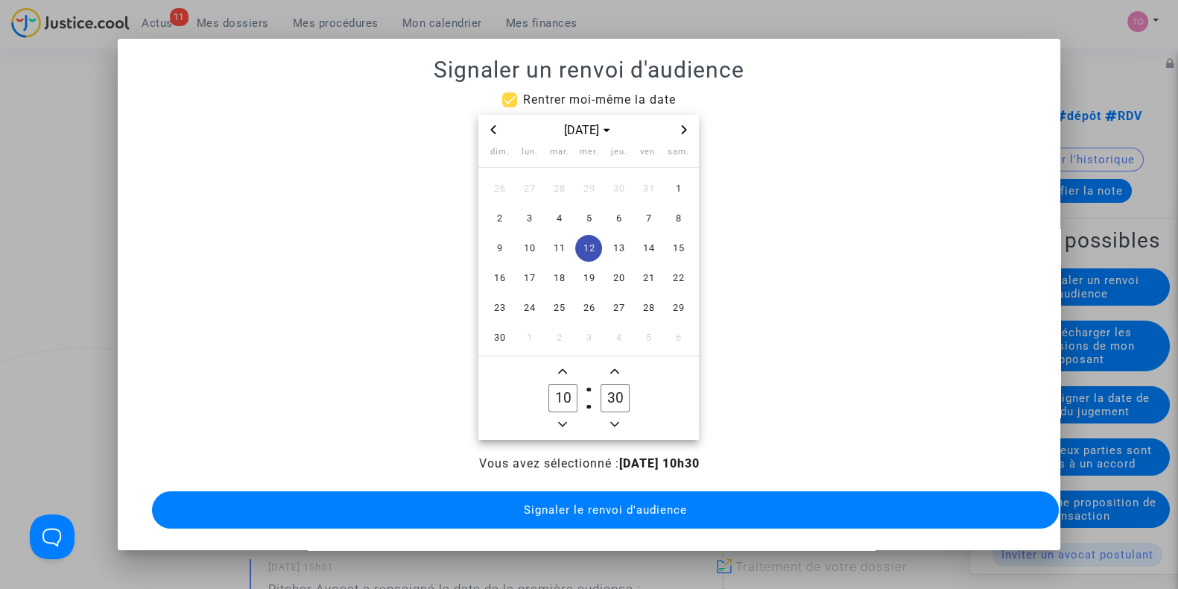
click at [631, 503] on span "Signaler le renvoi d'audience" at bounding box center [605, 509] width 163 height 13
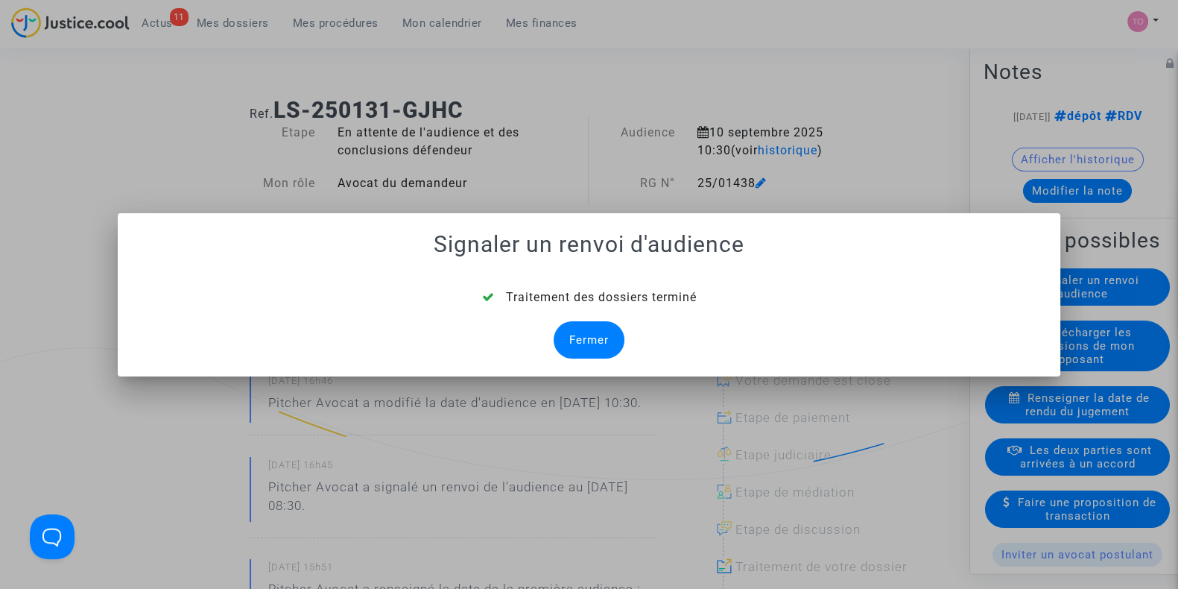
click at [596, 344] on div "Fermer" at bounding box center [589, 339] width 71 height 37
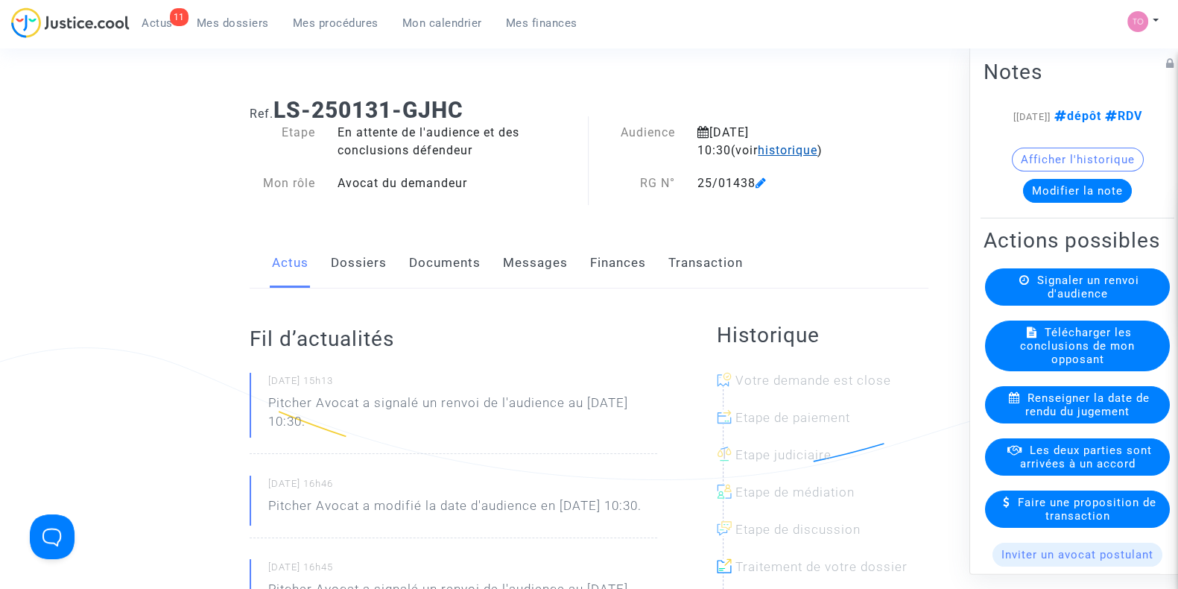
click at [758, 151] on span "historique" at bounding box center [788, 150] width 60 height 14
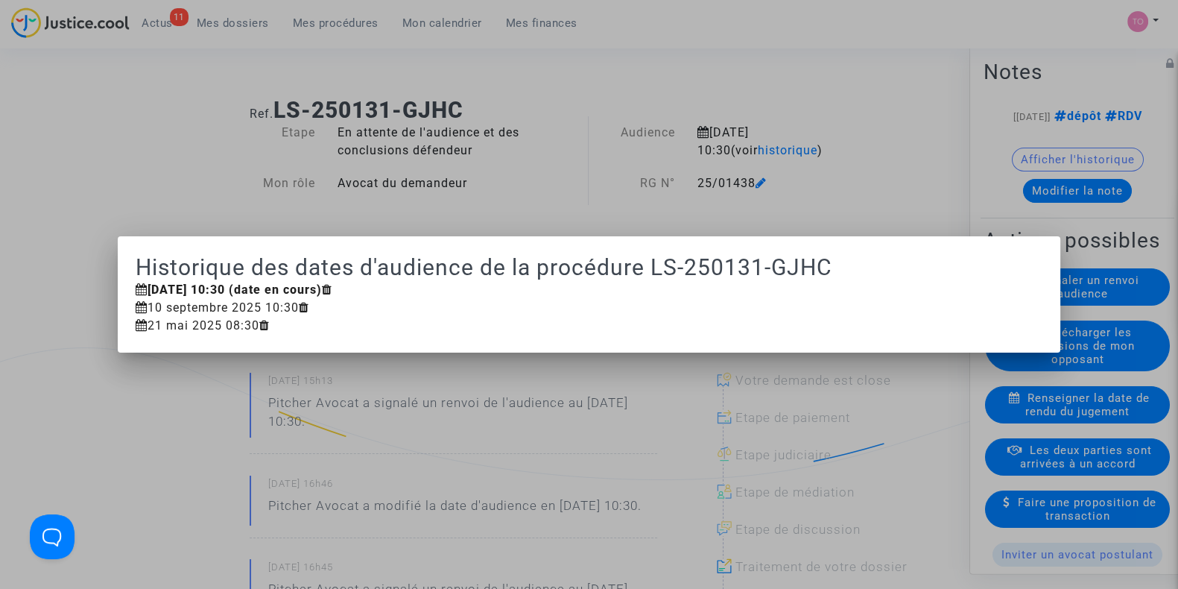
click at [742, 104] on div at bounding box center [589, 294] width 1178 height 589
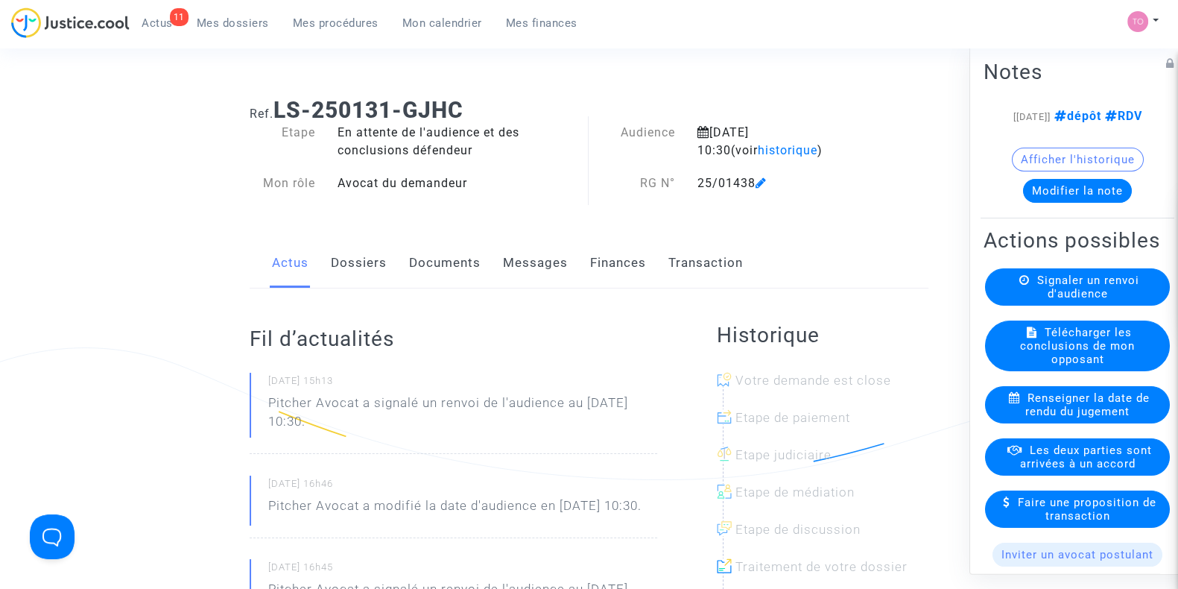
click at [224, 31] on link "Mes dossiers" at bounding box center [233, 23] width 96 height 22
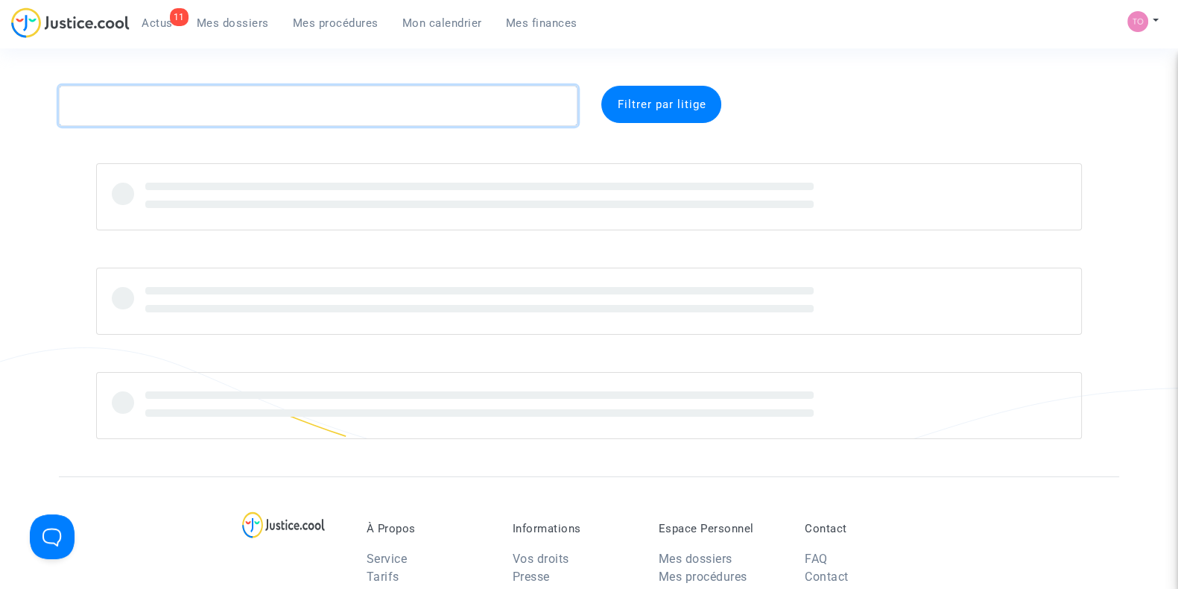
click at [165, 101] on textarea at bounding box center [318, 106] width 519 height 40
paste textarea "FOURCADE"
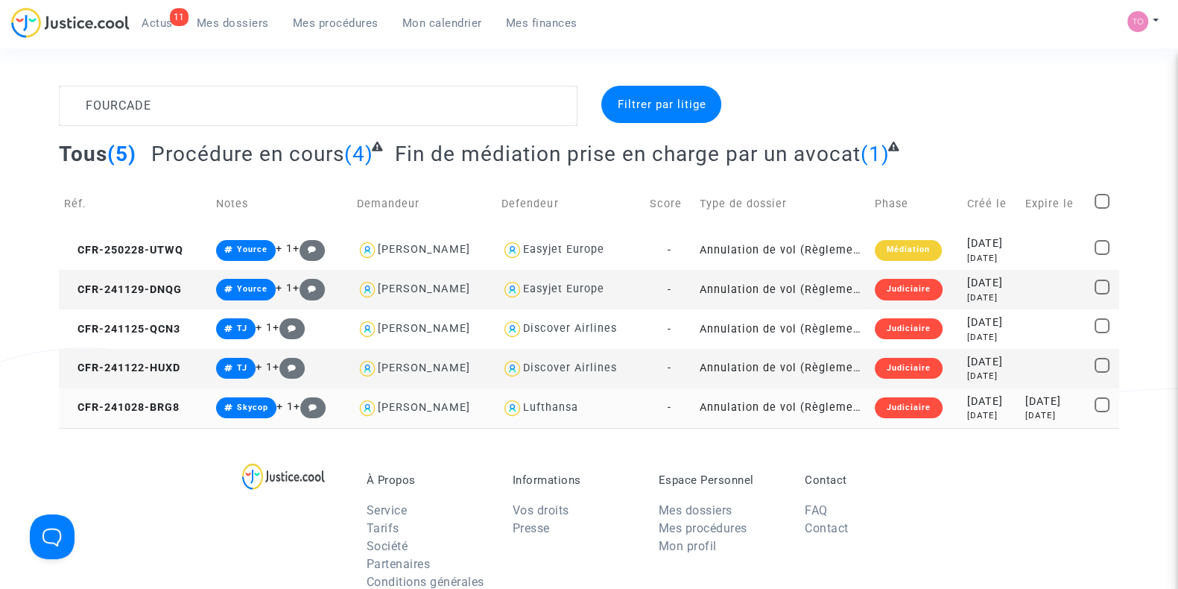
click at [557, 411] on div "Lufthansa" at bounding box center [550, 407] width 55 height 13
type textarea "FOURCADE @Lufthansa"
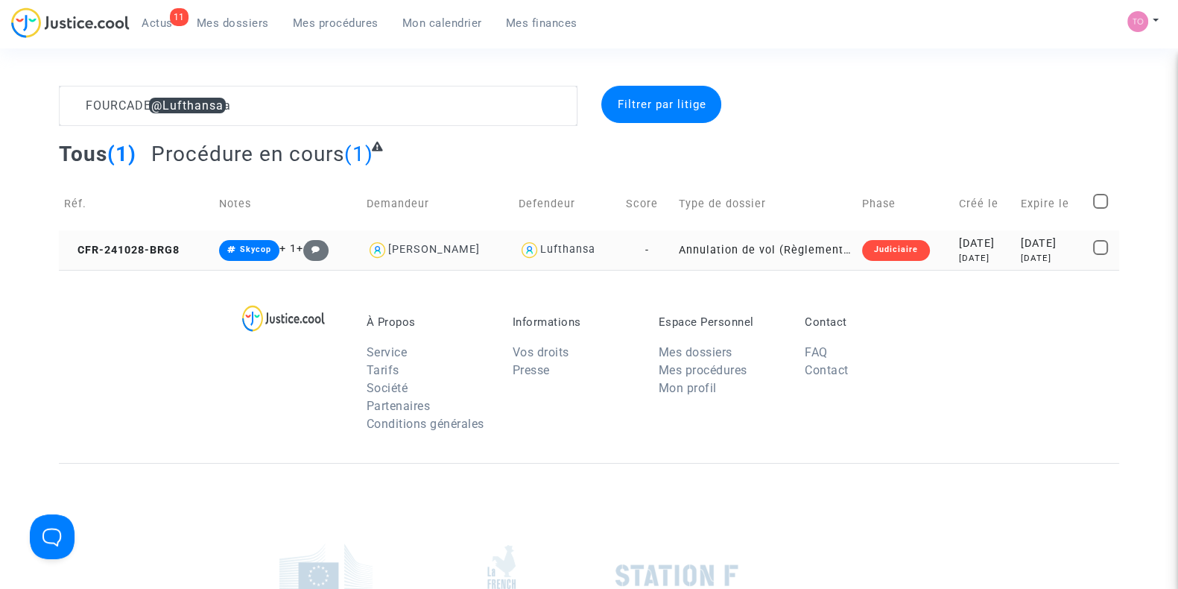
click at [986, 253] on div "10 months ago" at bounding box center [984, 258] width 51 height 13
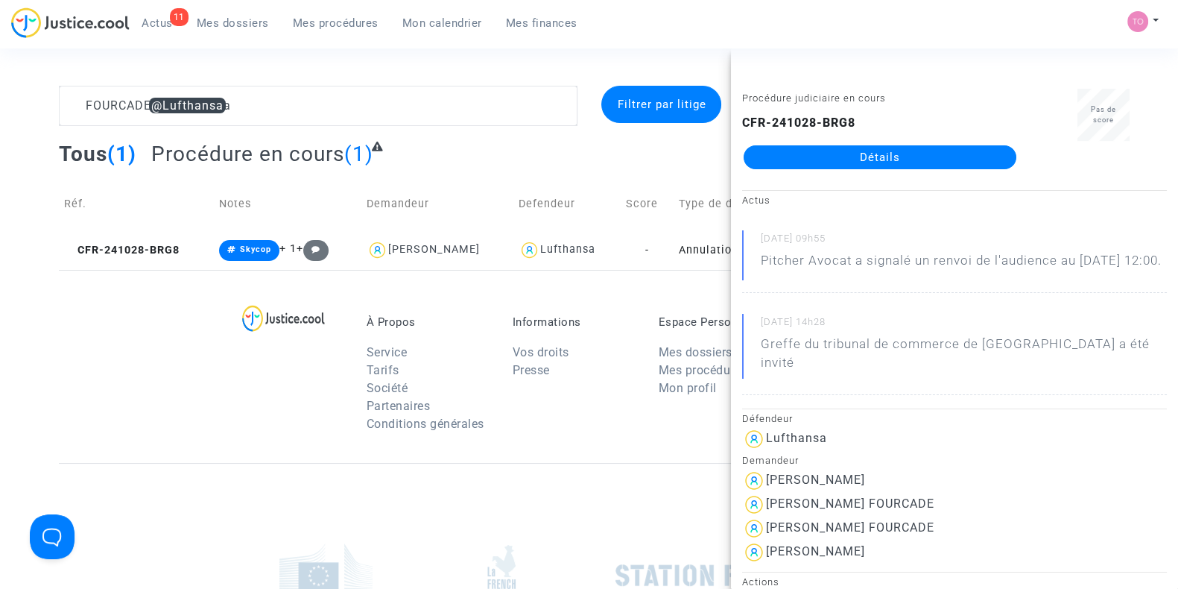
click at [253, 23] on span "Mes dossiers" at bounding box center [233, 22] width 72 height 13
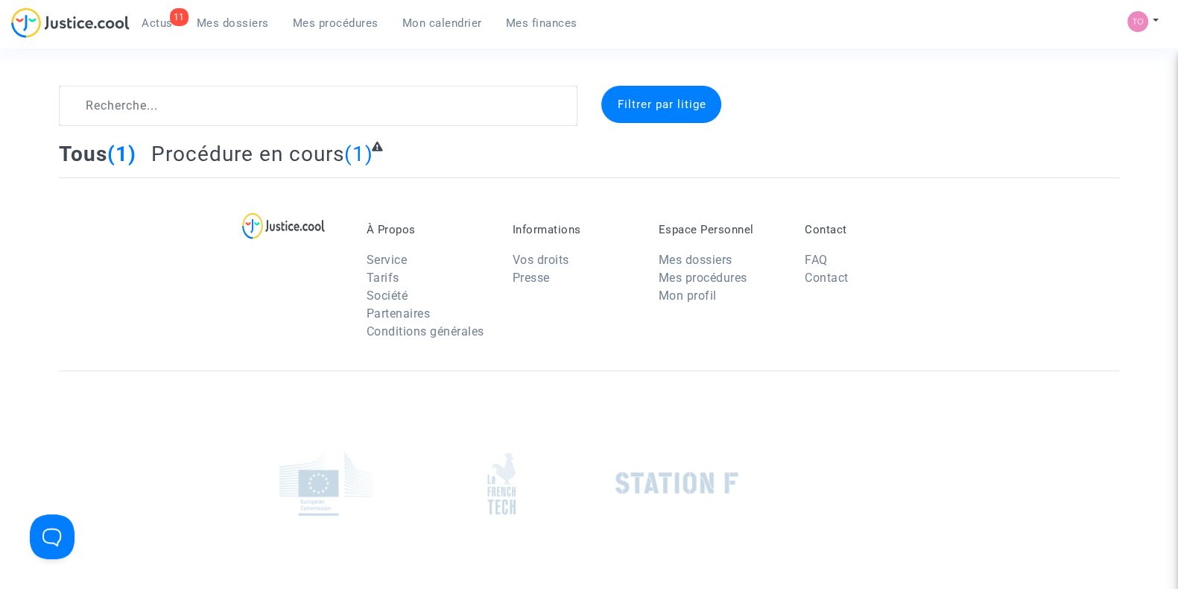
click at [462, 41] on div "11 Actus Mes dossiers Mes procédures Mon calendrier Mes finances" at bounding box center [300, 27] width 578 height 41
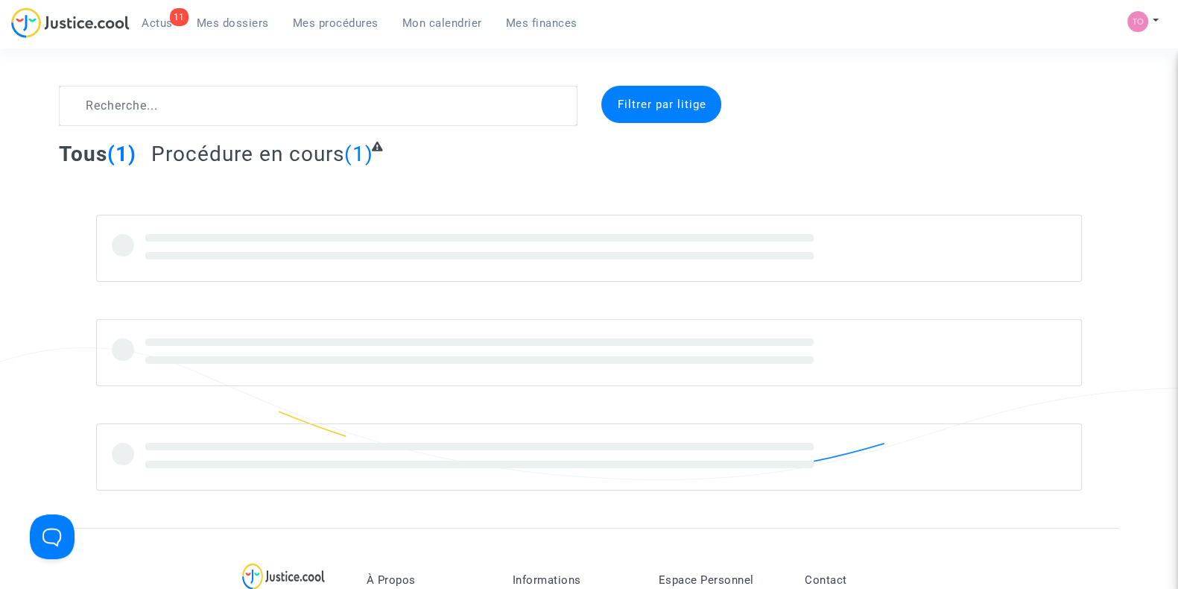
click at [436, 23] on span "Mon calendrier" at bounding box center [443, 22] width 80 height 13
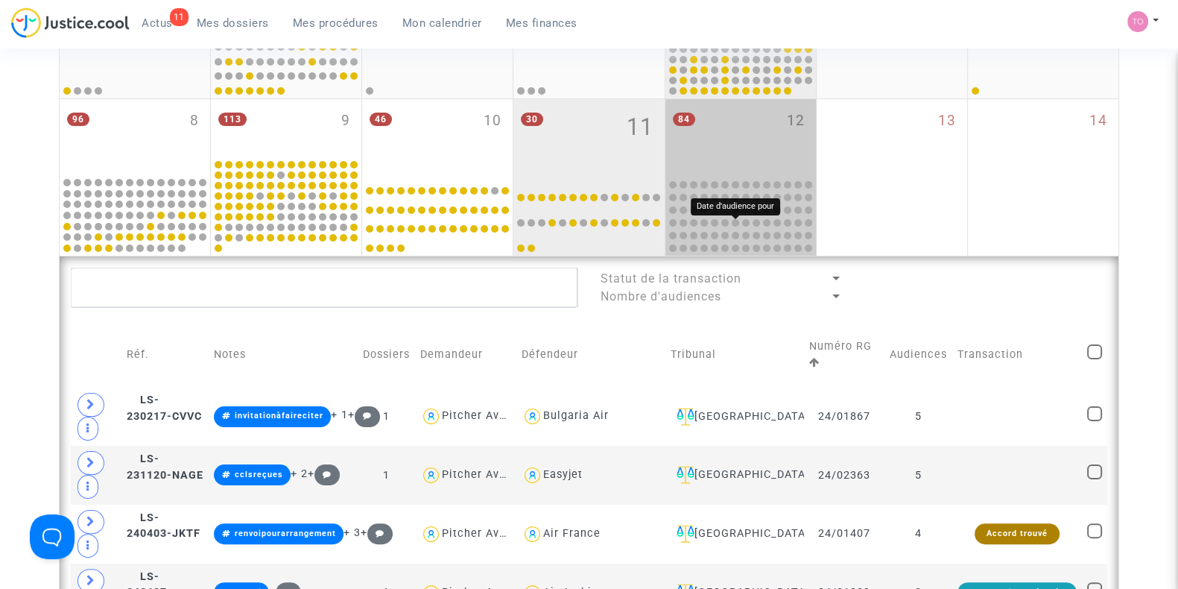
scroll to position [364, 0]
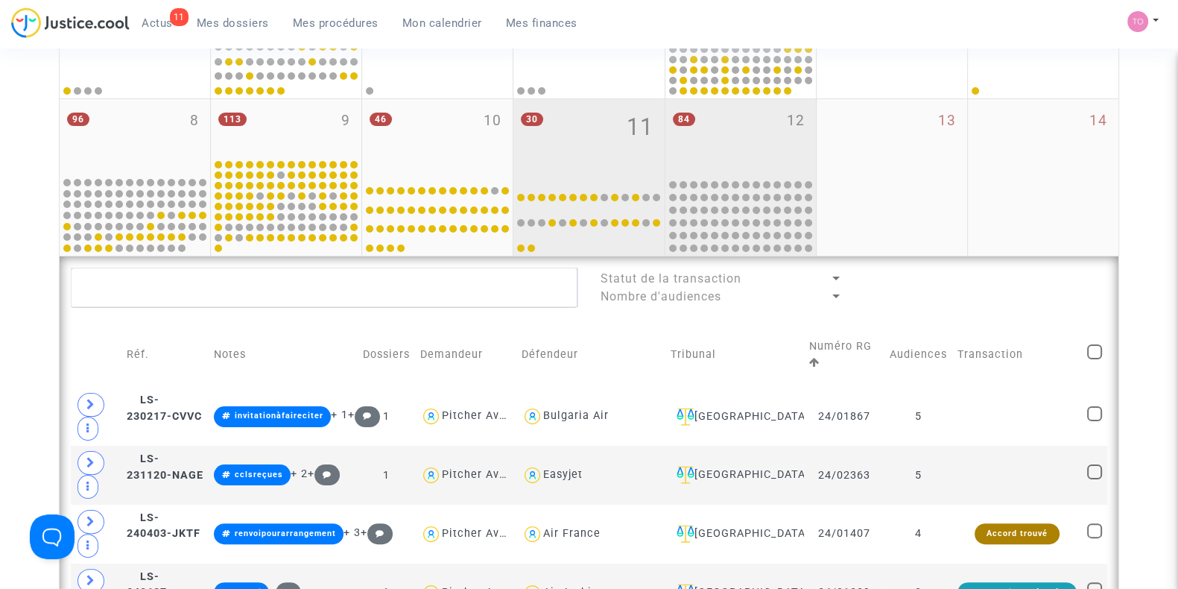
click at [723, 154] on div "84 12" at bounding box center [741, 137] width 151 height 76
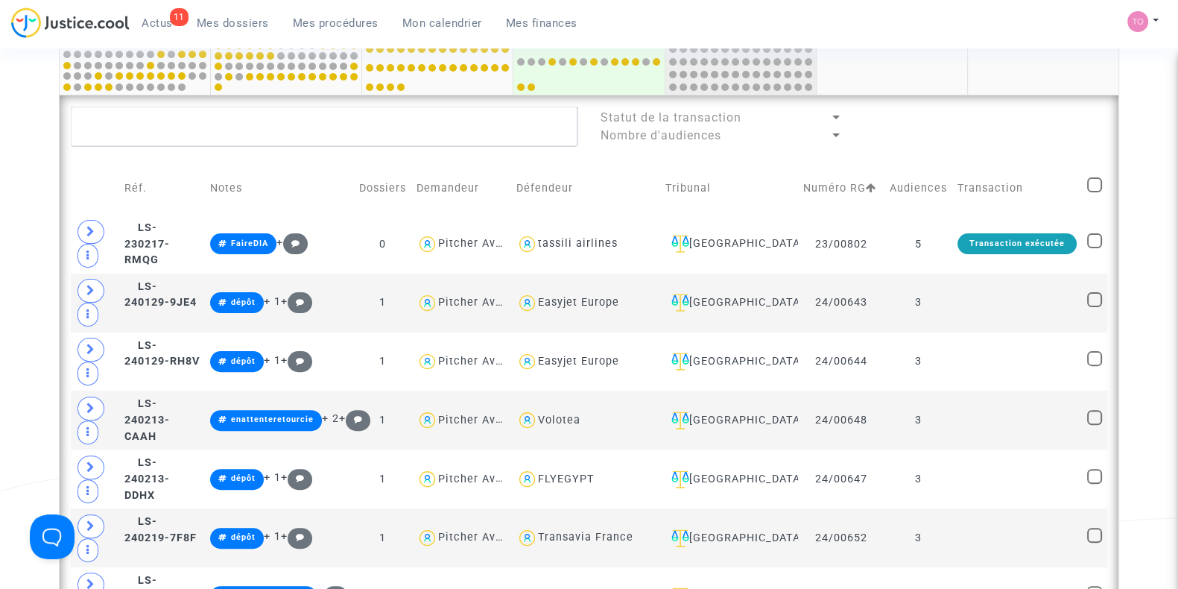
scroll to position [525, 0]
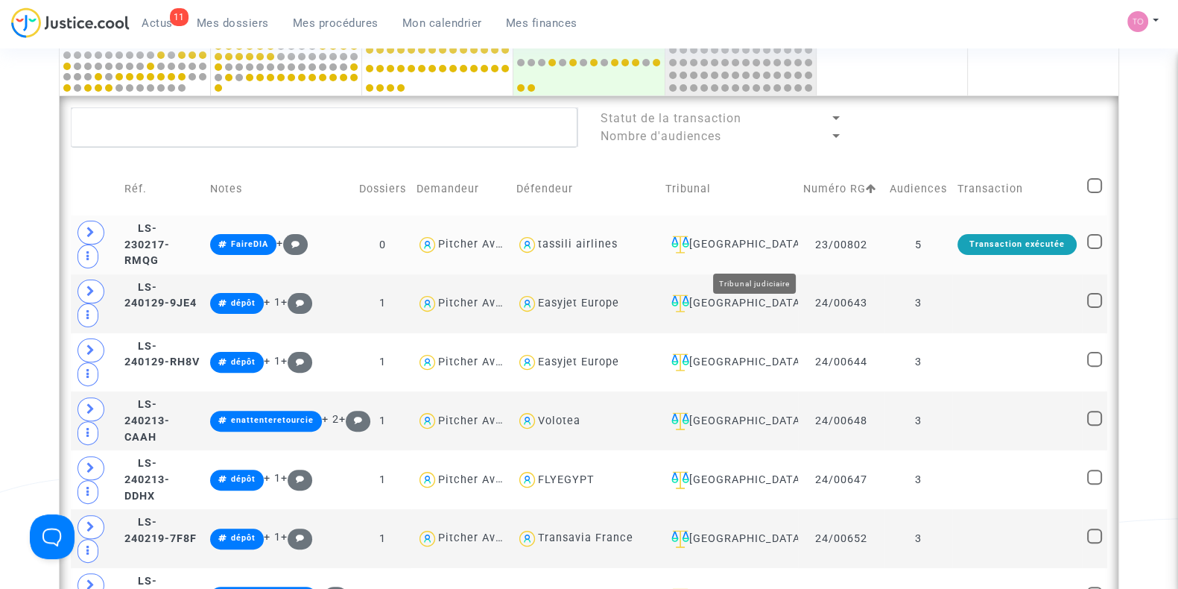
click at [776, 253] on div "Nantes" at bounding box center [729, 245] width 127 height 18
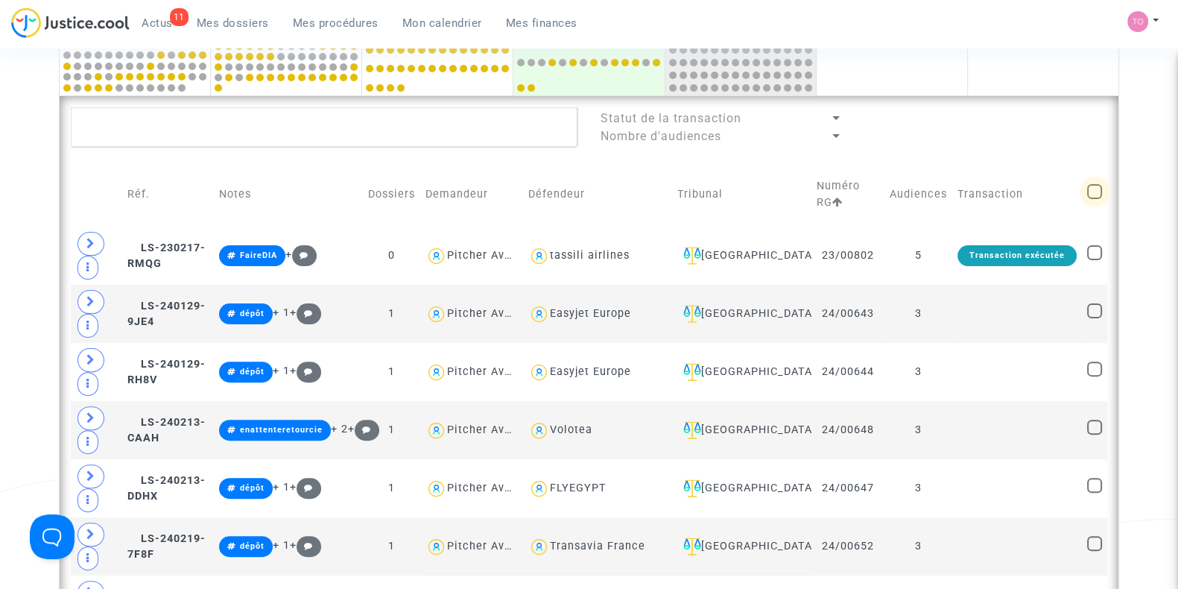
click at [1093, 184] on span at bounding box center [1095, 191] width 15 height 15
click at [1094, 199] on input "checkbox" at bounding box center [1094, 199] width 1 height 1
checkbox input "true"
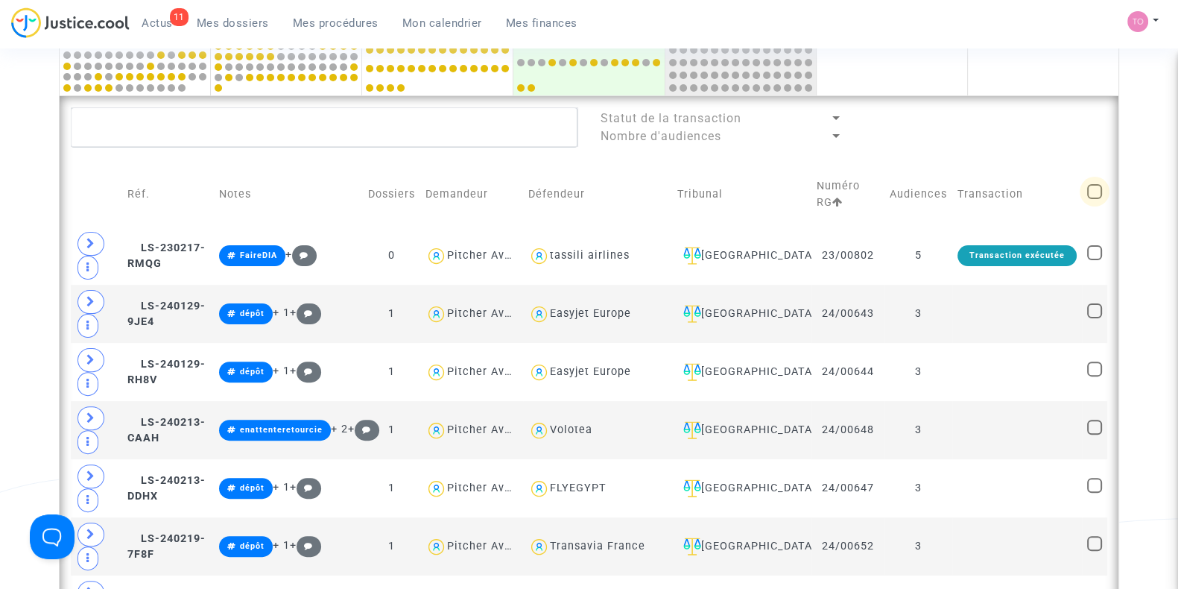
checkbox input "true"
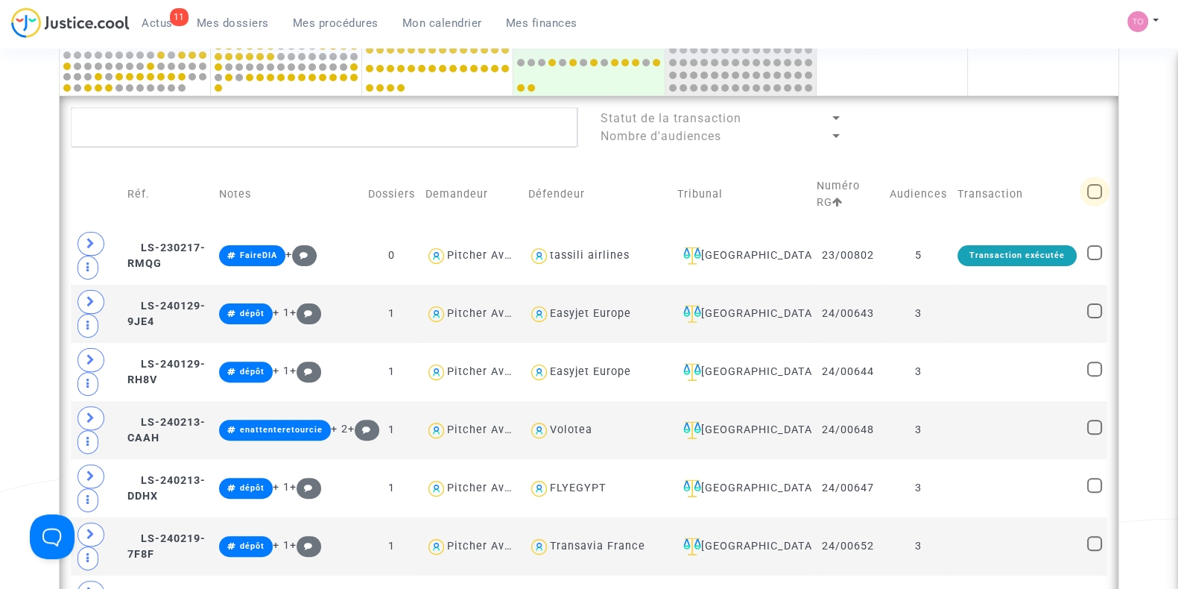
checkbox input "true"
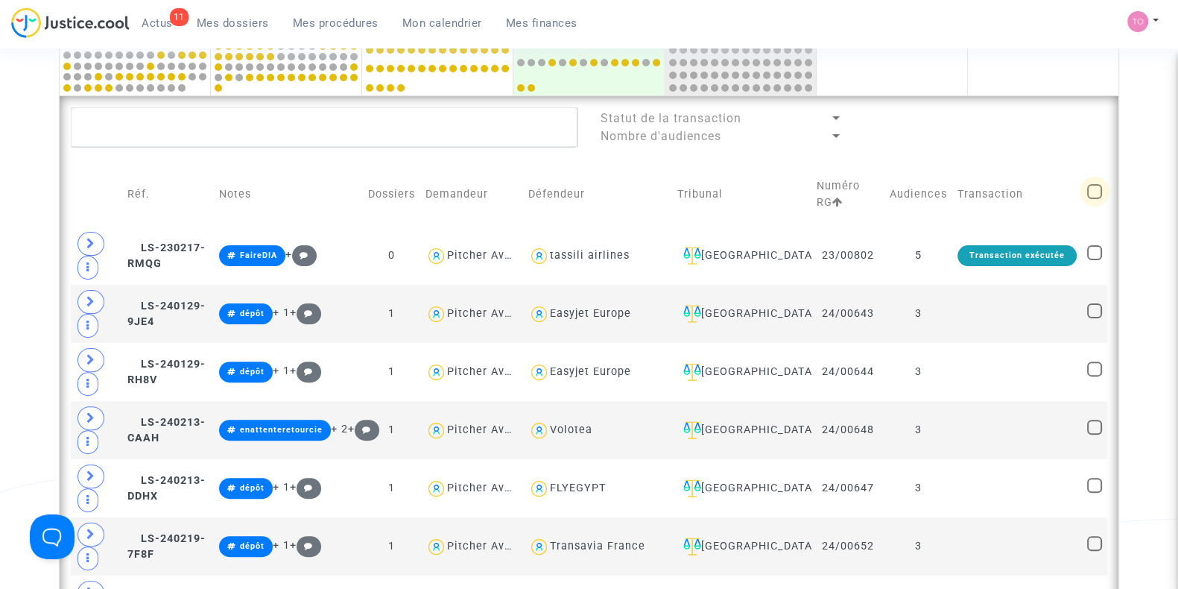
checkbox input "true"
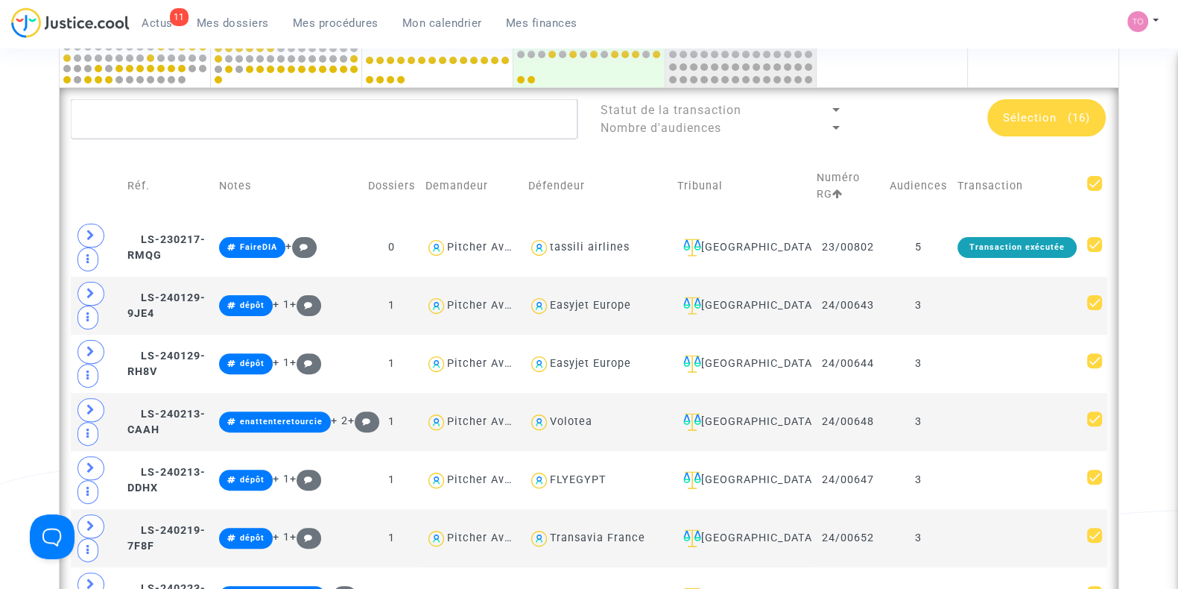
scroll to position [523, 0]
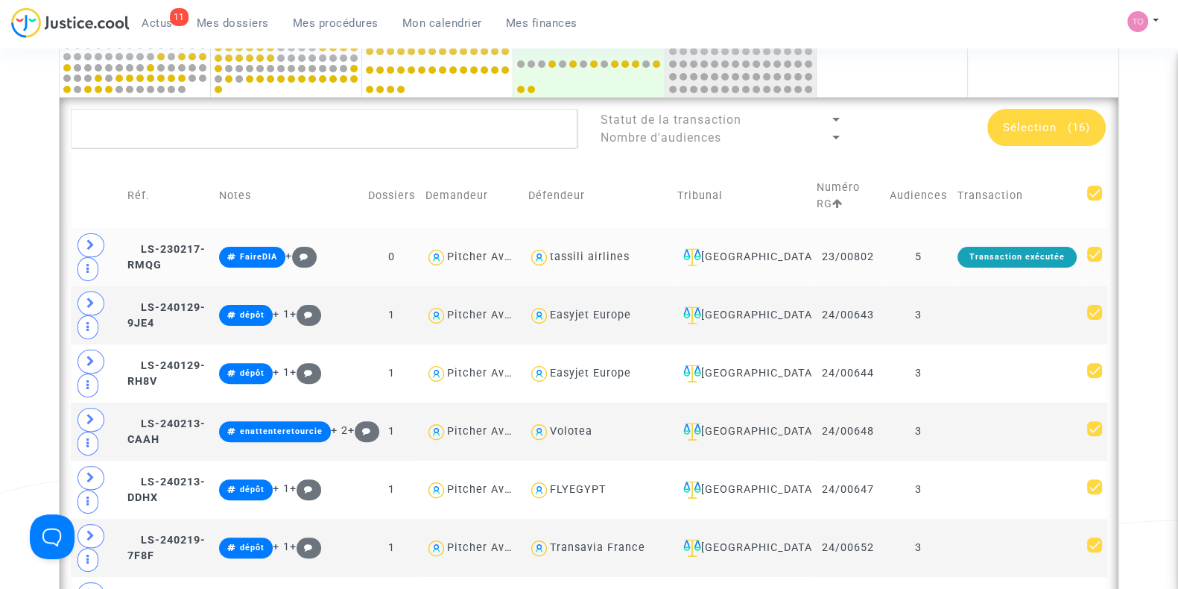
click at [304, 280] on td "FaireDIA +" at bounding box center [288, 257] width 149 height 58
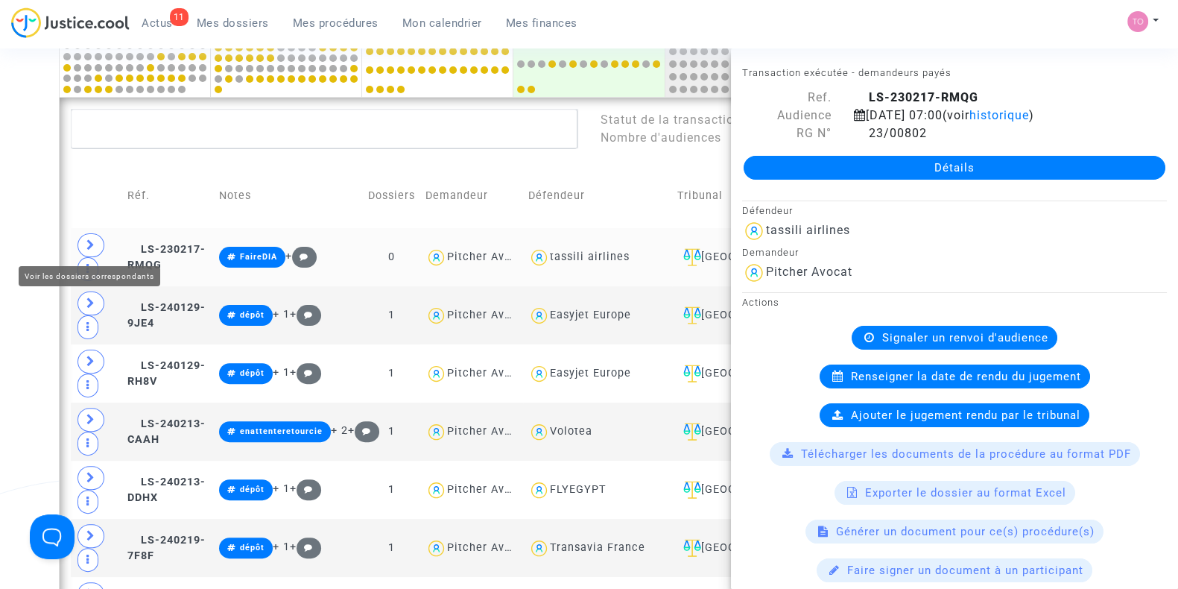
click at [84, 236] on span at bounding box center [91, 245] width 27 height 24
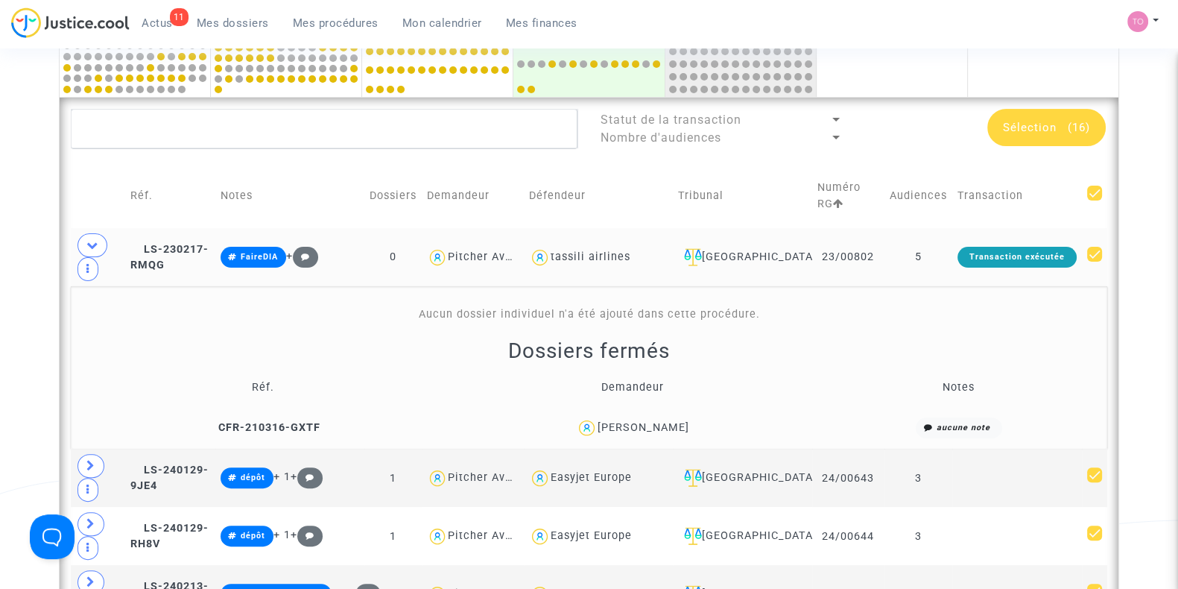
drag, startPoint x: 655, startPoint y: 420, endPoint x: 37, endPoint y: 355, distance: 622.1
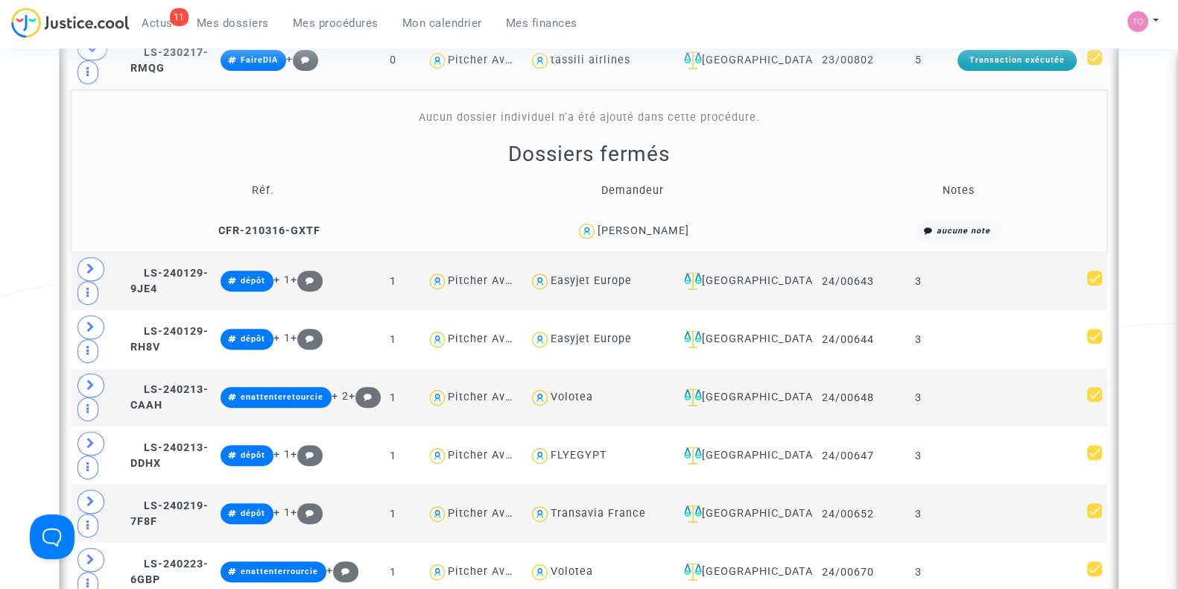
click at [612, 233] on div "Séghira Klepper" at bounding box center [644, 230] width 92 height 13
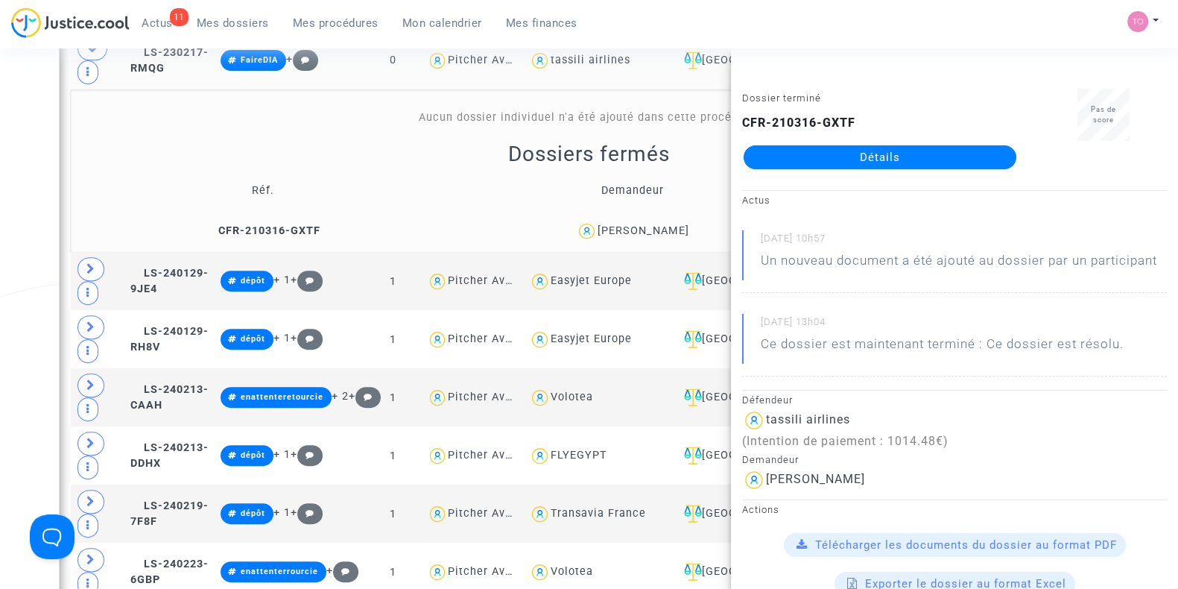
click at [30, 195] on div "Date de clôture d'instruction Date de conciliation Date d'audience Date de juge…" at bounding box center [589, 528] width 1178 height 2325
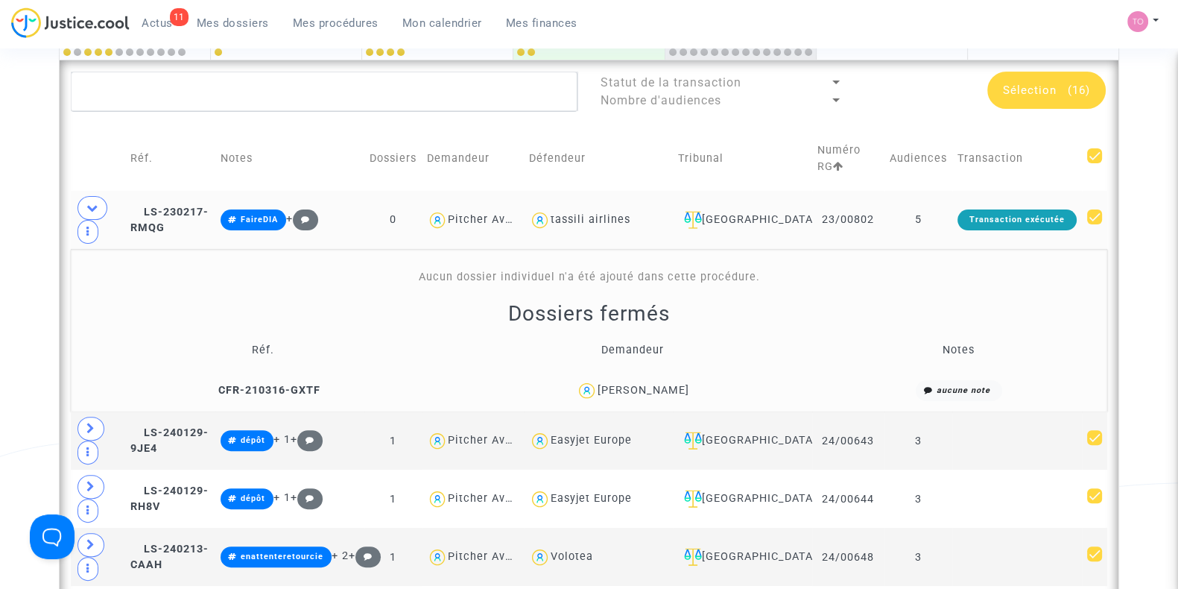
scroll to position [560, 0]
click at [186, 214] on span "LS-230217-RMQG" at bounding box center [169, 220] width 78 height 29
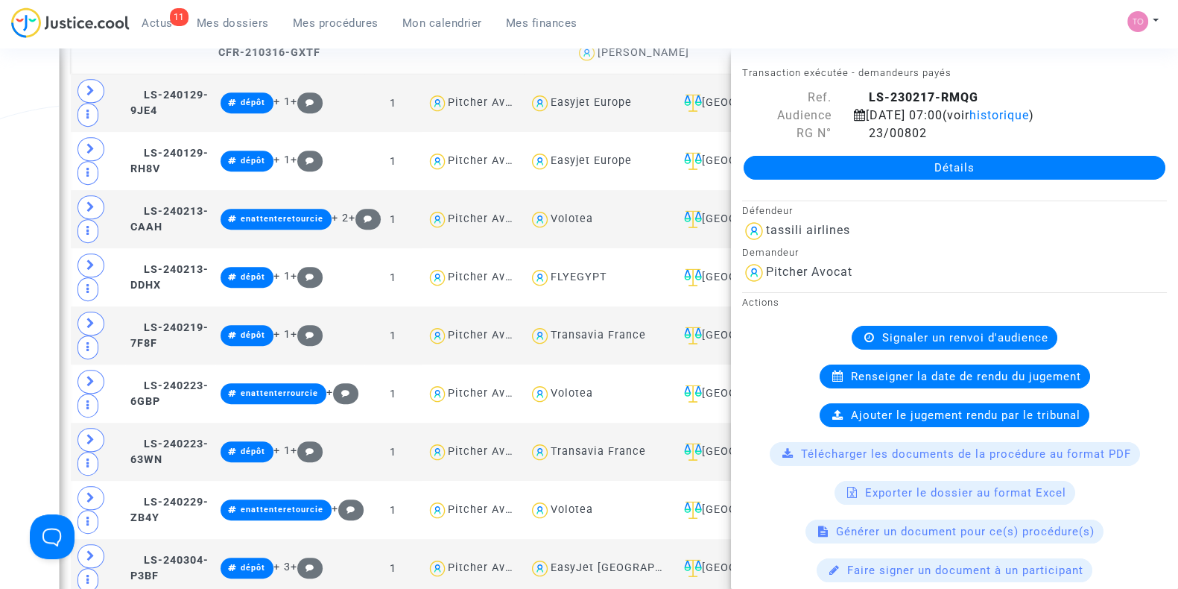
scroll to position [899, 0]
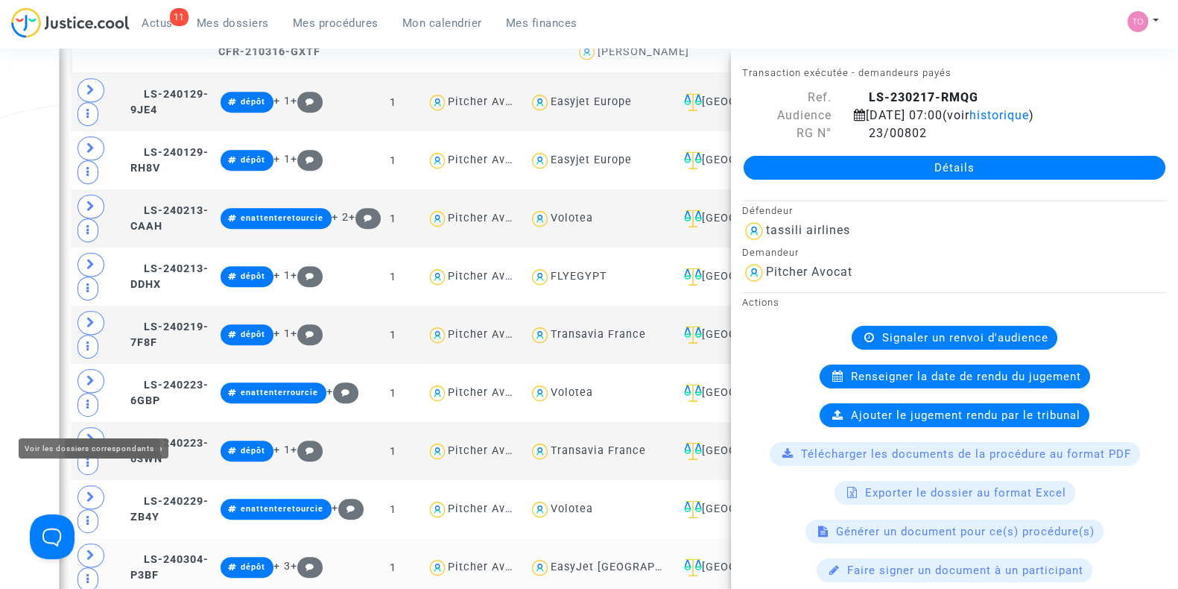
click at [89, 543] on span at bounding box center [91, 555] width 27 height 24
click at [0, 322] on div "Date de clôture d'instruction Date de conciliation Date d'audience Date de juge…" at bounding box center [589, 402] width 1178 height 2431
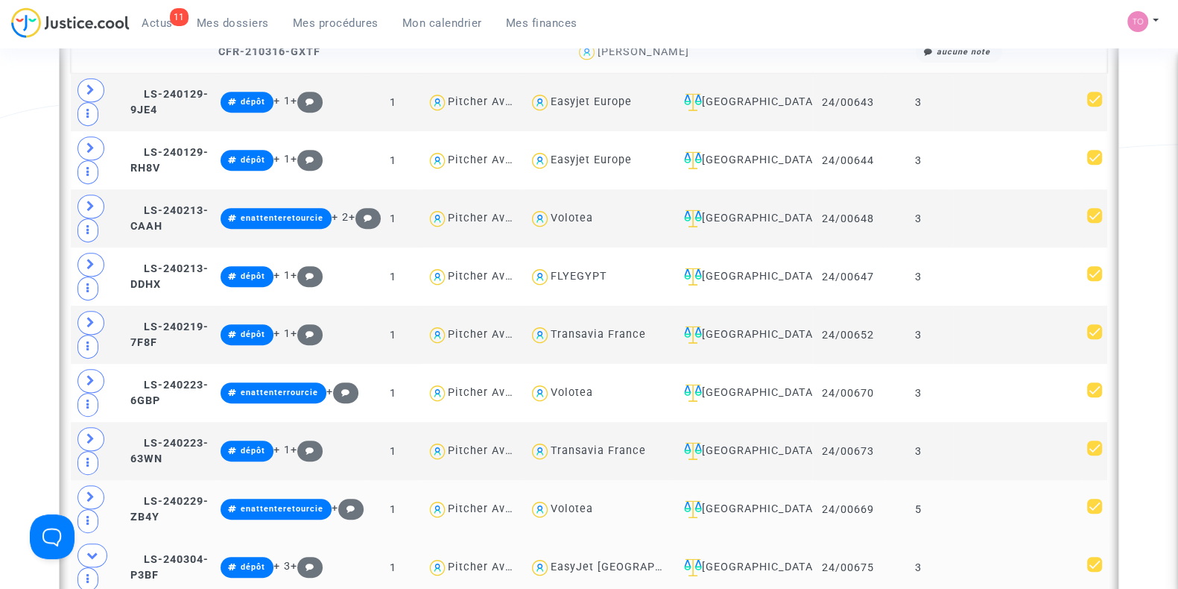
scroll to position [1026, 0]
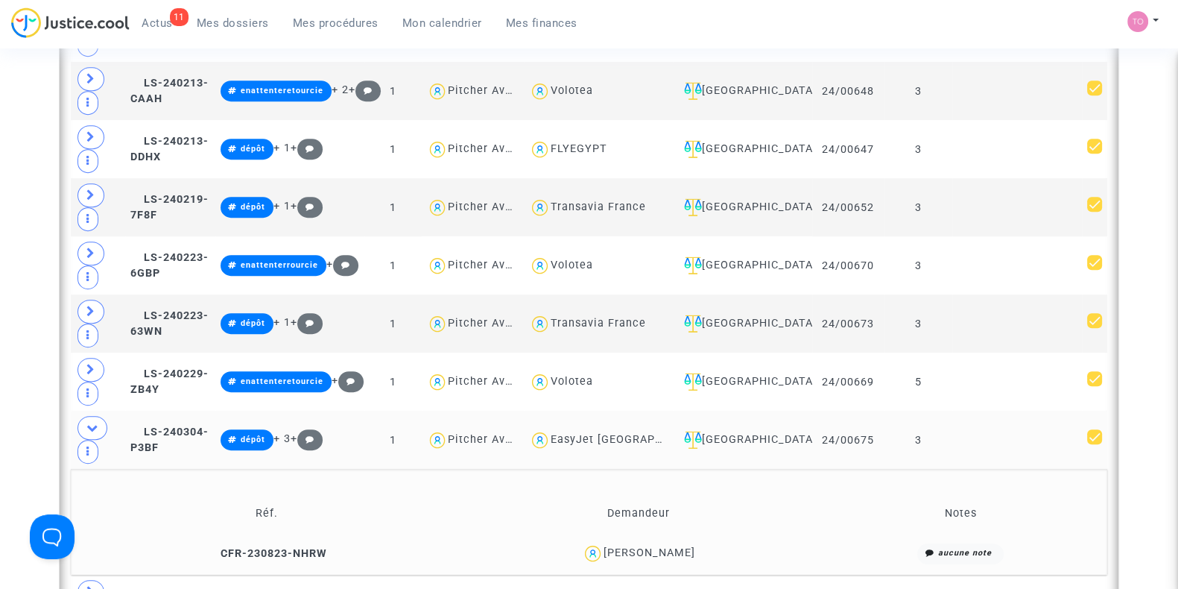
click at [648, 546] on div "Benoît Charpentier" at bounding box center [650, 552] width 92 height 13
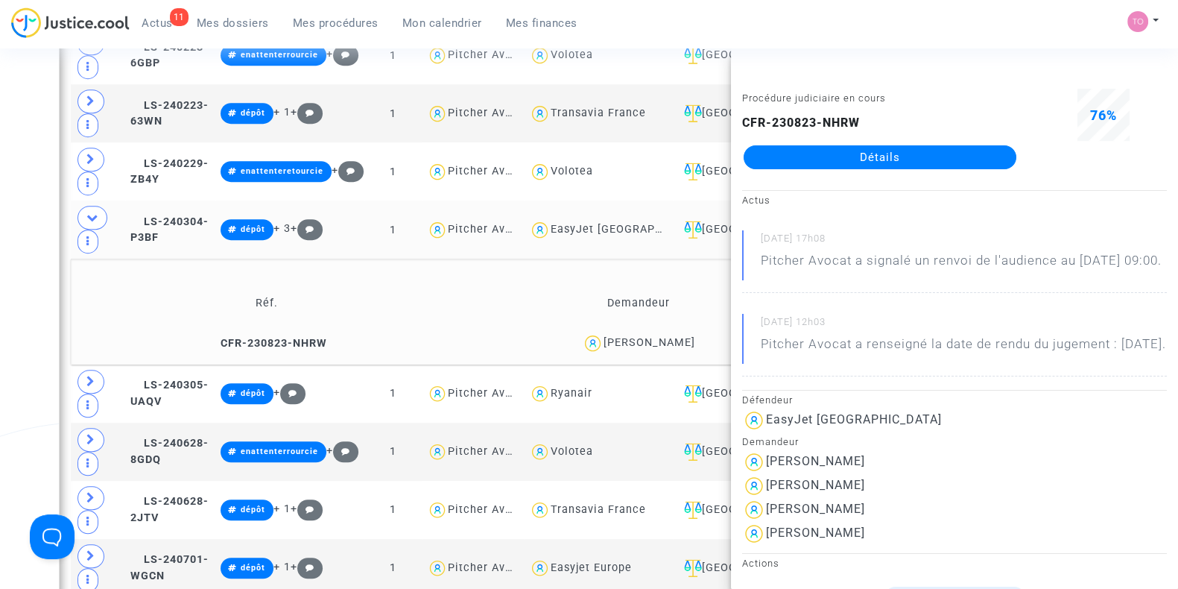
scroll to position [1243, 0]
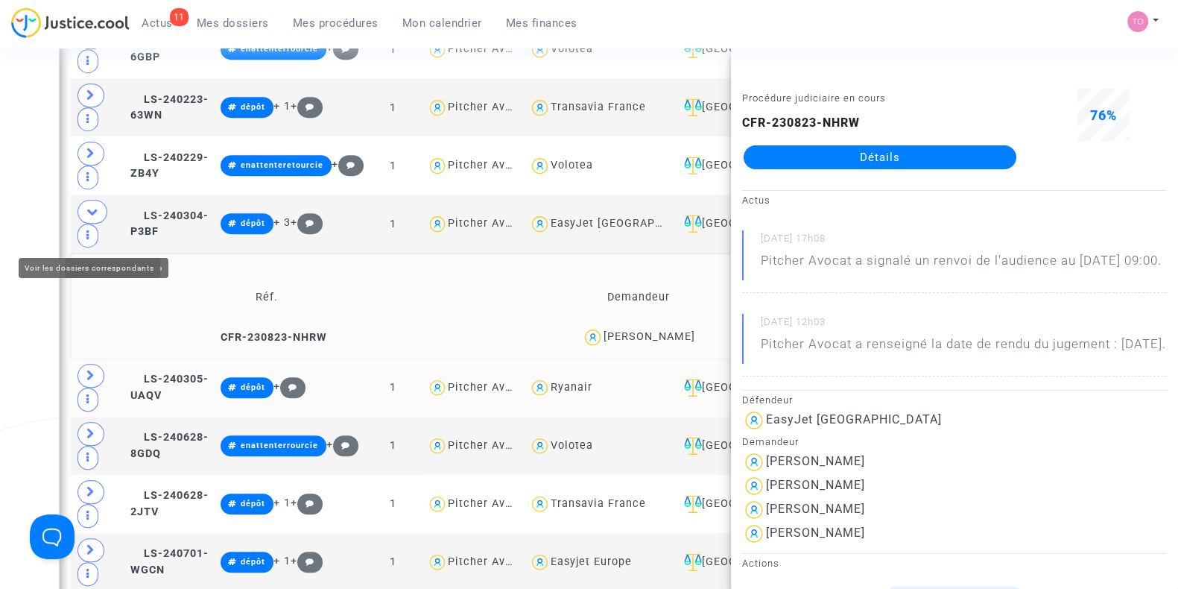
click at [89, 370] on icon at bounding box center [90, 375] width 9 height 11
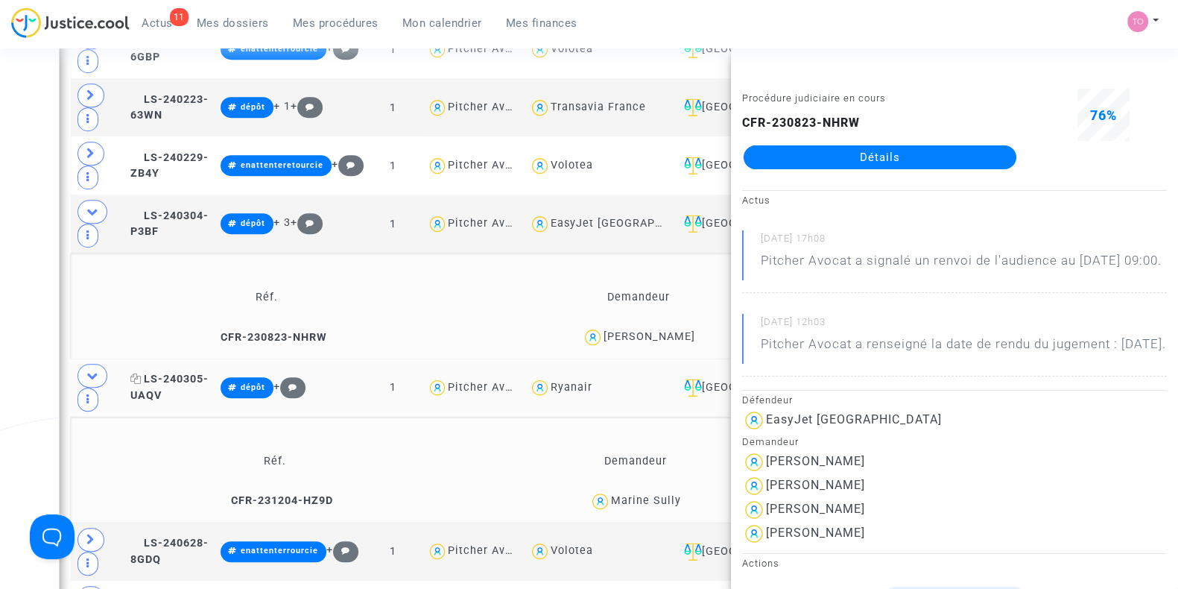
click at [196, 373] on span "LS-240305-UAQV" at bounding box center [169, 387] width 78 height 29
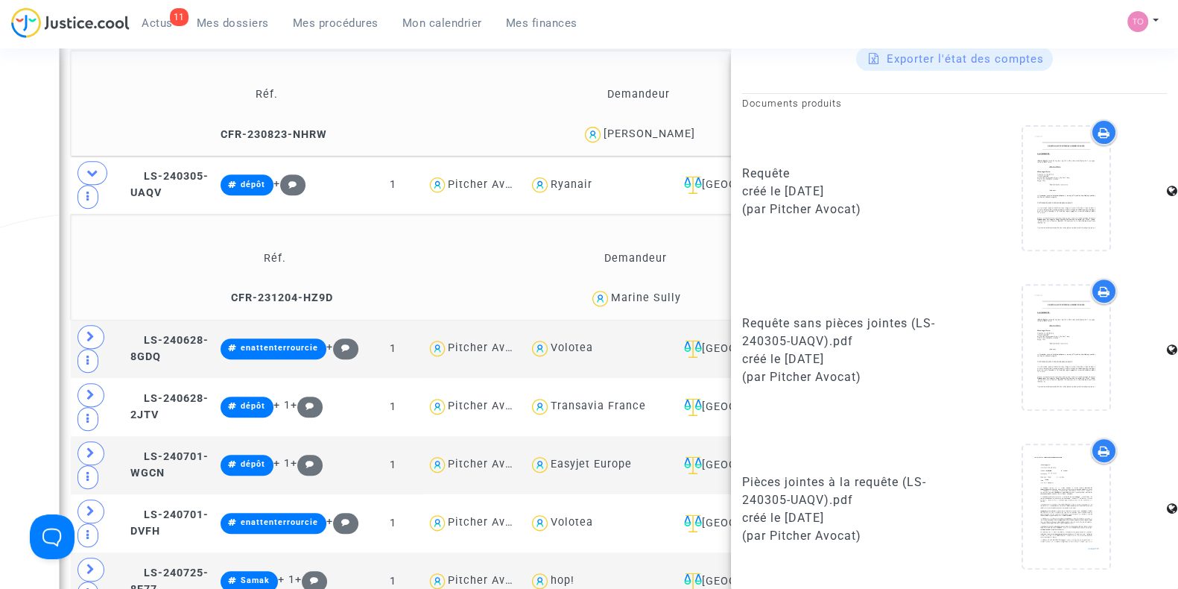
scroll to position [1442, 0]
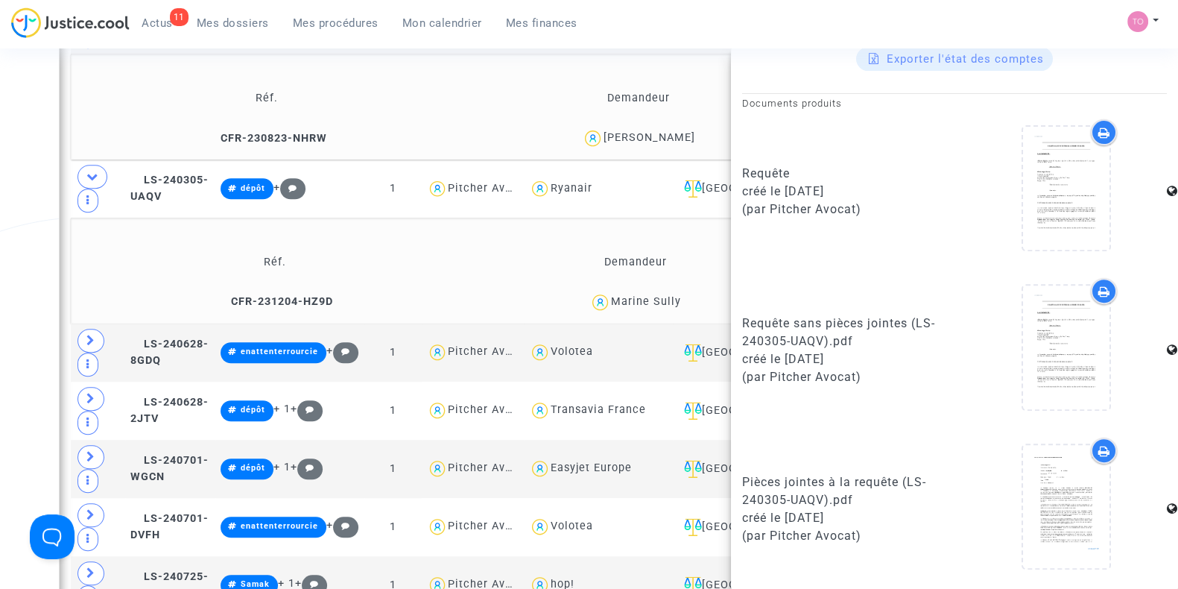
click at [203, 338] on span "LS-240628-8GDQ" at bounding box center [169, 352] width 78 height 29
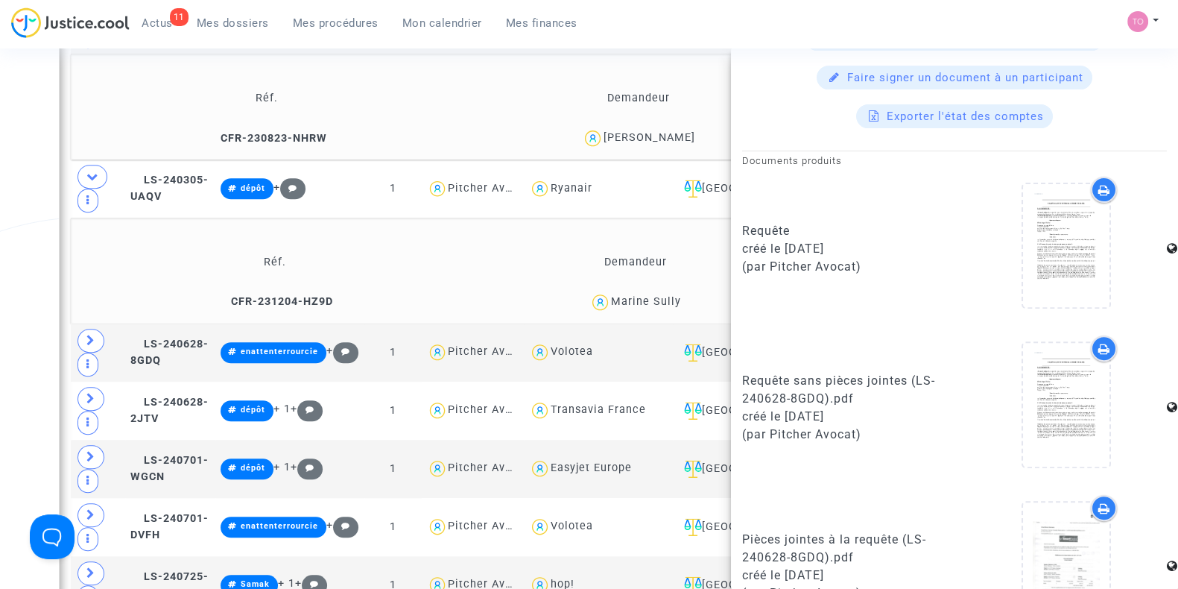
scroll to position [915, 0]
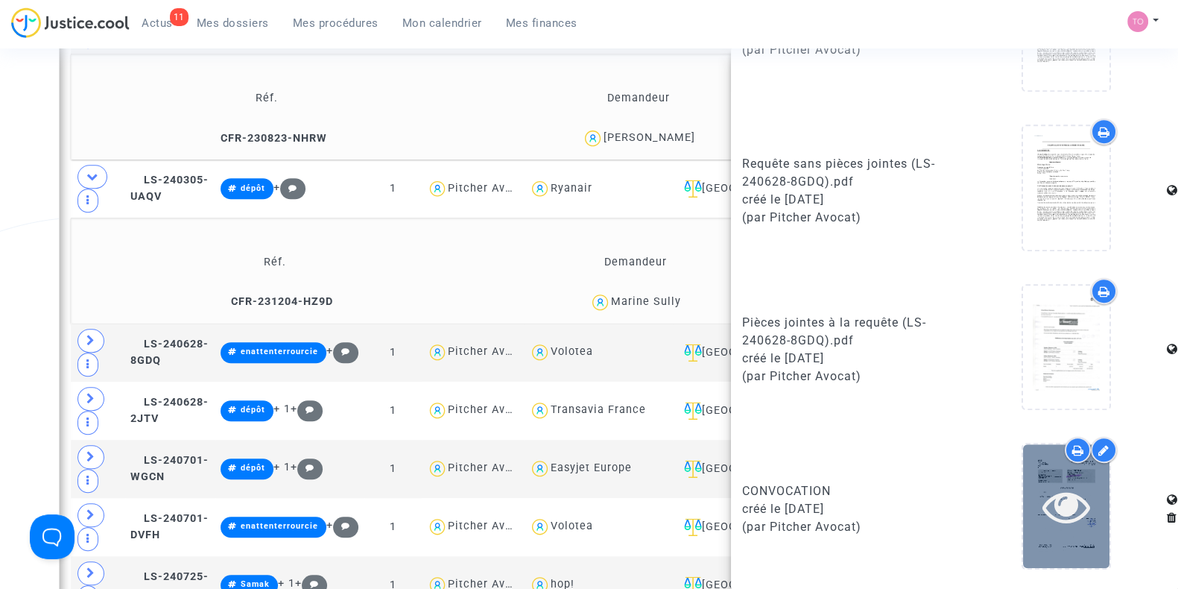
click at [1073, 484] on icon at bounding box center [1067, 506] width 48 height 48
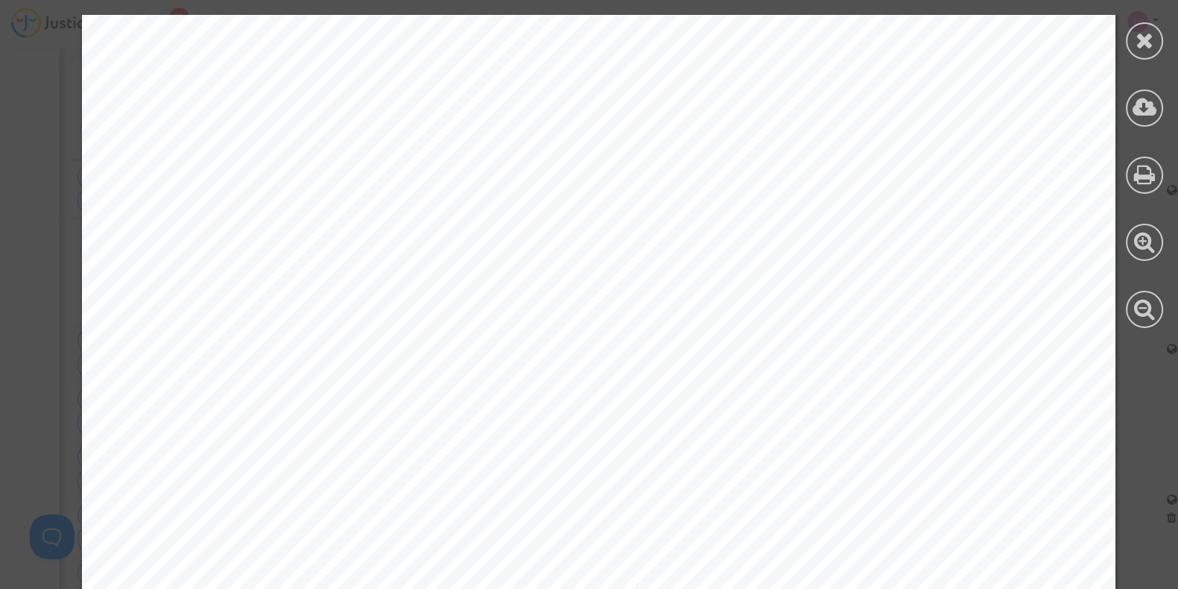
scroll to position [350, 0]
click at [1143, 41] on icon at bounding box center [1145, 40] width 19 height 22
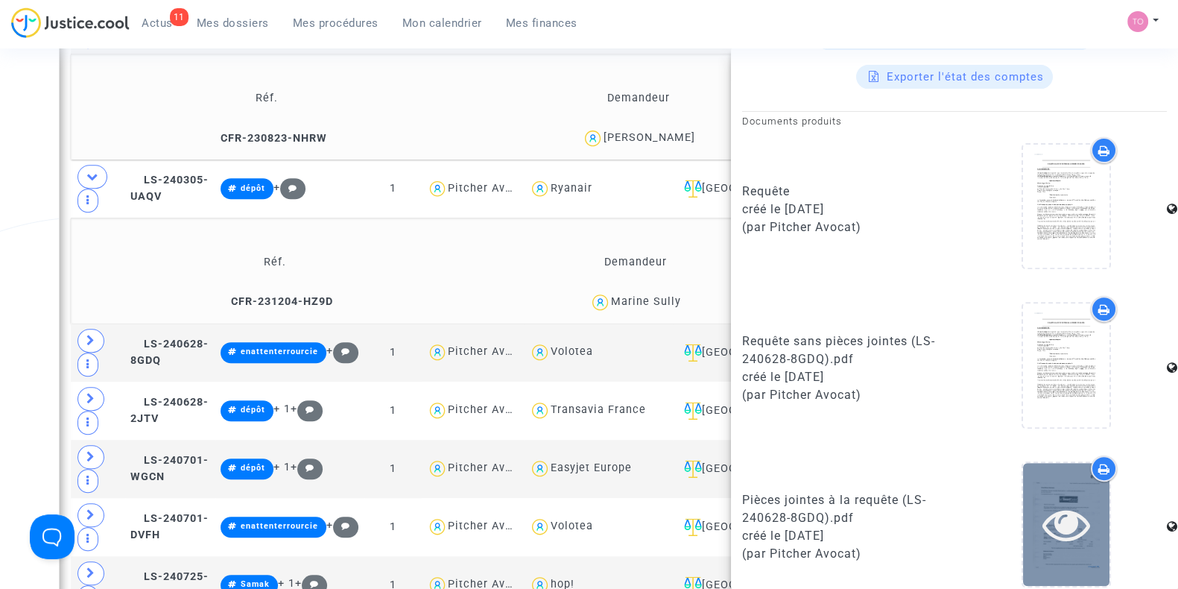
scroll to position [915, 0]
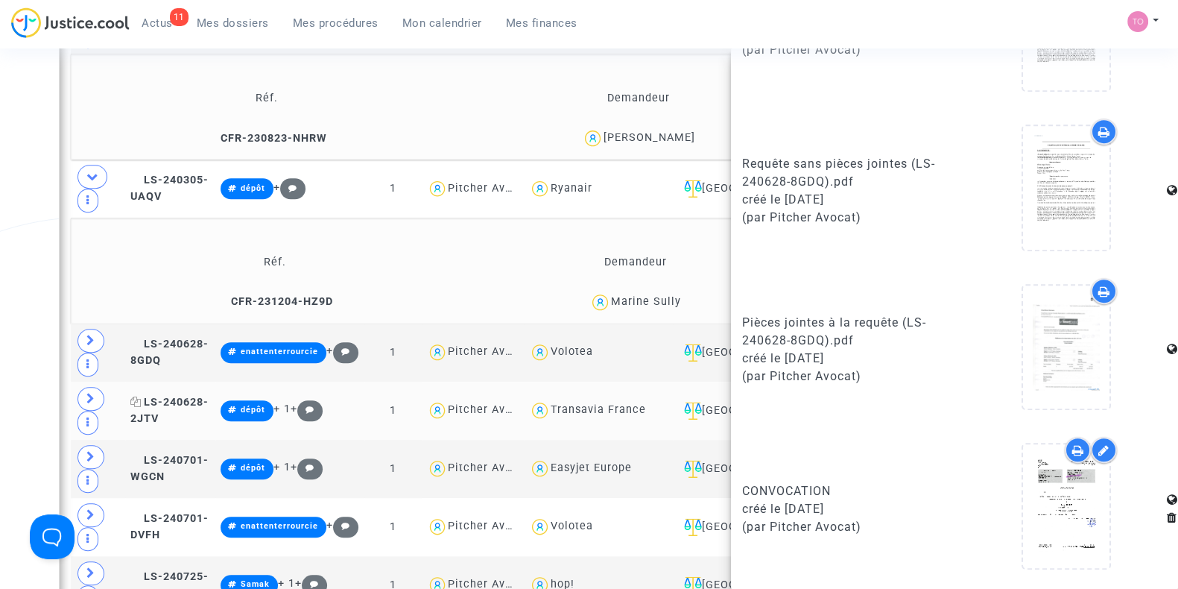
click at [170, 396] on span "LS-240628-2JTV" at bounding box center [169, 410] width 78 height 29
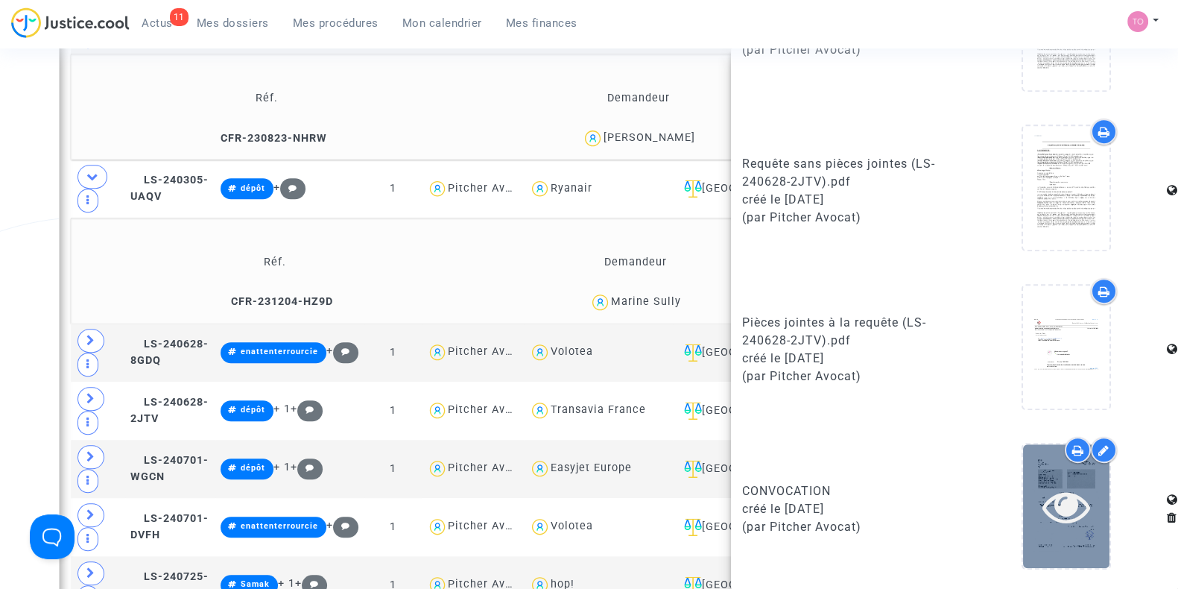
click at [1043, 501] on icon at bounding box center [1067, 506] width 48 height 48
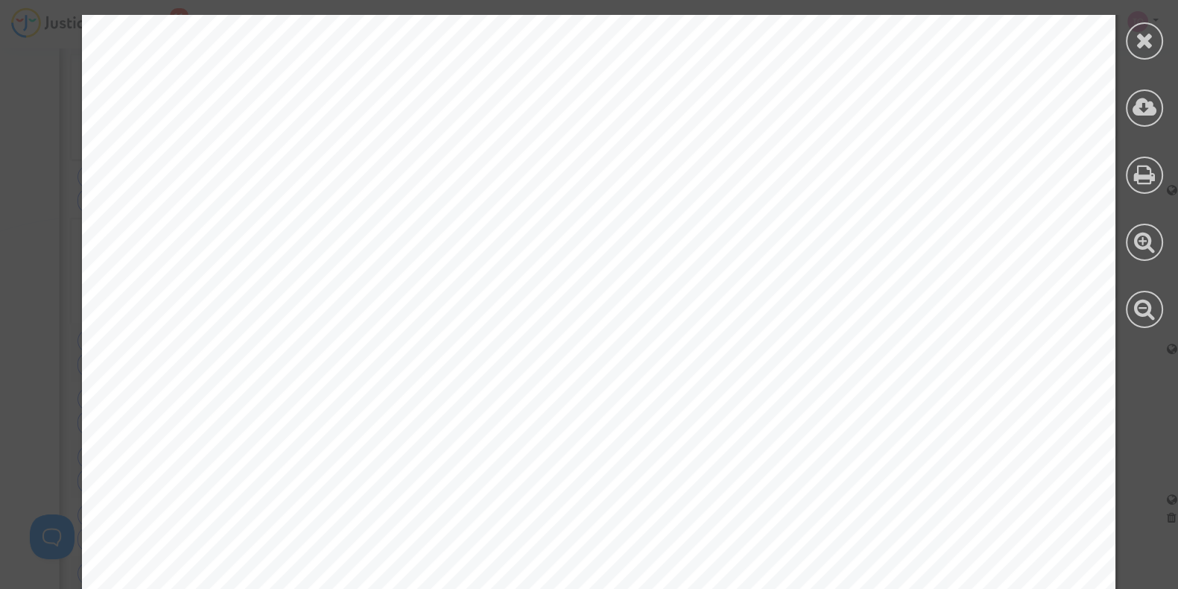
scroll to position [709, 0]
click at [1139, 31] on icon at bounding box center [1145, 40] width 19 height 22
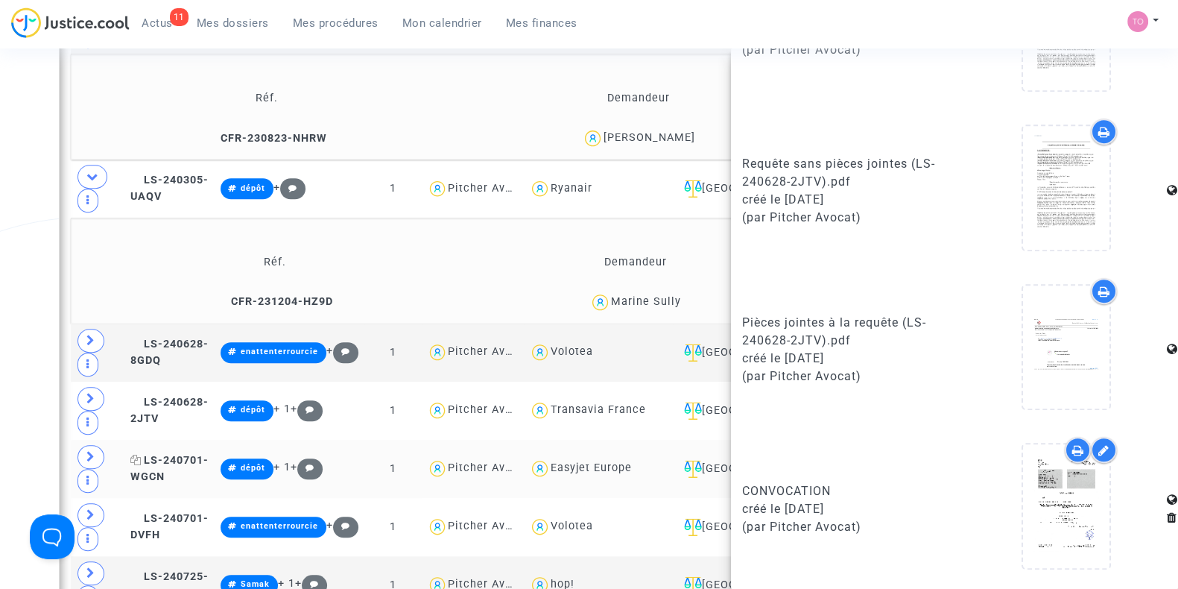
click at [177, 454] on span "LS-240701-WGCN" at bounding box center [169, 468] width 78 height 29
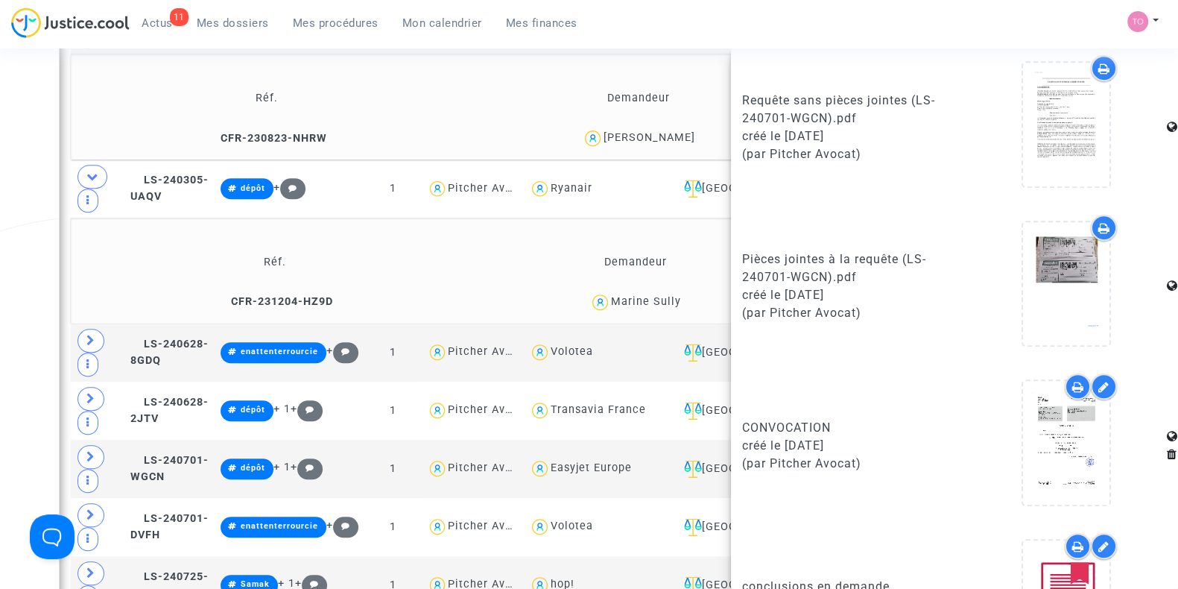
scroll to position [1073, 0]
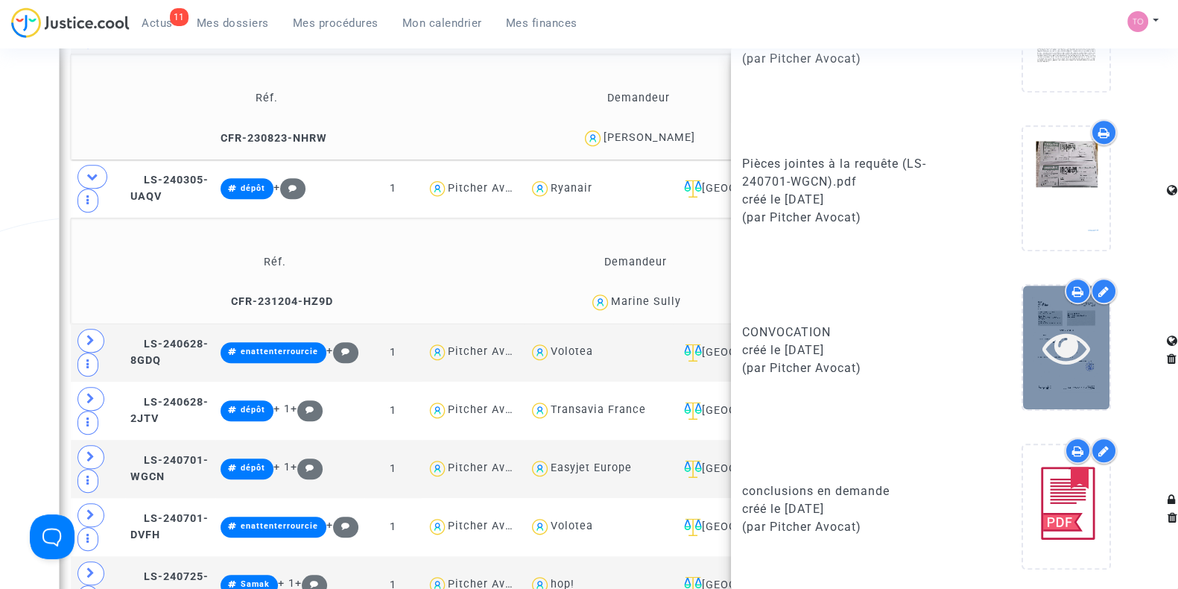
click at [1087, 365] on div at bounding box center [1066, 347] width 86 height 48
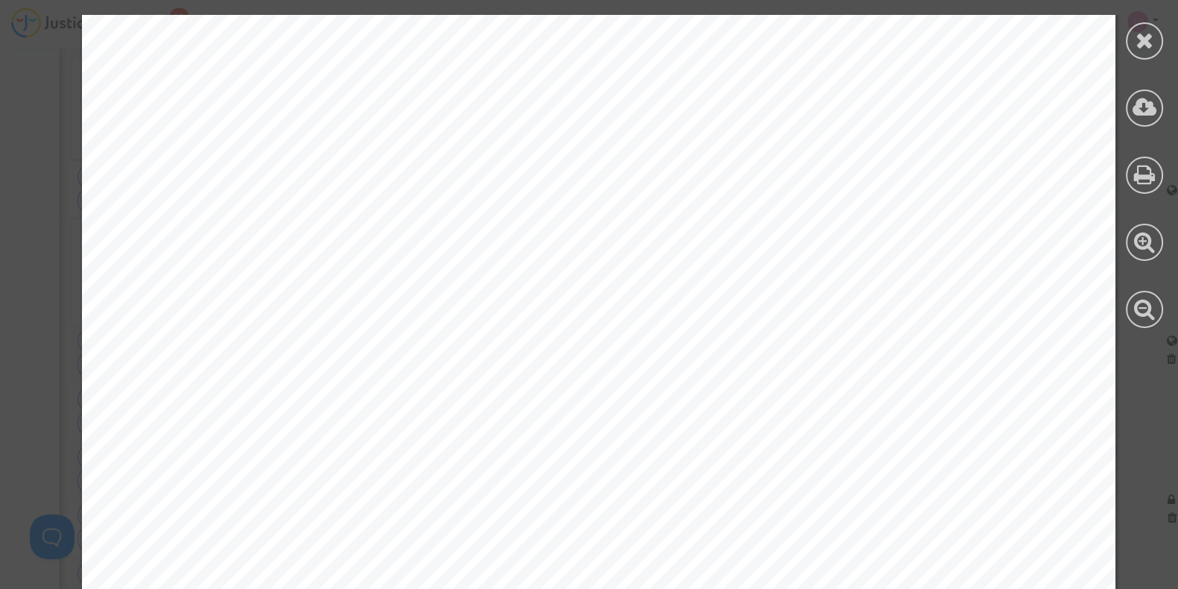
scroll to position [361, 0]
click at [1149, 41] on icon at bounding box center [1145, 40] width 19 height 22
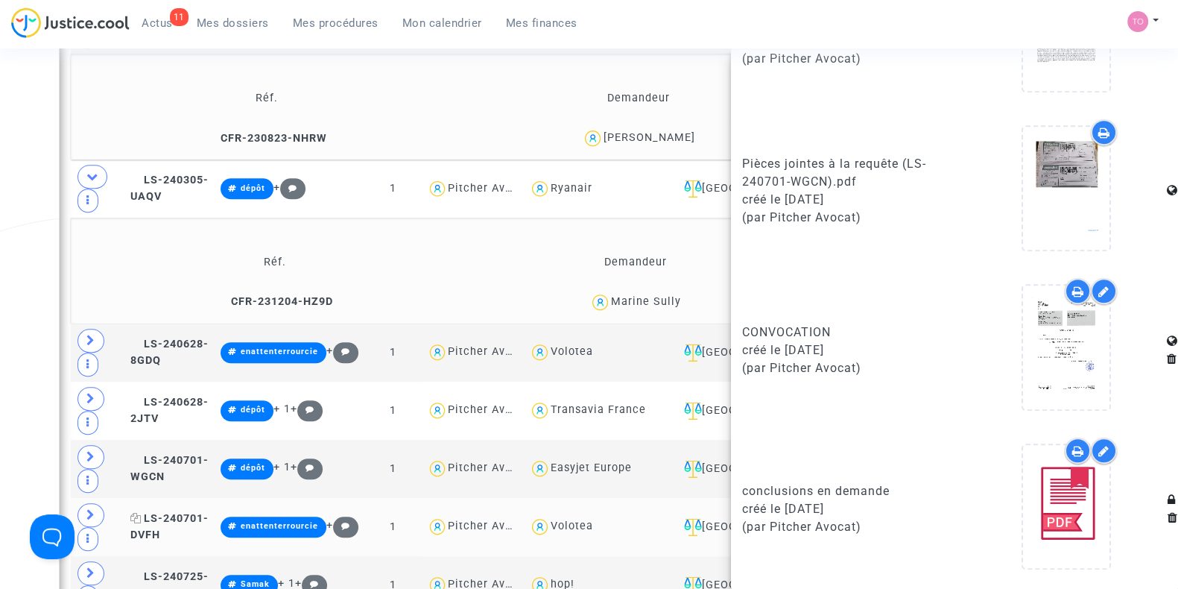
click at [209, 512] on span "LS-240701-DVFH" at bounding box center [169, 526] width 78 height 29
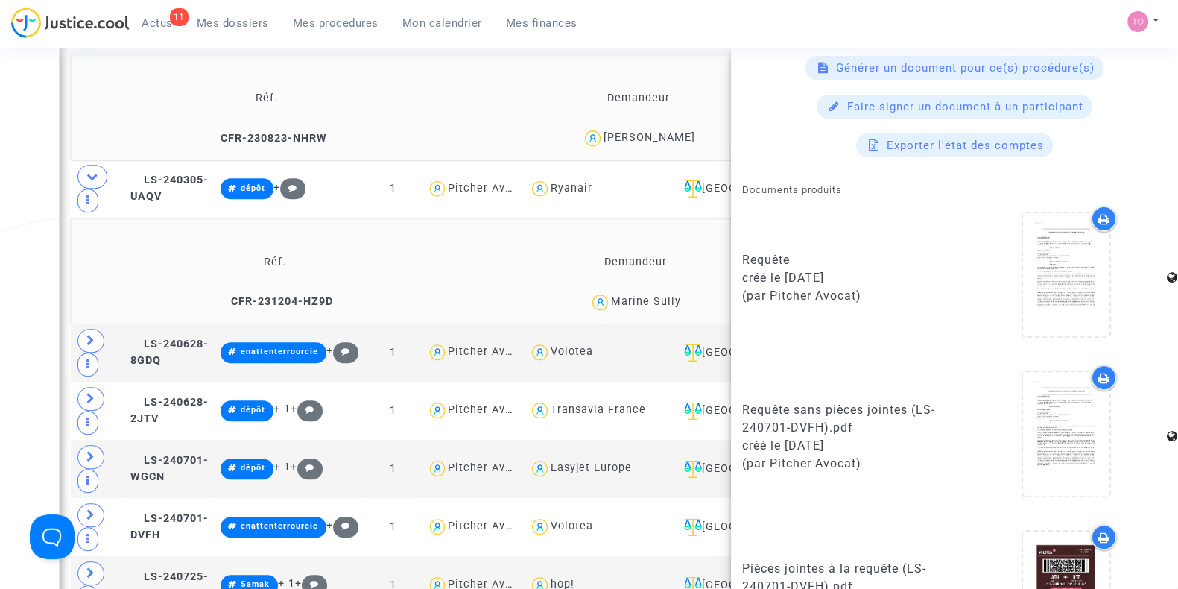
scroll to position [756, 0]
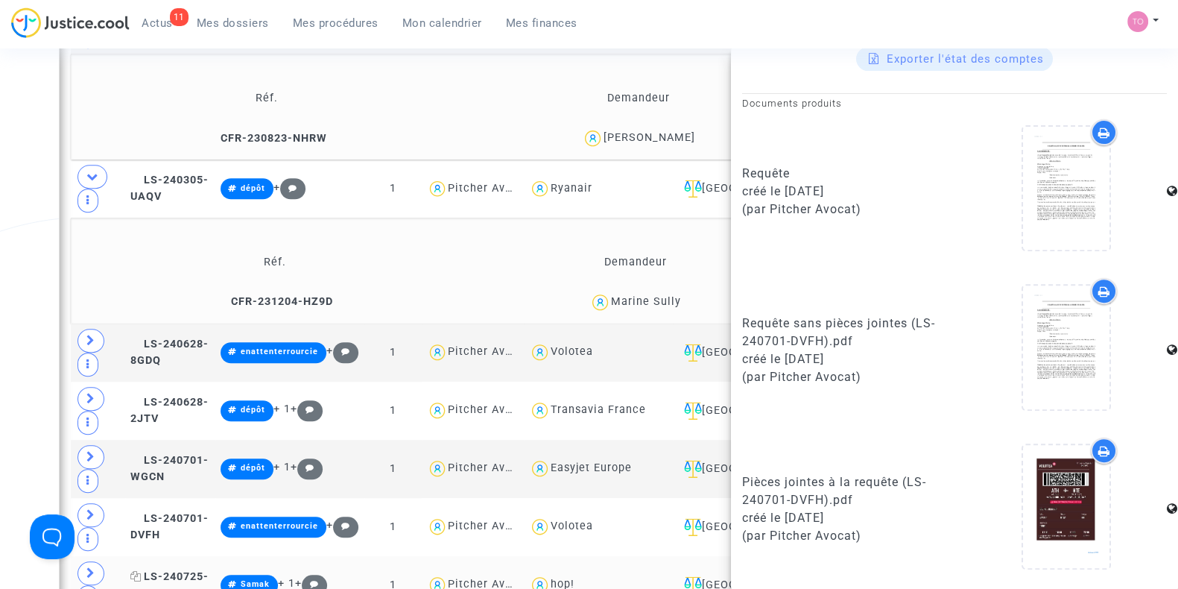
click at [205, 570] on span "LS-240725-8F77" at bounding box center [169, 584] width 78 height 29
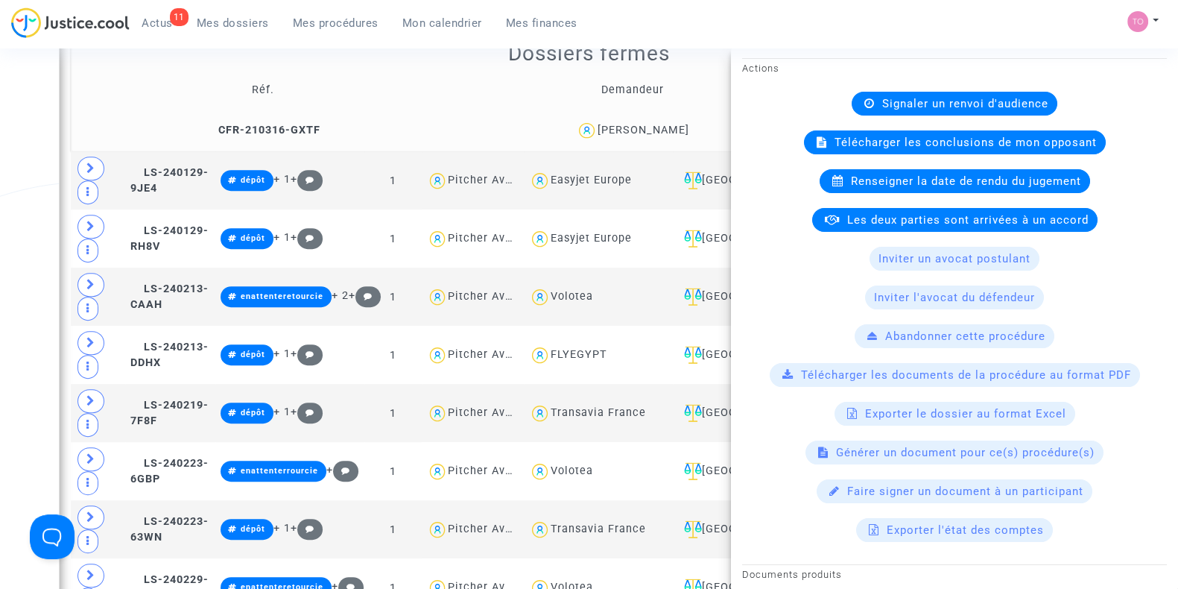
scroll to position [819, 0]
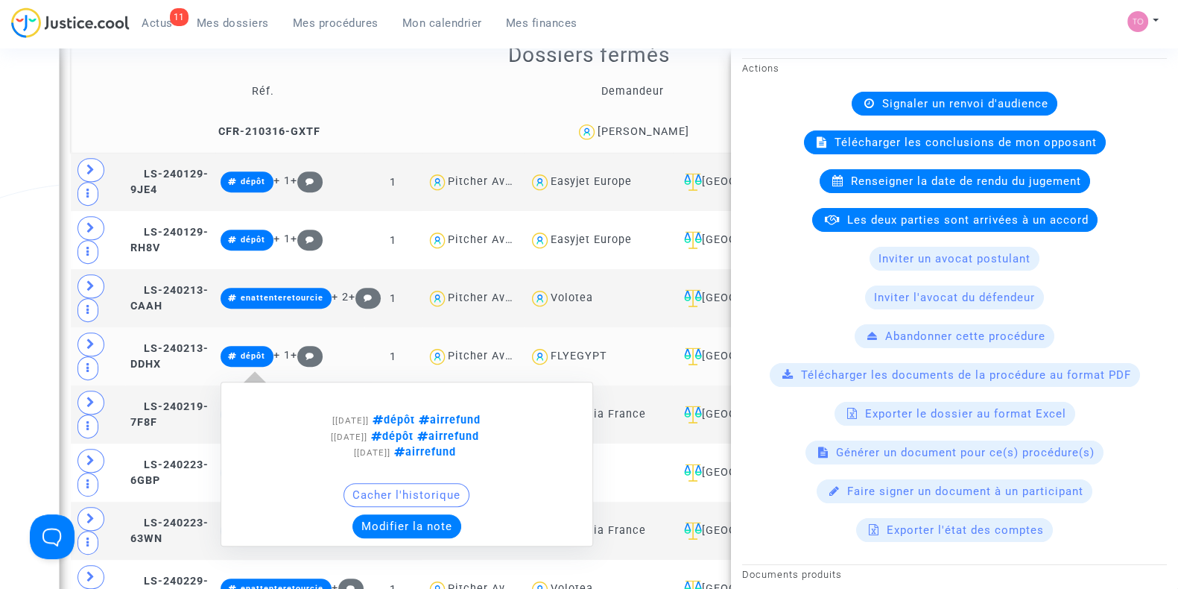
click at [237, 353] on icon at bounding box center [232, 357] width 9 height 8
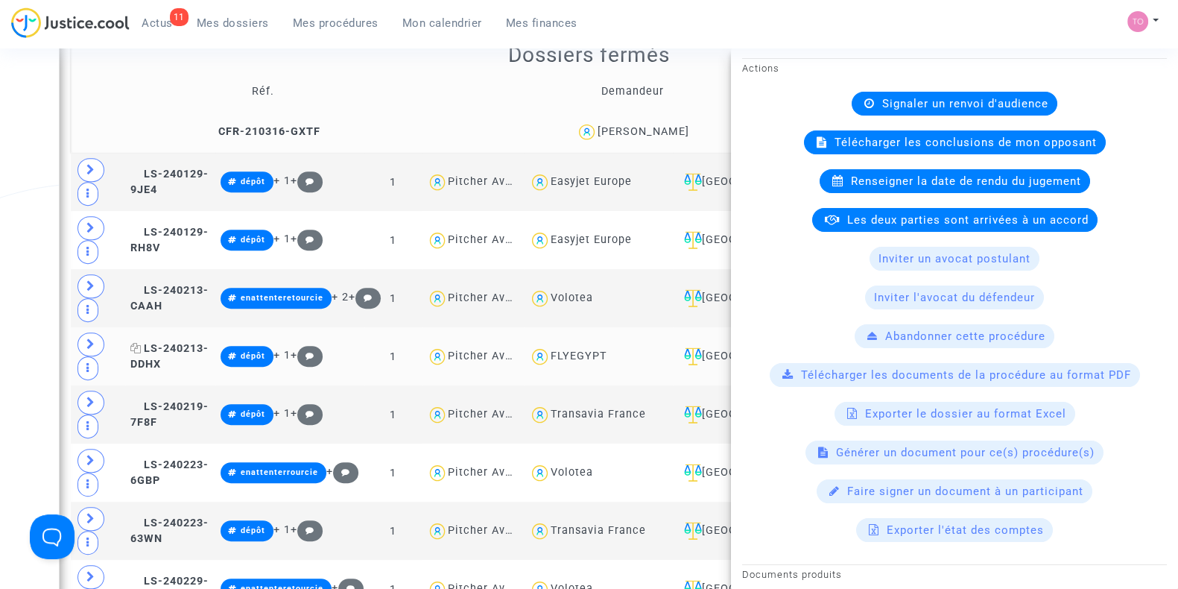
click at [192, 342] on span "LS-240213-DDHX" at bounding box center [169, 356] width 78 height 29
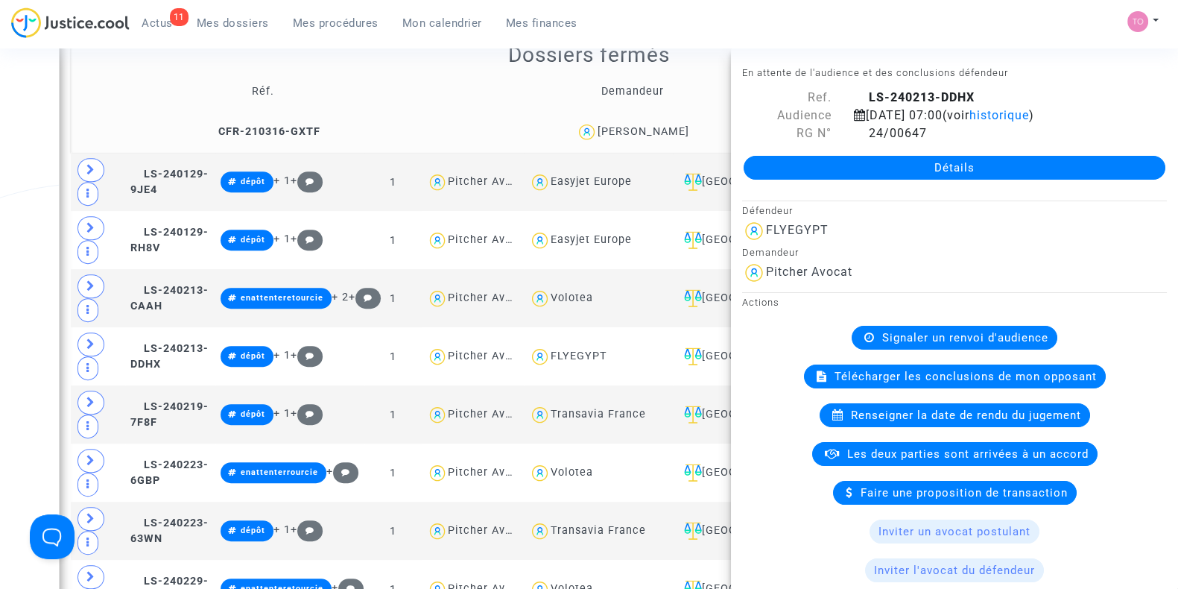
scroll to position [756, 0]
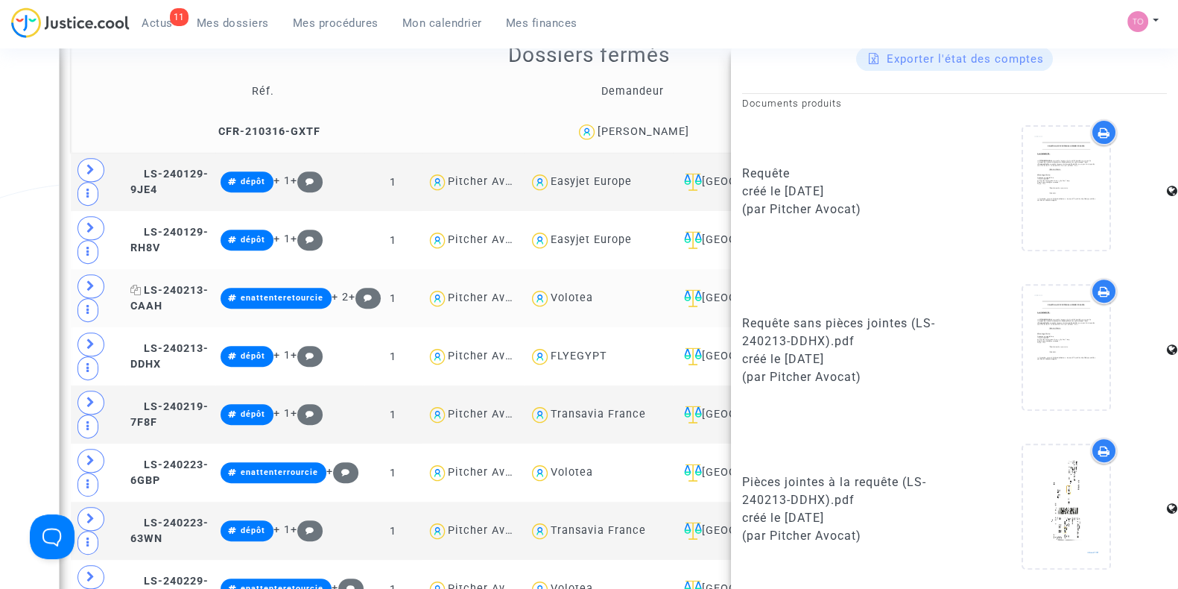
click at [186, 284] on span "LS-240213-CAAH" at bounding box center [169, 298] width 78 height 29
click at [198, 226] on span "LS-240129-RH8V" at bounding box center [169, 240] width 78 height 29
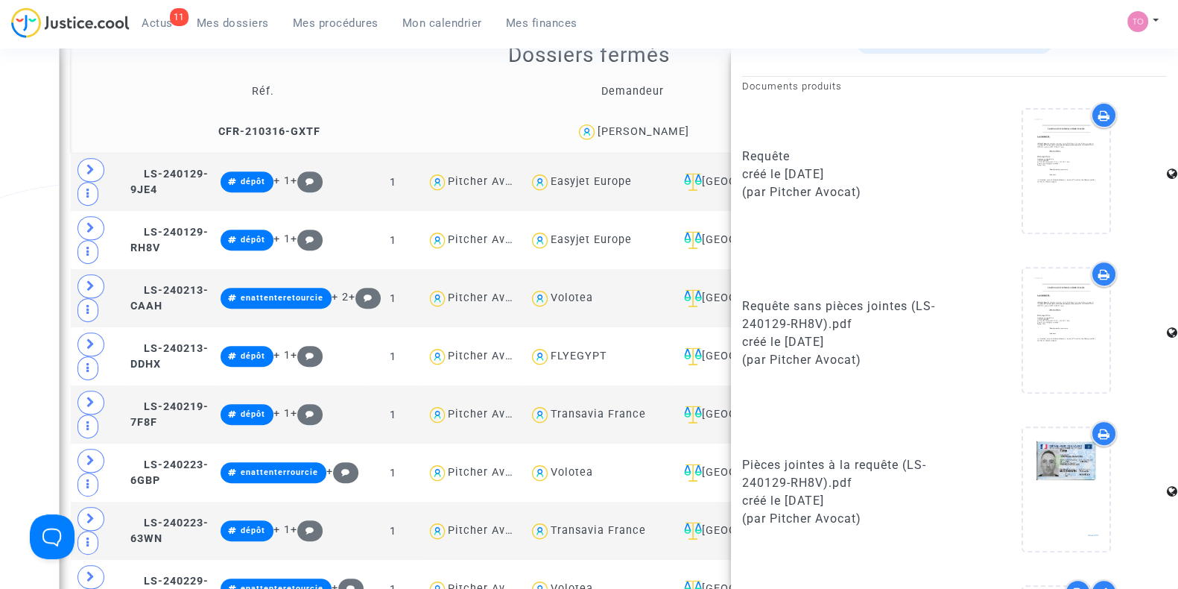
scroll to position [915, 0]
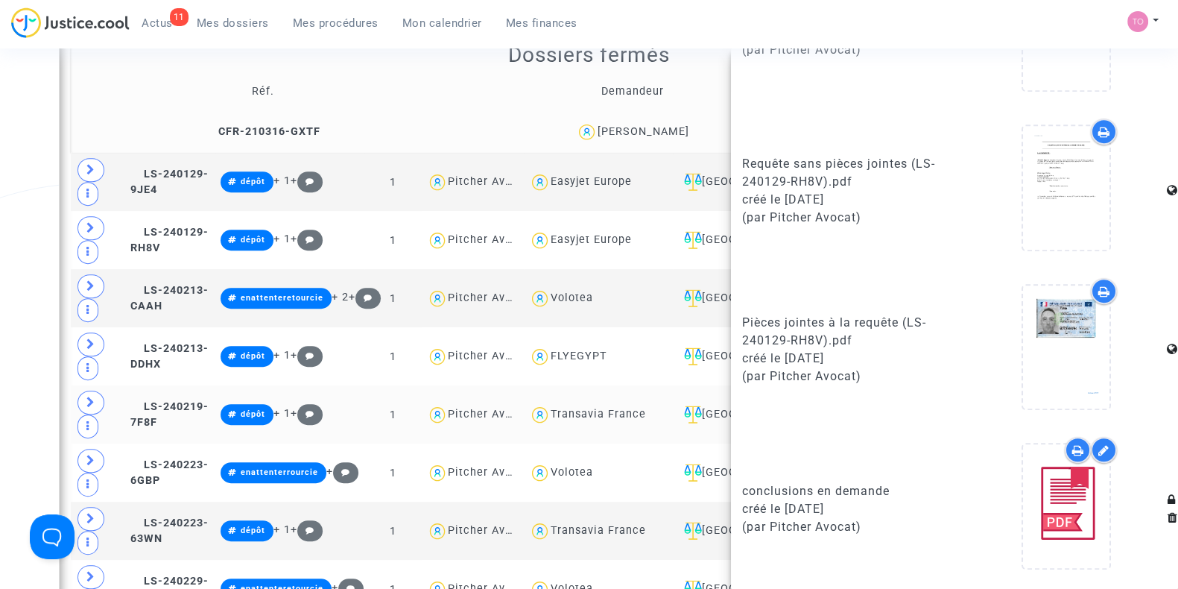
click at [160, 385] on td "LS-240219-7F8F" at bounding box center [170, 414] width 90 height 58
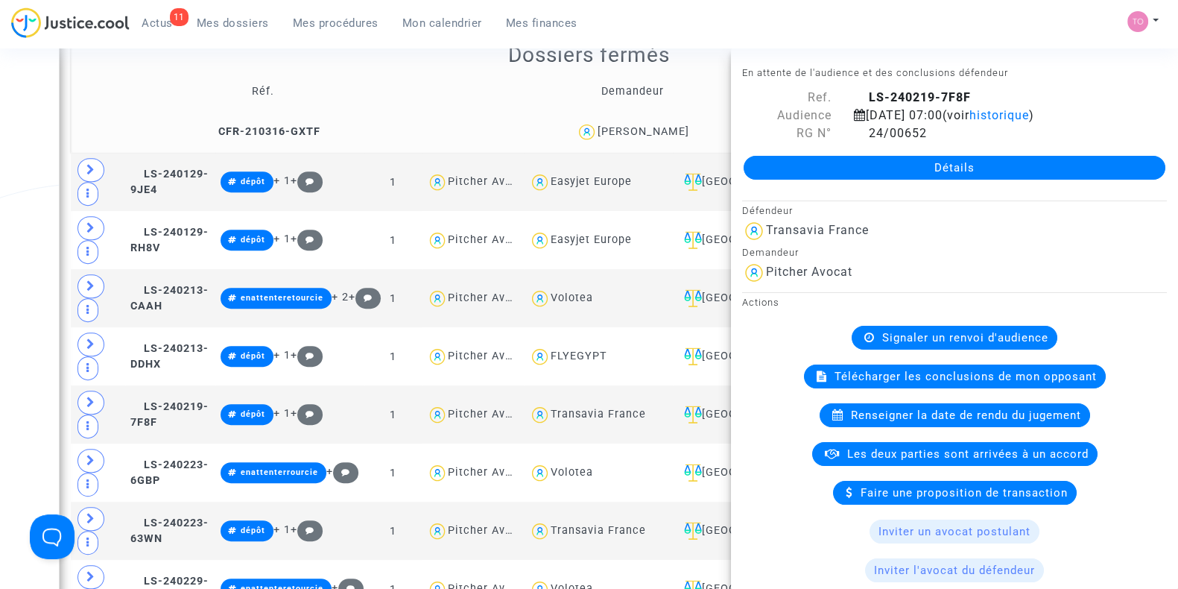
scroll to position [756, 0]
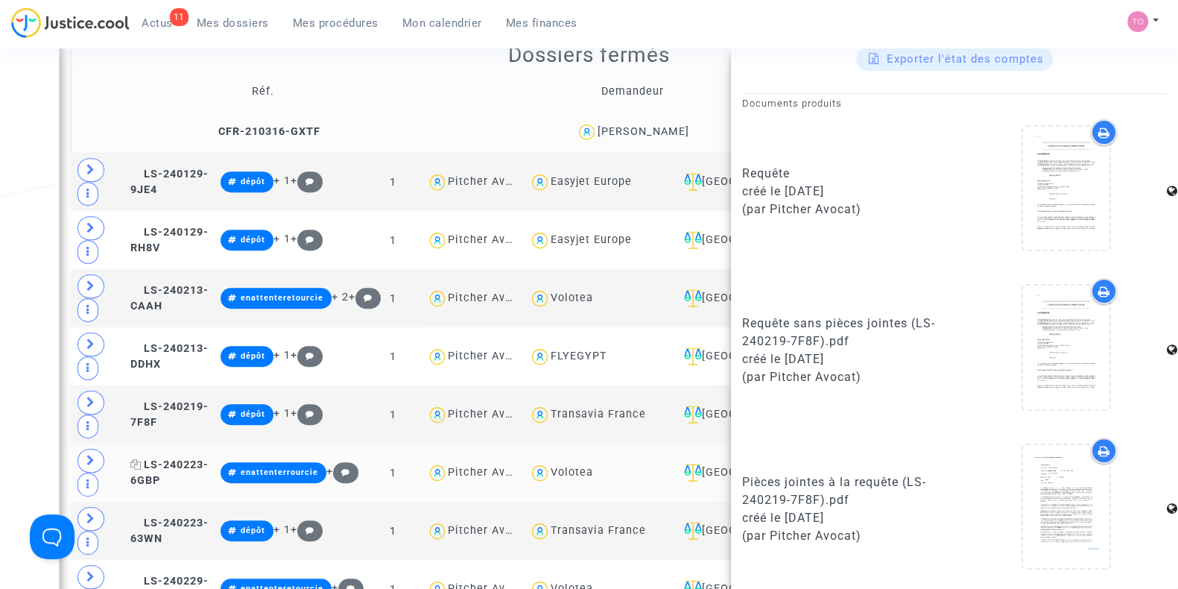
click at [194, 458] on span "LS-240223-6GBP" at bounding box center [169, 472] width 78 height 29
click at [201, 502] on td "LS-240223-63WN" at bounding box center [170, 531] width 90 height 58
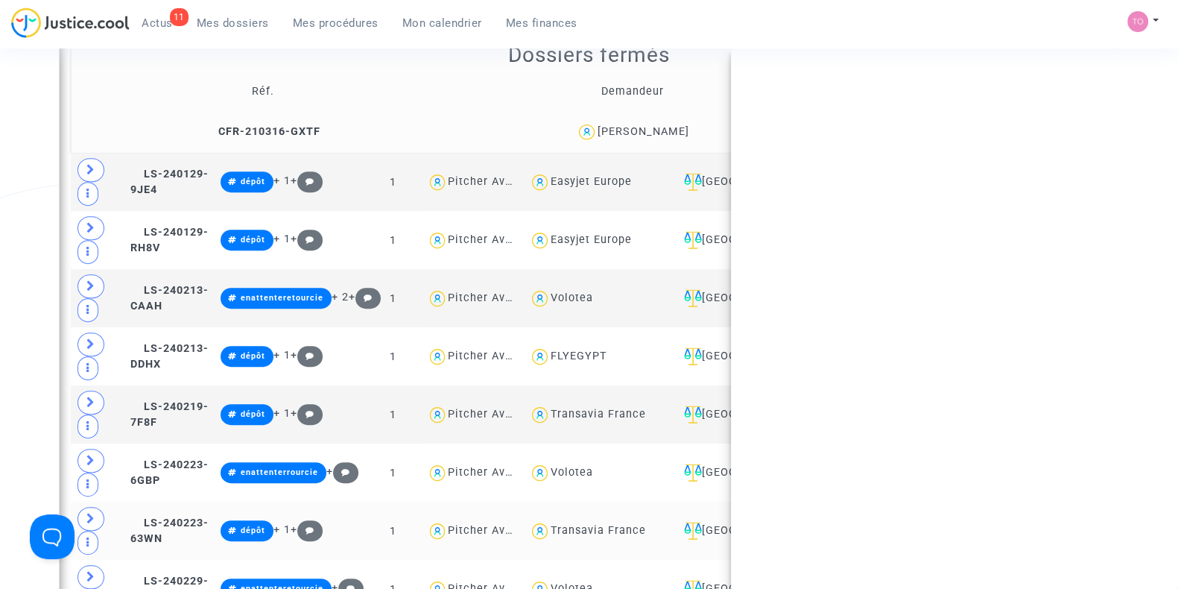
scroll to position [0, 0]
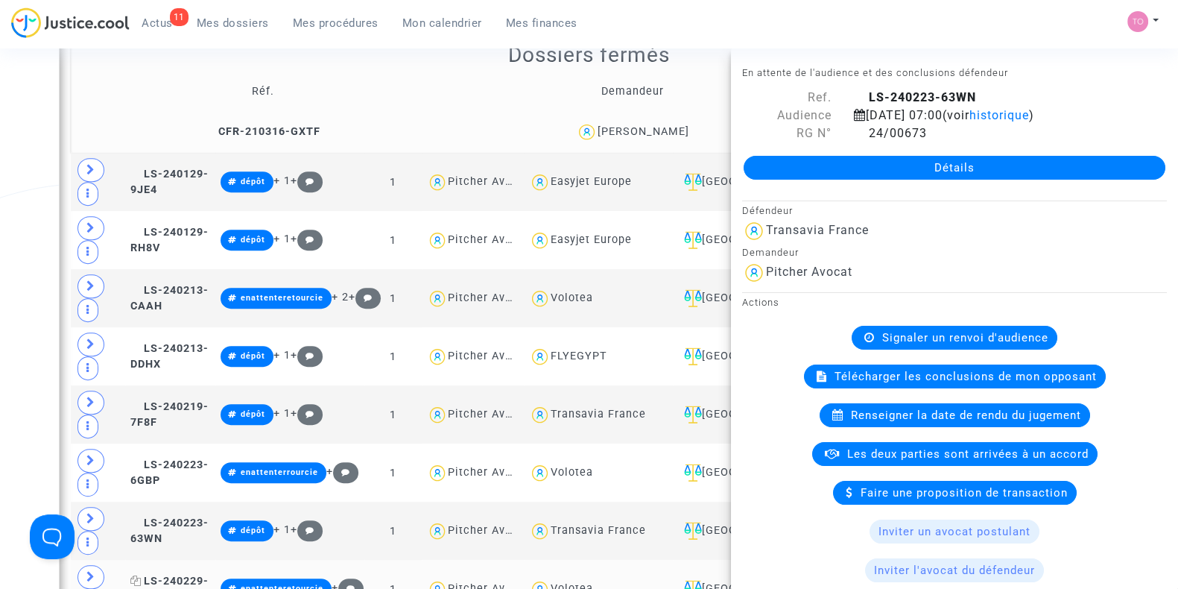
click at [195, 575] on span "LS-240229-ZB4Y" at bounding box center [169, 589] width 78 height 29
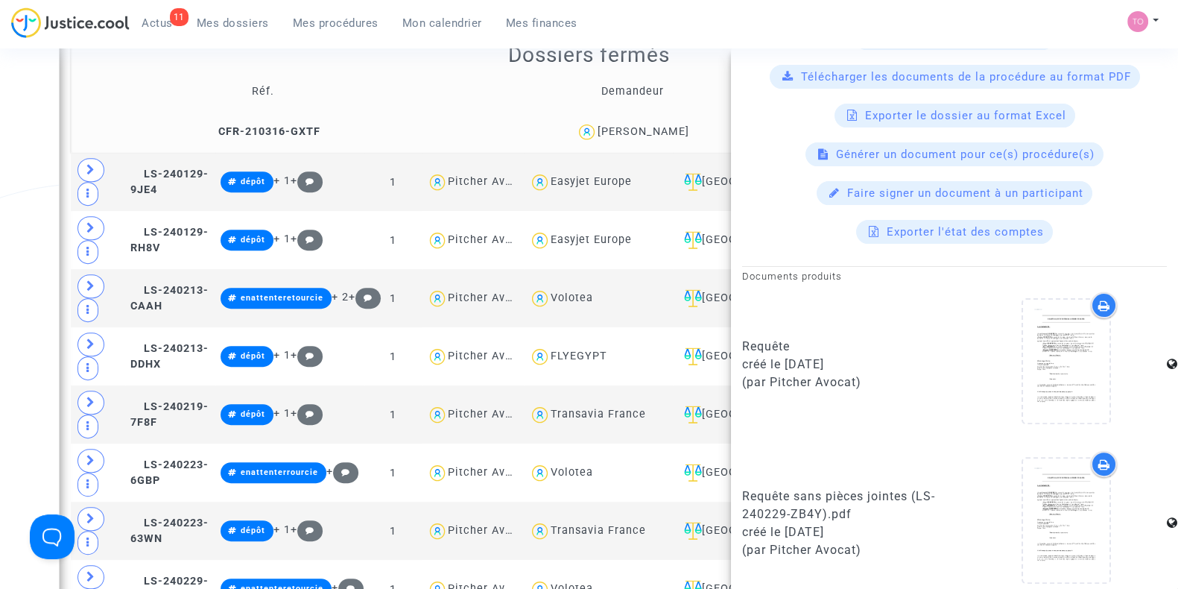
scroll to position [738, 0]
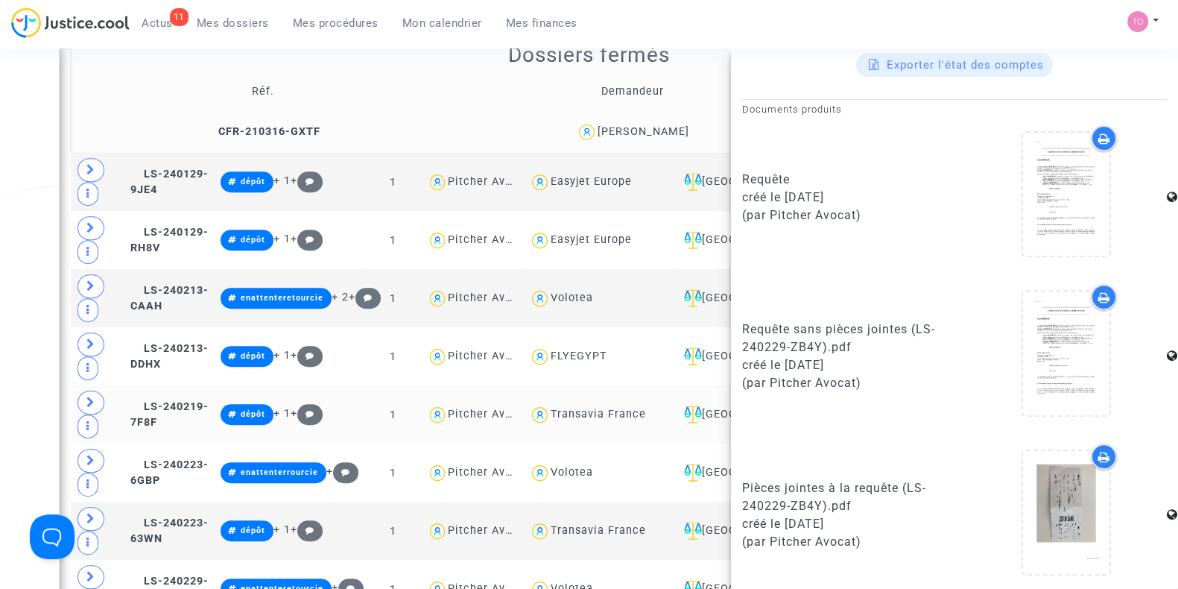
click at [212, 385] on td "LS-240219-7F8F" at bounding box center [170, 414] width 90 height 58
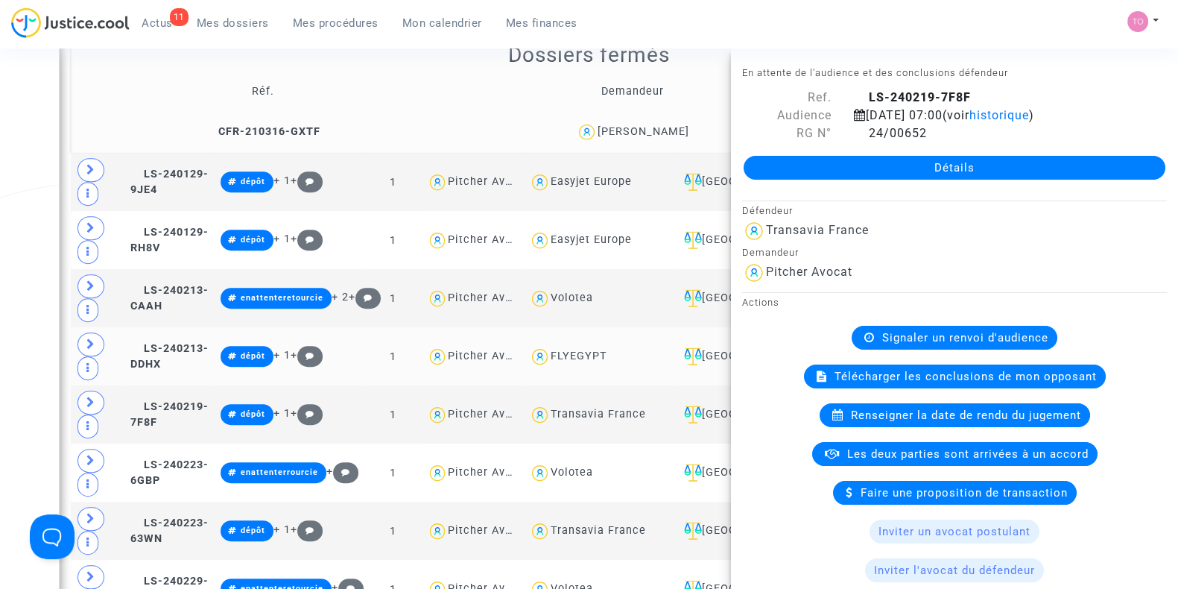
click at [192, 327] on td "LS-240213-DDHX" at bounding box center [170, 356] width 90 height 58
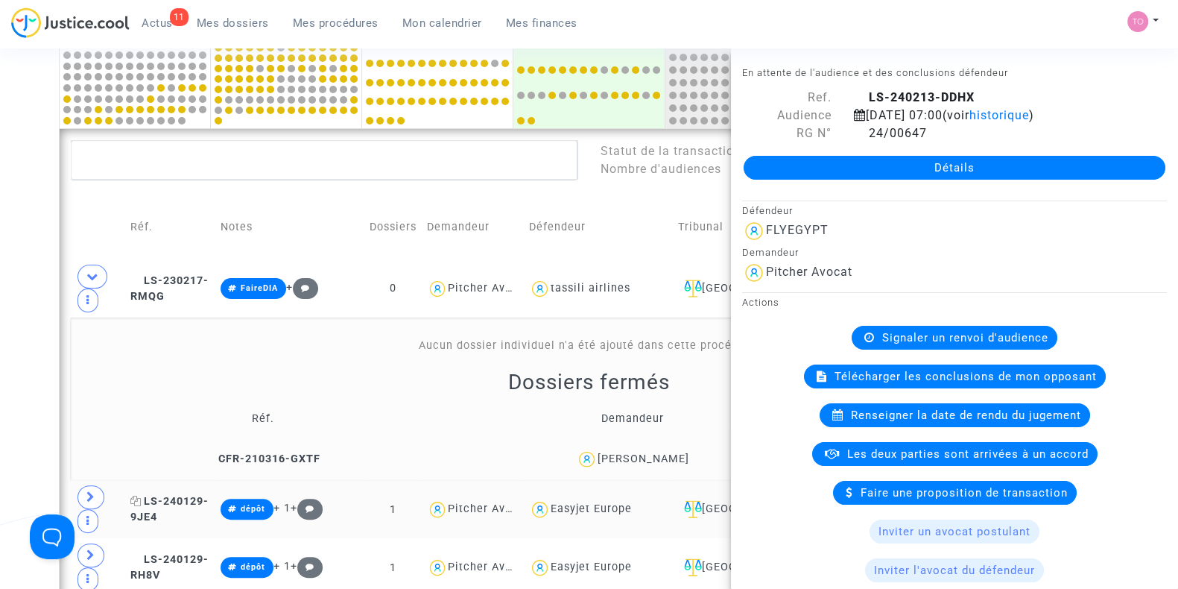
scroll to position [489, 0]
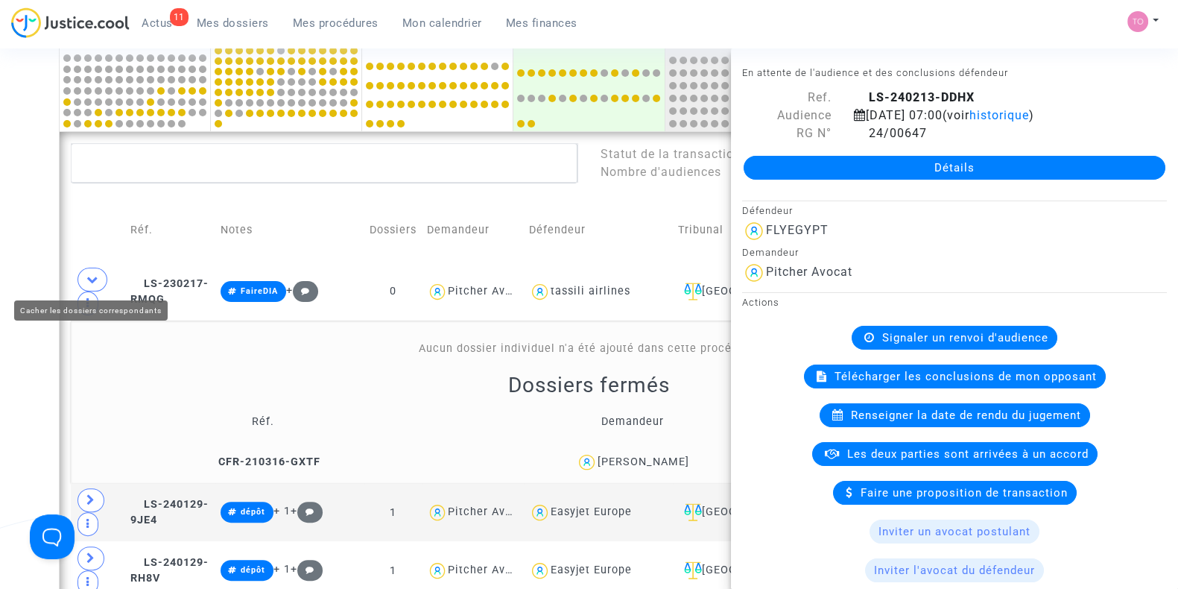
click at [97, 269] on span at bounding box center [93, 280] width 30 height 24
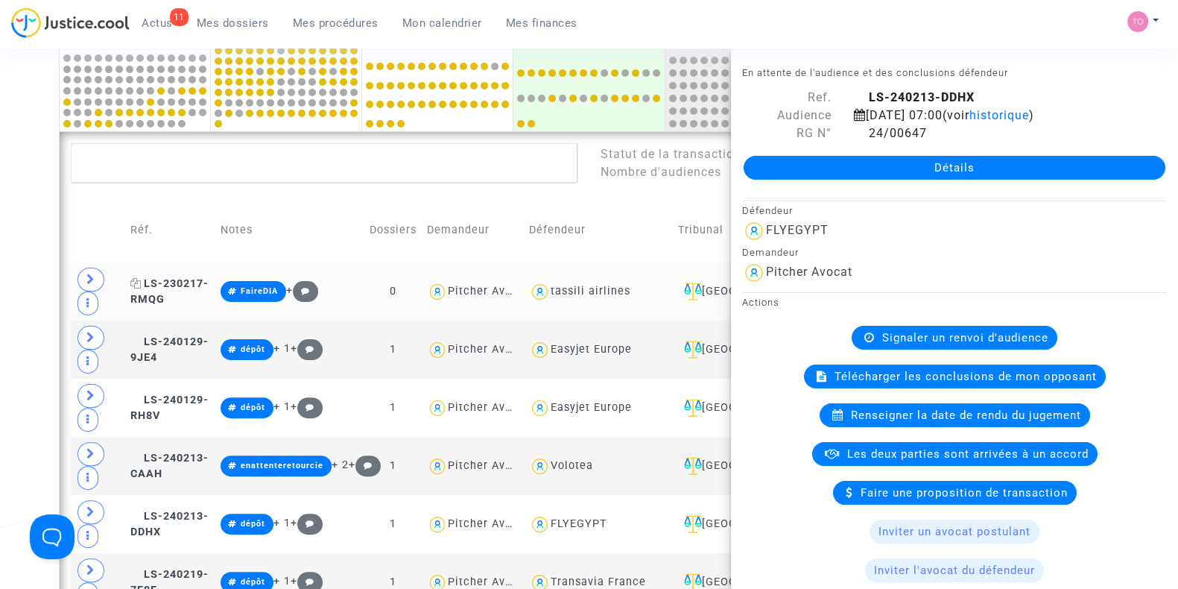
click at [173, 280] on span "LS-230217-RMQG" at bounding box center [169, 291] width 78 height 29
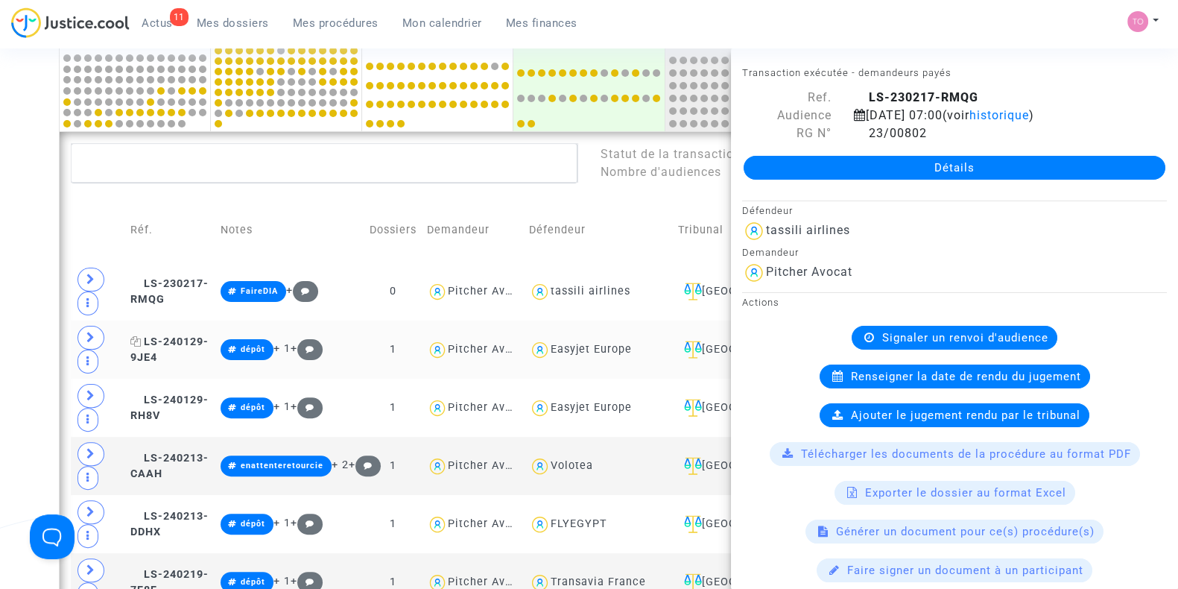
click at [194, 335] on span "LS-240129-9JE4" at bounding box center [169, 349] width 78 height 29
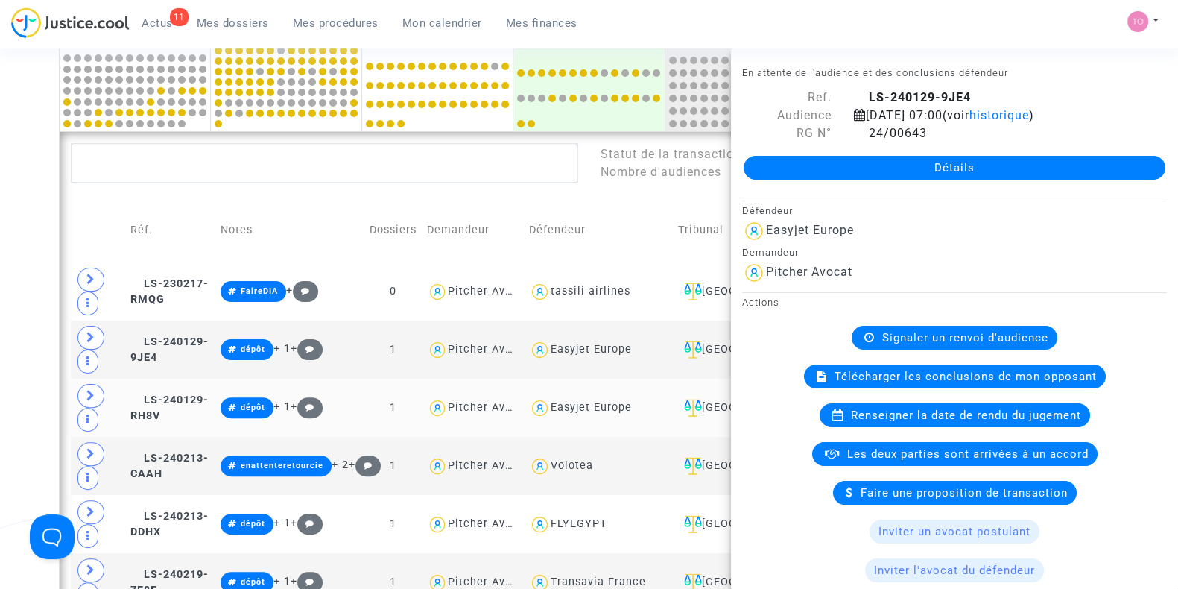
click at [186, 379] on td "LS-240129-RH8V" at bounding box center [170, 408] width 90 height 58
click at [186, 452] on span "LS-240213-CAAH" at bounding box center [169, 466] width 78 height 29
click at [186, 510] on span "LS-240213-DDHX" at bounding box center [169, 524] width 78 height 29
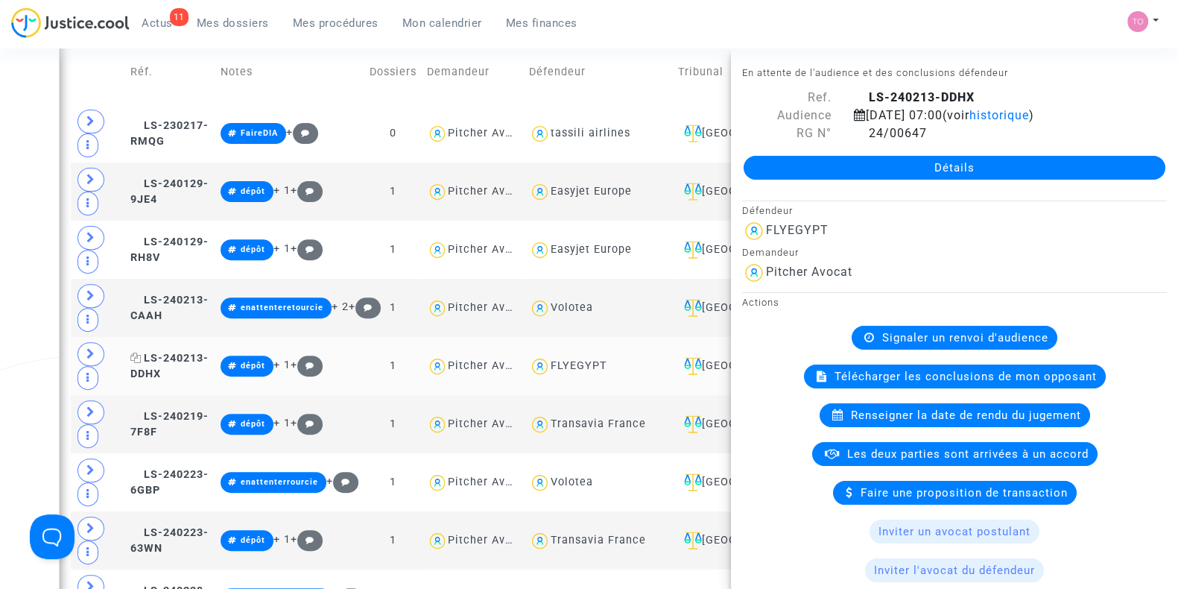
scroll to position [649, 0]
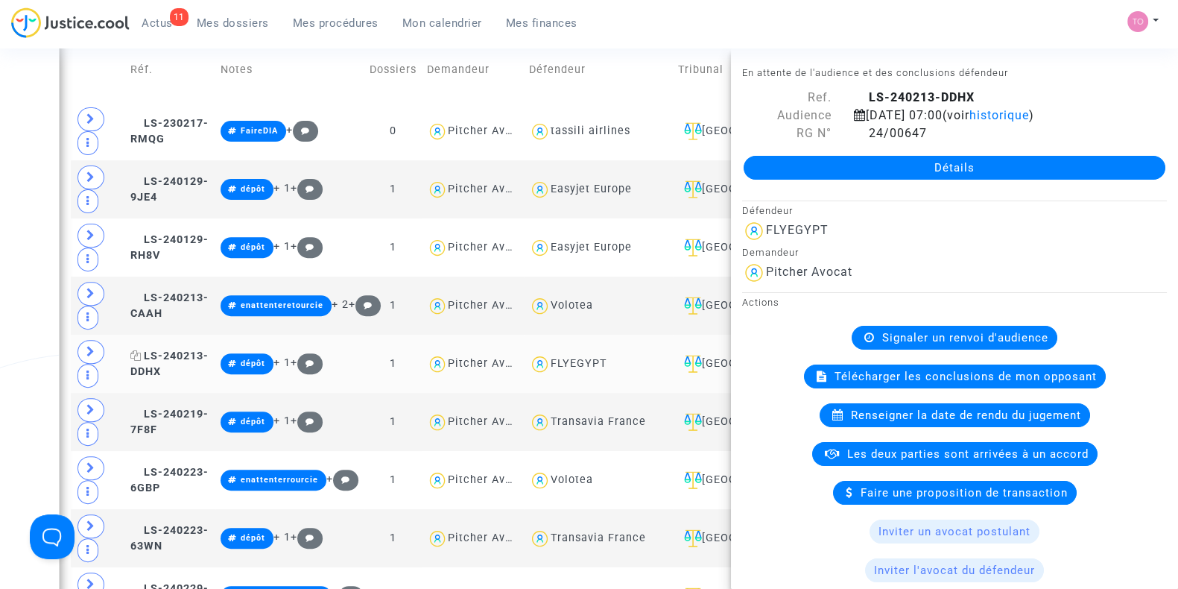
click at [204, 350] on span "LS-240213-DDHX" at bounding box center [169, 364] width 78 height 29
click at [175, 408] on span "LS-240219-7F8F" at bounding box center [169, 422] width 78 height 29
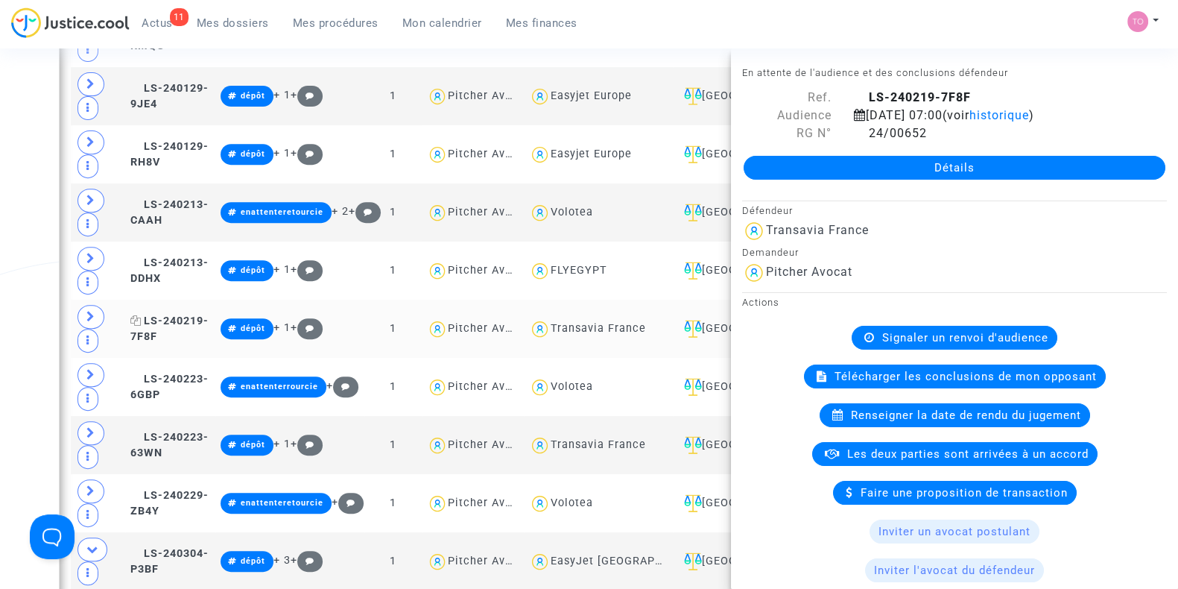
scroll to position [745, 0]
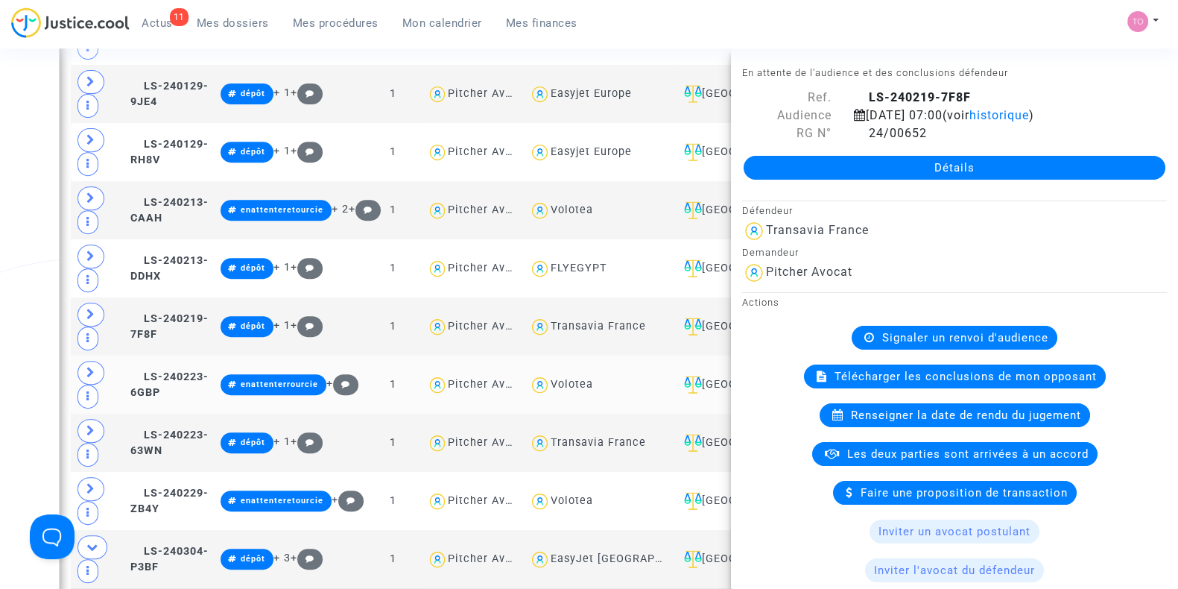
click at [185, 356] on td "LS-240223-6GBP" at bounding box center [170, 385] width 90 height 58
click at [184, 429] on span "LS-240223-63WN" at bounding box center [169, 443] width 78 height 29
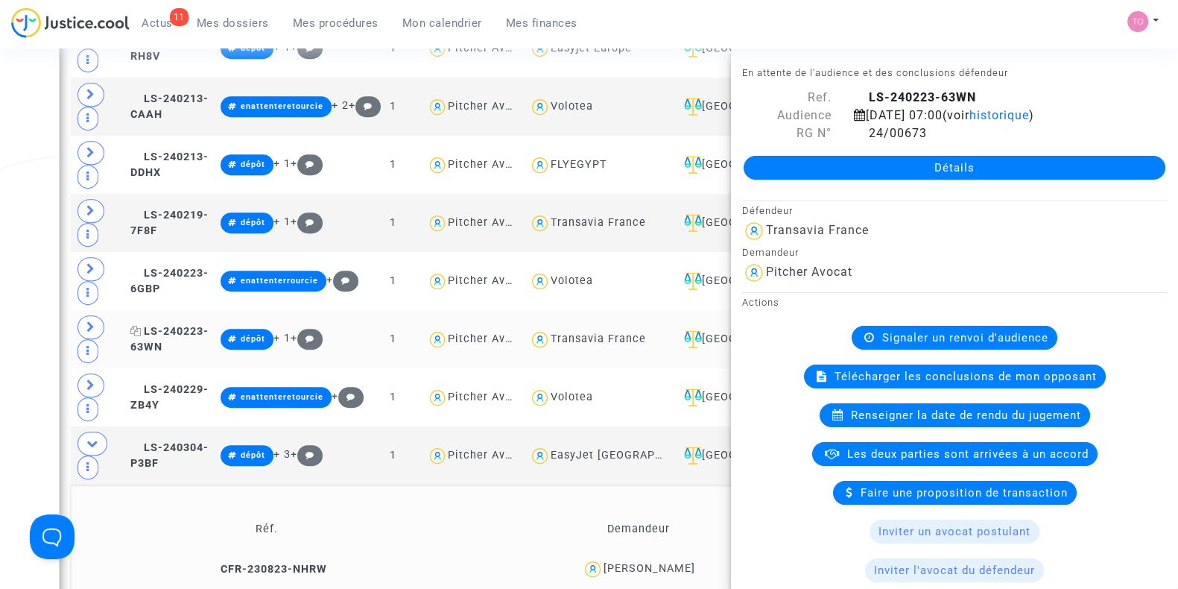
scroll to position [849, 0]
click at [179, 367] on td "LS-240229-ZB4Y" at bounding box center [170, 396] width 90 height 58
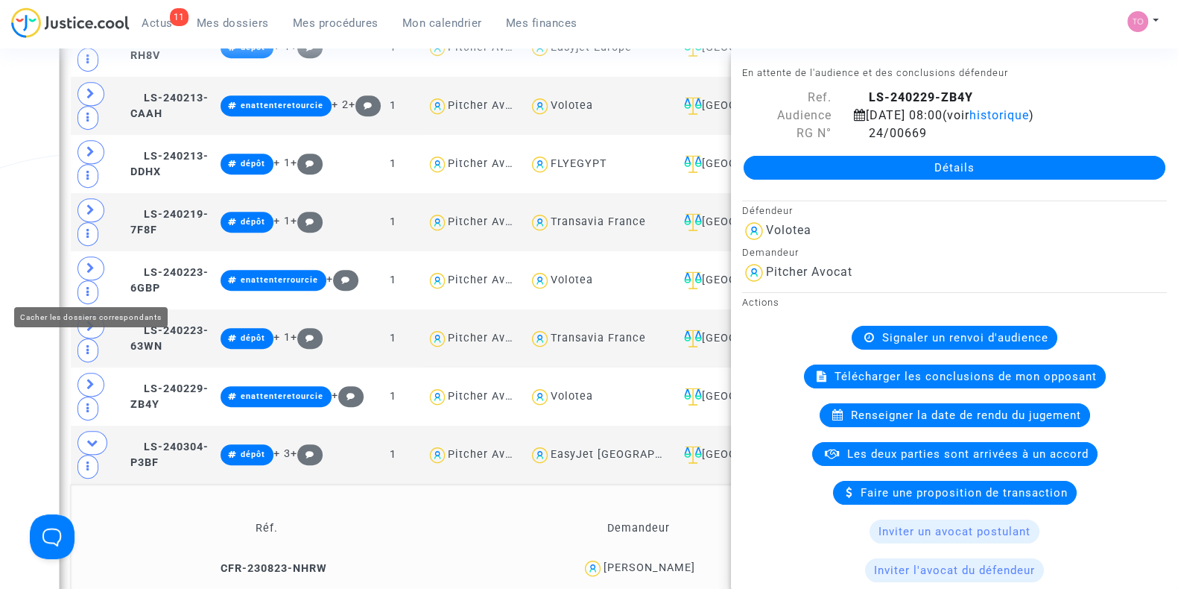
click at [87, 431] on span at bounding box center [93, 443] width 30 height 24
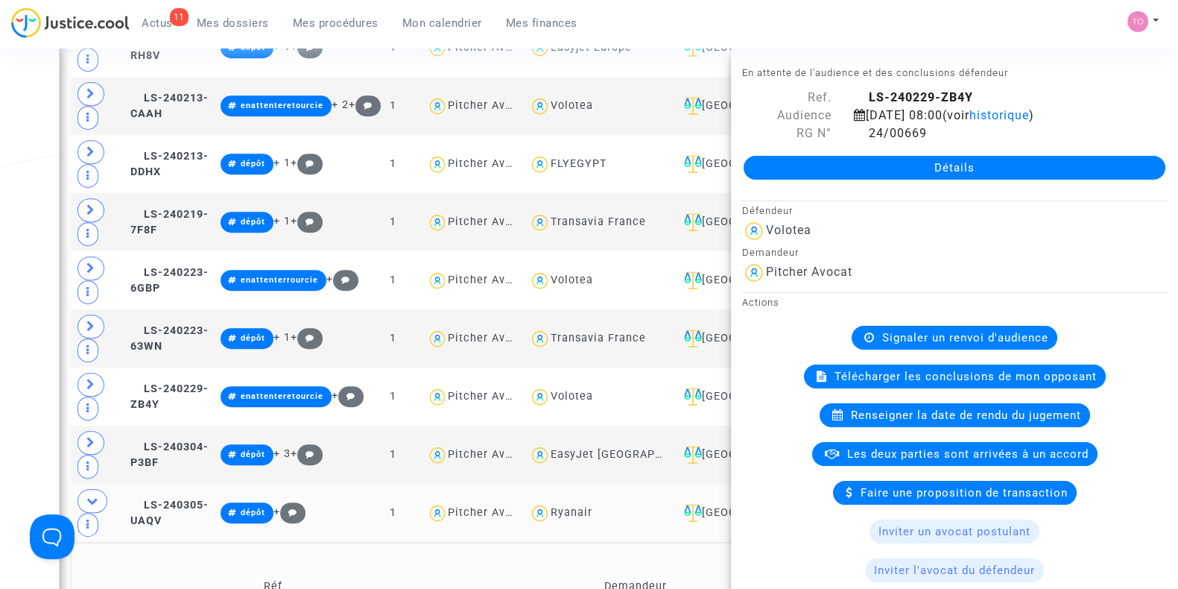
click at [186, 484] on td "LS-240305-UAQV" at bounding box center [170, 513] width 90 height 58
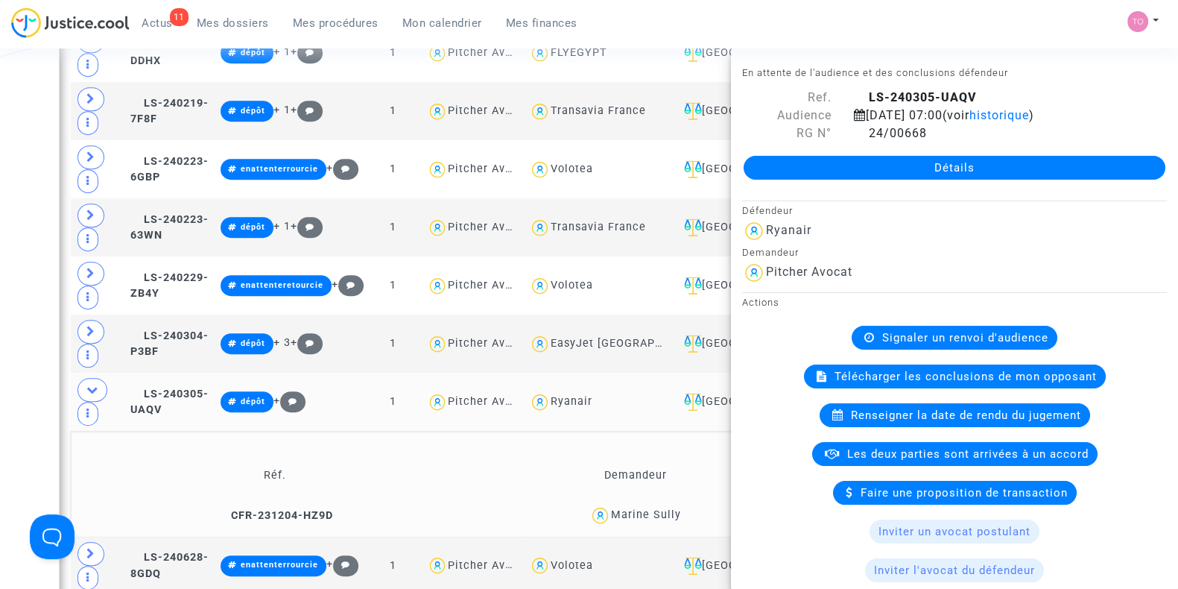
scroll to position [965, 0]
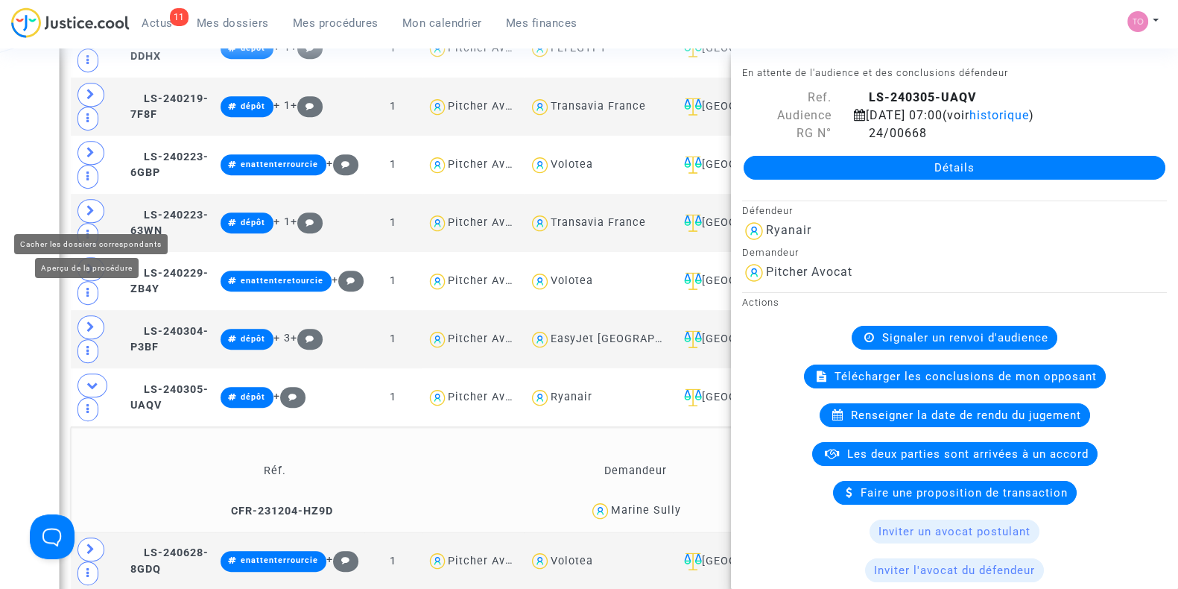
click at [89, 379] on icon at bounding box center [92, 384] width 12 height 11
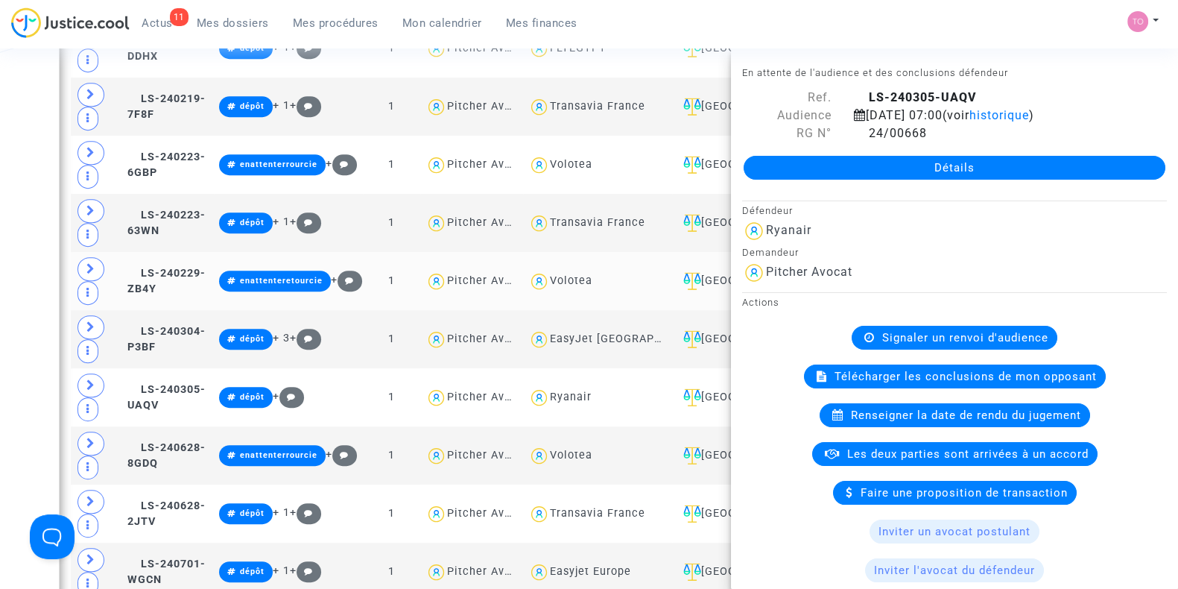
click at [186, 255] on td "LS-240229-ZB4Y" at bounding box center [168, 281] width 92 height 58
click at [186, 327] on span "LS-240304-P3BF" at bounding box center [166, 339] width 78 height 29
click at [193, 389] on td "LS-240305-UAQV" at bounding box center [168, 397] width 92 height 58
click at [193, 441] on span "LS-240628-8GDQ" at bounding box center [166, 455] width 78 height 29
click at [193, 505] on span "LS-240628-2JTV" at bounding box center [166, 513] width 78 height 29
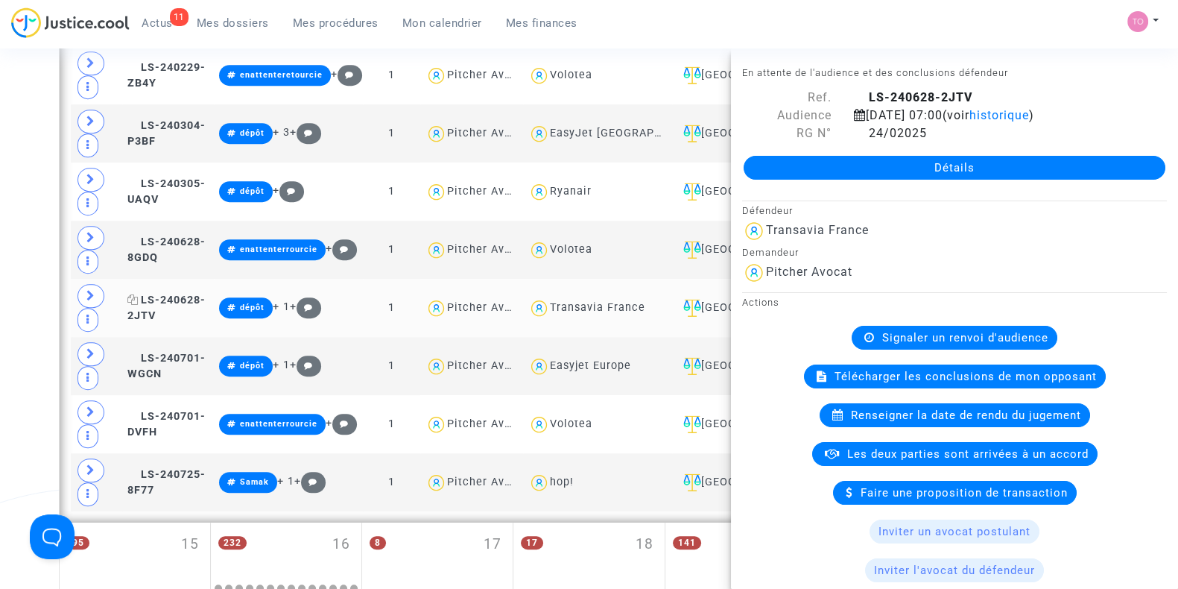
scroll to position [1173, 0]
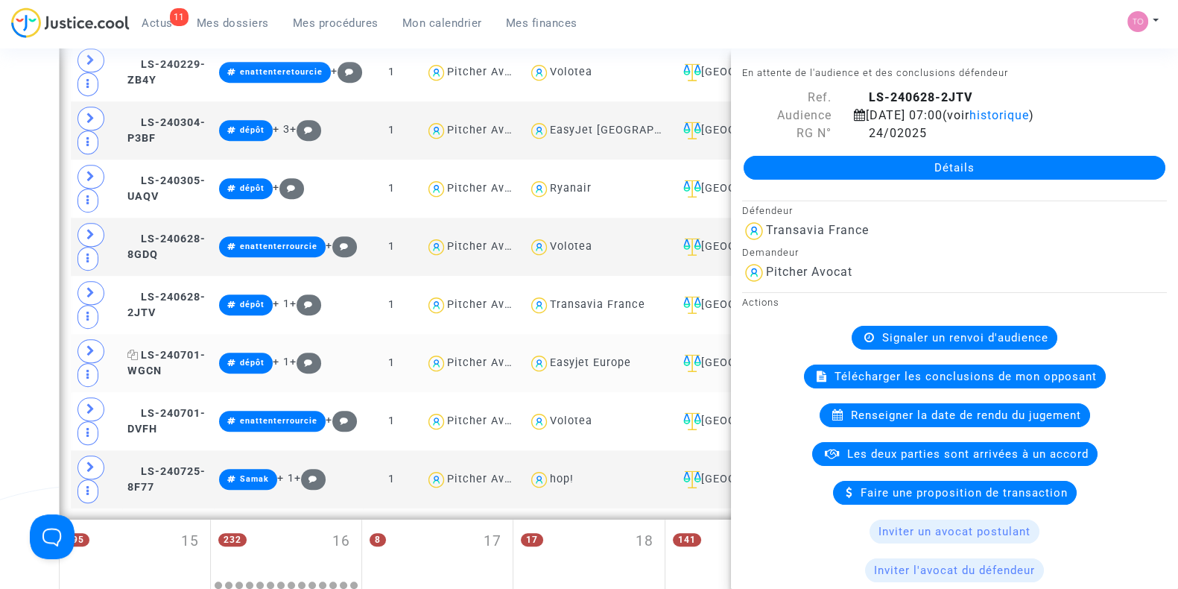
click at [196, 352] on span "LS-240701-WGCN" at bounding box center [166, 363] width 78 height 29
click at [193, 392] on td "LS-240701-DVFH" at bounding box center [168, 421] width 92 height 58
click at [174, 450] on td "LS-240725-8F77" at bounding box center [168, 479] width 92 height 58
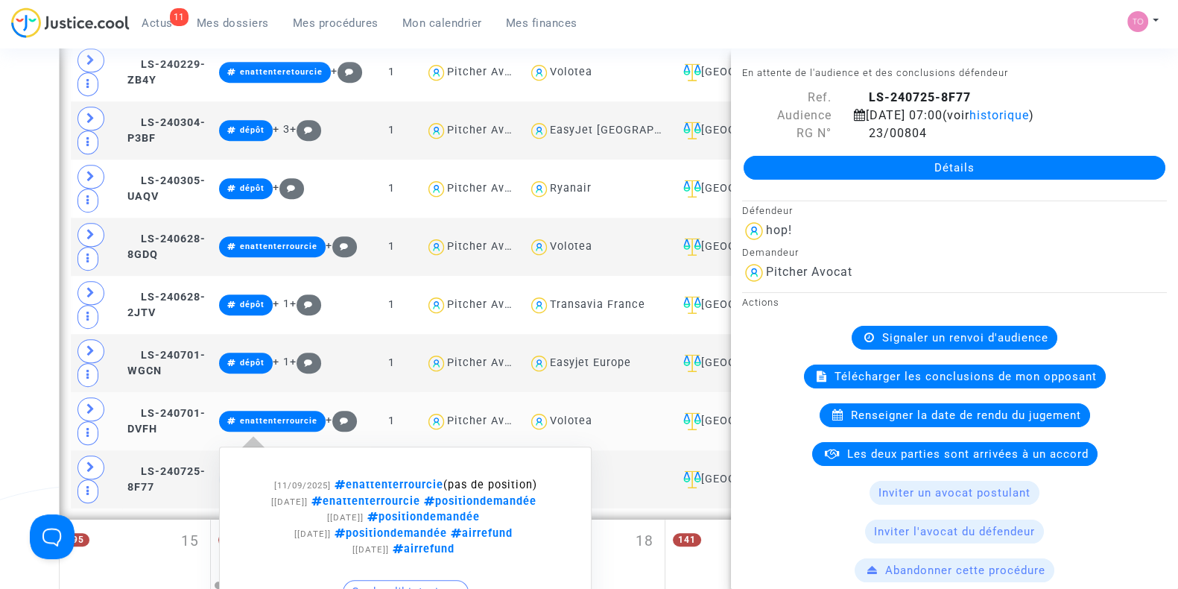
click at [306, 416] on span "enattenterrourcie" at bounding box center [279, 421] width 78 height 10
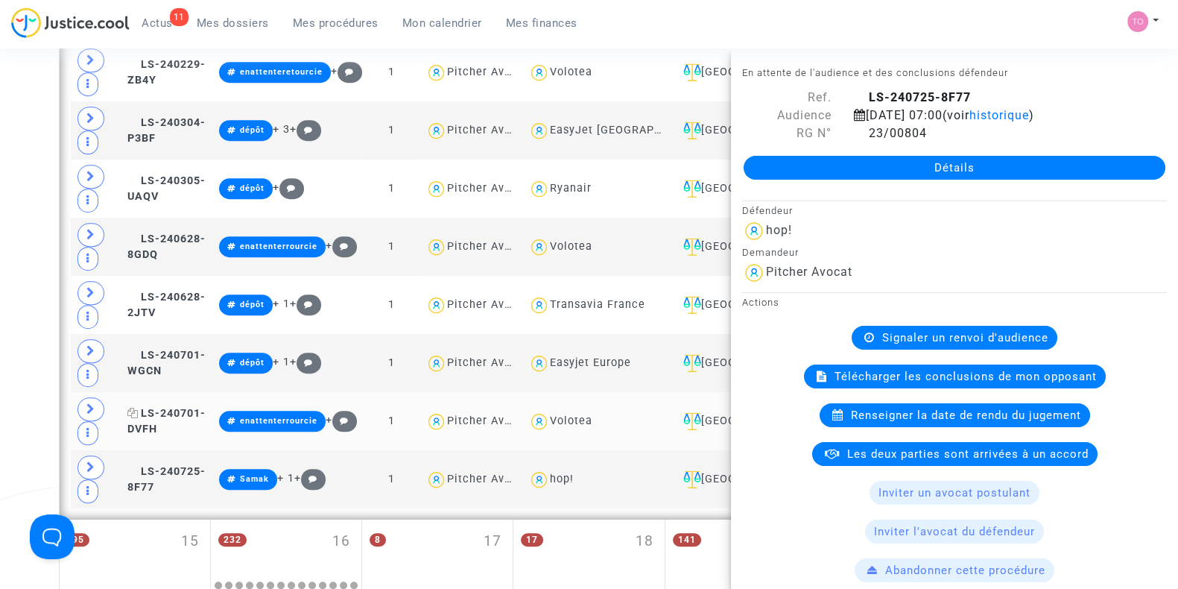
click at [206, 407] on span "LS-240701-DVFH" at bounding box center [166, 421] width 78 height 29
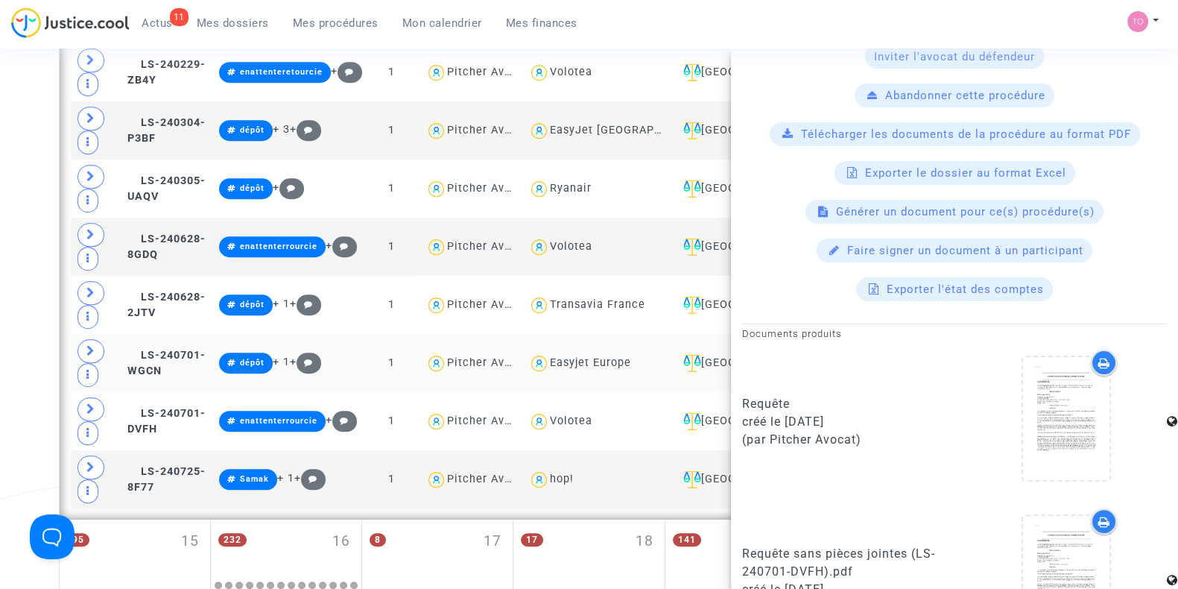
scroll to position [756, 0]
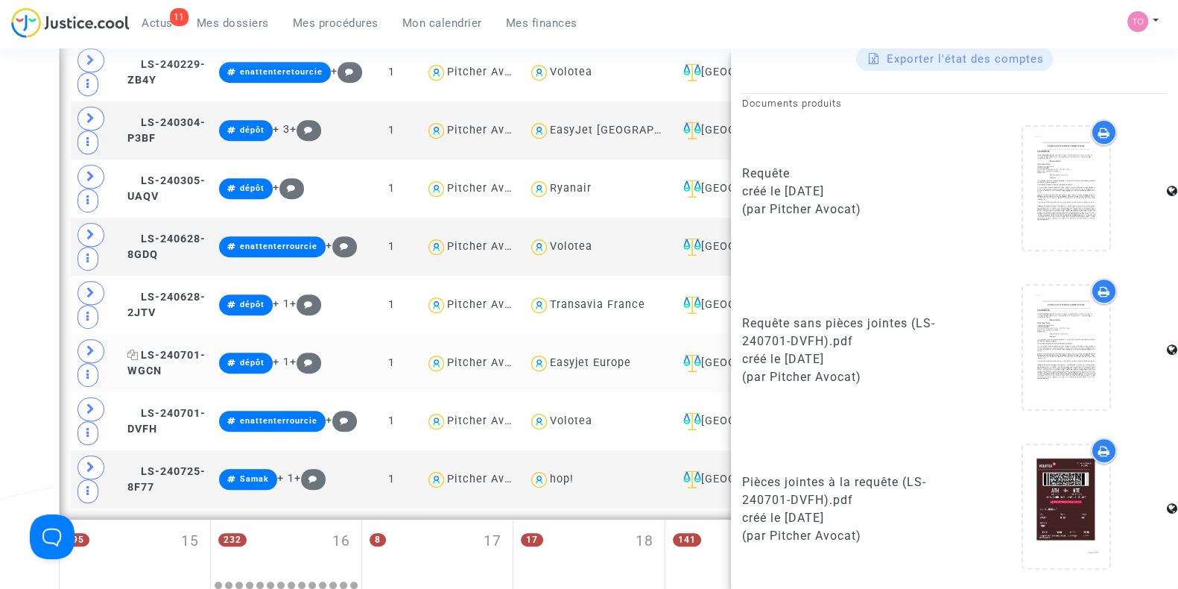
click at [206, 349] on span "LS-240701-WGCN" at bounding box center [166, 363] width 78 height 29
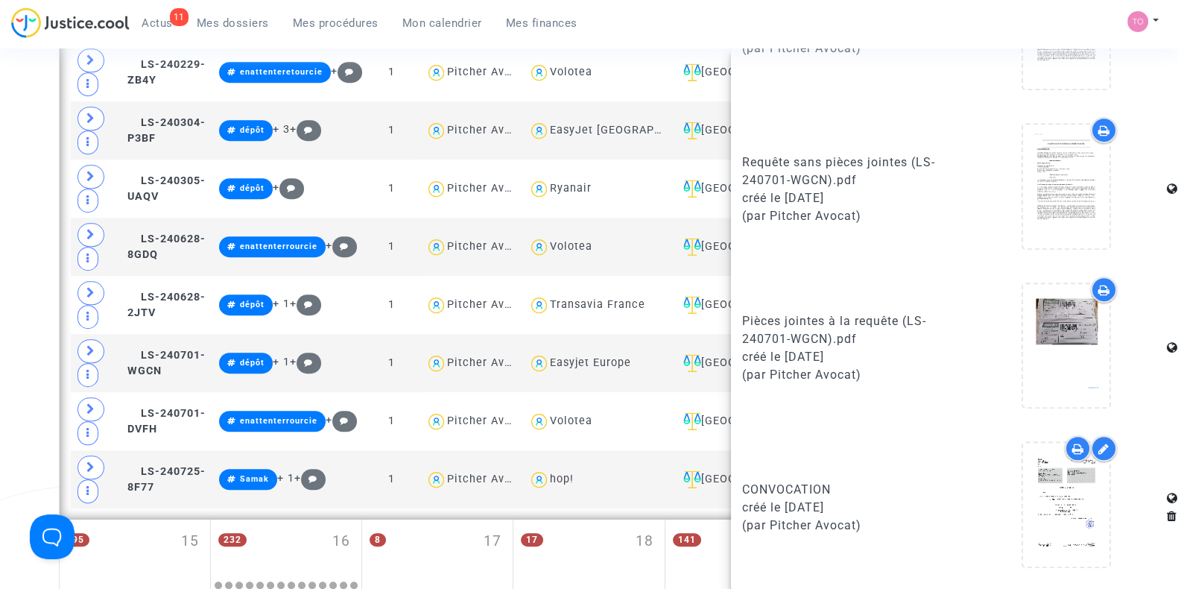
scroll to position [1073, 0]
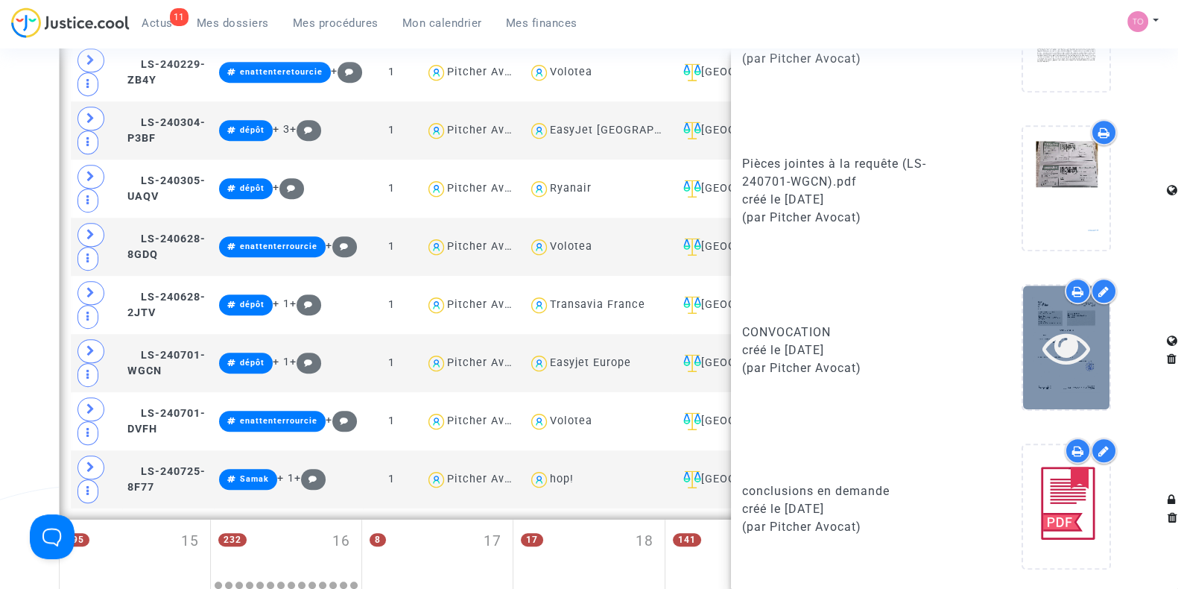
click at [1044, 385] on div at bounding box center [1066, 346] width 86 height 123
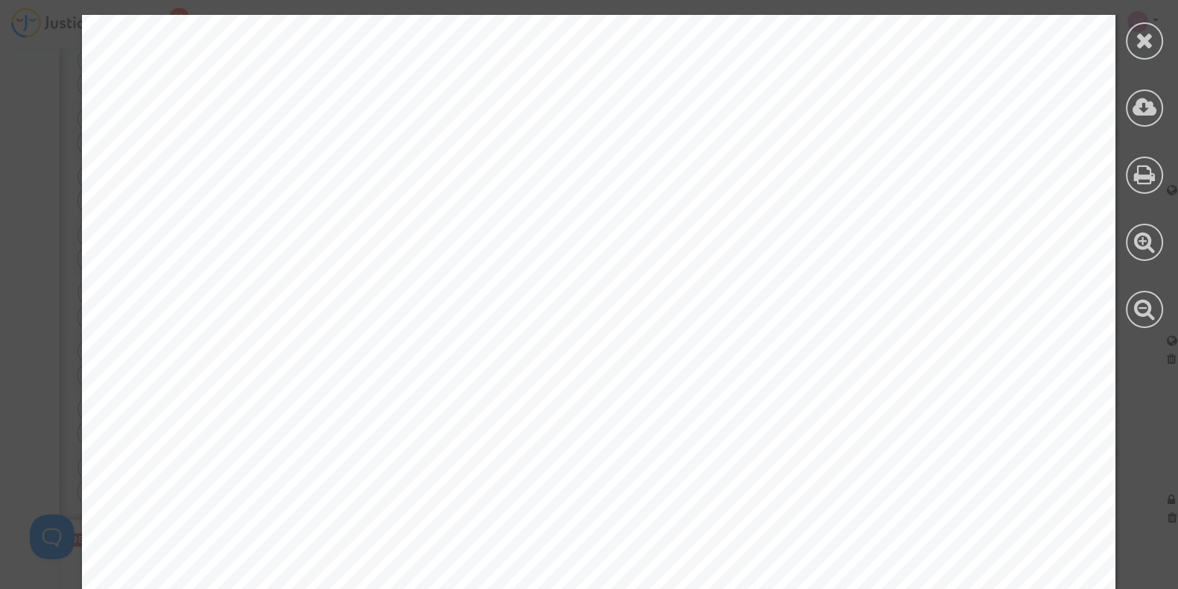
scroll to position [0, 0]
click at [1155, 44] on div at bounding box center [1144, 40] width 37 height 37
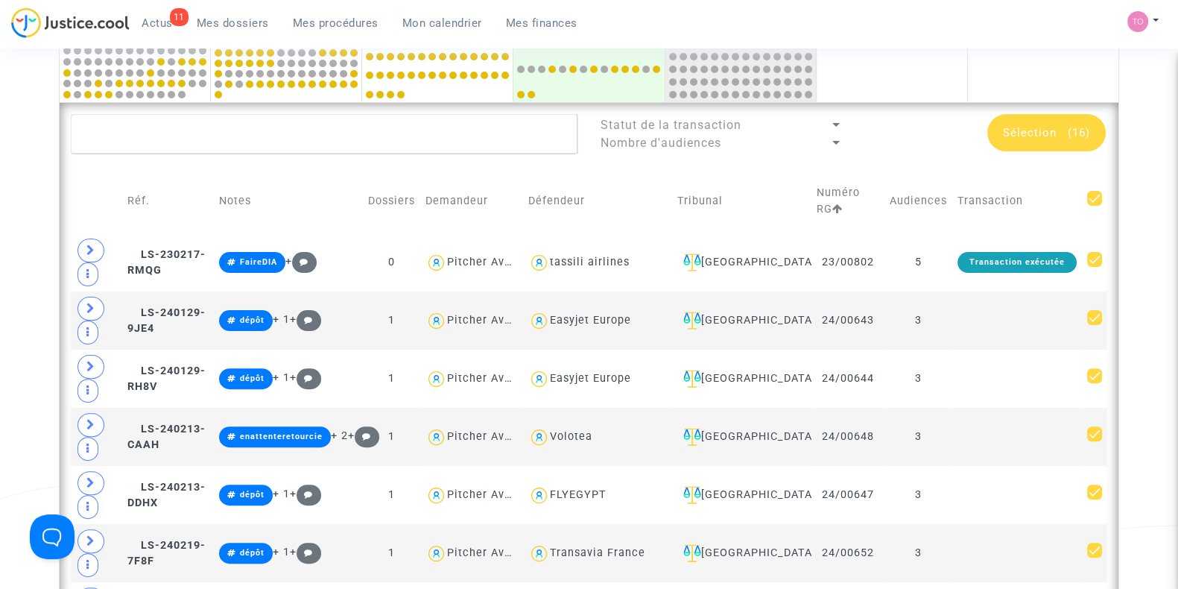
scroll to position [517, 0]
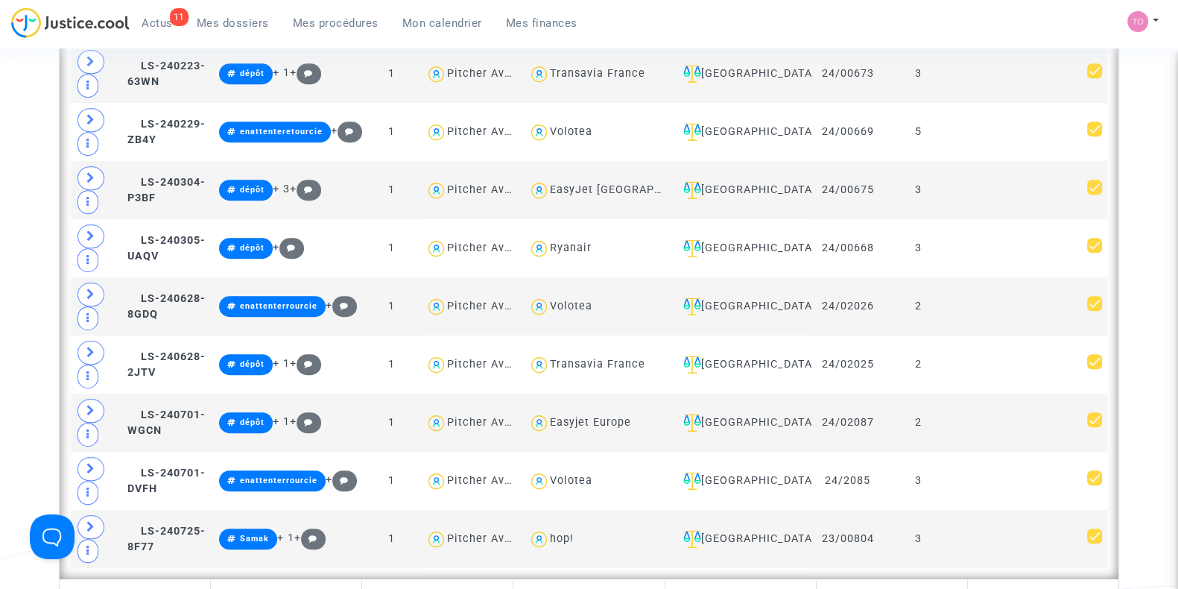
scroll to position [1233, 0]
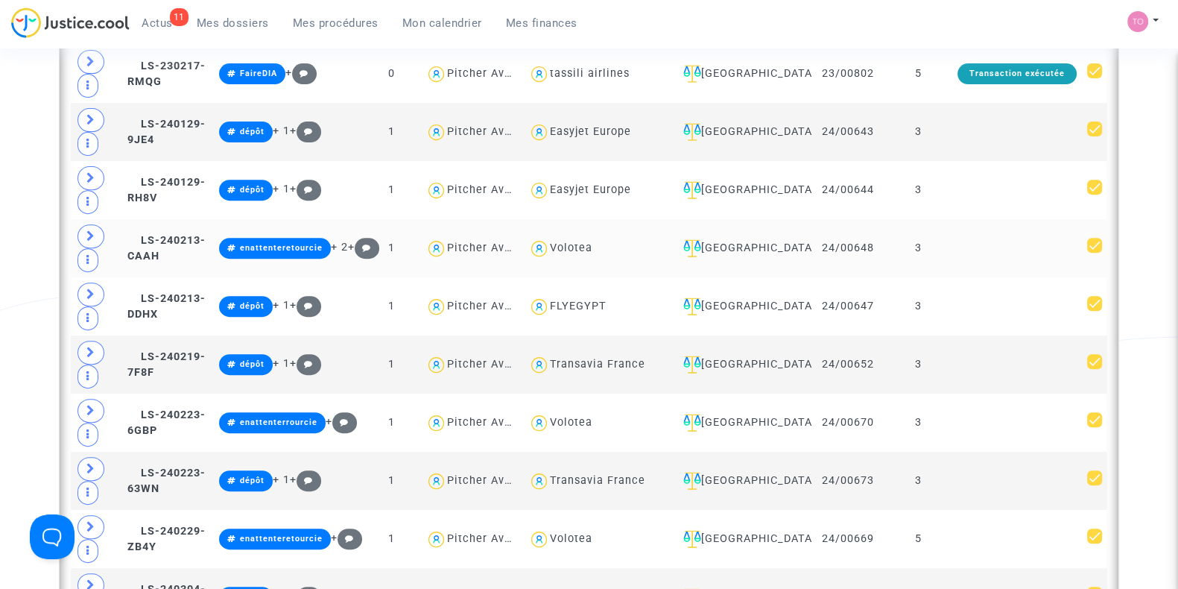
scroll to position [707, 0]
click at [240, 14] on link "Mes dossiers" at bounding box center [233, 23] width 96 height 22
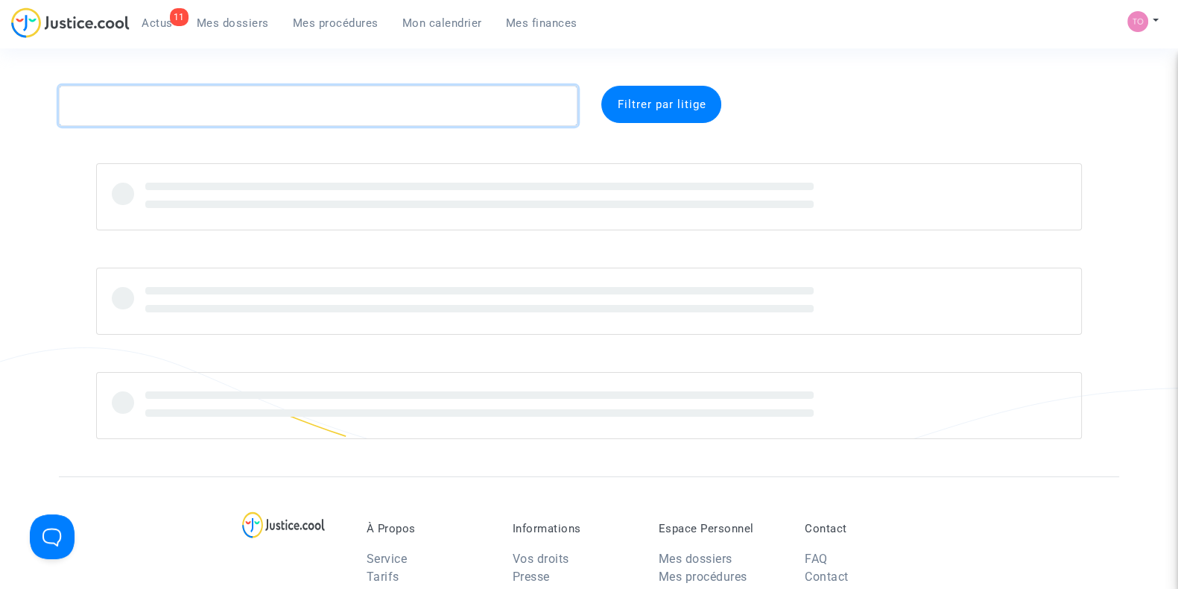
click at [161, 103] on textarea at bounding box center [318, 106] width 519 height 40
paste textarea "DUFOUR"
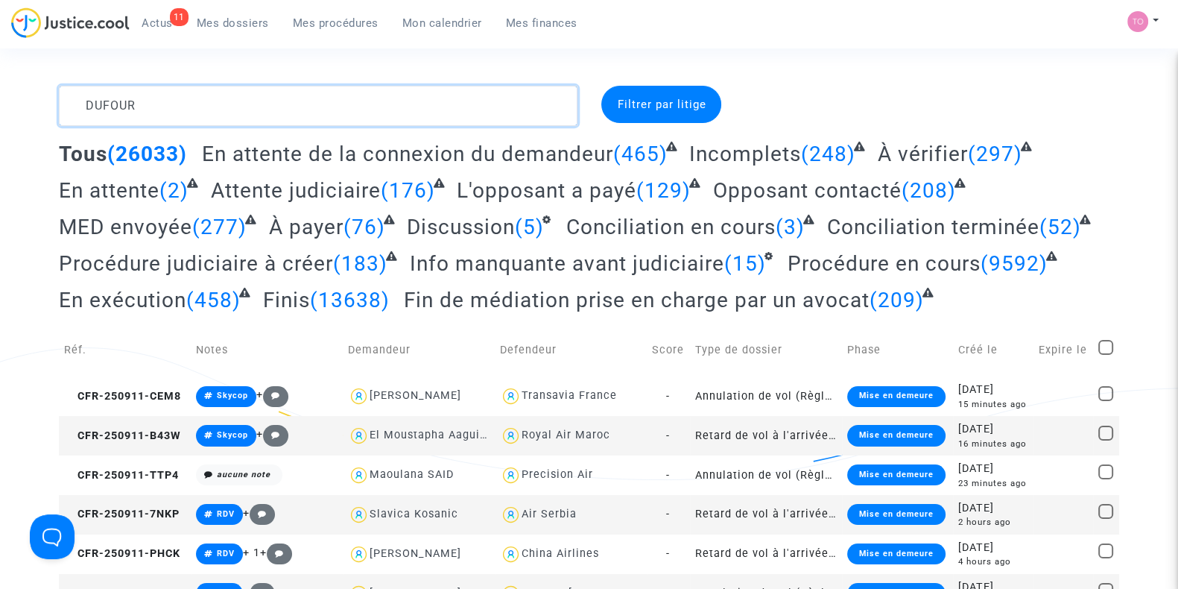
click at [161, 103] on textarea at bounding box center [318, 106] width 519 height 40
paste textarea "DUFOUR"
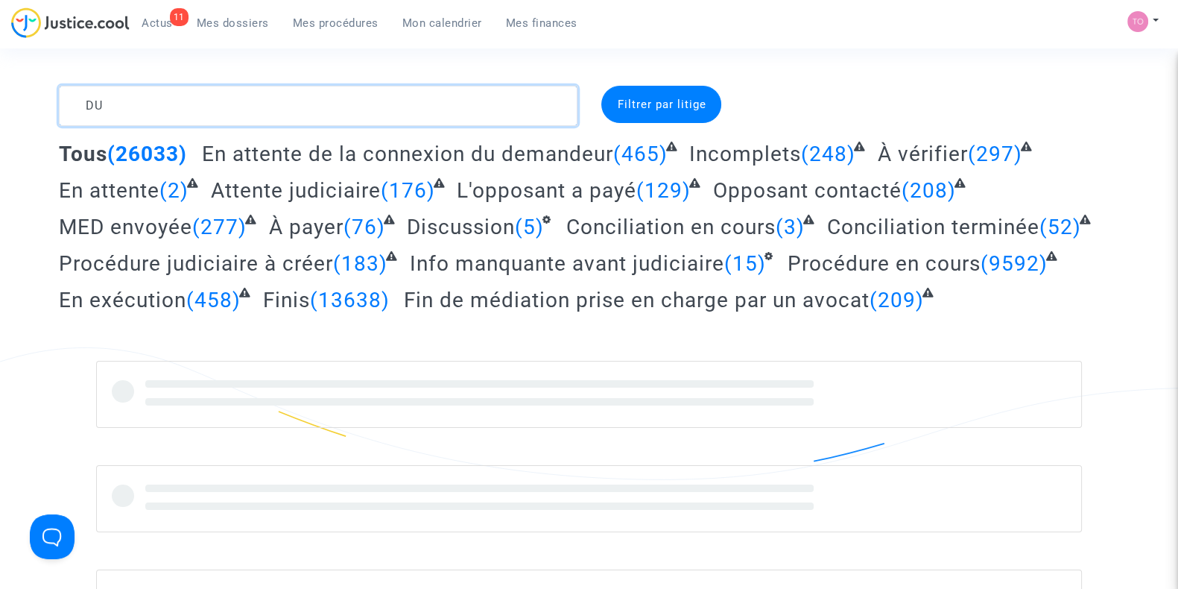
type textarea "D"
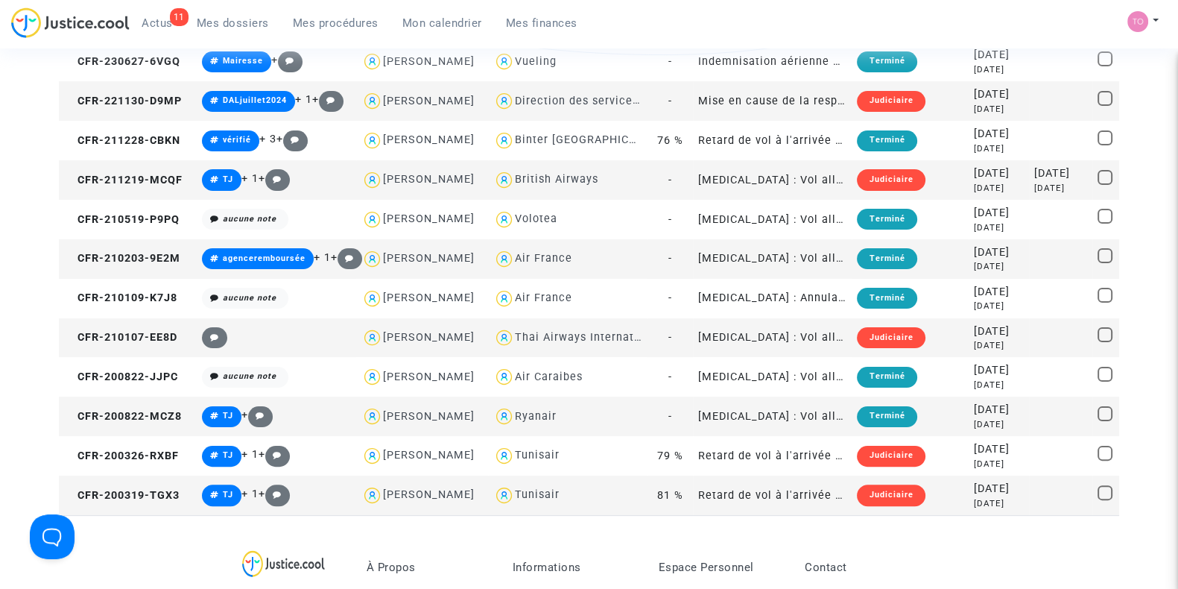
scroll to position [429, 0]
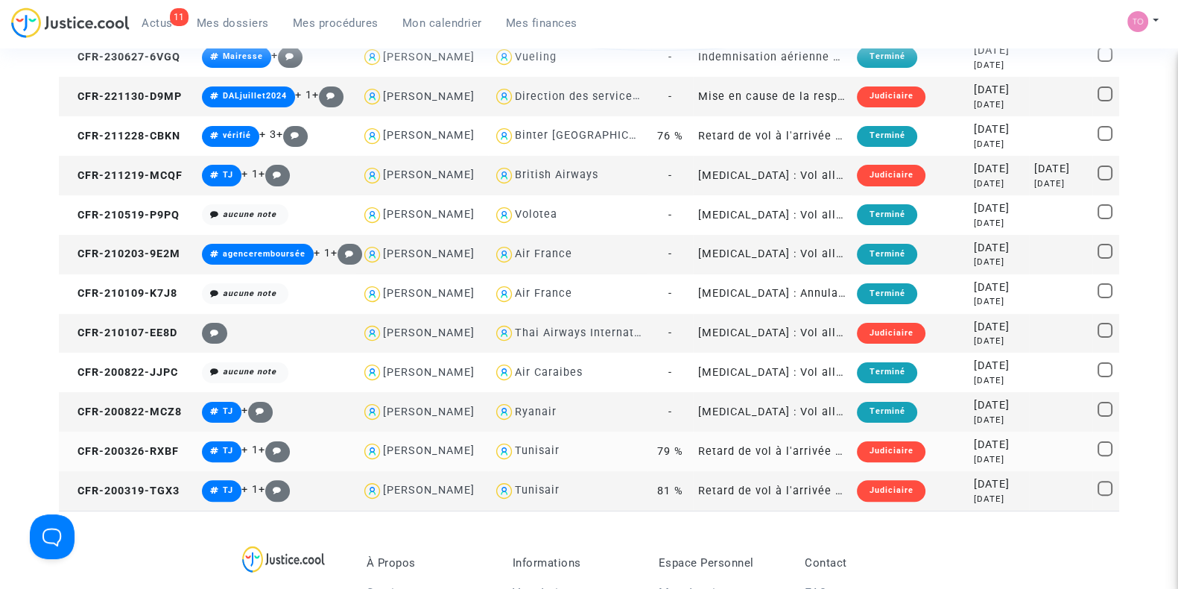
click at [527, 451] on div "Tunisair" at bounding box center [537, 450] width 45 height 13
type textarea "DUFOUR @Tunisair"
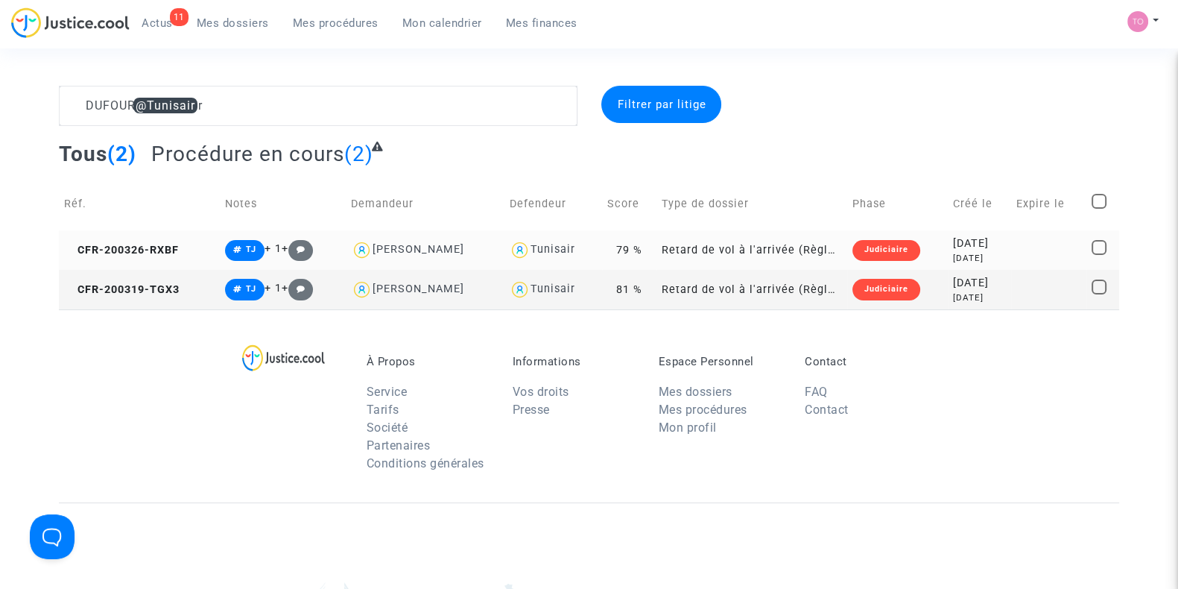
click at [953, 254] on div "5 years ago" at bounding box center [980, 258] width 54 height 13
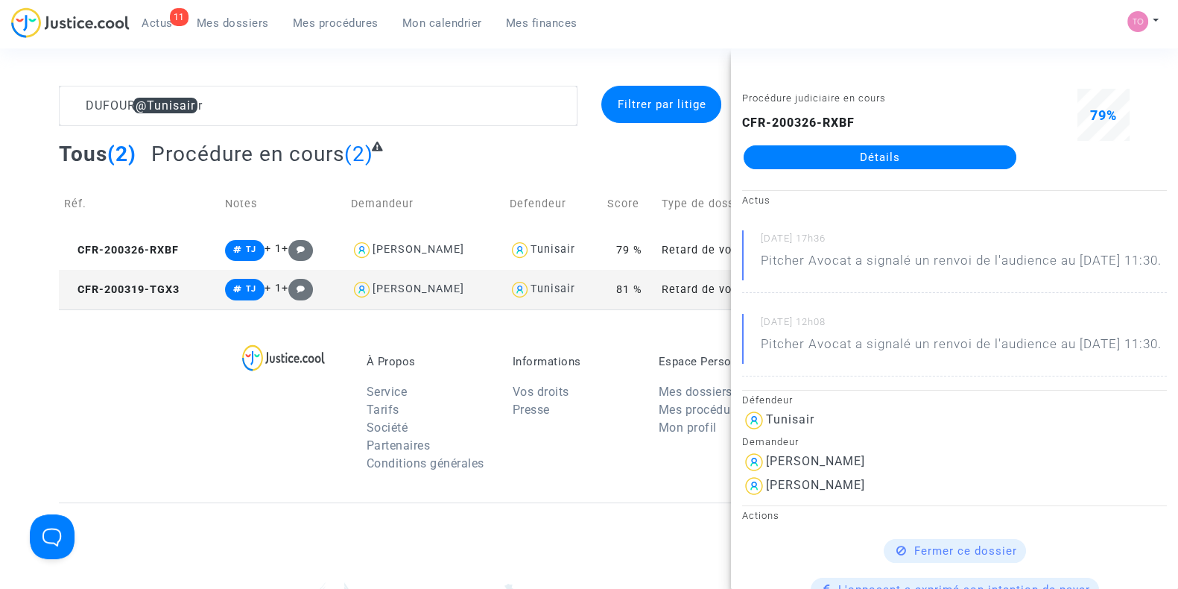
click at [443, 335] on div "À Propos Service Tarifs Société Partenaires Conditions générales Informations V…" at bounding box center [589, 405] width 1061 height 193
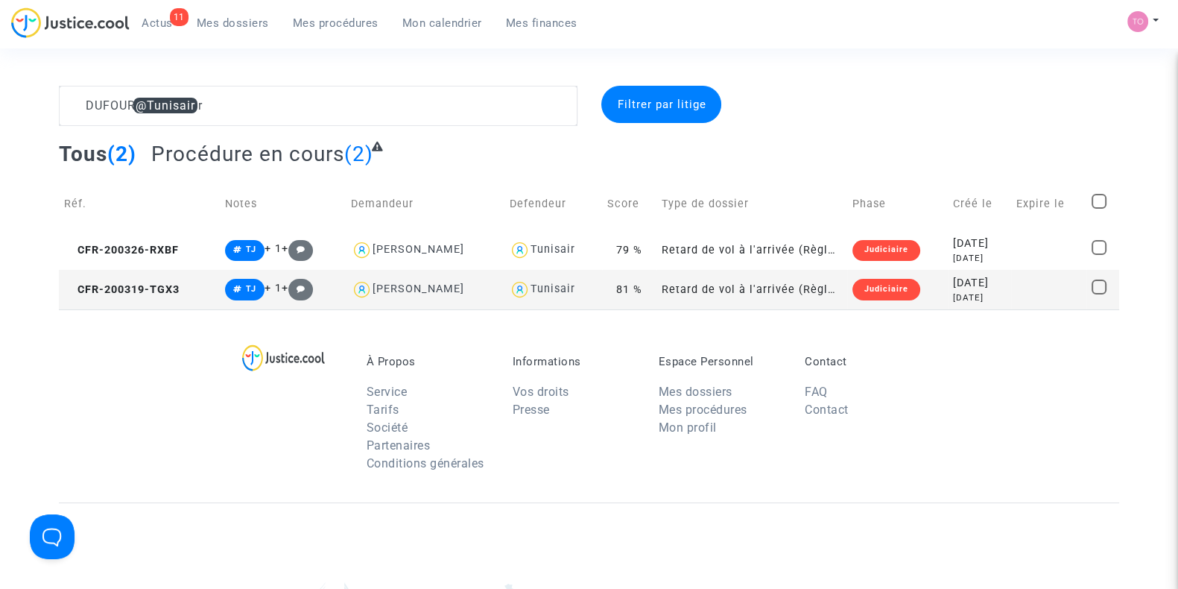
click at [954, 291] on div "5 years ago" at bounding box center [980, 297] width 54 height 13
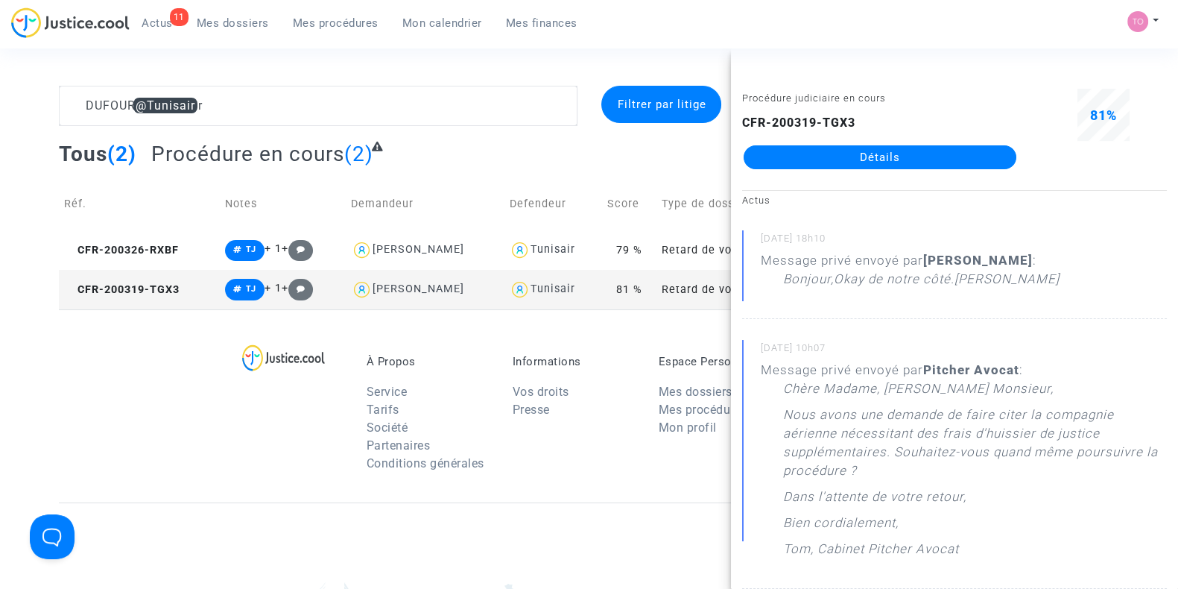
click at [151, 361] on div "À Propos Service Tarifs Société Partenaires Conditions générales Informations V…" at bounding box center [589, 405] width 1061 height 193
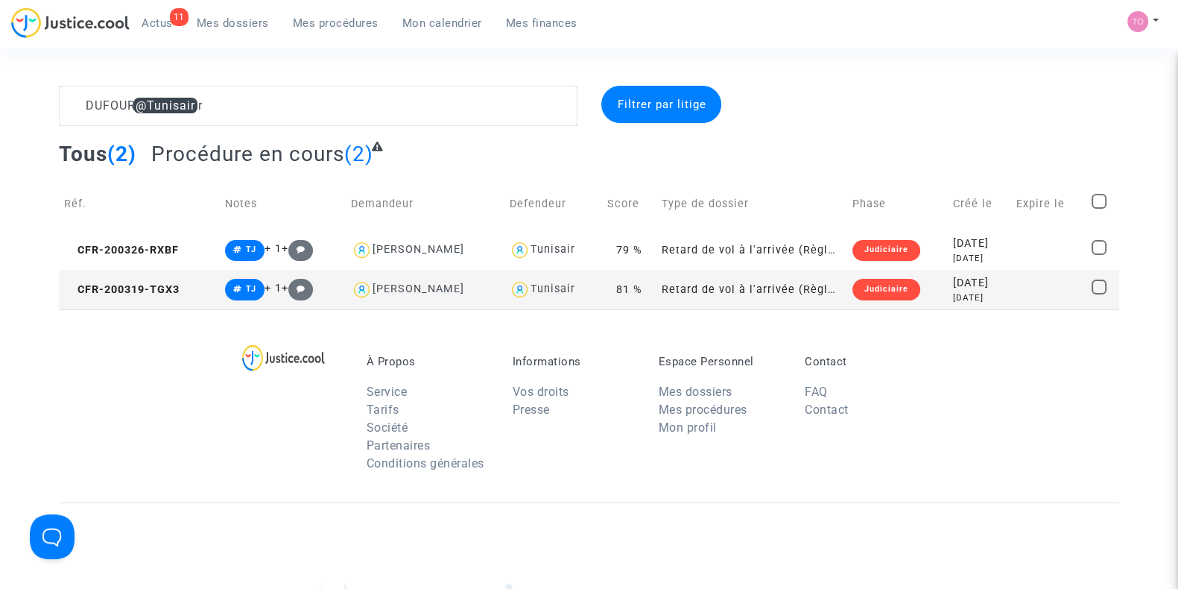
click at [420, 28] on span "Mon calendrier" at bounding box center [443, 22] width 80 height 13
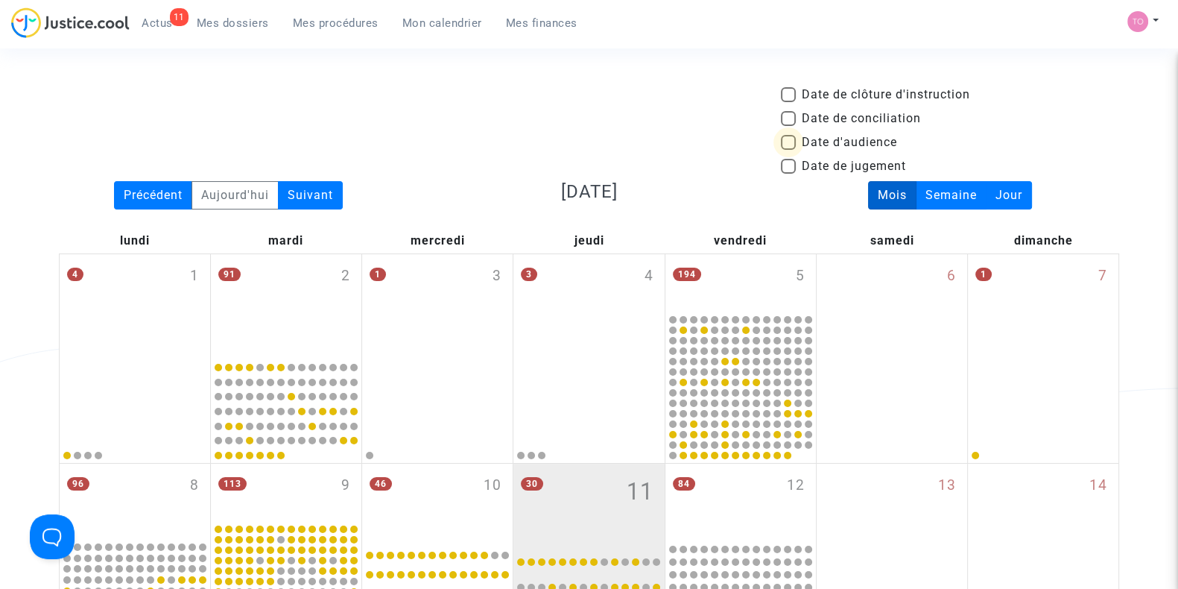
click at [791, 142] on span at bounding box center [788, 142] width 15 height 15
click at [789, 150] on input "Date d'audience" at bounding box center [788, 150] width 1 height 1
checkbox input "true"
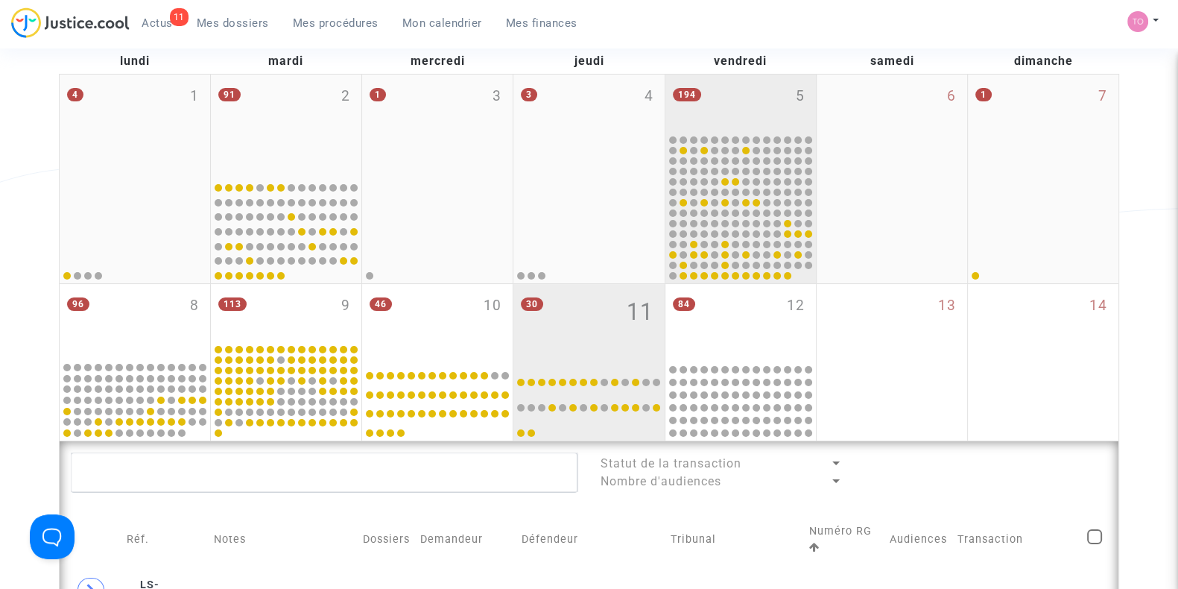
scroll to position [240, 0]
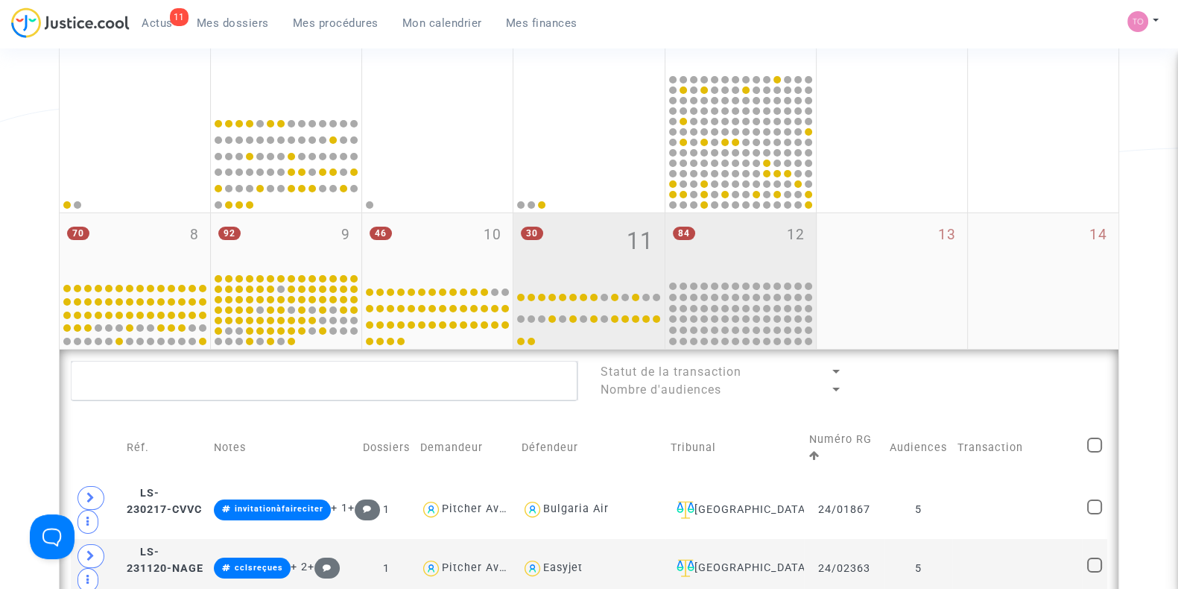
click at [740, 250] on div "84 12" at bounding box center [741, 246] width 151 height 66
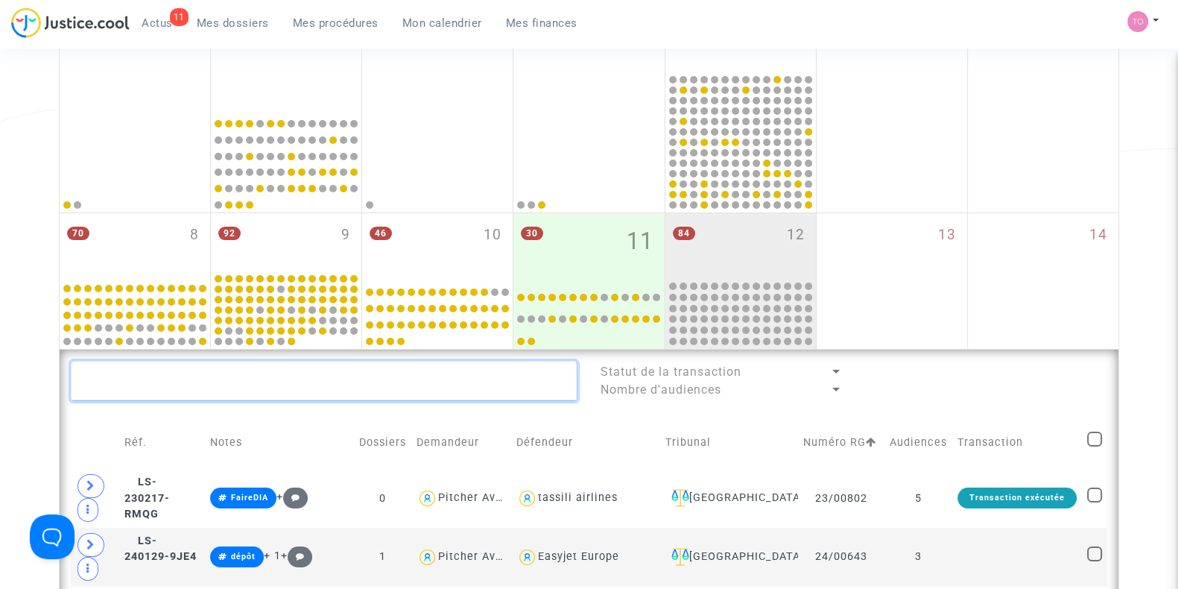
click at [305, 378] on textarea at bounding box center [324, 381] width 507 height 40
paste textarea "COTTEN"
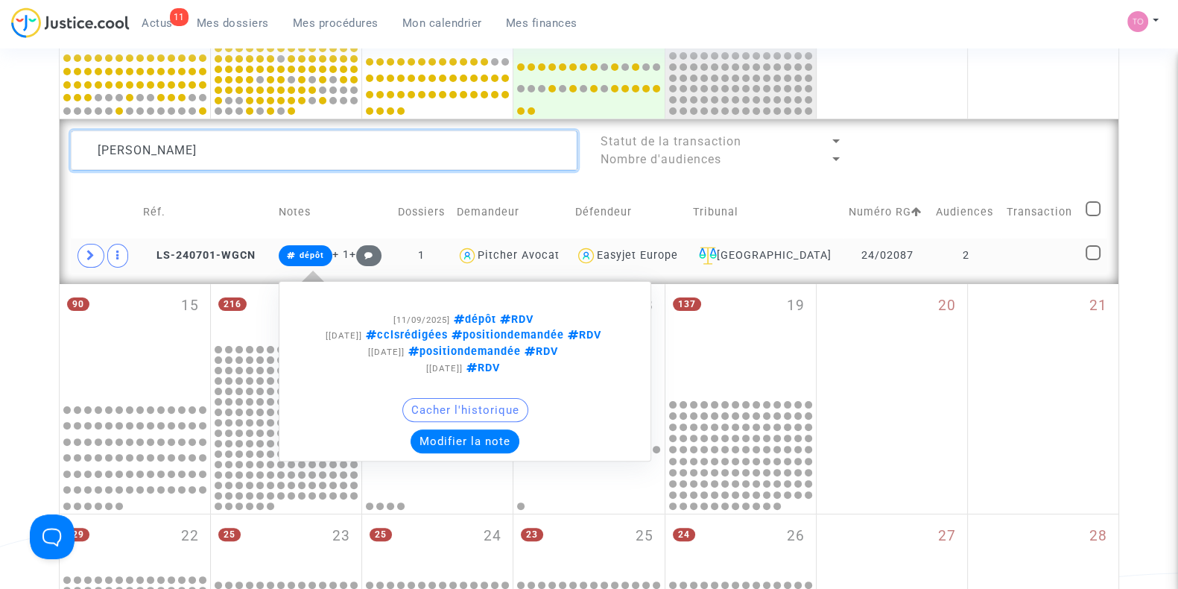
scroll to position [473, 0]
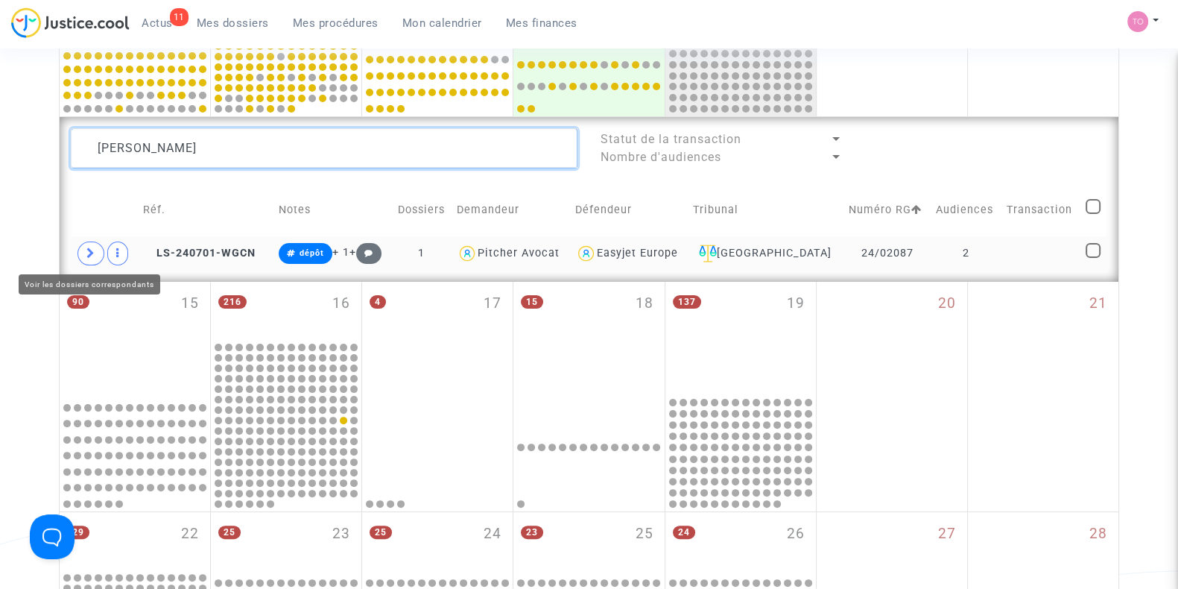
type textarea "COTTEN"
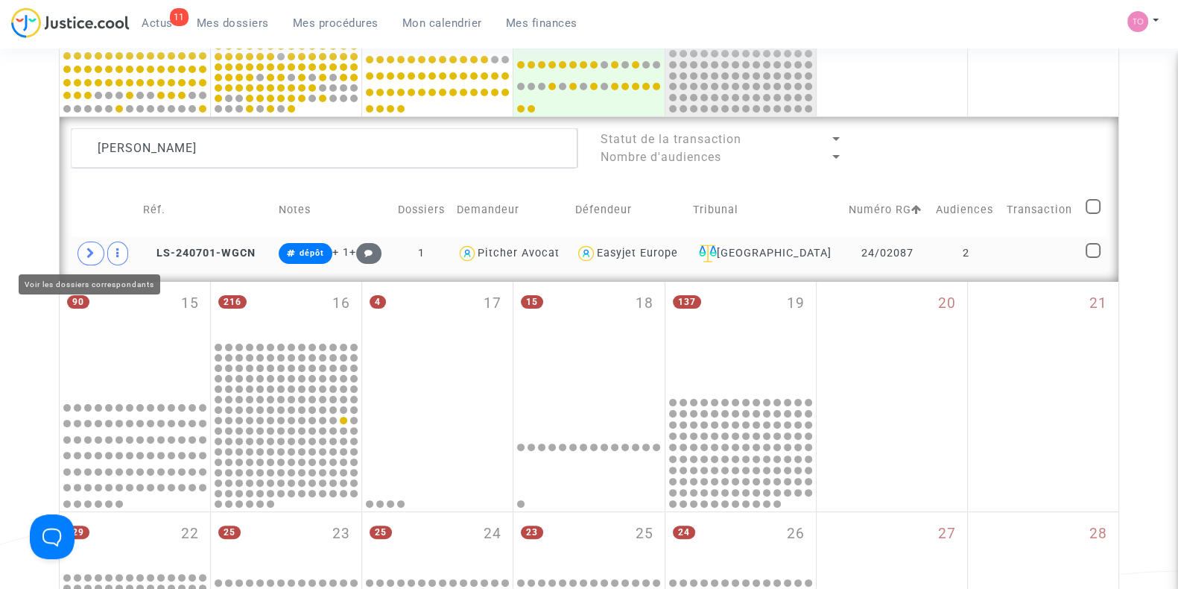
click at [82, 250] on span at bounding box center [91, 254] width 27 height 24
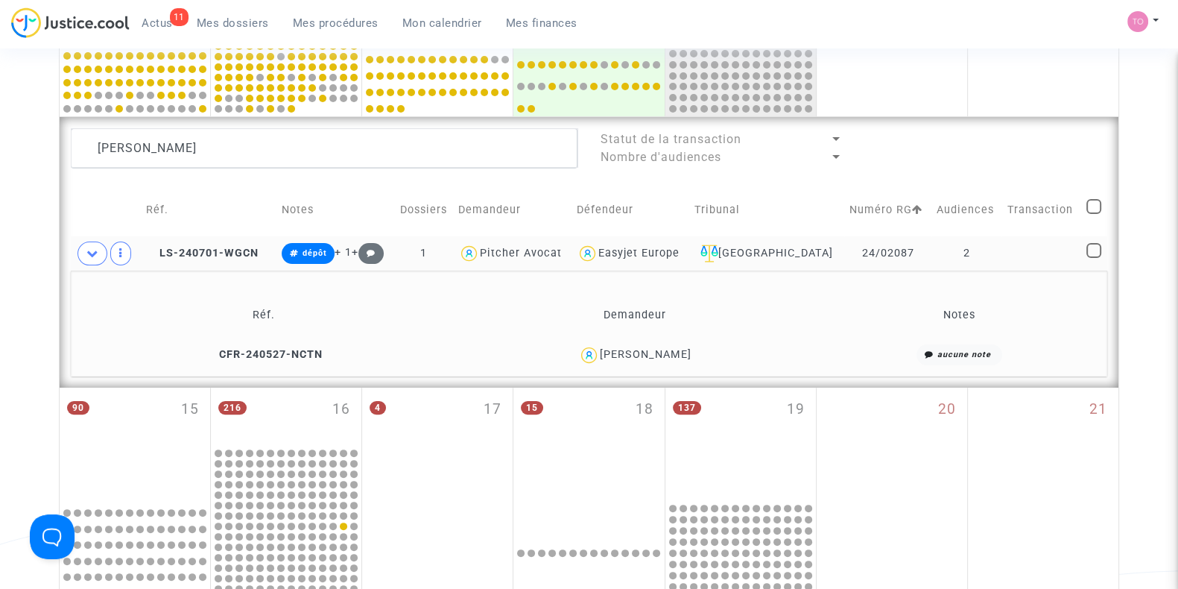
drag, startPoint x: 674, startPoint y: 351, endPoint x: 614, endPoint y: 355, distance: 59.7
click at [614, 355] on div "Caroline Cotten" at bounding box center [646, 354] width 92 height 13
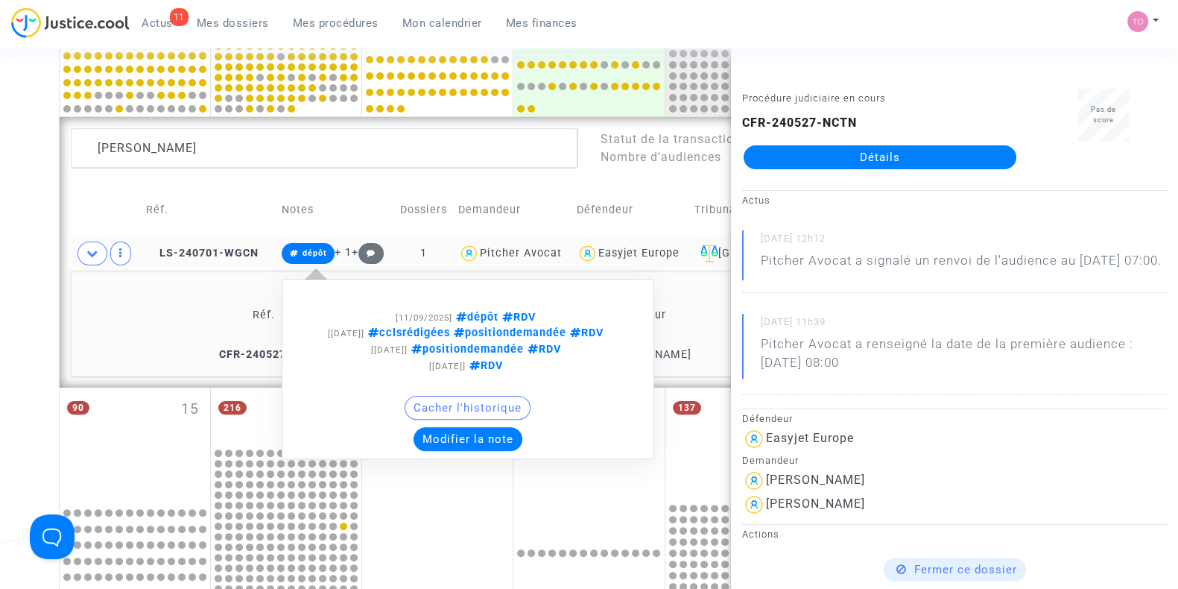
click at [480, 435] on button "Modifier la note" at bounding box center [468, 439] width 109 height 24
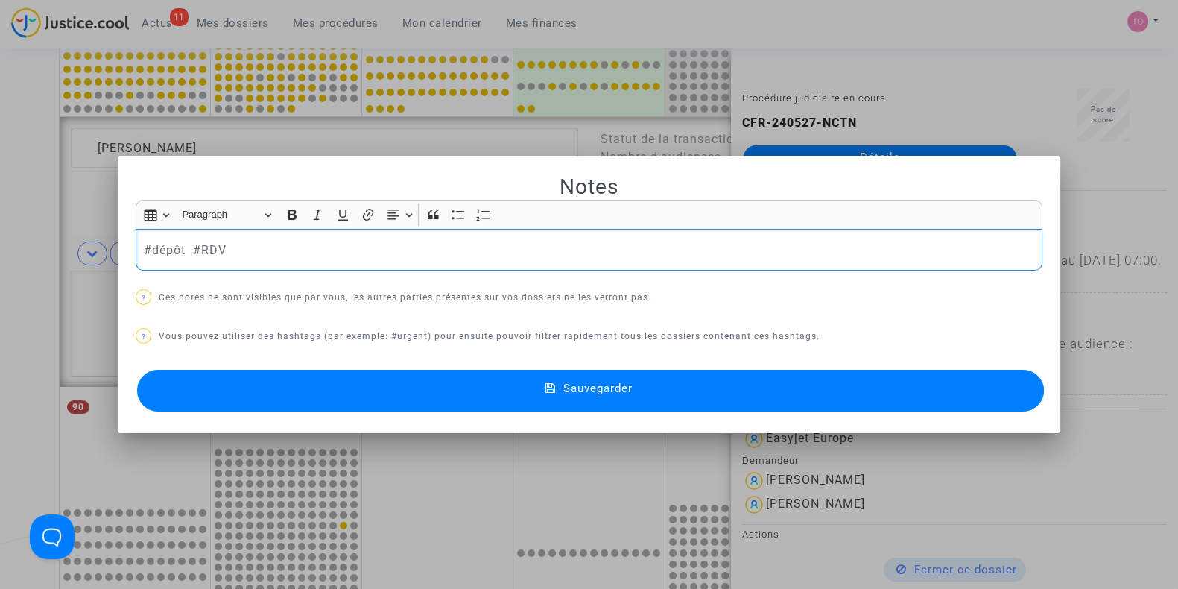
click at [136, 248] on div "#dépôt #RDV" at bounding box center [589, 250] width 907 height 42
click at [238, 389] on button "Sauvegarder" at bounding box center [590, 391] width 907 height 42
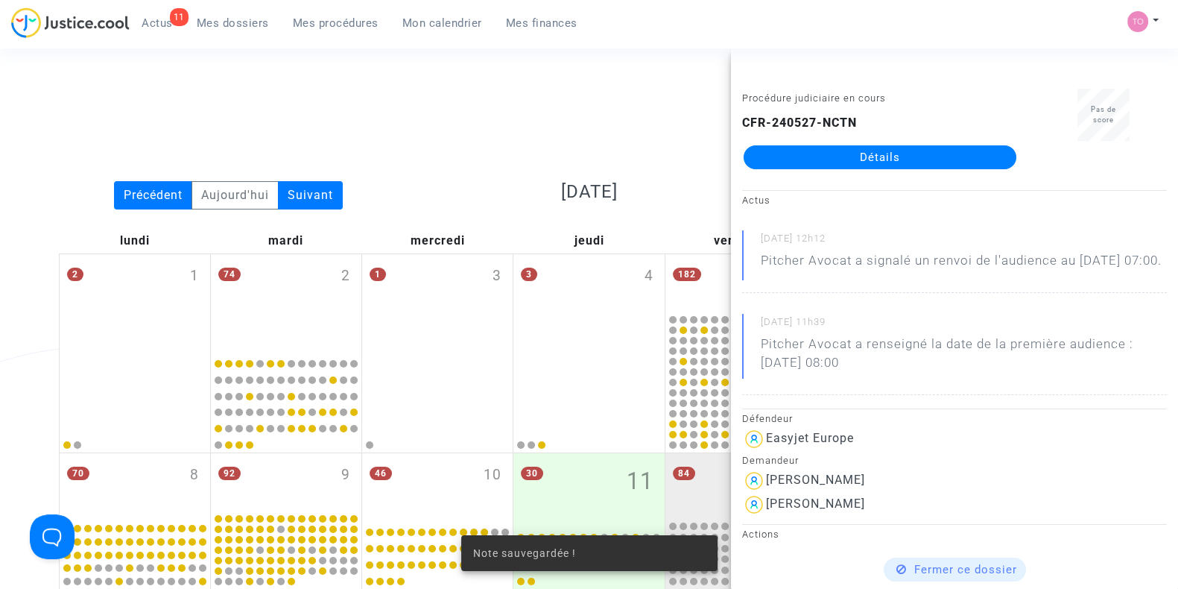
scroll to position [473, 0]
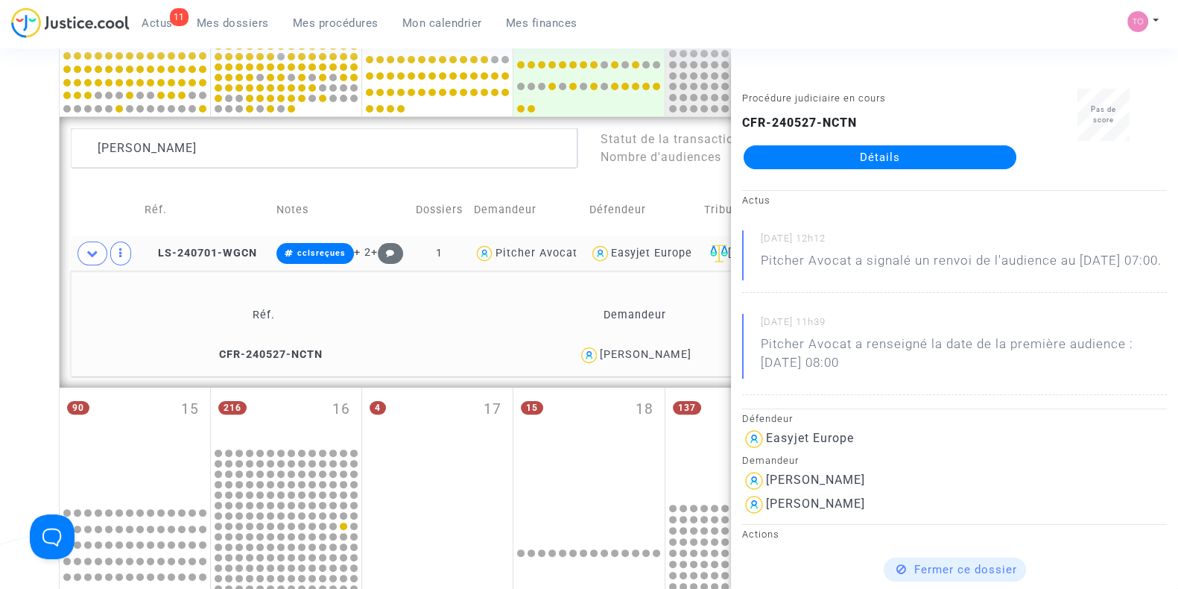
click at [7, 251] on div "Date de clôture d'instruction Date de conciliation Date d'audience Date de juge…" at bounding box center [589, 272] width 1178 height 1319
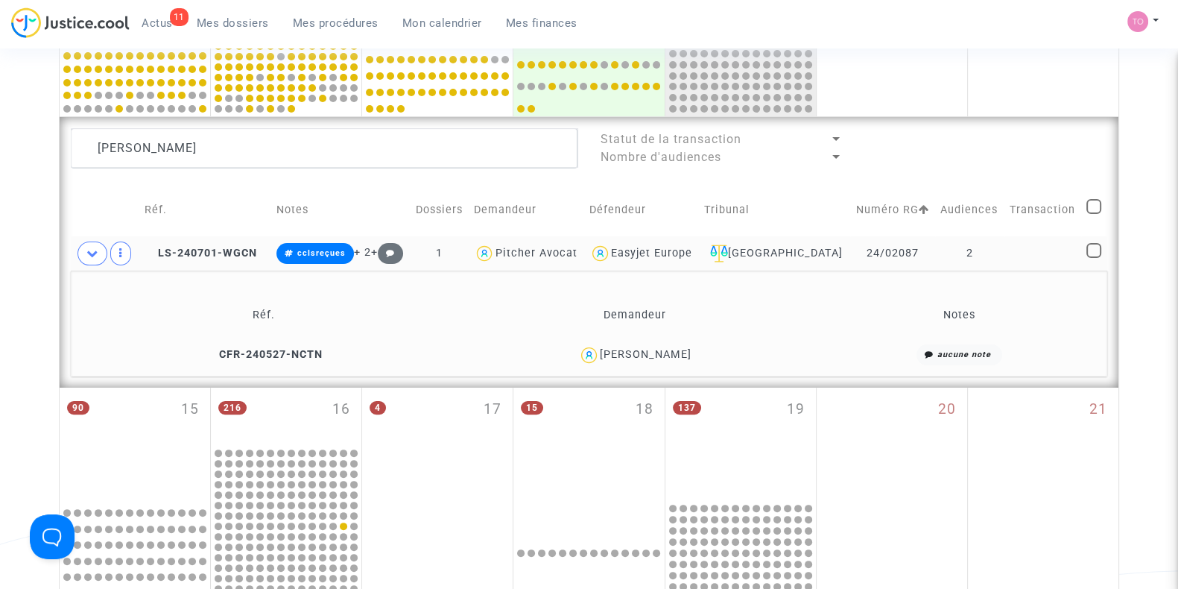
click at [640, 359] on div "Caroline Cotten" at bounding box center [646, 354] width 92 height 13
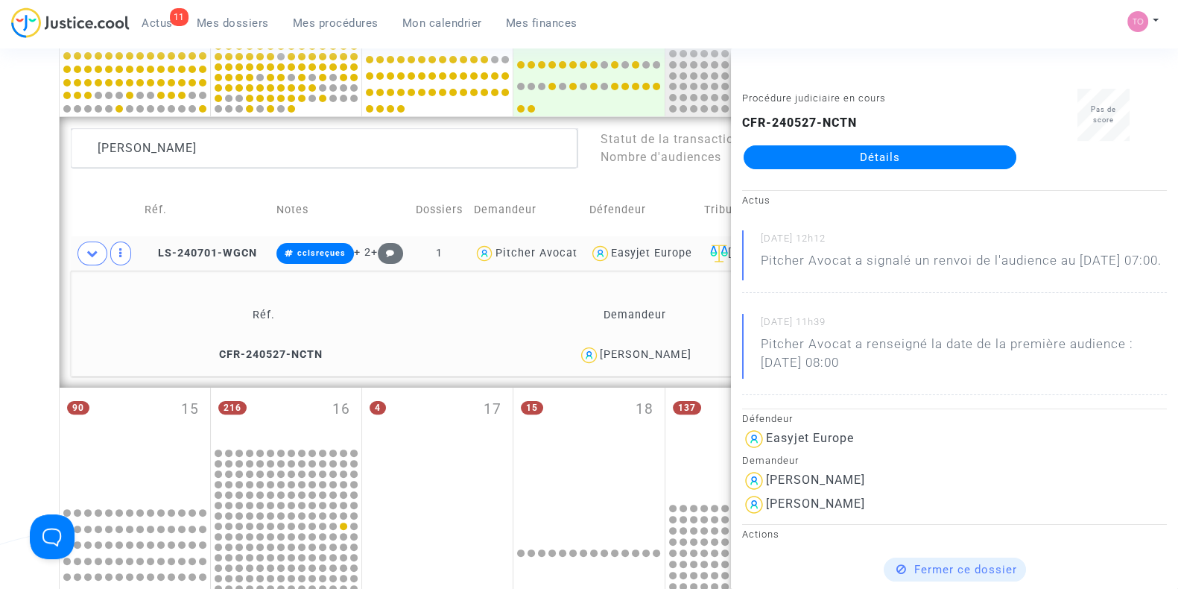
click at [0, 293] on div "Date de clôture d'instruction Date de conciliation Date d'audience Date de juge…" at bounding box center [589, 272] width 1178 height 1319
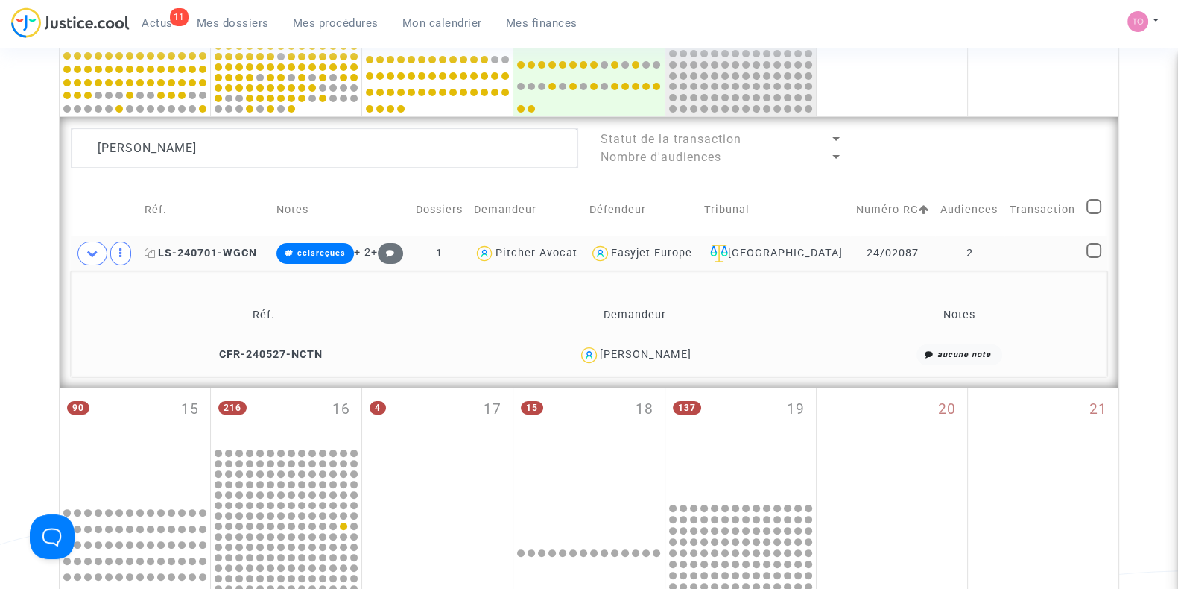
drag, startPoint x: 660, startPoint y: 359, endPoint x: 212, endPoint y: 256, distance: 458.9
click at [212, 256] on span "LS-240701-WGCN" at bounding box center [201, 253] width 113 height 13
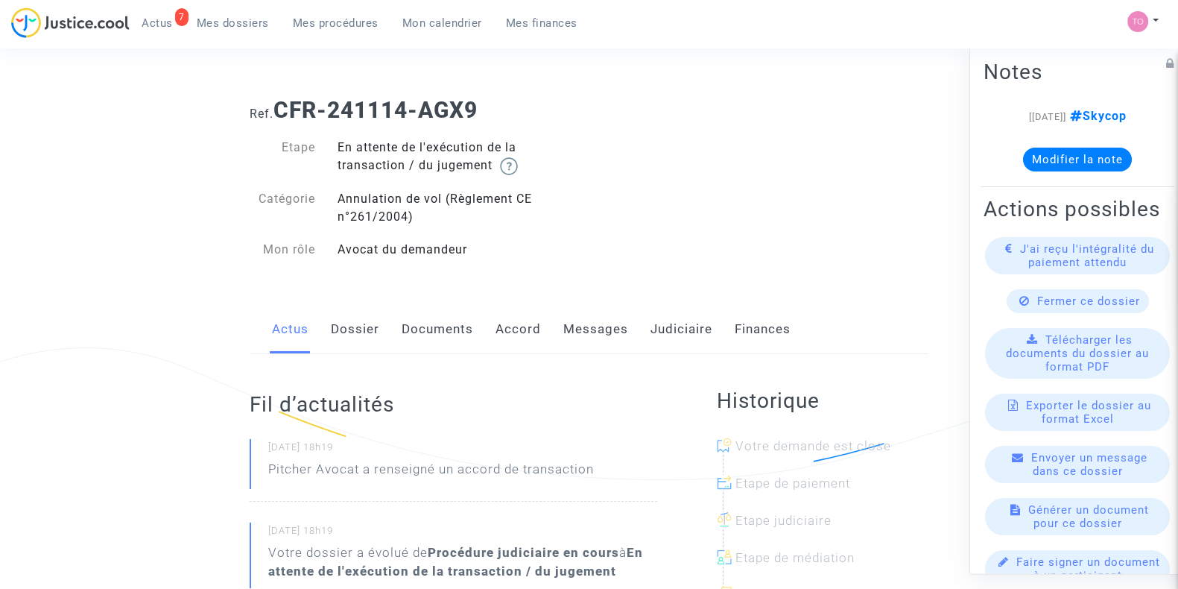
drag, startPoint x: 0, startPoint y: 0, endPoint x: 673, endPoint y: 327, distance: 748.4
click at [673, 327] on link "Judiciaire" at bounding box center [682, 329] width 62 height 49
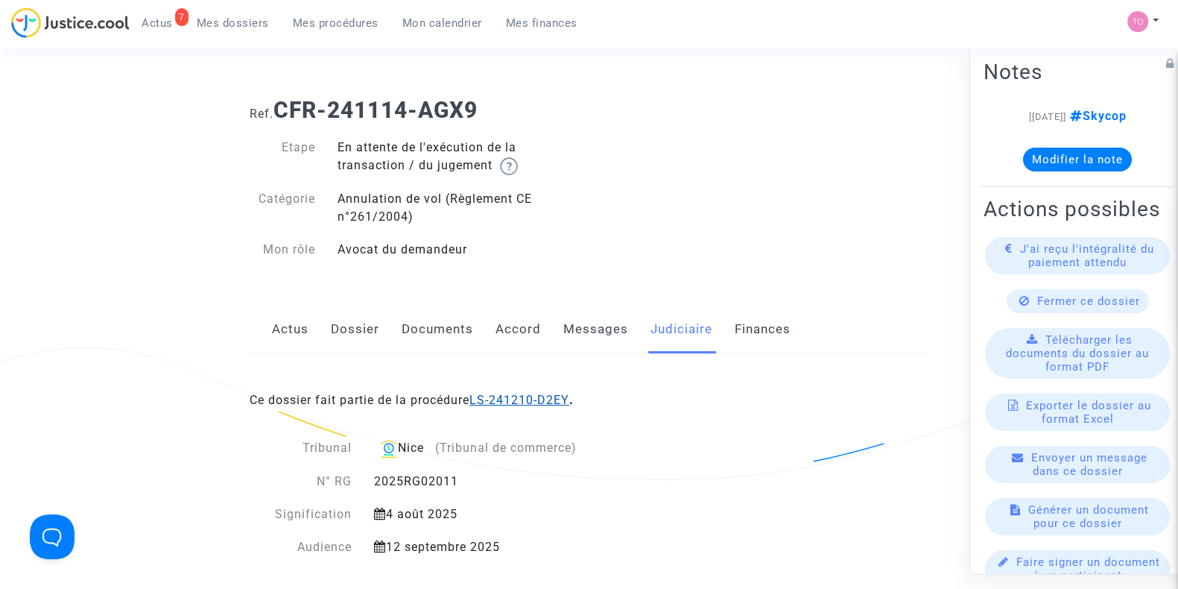
click at [528, 395] on link "LS-241210-D2EY" at bounding box center [520, 400] width 100 height 14
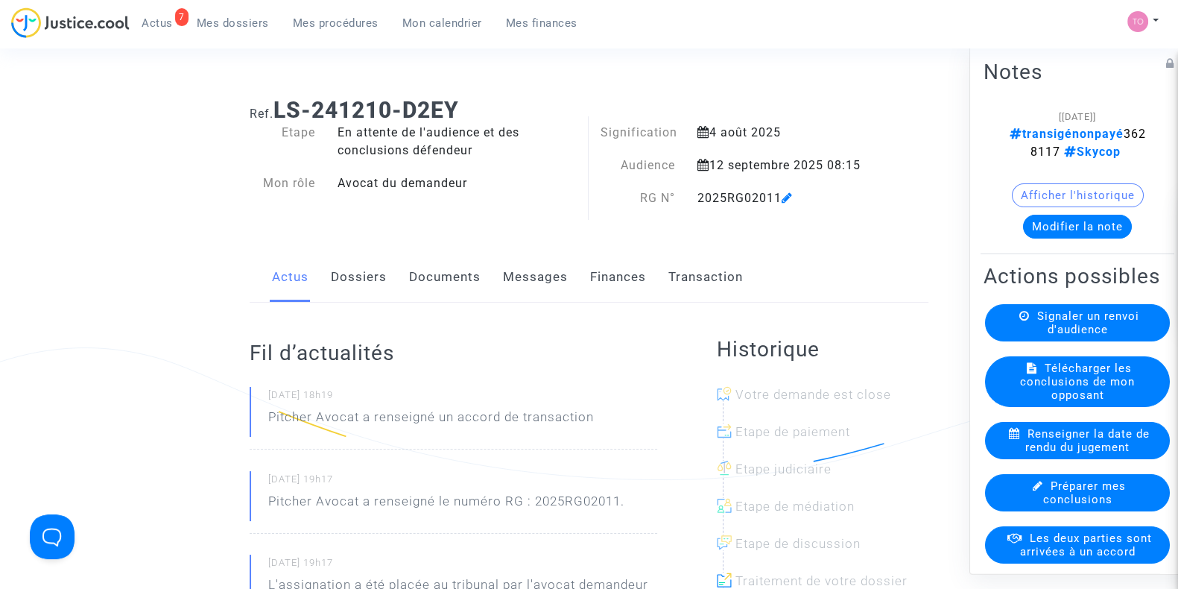
click at [611, 285] on link "Finances" at bounding box center [618, 277] width 56 height 49
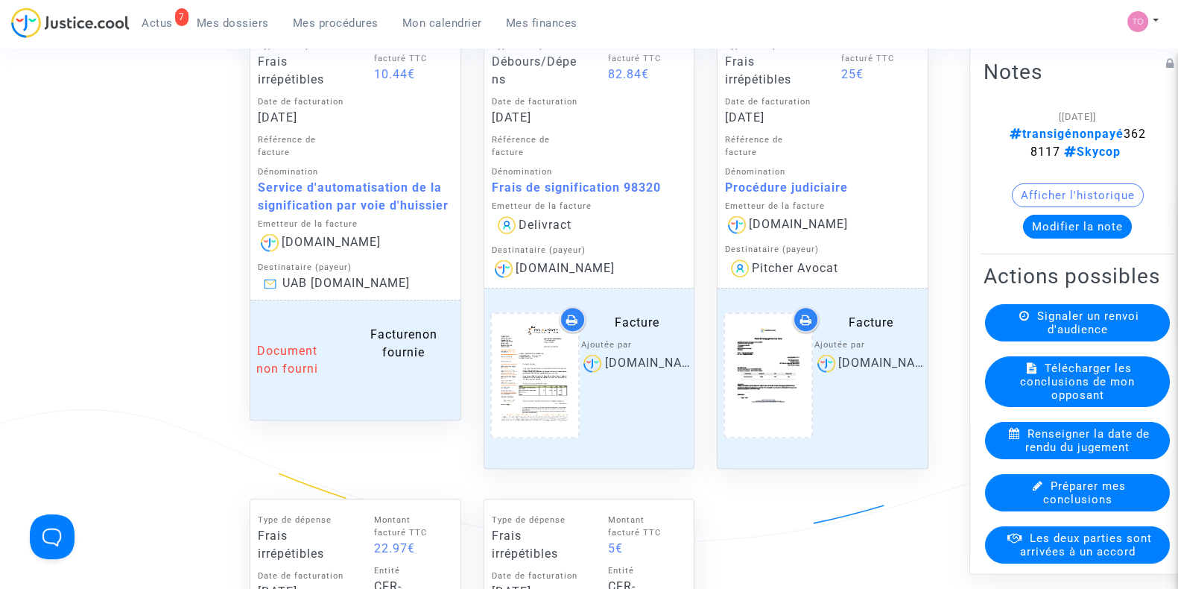
scroll to position [2035, 0]
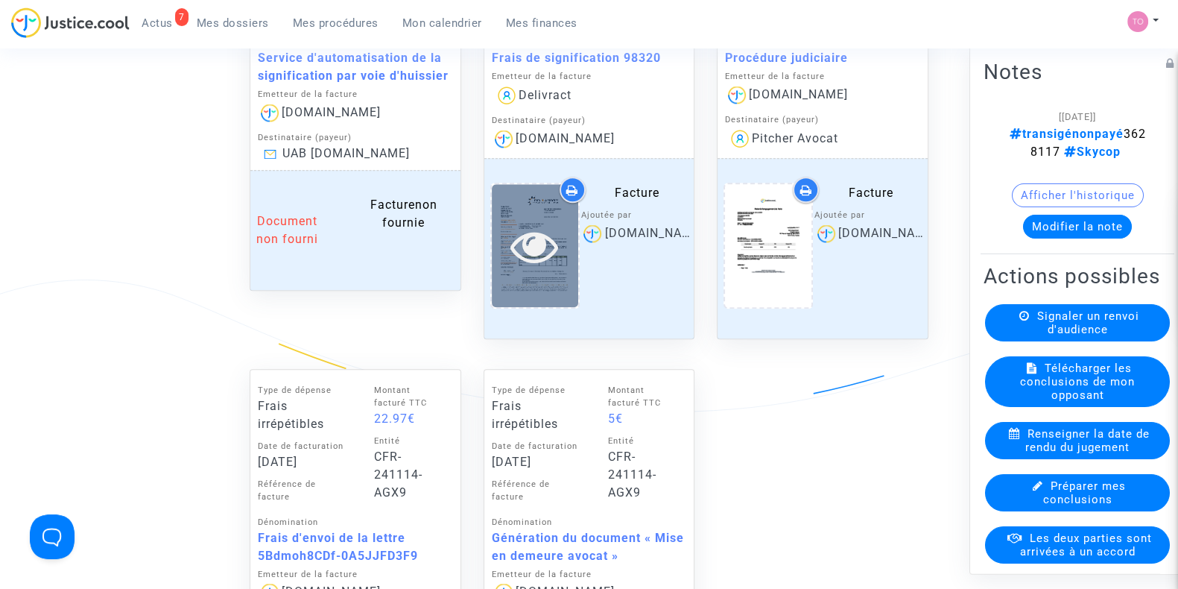
click at [533, 252] on icon at bounding box center [535, 246] width 48 height 48
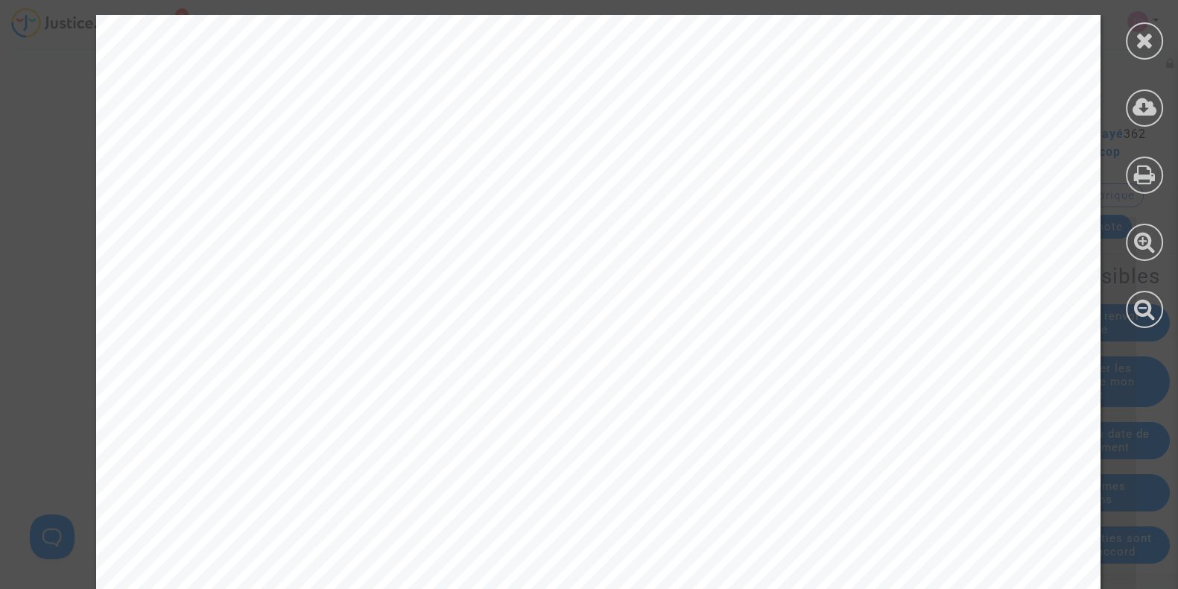
scroll to position [792, 0]
click at [1139, 39] on icon at bounding box center [1145, 40] width 19 height 22
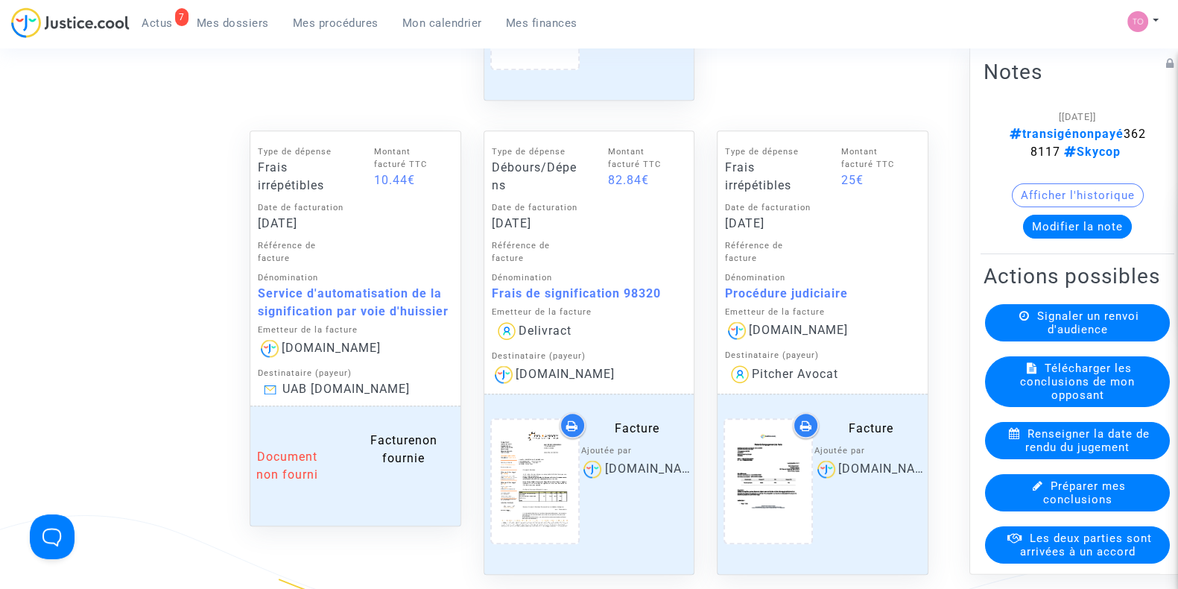
scroll to position [1793, 0]
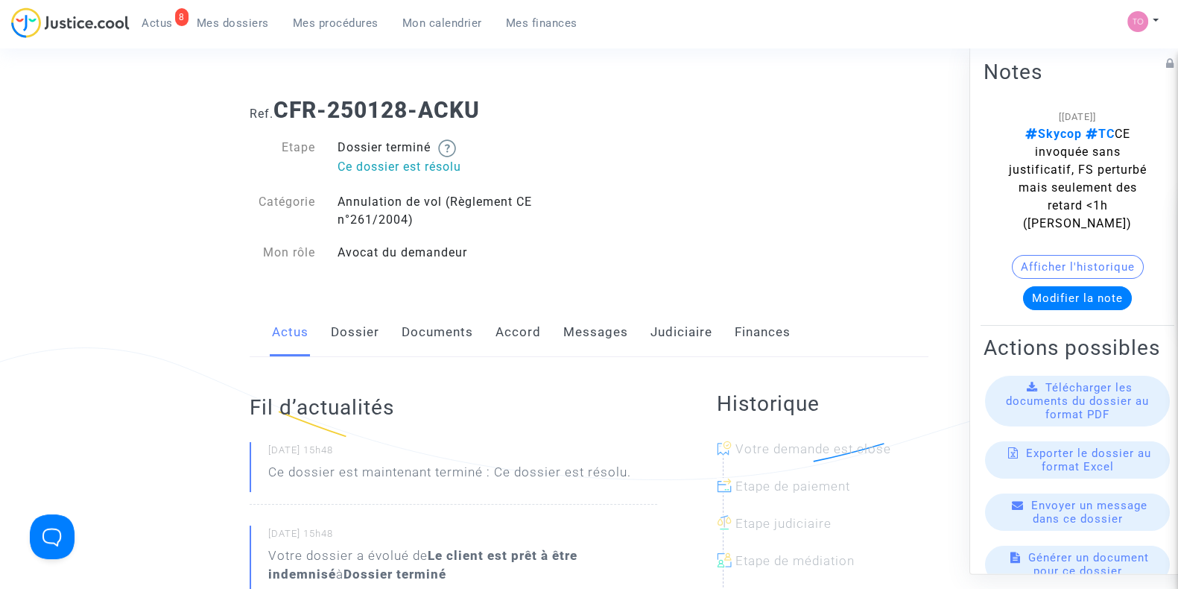
click at [527, 333] on link "Accord" at bounding box center [518, 332] width 45 height 49
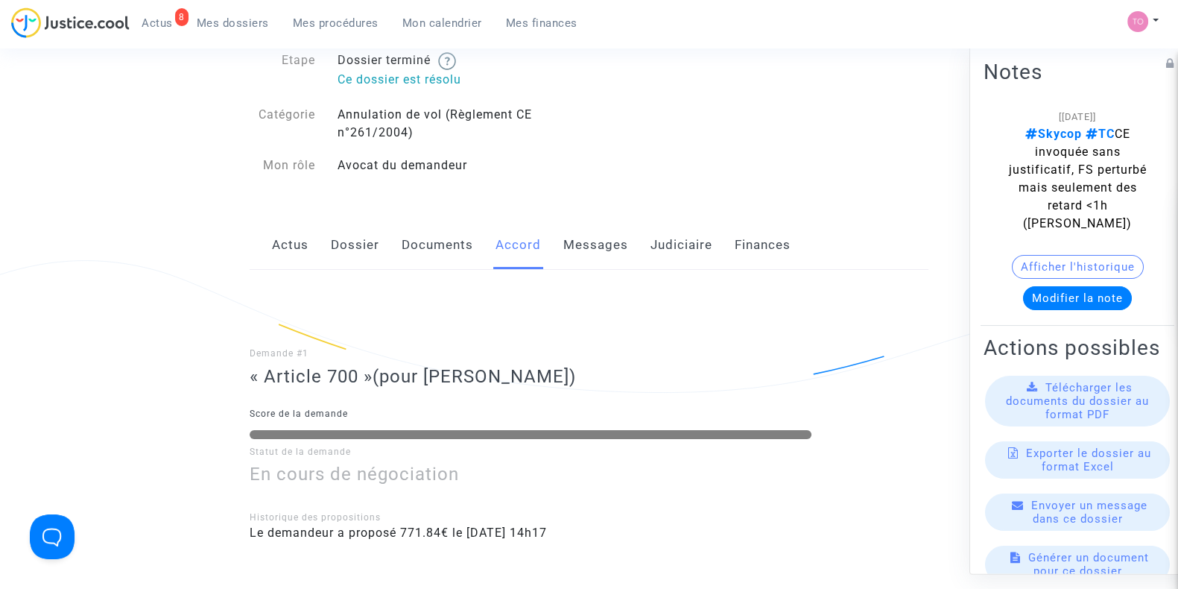
scroll to position [19, 0]
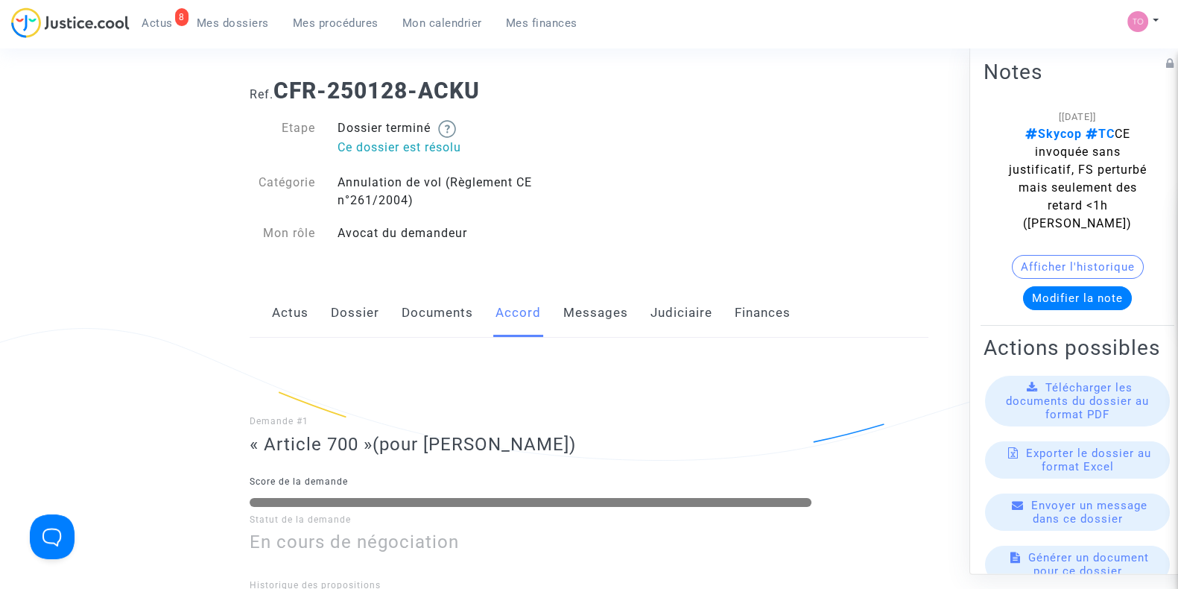
click at [684, 317] on link "Judiciaire" at bounding box center [682, 312] width 62 height 49
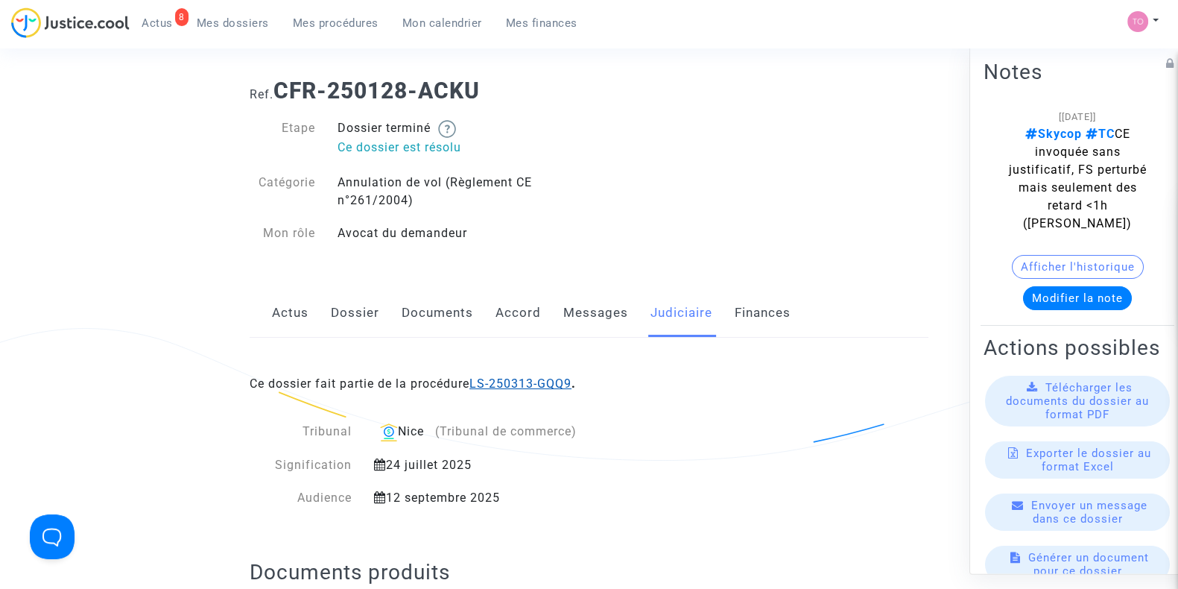
click at [548, 379] on link "LS-250313-GQQ9" at bounding box center [521, 383] width 102 height 14
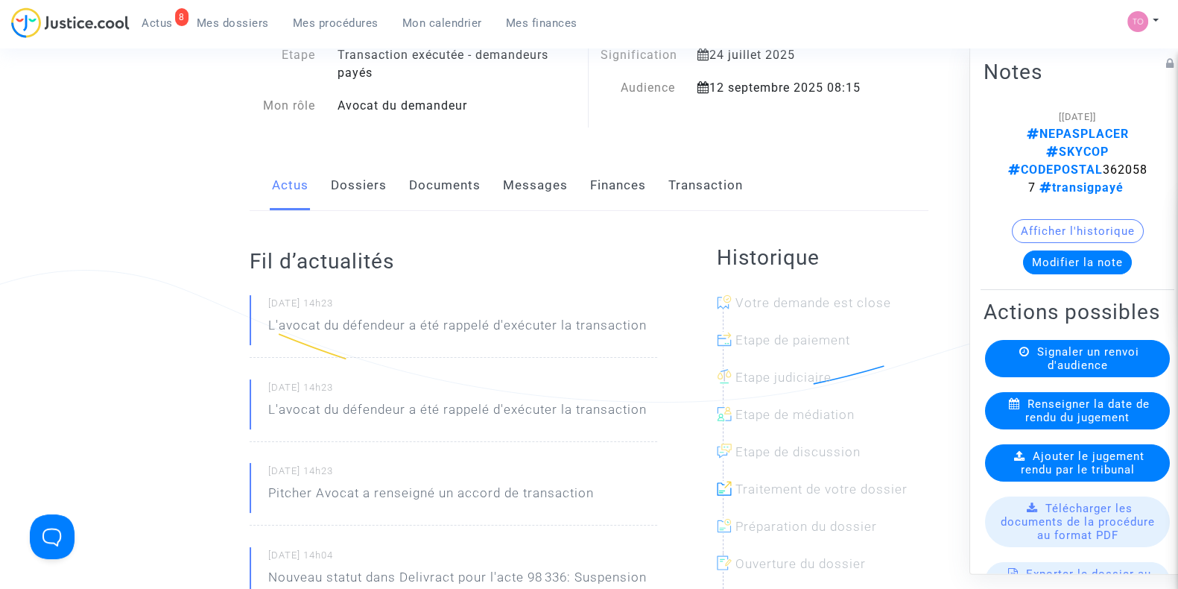
scroll to position [81, 0]
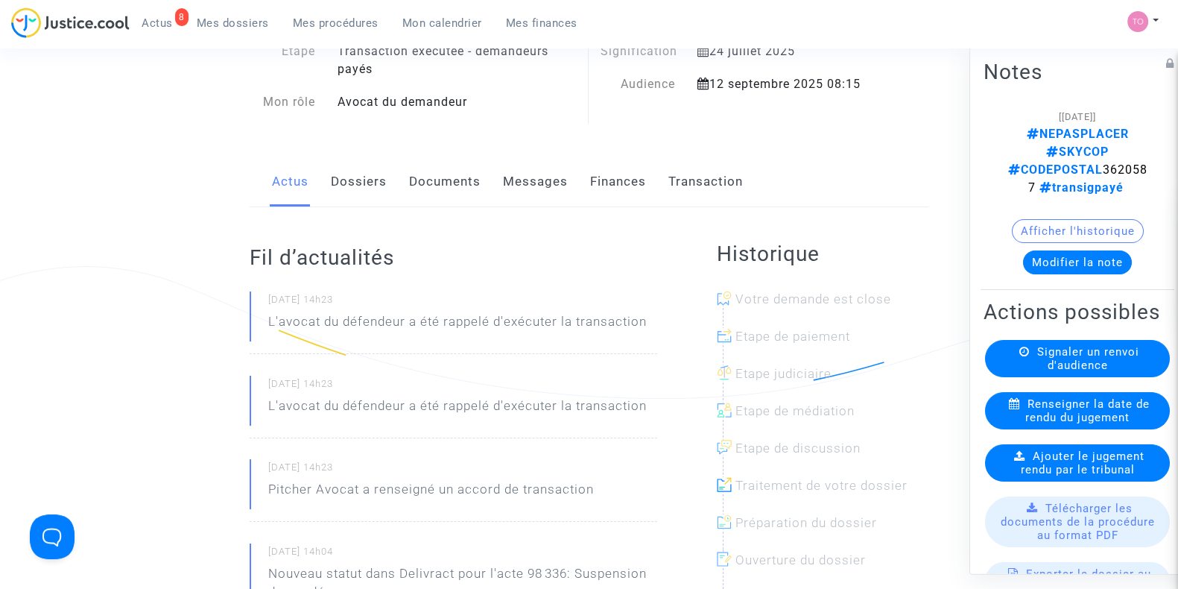
click at [636, 192] on link "Finances" at bounding box center [618, 181] width 56 height 49
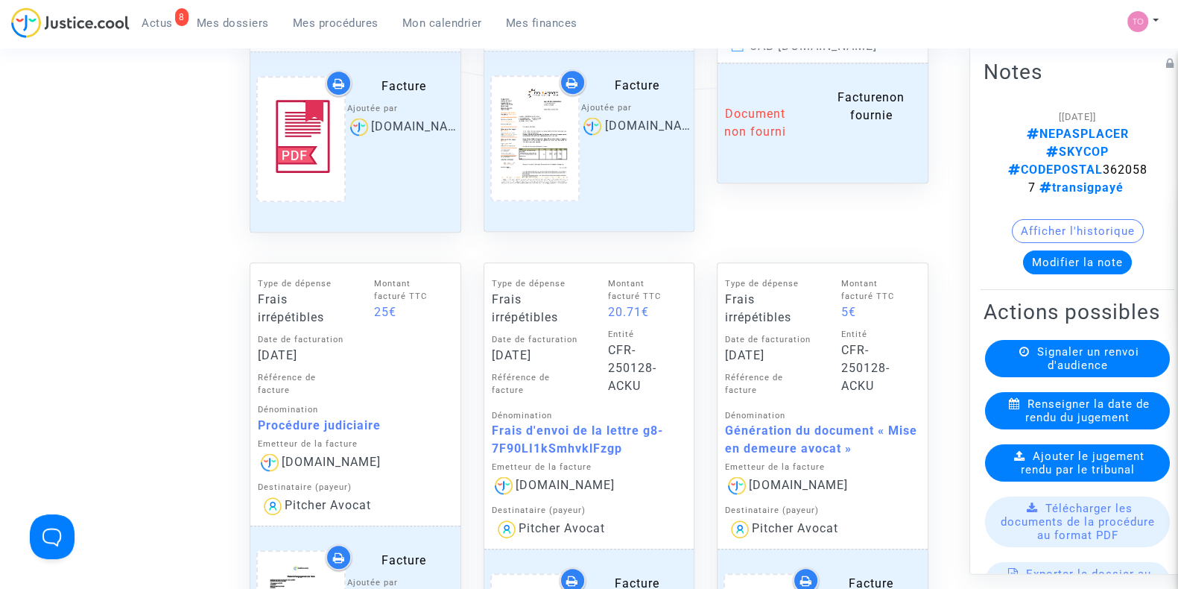
scroll to position [938, 0]
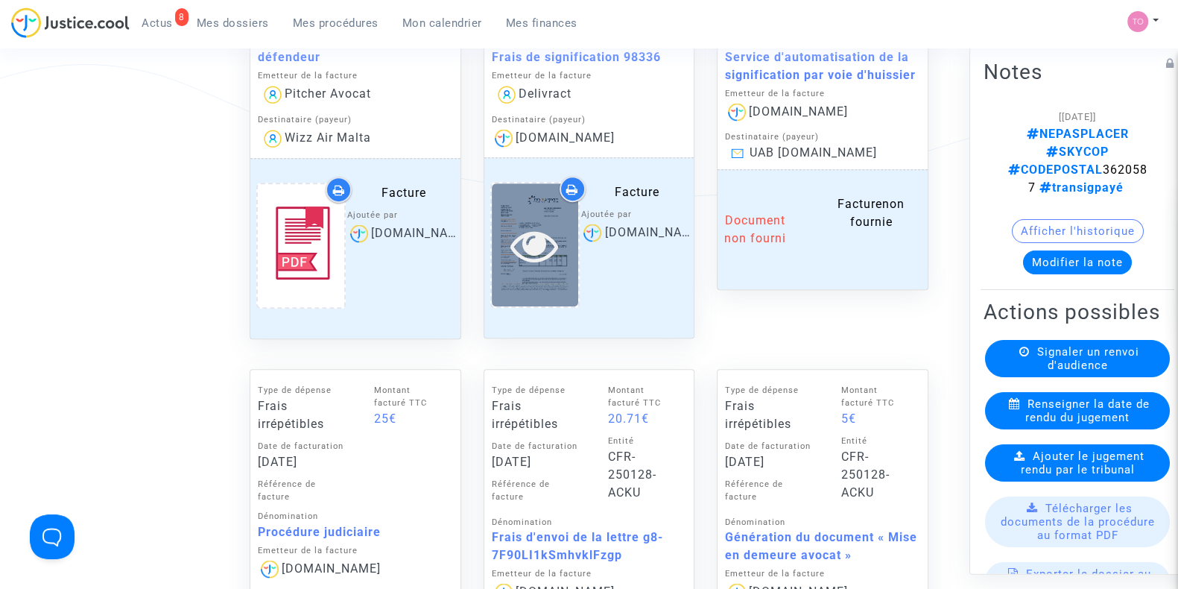
click at [536, 240] on icon at bounding box center [535, 245] width 48 height 48
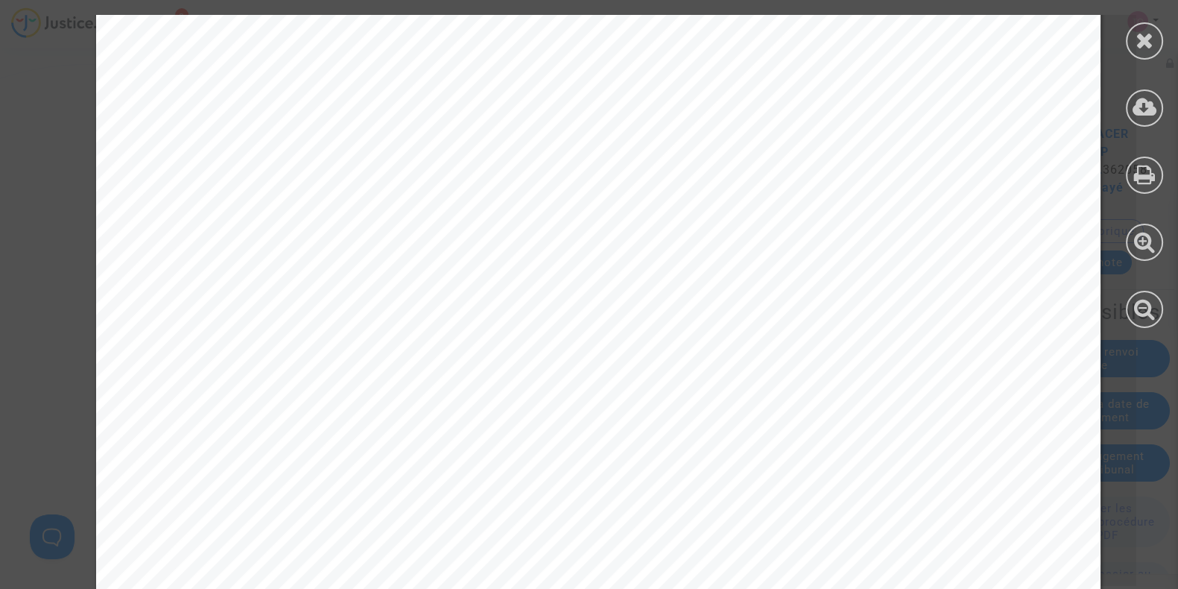
scroll to position [710, 0]
click at [1144, 40] on icon at bounding box center [1145, 40] width 19 height 22
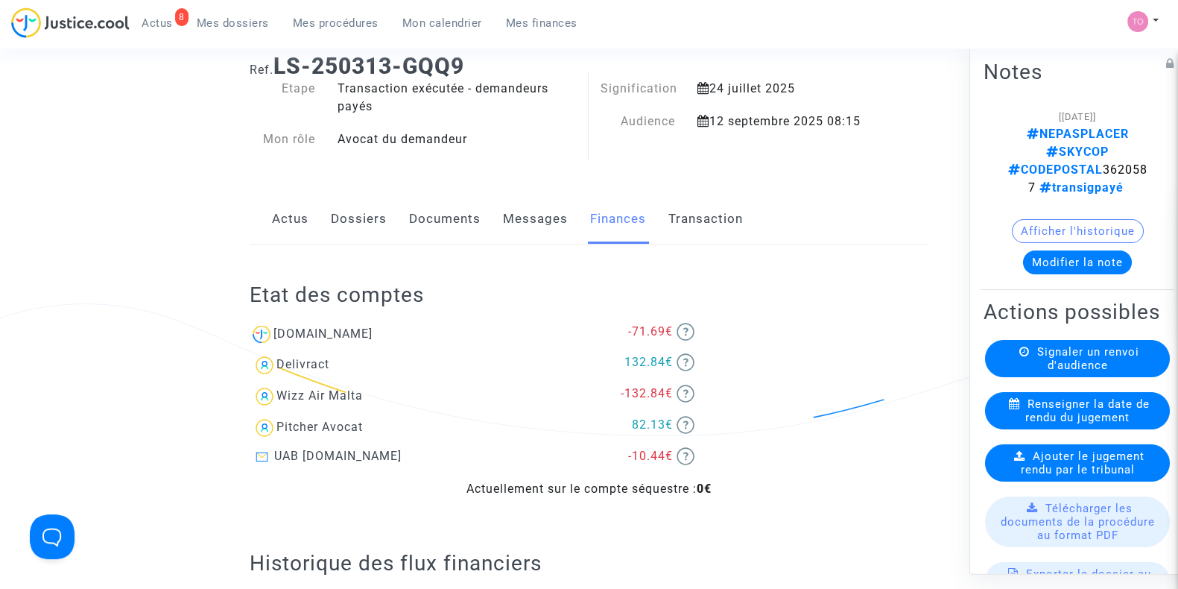
scroll to position [0, 0]
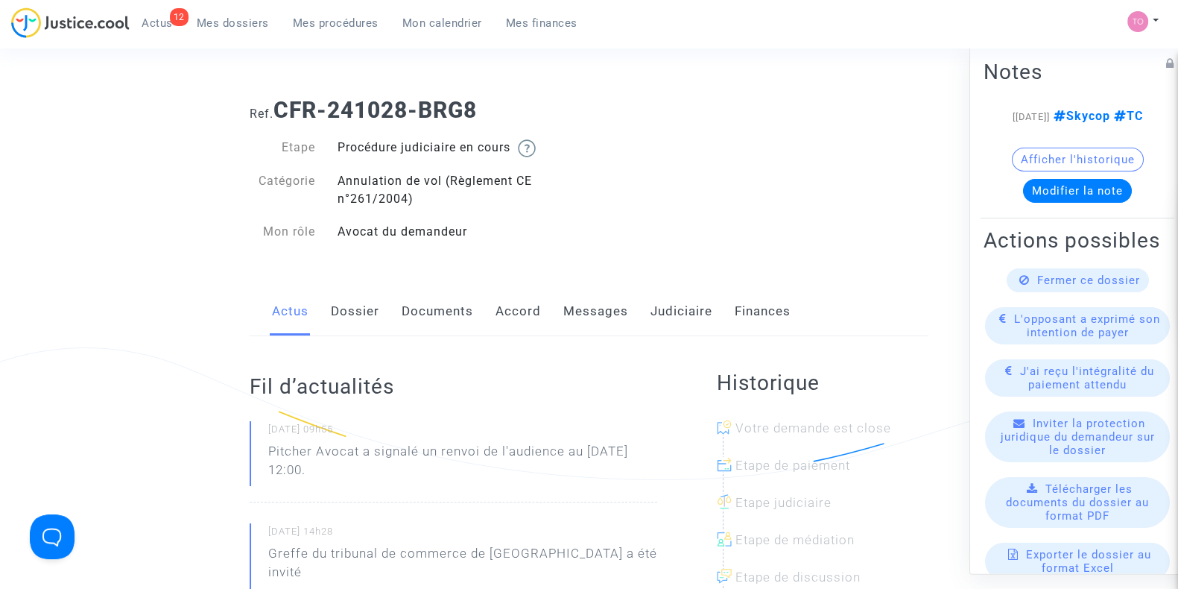
click at [365, 315] on link "Dossier" at bounding box center [355, 311] width 48 height 49
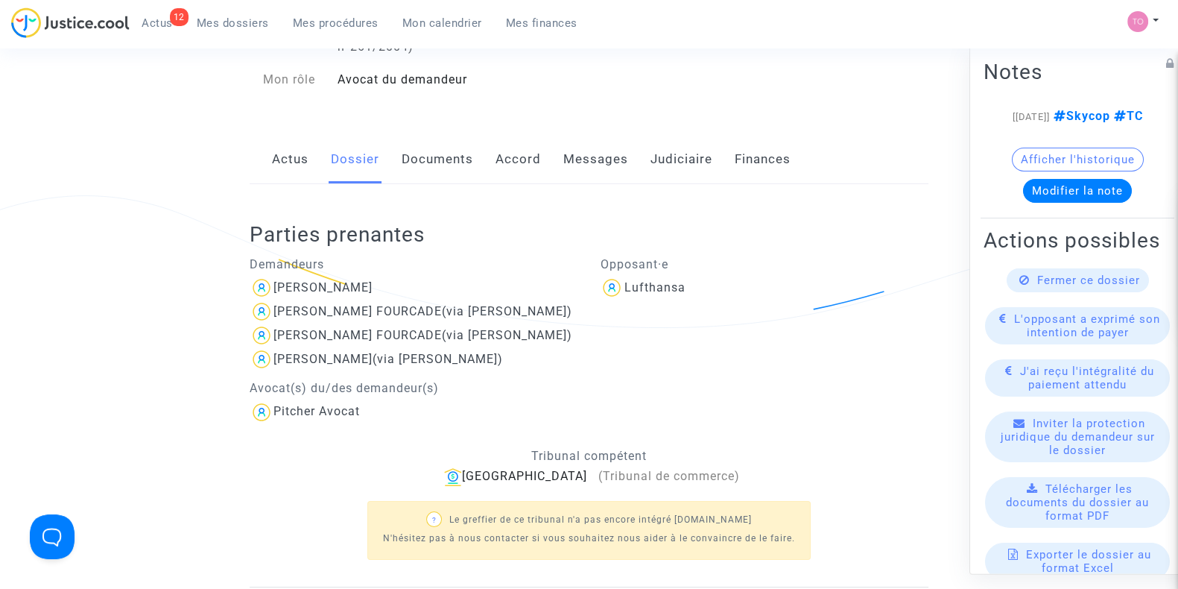
scroll to position [156, 0]
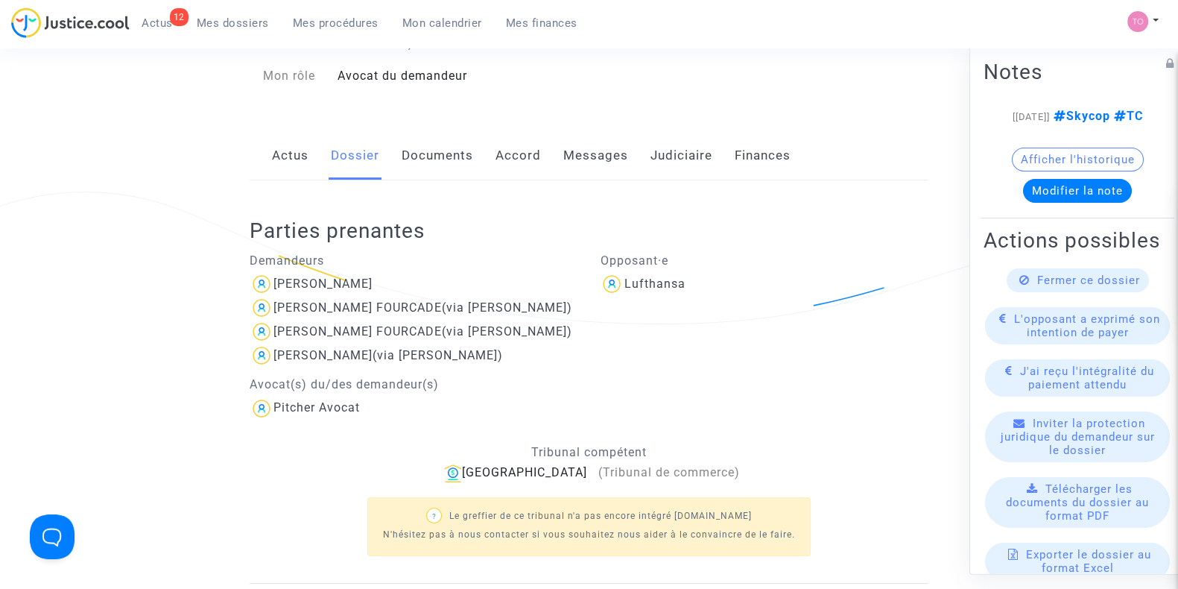
click at [455, 157] on link "Documents" at bounding box center [438, 155] width 72 height 49
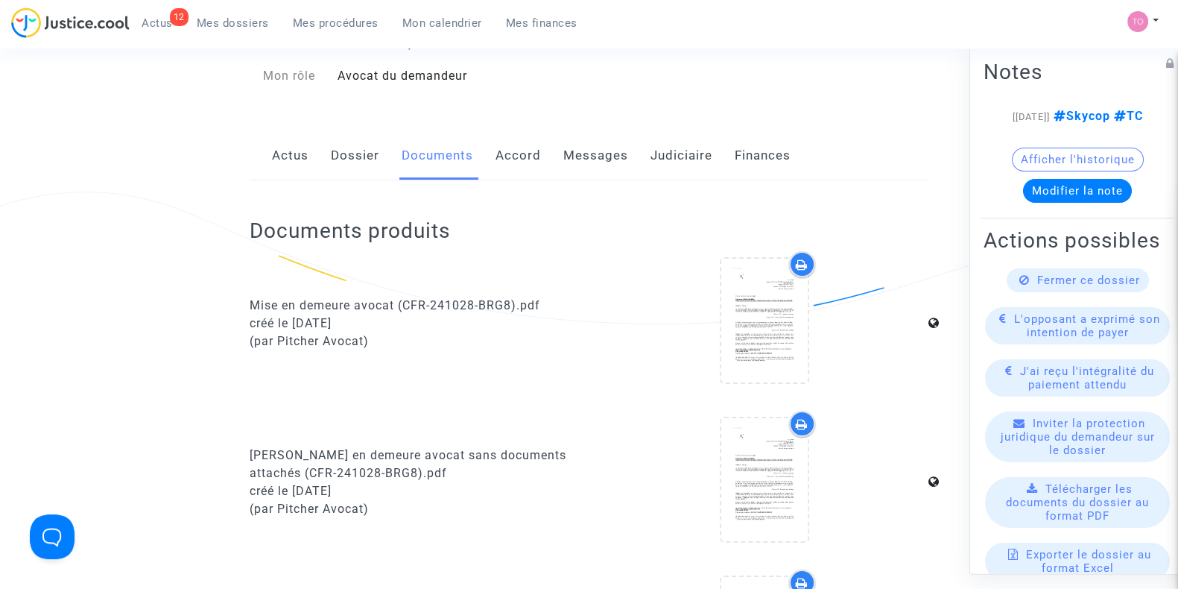
click at [518, 156] on link "Accord" at bounding box center [518, 155] width 45 height 49
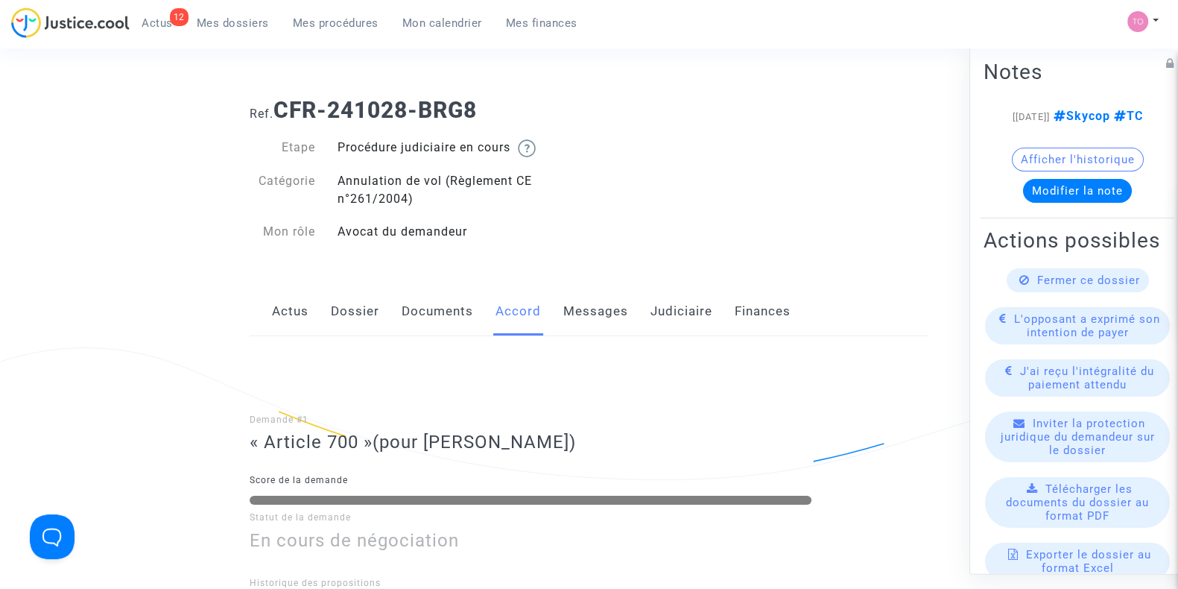
click at [674, 320] on link "Judiciaire" at bounding box center [682, 311] width 62 height 49
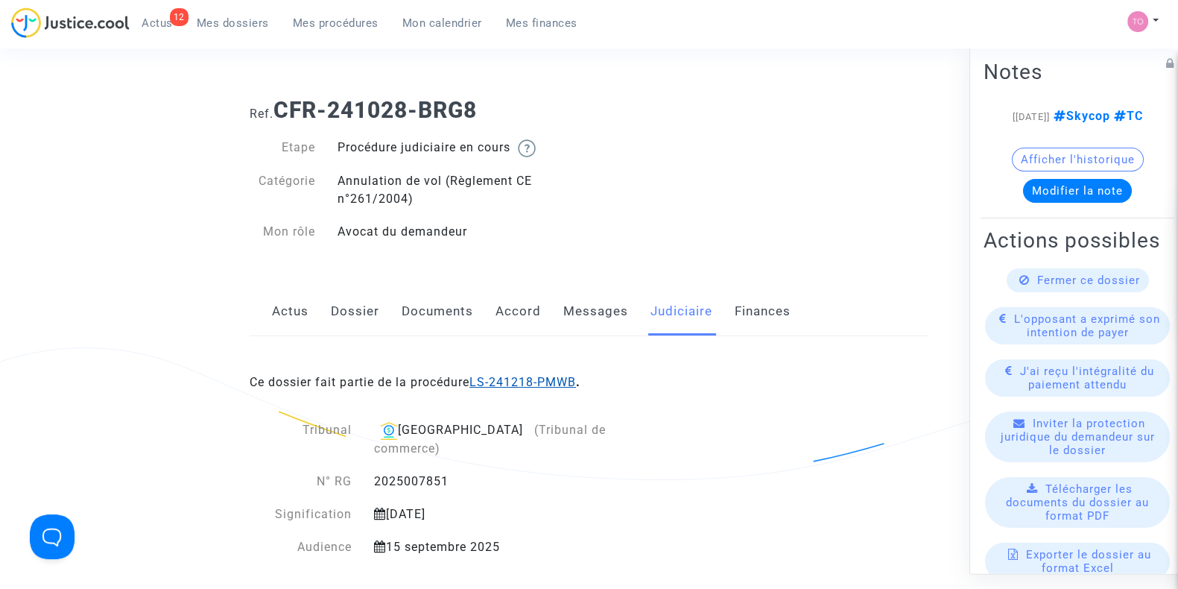
drag, startPoint x: 523, startPoint y: 374, endPoint x: 490, endPoint y: 382, distance: 32.9
click at [344, 306] on link "Dossier" at bounding box center [355, 311] width 48 height 49
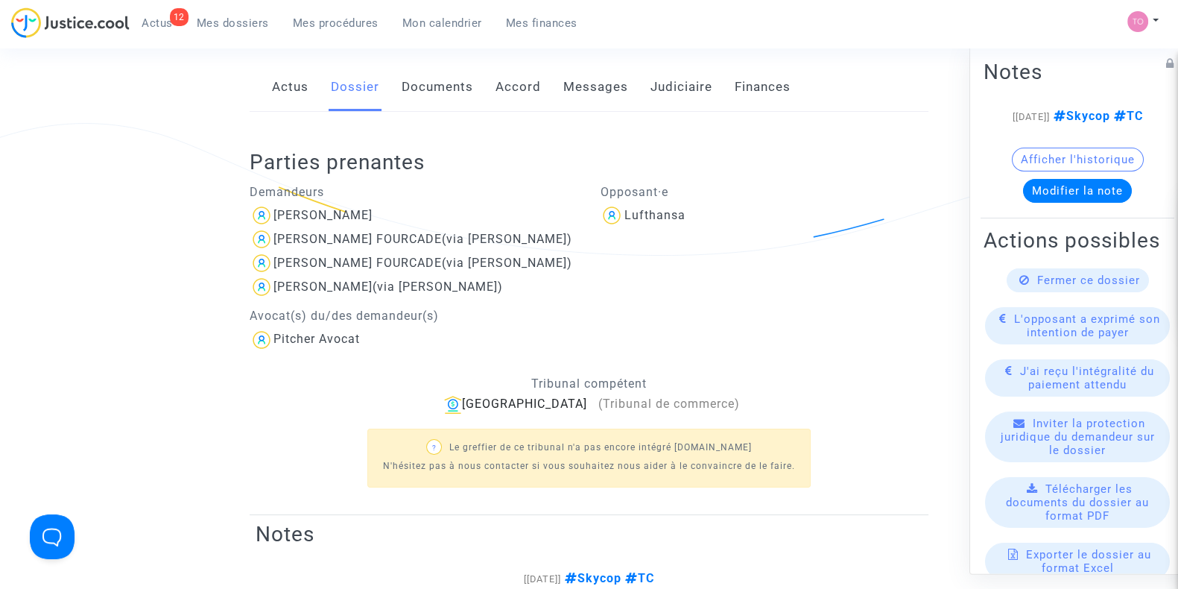
scroll to position [55, 0]
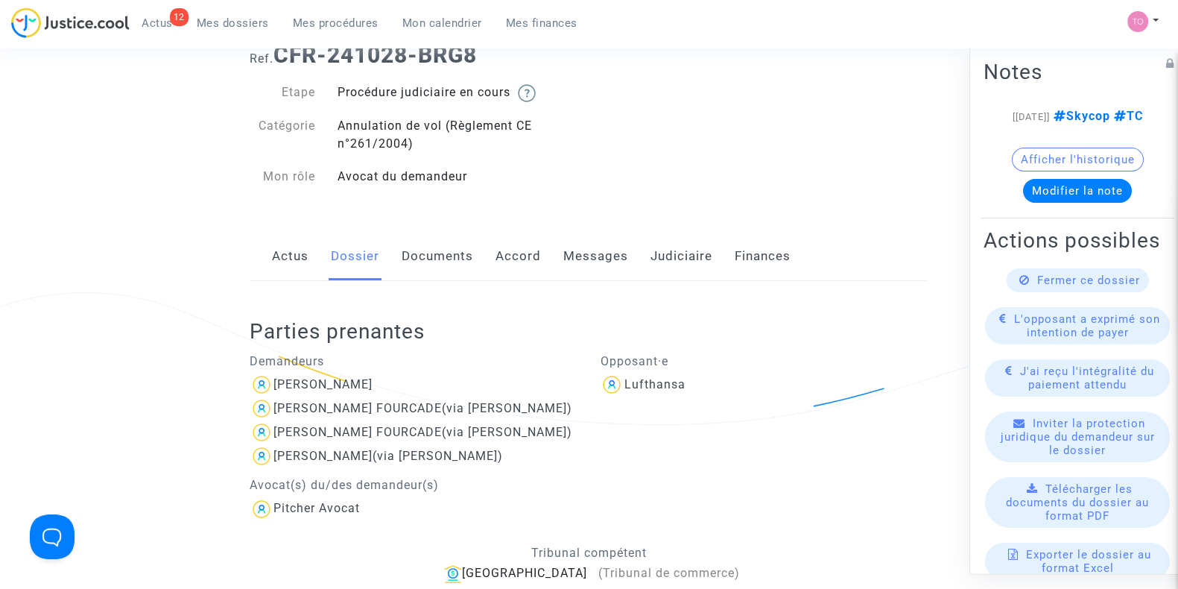
click at [406, 274] on link "Documents" at bounding box center [438, 256] width 72 height 49
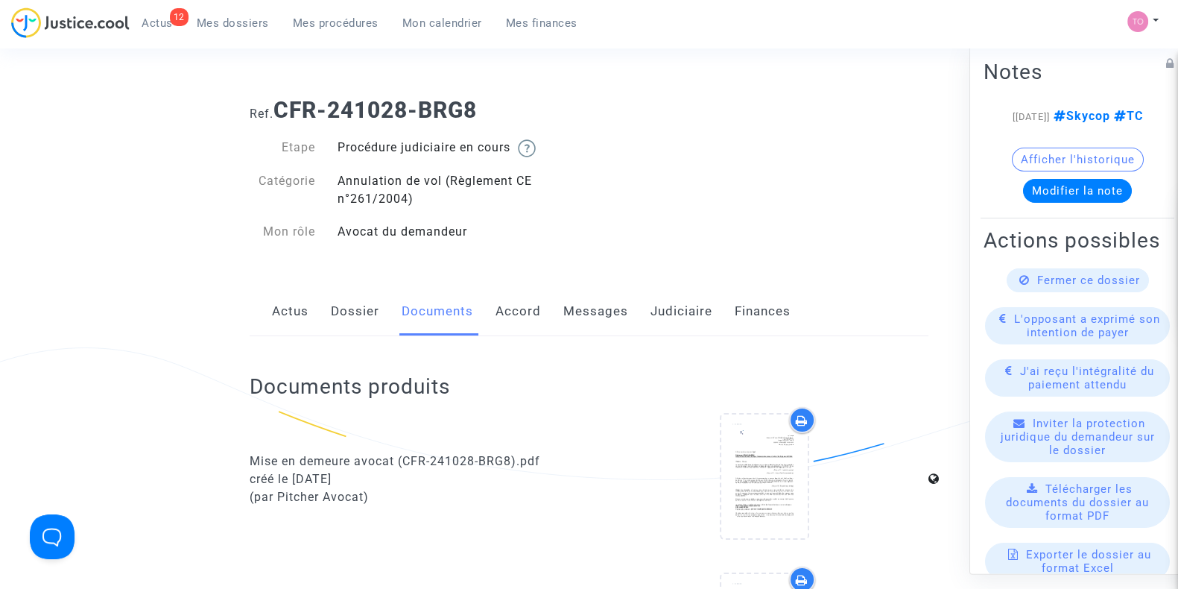
click at [317, 324] on div "Actus Dossier Documents Accord Messages Judiciaire Finances" at bounding box center [589, 312] width 679 height 50
click at [341, 323] on link "Dossier" at bounding box center [355, 311] width 48 height 49
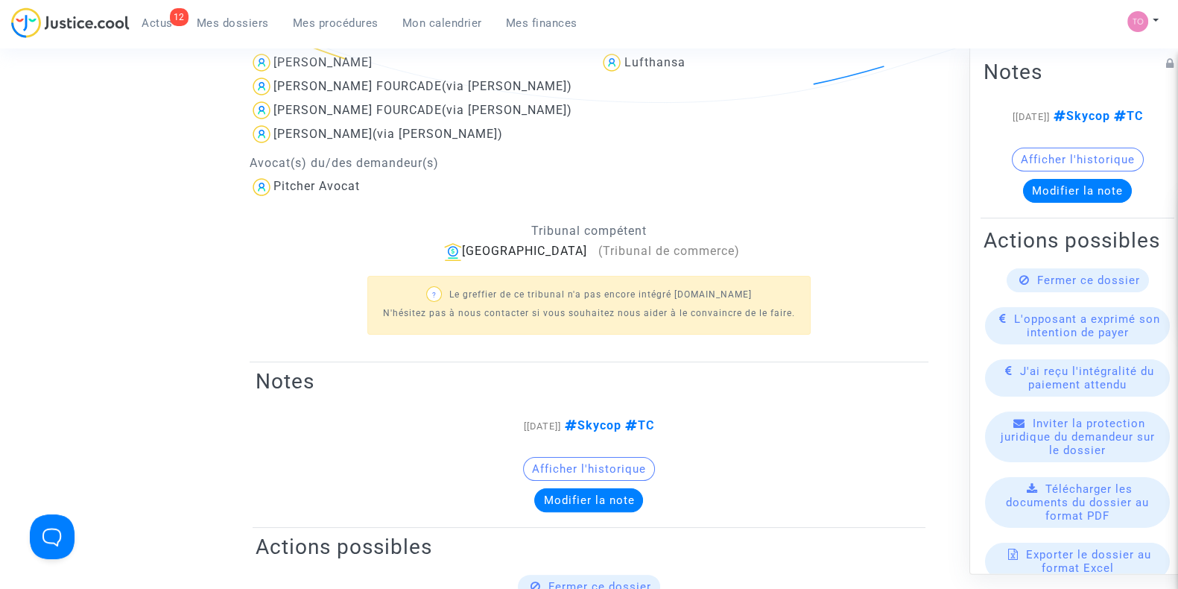
scroll to position [208, 0]
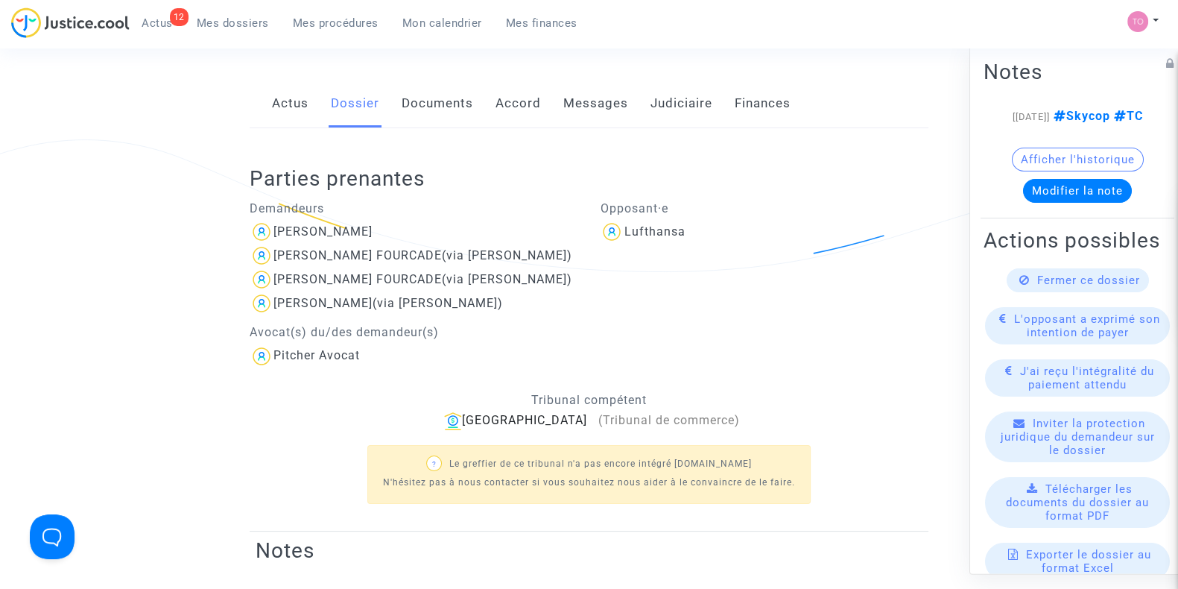
click at [645, 102] on div "Actus Dossier Documents Accord Messages Judiciaire Finances" at bounding box center [589, 104] width 679 height 50
click at [519, 95] on link "Accord" at bounding box center [518, 103] width 45 height 49
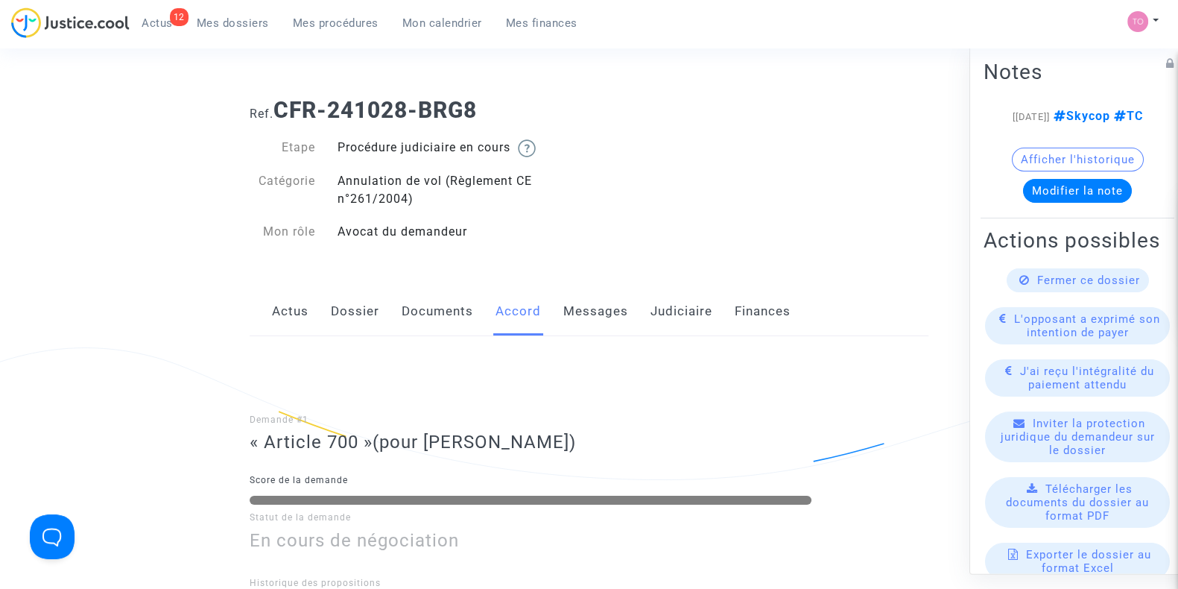
click at [673, 329] on link "Judiciaire" at bounding box center [682, 311] width 62 height 49
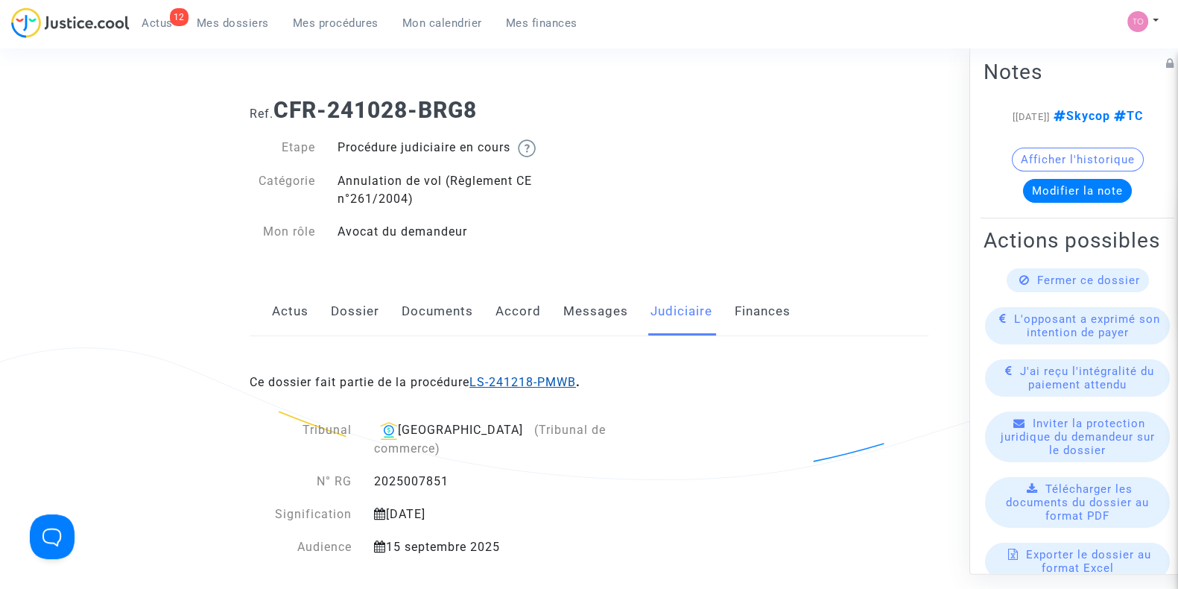
click at [528, 376] on link "LS-241218-PMWB" at bounding box center [523, 382] width 107 height 14
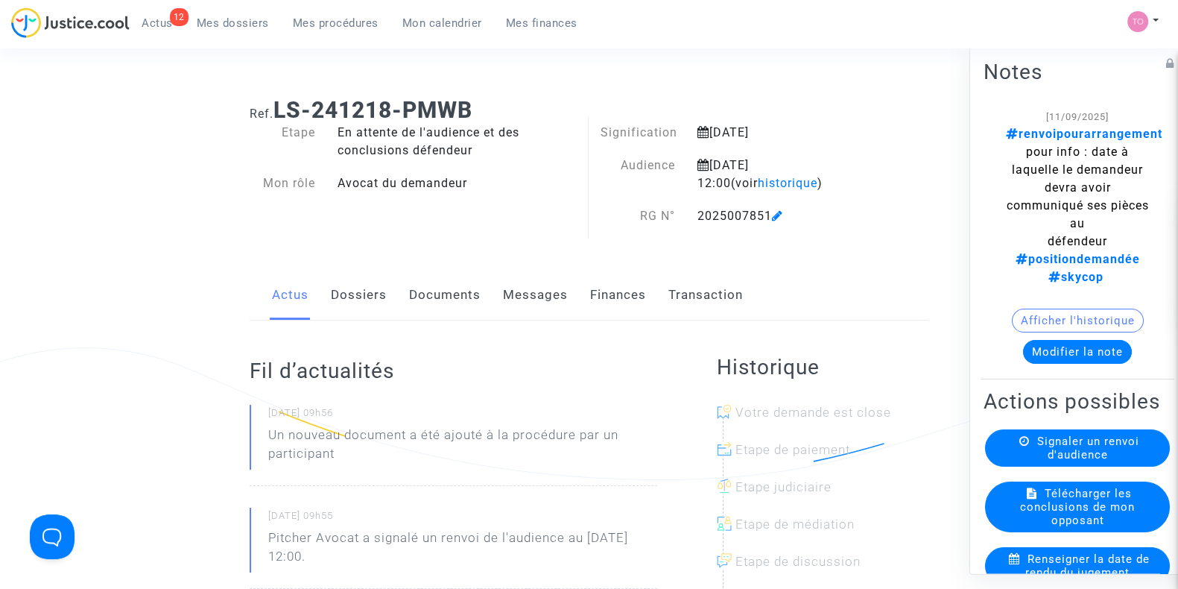
scroll to position [16, 0]
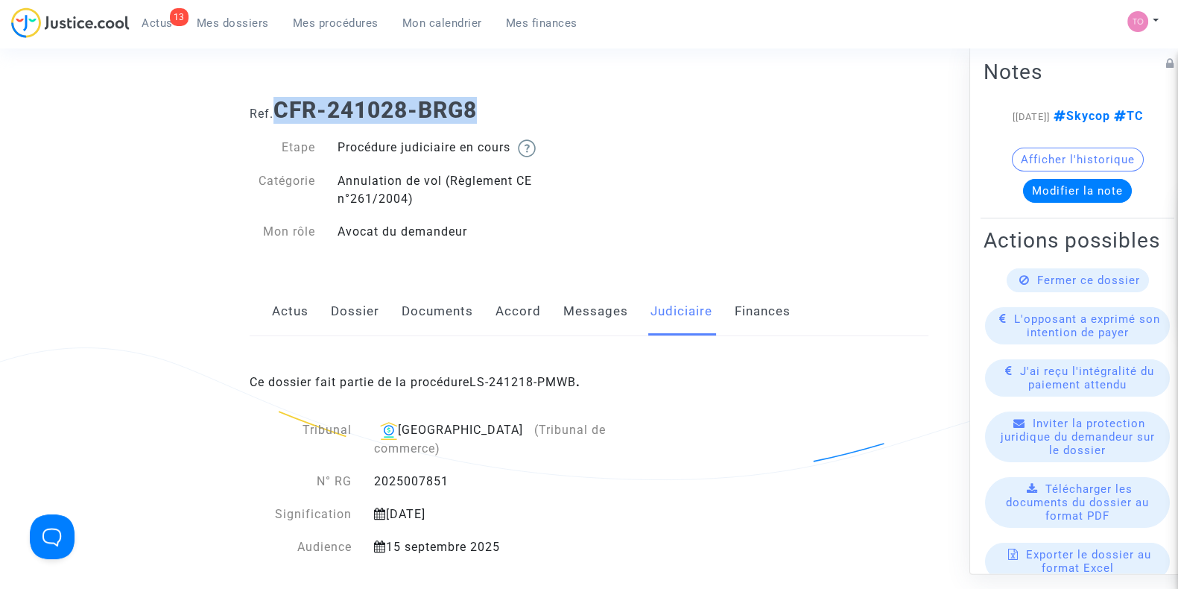
drag, startPoint x: 492, startPoint y: 109, endPoint x: 280, endPoint y: 113, distance: 212.5
click at [280, 113] on h1 "Ref. CFR-241028-BRG8" at bounding box center [589, 110] width 679 height 27
copy b "CFR-241028-BRG8"
click at [353, 307] on link "Dossier" at bounding box center [355, 311] width 48 height 49
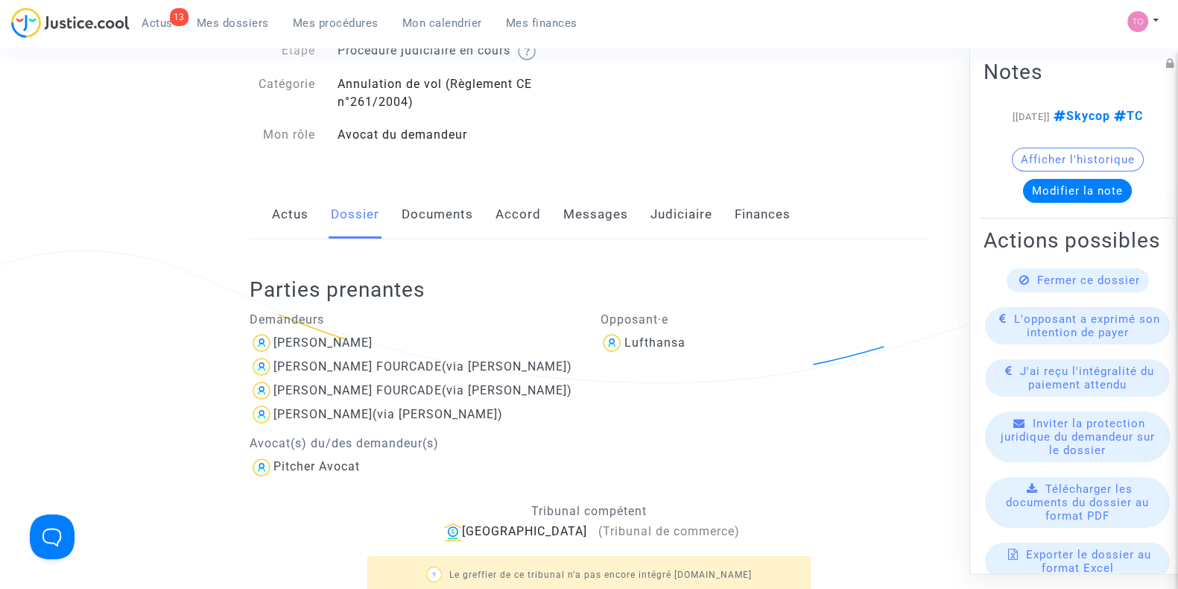
scroll to position [98, 0]
click at [237, 15] on link "Mes dossiers" at bounding box center [233, 23] width 96 height 22
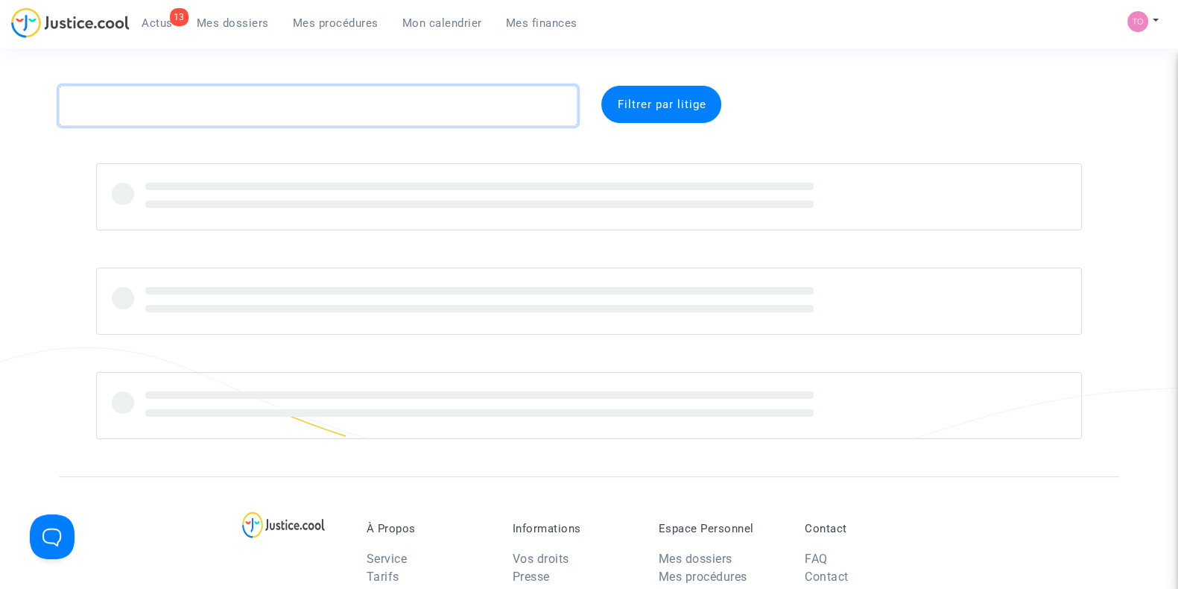
click at [170, 114] on textarea at bounding box center [318, 106] width 519 height 40
paste textarea "MASSIQUET"
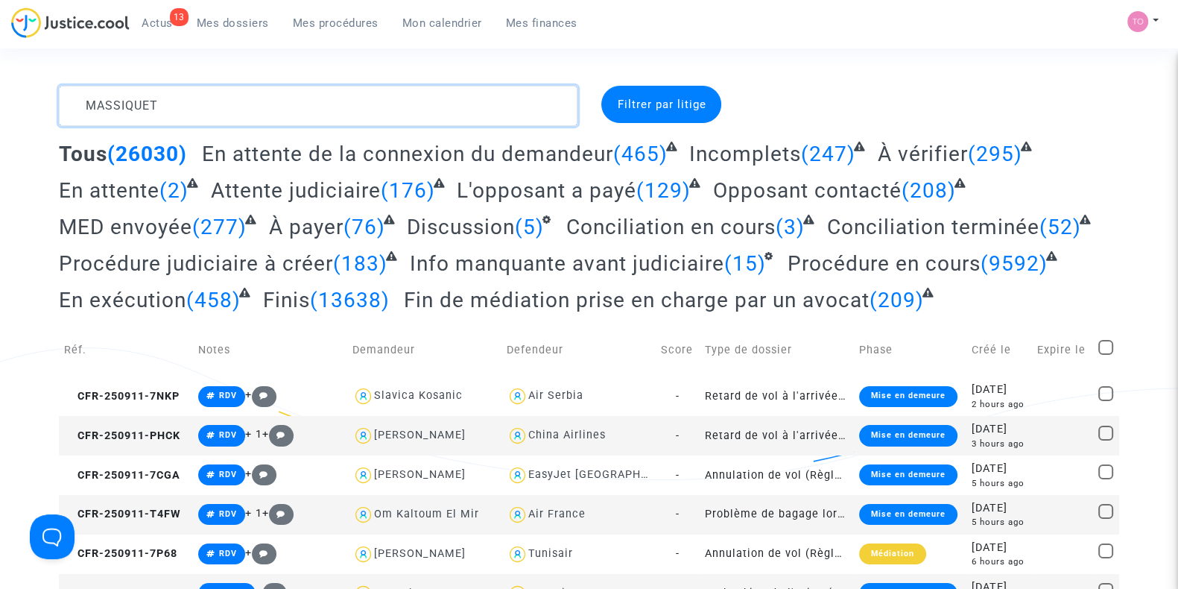
click at [126, 100] on textarea at bounding box center [318, 106] width 519 height 40
paste textarea "MASSIQUET"
click at [126, 100] on textarea at bounding box center [318, 106] width 519 height 40
paste textarea "MASSIQUET"
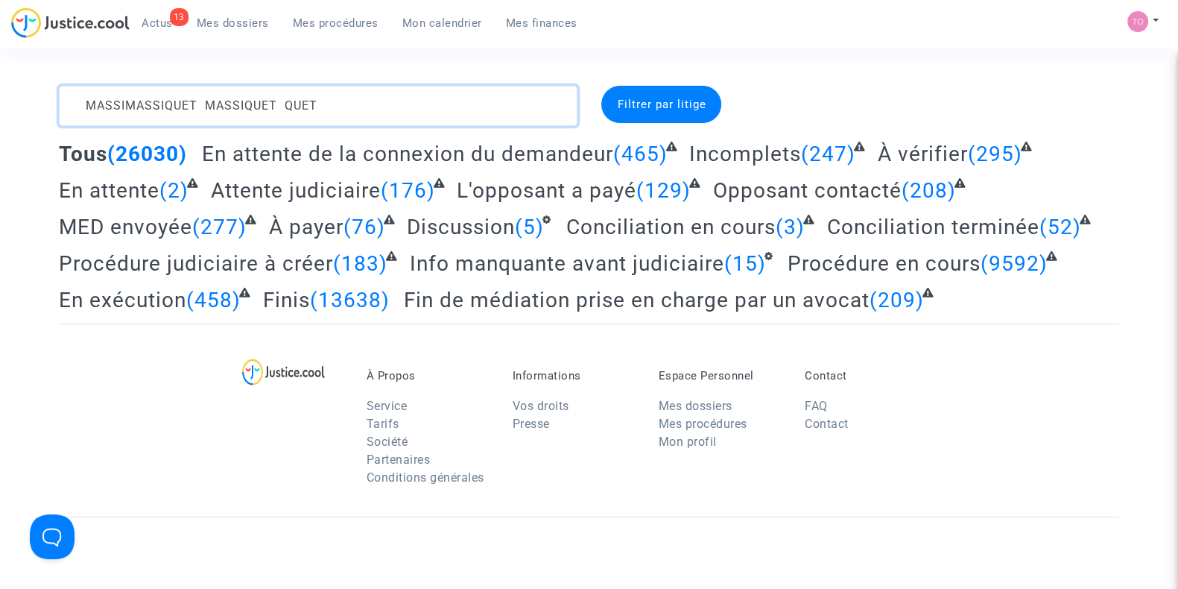
drag, startPoint x: 337, startPoint y: 96, endPoint x: 0, endPoint y: 100, distance: 336.9
click at [0, 100] on div "MASSIMASSIQUET MASSIQUET QUET Filtrer par litige Tous (26030) En attente de la …" at bounding box center [589, 205] width 1178 height 238
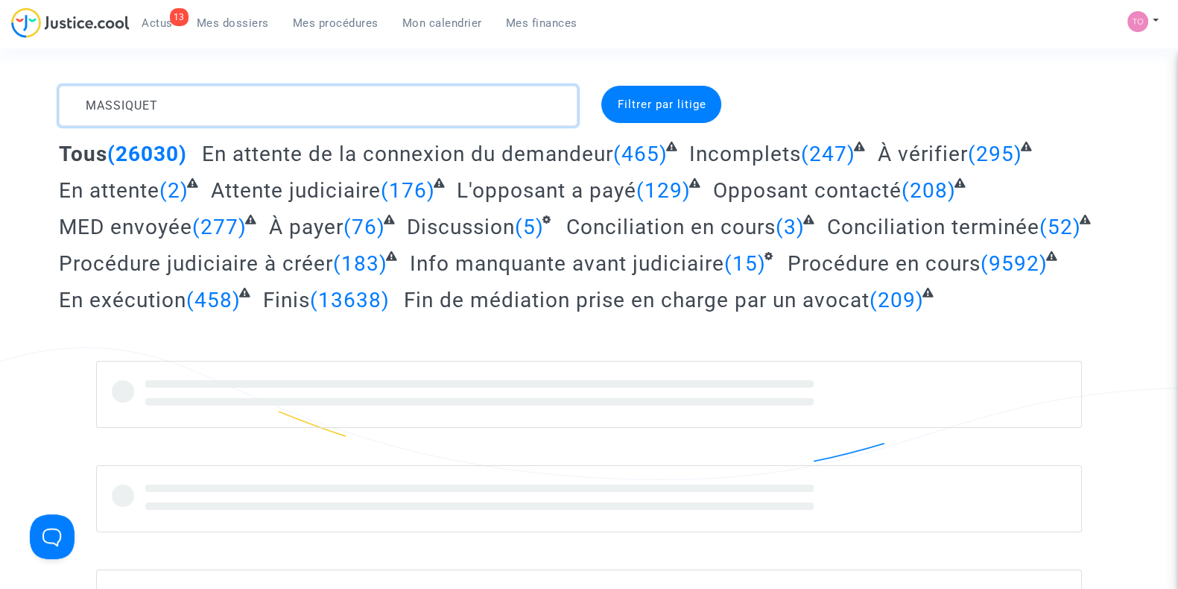
type textarea "MASSIQUET"
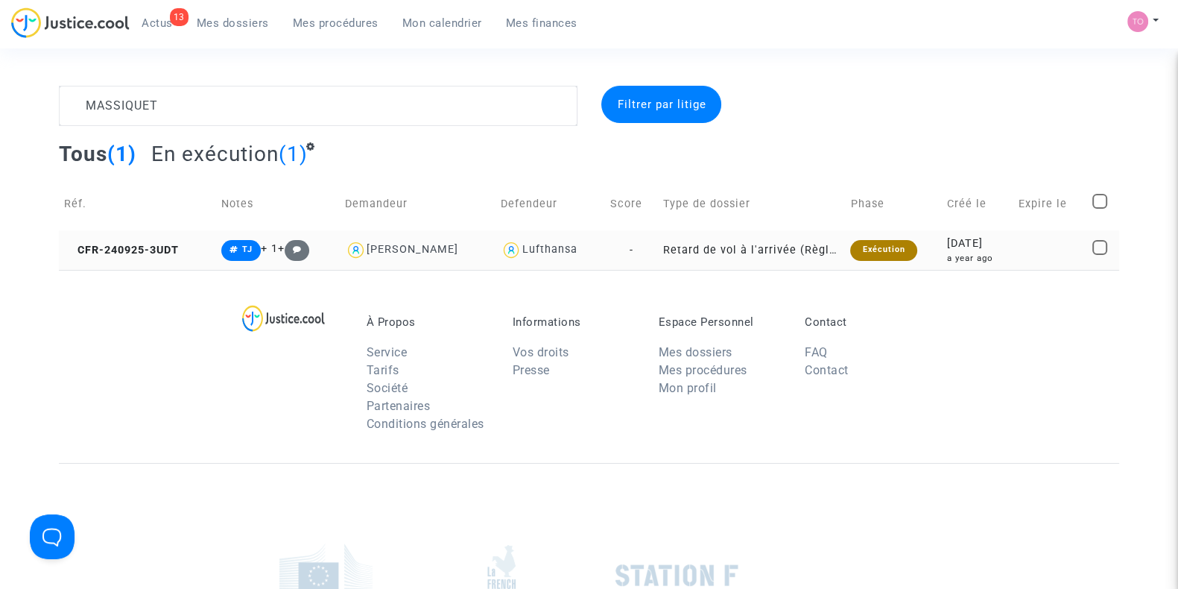
click at [942, 259] on td "2024-09-25 a year ago" at bounding box center [978, 250] width 72 height 40
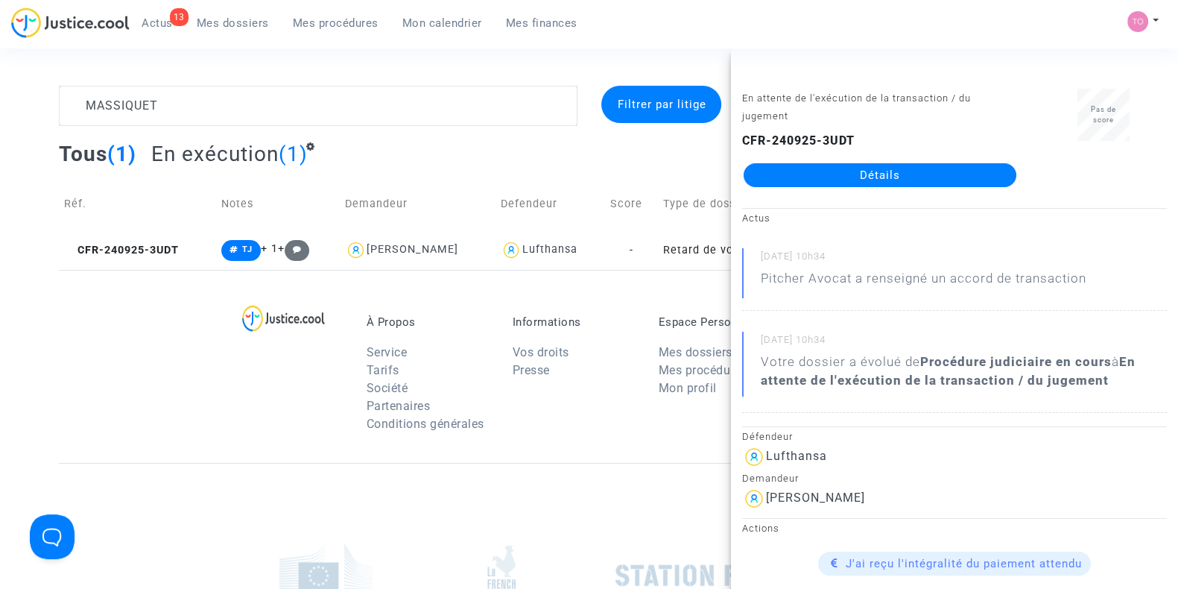
click at [902, 178] on link "Détails" at bounding box center [880, 175] width 273 height 24
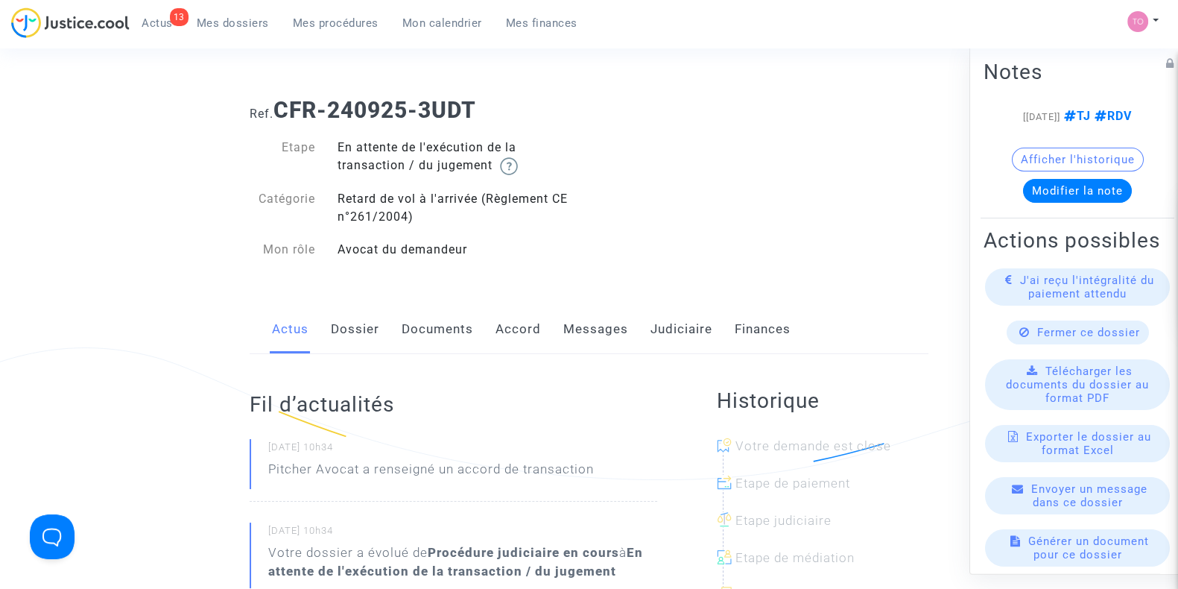
click at [668, 340] on link "Judiciaire" at bounding box center [682, 329] width 62 height 49
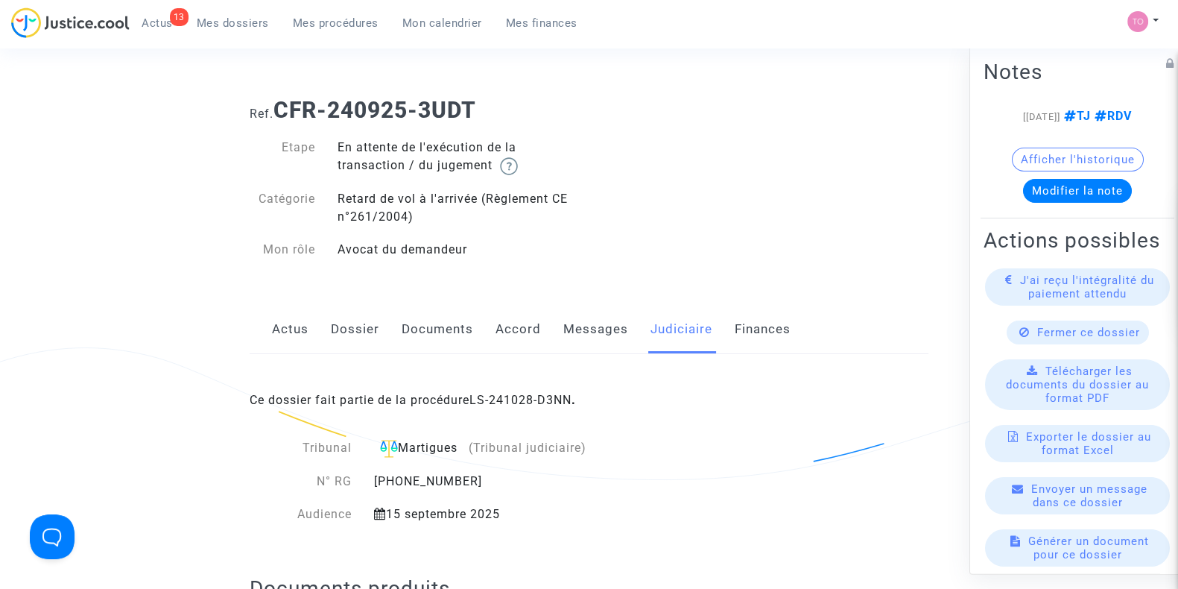
click at [506, 338] on link "Accord" at bounding box center [518, 329] width 45 height 49
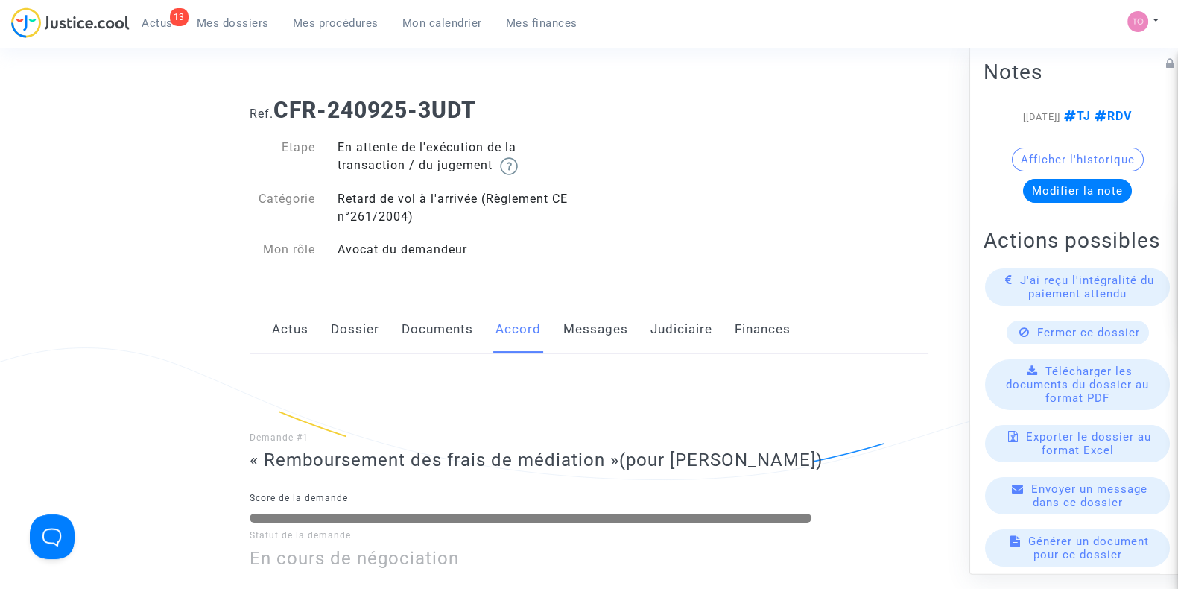
click at [681, 341] on link "Judiciaire" at bounding box center [682, 329] width 62 height 49
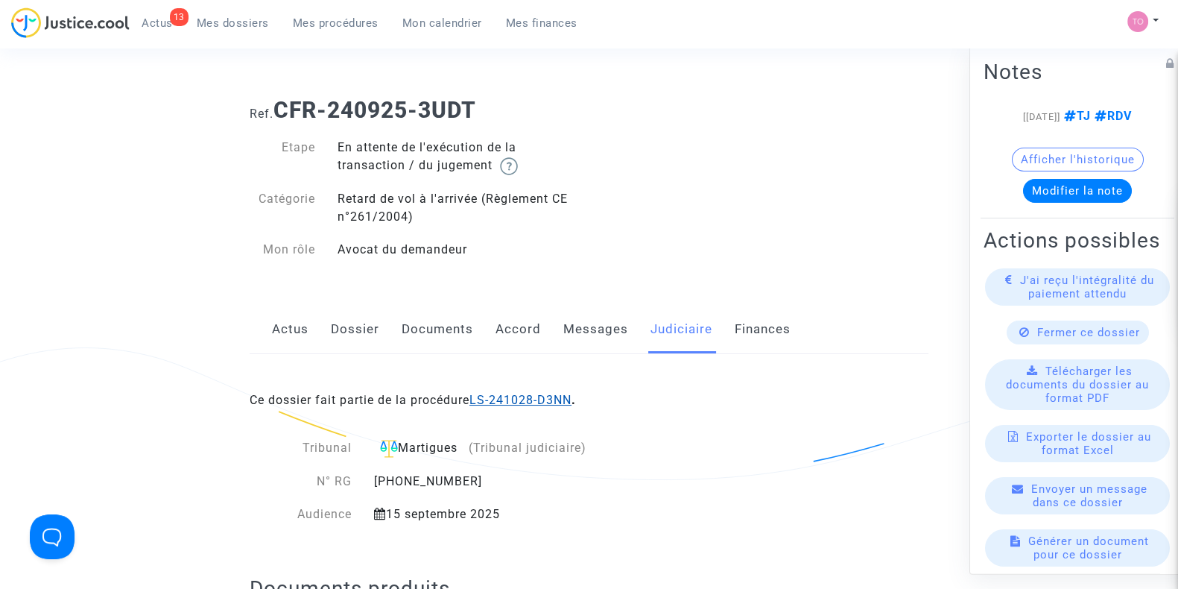
click at [517, 397] on link "LS-241028-D3NN" at bounding box center [521, 400] width 102 height 14
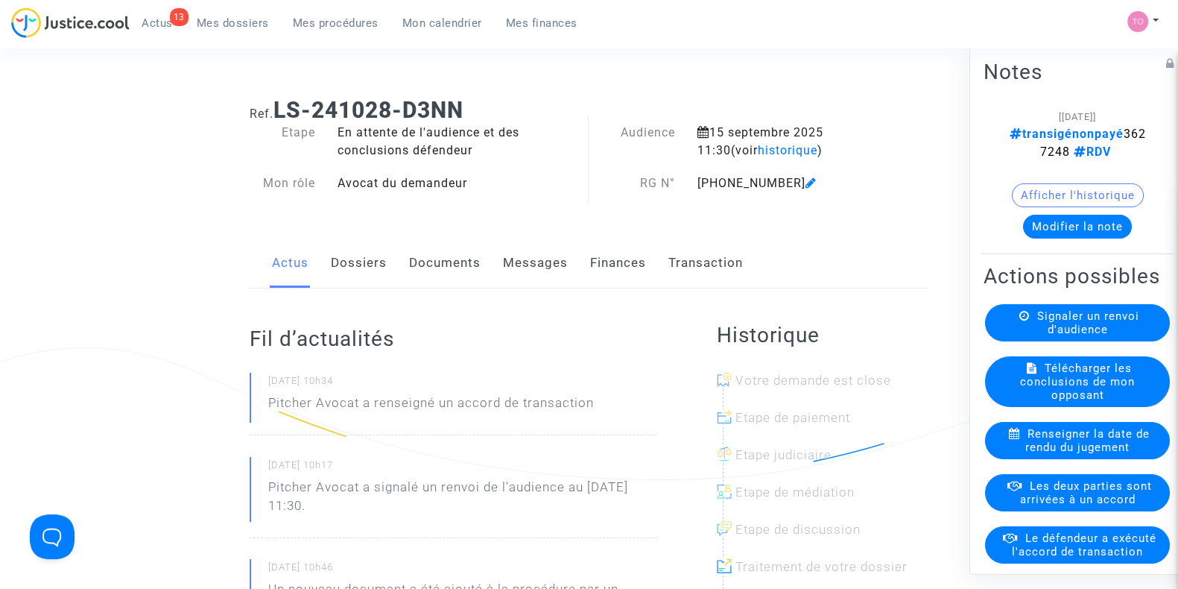
click at [1052, 221] on button "Modifier la note" at bounding box center [1077, 227] width 109 height 24
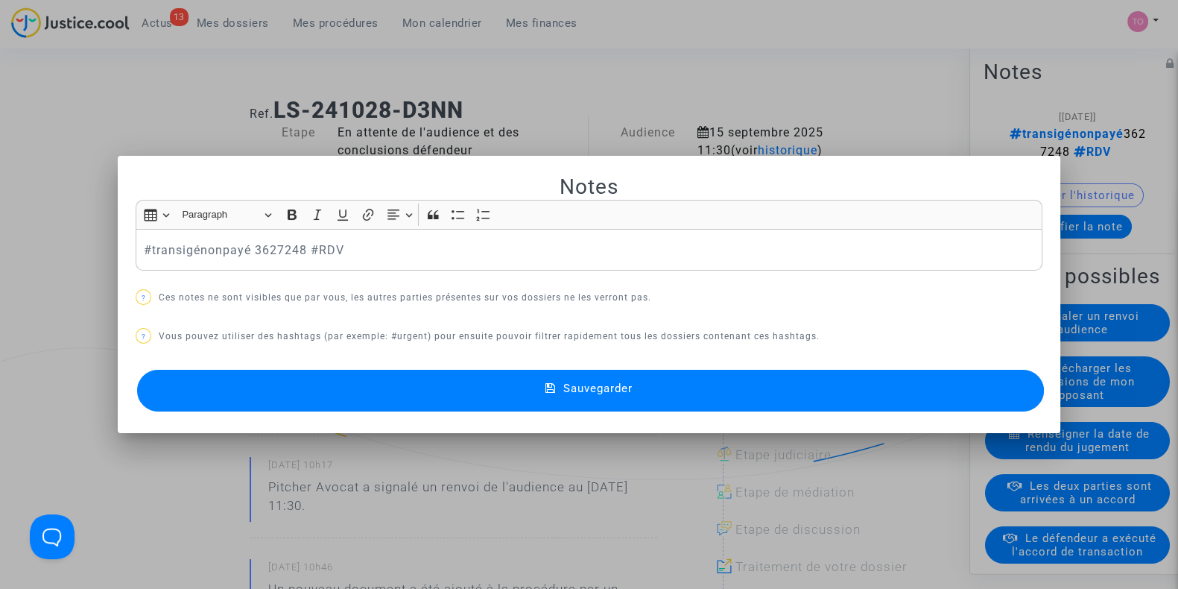
click at [103, 128] on div at bounding box center [589, 294] width 1178 height 589
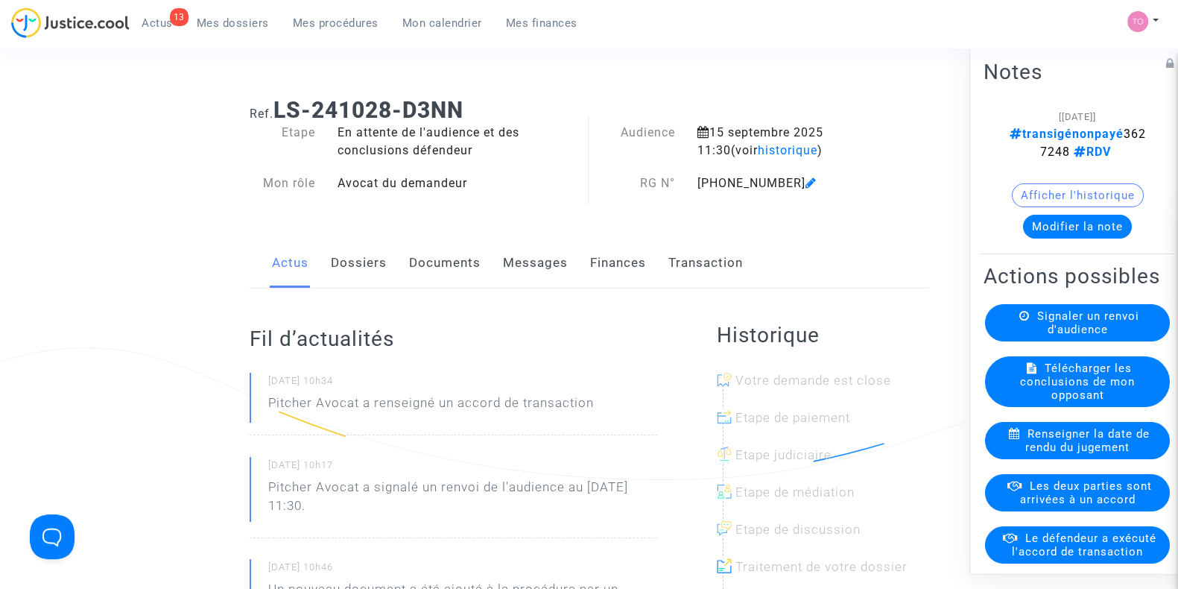
click at [1099, 221] on button "Modifier la note" at bounding box center [1077, 227] width 109 height 24
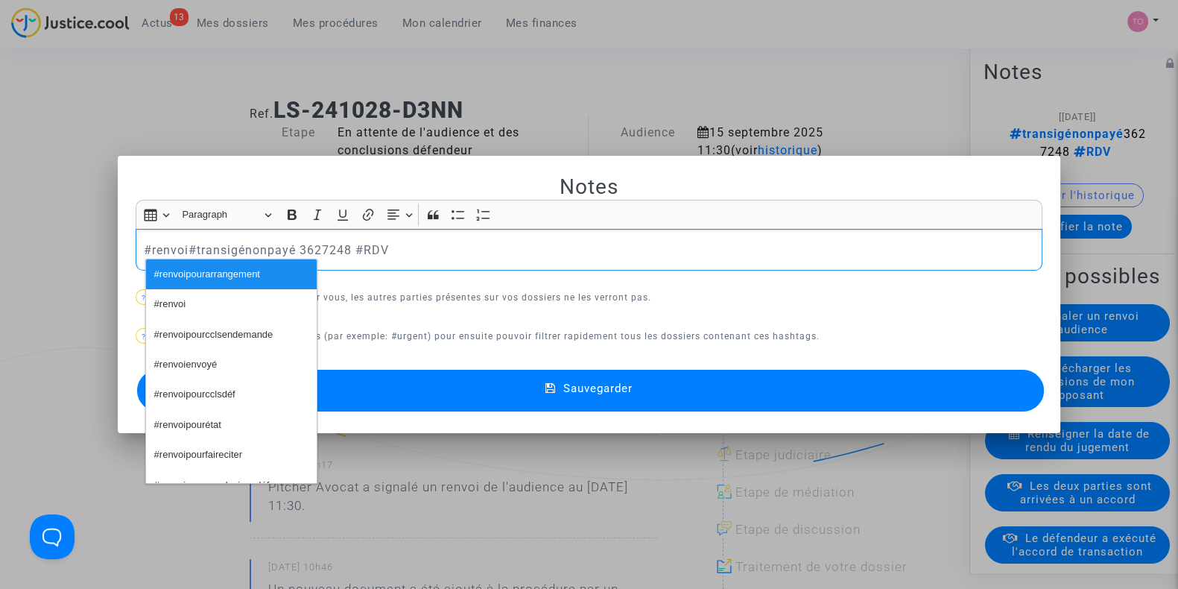
click at [272, 271] on button "#renvoipourarrangement" at bounding box center [231, 274] width 171 height 30
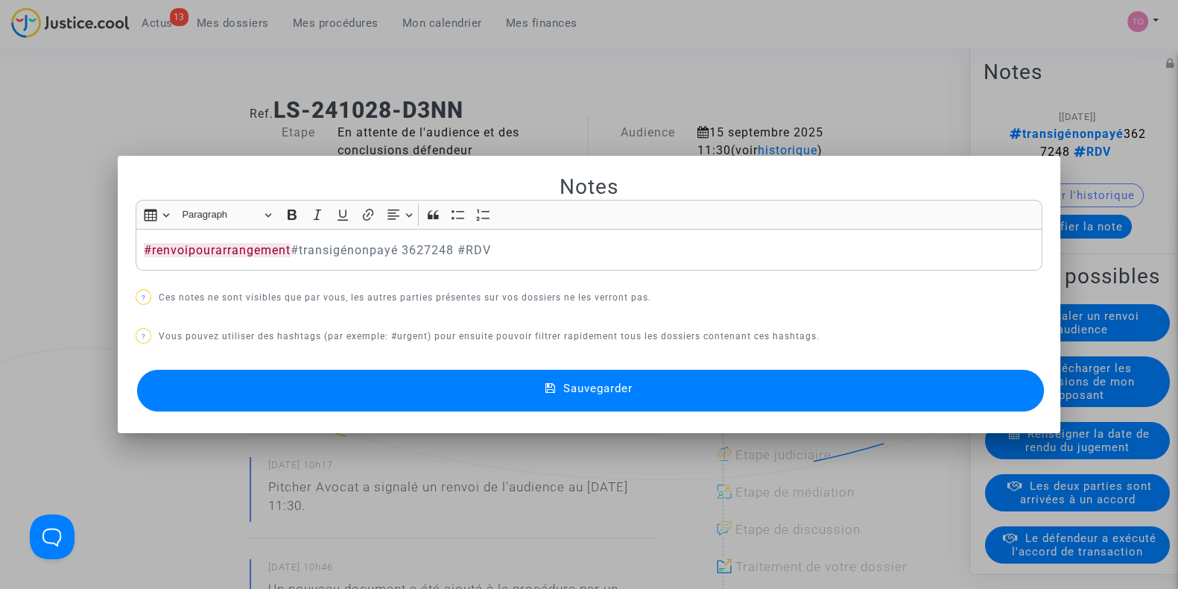
click at [392, 397] on button "Sauvegarder" at bounding box center [590, 391] width 907 height 42
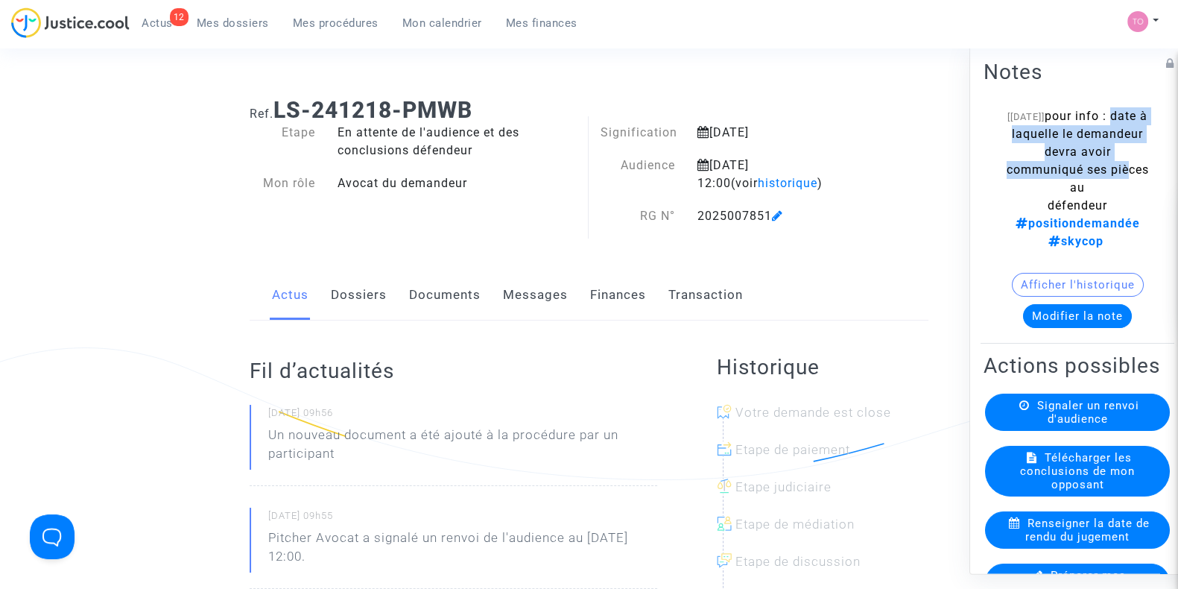
drag, startPoint x: 1021, startPoint y: 132, endPoint x: 1070, endPoint y: 185, distance: 71.7
click at [1070, 185] on span "pour info : date à laquelle le demandeur devra avoir communiqué ses pièces au d…" at bounding box center [1078, 178] width 142 height 139
click at [1047, 304] on button "Modifier la note" at bounding box center [1077, 316] width 109 height 24
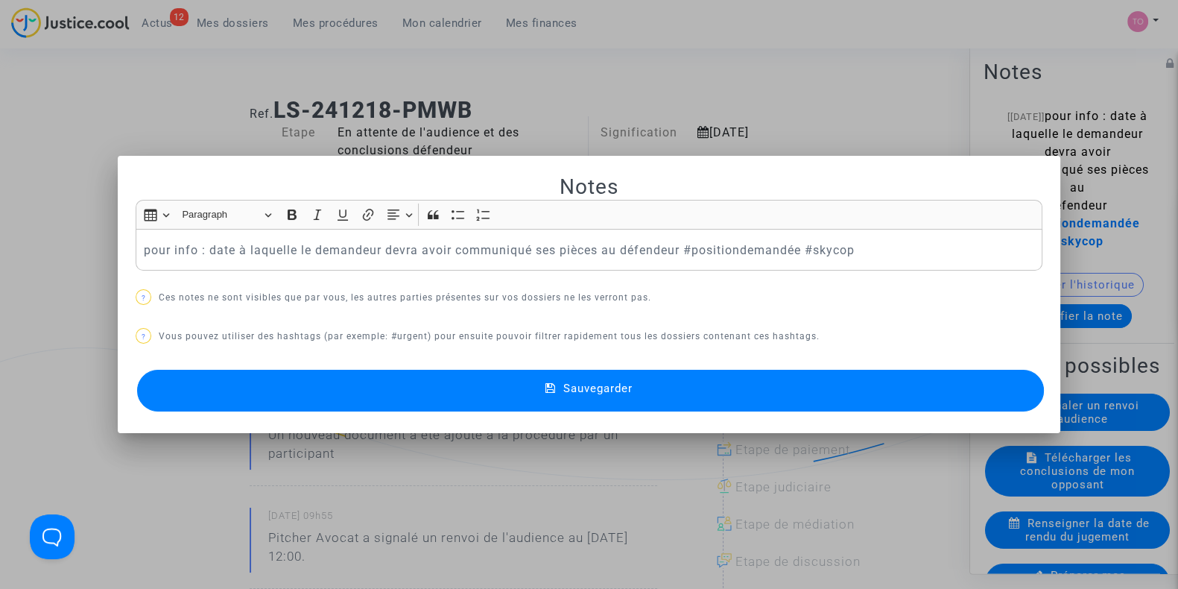
click at [144, 249] on p "pour info : date à laquelle le demandeur devra avoir communiqué ses pièces au d…" at bounding box center [589, 250] width 891 height 19
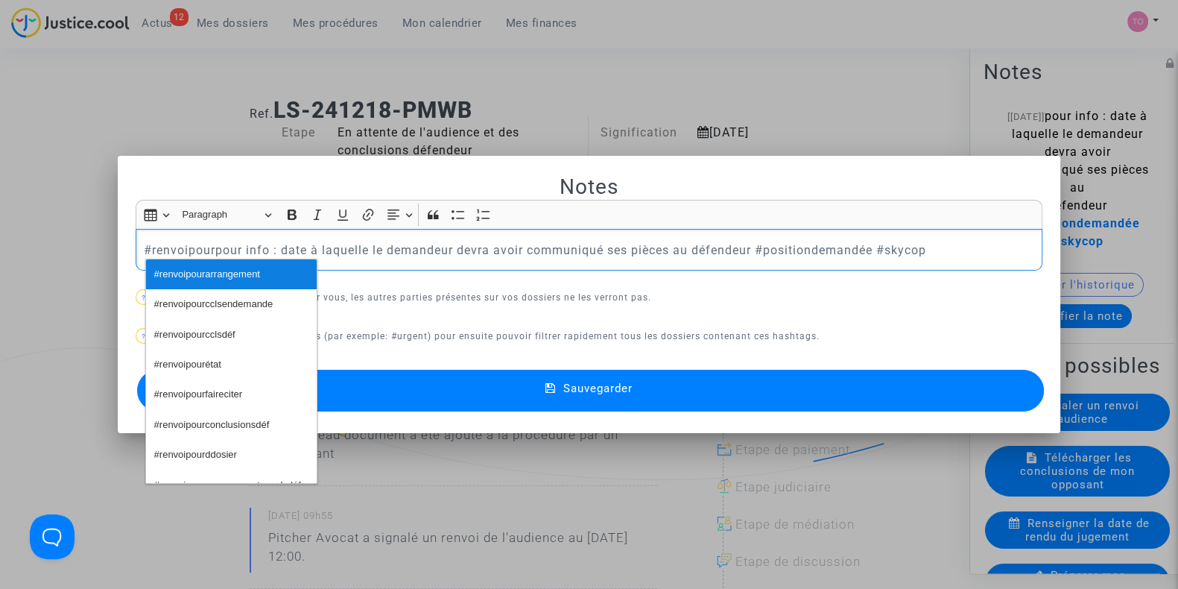
click at [206, 279] on span "#renvoipourarrangement" at bounding box center [207, 275] width 106 height 22
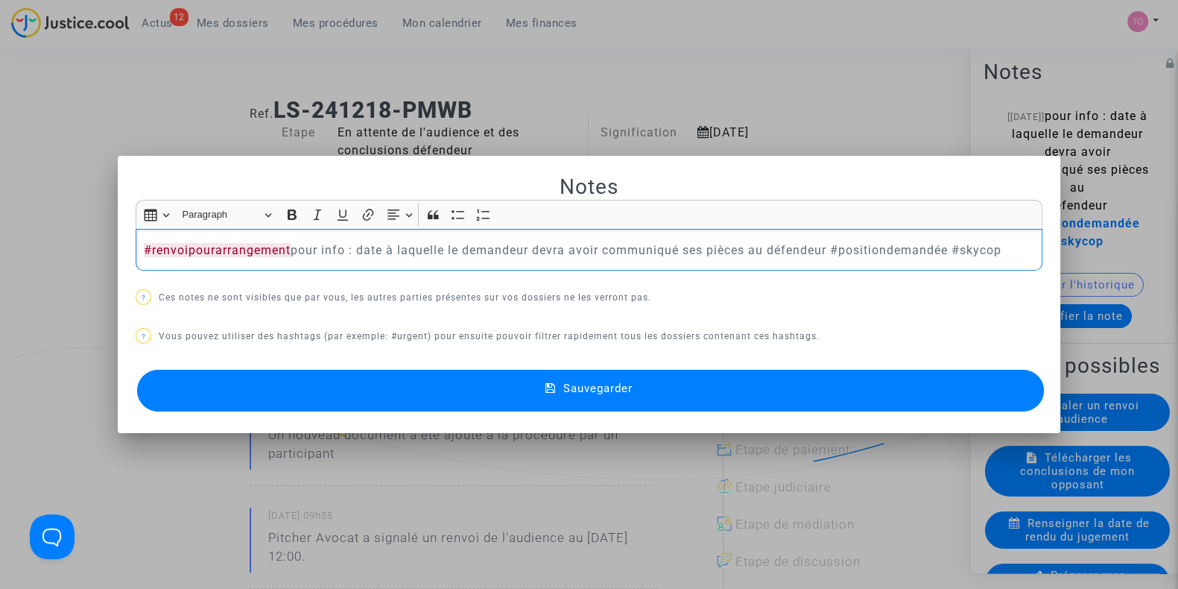
click at [391, 385] on button "Sauvegarder" at bounding box center [590, 391] width 907 height 42
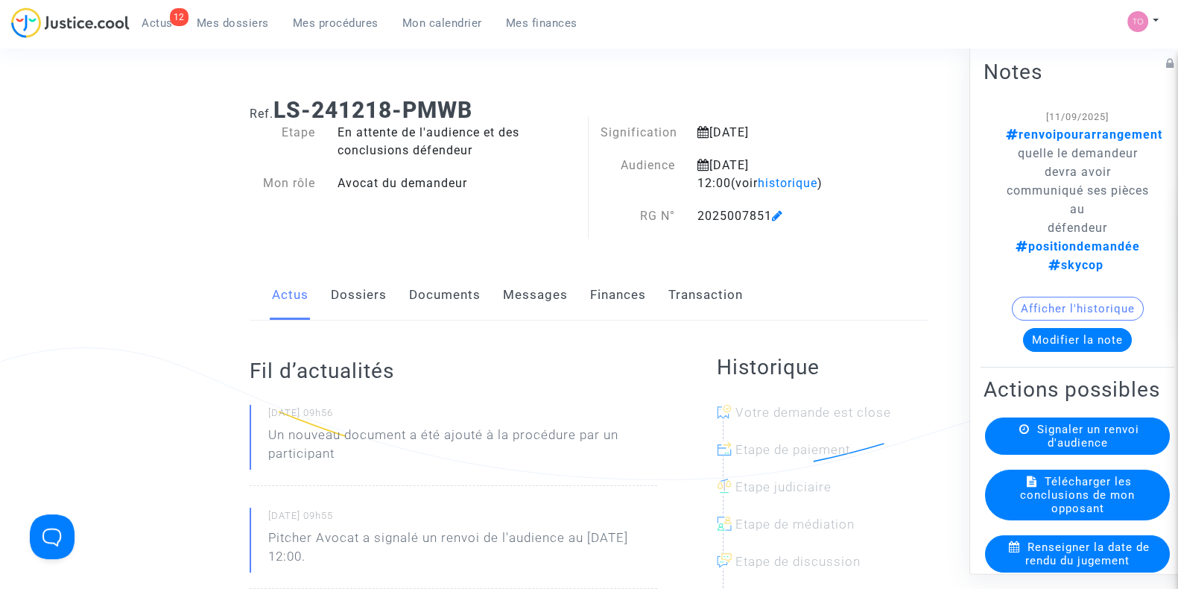
click at [594, 312] on link "Finances" at bounding box center [618, 295] width 56 height 49
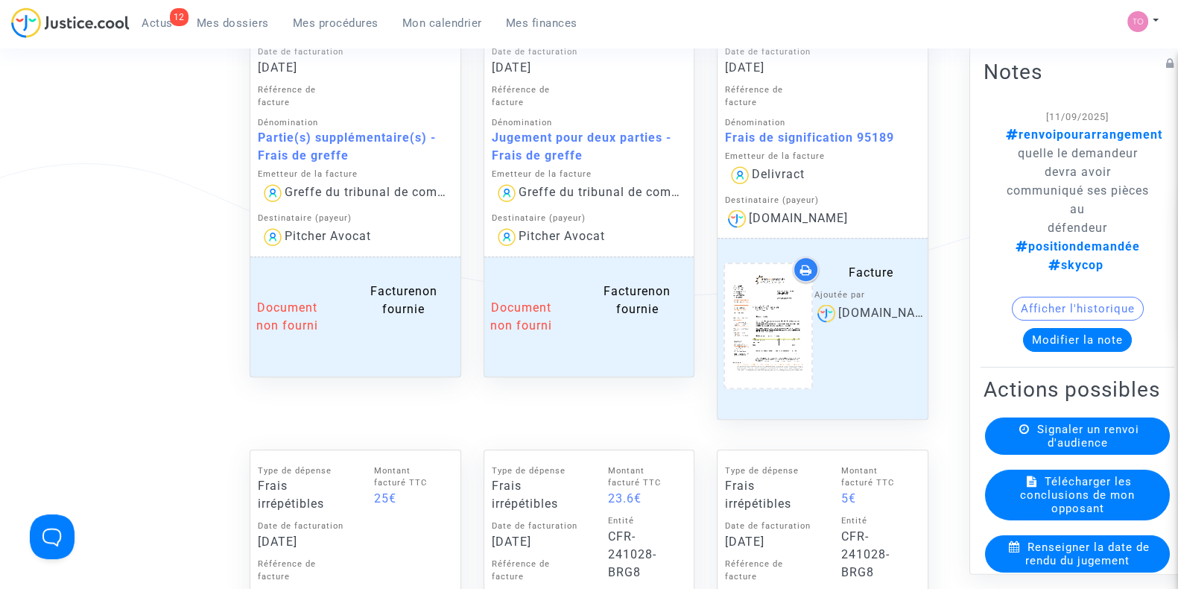
scroll to position [881, 0]
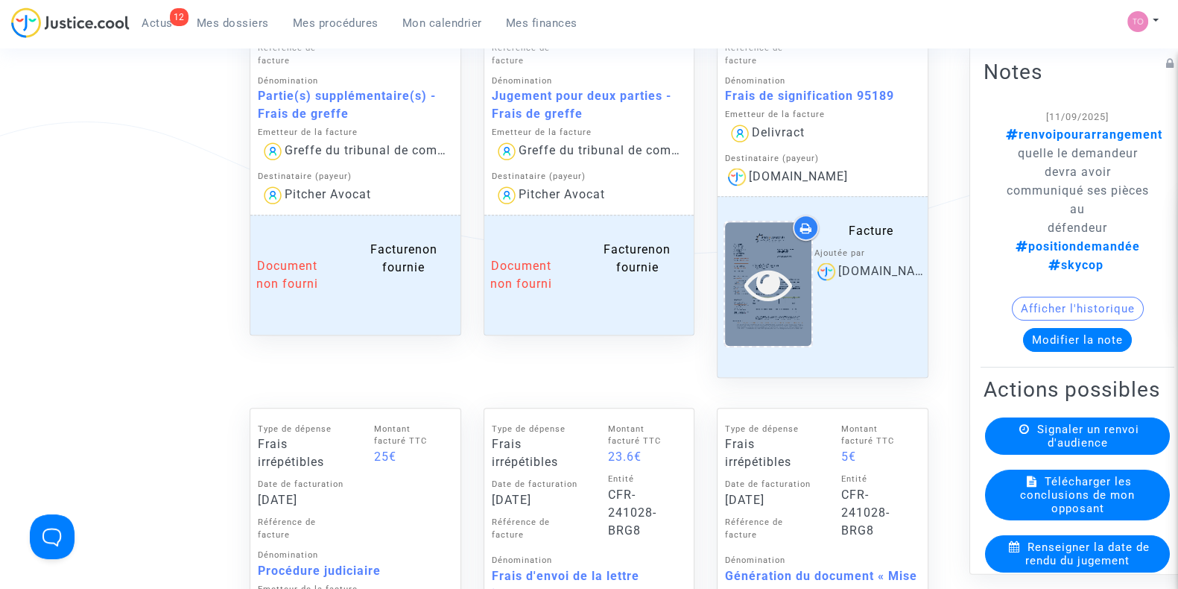
click at [763, 281] on icon at bounding box center [769, 284] width 48 height 48
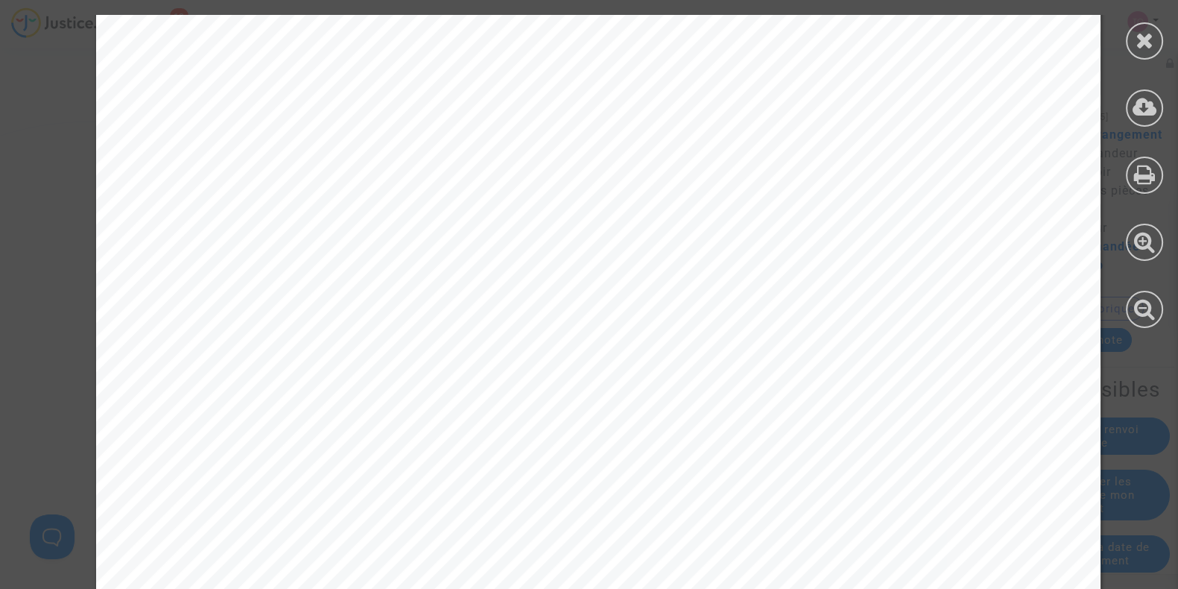
scroll to position [681, 0]
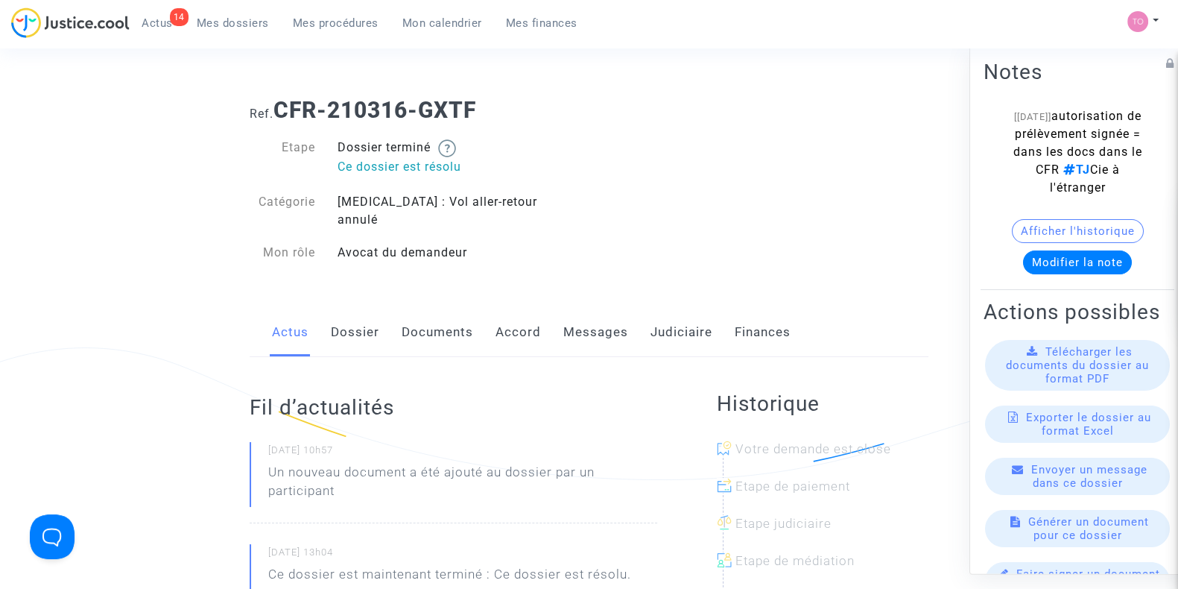
click at [692, 332] on link "Judiciaire" at bounding box center [682, 332] width 62 height 49
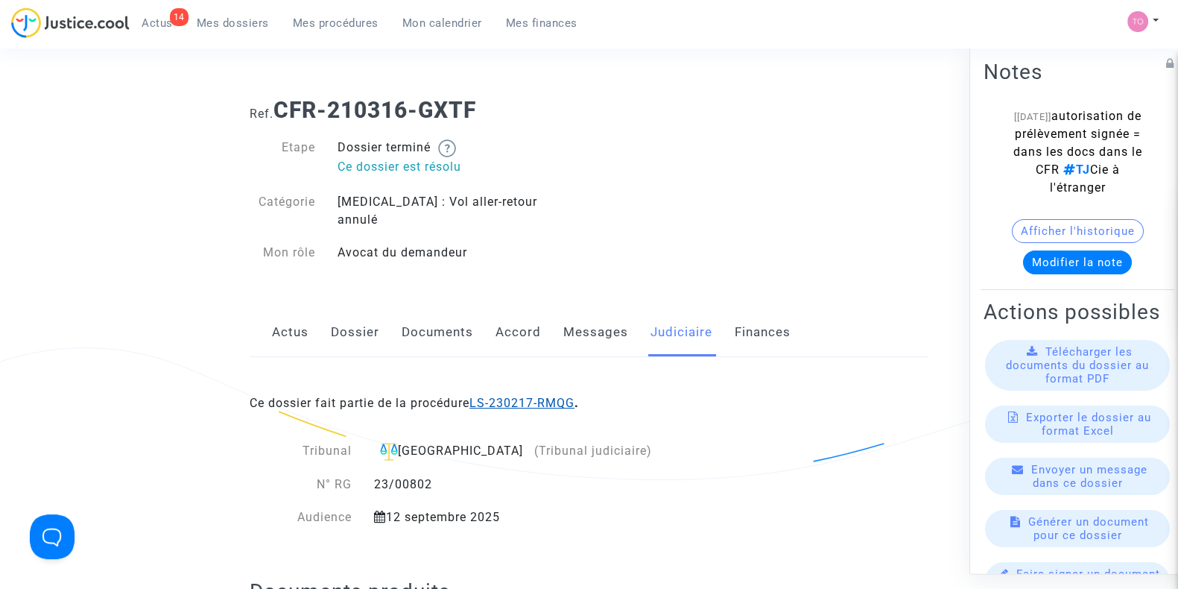
click at [507, 396] on link "LS-230217-RMQG" at bounding box center [522, 403] width 105 height 14
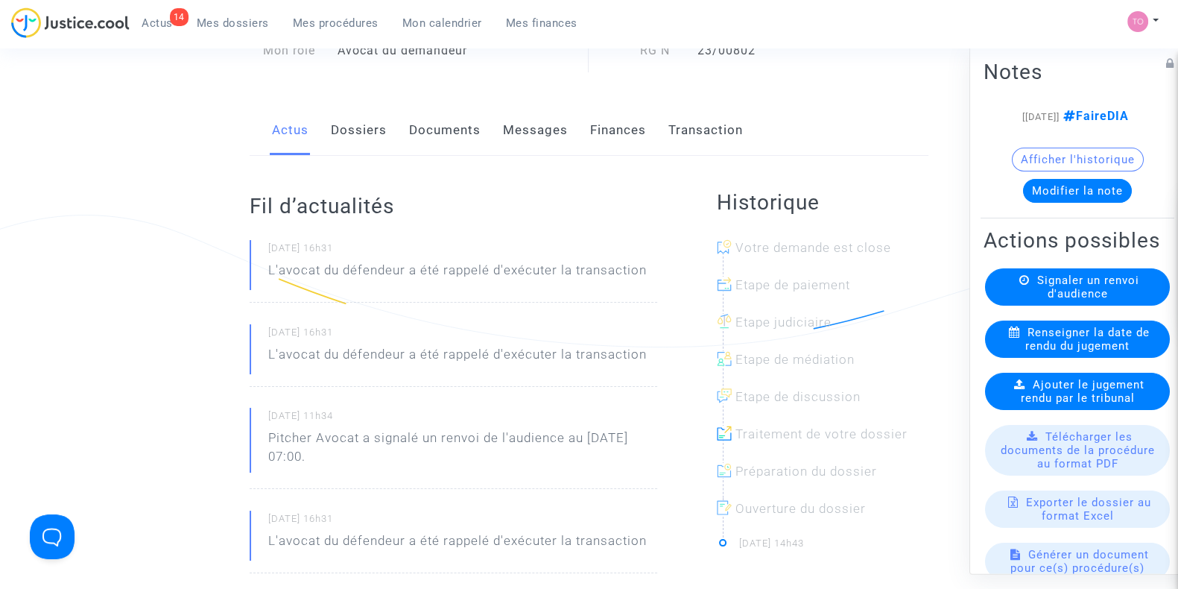
scroll to position [131, 0]
click at [345, 136] on link "Dossiers" at bounding box center [359, 131] width 56 height 49
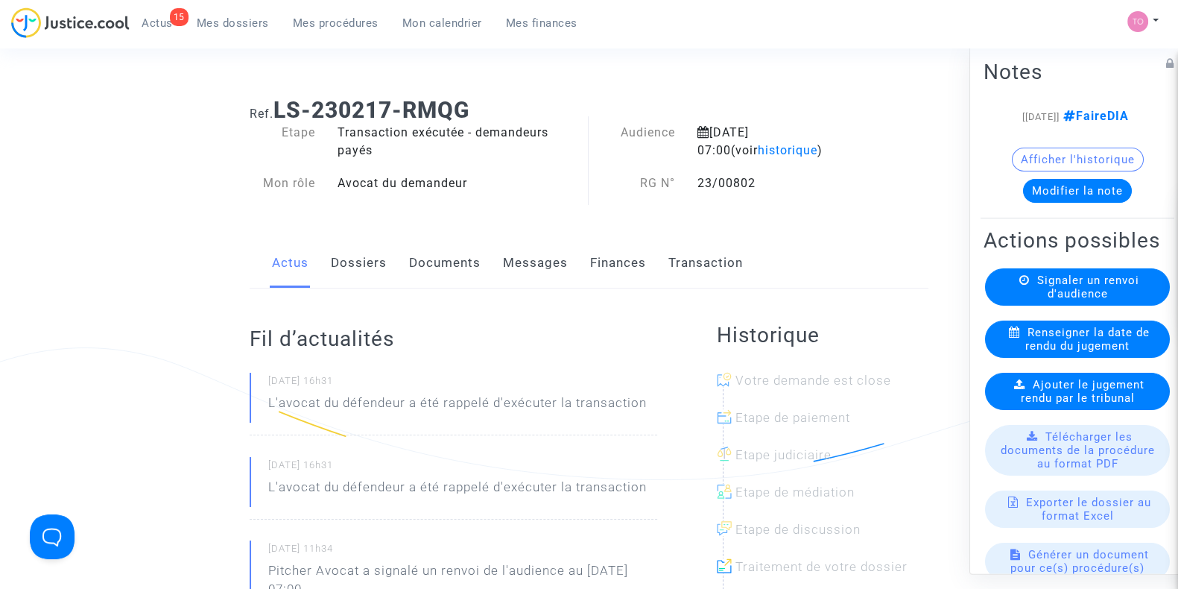
click at [478, 288] on div "Fil d’actualités [DATE] 16h31 L'avocat du défendeur a été rappelé d'exécuter la…" at bounding box center [454, 590] width 408 height 605
click at [443, 275] on link "Documents" at bounding box center [445, 263] width 72 height 49
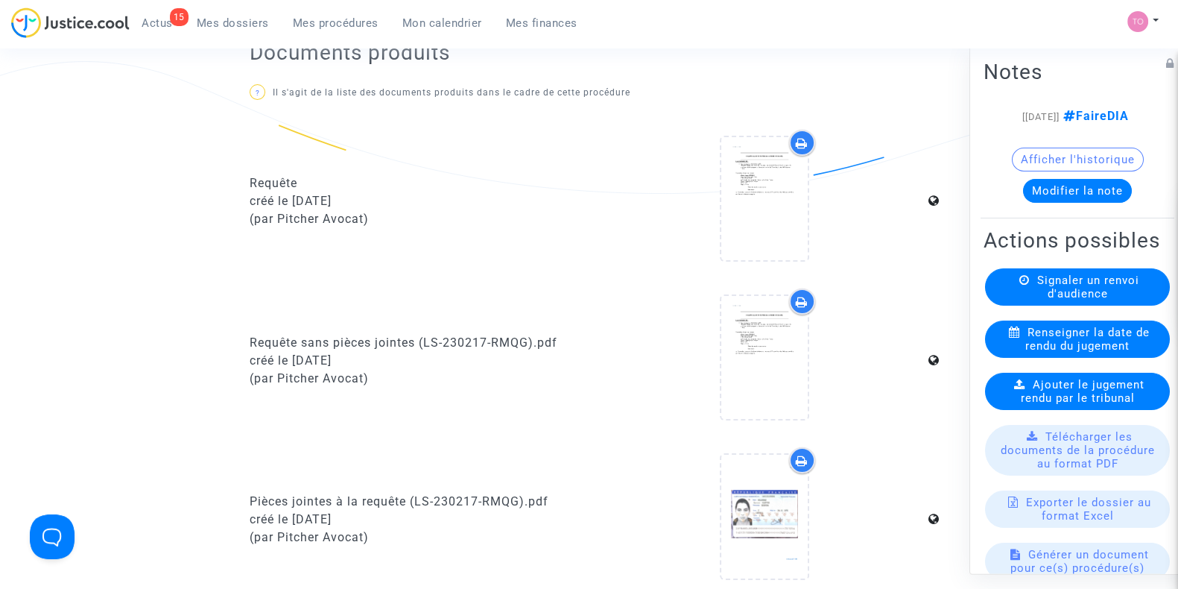
scroll to position [285, 0]
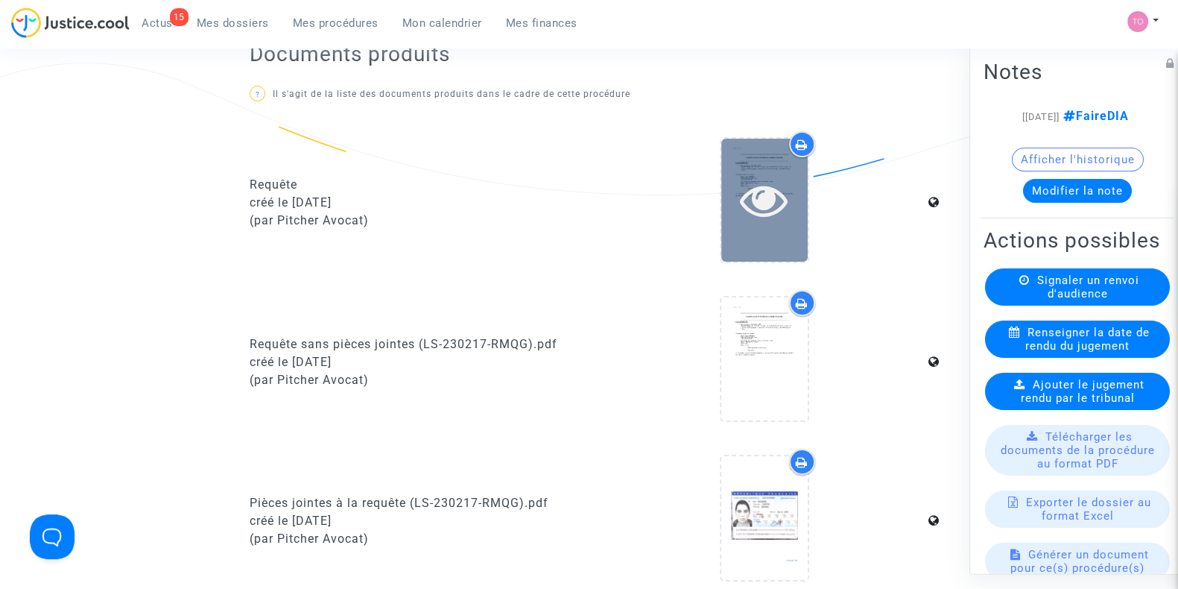
click at [774, 239] on div at bounding box center [765, 200] width 86 height 123
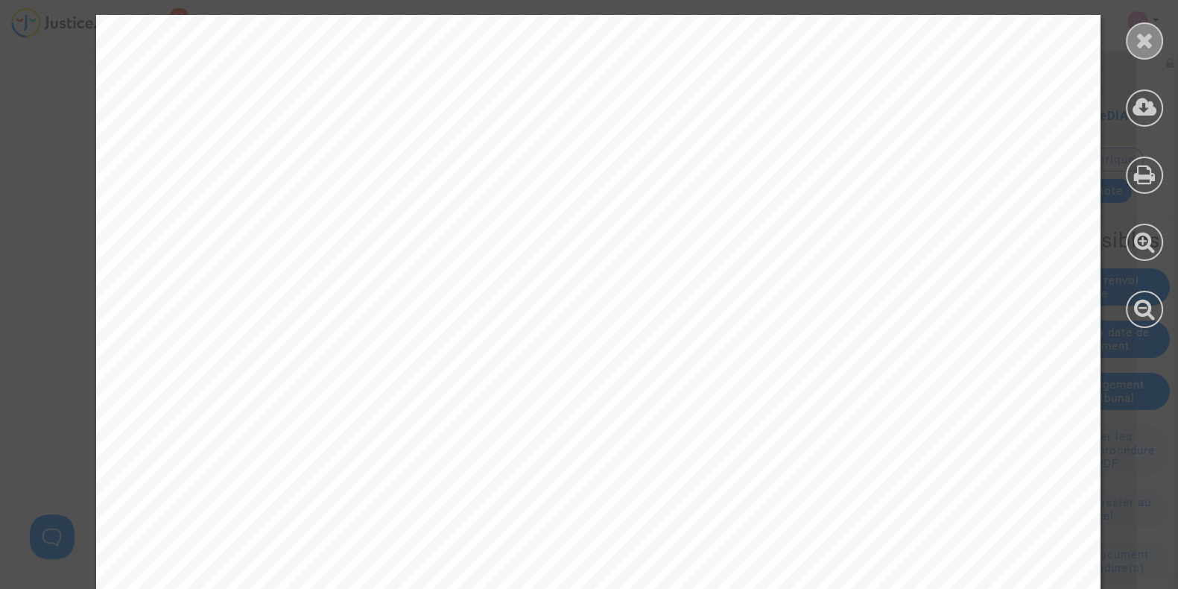
drag, startPoint x: 1161, startPoint y: 51, endPoint x: 1148, endPoint y: 48, distance: 13.7
click at [1148, 48] on div at bounding box center [1144, 171] width 67 height 343
click at [1148, 48] on icon at bounding box center [1145, 40] width 19 height 22
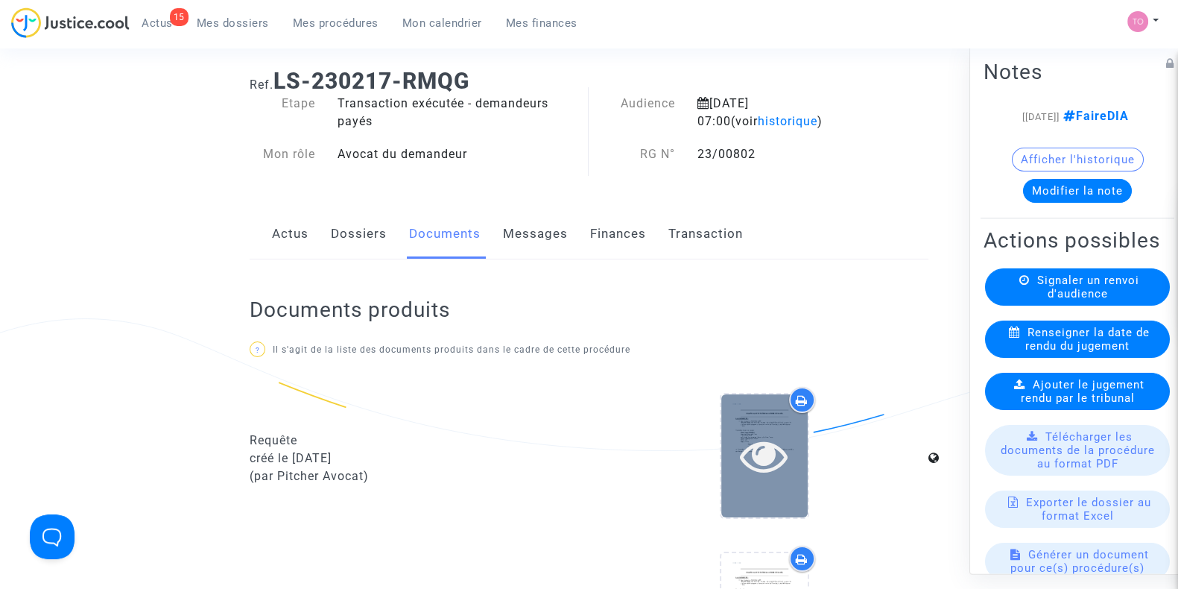
scroll to position [28, 0]
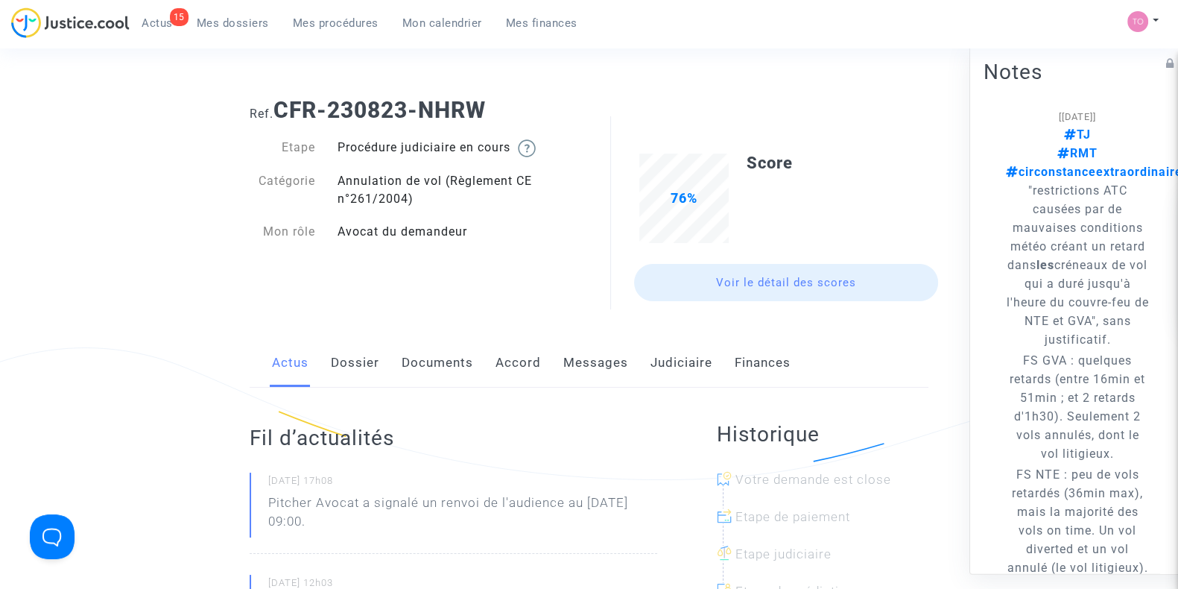
click at [440, 366] on link "Documents" at bounding box center [438, 362] width 72 height 49
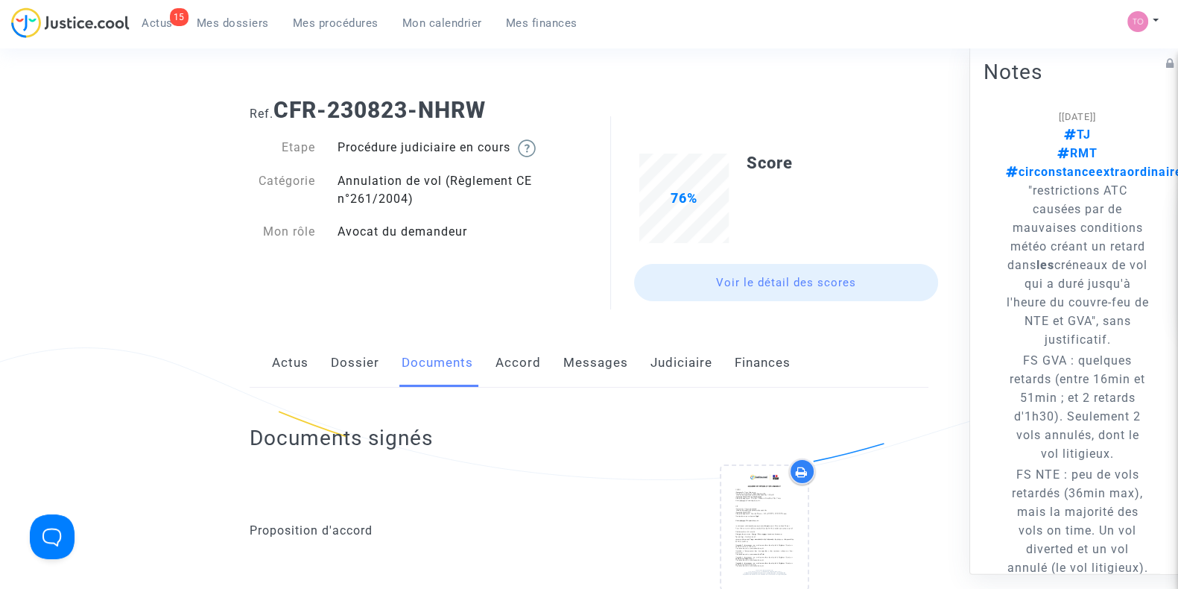
click at [671, 367] on link "Judiciaire" at bounding box center [682, 362] width 62 height 49
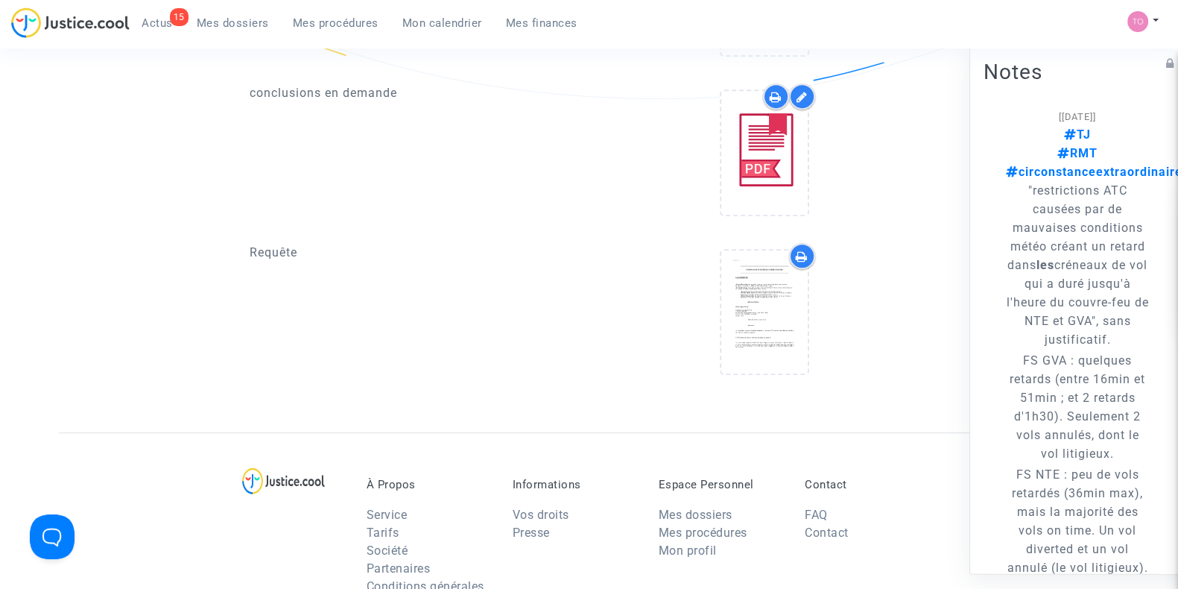
scroll to position [1037, 0]
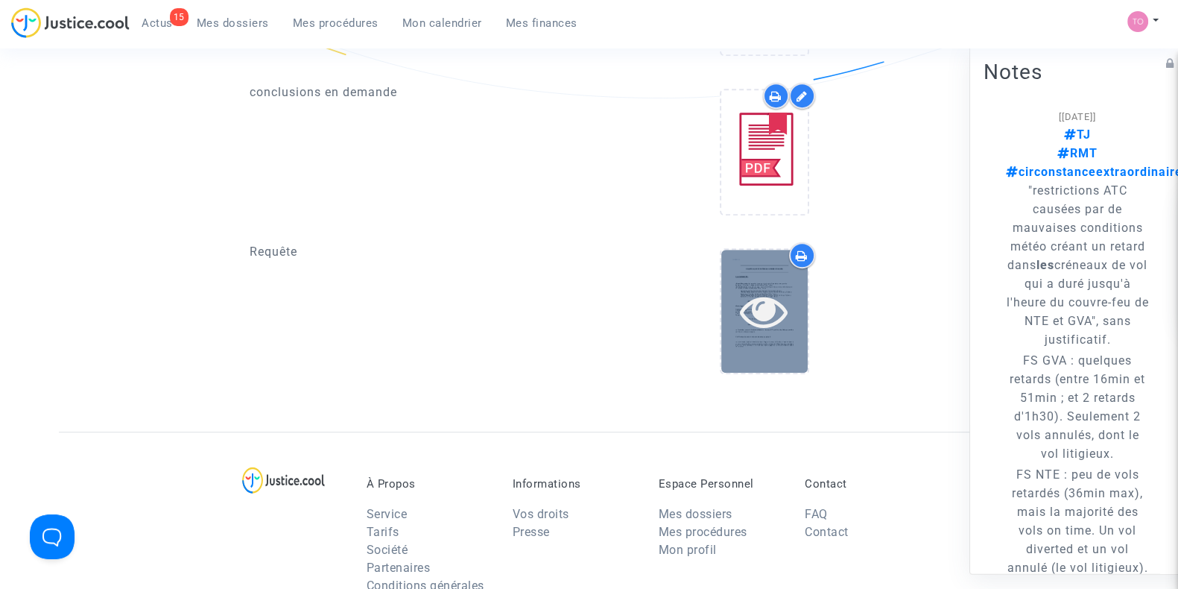
click at [730, 332] on div at bounding box center [765, 311] width 86 height 123
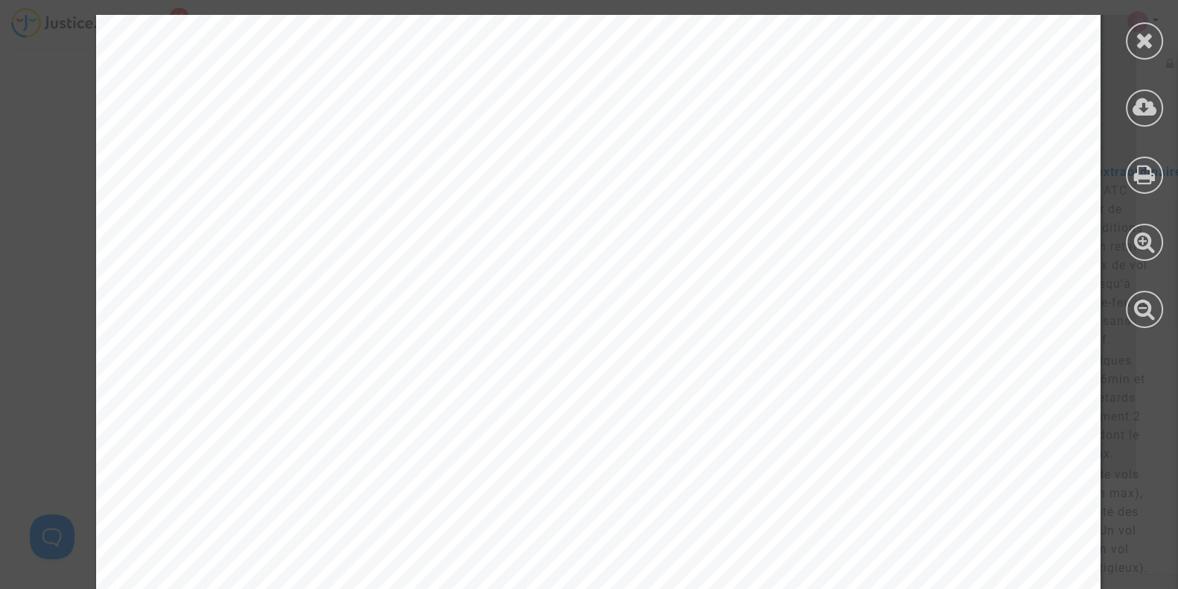
scroll to position [1078, 0]
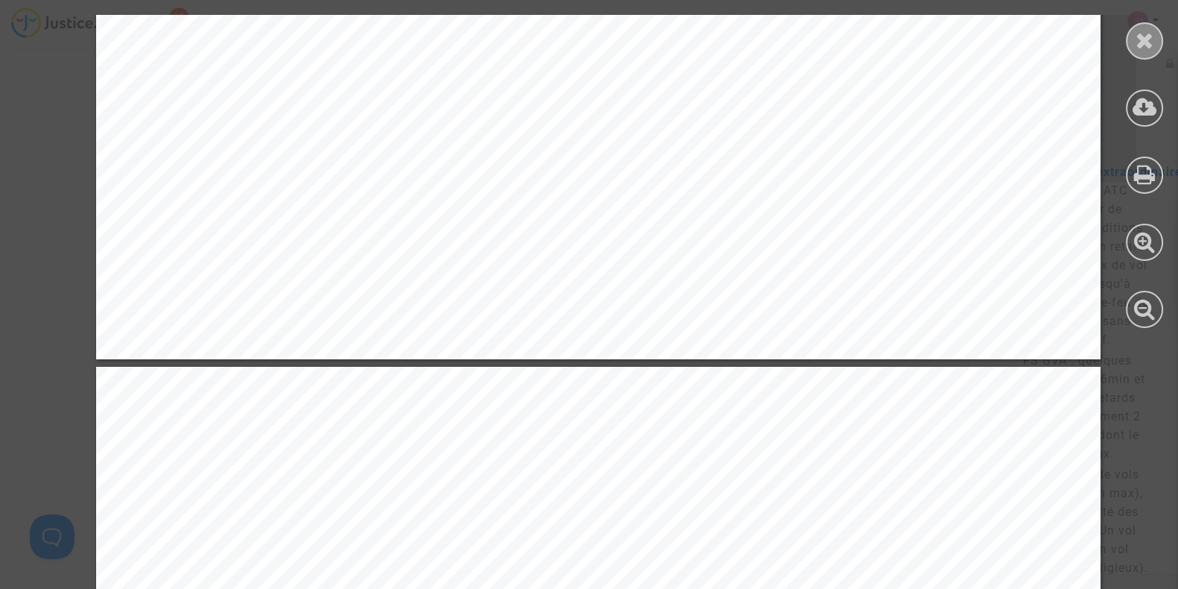
click at [1149, 45] on icon at bounding box center [1145, 40] width 19 height 22
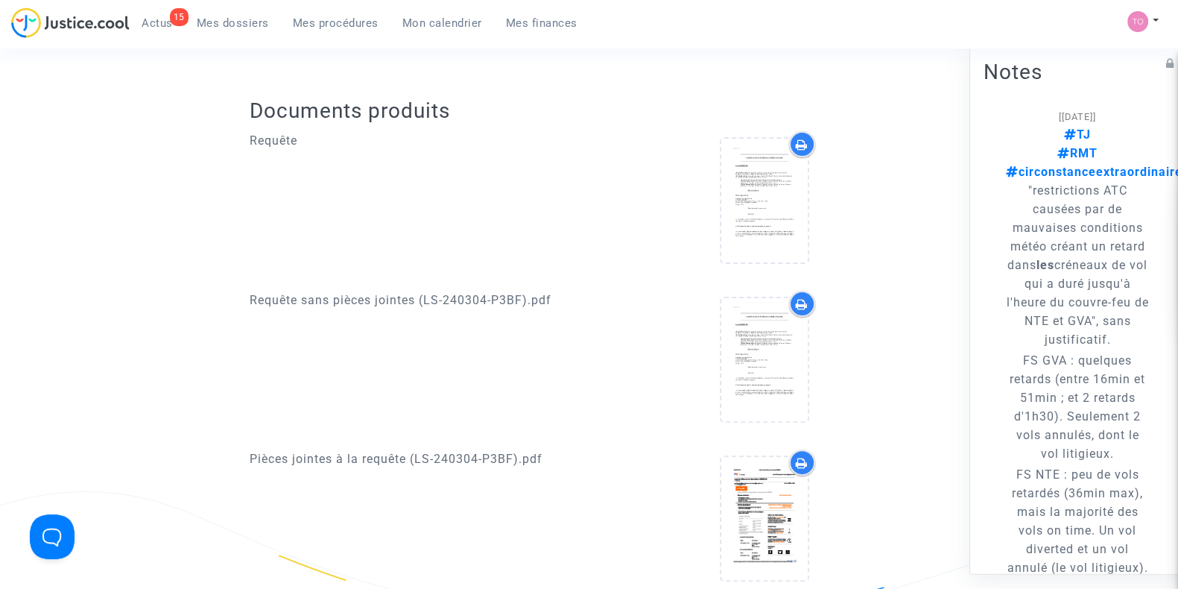
scroll to position [508, 0]
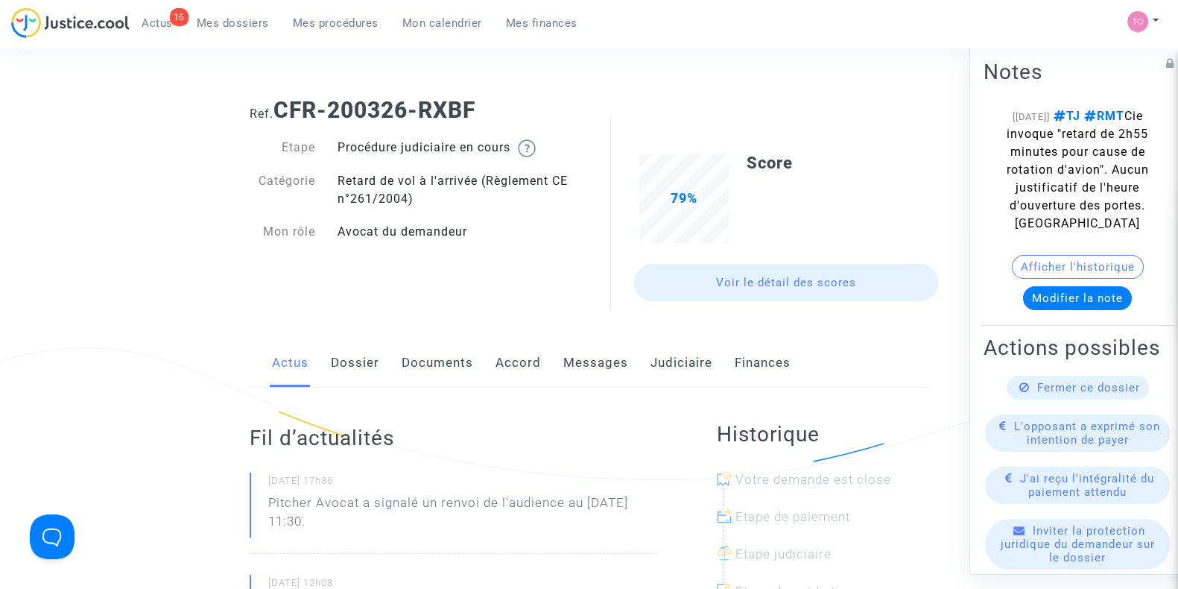
click at [656, 359] on link "Judiciaire" at bounding box center [682, 362] width 62 height 49
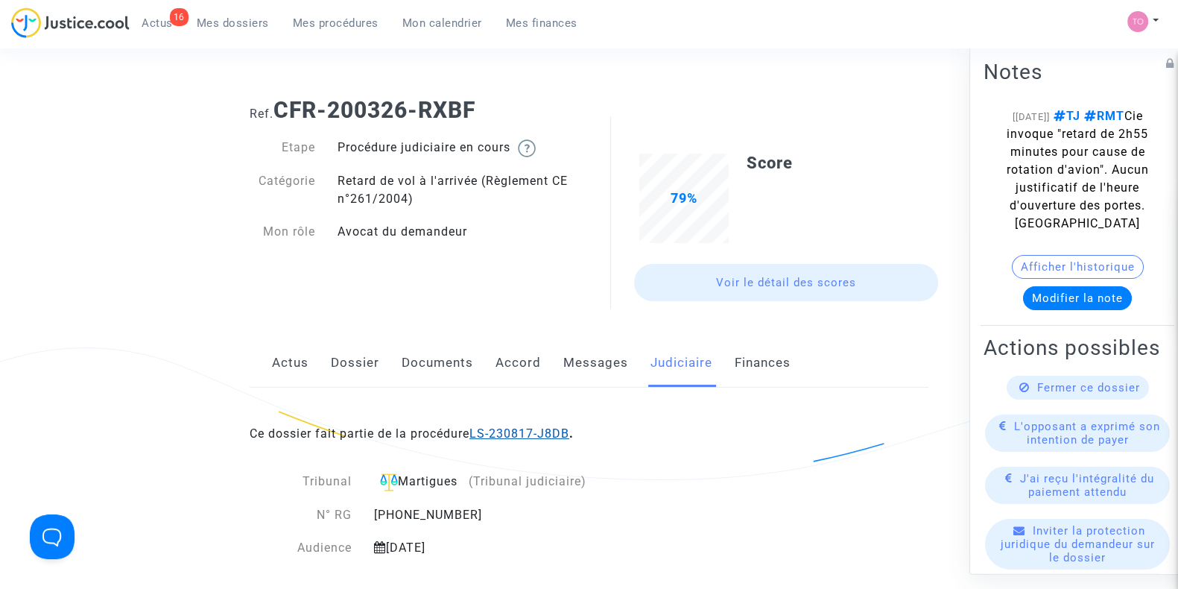
click at [515, 434] on link "LS-230817-J8DB" at bounding box center [520, 433] width 100 height 14
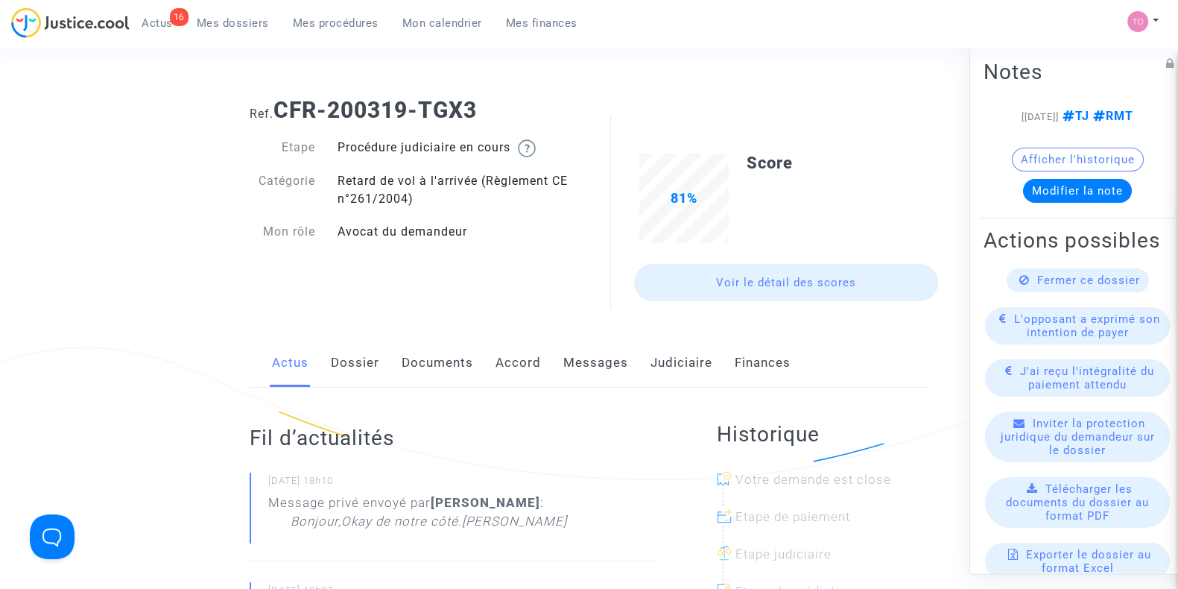
click at [693, 359] on link "Judiciaire" at bounding box center [682, 362] width 62 height 49
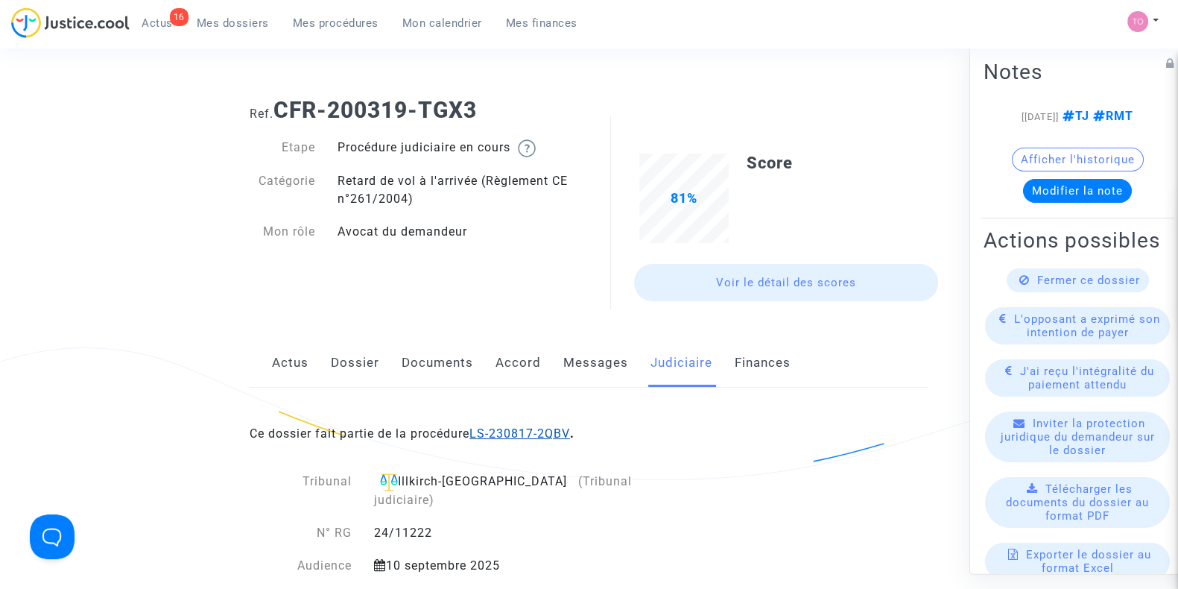
click at [540, 429] on link "LS-230817-2QBV" at bounding box center [520, 433] width 101 height 14
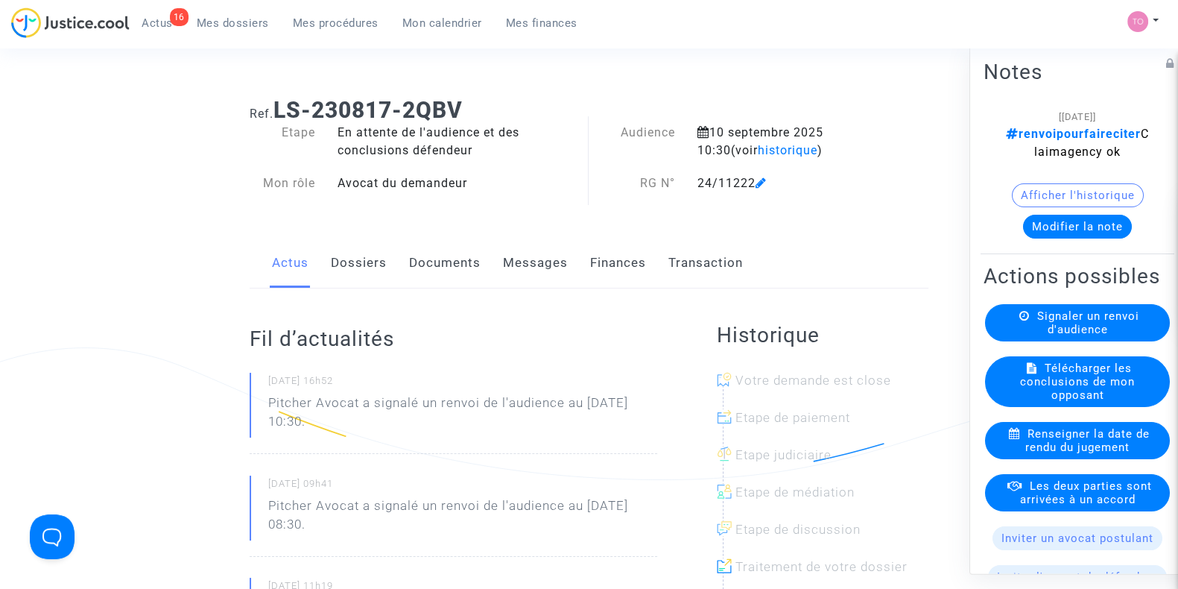
click at [767, 154] on span at bounding box center [761, 140] width 11 height 100
click at [758, 154] on span "historique" at bounding box center [788, 150] width 60 height 14
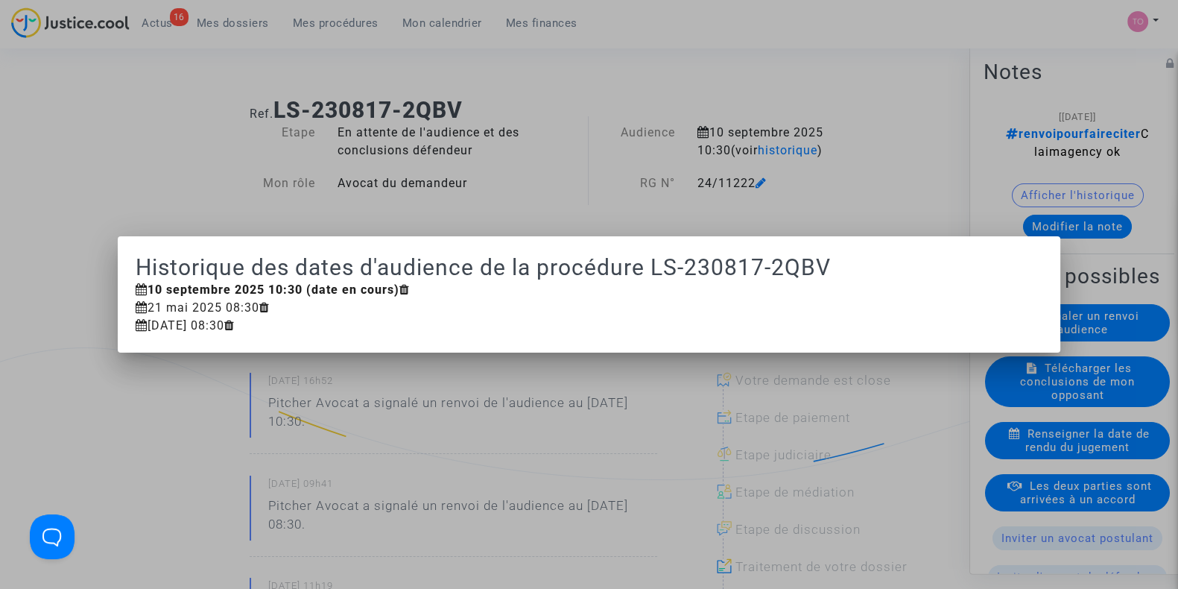
click at [847, 171] on div at bounding box center [589, 294] width 1178 height 589
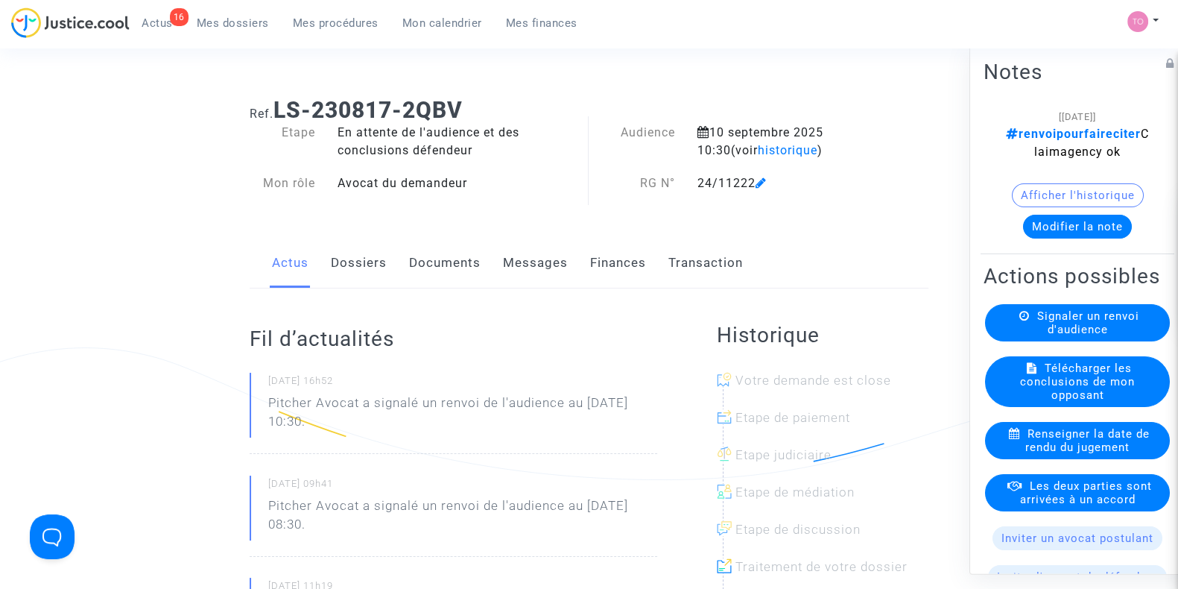
click at [1051, 336] on span "Signaler un renvoi d'audience" at bounding box center [1089, 322] width 102 height 27
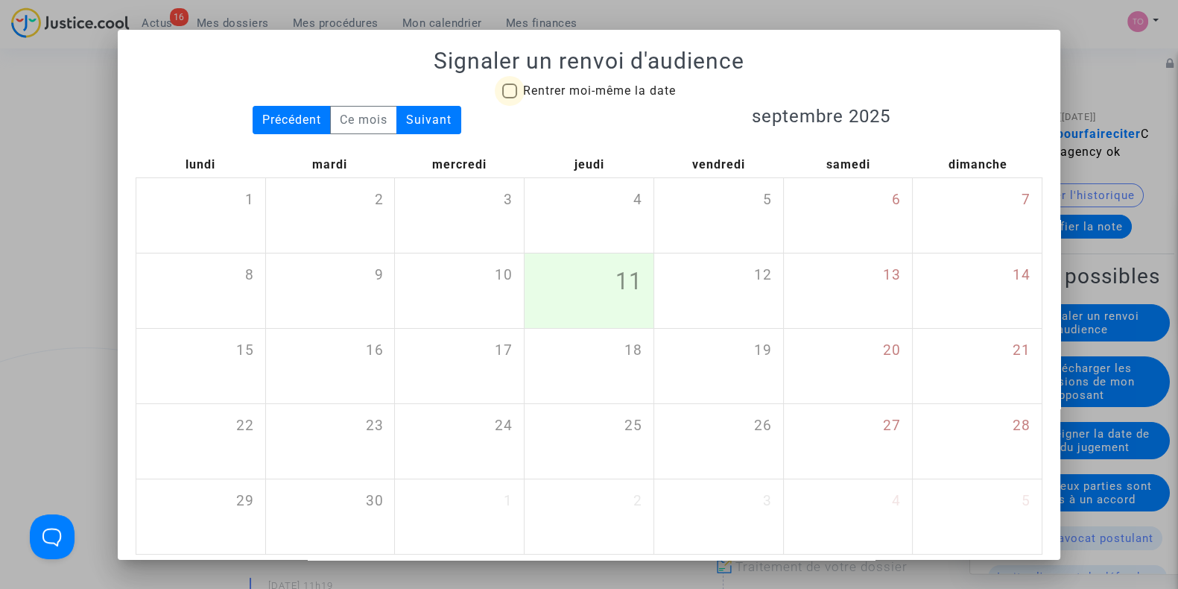
click at [502, 89] on span at bounding box center [509, 90] width 15 height 15
click at [509, 98] on input "Rentrer moi-même la date" at bounding box center [509, 98] width 1 height 1
checkbox input "true"
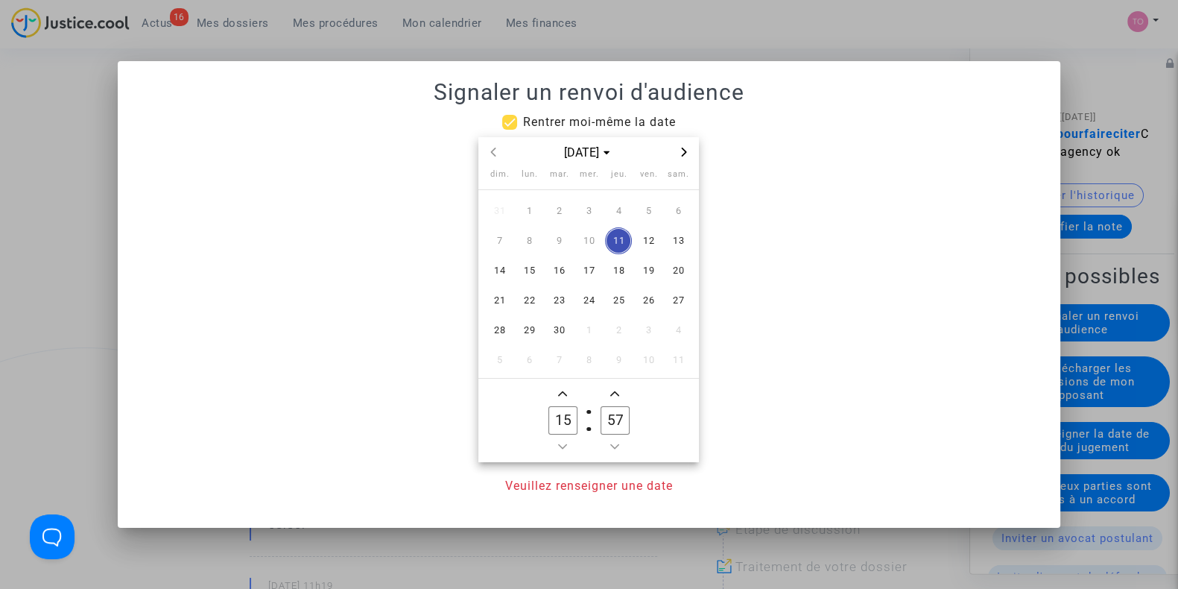
click at [686, 147] on span "Next month" at bounding box center [684, 152] width 18 height 18
click at [589, 277] on span "12" at bounding box center [588, 270] width 27 height 27
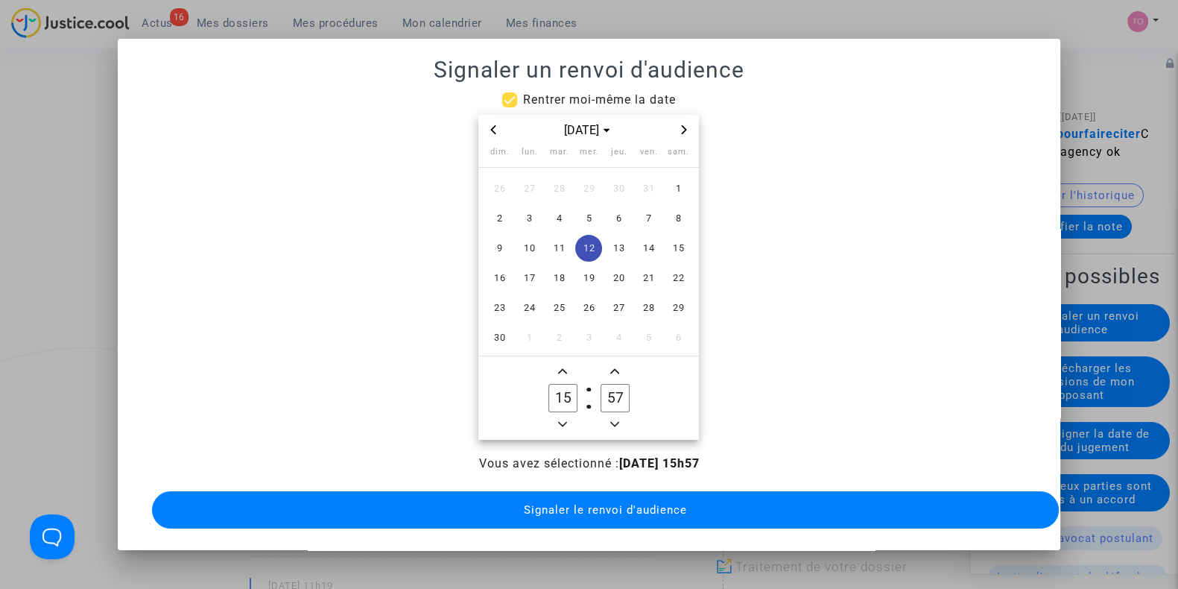
click at [556, 415] on button "Minus a hour" at bounding box center [563, 424] width 18 height 19
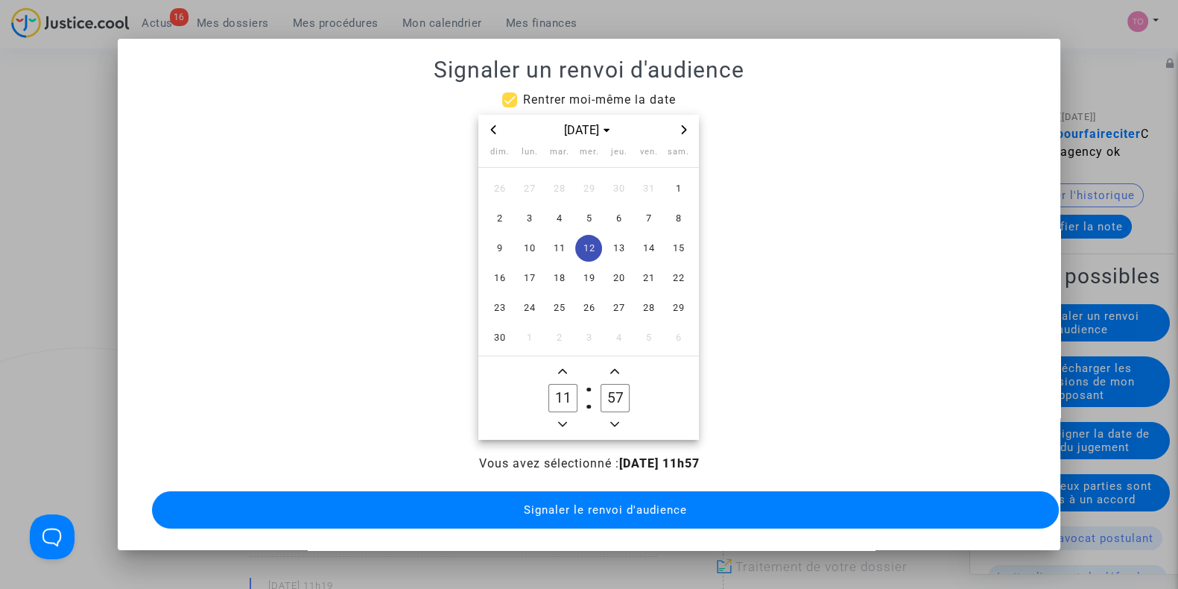
type input "10"
click at [615, 422] on icon "Minus a minute" at bounding box center [614, 424] width 9 height 5
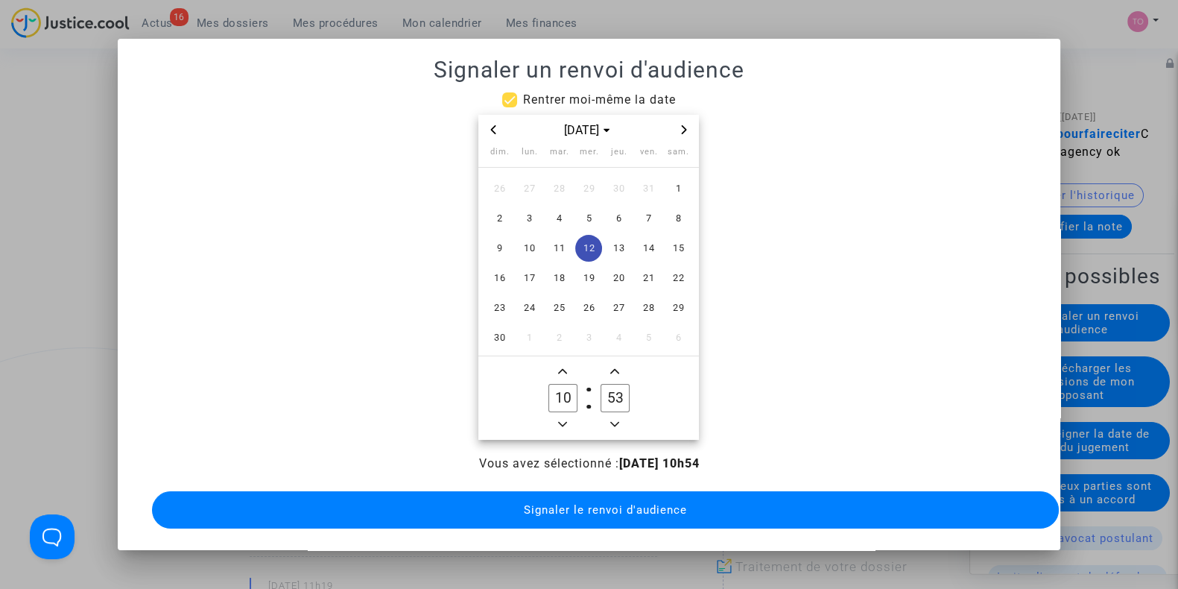
click at [615, 422] on icon "Minus a minute" at bounding box center [614, 424] width 9 height 5
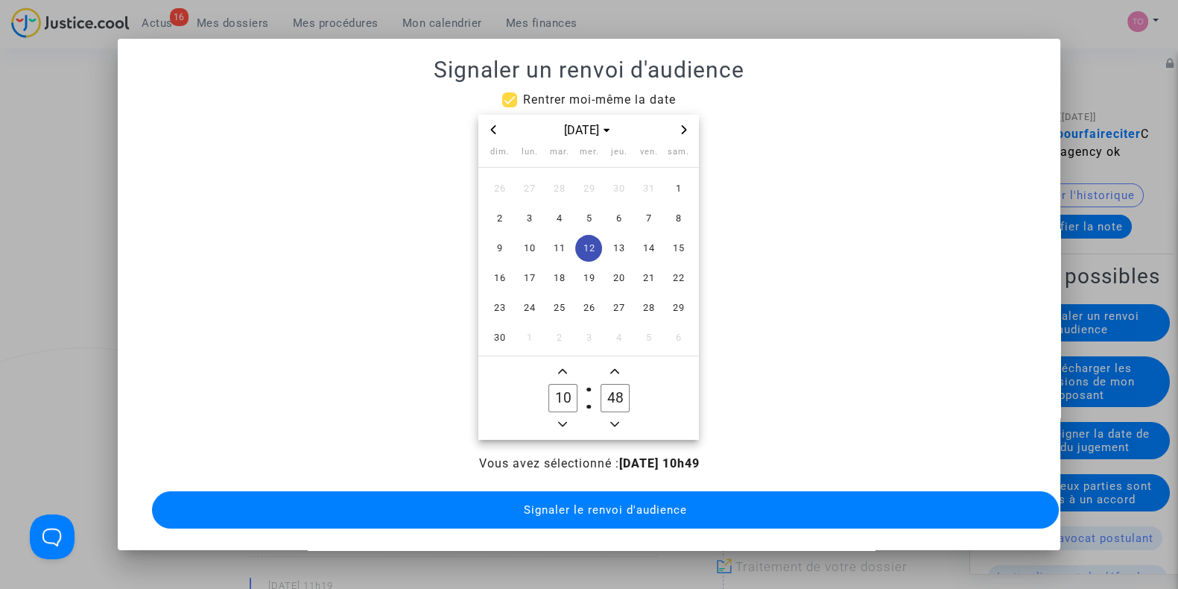
click at [615, 422] on icon "Minus a minute" at bounding box center [614, 424] width 9 height 5
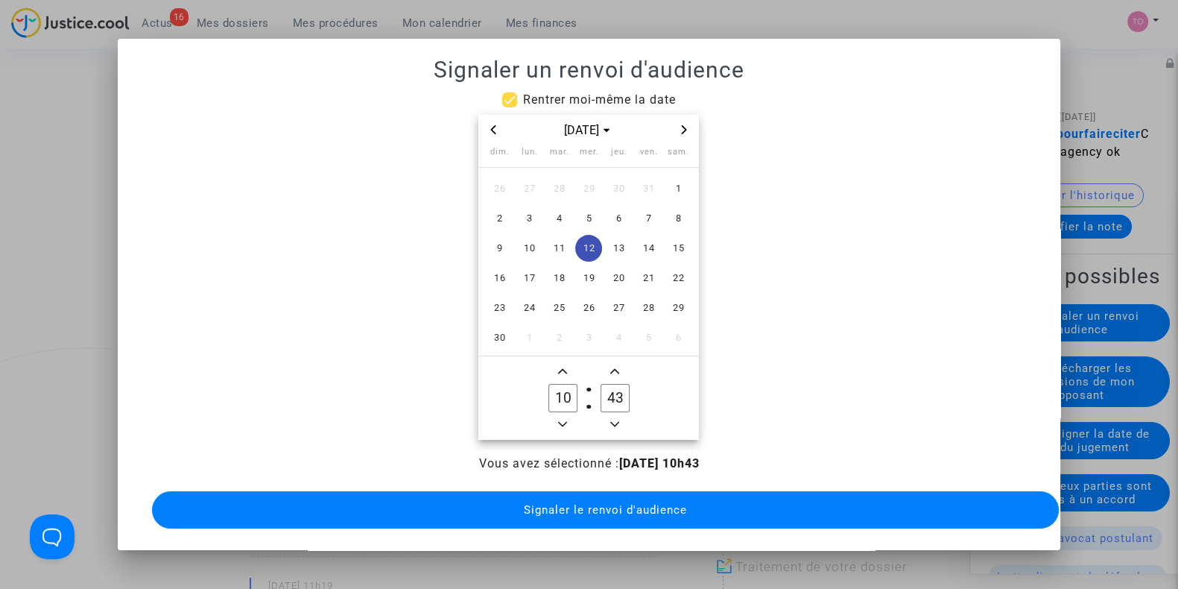
click at [615, 422] on icon "Minus a minute" at bounding box center [614, 424] width 9 height 5
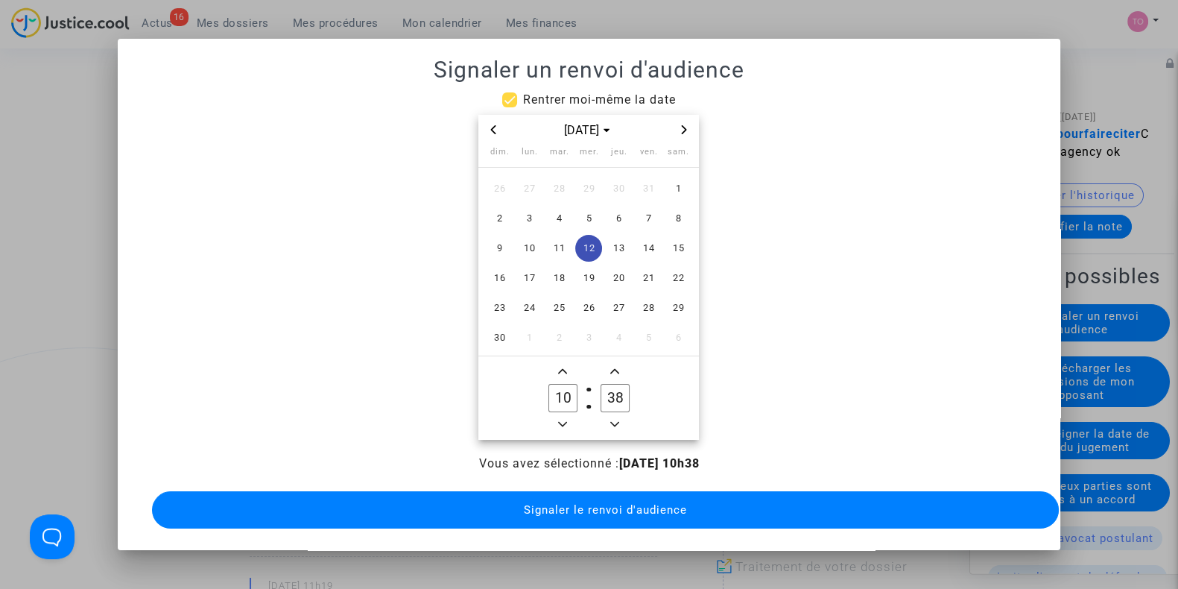
click at [615, 422] on icon "Minus a minute" at bounding box center [614, 424] width 9 height 5
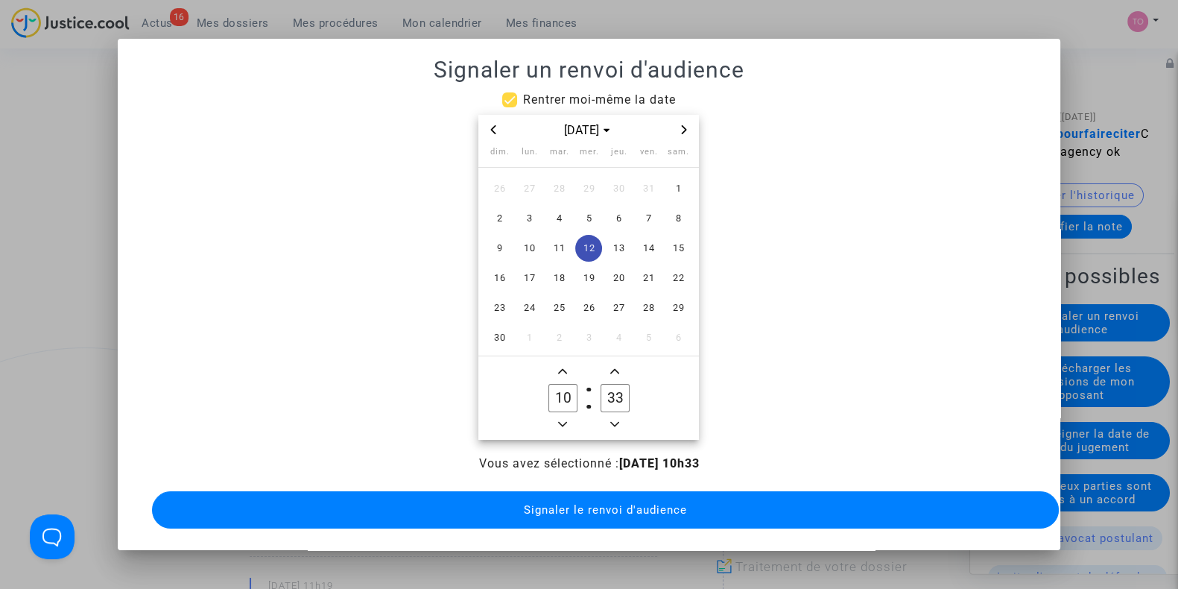
click at [615, 422] on icon "Minus a minute" at bounding box center [614, 424] width 9 height 5
click at [613, 367] on icon "Add a minute" at bounding box center [614, 371] width 9 height 9
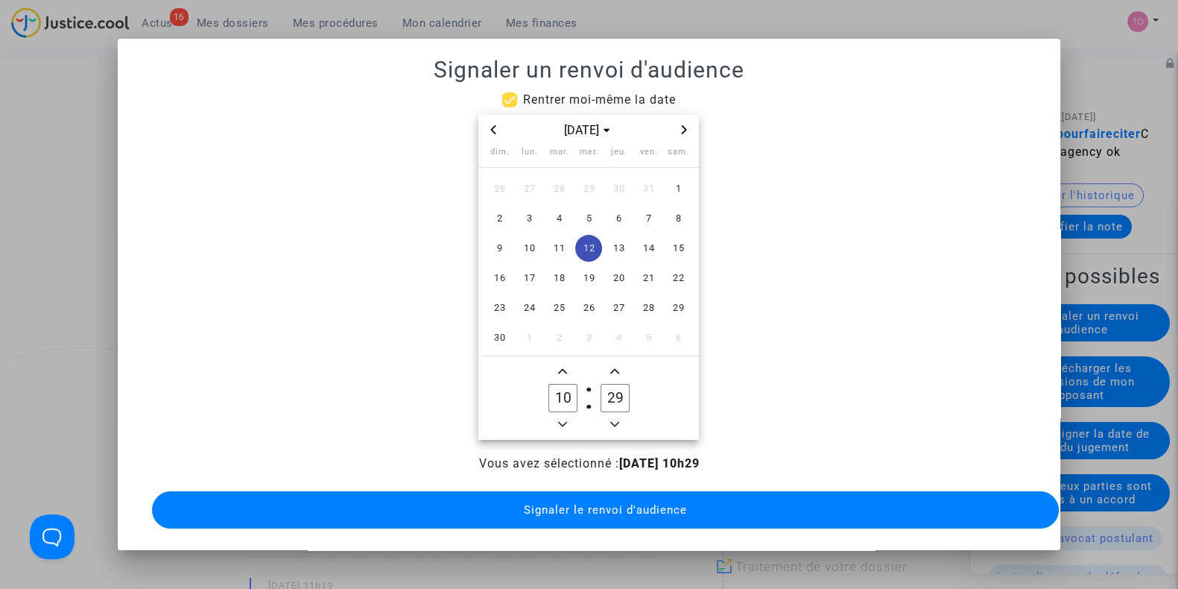
type input "30"
click at [567, 503] on span "Signaler le renvoi d'audience" at bounding box center [605, 509] width 163 height 13
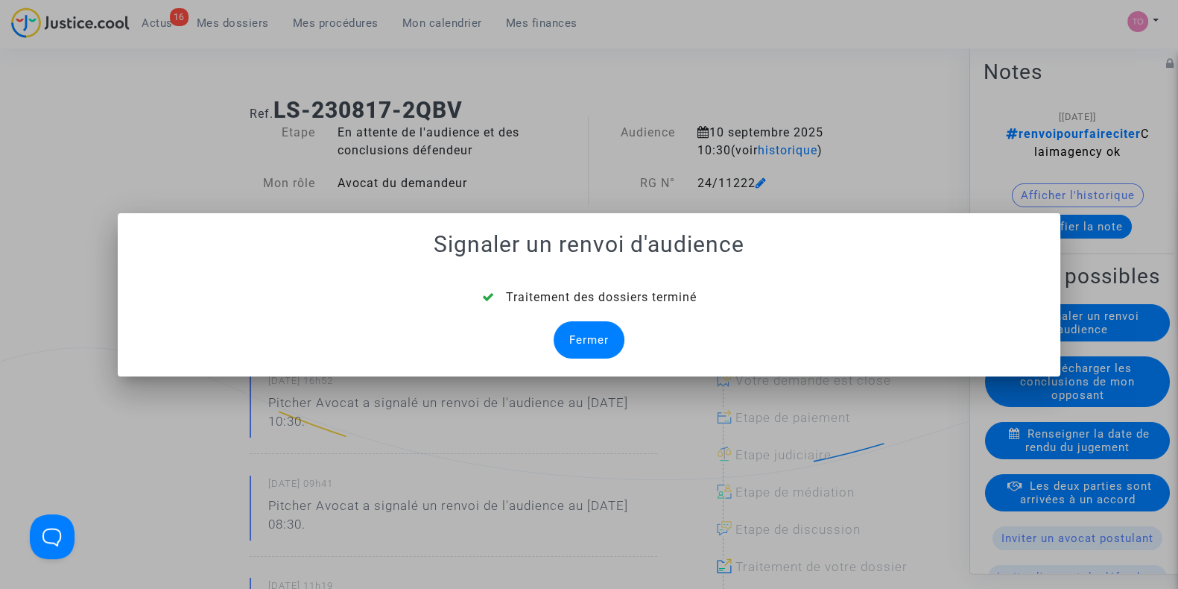
click at [583, 337] on div "Fermer" at bounding box center [589, 339] width 71 height 37
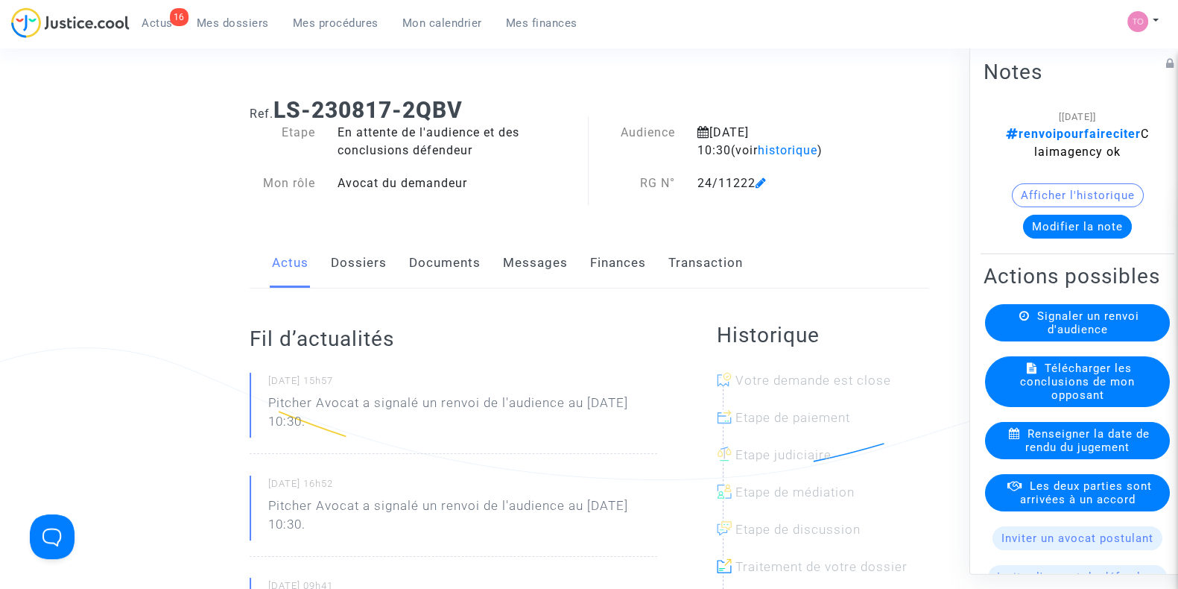
click at [356, 266] on link "Dossiers" at bounding box center [359, 263] width 56 height 49
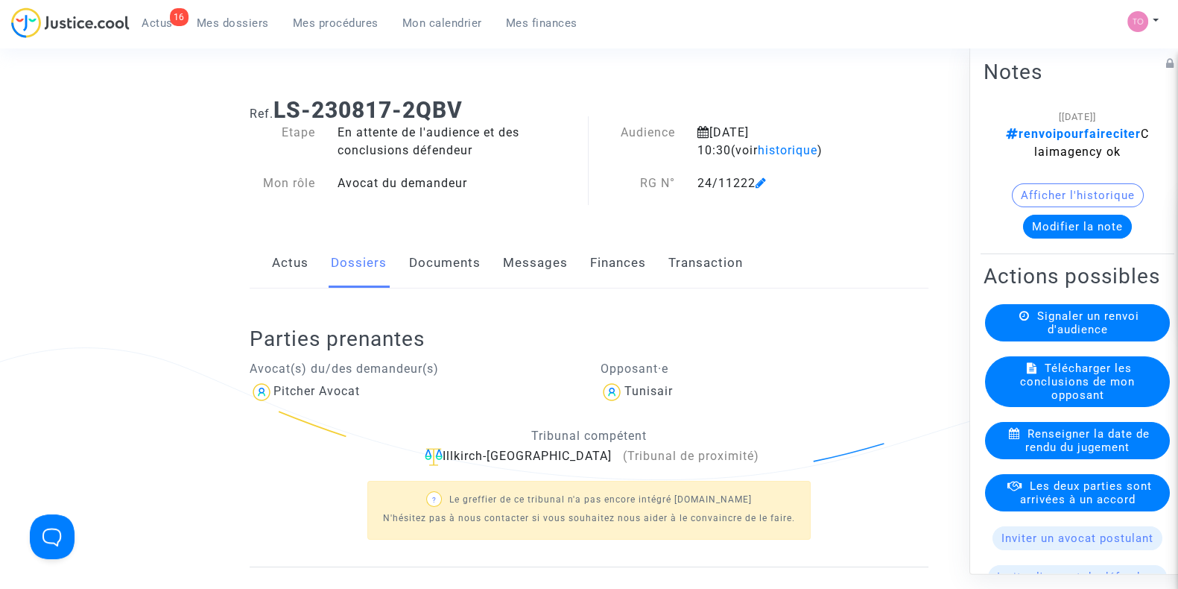
drag, startPoint x: 302, startPoint y: 261, endPoint x: 518, endPoint y: 197, distance: 225.5
click at [518, 197] on div "Etape En attente de l'audience et des conclusions défendeur Mon rôle Avocat du …" at bounding box center [414, 166] width 351 height 84
click at [1047, 190] on button "Afficher l'historique" at bounding box center [1078, 195] width 132 height 24
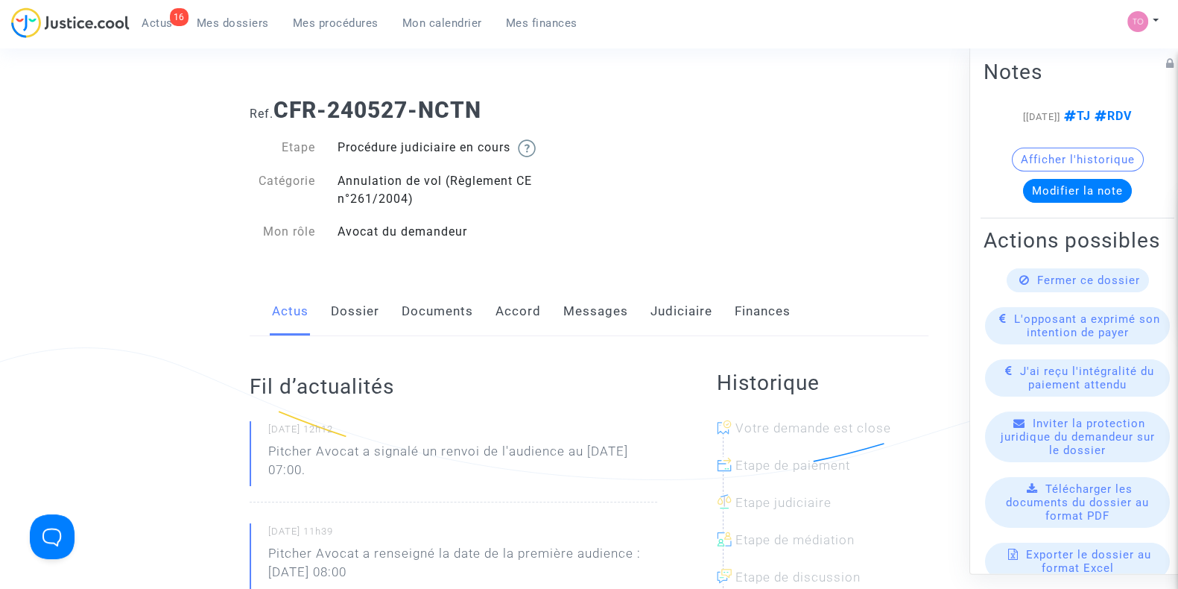
click at [485, 305] on div "Actus Dossier Documents Accord Messages Judiciaire Finances" at bounding box center [589, 312] width 679 height 50
click at [502, 311] on link "Accord" at bounding box center [518, 311] width 45 height 49
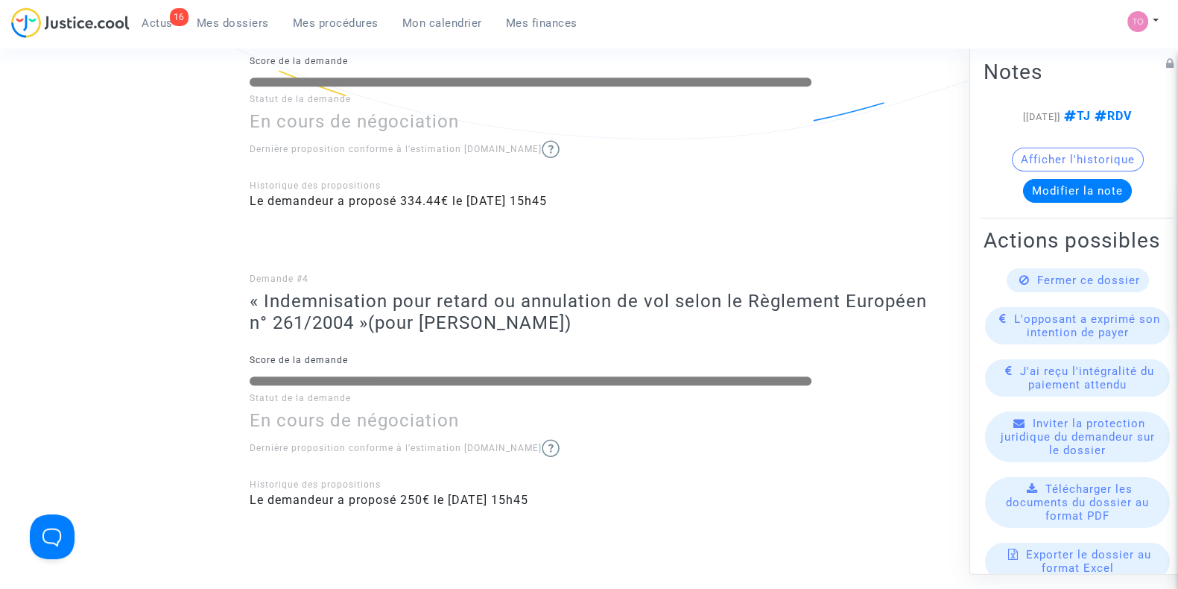
scroll to position [997, 0]
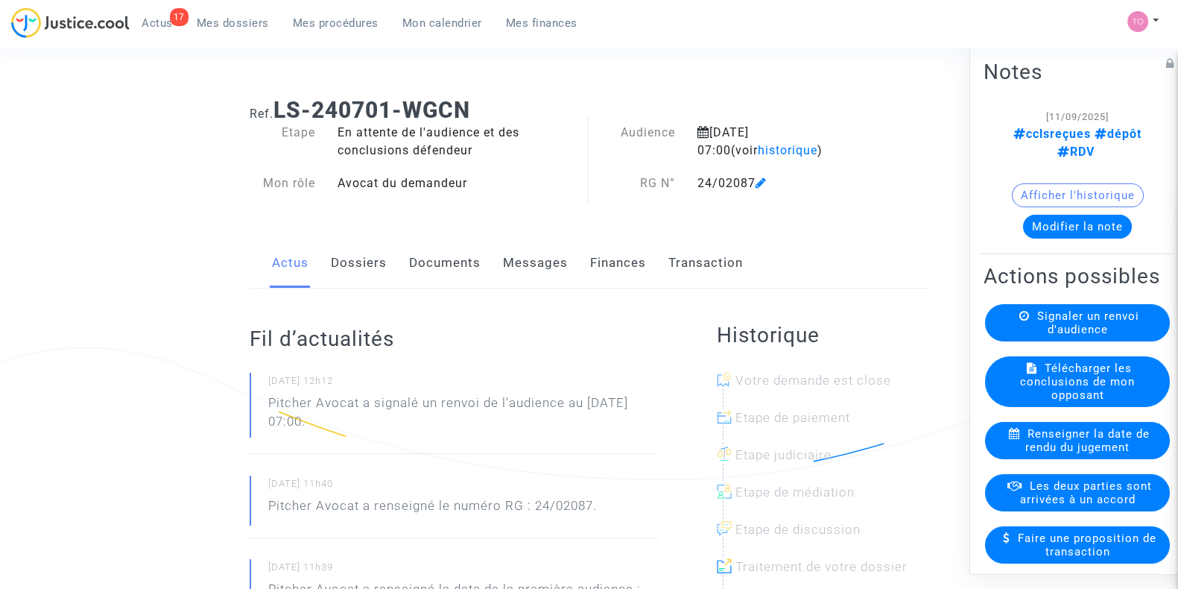
click at [505, 266] on link "Messages" at bounding box center [535, 263] width 65 height 49
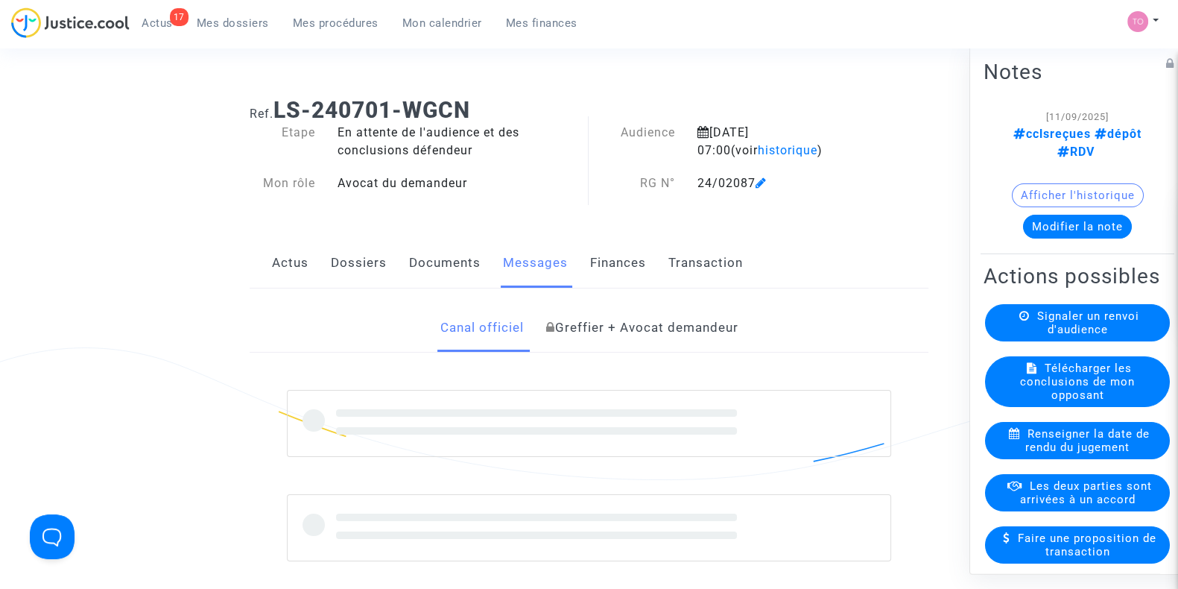
click at [458, 268] on link "Documents" at bounding box center [445, 263] width 72 height 49
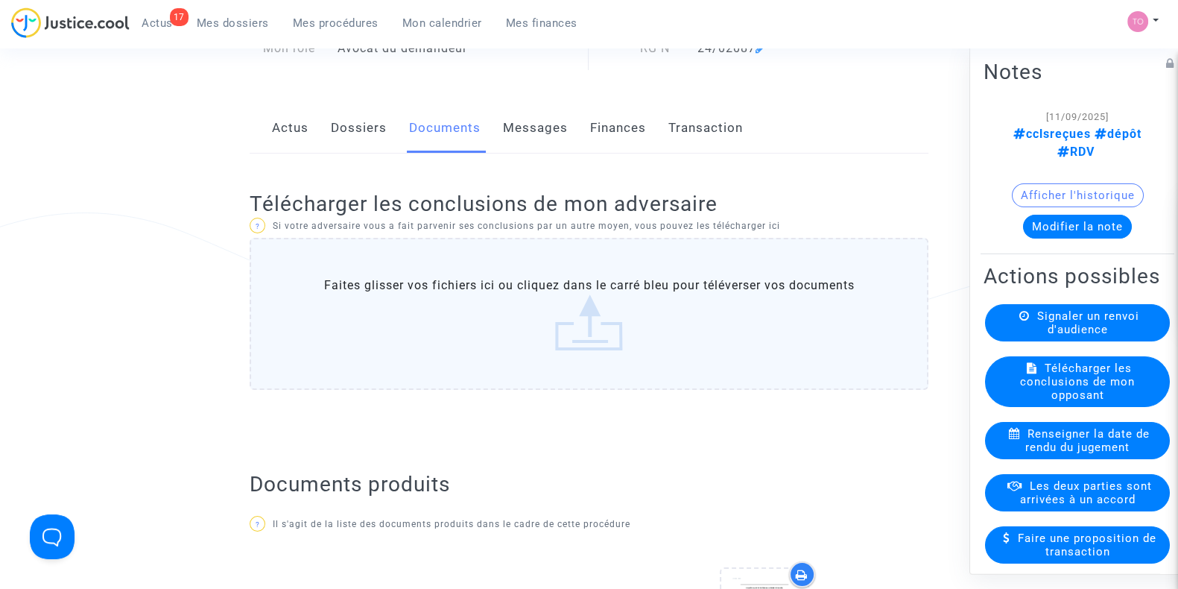
scroll to position [136, 0]
click at [546, 306] on label "Faites glisser vos fichiers ici ou cliquez dans le carré bleu pour téléverser v…" at bounding box center [589, 313] width 679 height 152
click at [0, 0] on input "Faites glisser vos fichiers ici ou cliquez dans le carré bleu pour téléverser v…" at bounding box center [0, 0] width 0 height 0
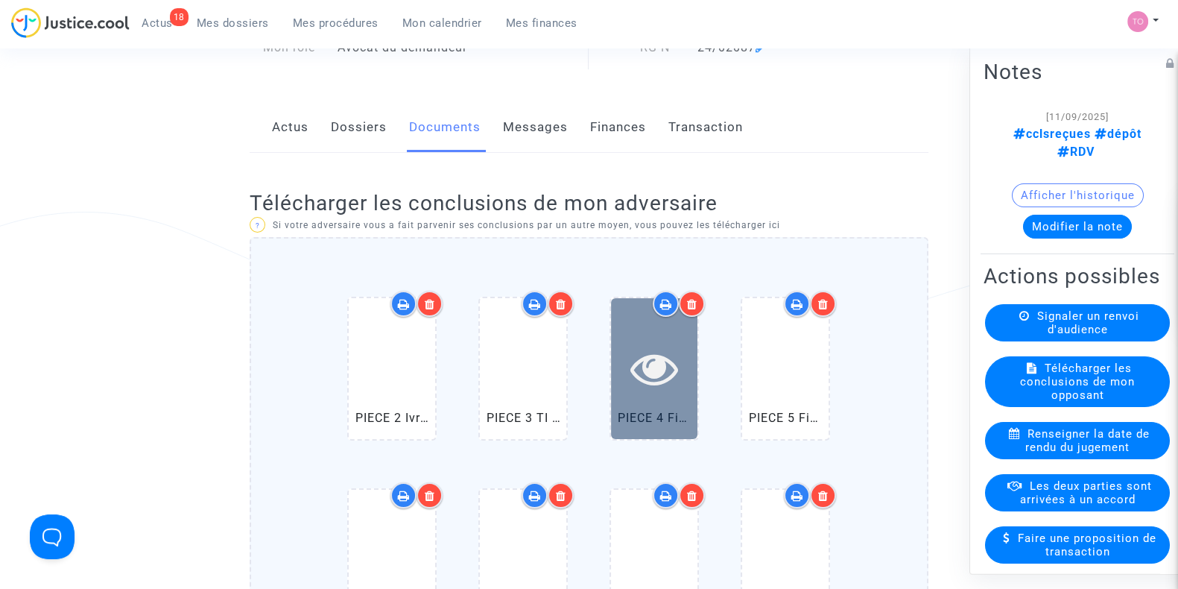
scroll to position [203, 0]
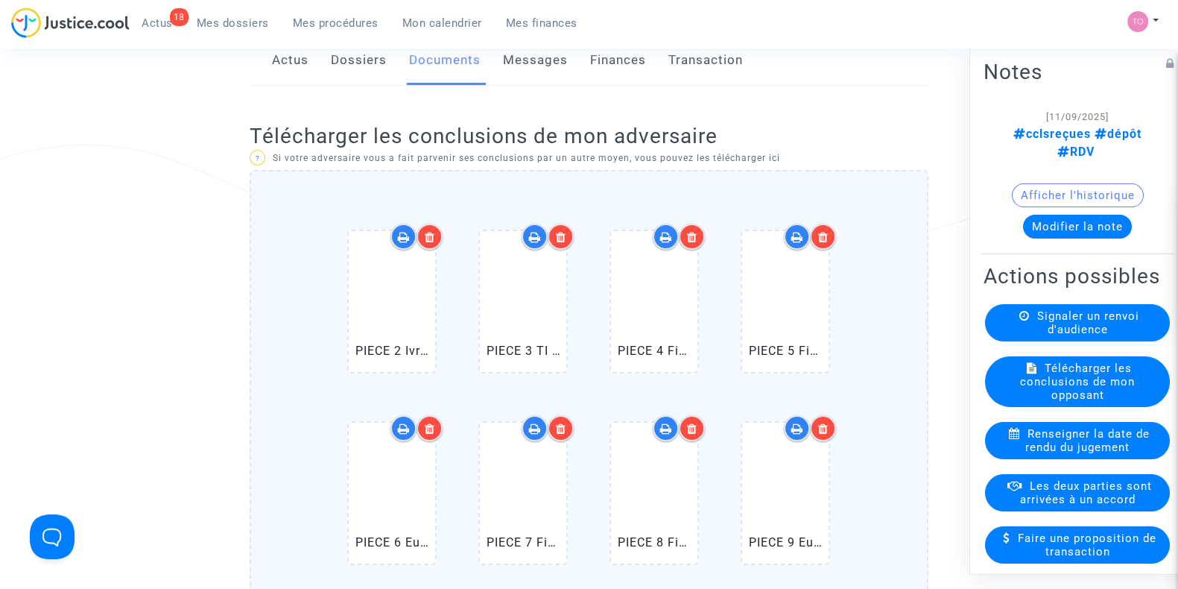
click at [692, 240] on icon at bounding box center [692, 237] width 10 height 12
click at [564, 236] on icon at bounding box center [561, 237] width 10 height 12
click at [428, 236] on icon at bounding box center [430, 237] width 10 height 12
click at [564, 238] on icon at bounding box center [561, 237] width 10 height 12
click at [426, 237] on icon at bounding box center [430, 237] width 10 height 12
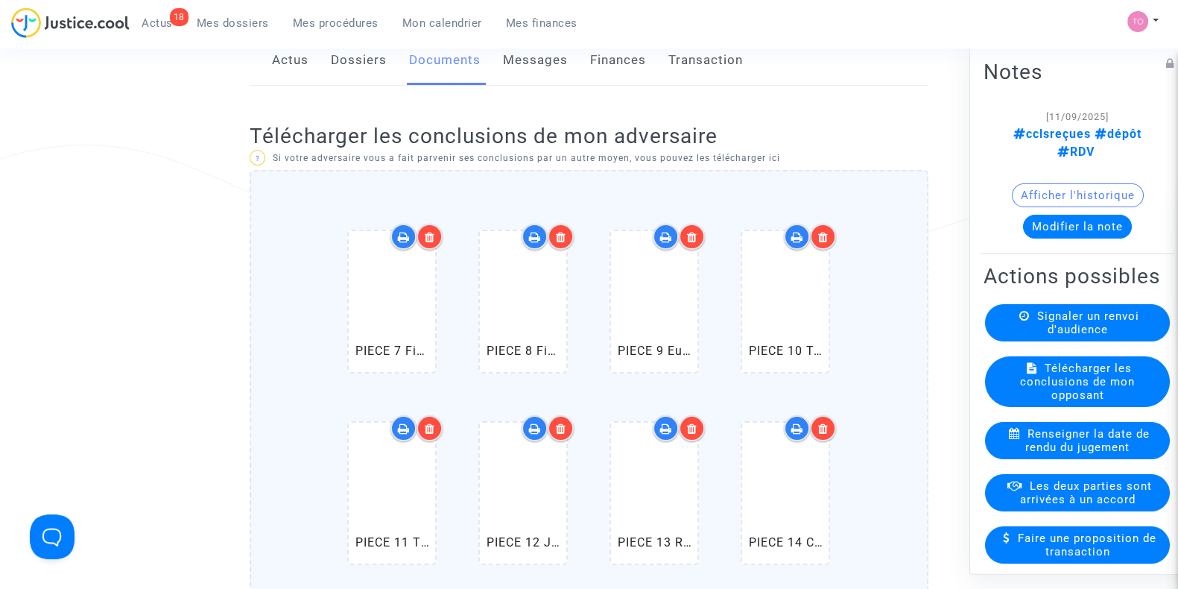
click at [435, 239] on div at bounding box center [430, 237] width 26 height 26
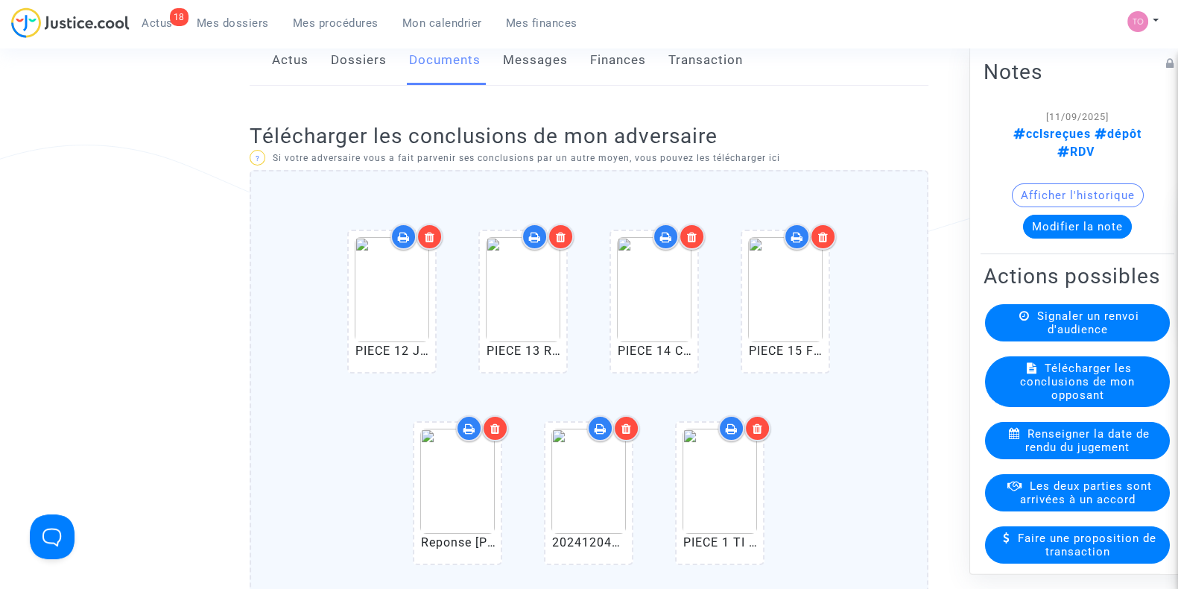
click at [435, 239] on div at bounding box center [430, 237] width 26 height 26
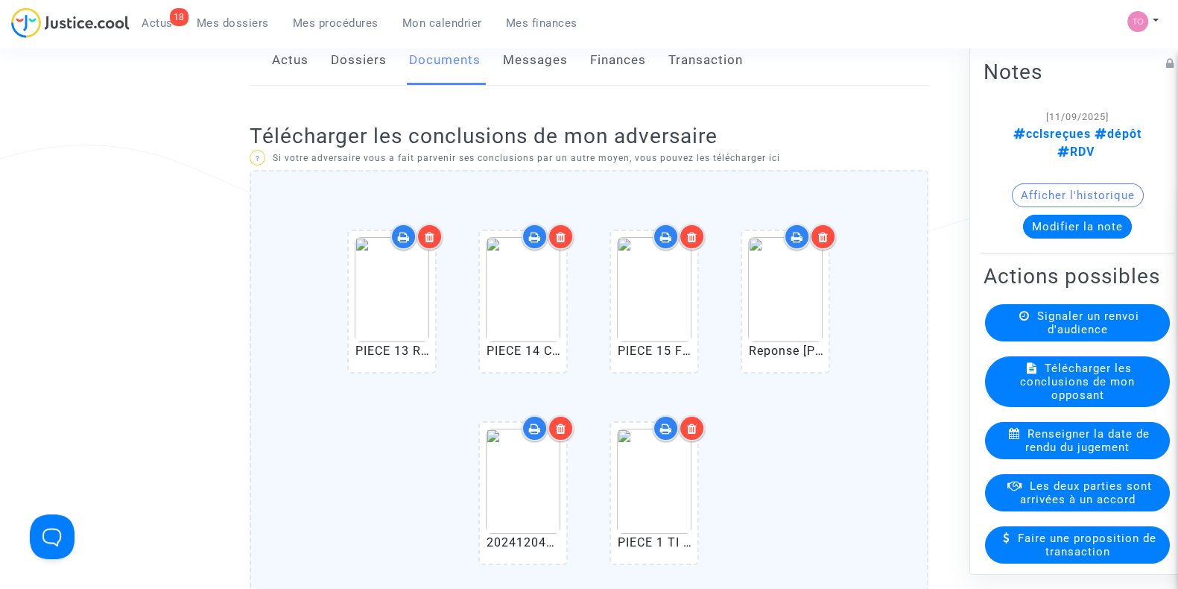
click at [435, 239] on div at bounding box center [430, 237] width 26 height 26
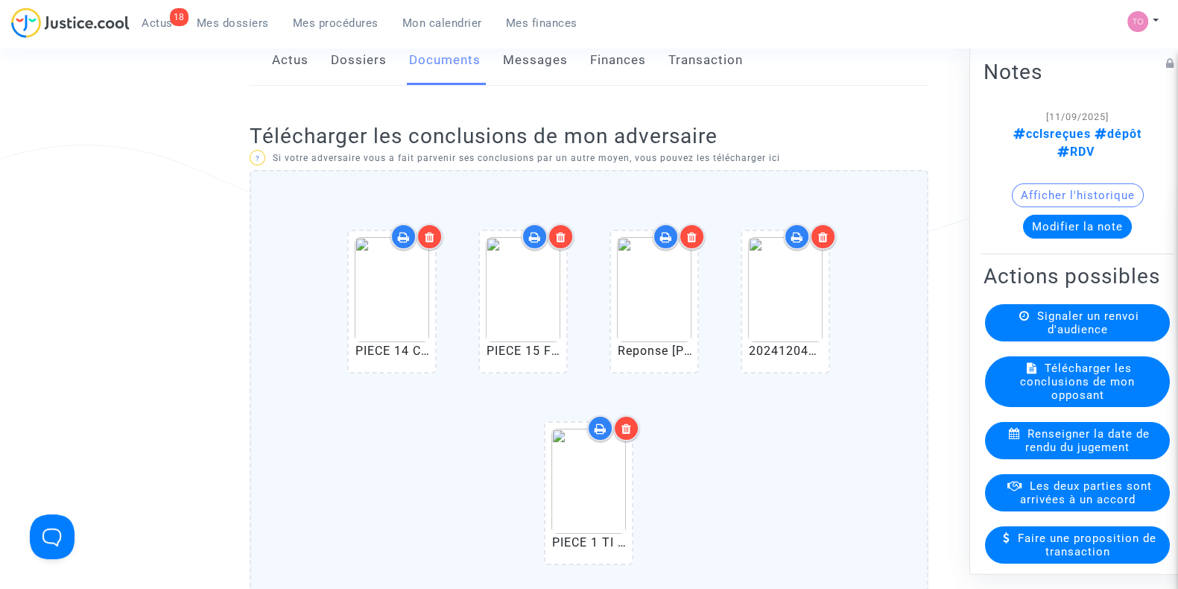
click at [435, 239] on div at bounding box center [430, 237] width 26 height 26
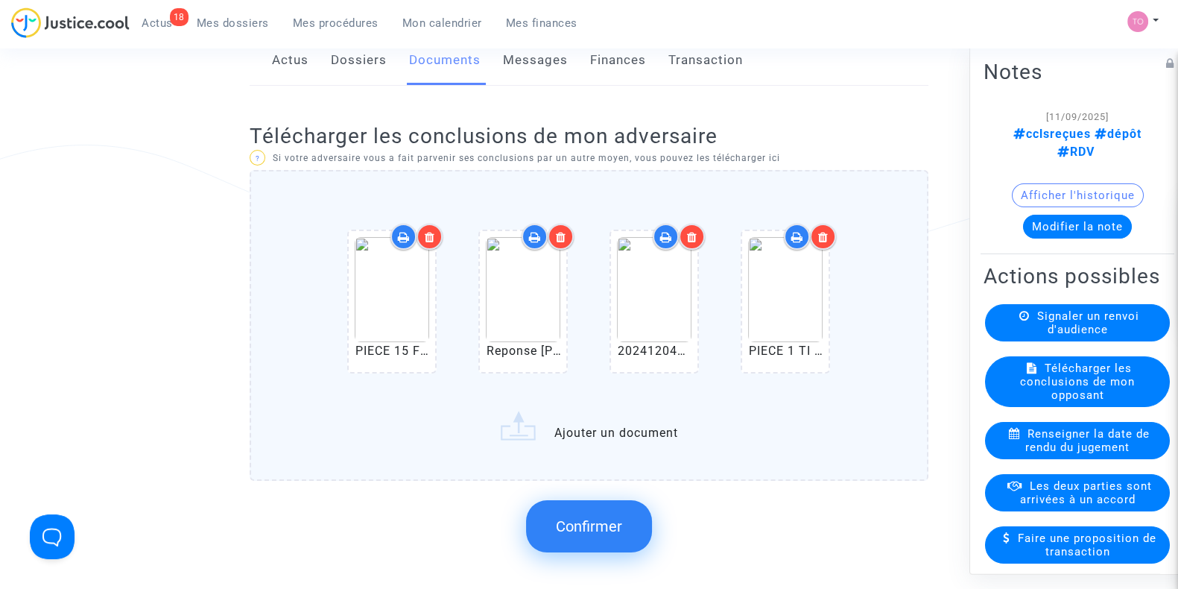
click at [435, 239] on div at bounding box center [430, 237] width 26 height 26
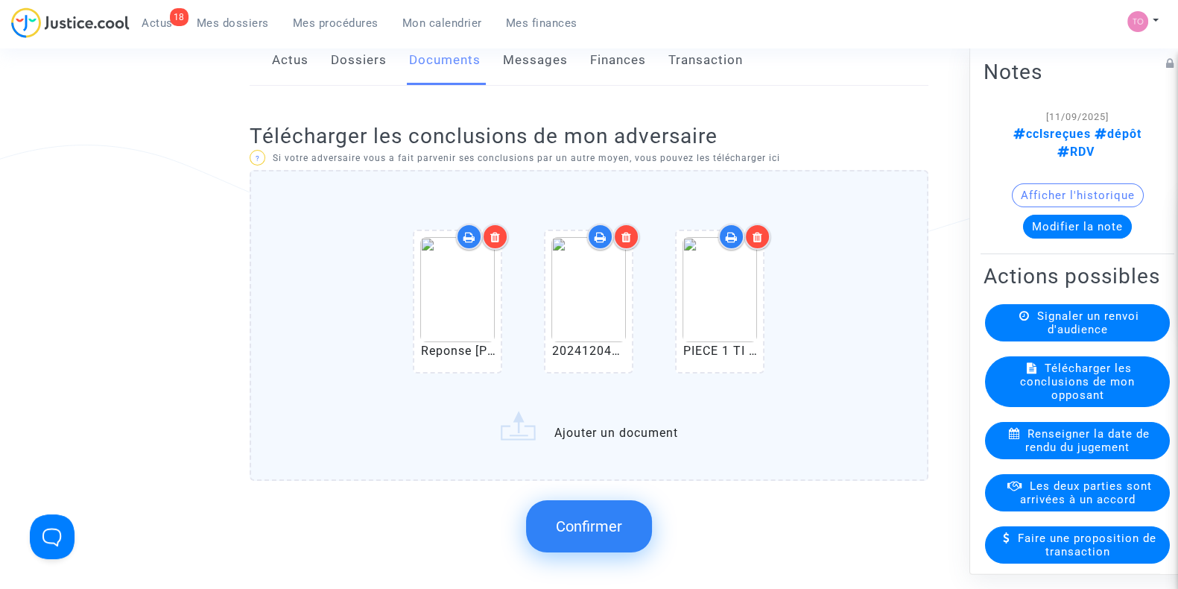
click at [435, 239] on div at bounding box center [457, 301] width 86 height 141
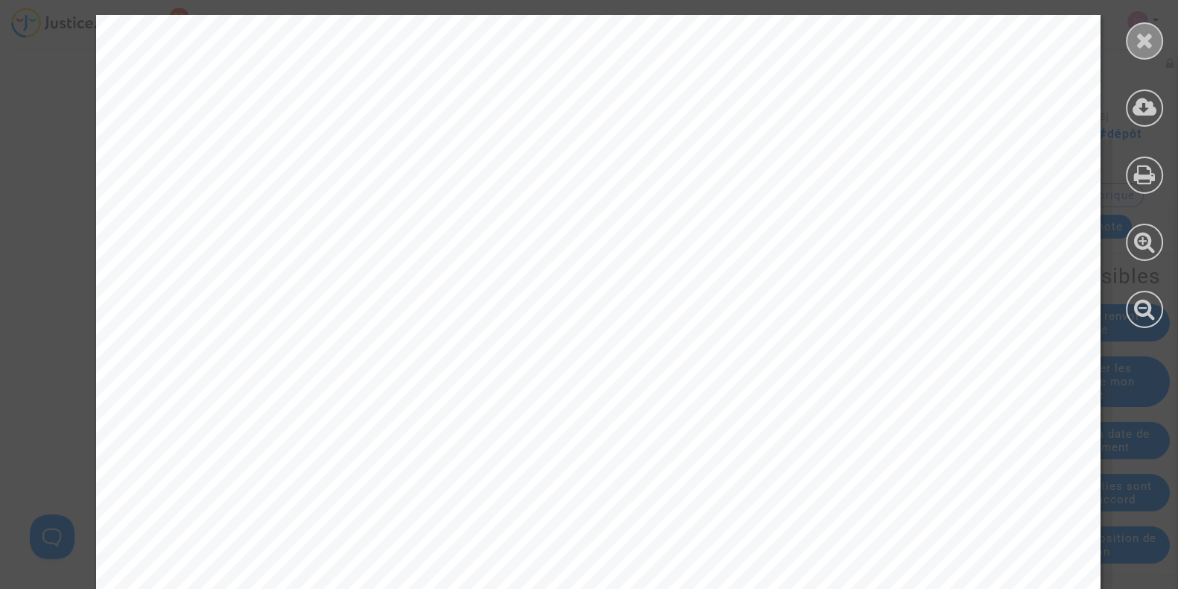
click at [1149, 46] on icon at bounding box center [1145, 40] width 19 height 22
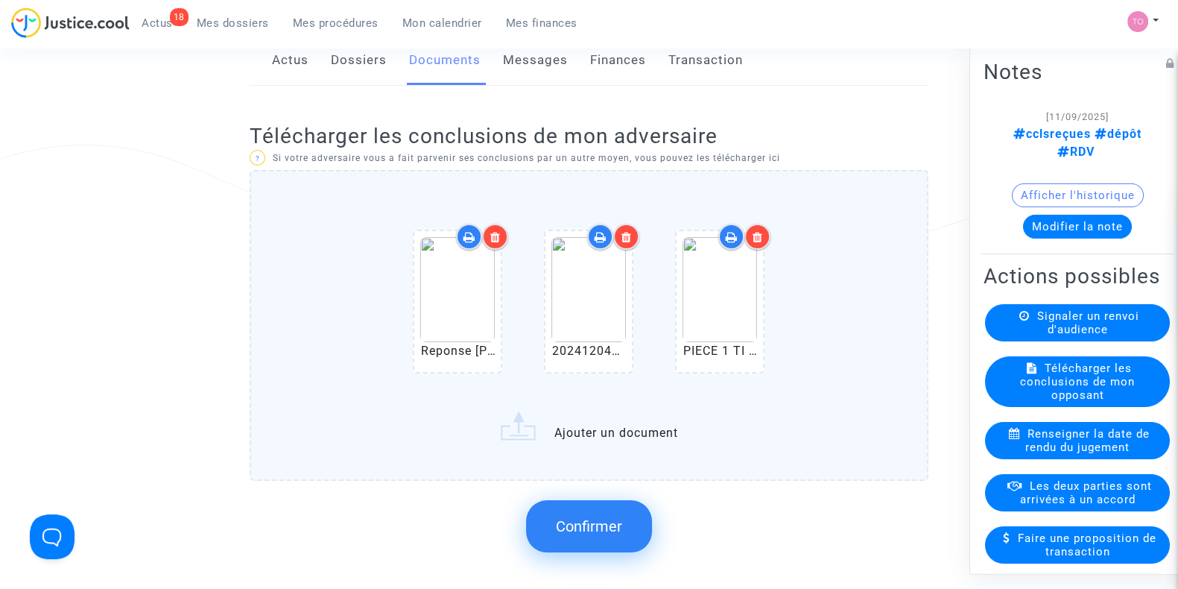
click at [499, 237] on icon at bounding box center [495, 237] width 10 height 12
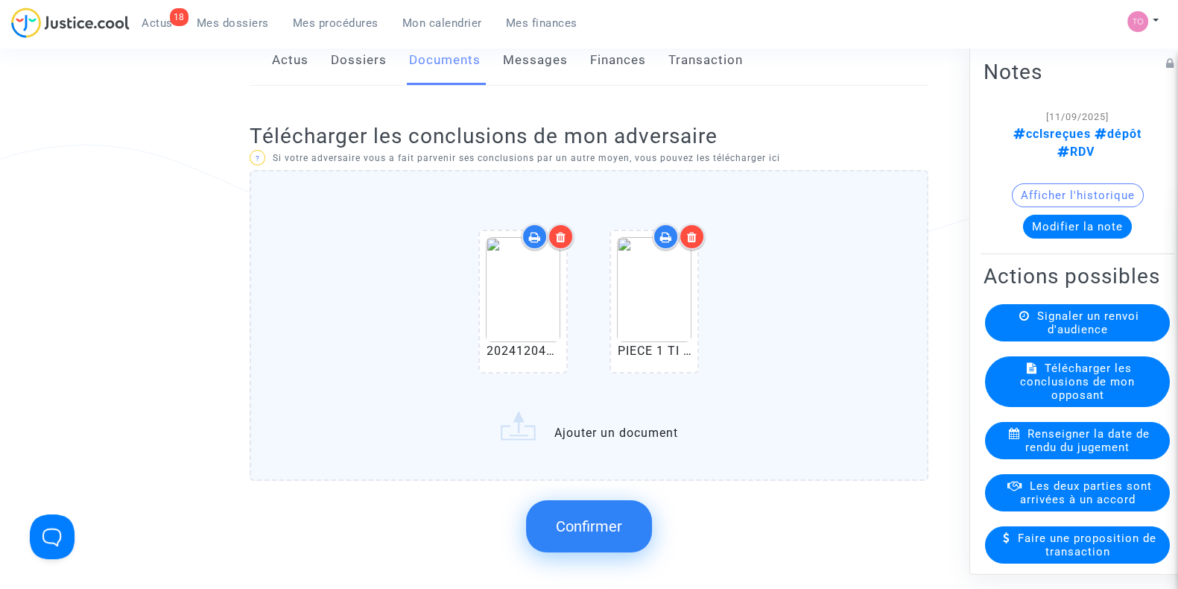
click at [556, 231] on icon at bounding box center [561, 237] width 10 height 12
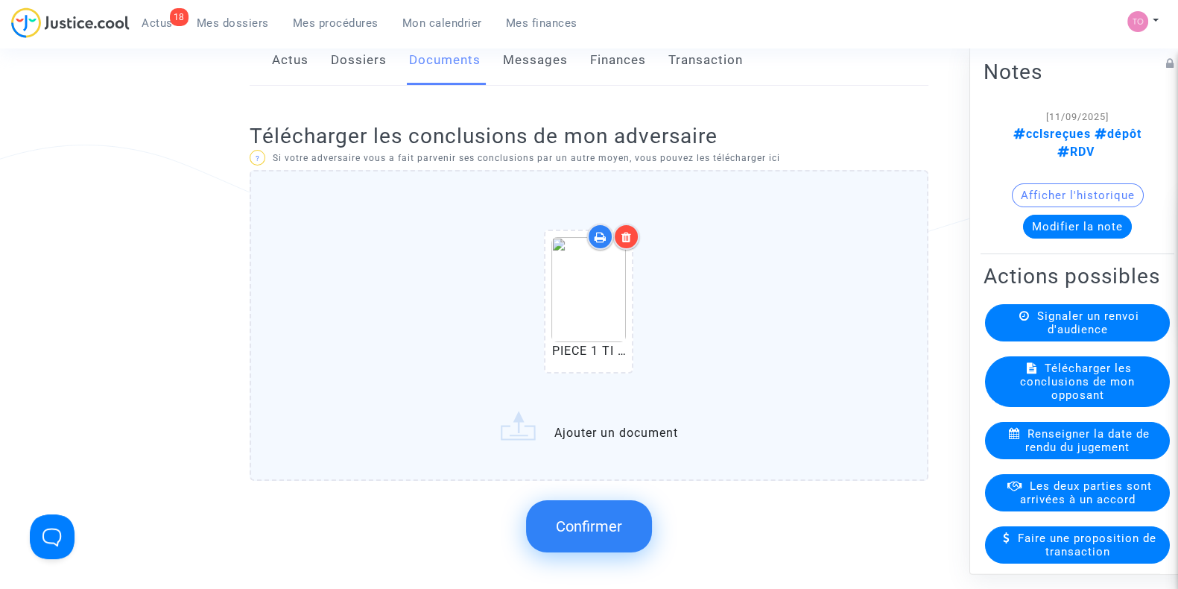
click at [627, 236] on icon at bounding box center [627, 237] width 10 height 12
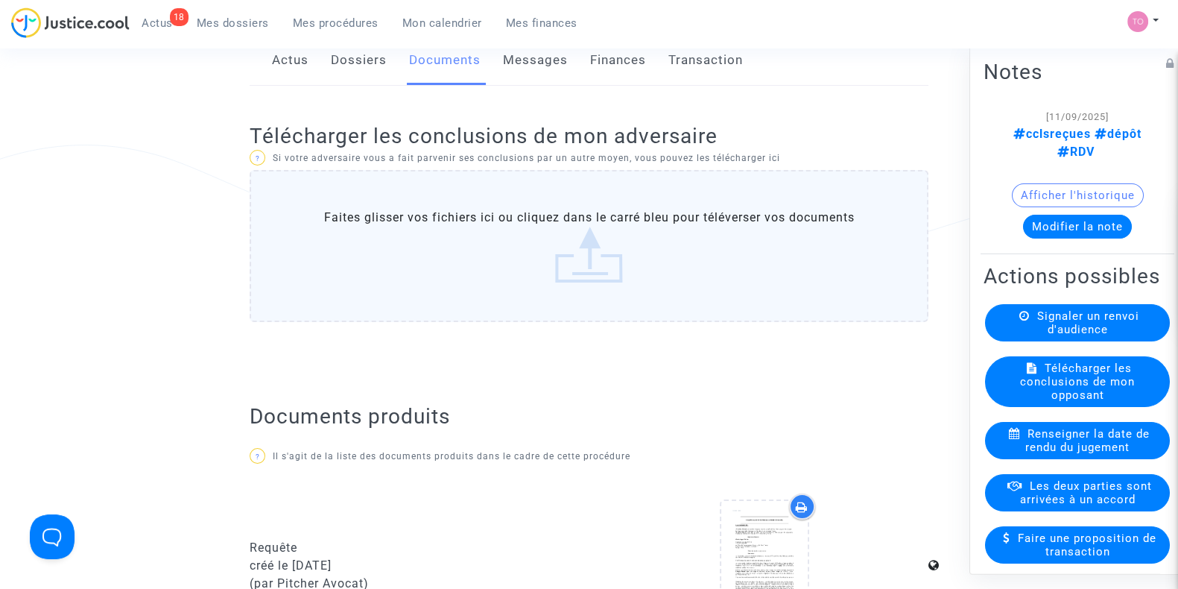
click at [1072, 221] on button "Modifier la note" at bounding box center [1077, 227] width 109 height 24
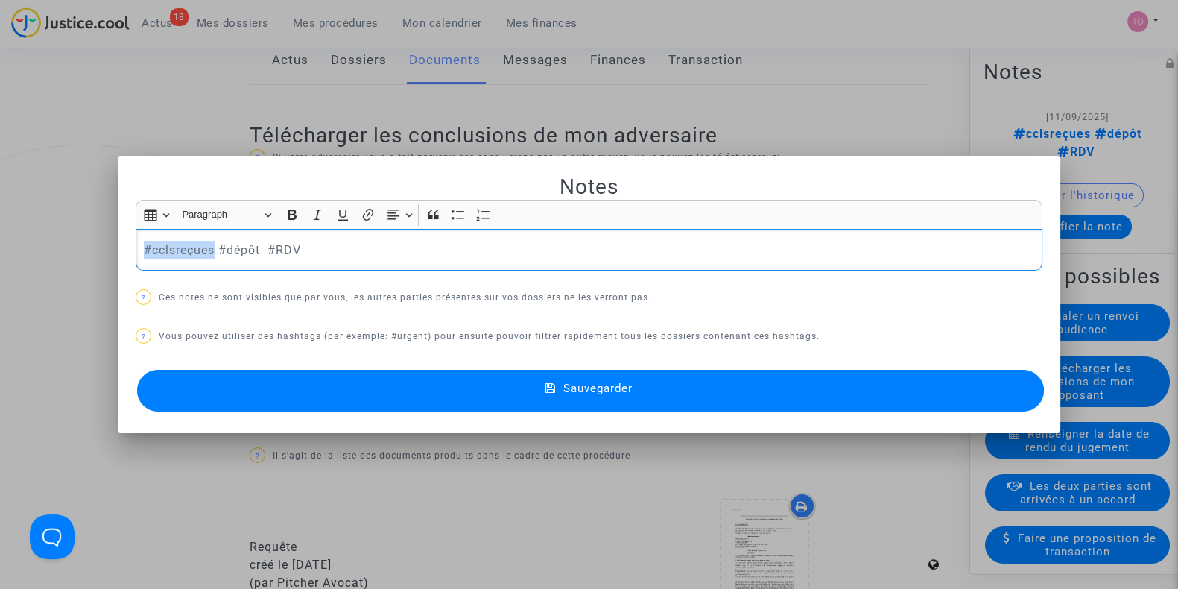
drag, startPoint x: 209, startPoint y: 251, endPoint x: 27, endPoint y: 251, distance: 181.9
click at [27, 251] on div "Notes Rich Text Editor Insert table Insert table Heading Paragraph Paragraph He…" at bounding box center [589, 294] width 1178 height 589
click at [258, 253] on p "#positionàanalyser (pas de ccls reçues) #dépôt #RDV" at bounding box center [589, 250] width 891 height 19
click at [373, 385] on button "Sauvegarder" at bounding box center [590, 391] width 907 height 42
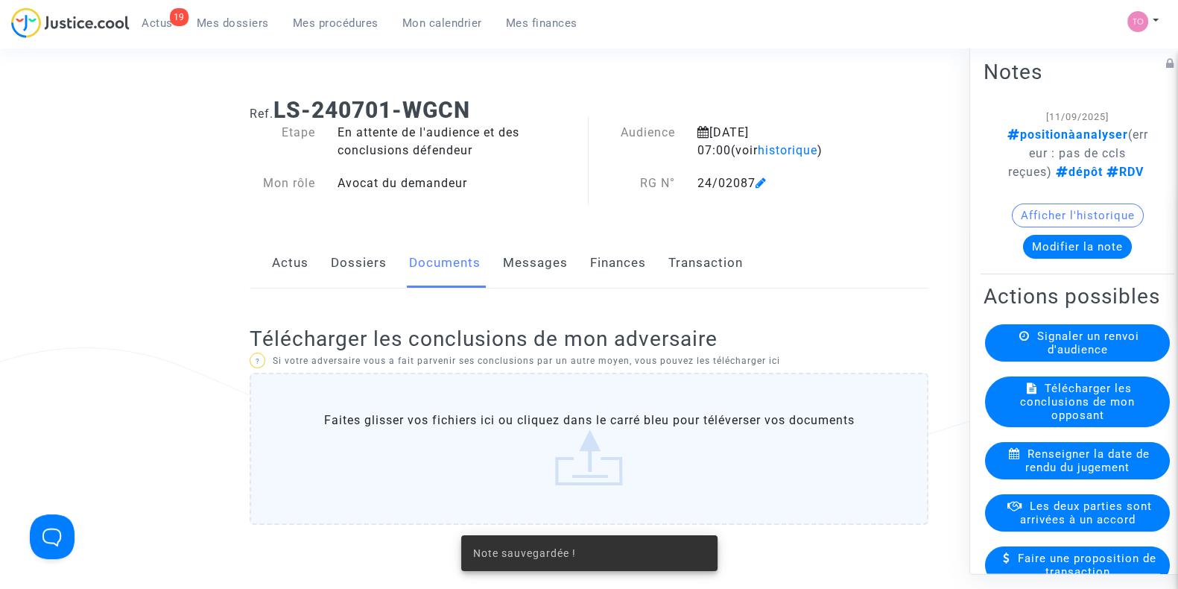
scroll to position [203, 0]
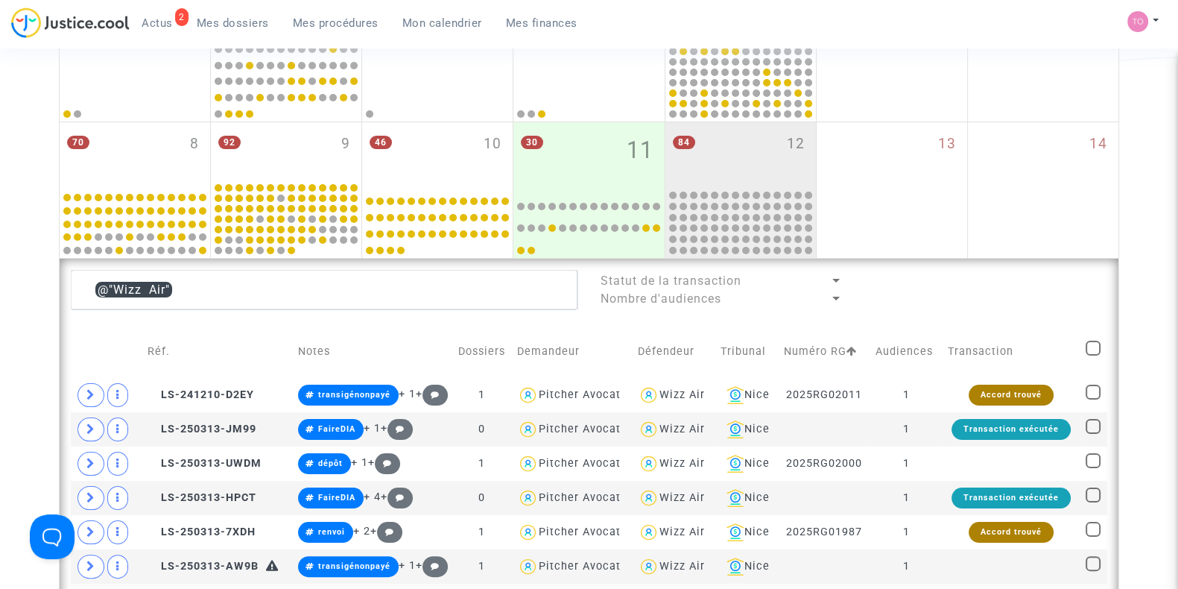
scroll to position [255, 0]
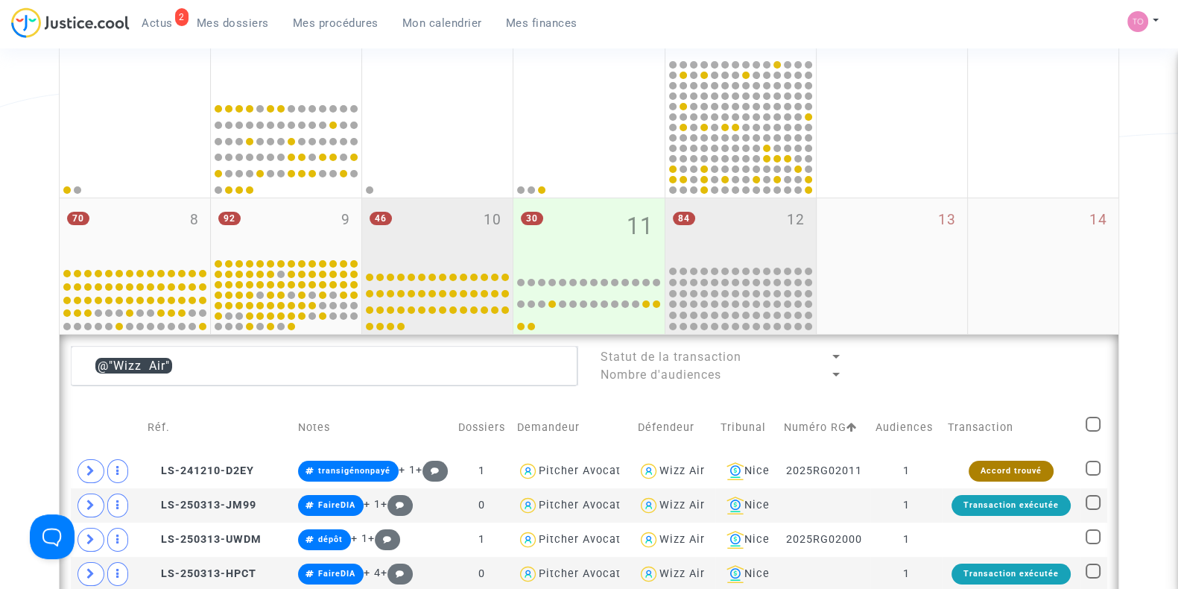
click at [420, 223] on div "46 10" at bounding box center [437, 231] width 151 height 66
type textarea "@"Wizz Air""
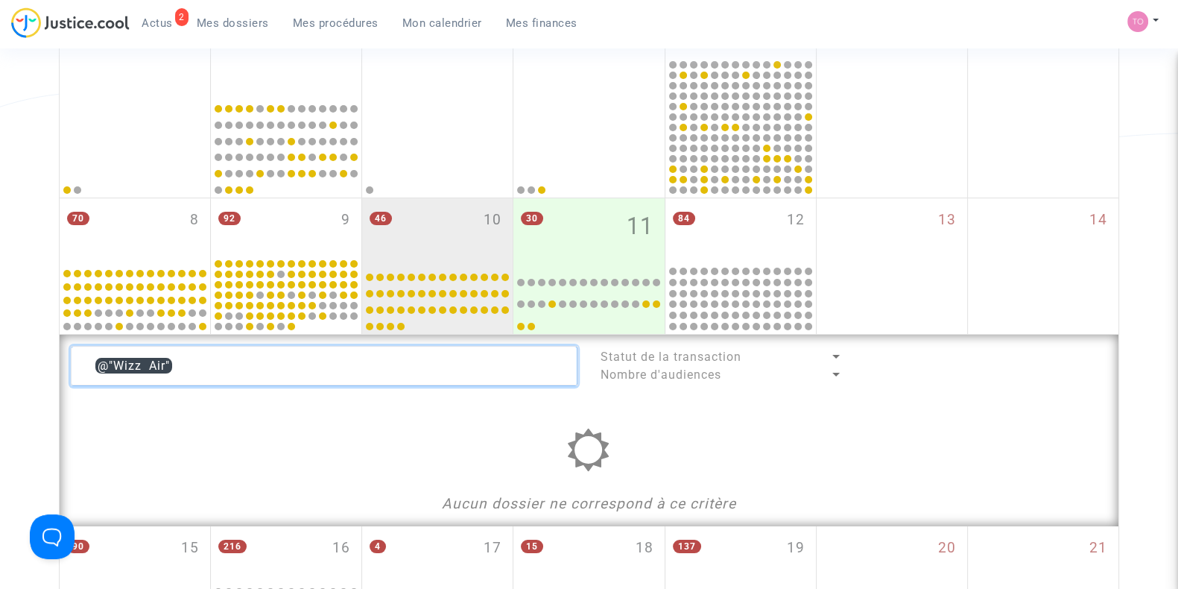
drag, startPoint x: 210, startPoint y: 359, endPoint x: 0, endPoint y: 393, distance: 212.9
click at [0, 393] on div "Date de clôture d'instruction Date de conciliation Date d'audience Date de juge…" at bounding box center [589, 451] width 1178 height 1240
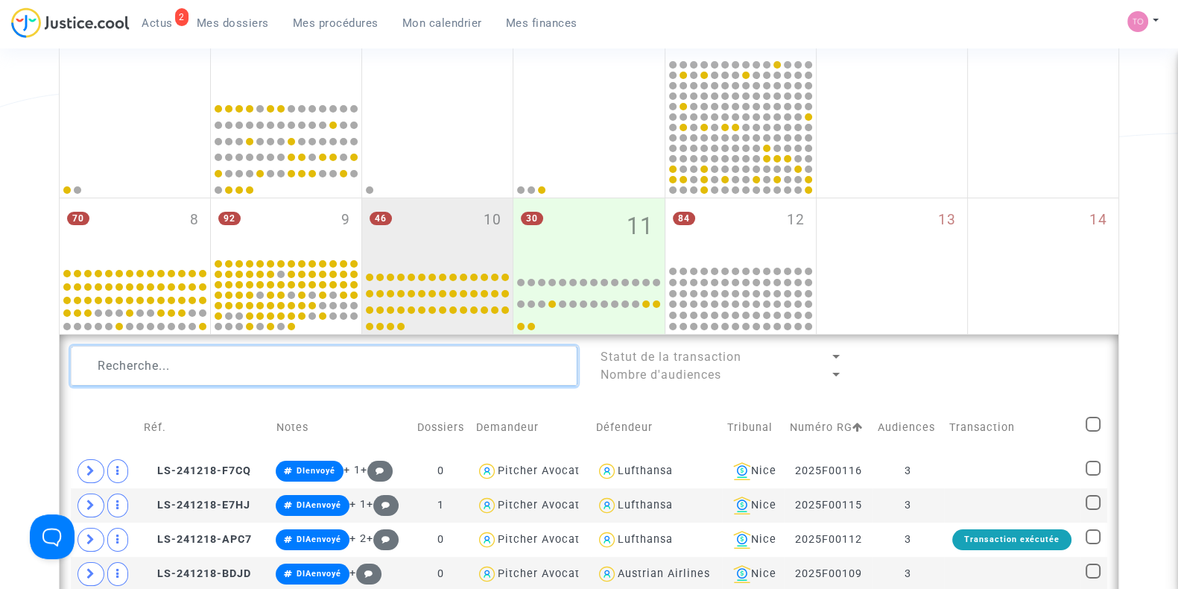
paste textarea "ELMAALOUM"
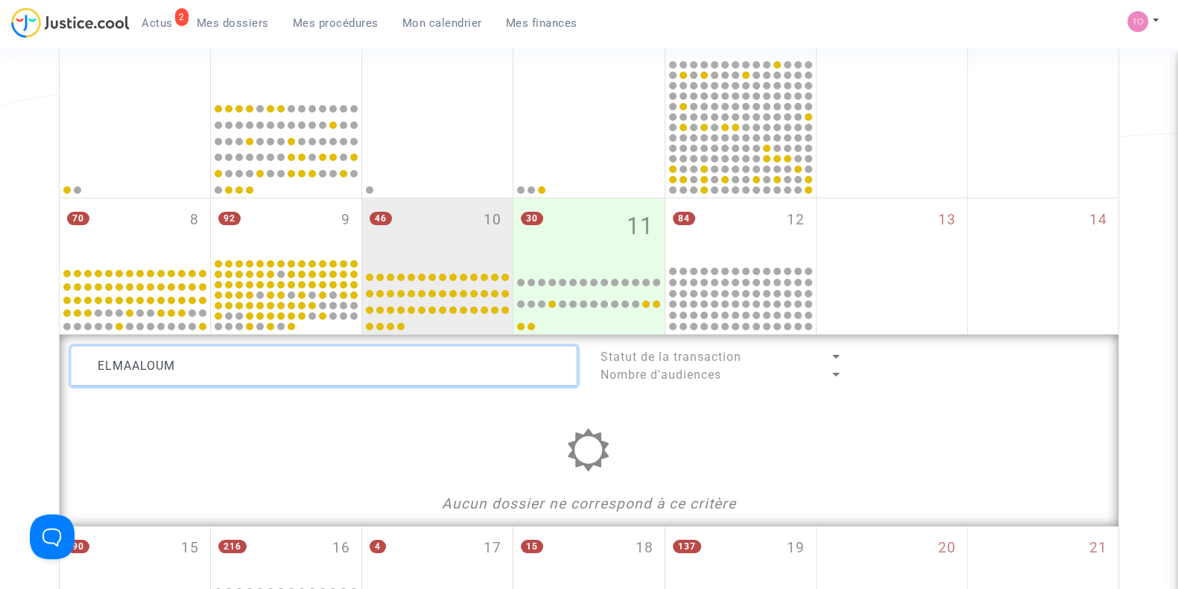
type textarea "ELMAALOUM"
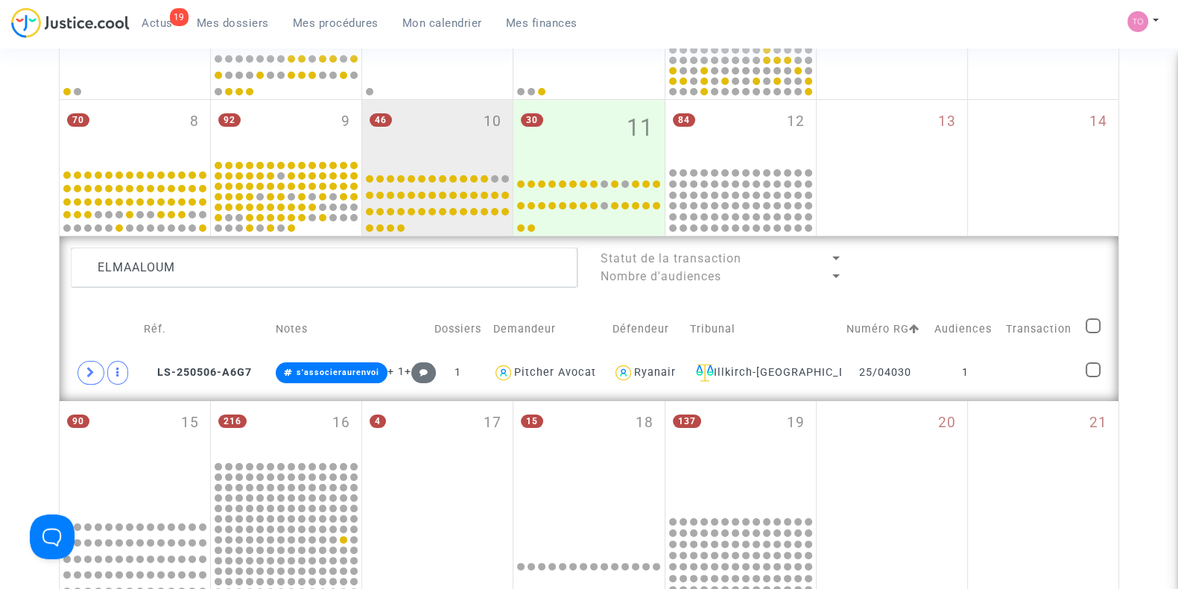
scroll to position [332, 0]
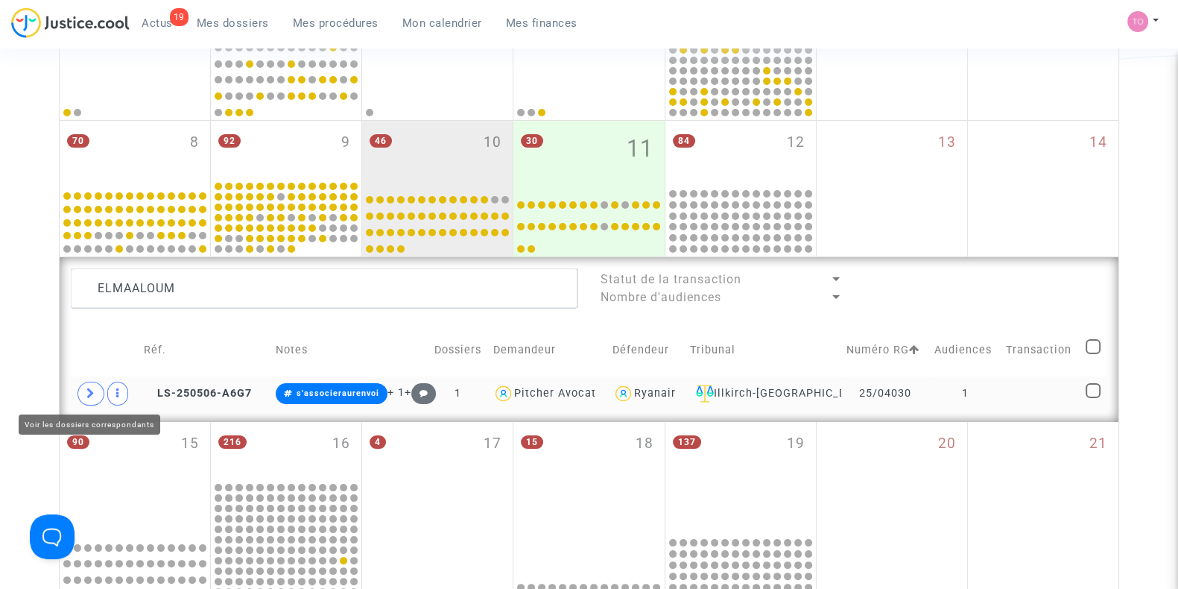
click at [86, 388] on icon at bounding box center [90, 393] width 9 height 11
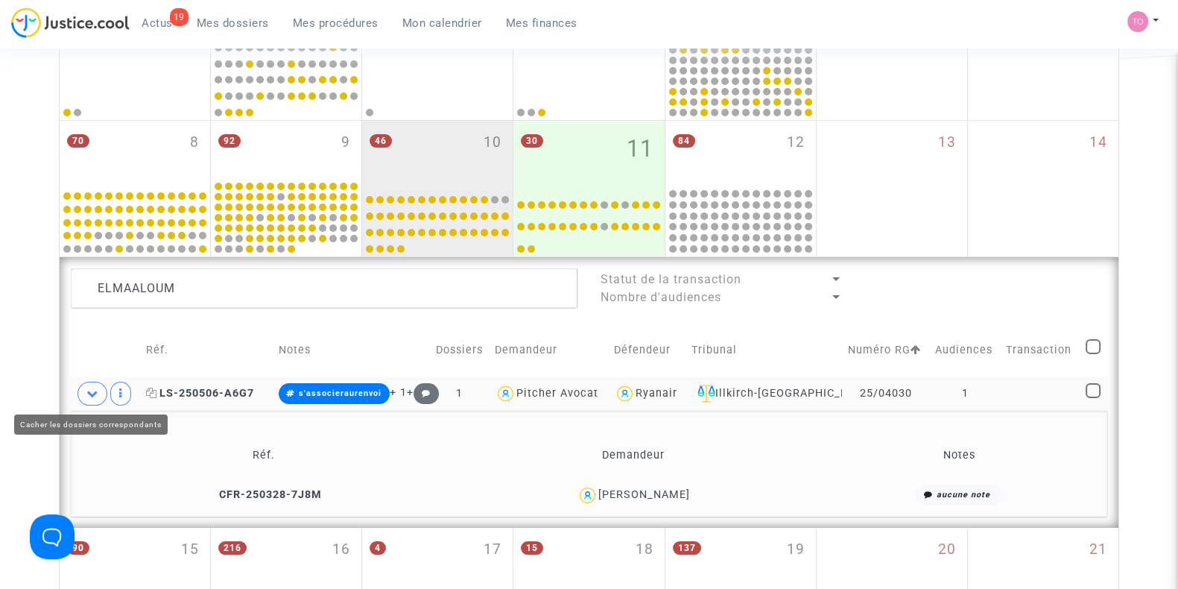
click at [197, 389] on span "LS-250506-A6G7" at bounding box center [200, 393] width 108 height 13
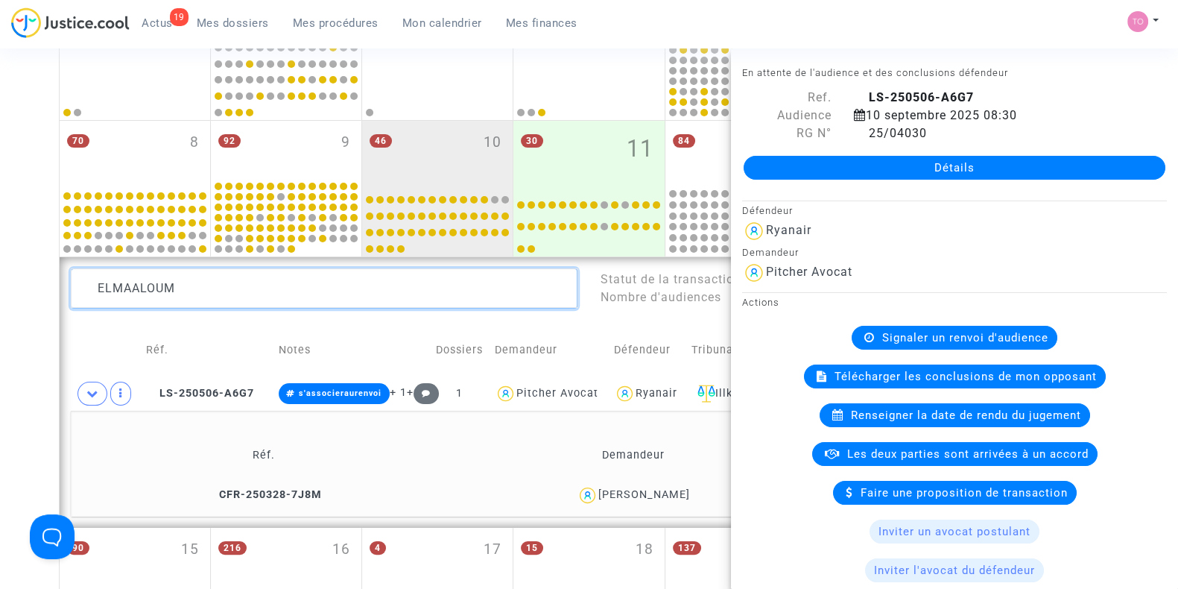
drag, startPoint x: 224, startPoint y: 273, endPoint x: 32, endPoint y: 279, distance: 191.7
click at [32, 279] on div "Date de clôture d'instruction Date de conciliation Date d'audience Date de juge…" at bounding box center [589, 412] width 1178 height 1319
paste textarea "BZIOUI"
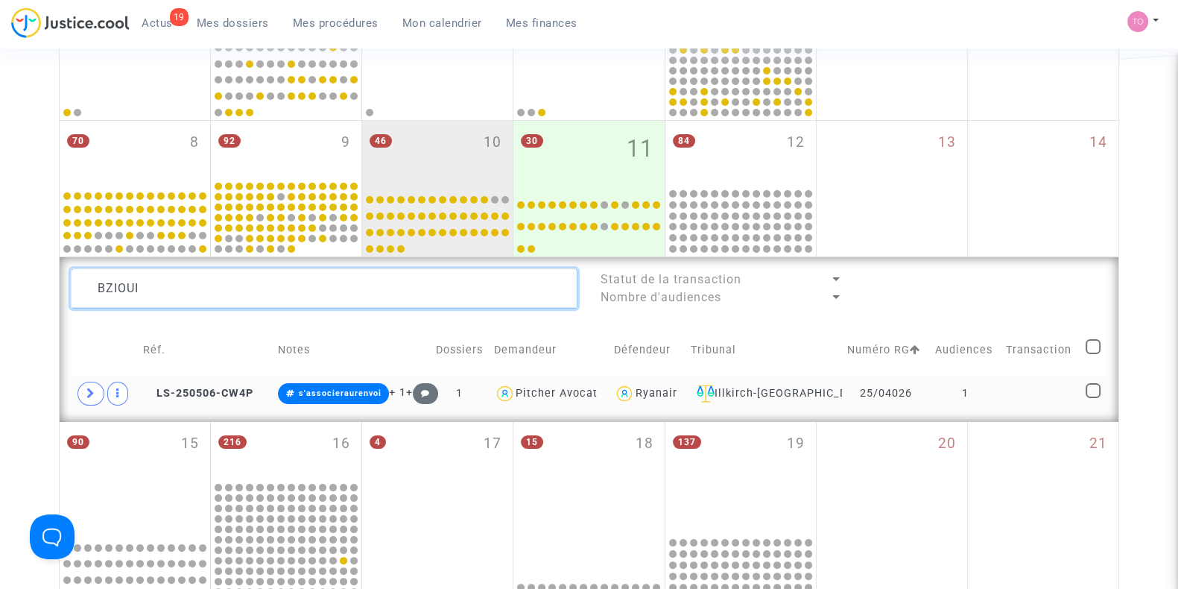
type textarea "BZIOUI"
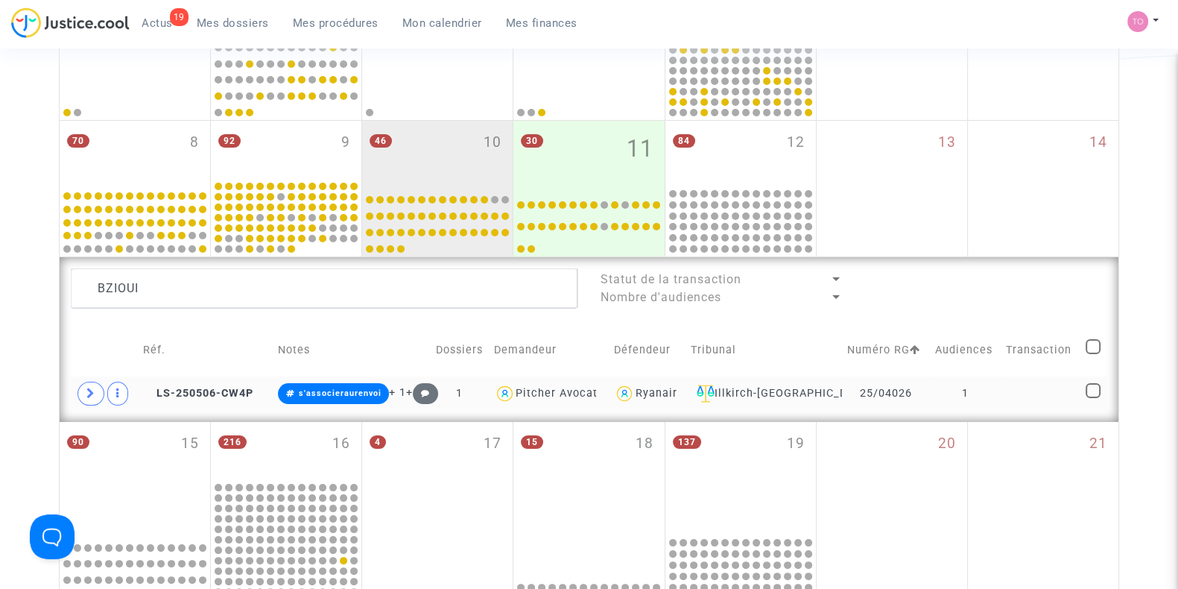
click at [944, 394] on td "1" at bounding box center [965, 393] width 71 height 34
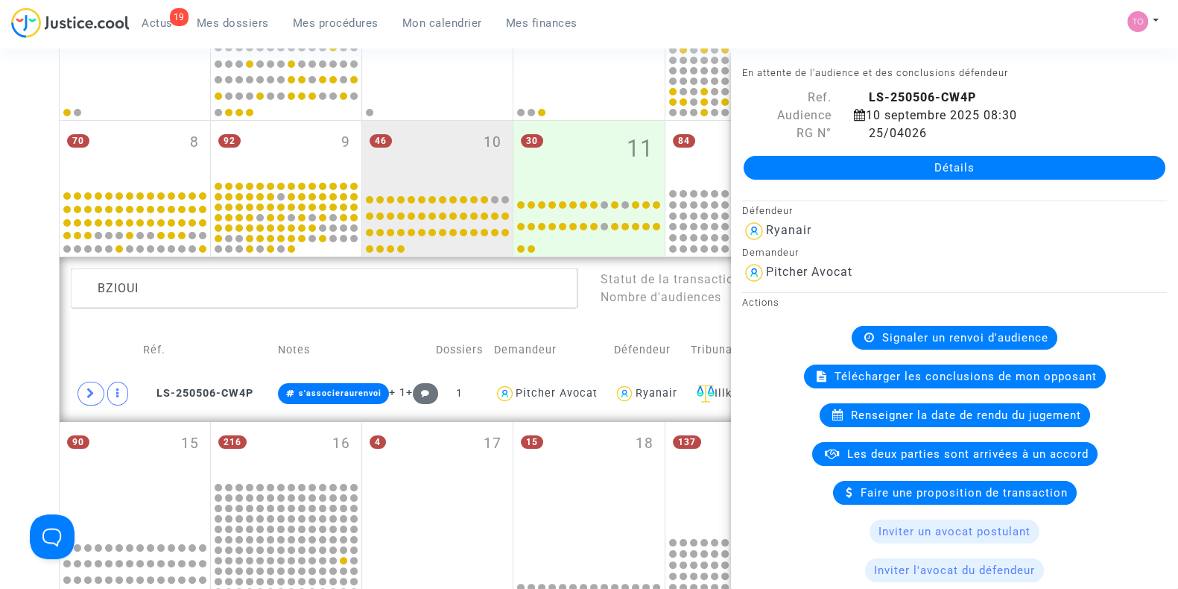
click at [909, 166] on link "Détails" at bounding box center [955, 168] width 422 height 24
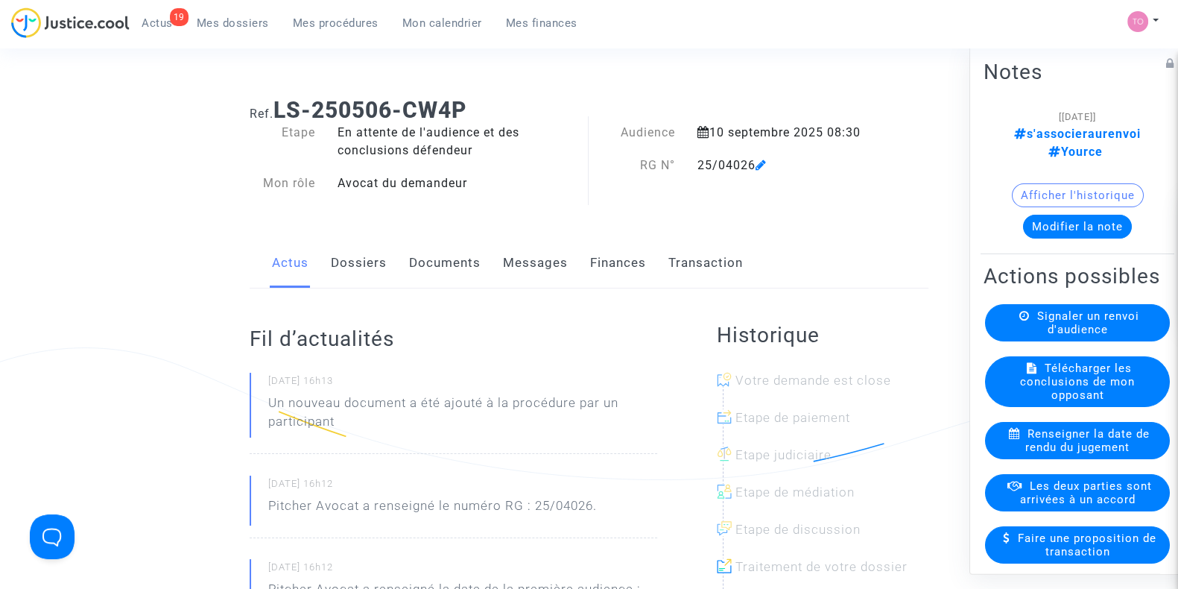
click at [602, 256] on link "Finances" at bounding box center [618, 263] width 56 height 49
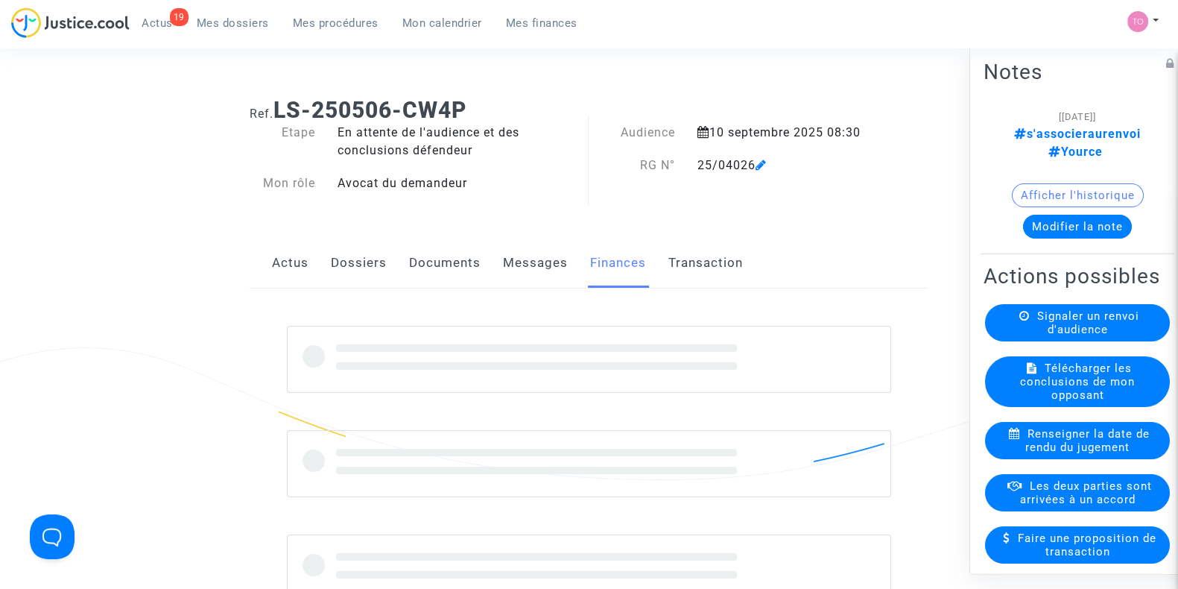
click at [344, 256] on link "Dossiers" at bounding box center [359, 263] width 56 height 49
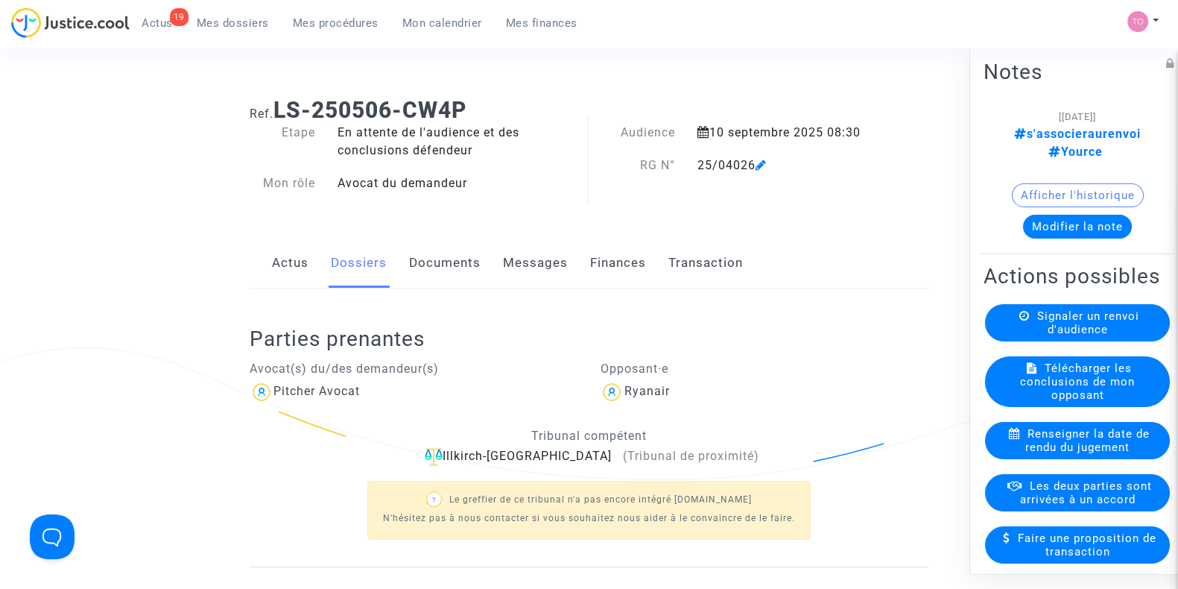
click at [1039, 322] on span "Signaler un renvoi d'audience" at bounding box center [1089, 322] width 102 height 27
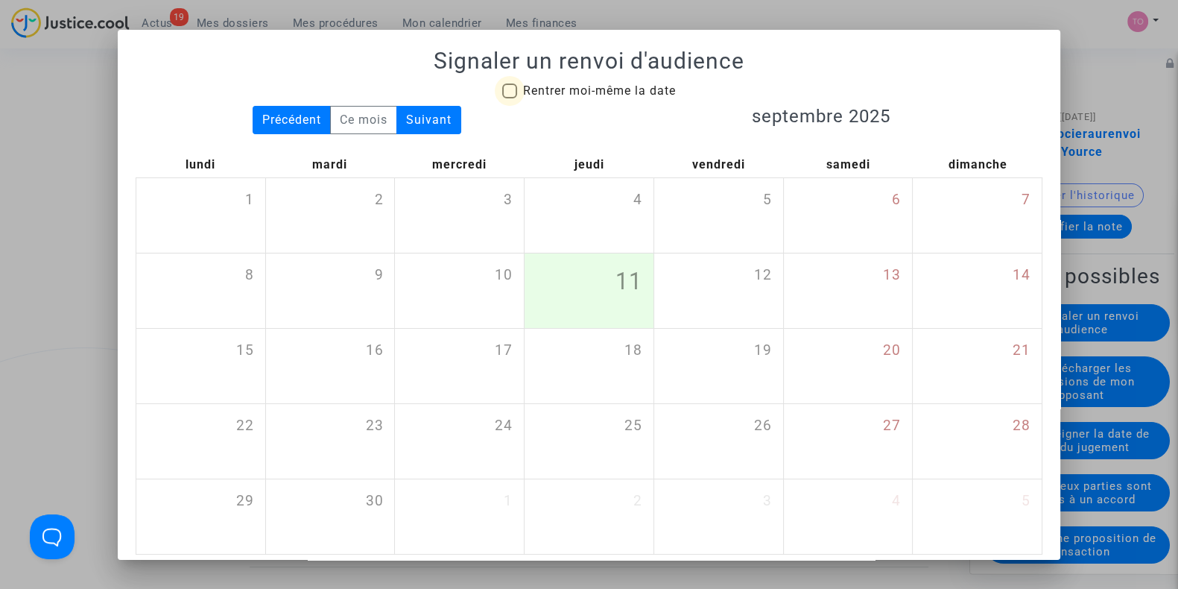
click at [503, 84] on span at bounding box center [509, 90] width 15 height 15
click at [509, 98] on input "Rentrer moi-même la date" at bounding box center [509, 98] width 1 height 1
checkbox input "true"
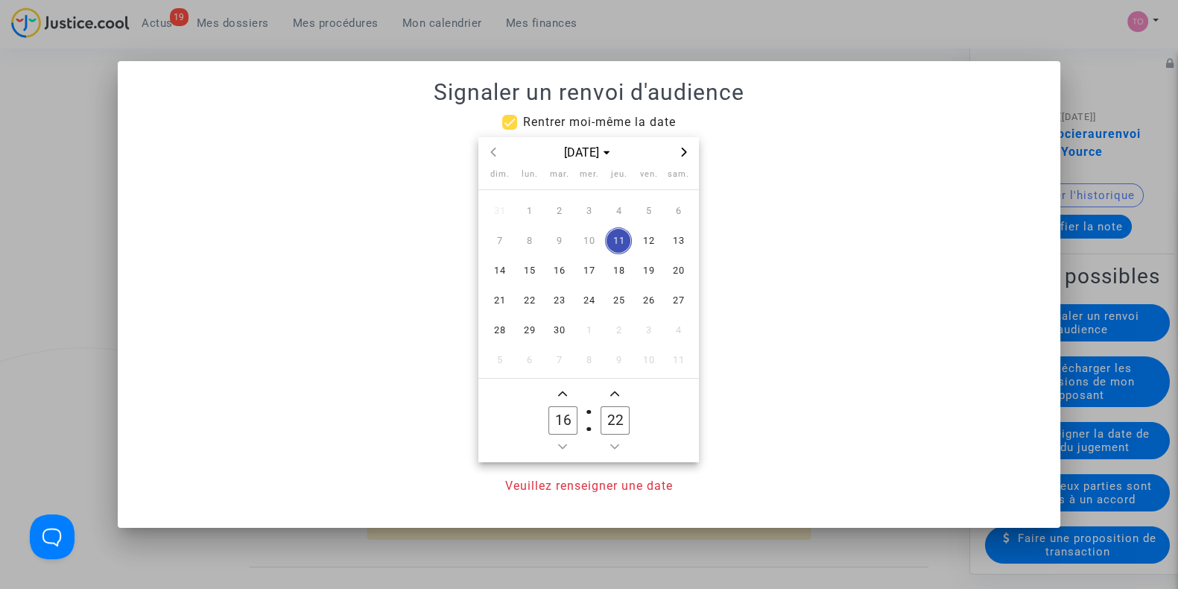
click at [682, 143] on span "Next month" at bounding box center [684, 152] width 18 height 18
click at [582, 264] on span "12" at bounding box center [588, 270] width 27 height 27
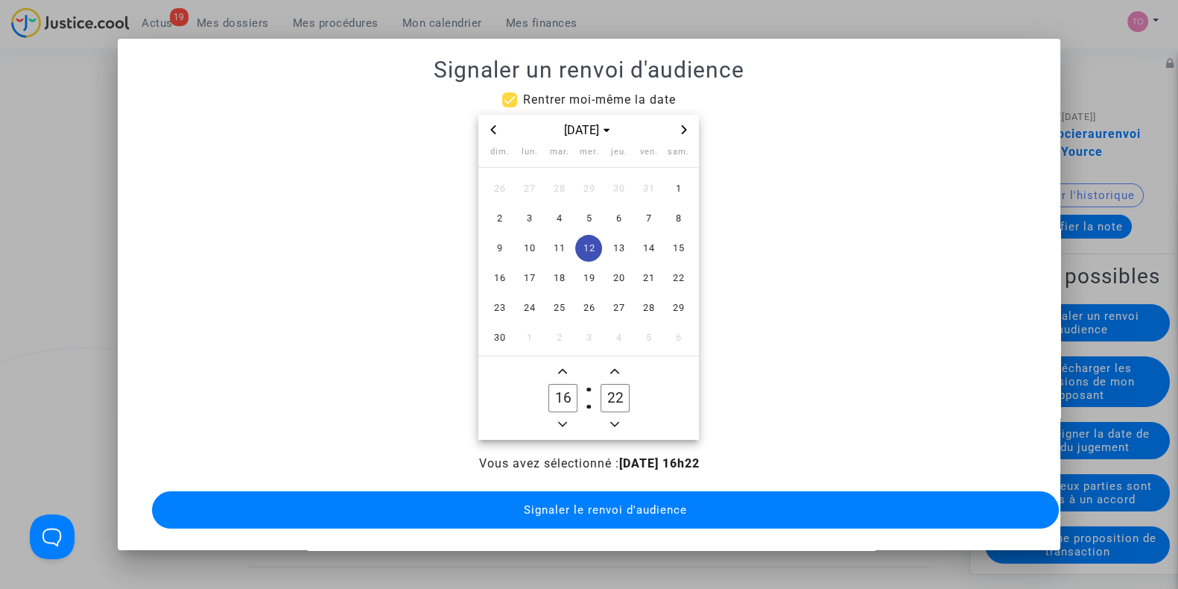
click at [562, 415] on span "Minus a hour" at bounding box center [563, 424] width 18 height 18
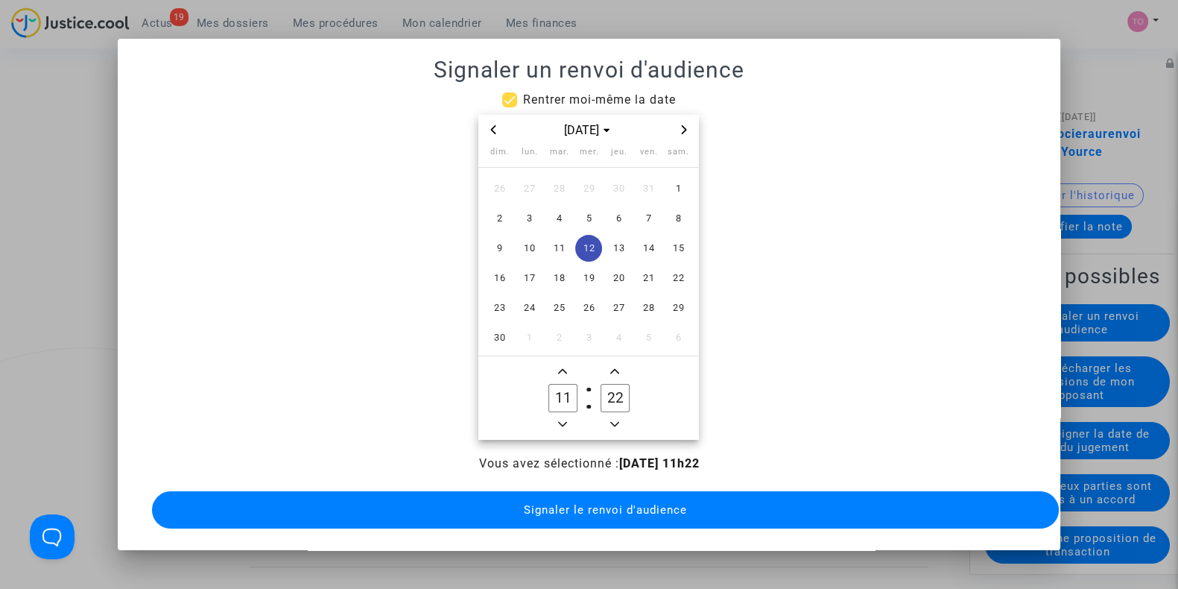
click at [562, 415] on span "Minus a hour" at bounding box center [563, 424] width 18 height 18
type input "09"
click at [619, 367] on icon "Add a minute" at bounding box center [614, 371] width 9 height 9
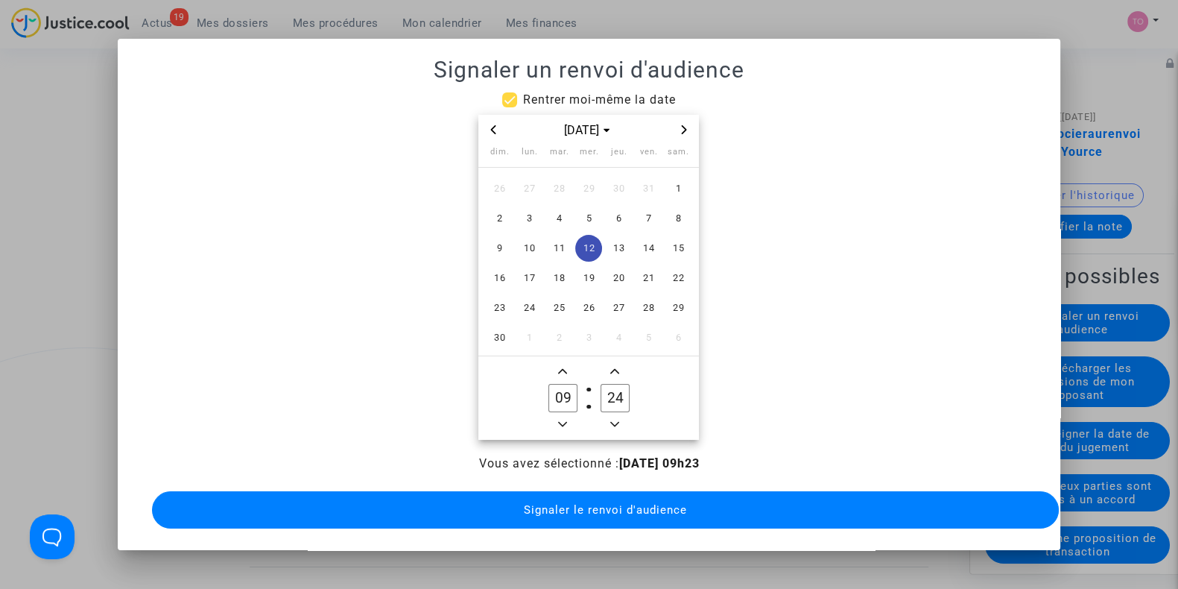
click at [619, 367] on icon "Add a minute" at bounding box center [614, 371] width 9 height 9
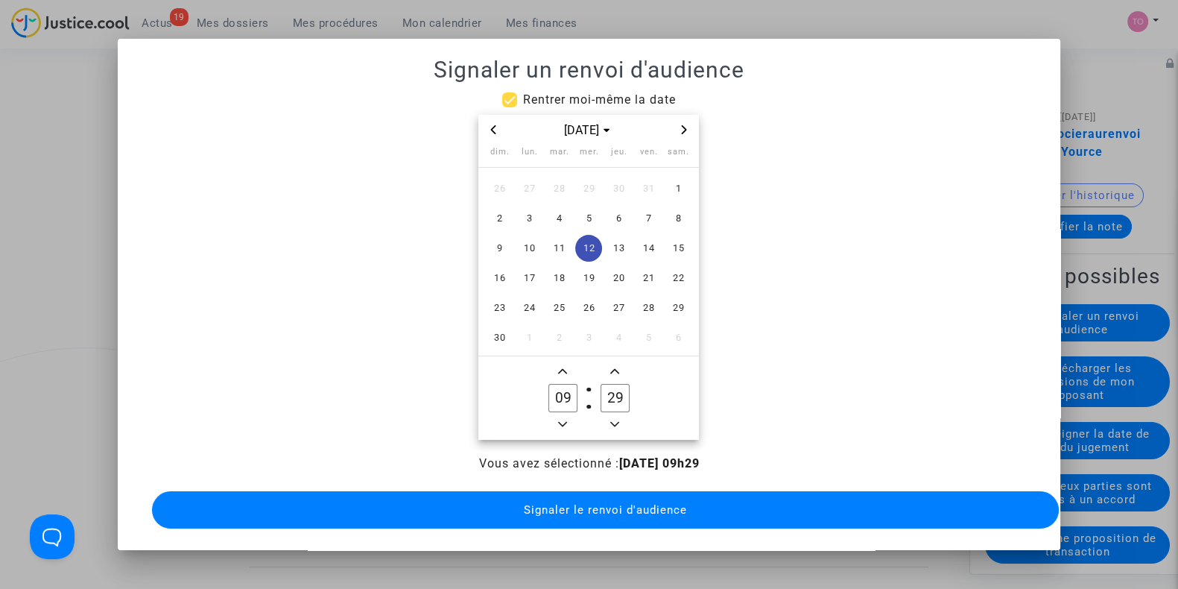
click at [619, 367] on icon "Add a minute" at bounding box center [614, 371] width 9 height 9
type input "30"
click at [562, 367] on icon "Add a hour" at bounding box center [562, 371] width 9 height 9
type input "10"
click at [572, 491] on button "Signaler le renvoi d'audience" at bounding box center [605, 509] width 907 height 37
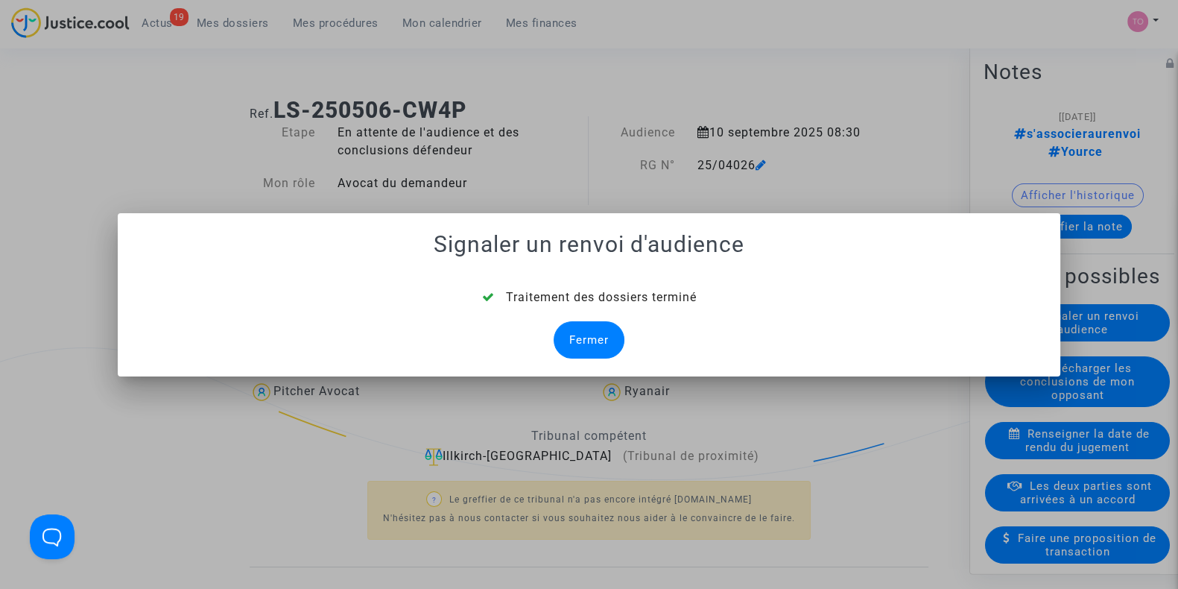
click at [578, 337] on div "Fermer" at bounding box center [589, 339] width 71 height 37
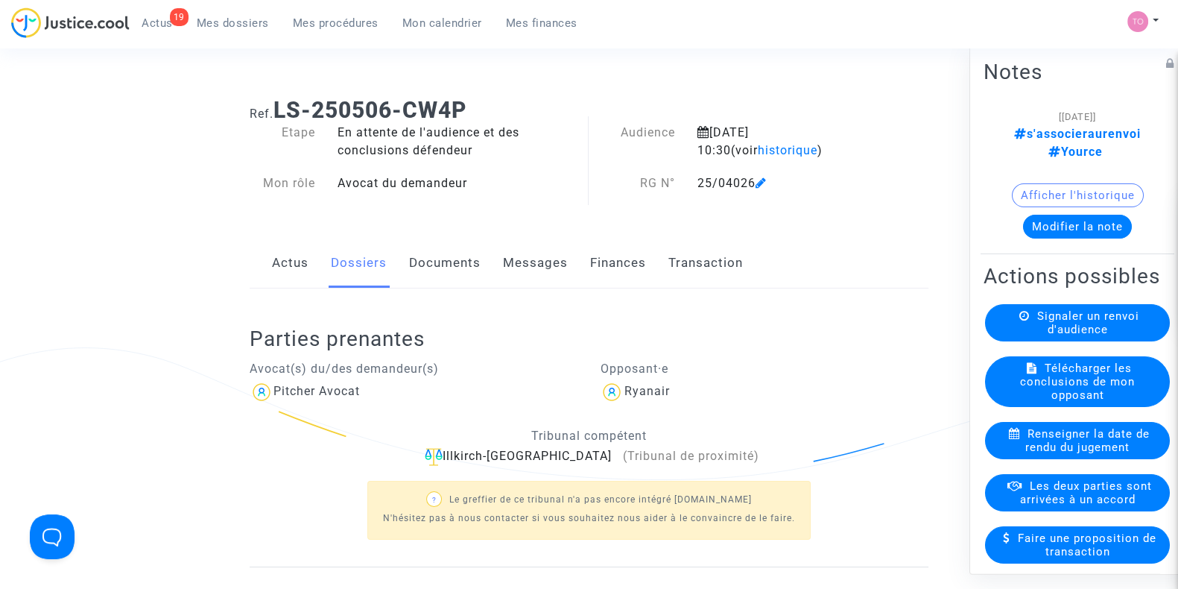
click at [229, 24] on span "Mes dossiers" at bounding box center [233, 22] width 72 height 13
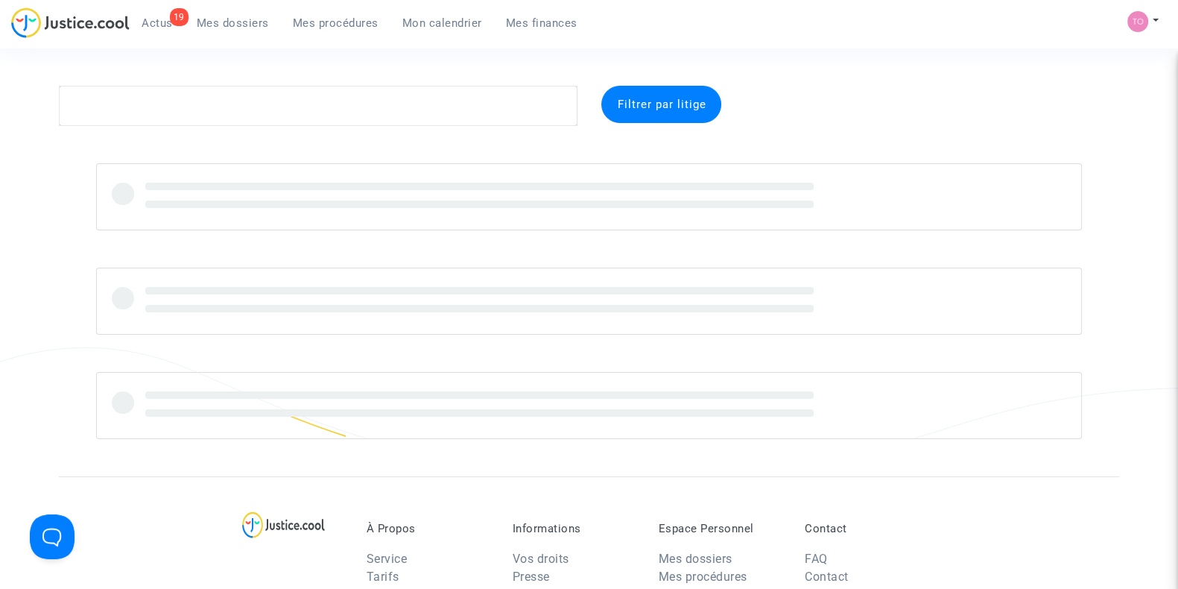
click at [423, 35] on div "19 Actus Mes dossiers Mes procédures Mon calendrier Mes finances" at bounding box center [300, 27] width 578 height 41
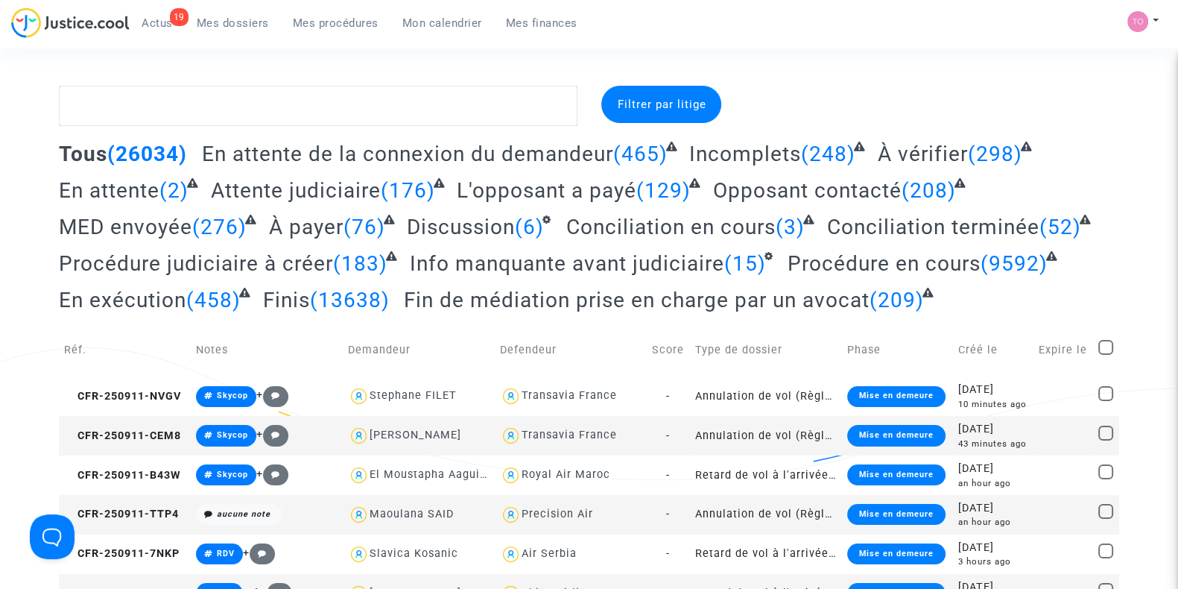
click at [449, 0] on nav "19 Actus Mes dossiers Mes procédures Mon calendrier Mes finances Mon profil Par…" at bounding box center [589, 24] width 1178 height 48
click at [444, 16] on span "Mon calendrier" at bounding box center [443, 22] width 80 height 13
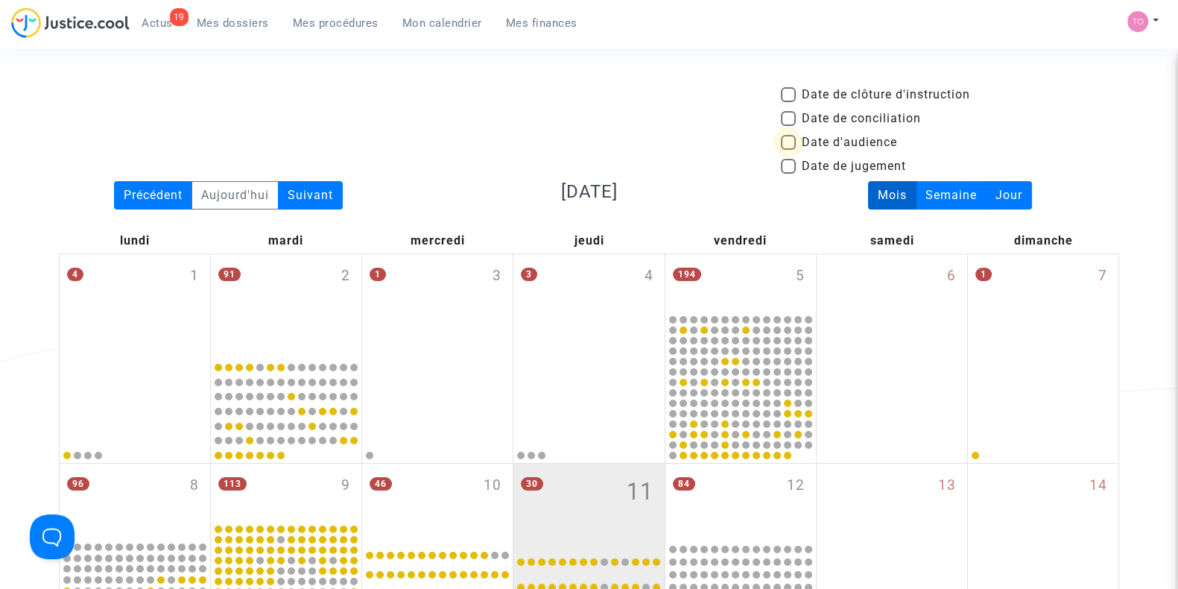
click at [791, 142] on span at bounding box center [788, 142] width 15 height 15
click at [789, 150] on input "Date d'audience" at bounding box center [788, 150] width 1 height 1
checkbox input "true"
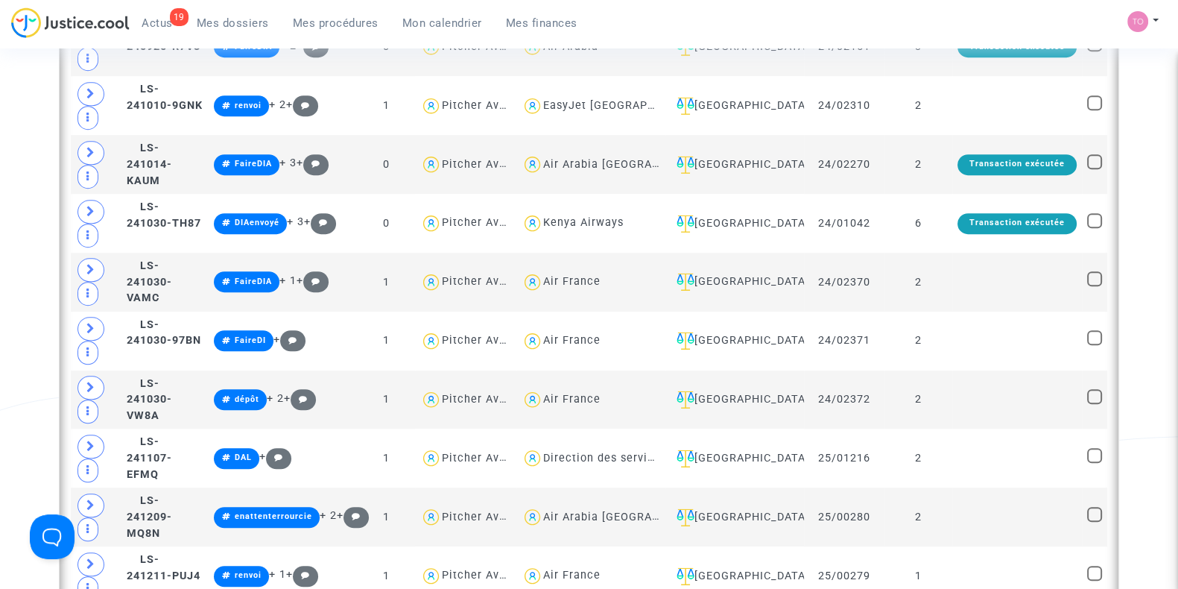
scroll to position [1310, 0]
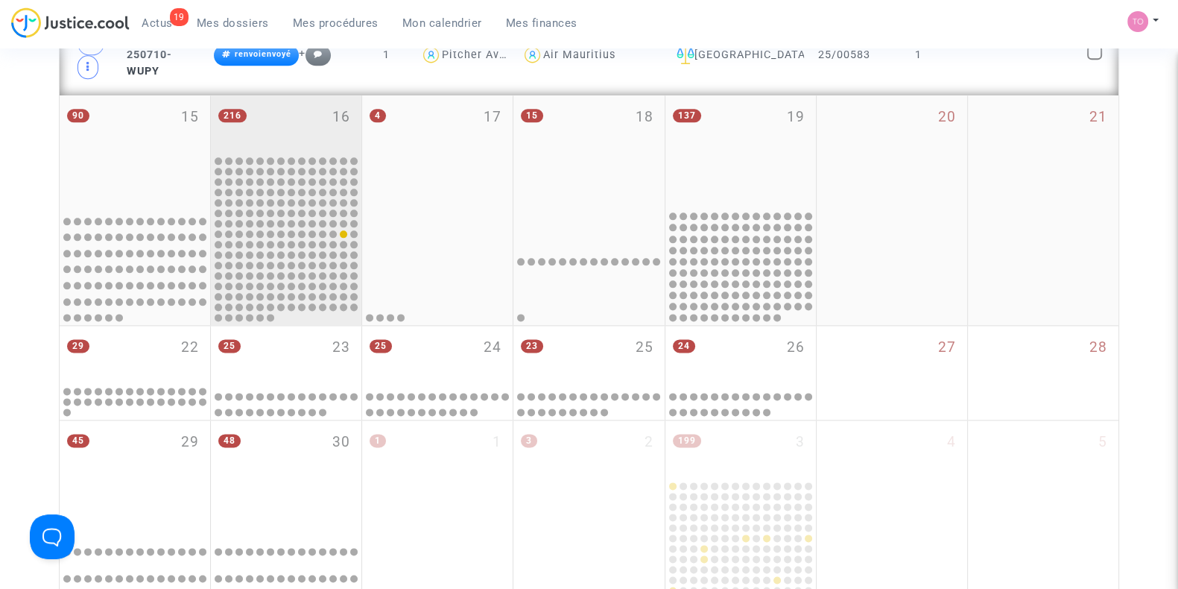
click at [284, 124] on div "216 16" at bounding box center [286, 124] width 151 height 58
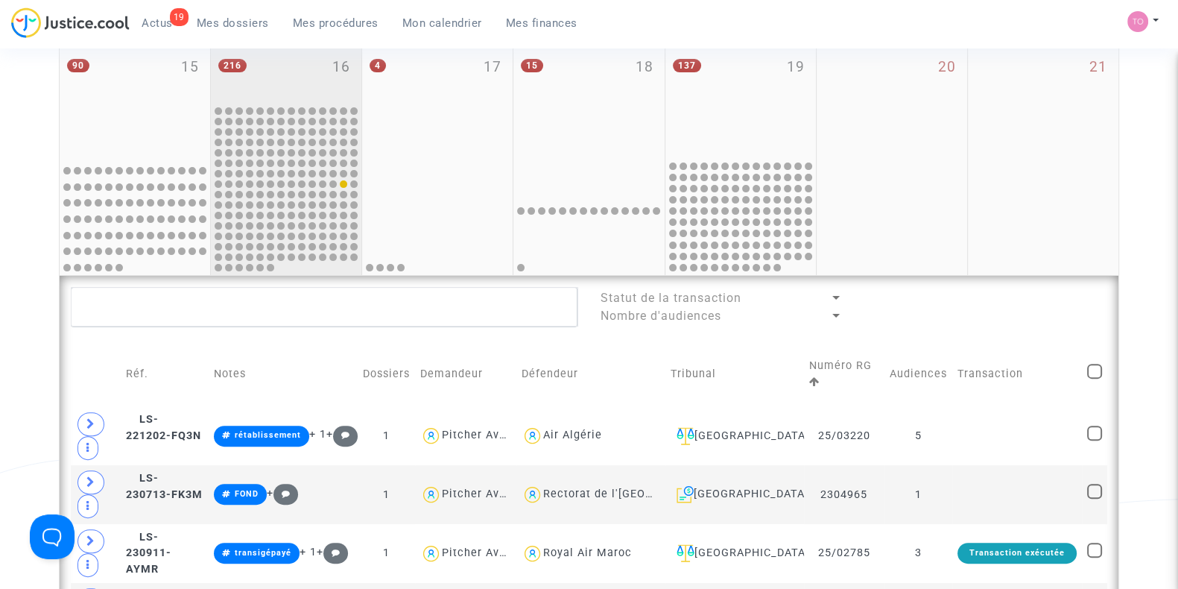
scroll to position [543, 0]
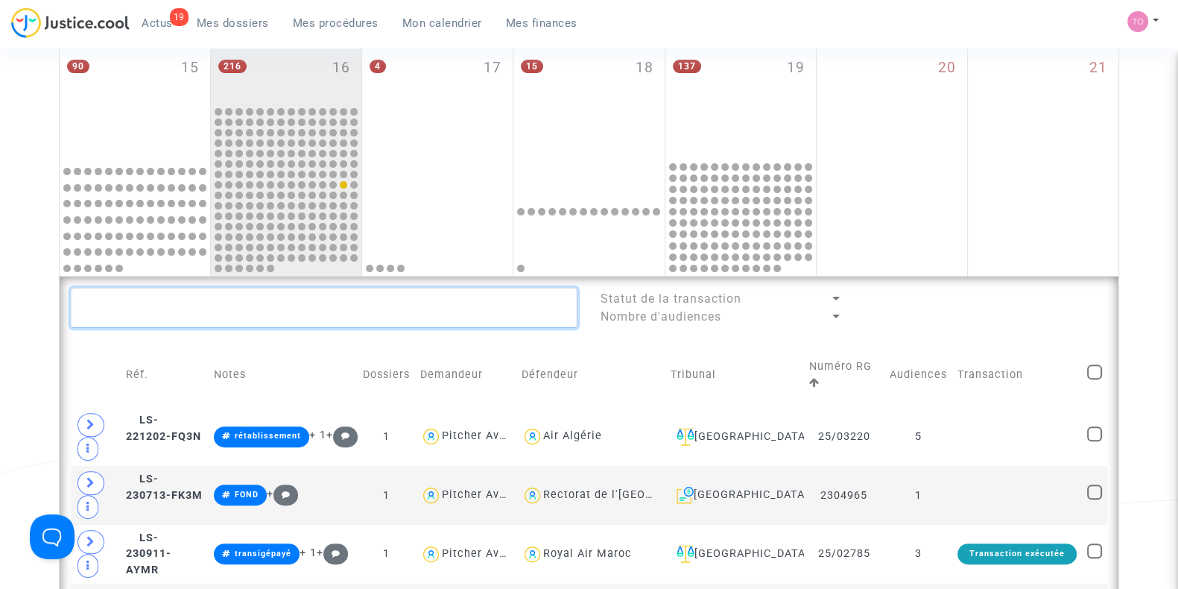
click at [110, 295] on textarea at bounding box center [324, 308] width 507 height 40
paste textarea "BZIOUI"
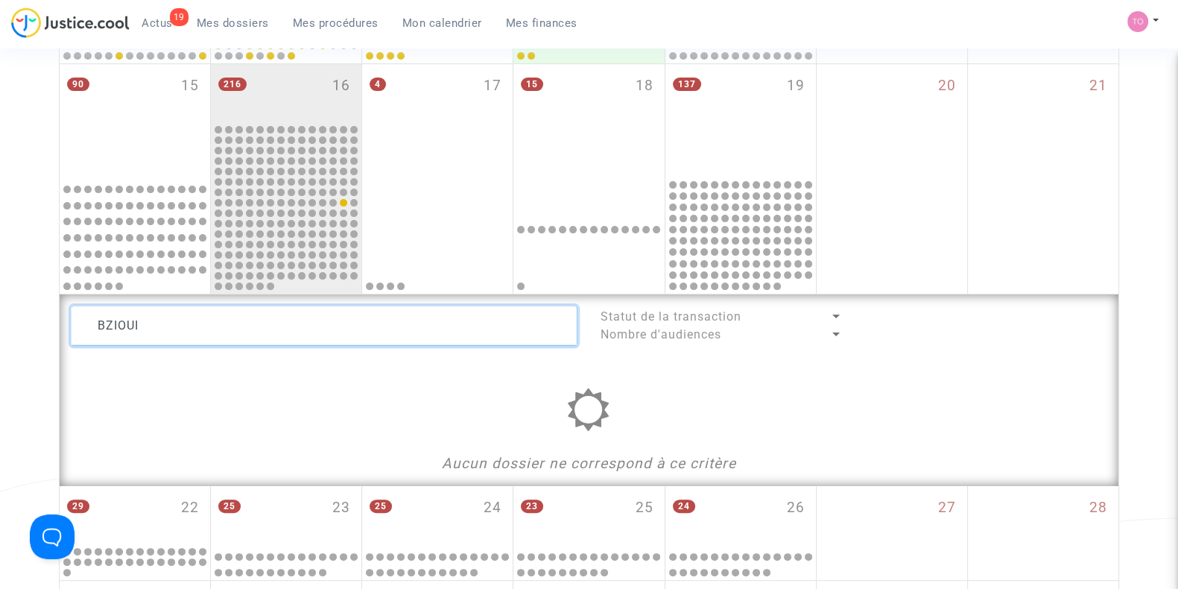
scroll to position [525, 0]
drag, startPoint x: 274, startPoint y: 321, endPoint x: 0, endPoint y: 328, distance: 273.6
click at [0, 328] on div "Date de clôture d'instruction Date de conciliation Date d'audience Date de juge…" at bounding box center [589, 181] width 1178 height 1240
paste textarea "FILLOD"
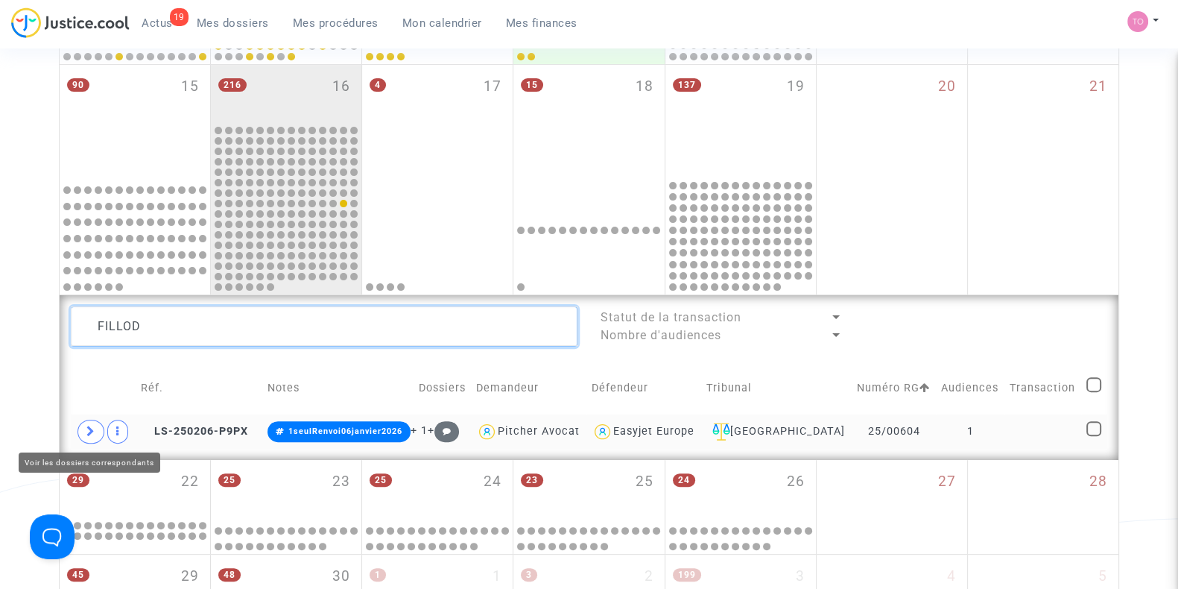
type textarea "FILLOD"
click at [85, 429] on span at bounding box center [91, 432] width 27 height 24
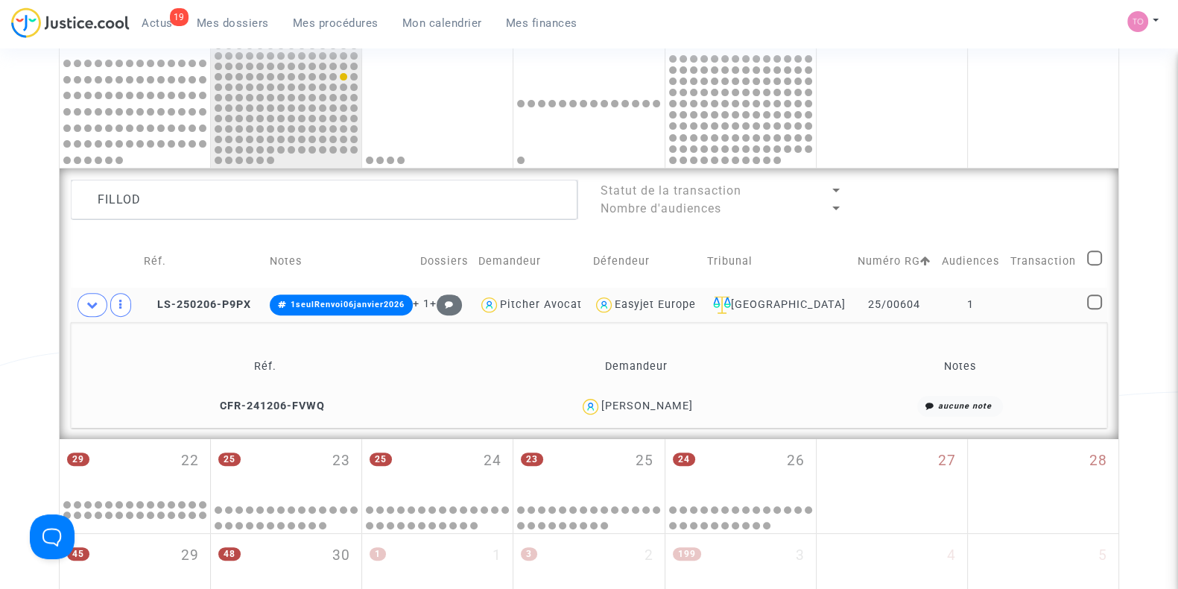
scroll to position [653, 0]
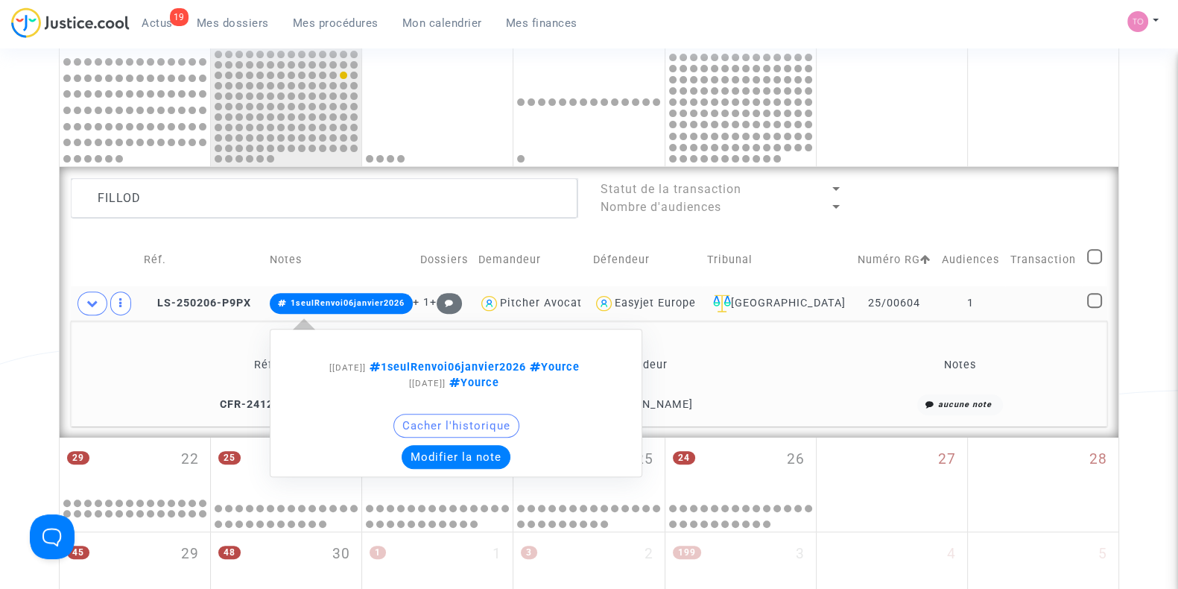
click at [464, 456] on button "Modifier la note" at bounding box center [456, 457] width 109 height 24
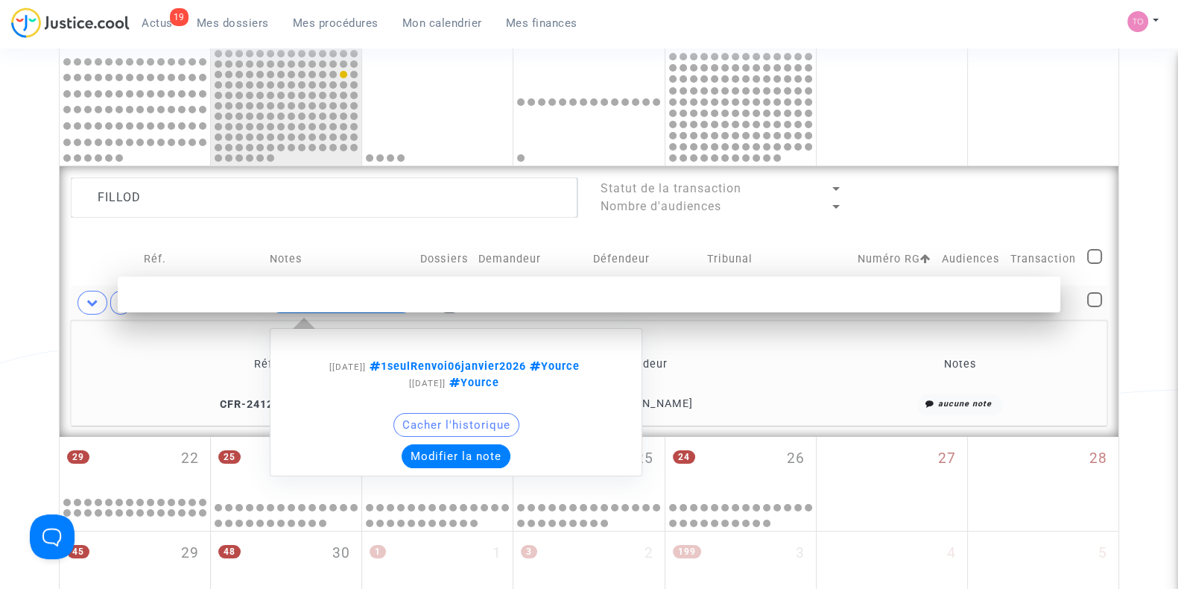
scroll to position [0, 0]
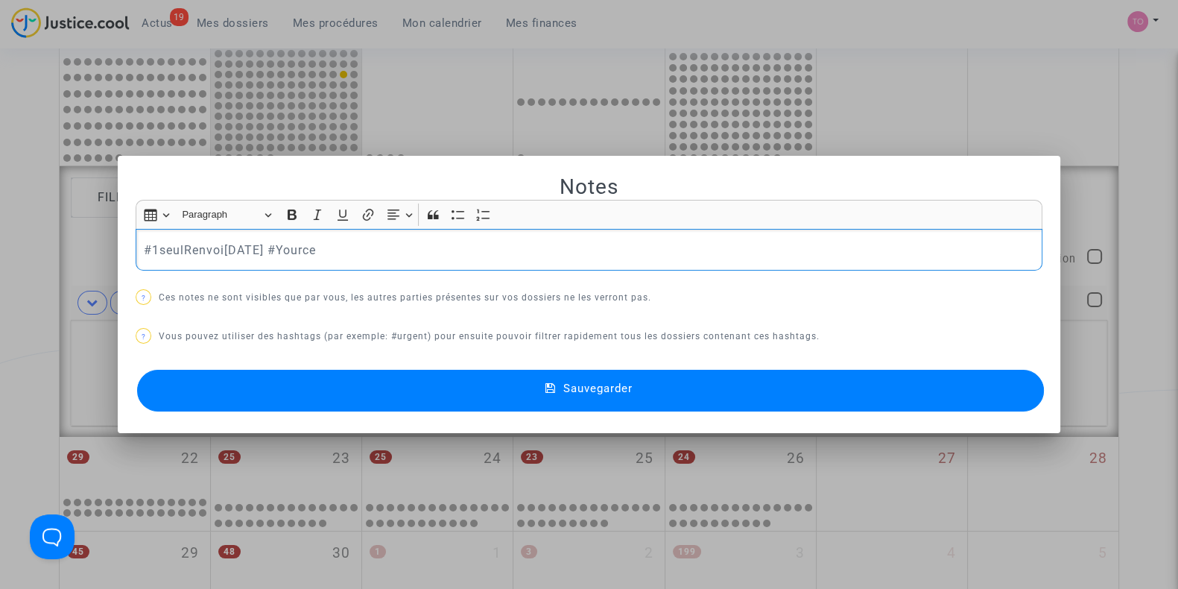
click at [136, 245] on div "#1seulRenvoi[DATE] #Yource" at bounding box center [589, 250] width 907 height 42
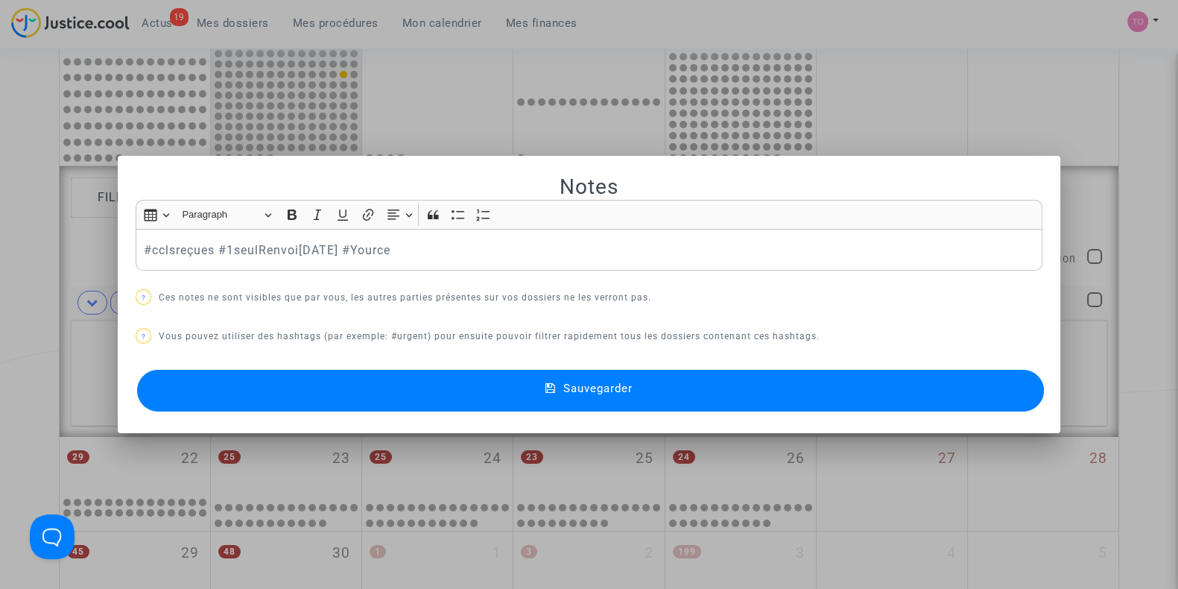
click at [364, 392] on button "Sauvegarder" at bounding box center [590, 391] width 907 height 42
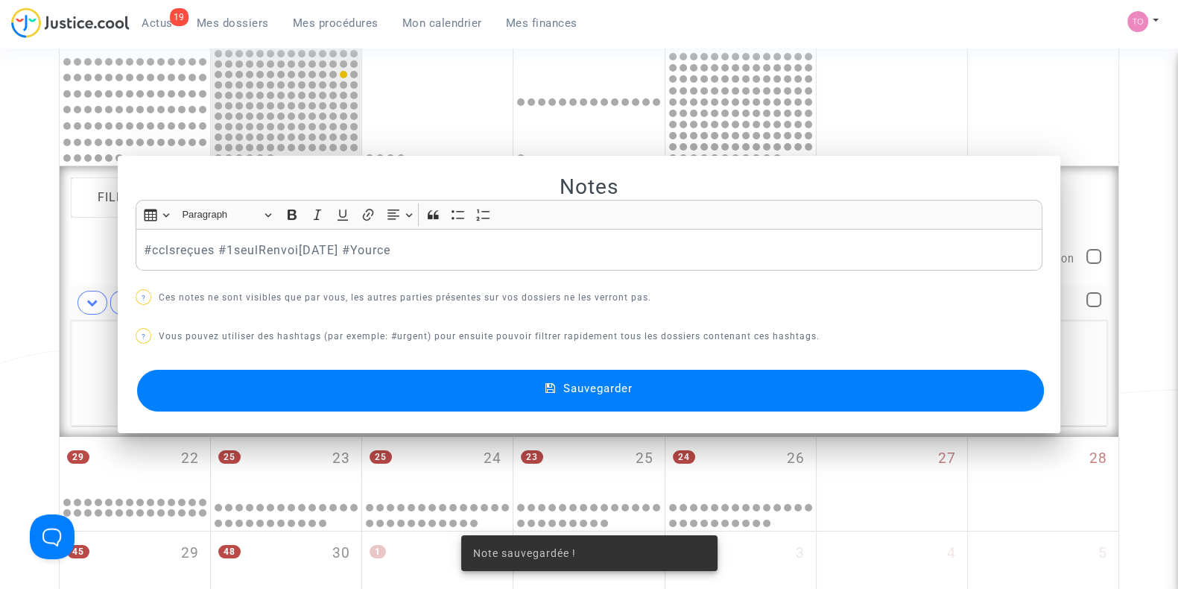
scroll to position [653, 0]
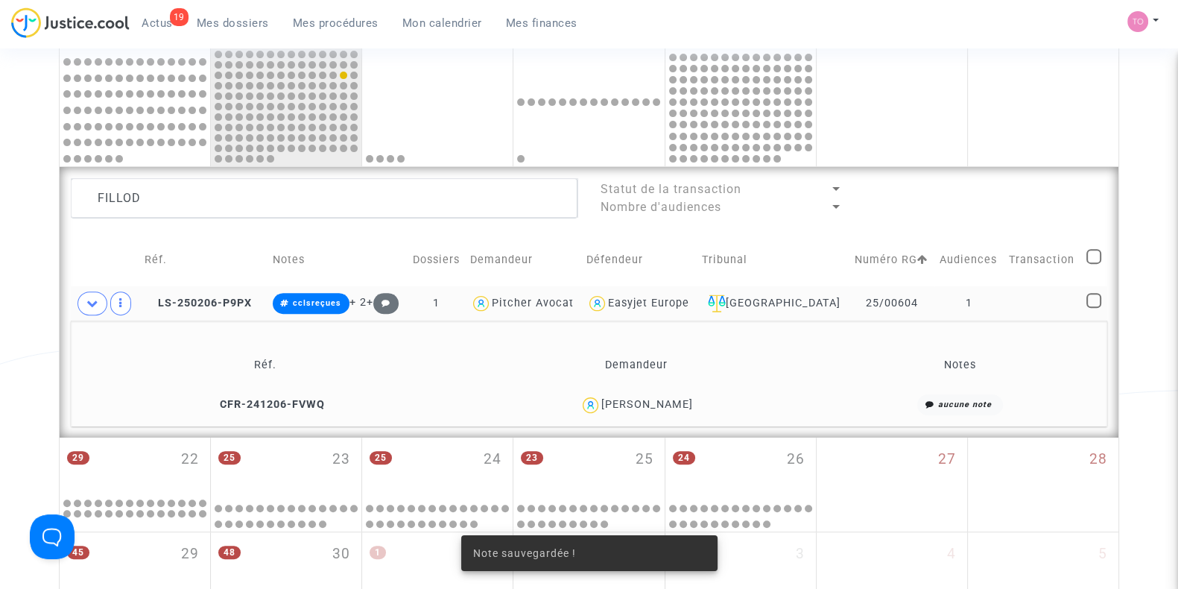
click at [630, 394] on span "[PERSON_NAME]" at bounding box center [648, 361] width 92 height 98
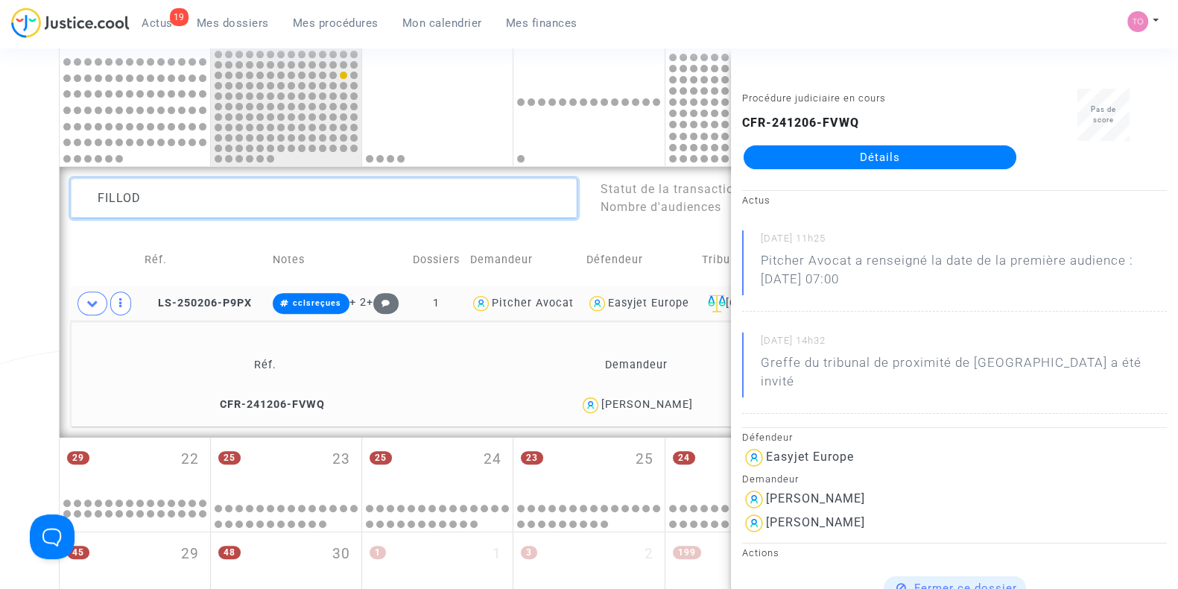
drag, startPoint x: 161, startPoint y: 189, endPoint x: 64, endPoint y: 179, distance: 97.4
click at [64, 179] on div "FILLOD" at bounding box center [324, 198] width 529 height 40
paste textarea "Macchoum"
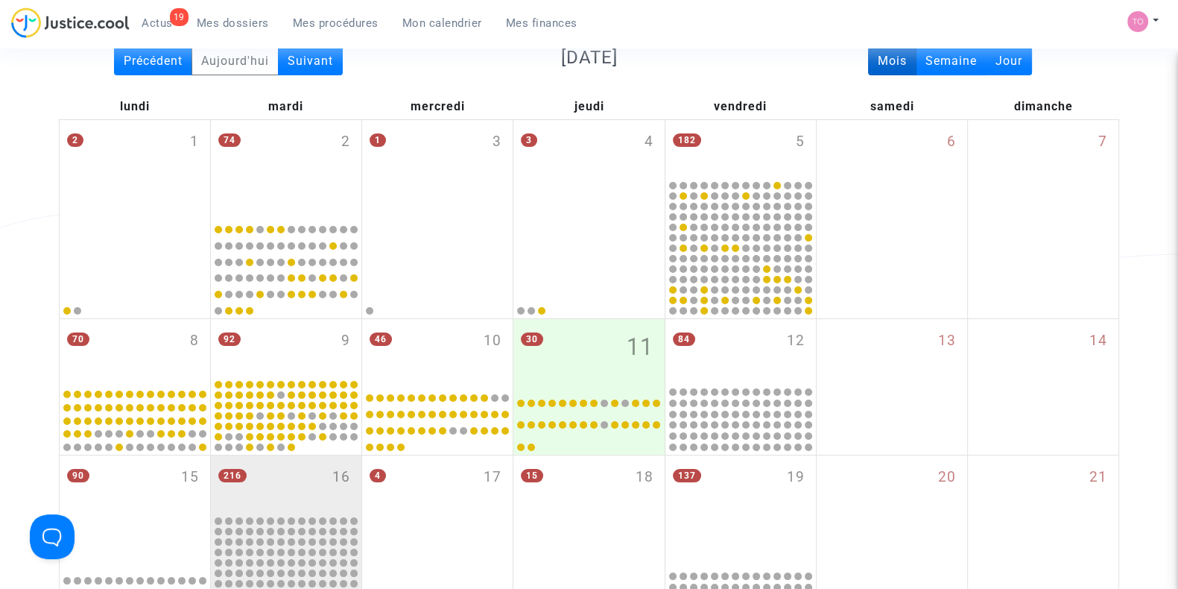
type textarea "Macchoum"
click at [217, 20] on span "Mes dossiers" at bounding box center [233, 22] width 72 height 13
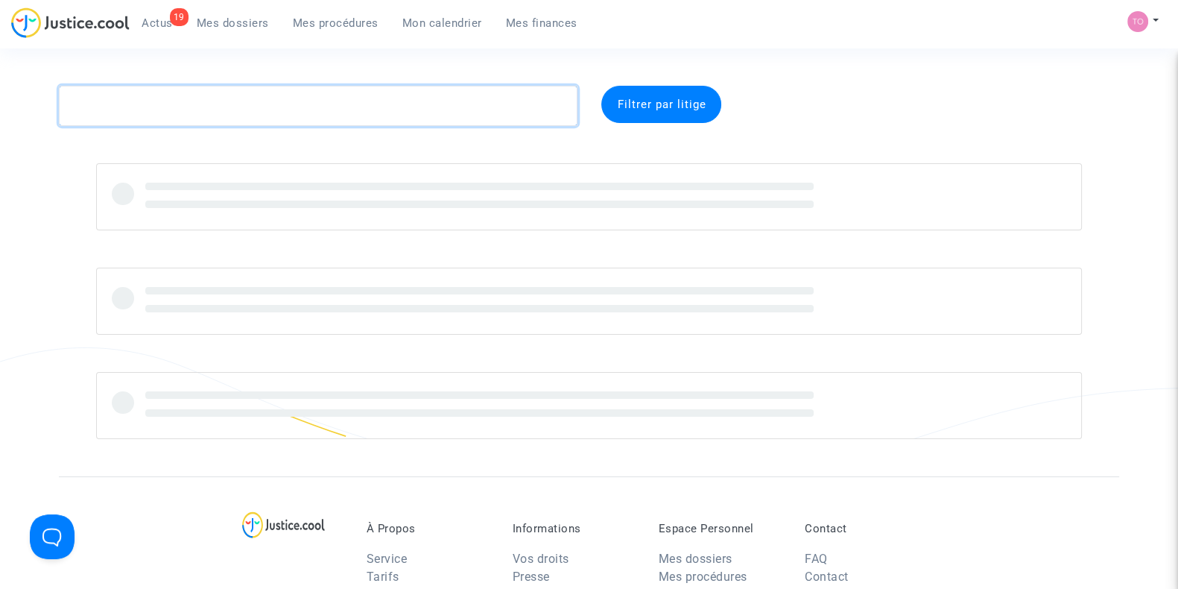
click at [168, 107] on textarea at bounding box center [318, 106] width 519 height 40
paste textarea "Macchoum"
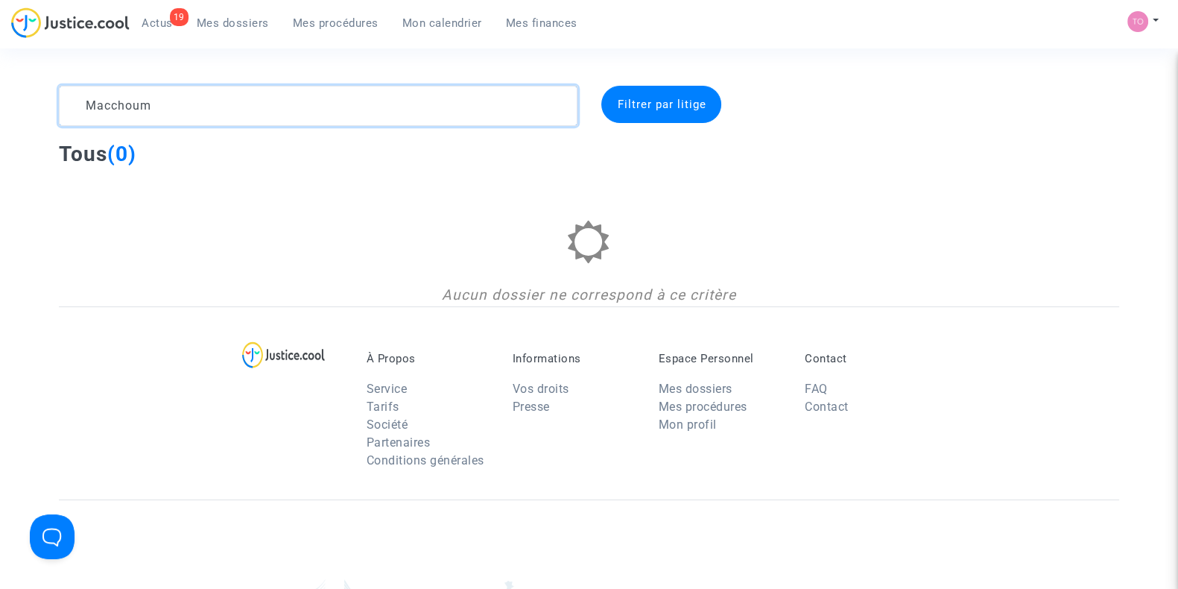
drag, startPoint x: 224, startPoint y: 110, endPoint x: 63, endPoint y: 95, distance: 161.8
click at [63, 95] on textarea at bounding box center [318, 106] width 519 height 40
paste textarea "Tui Be"
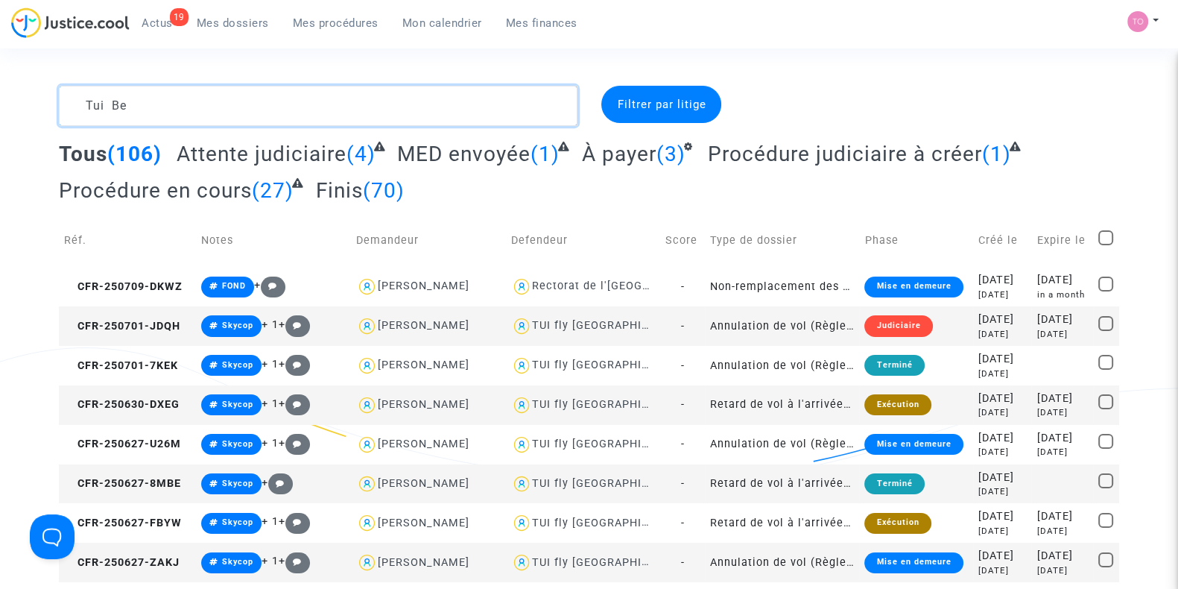
type textarea "Tui Be"
click at [463, 34] on link "Mon calendrier" at bounding box center [443, 23] width 104 height 22
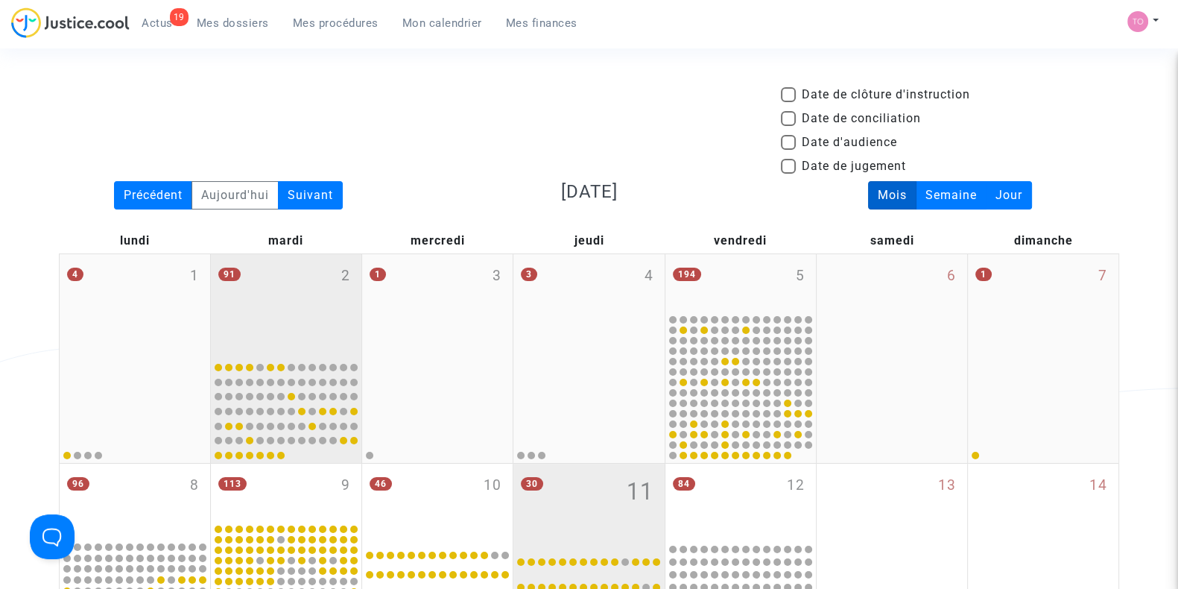
click at [291, 298] on div "91 2" at bounding box center [286, 305] width 151 height 102
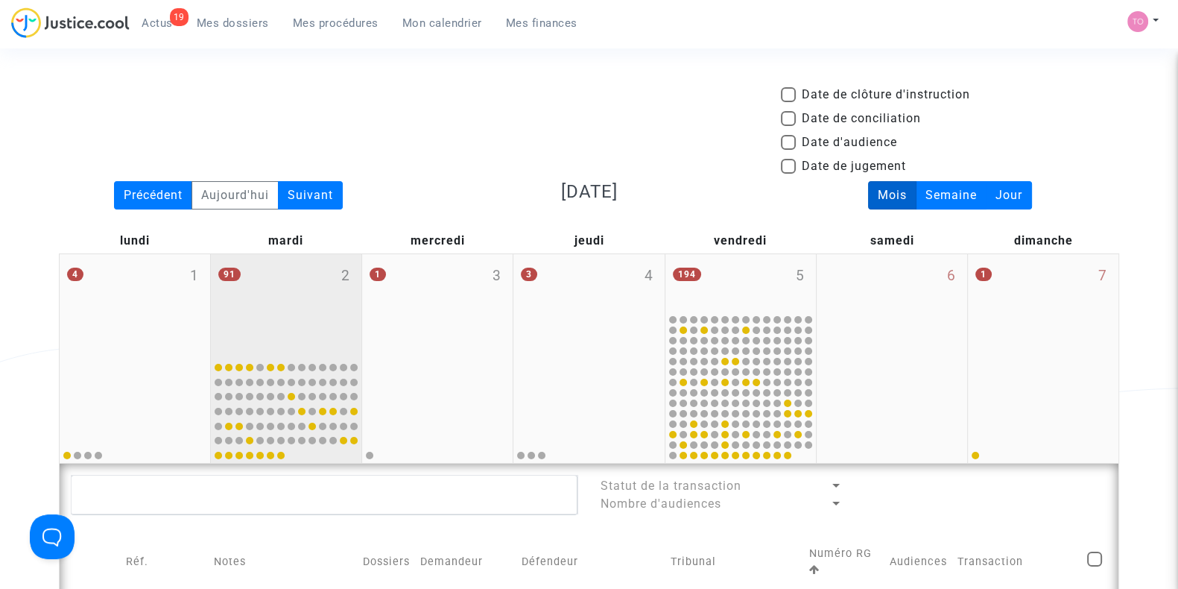
scroll to position [180, 0]
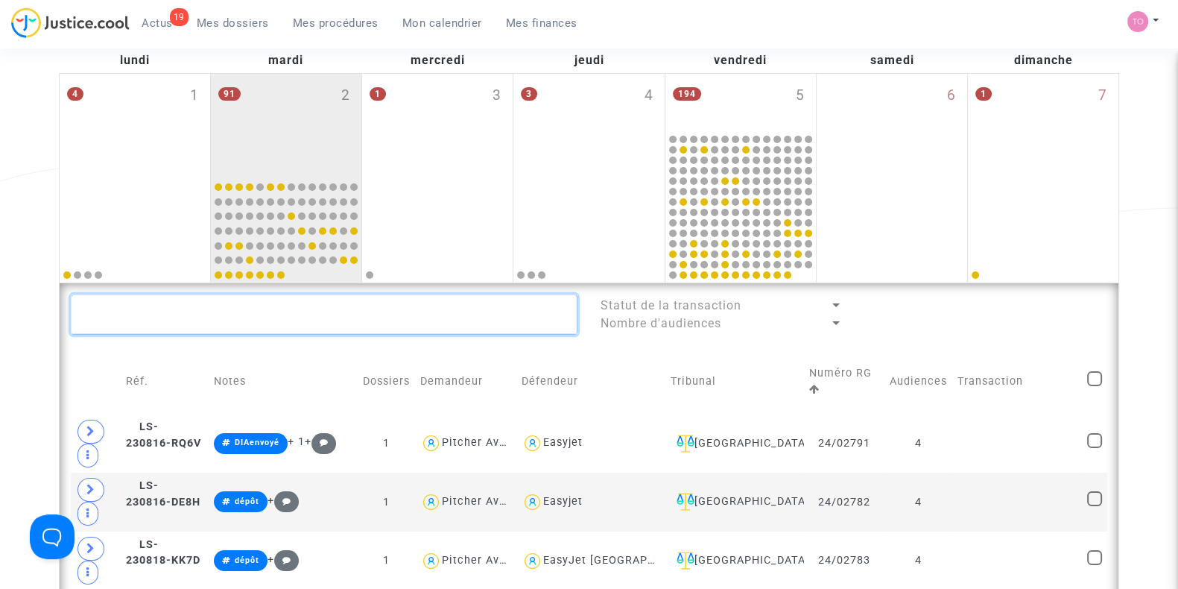
click at [235, 307] on textarea at bounding box center [324, 314] width 507 height 40
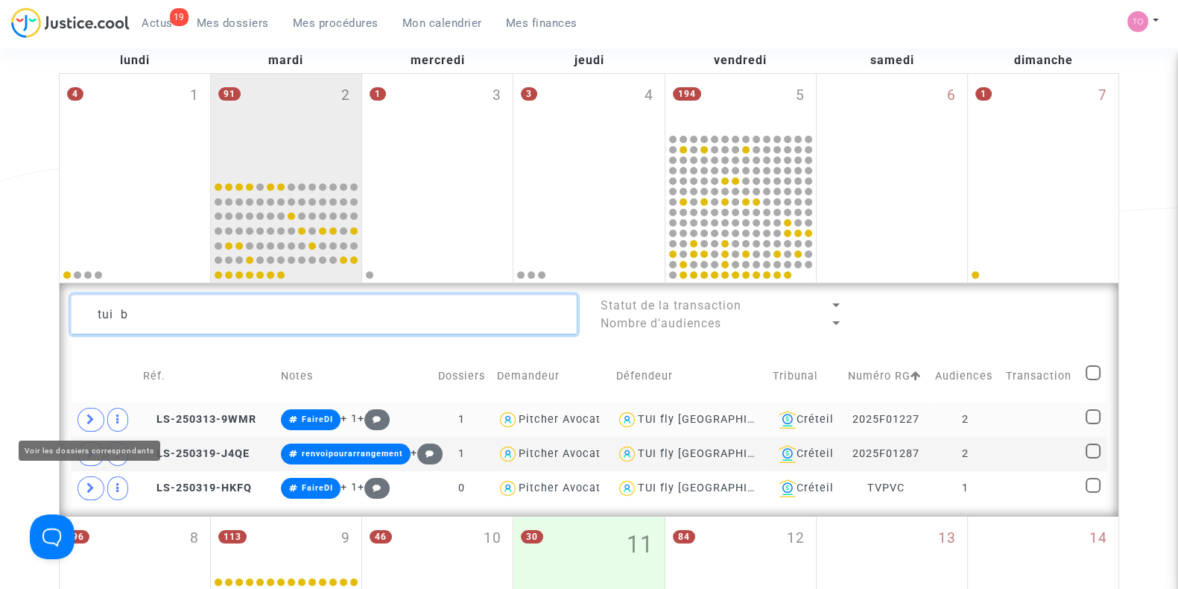
type textarea "tui b"
click at [89, 416] on icon at bounding box center [90, 419] width 9 height 11
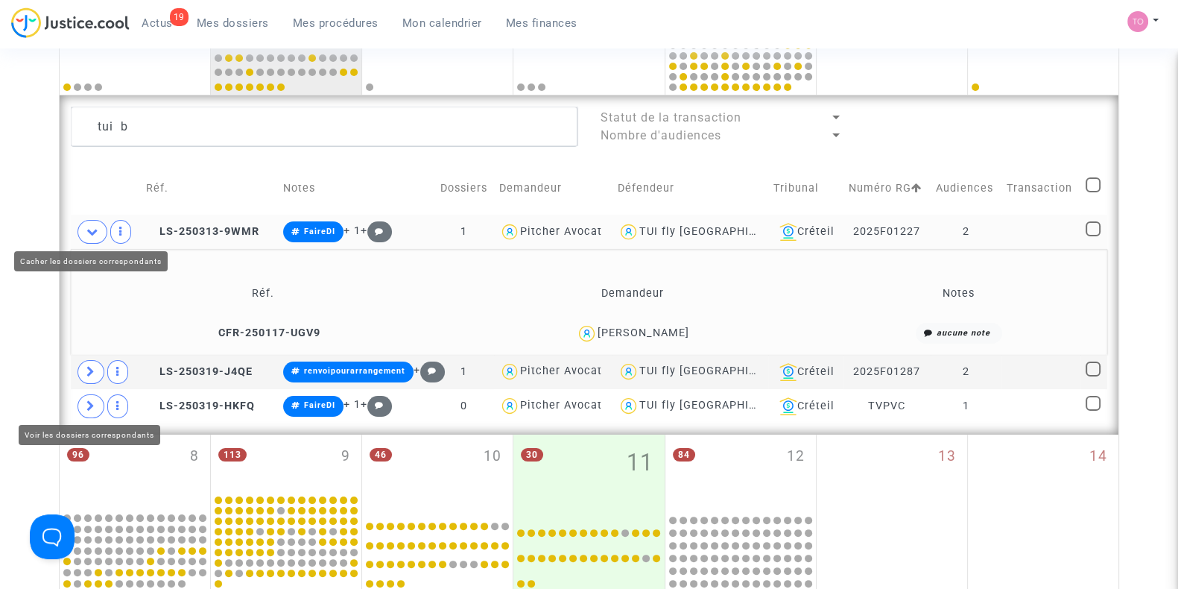
scroll to position [370, 0]
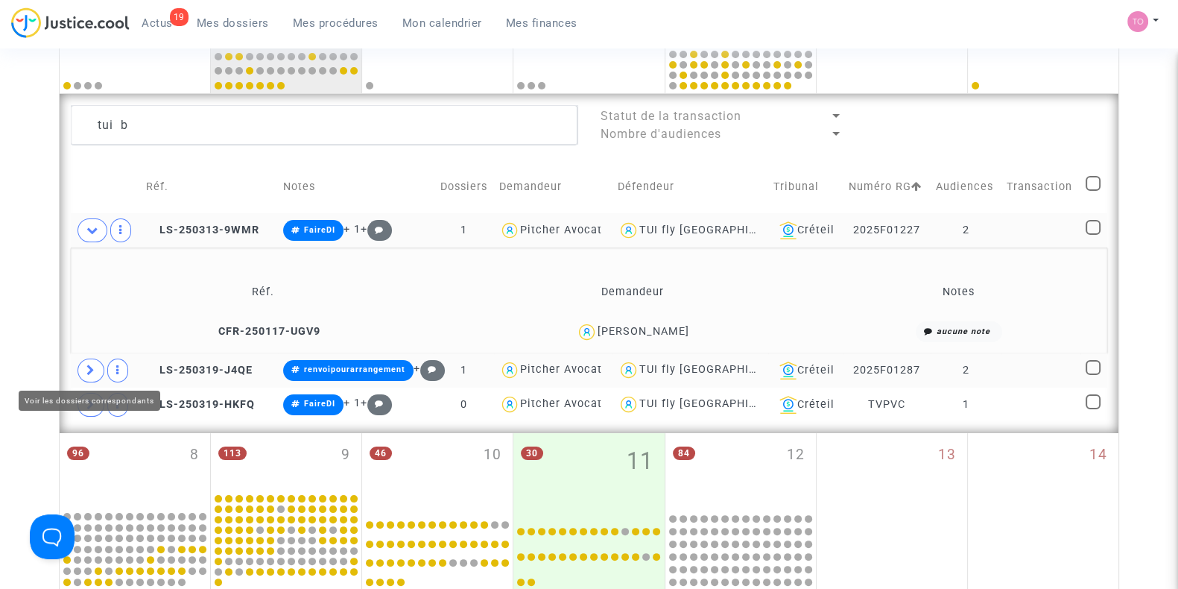
click at [100, 369] on span at bounding box center [91, 371] width 27 height 24
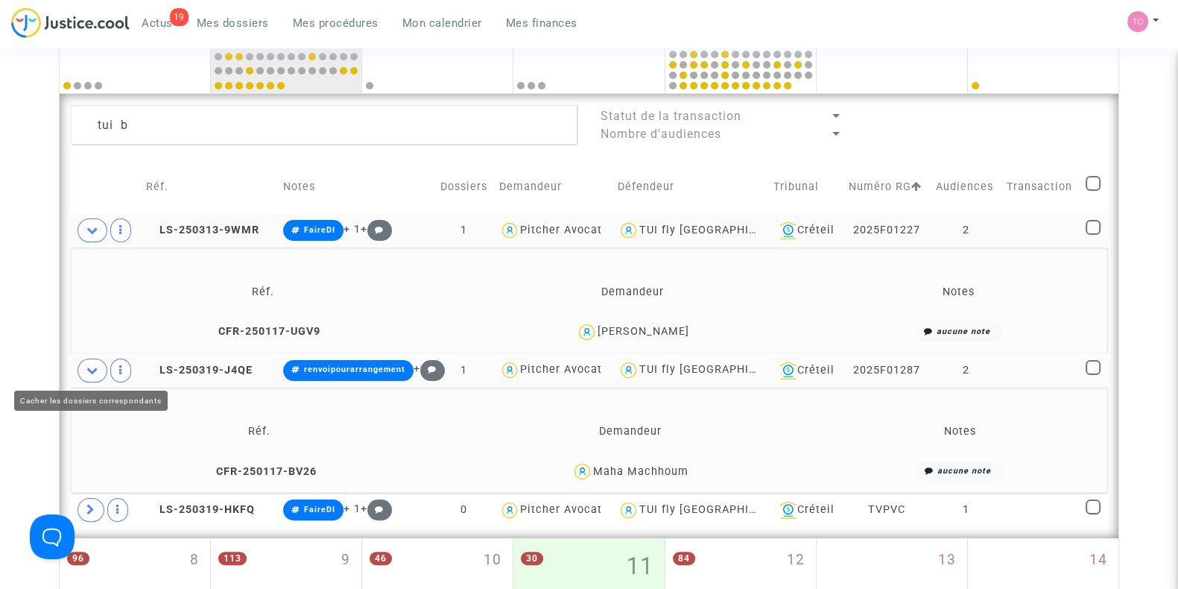
scroll to position [434, 0]
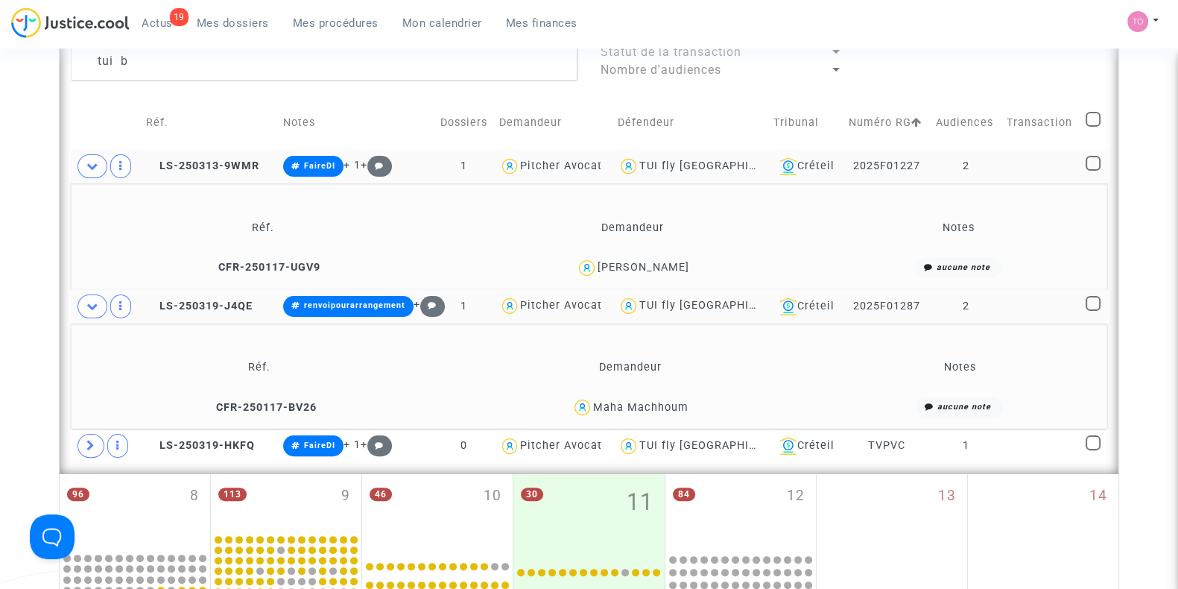
click at [612, 402] on div "Maha Machhoum" at bounding box center [640, 407] width 95 height 13
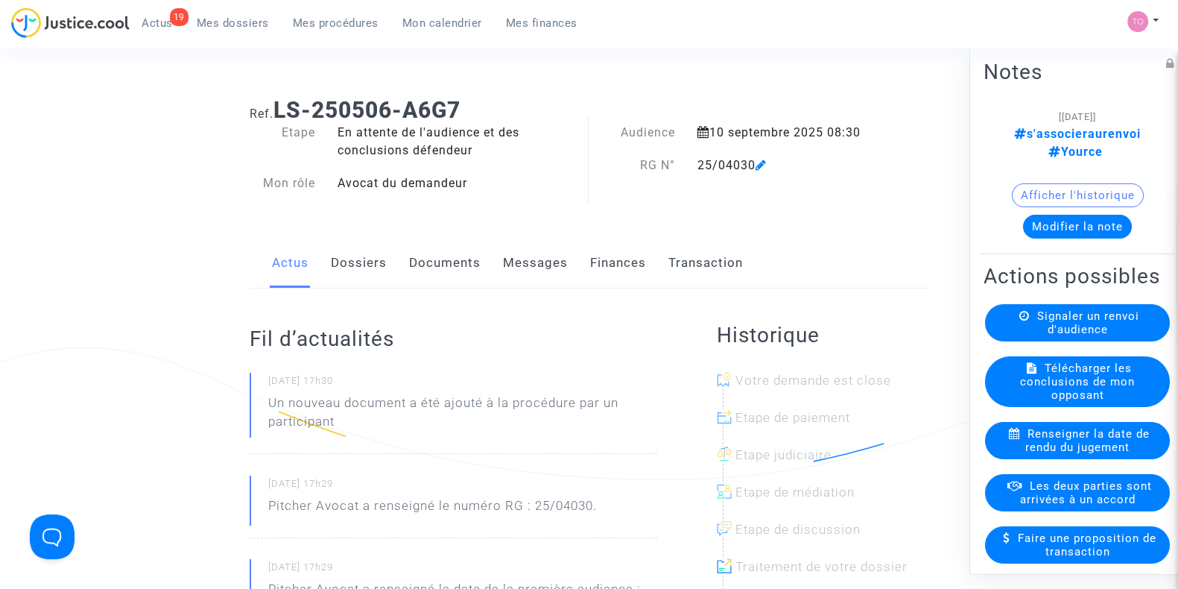
click at [1053, 327] on span "Signaler un renvoi d'audience" at bounding box center [1089, 322] width 102 height 27
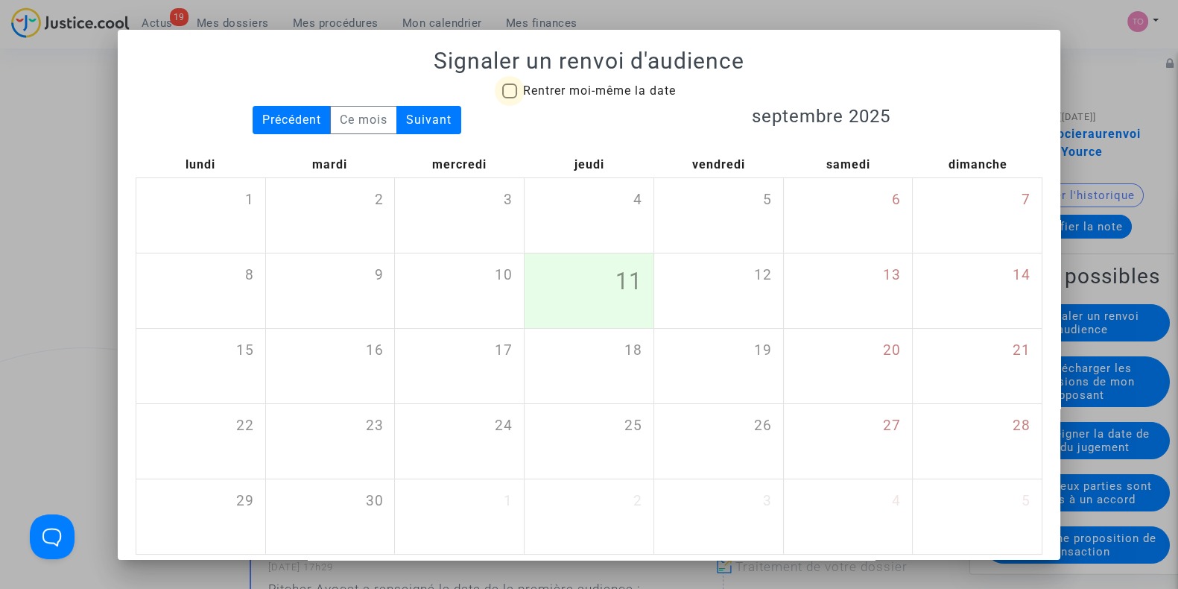
click at [503, 92] on span at bounding box center [509, 90] width 15 height 15
click at [509, 98] on input "Rentrer moi-même la date" at bounding box center [509, 98] width 1 height 1
checkbox input "true"
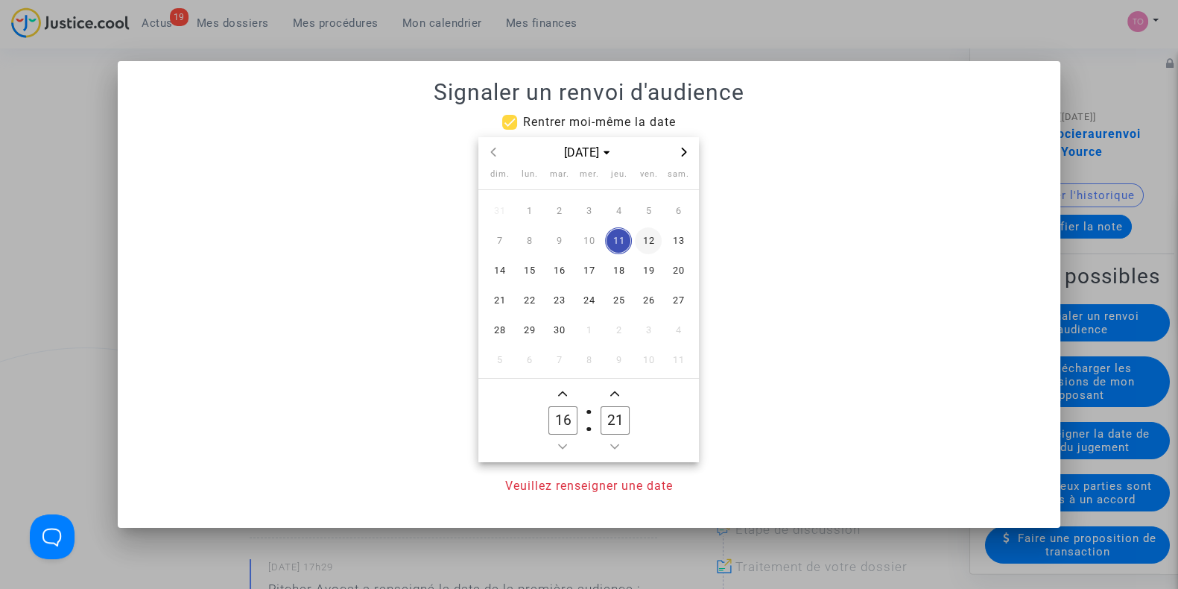
click at [645, 236] on span "12" at bounding box center [648, 240] width 27 height 27
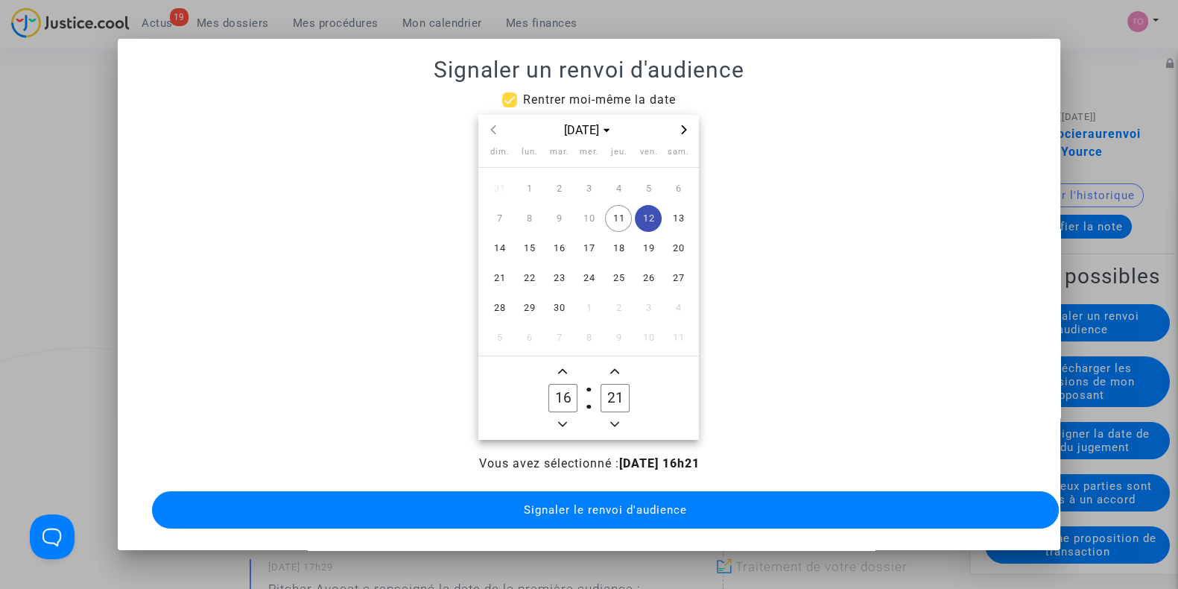
click at [690, 115] on div "[DATE]" at bounding box center [589, 130] width 221 height 31
click at [686, 115] on div "[DATE]" at bounding box center [589, 130] width 221 height 31
click at [673, 121] on div "[DATE]" at bounding box center [588, 130] width 173 height 18
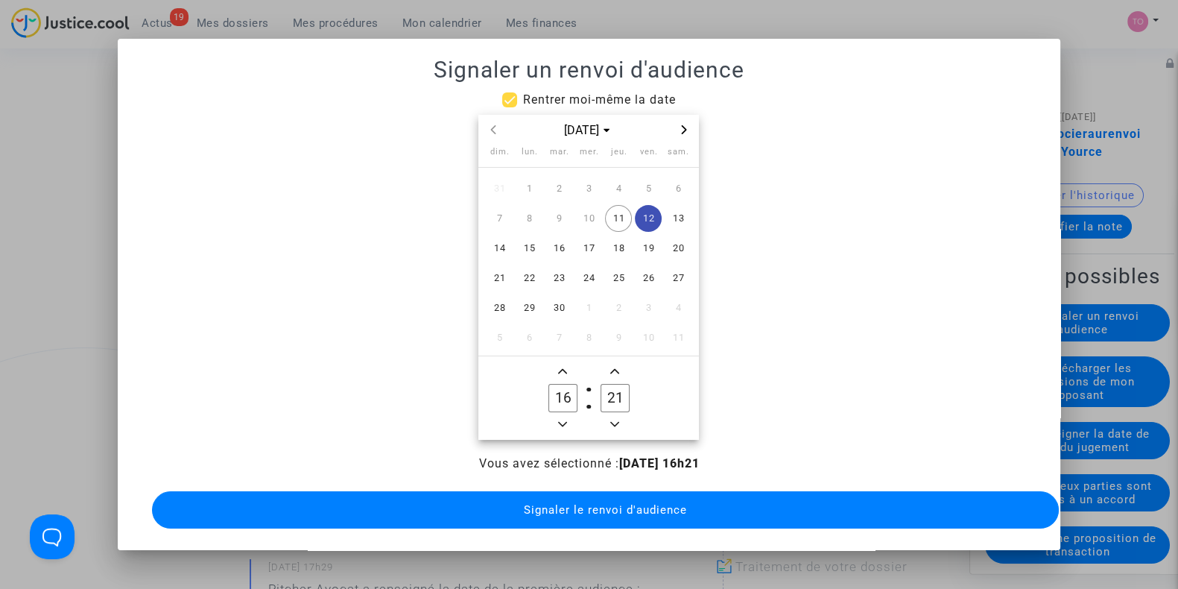
click at [682, 125] on icon "Next month" at bounding box center [684, 129] width 9 height 9
click at [580, 246] on span "12" at bounding box center [588, 248] width 27 height 27
click at [564, 388] on input "16" at bounding box center [563, 398] width 28 height 28
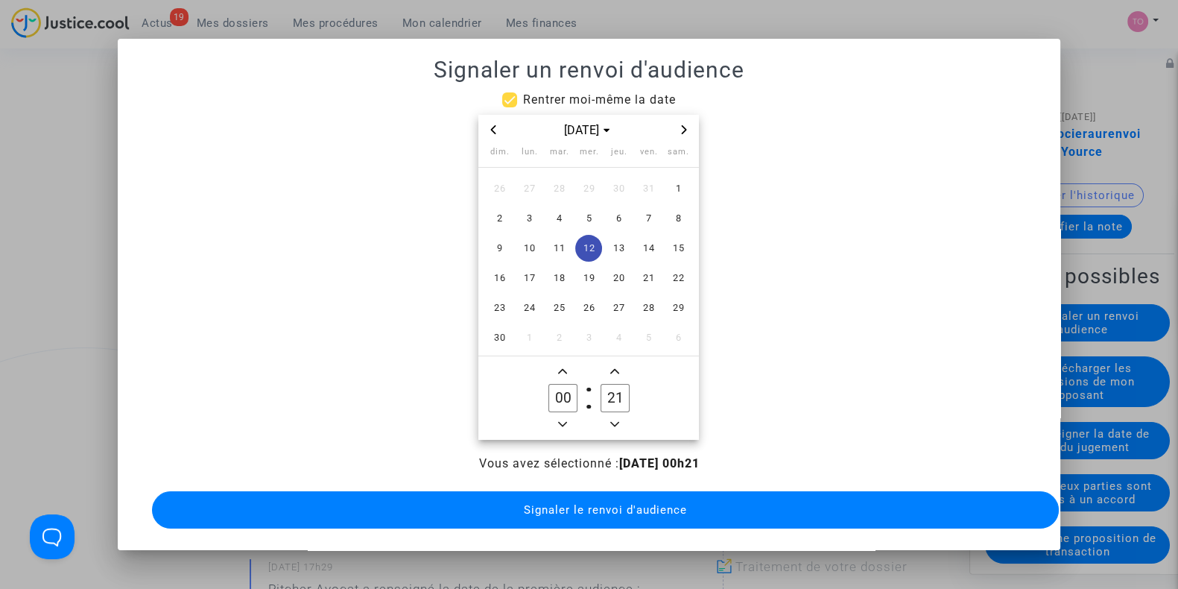
type input "0"
click at [563, 367] on icon "Add a hour" at bounding box center [562, 371] width 9 height 9
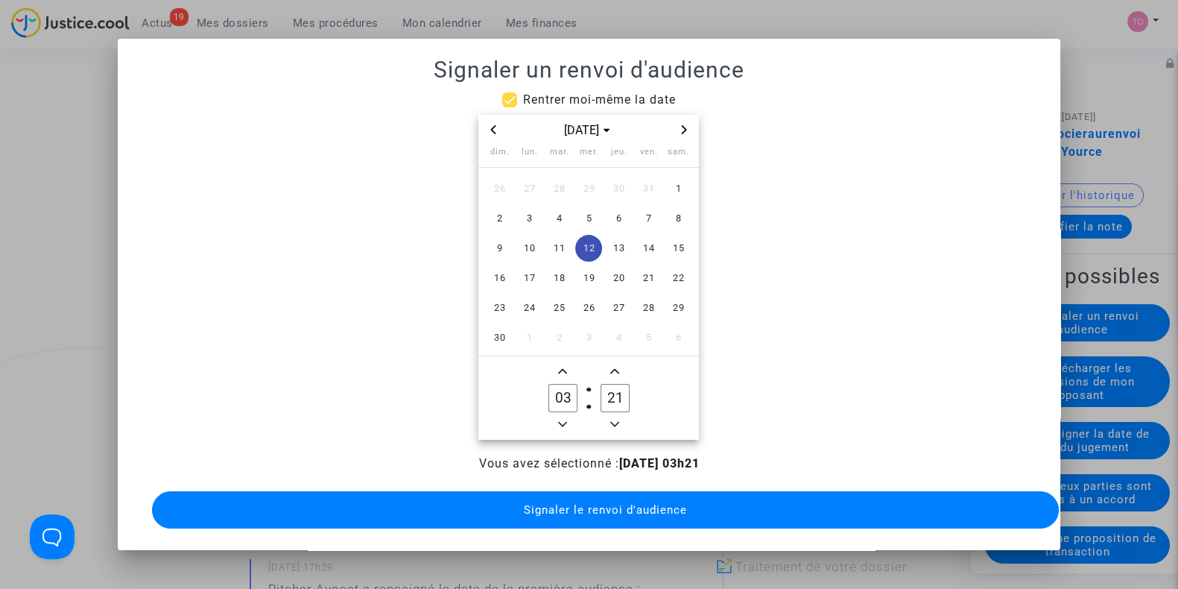
click at [563, 367] on icon "Add a hour" at bounding box center [562, 371] width 9 height 9
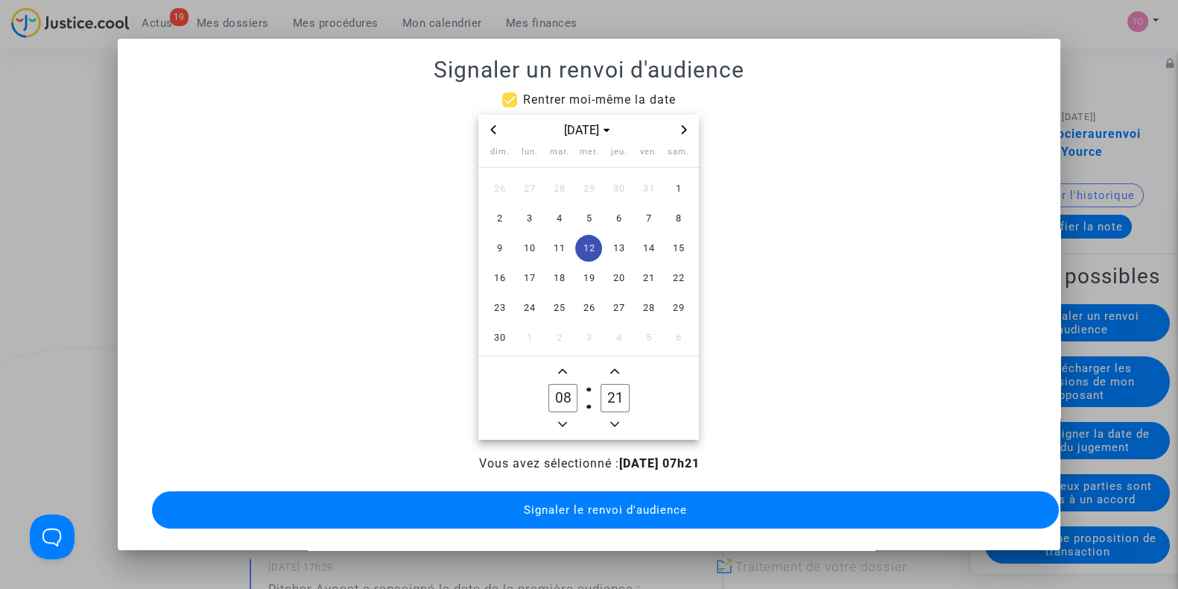
click at [563, 367] on icon "Add a hour" at bounding box center [562, 371] width 9 height 9
drag, startPoint x: 563, startPoint y: 360, endPoint x: 564, endPoint y: 413, distance: 52.9
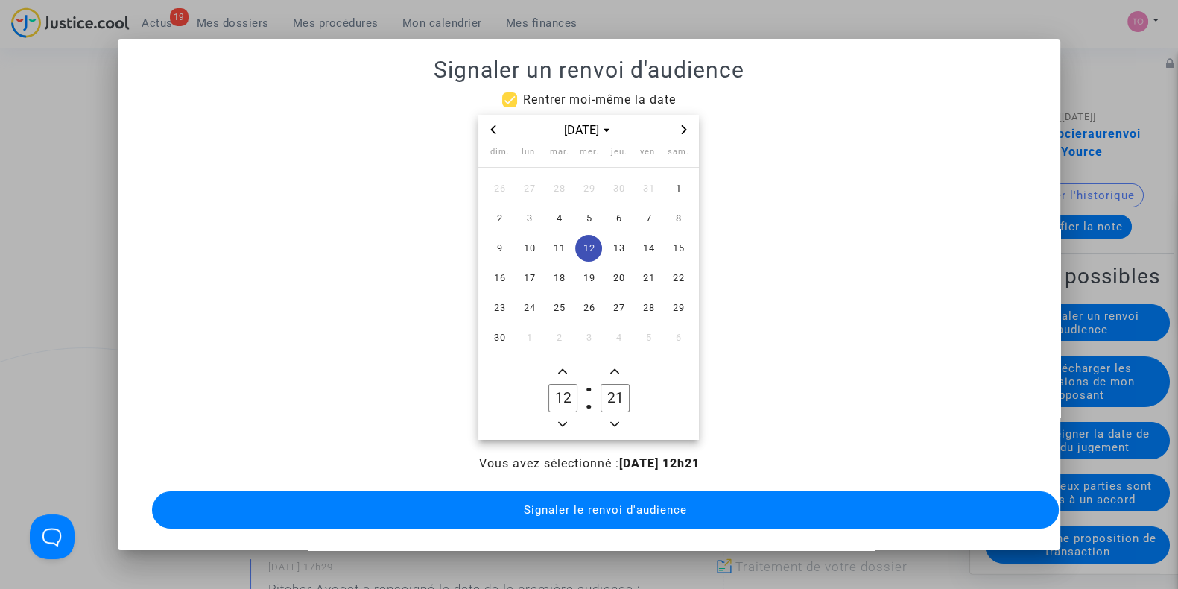
click at [564, 420] on icon "Minus a hour" at bounding box center [562, 424] width 9 height 9
type input "10"
click at [613, 367] on icon "Add a minute" at bounding box center [614, 371] width 9 height 9
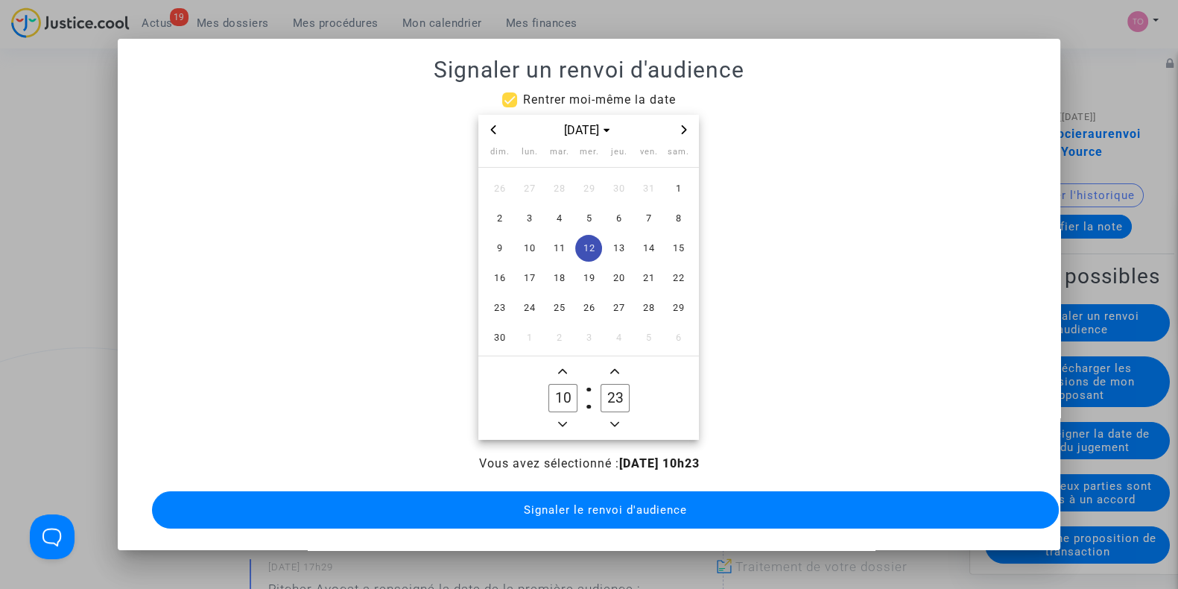
click at [613, 367] on icon "Add a minute" at bounding box center [614, 371] width 9 height 9
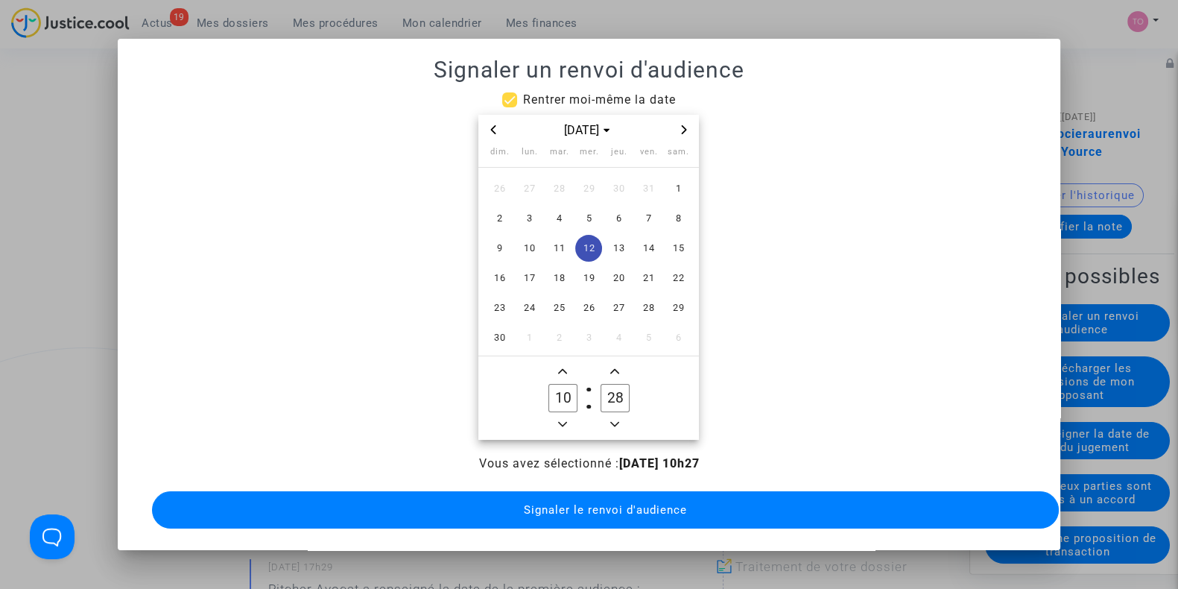
click at [613, 367] on icon "Add a minute" at bounding box center [614, 371] width 9 height 9
click at [616, 420] on icon "Minus a minute" at bounding box center [614, 424] width 9 height 9
type input "30"
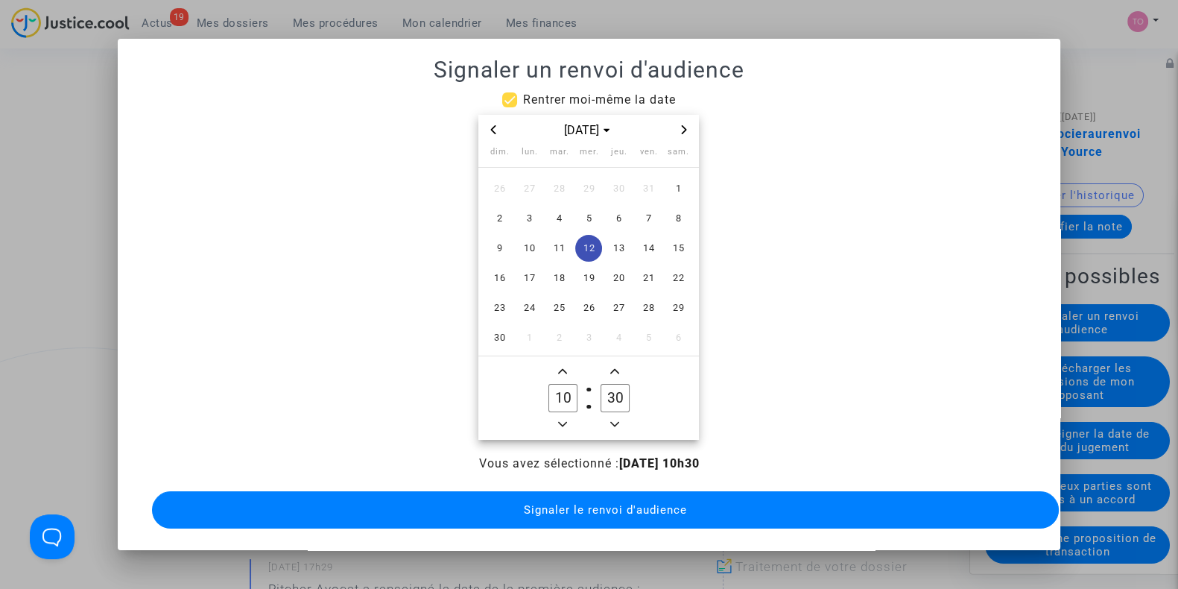
drag, startPoint x: 589, startPoint y: 493, endPoint x: 572, endPoint y: 493, distance: 16.4
click at [572, 493] on button "Signaler le renvoi d'audience" at bounding box center [605, 509] width 907 height 37
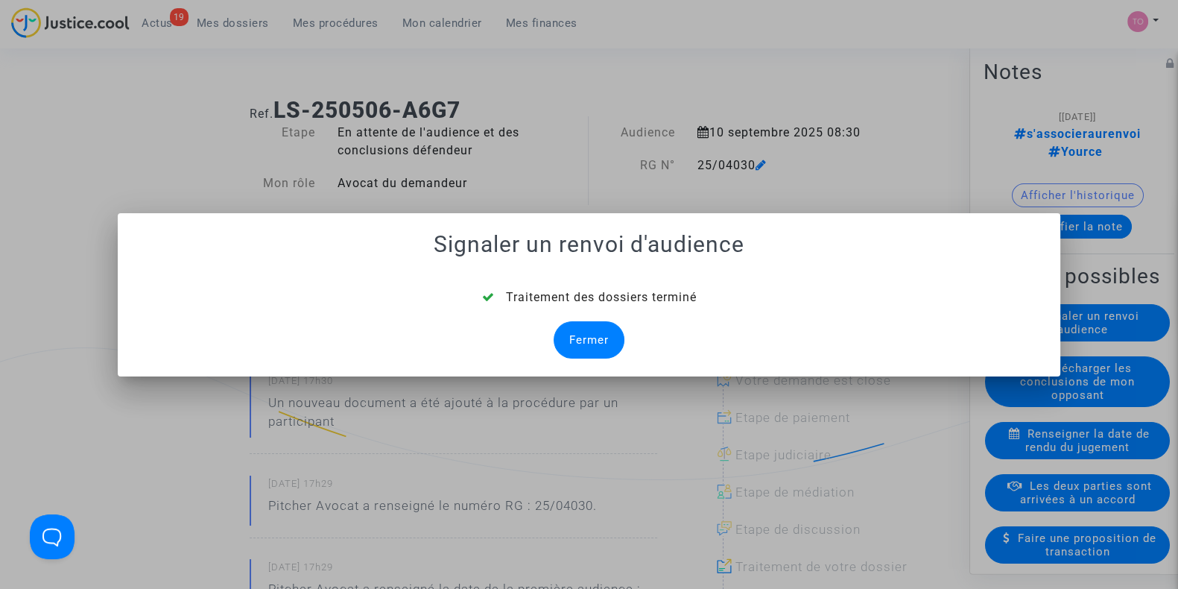
click at [593, 357] on div "Fermer" at bounding box center [589, 339] width 71 height 37
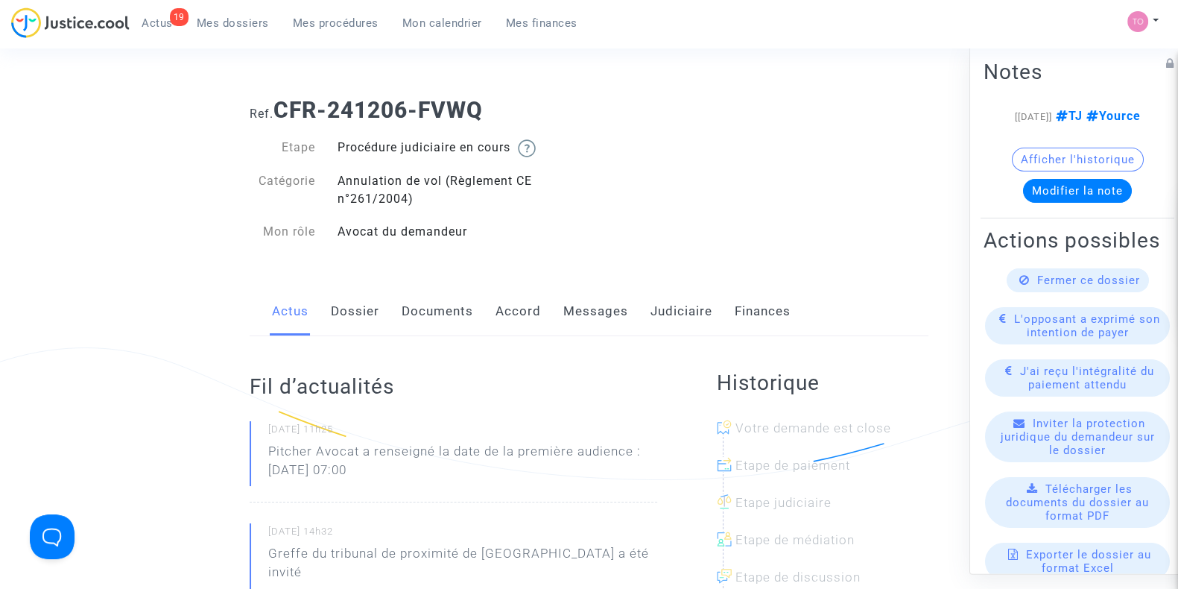
click at [651, 318] on link "Judiciaire" at bounding box center [682, 311] width 62 height 49
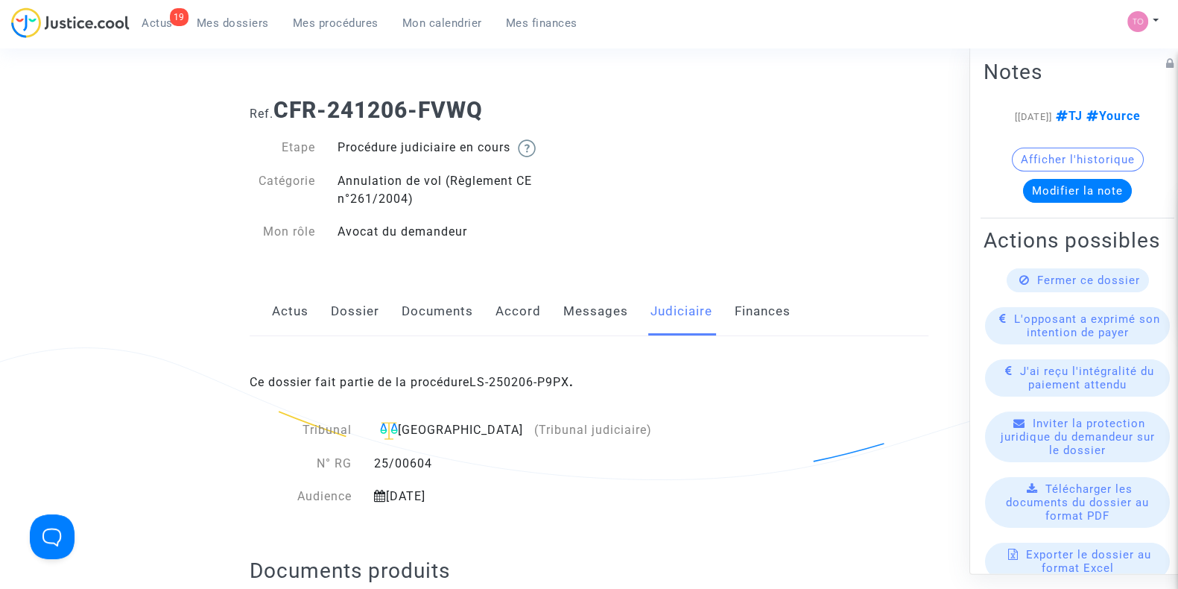
click at [507, 308] on link "Accord" at bounding box center [518, 311] width 45 height 49
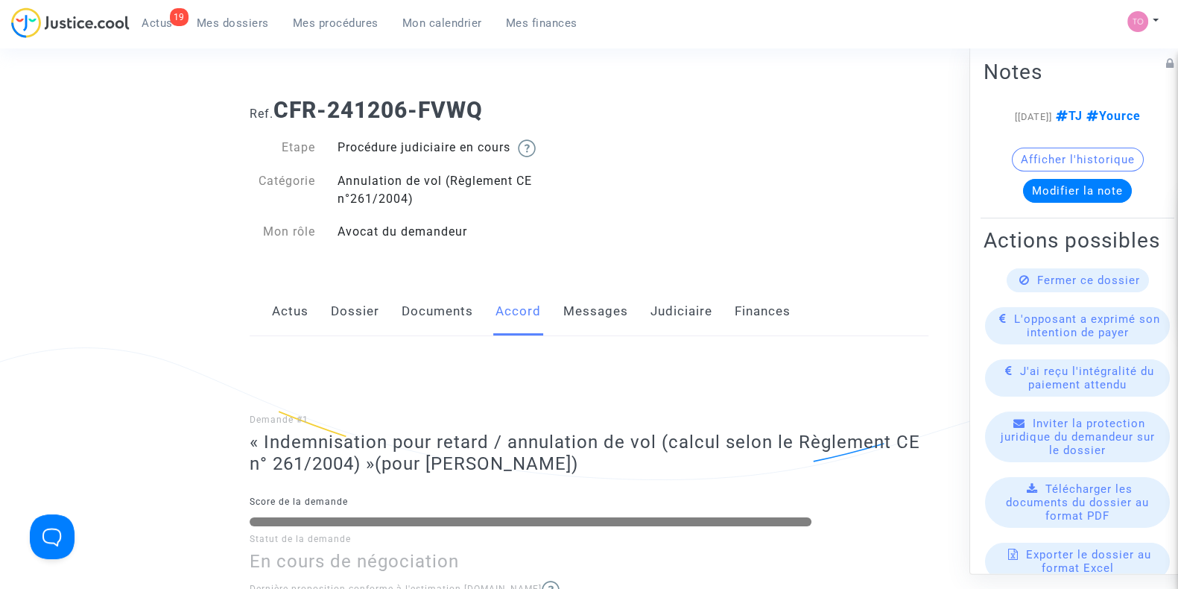
click at [580, 309] on link "Messages" at bounding box center [596, 311] width 65 height 49
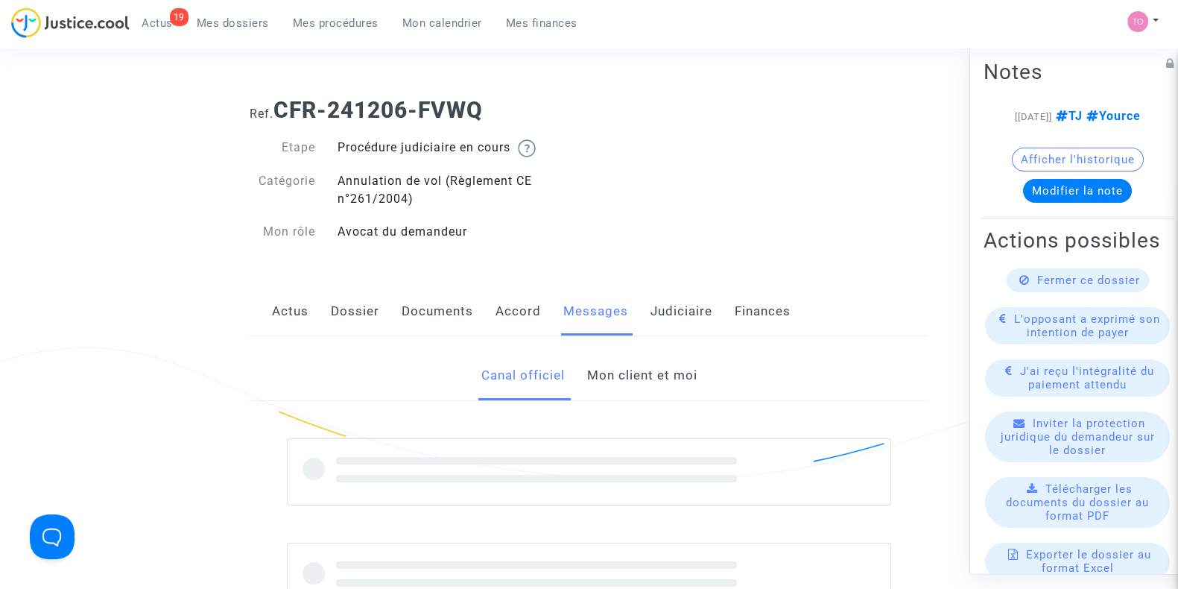
click at [651, 313] on link "Judiciaire" at bounding box center [682, 311] width 62 height 49
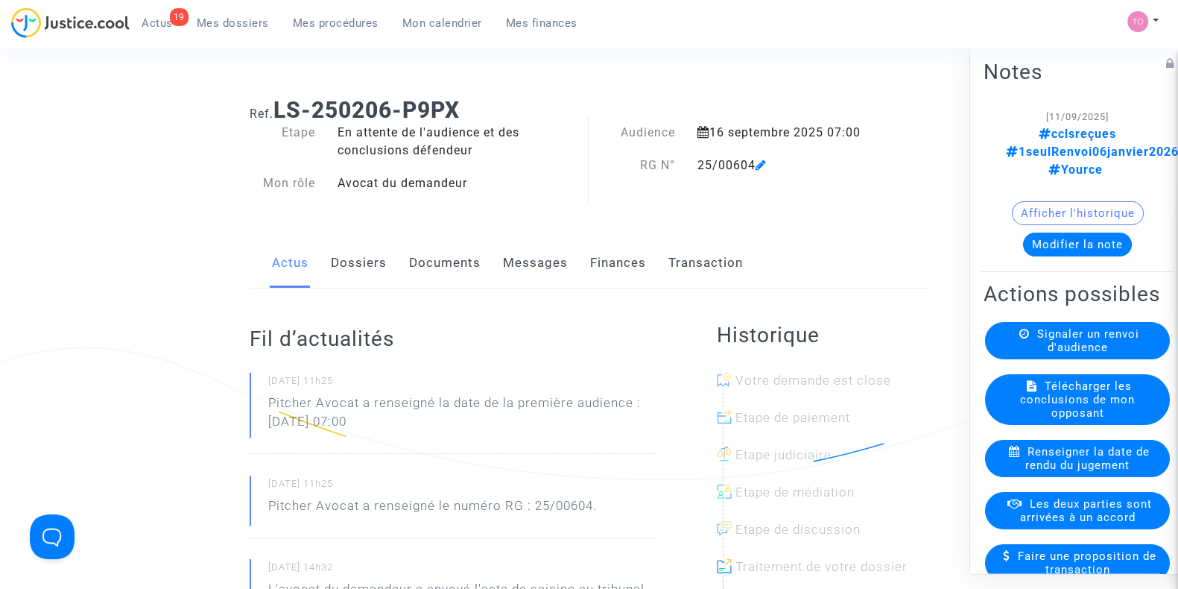
click at [374, 266] on link "Dossiers" at bounding box center [359, 263] width 56 height 49
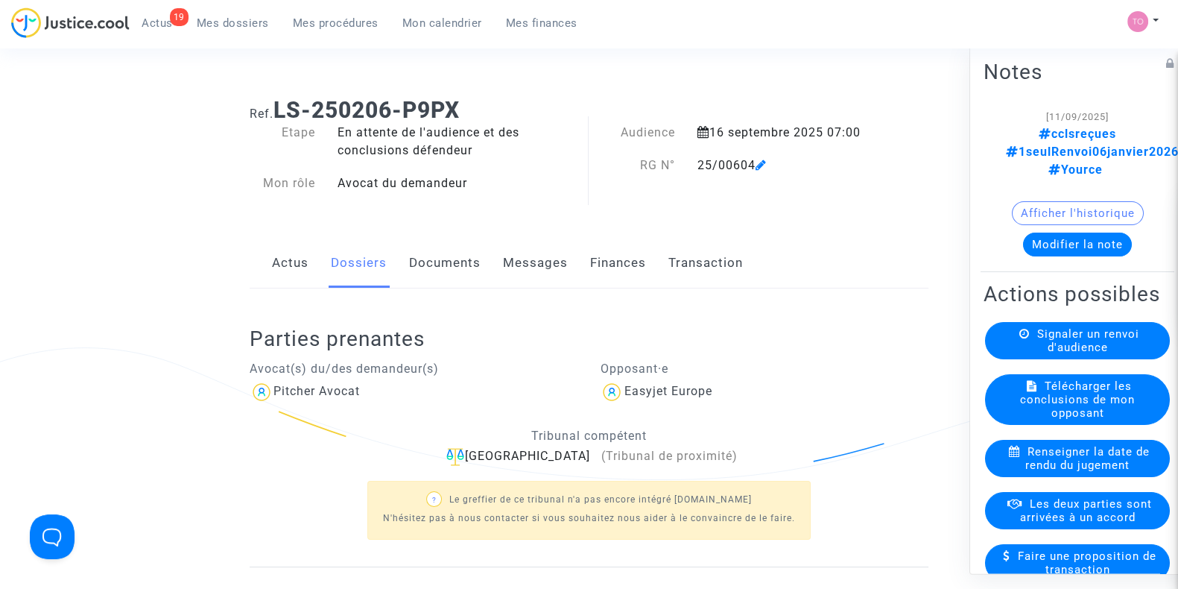
click at [468, 265] on link "Documents" at bounding box center [445, 263] width 72 height 49
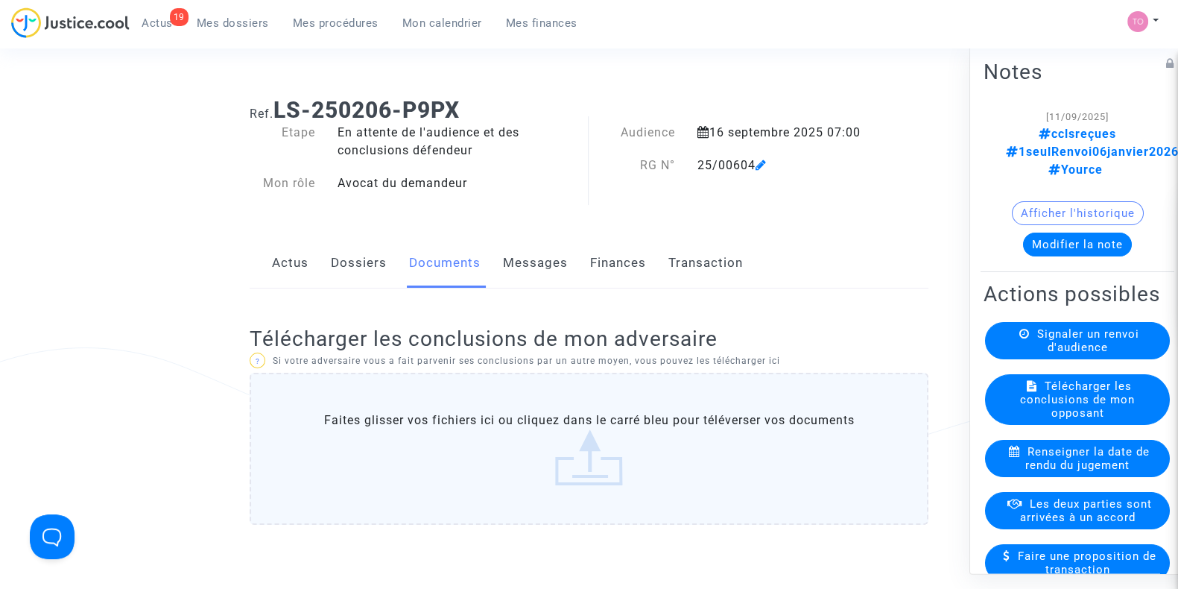
click at [1046, 233] on button "Modifier la note" at bounding box center [1077, 245] width 109 height 24
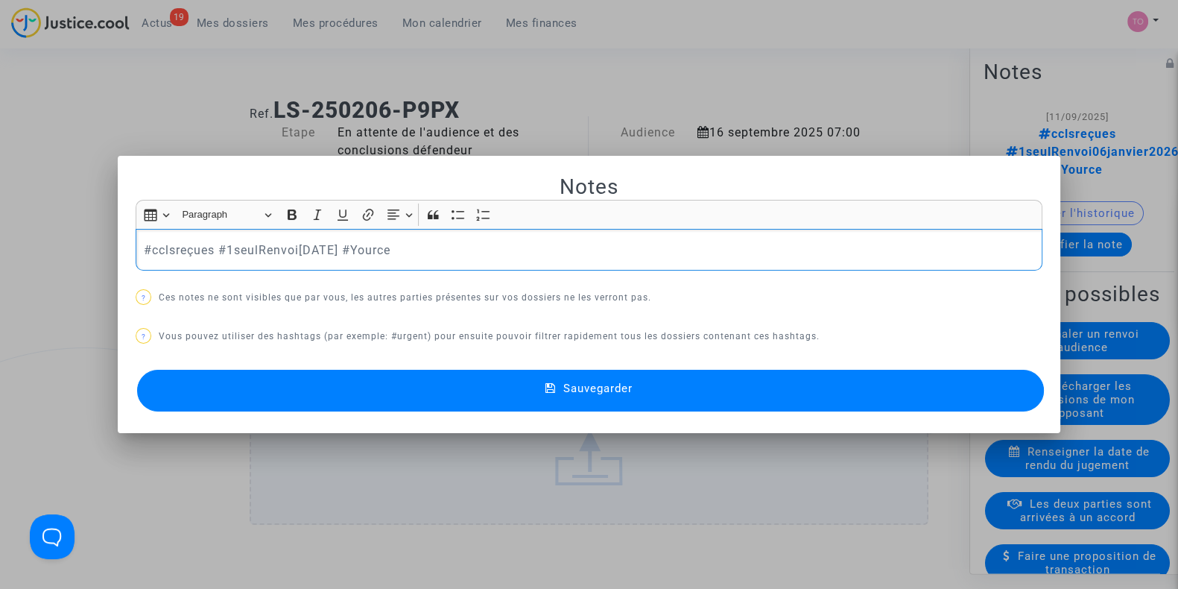
click at [216, 247] on p "#cclsreçues #1seulRenvoi[DATE] #Yource" at bounding box center [589, 250] width 891 height 19
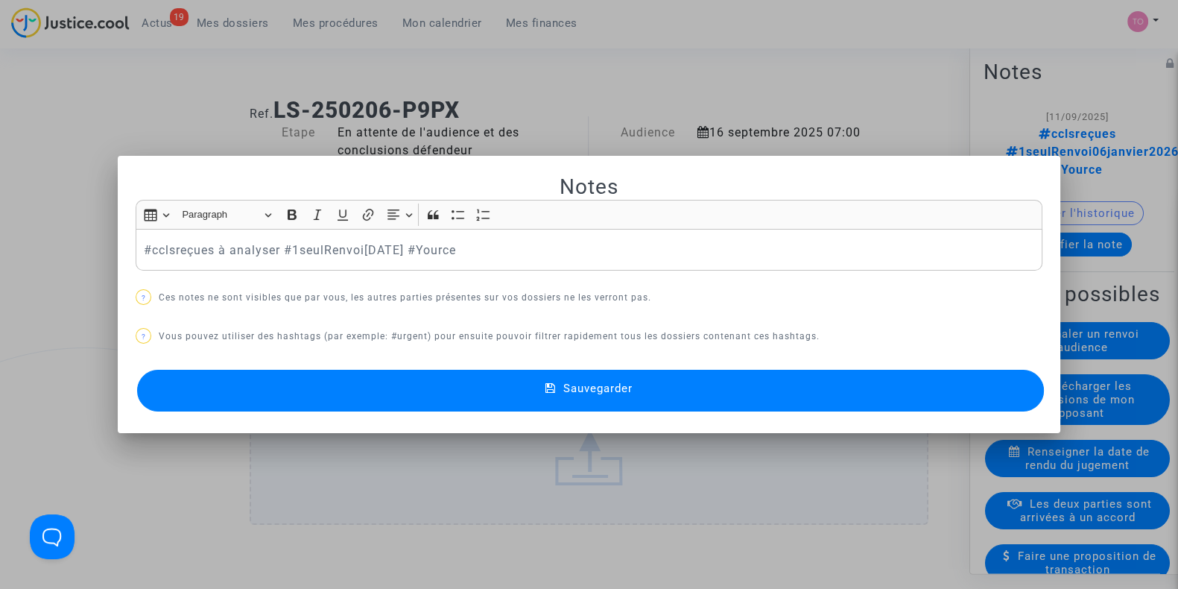
click at [468, 389] on button "Sauvegarder" at bounding box center [590, 391] width 907 height 42
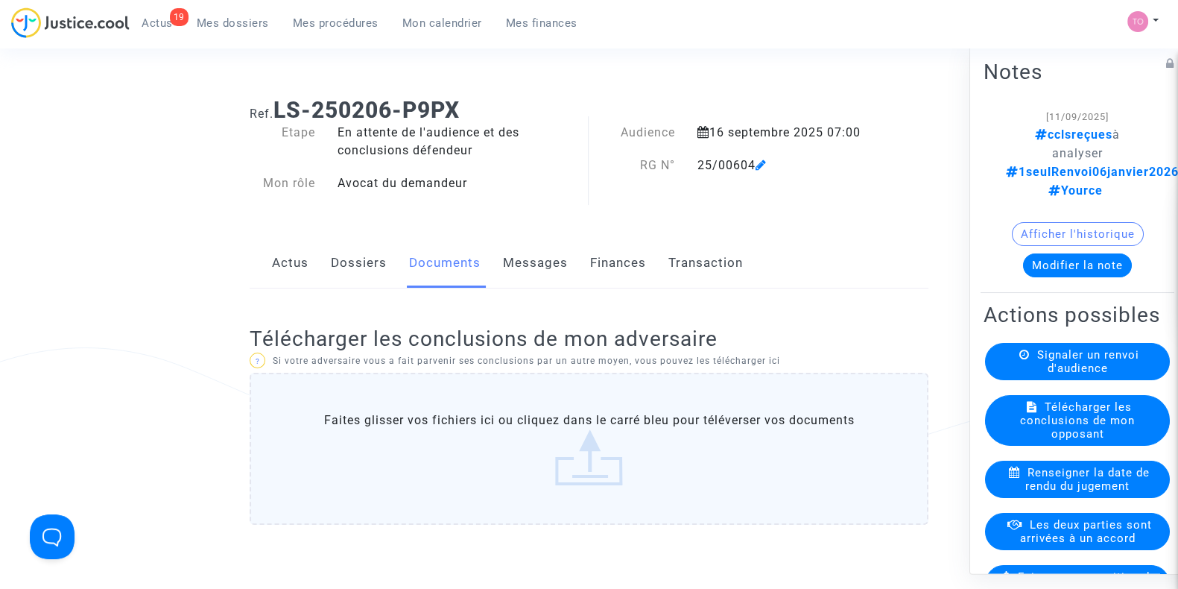
click at [513, 447] on label "Faites glisser vos fichiers ici ou cliquez dans le carré bleu pour téléverser v…" at bounding box center [589, 449] width 679 height 152
click at [0, 0] on input "Faites glisser vos fichiers ici ou cliquez dans le carré bleu pour téléverser v…" at bounding box center [0, 0] width 0 height 0
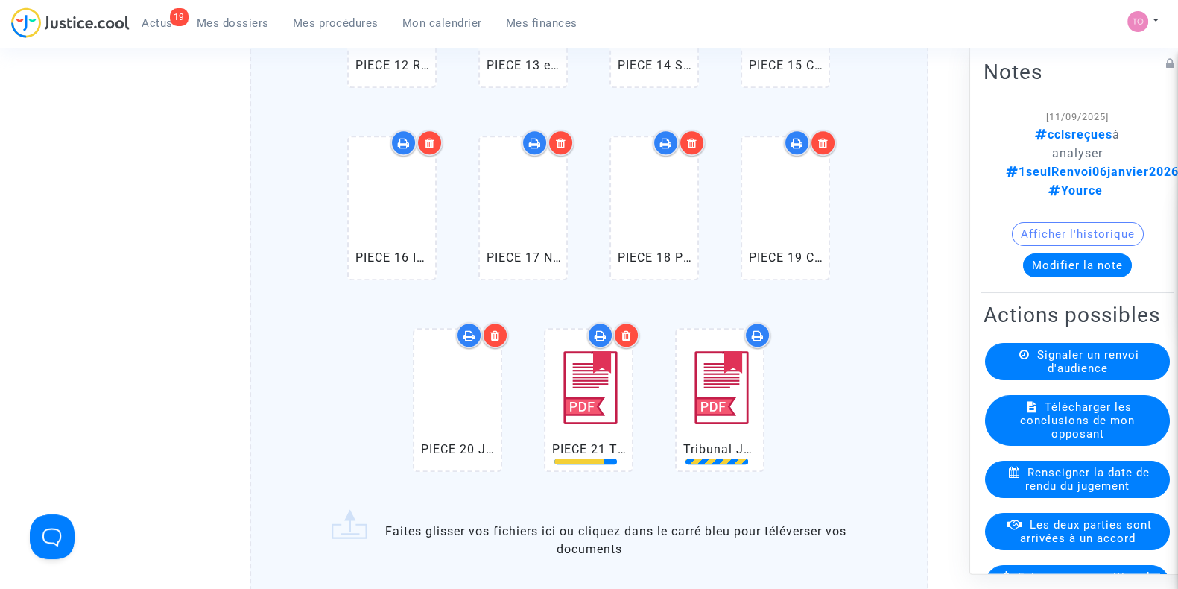
scroll to position [1194, 0]
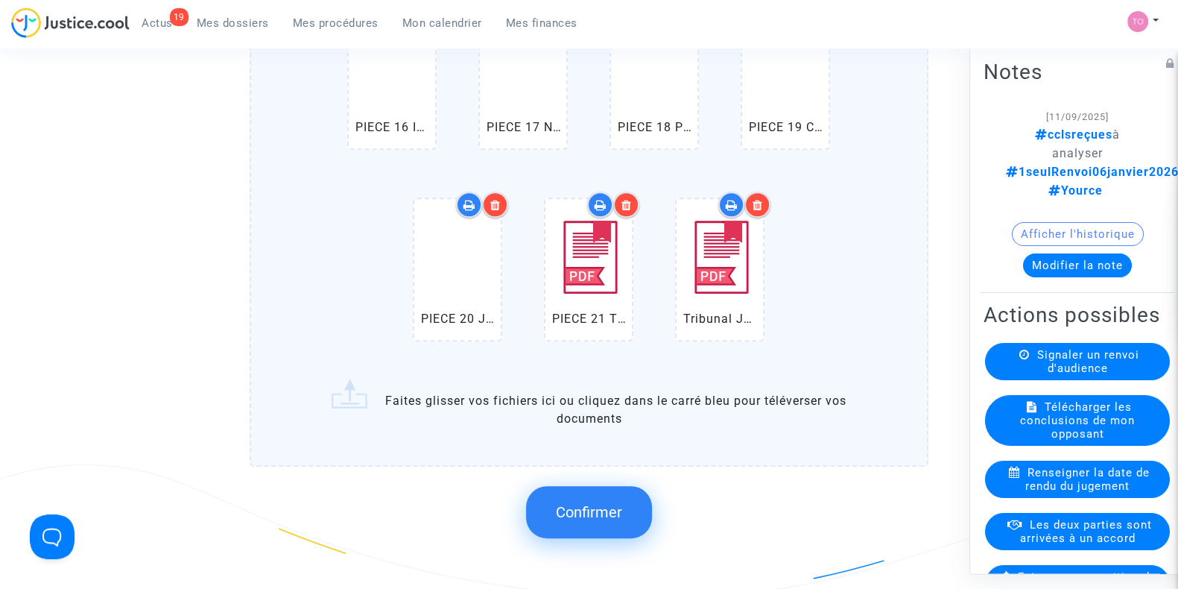
click at [576, 520] on button "Confirmer" at bounding box center [589, 512] width 126 height 52
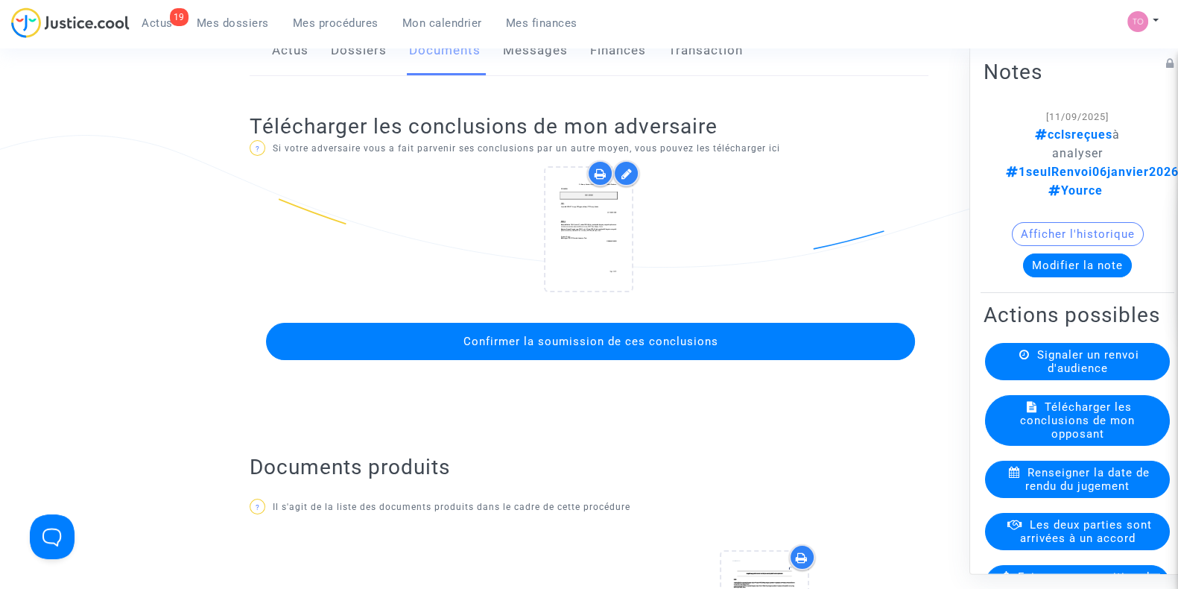
scroll to position [212, 0]
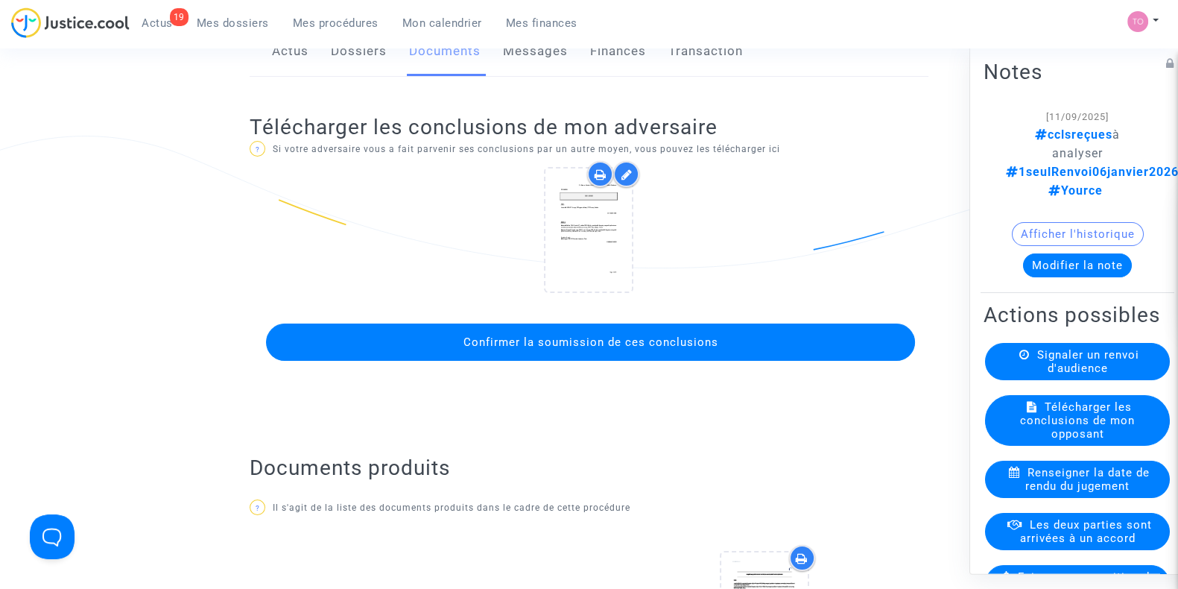
click at [578, 338] on span "Confirmer la soumission de ces conclusions" at bounding box center [590, 341] width 255 height 13
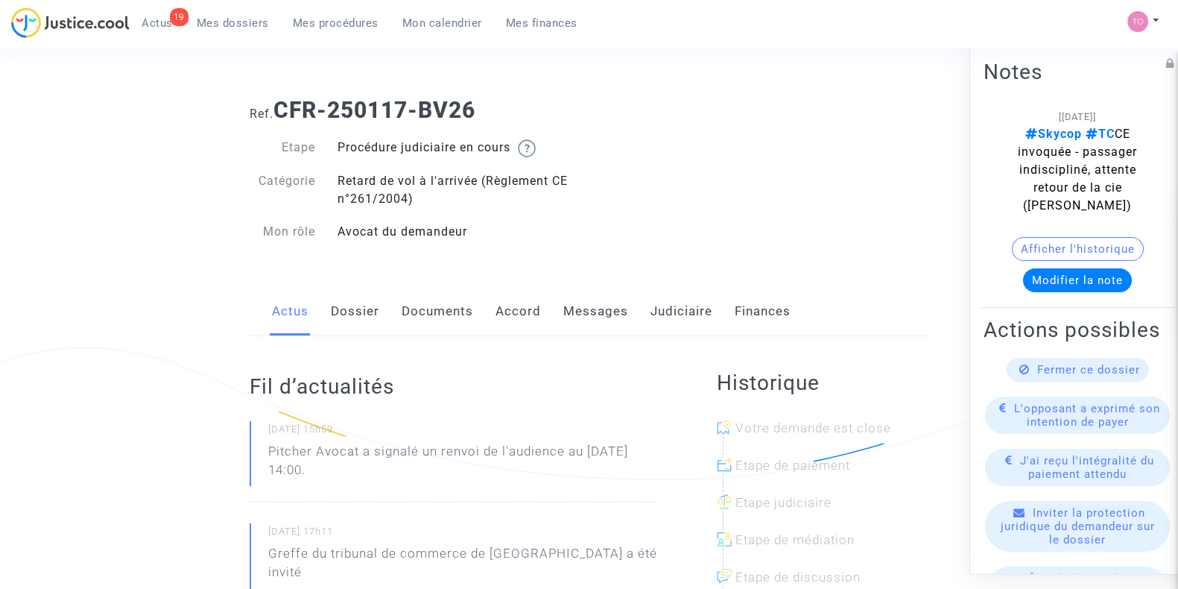
click at [673, 299] on link "Judiciaire" at bounding box center [682, 311] width 62 height 49
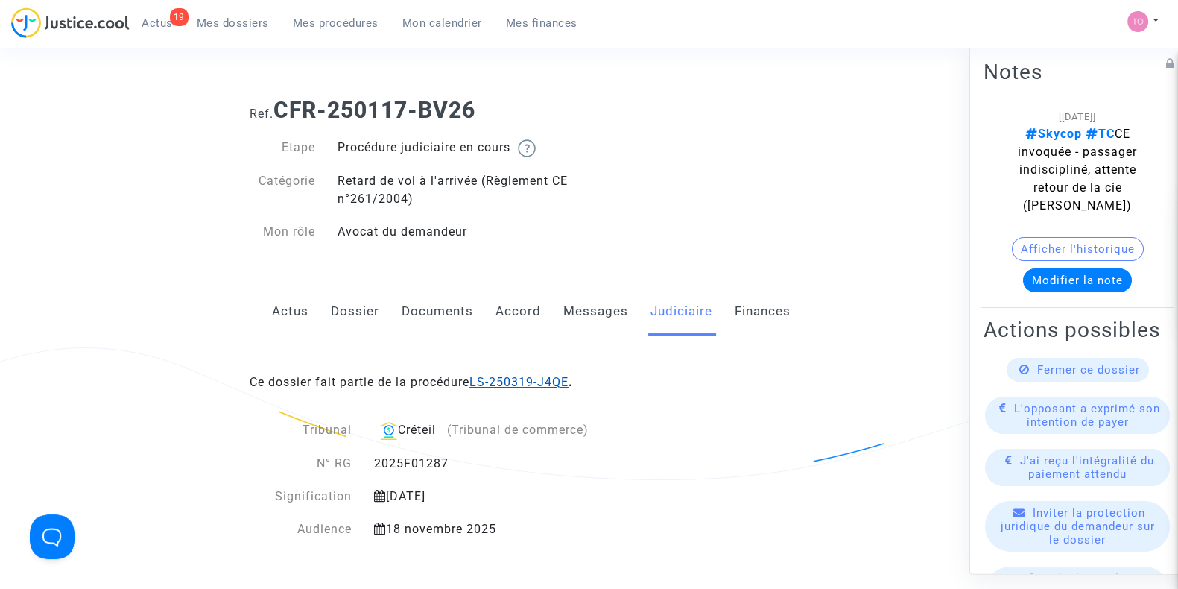
click at [510, 382] on link "LS-250319-J4QE" at bounding box center [519, 382] width 99 height 14
